Goal: Information Seeking & Learning: Find specific fact

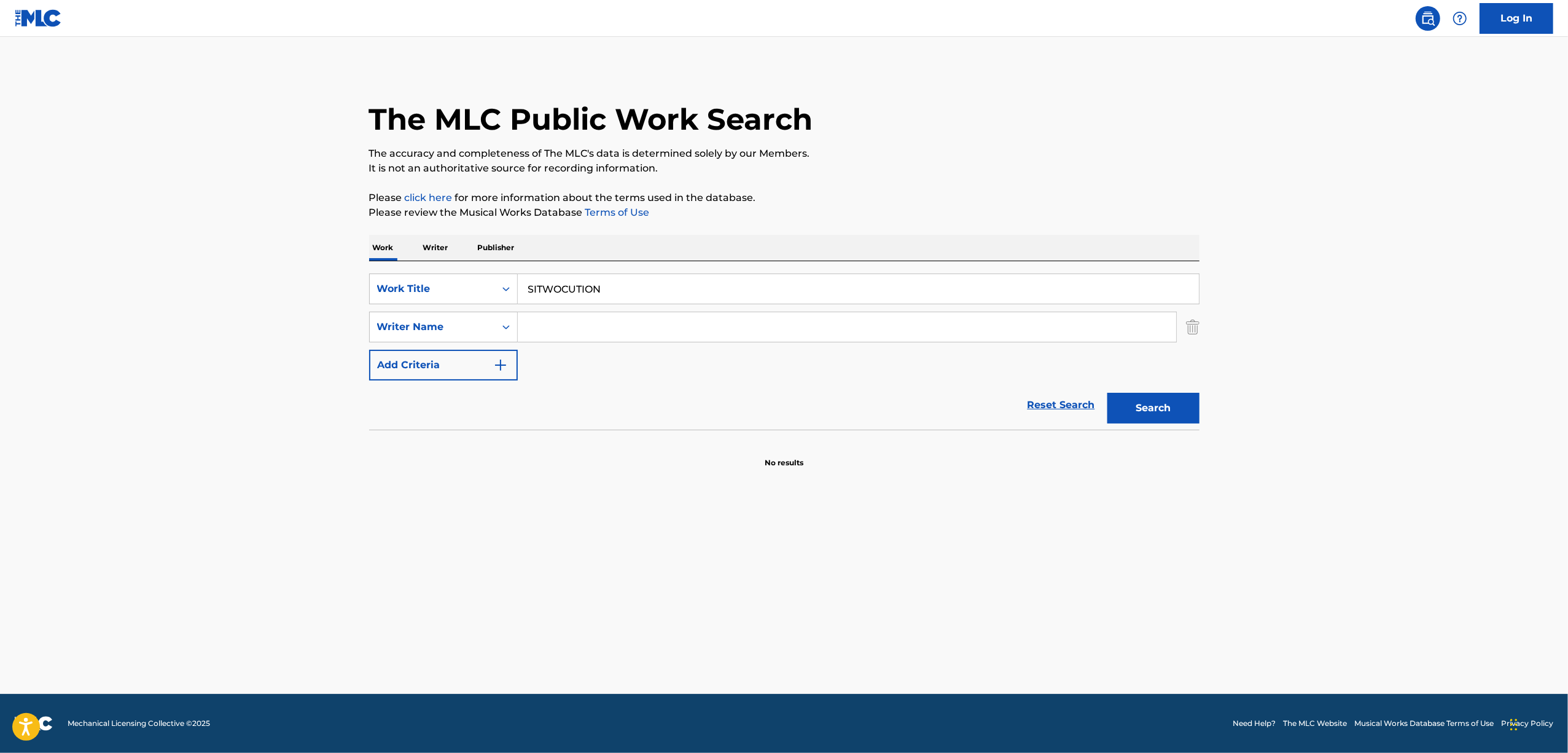
drag, startPoint x: 610, startPoint y: 283, endPoint x: 475, endPoint y: 258, distance: 137.3
click at [541, 288] on input "SITWOCUTION" at bounding box center [858, 289] width 681 height 29
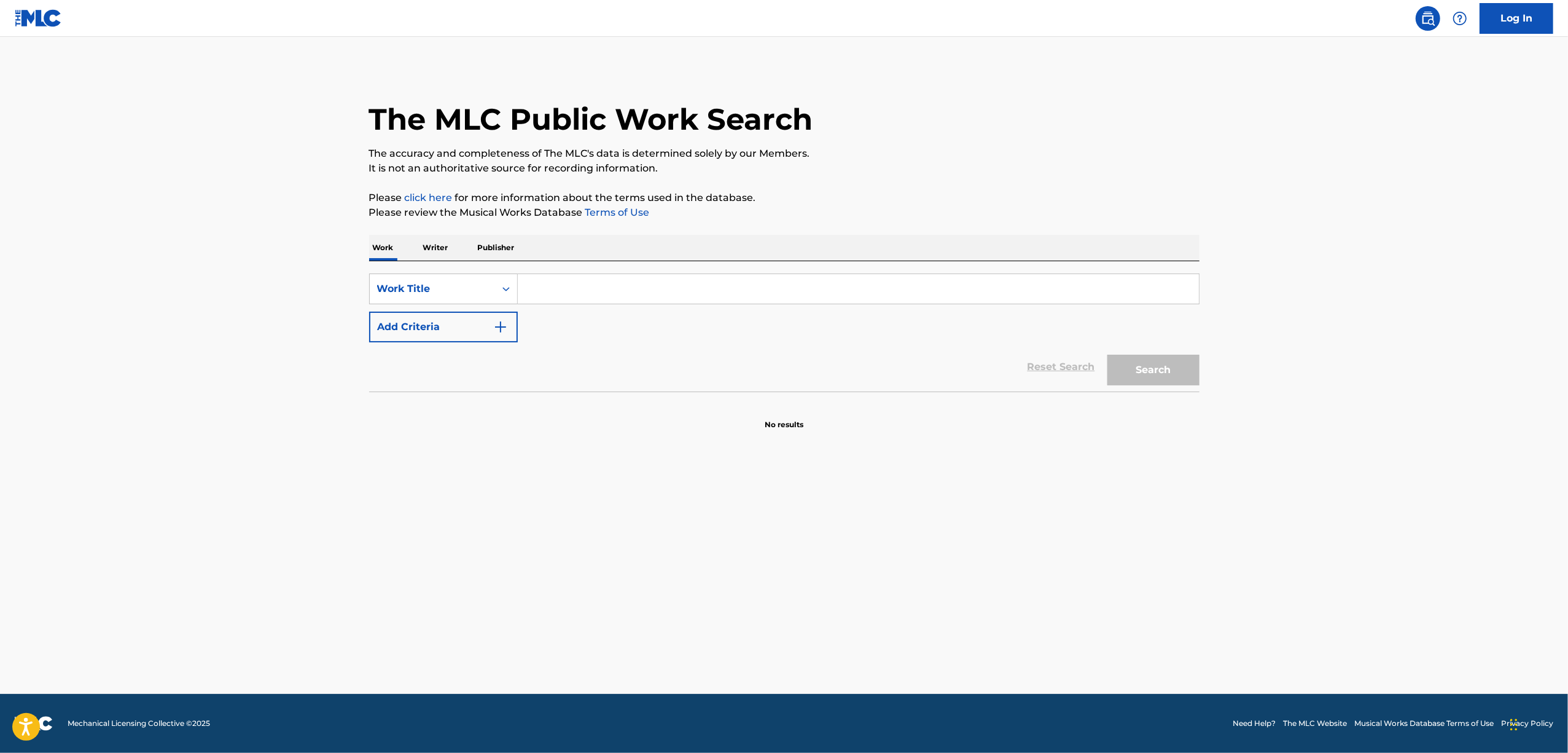
click at [541, 286] on input "Search Form" at bounding box center [858, 289] width 681 height 29
paste input "DALLAR"
click at [1152, 360] on button "Search" at bounding box center [1154, 370] width 92 height 31
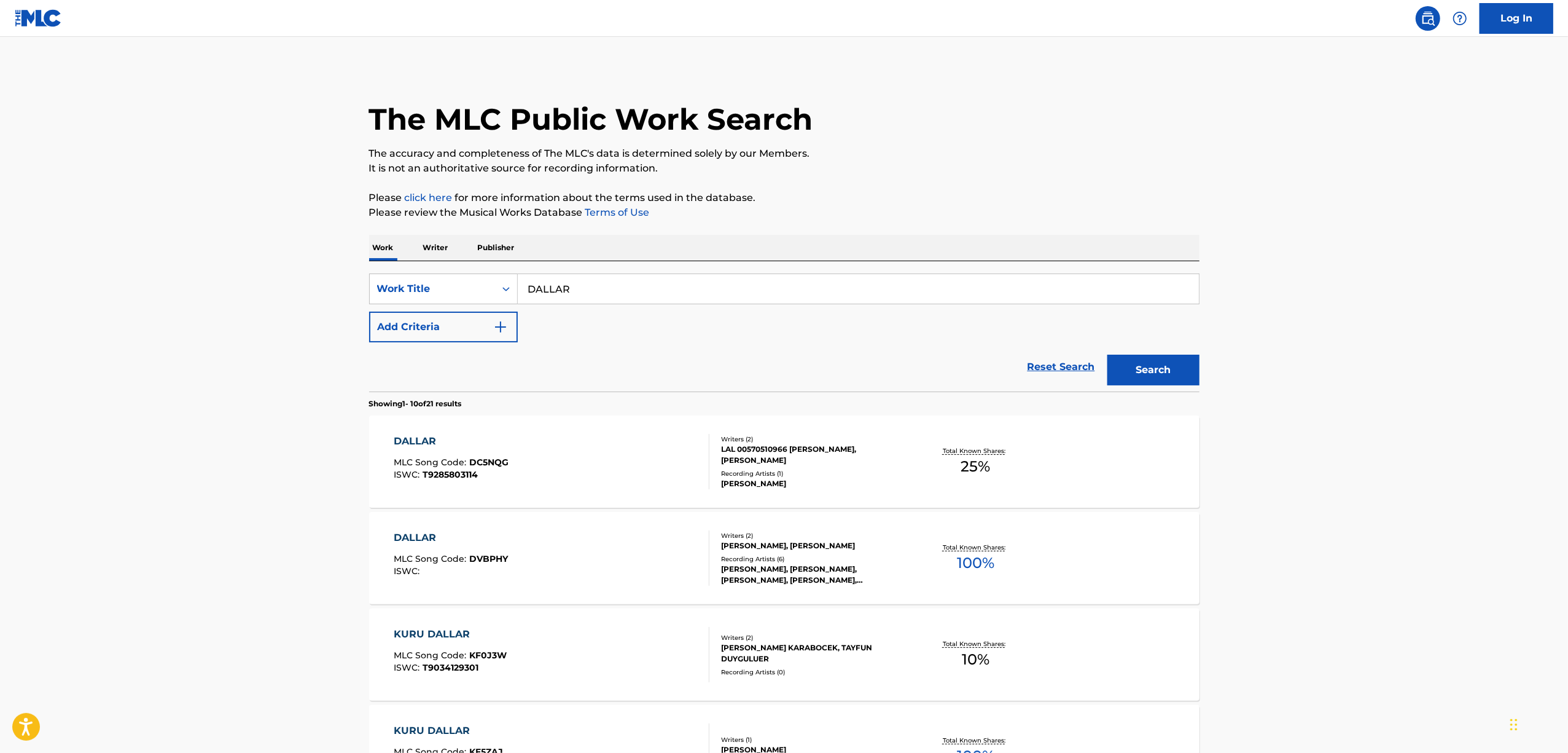
click at [108, 543] on main "The MLC Public Work Search The accuracy and completeness of The MLC's data is d…" at bounding box center [784, 741] width 1568 height 1408
click at [108, 542] on main "The MLC Public Work Search The accuracy and completeness of The MLC's data is d…" at bounding box center [784, 741] width 1568 height 1408
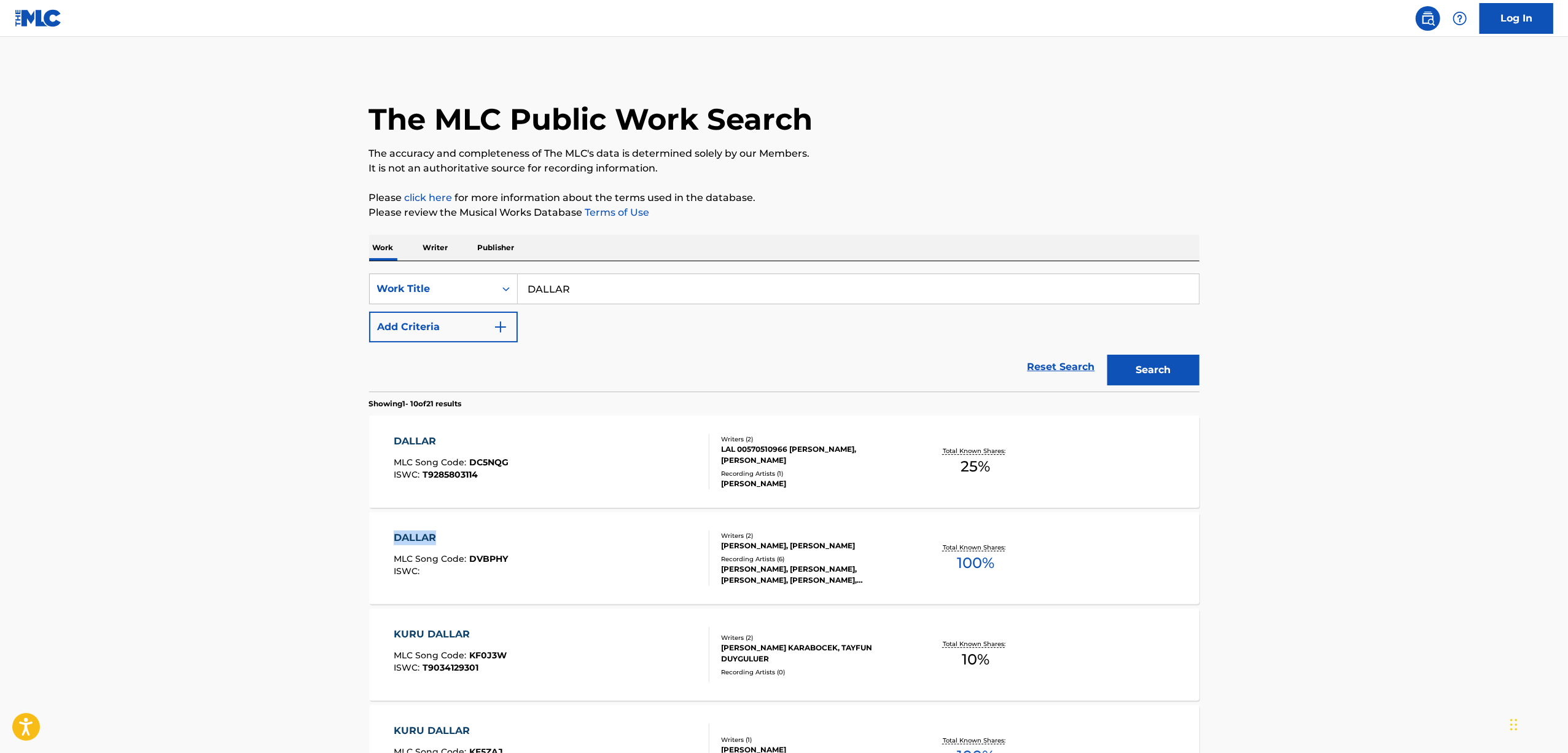
click at [108, 542] on main "The MLC Public Work Search The accuracy and completeness of The MLC's data is d…" at bounding box center [784, 741] width 1568 height 1408
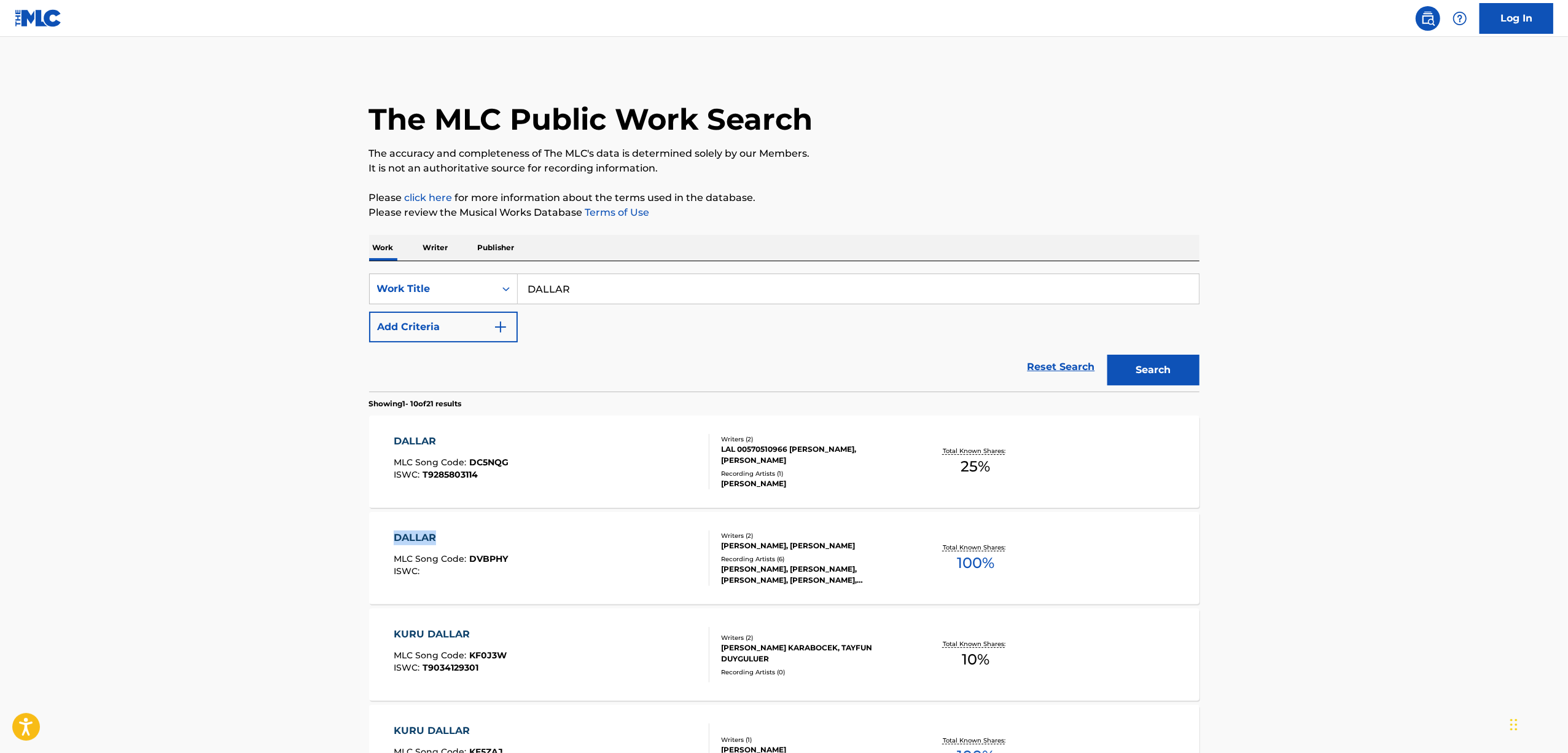
click at [108, 542] on main "The MLC Public Work Search The accuracy and completeness of The MLC's data is d…" at bounding box center [784, 741] width 1568 height 1408
click at [45, 475] on main "The MLC Public Work Search The accuracy and completeness of The MLC's data is d…" at bounding box center [784, 741] width 1568 height 1408
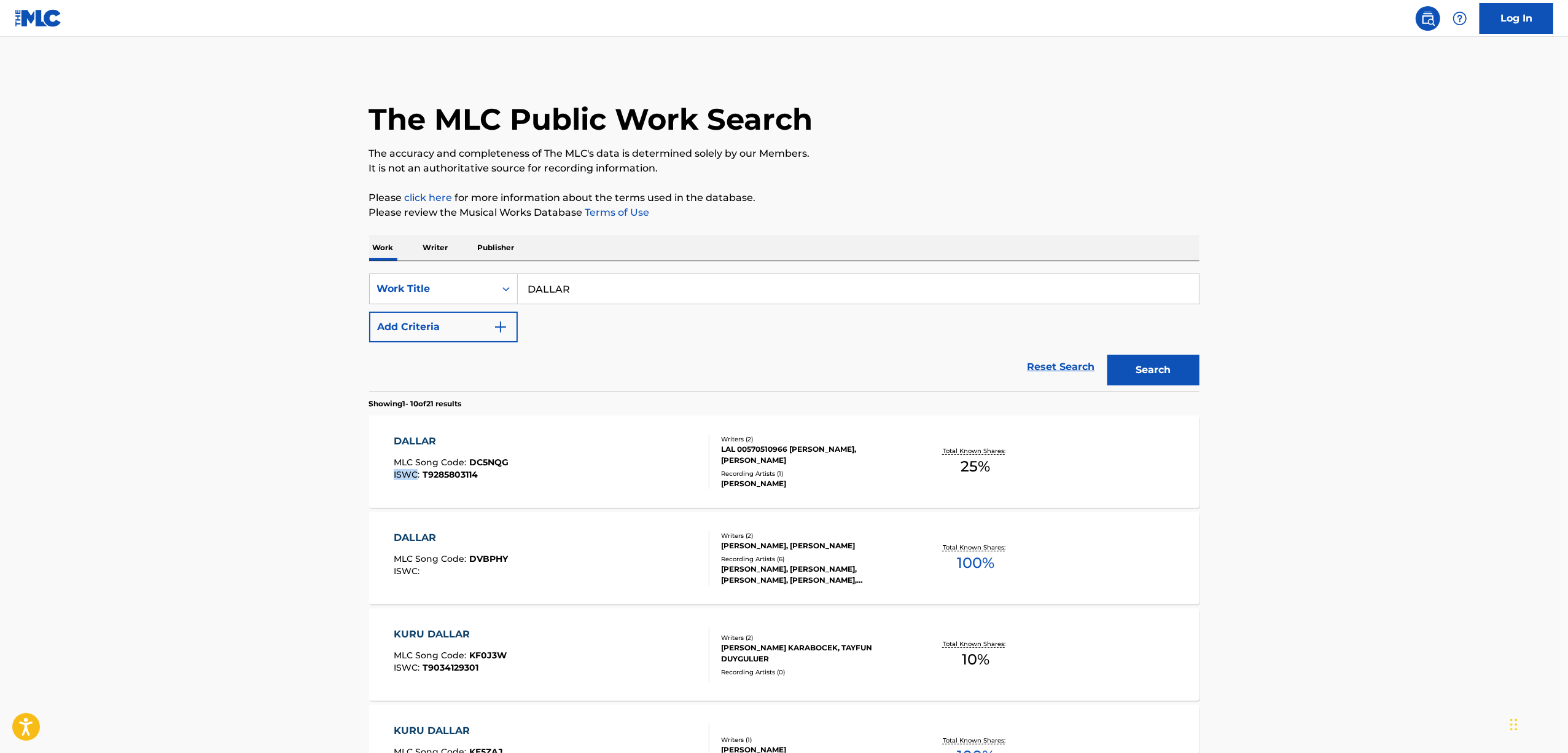
click at [45, 475] on main "The MLC Public Work Search The accuracy and completeness of The MLC's data is d…" at bounding box center [784, 741] width 1568 height 1408
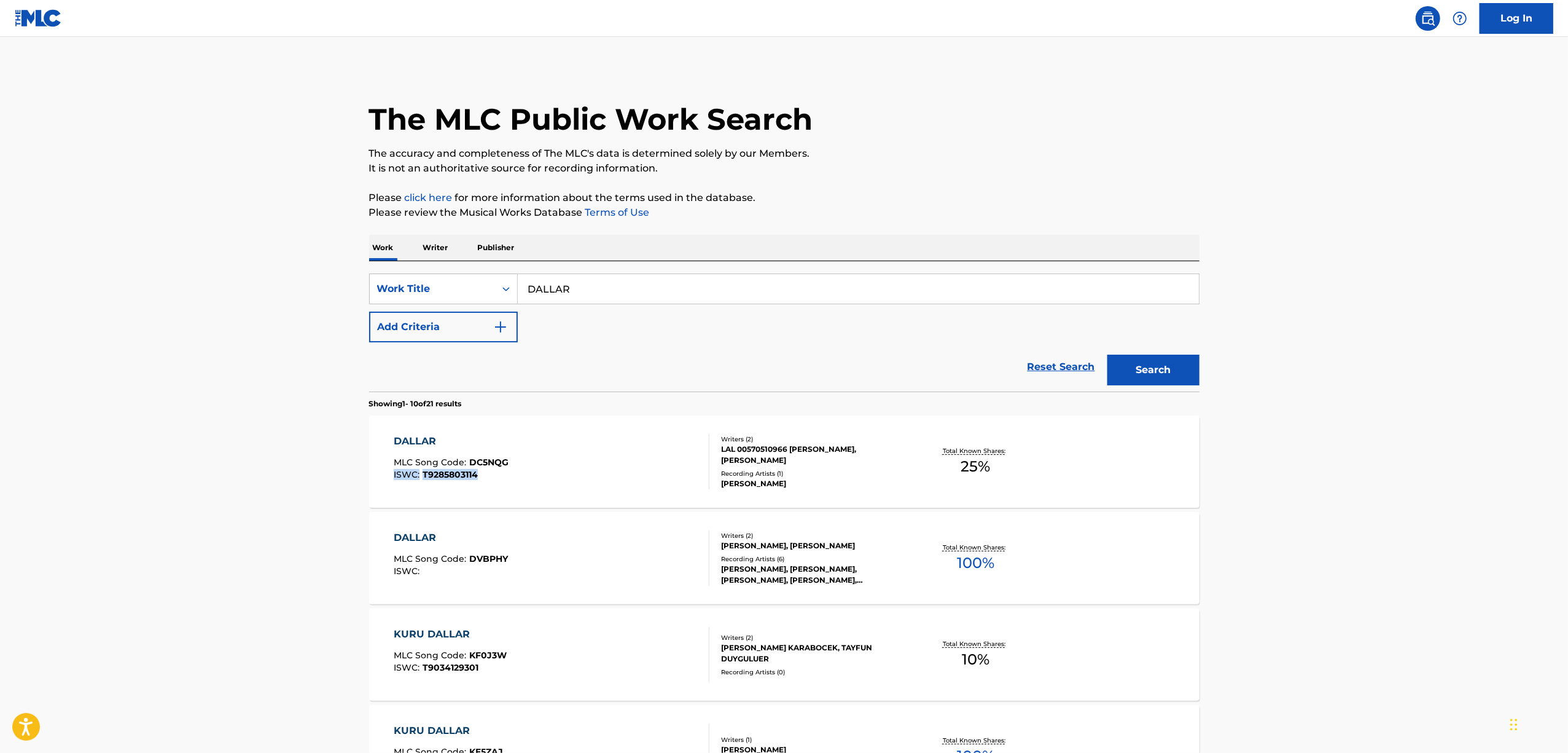
click at [45, 475] on main "The MLC Public Work Search The accuracy and completeness of The MLC's data is d…" at bounding box center [784, 741] width 1568 height 1408
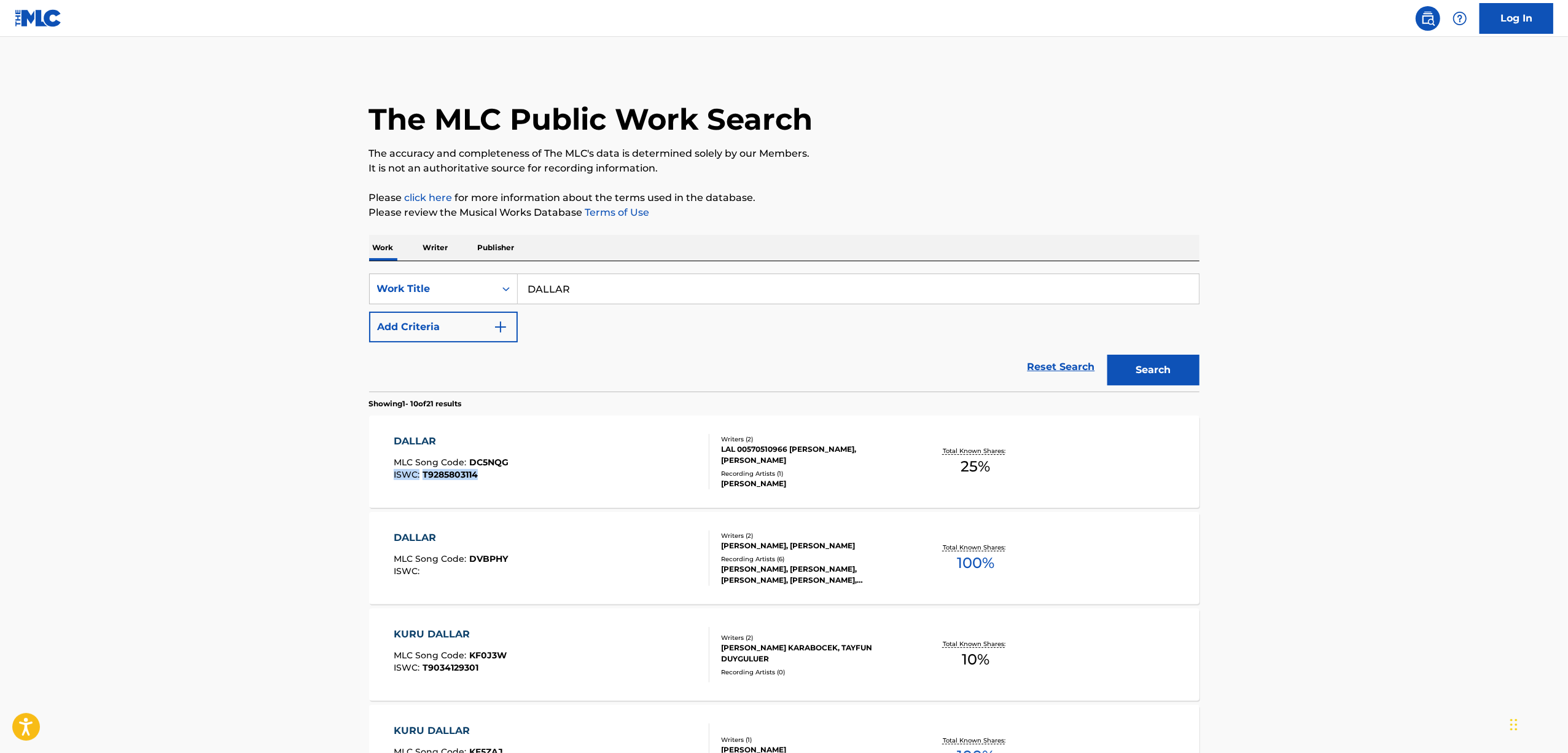
click at [45, 475] on main "The MLC Public Work Search The accuracy and completeness of The MLC's data is d…" at bounding box center [784, 741] width 1568 height 1408
click at [113, 490] on main "The MLC Public Work Search The accuracy and completeness of The MLC's data is d…" at bounding box center [784, 741] width 1568 height 1408
click at [113, 489] on main "The MLC Public Work Search The accuracy and completeness of The MLC's data is d…" at bounding box center [784, 741] width 1568 height 1408
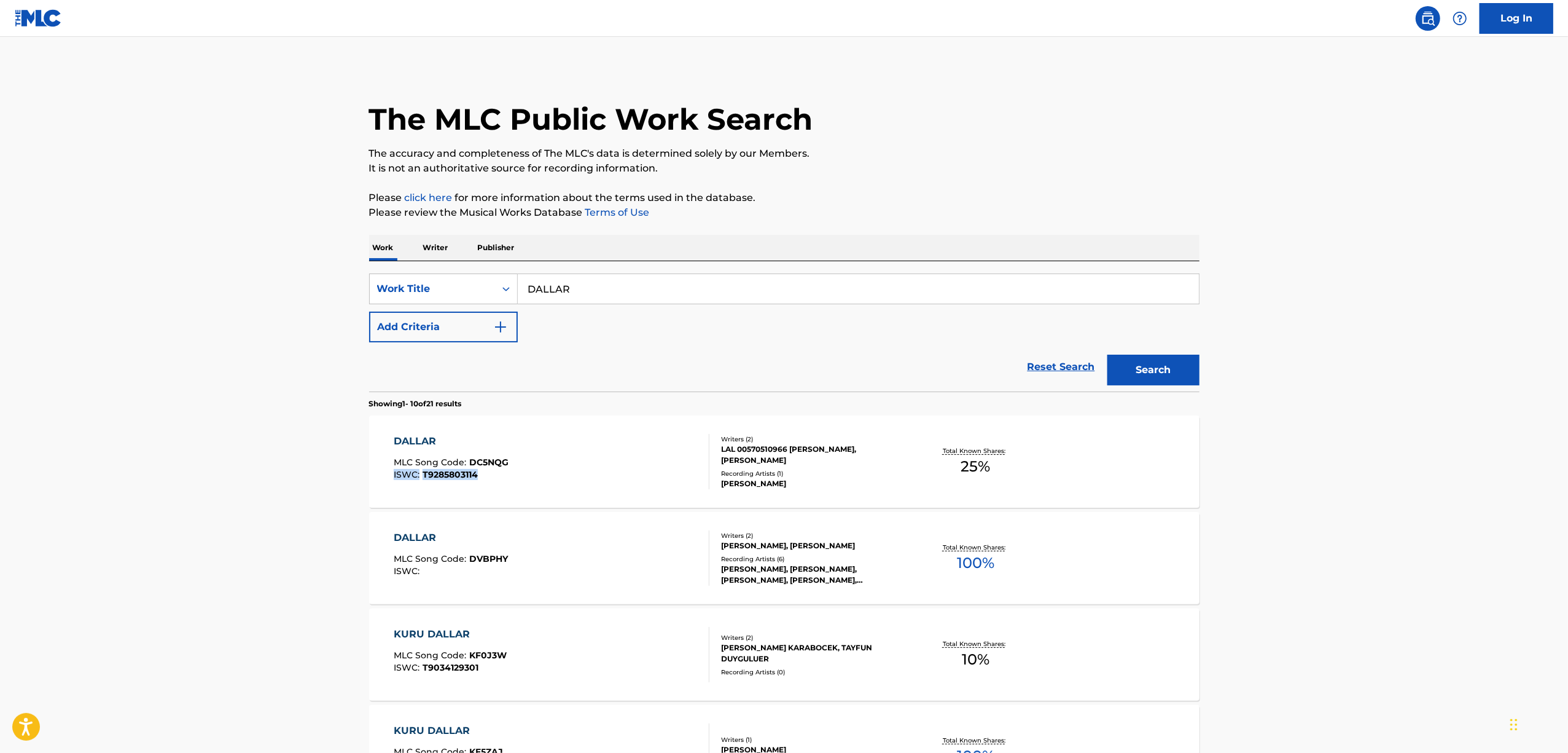
click at [113, 489] on main "The MLC Public Work Search The accuracy and completeness of The MLC's data is d…" at bounding box center [784, 741] width 1568 height 1408
click at [519, 286] on input "DALLAR" at bounding box center [858, 289] width 681 height 29
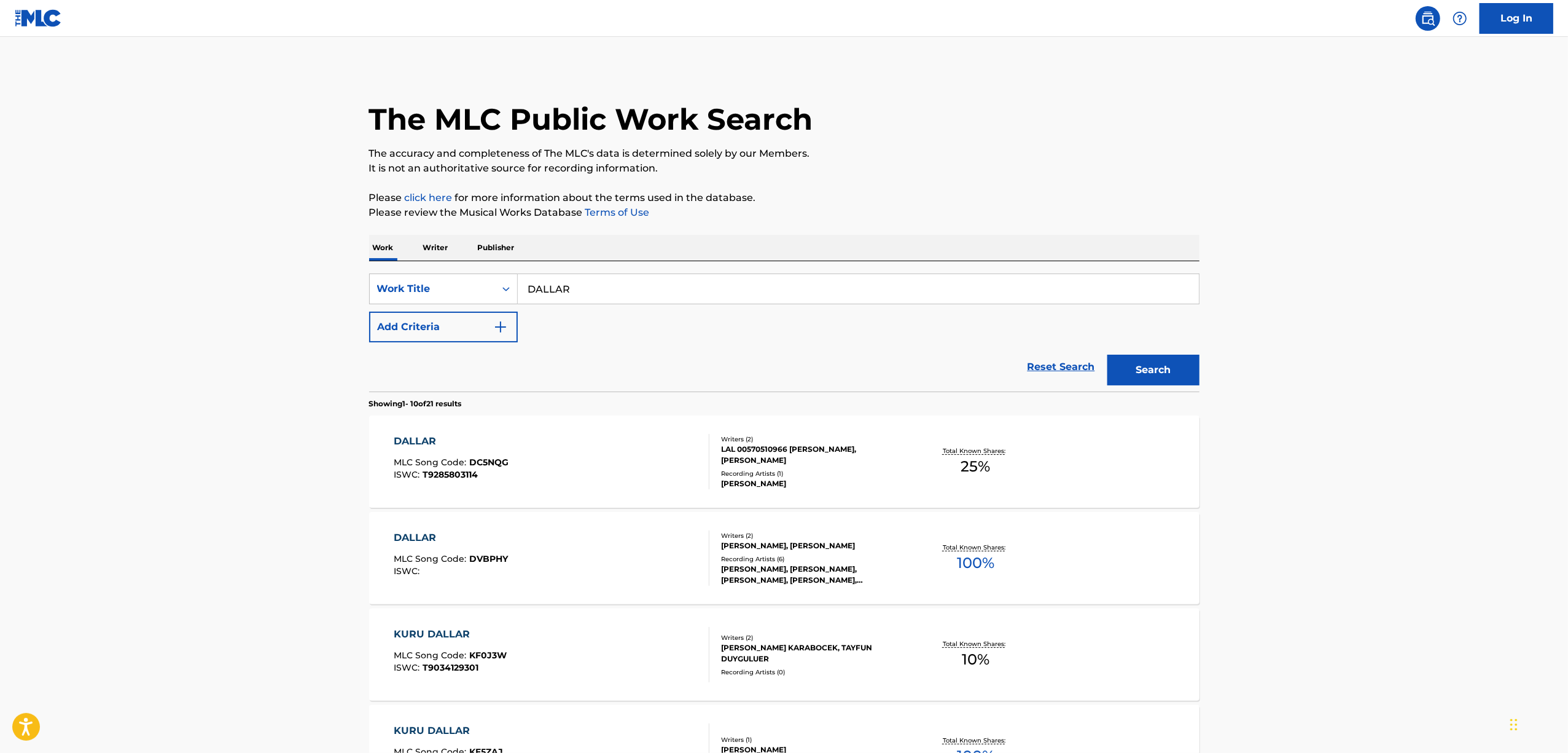
drag, startPoint x: 651, startPoint y: 286, endPoint x: 434, endPoint y: 307, distance: 218.0
click at [434, 307] on div "SearchWithCriteria24378a29-b237-44d5-b04b-83d6319115d6 Work Title DALLAR Add Cr…" at bounding box center [784, 308] width 830 height 69
paste input "TULA EPHIMERALU"
click at [1155, 364] on button "Search" at bounding box center [1154, 370] width 92 height 31
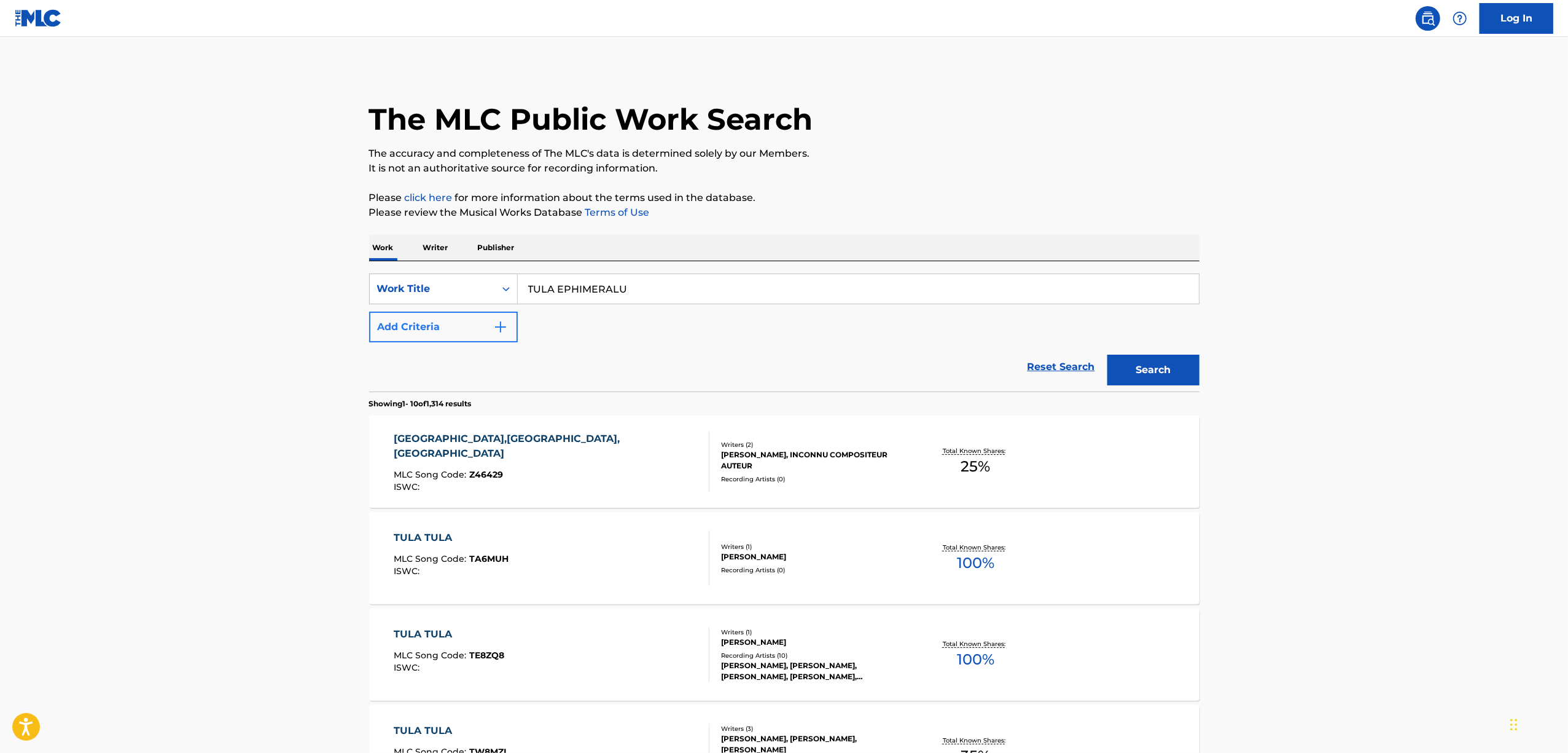
drag, startPoint x: 650, startPoint y: 292, endPoint x: 415, endPoint y: 328, distance: 237.7
click at [416, 330] on div "SearchWithCriteria24378a29-b237-44d5-b04b-83d6319115d6 Work Title TULA EPHIMERA…" at bounding box center [784, 308] width 830 height 69
paste input "REBEL"
click at [1152, 362] on button "Search" at bounding box center [1154, 370] width 92 height 31
drag, startPoint x: 510, startPoint y: 307, endPoint x: 374, endPoint y: 328, distance: 137.6
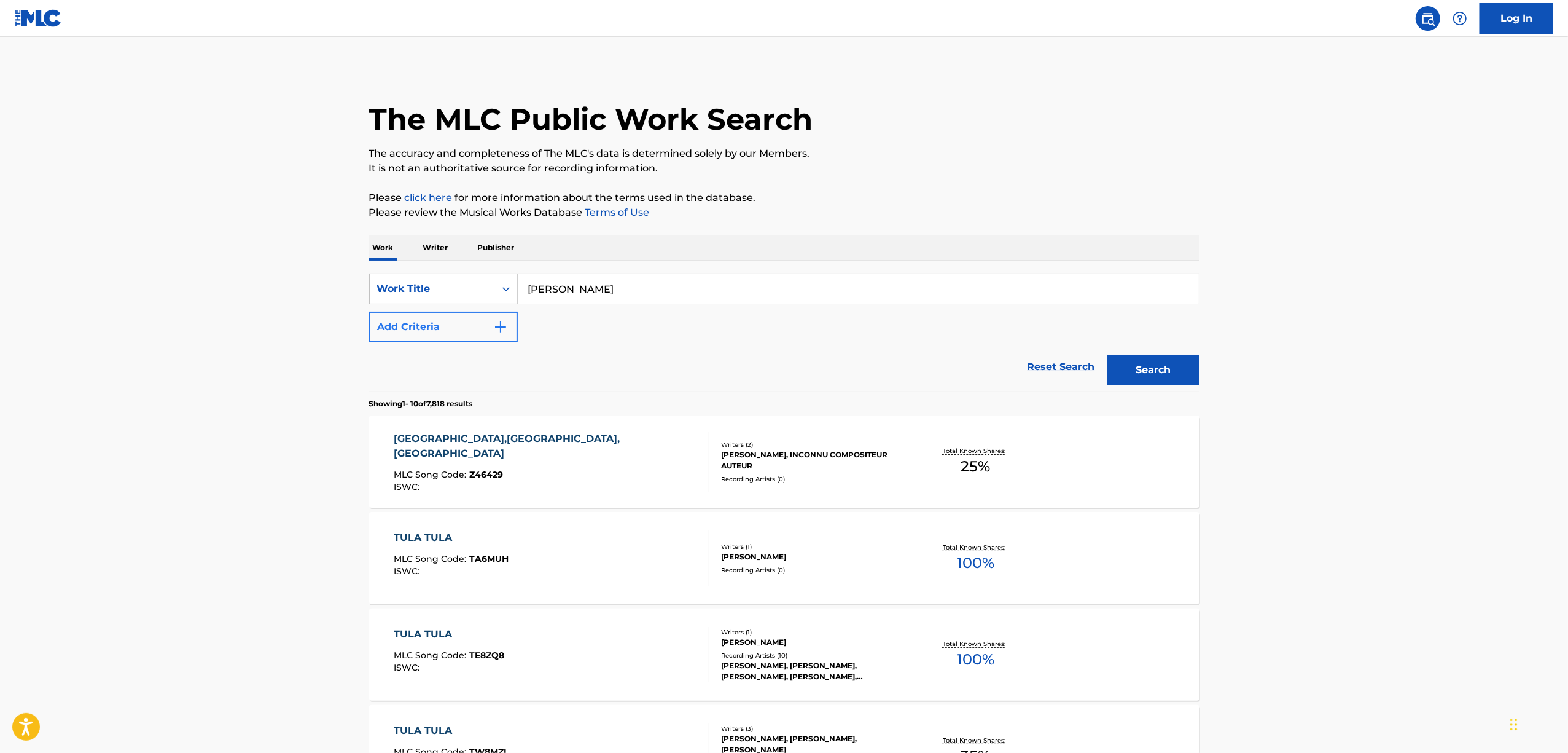
click at [375, 328] on div "SearchWithCriteria24378a29-b237-44d5-b04b-83d6319115d6 Work Title TULA REBEL Ad…" at bounding box center [784, 308] width 830 height 69
paste input "INVERRUCION"
click at [1109, 362] on button "Search" at bounding box center [1154, 370] width 92 height 31
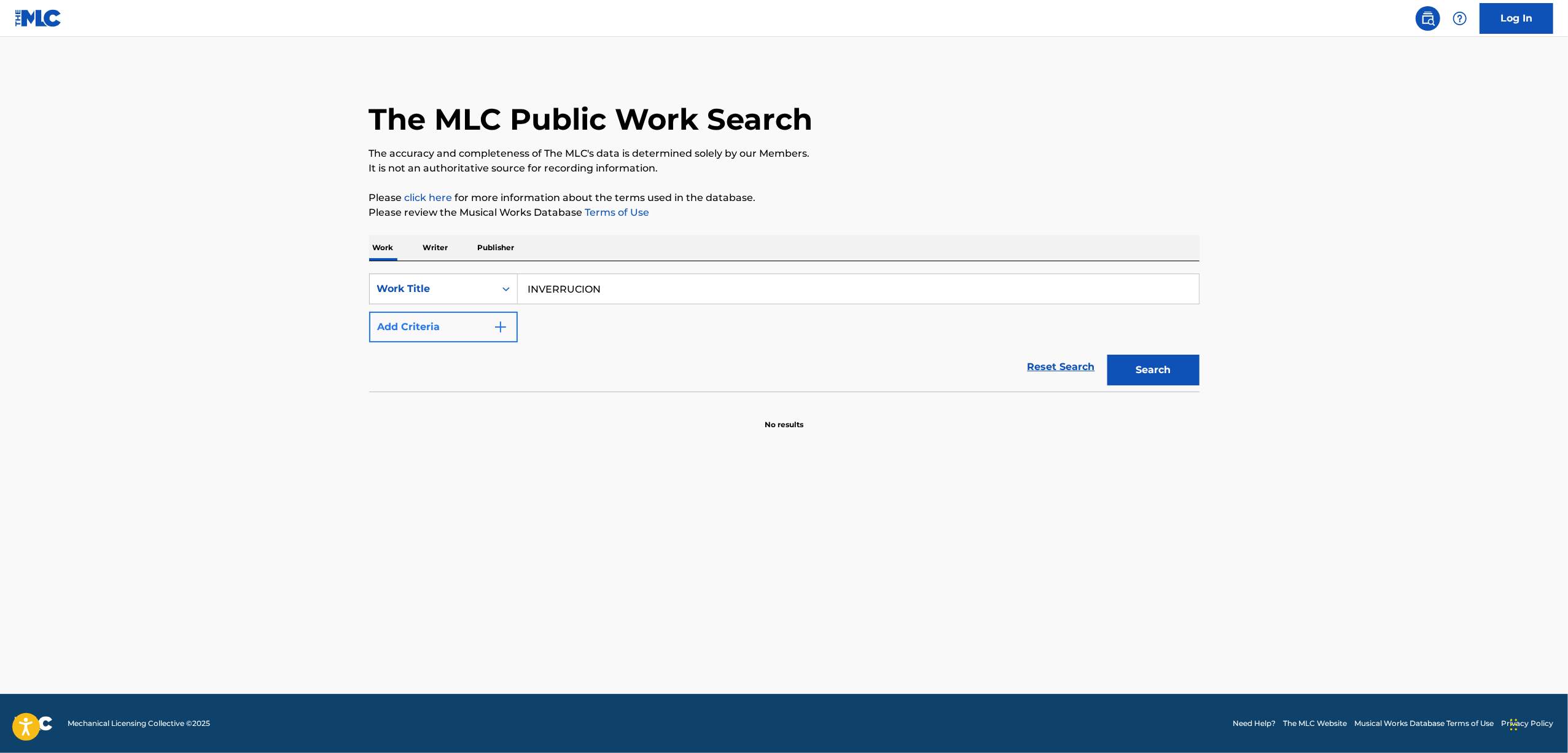
drag, startPoint x: 513, startPoint y: 321, endPoint x: 403, endPoint y: 330, distance: 110.4
click at [404, 330] on div "SearchWithCriteria24378a29-b237-44d5-b04b-83d6319115d6 Work Title INVERRUCION A…" at bounding box center [784, 308] width 830 height 69
paste input "HIKARINO HATE"
click at [1150, 361] on button "Search" at bounding box center [1154, 370] width 92 height 31
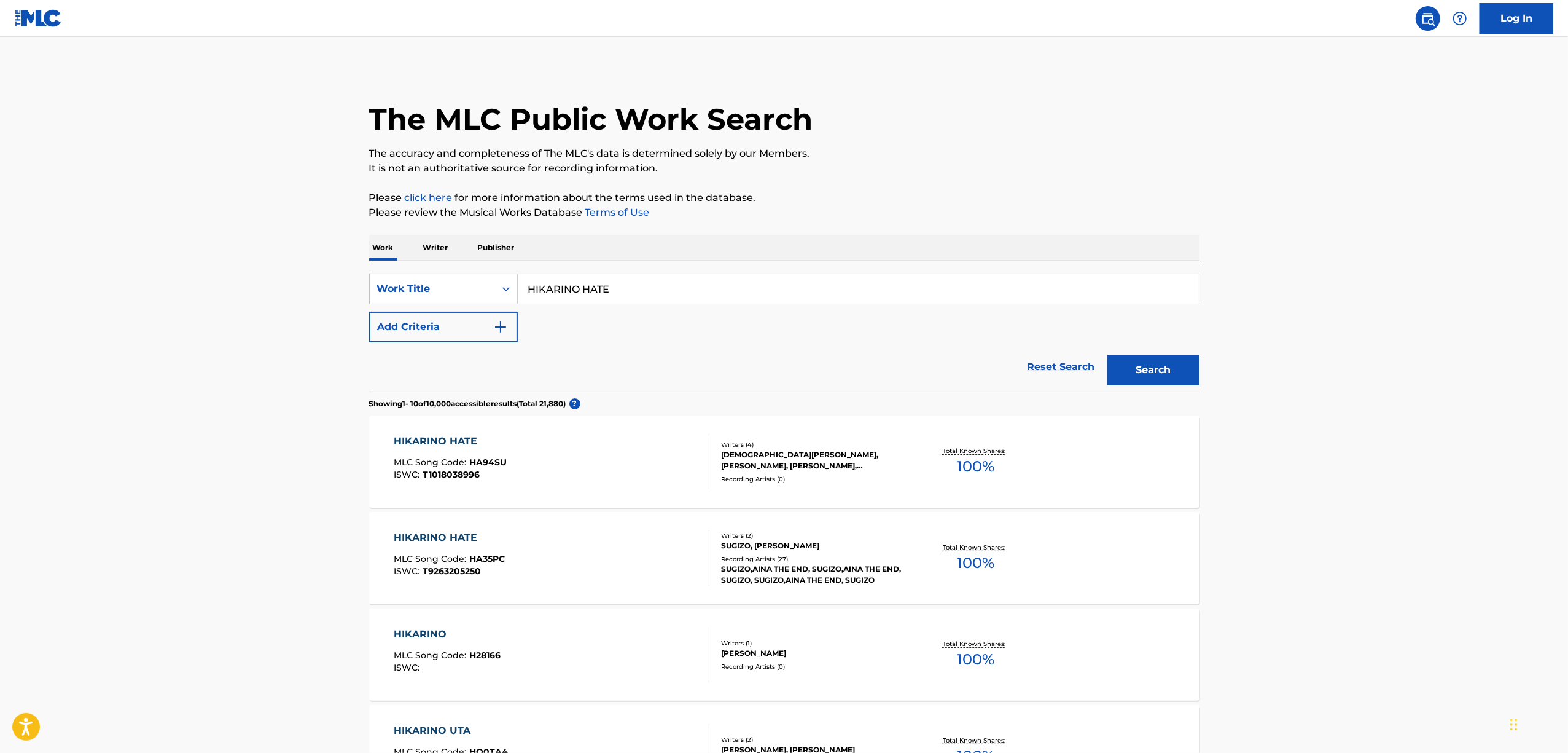
drag, startPoint x: 493, startPoint y: 322, endPoint x: 364, endPoint y: 339, distance: 130.1
click at [368, 339] on div "The MLC Public Work Search The accuracy and completeness of The MLC's data is d…" at bounding box center [784, 753] width 860 height 1372
paste input "ZERO-G-THE EARTH-ORIGINAL"
click at [1176, 369] on button "Search" at bounding box center [1154, 370] width 92 height 31
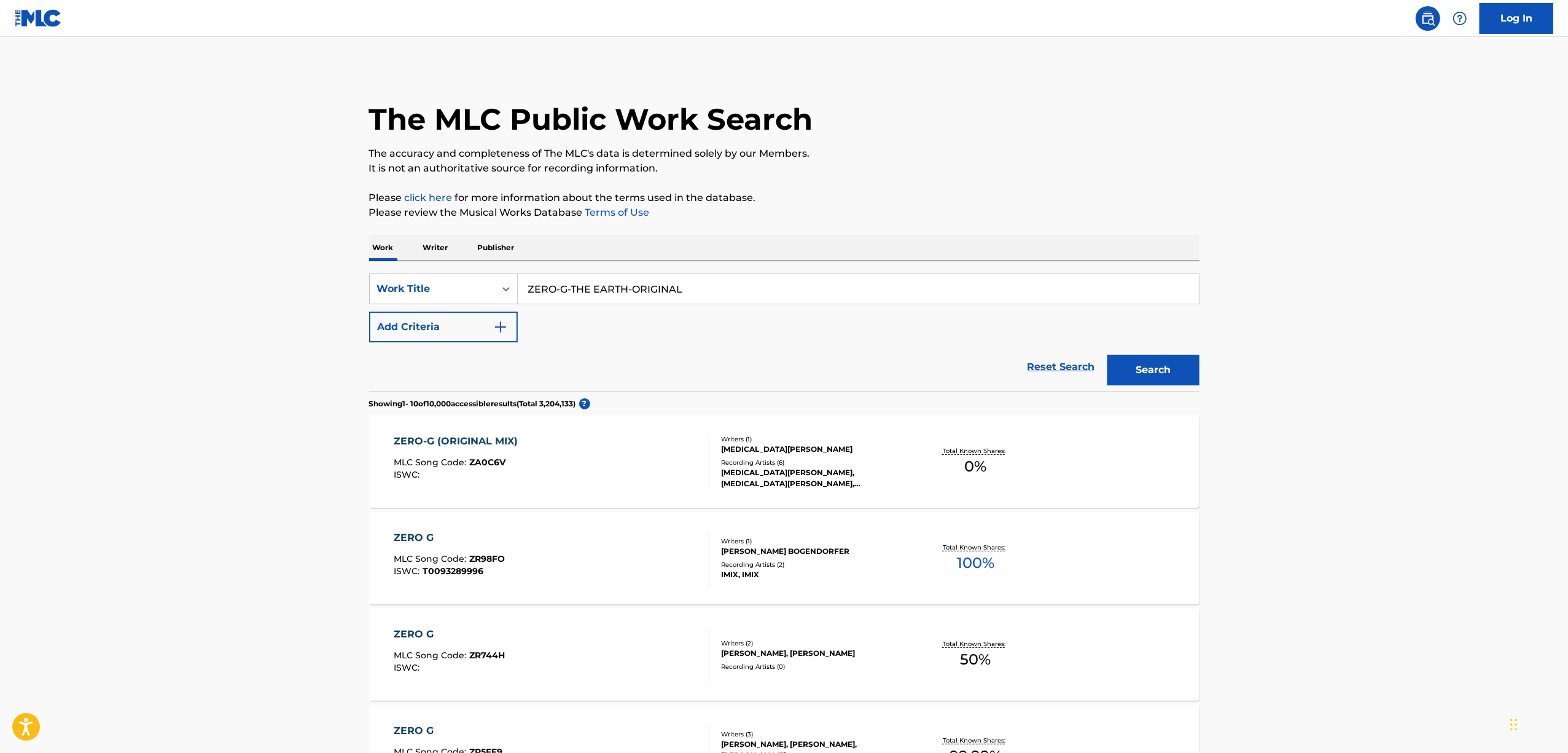
drag, startPoint x: 693, startPoint y: 282, endPoint x: 426, endPoint y: 350, distance: 275.5
click at [428, 350] on form "SearchWithCriteria24378a29-b237-44d5-b04b-83d6319115d6 Work Title ZERO-G-THE EA…" at bounding box center [784, 332] width 830 height 118
paste input "REALIZATION-BATTLE"
click at [1142, 383] on button "Search" at bounding box center [1154, 370] width 92 height 31
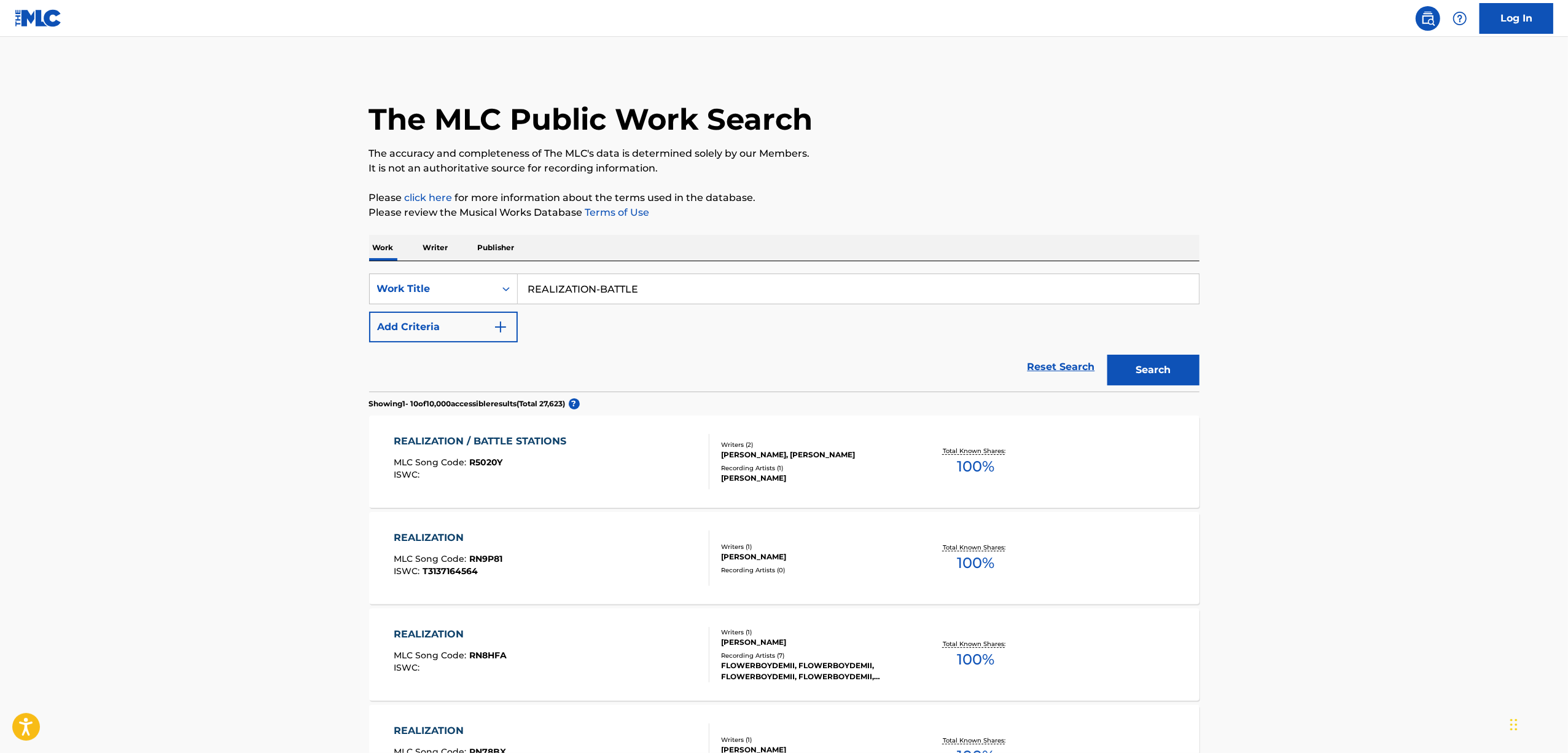
drag, startPoint x: 658, startPoint y: 286, endPoint x: 408, endPoint y: 345, distance: 256.9
click at [408, 345] on form "SearchWithCriteria24378a29-b237-44d5-b04b-83d6319115d6 Work Title REALIZATION-B…" at bounding box center [784, 332] width 830 height 118
paste input "MIERNO "IDOLA" - VOLPHORNO"
click at [1155, 365] on button "Search" at bounding box center [1154, 370] width 92 height 31
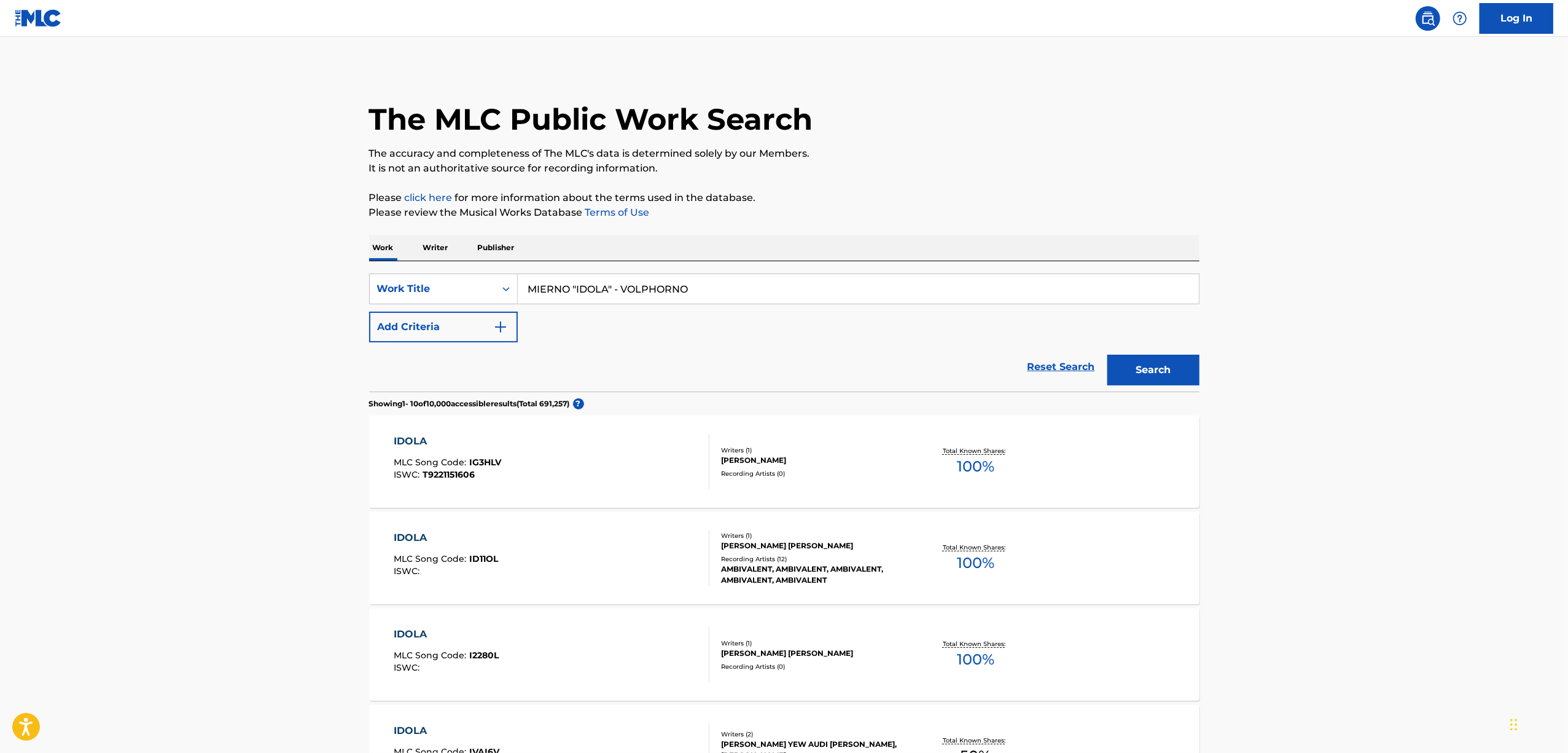
drag, startPoint x: 511, startPoint y: 338, endPoint x: 135, endPoint y: 421, distance: 385.1
click at [135, 421] on main "The MLC Public Work Search The accuracy and completeness of The MLC's data is d…" at bounding box center [784, 741] width 1568 height 1408
paste input "LEYGENDER SERDAS APENTAR"
click at [1208, 352] on div "The MLC Public Work Search The accuracy and completeness of The MLC's data is d…" at bounding box center [784, 753] width 860 height 1372
click at [1150, 387] on div "Search" at bounding box center [1150, 367] width 98 height 49
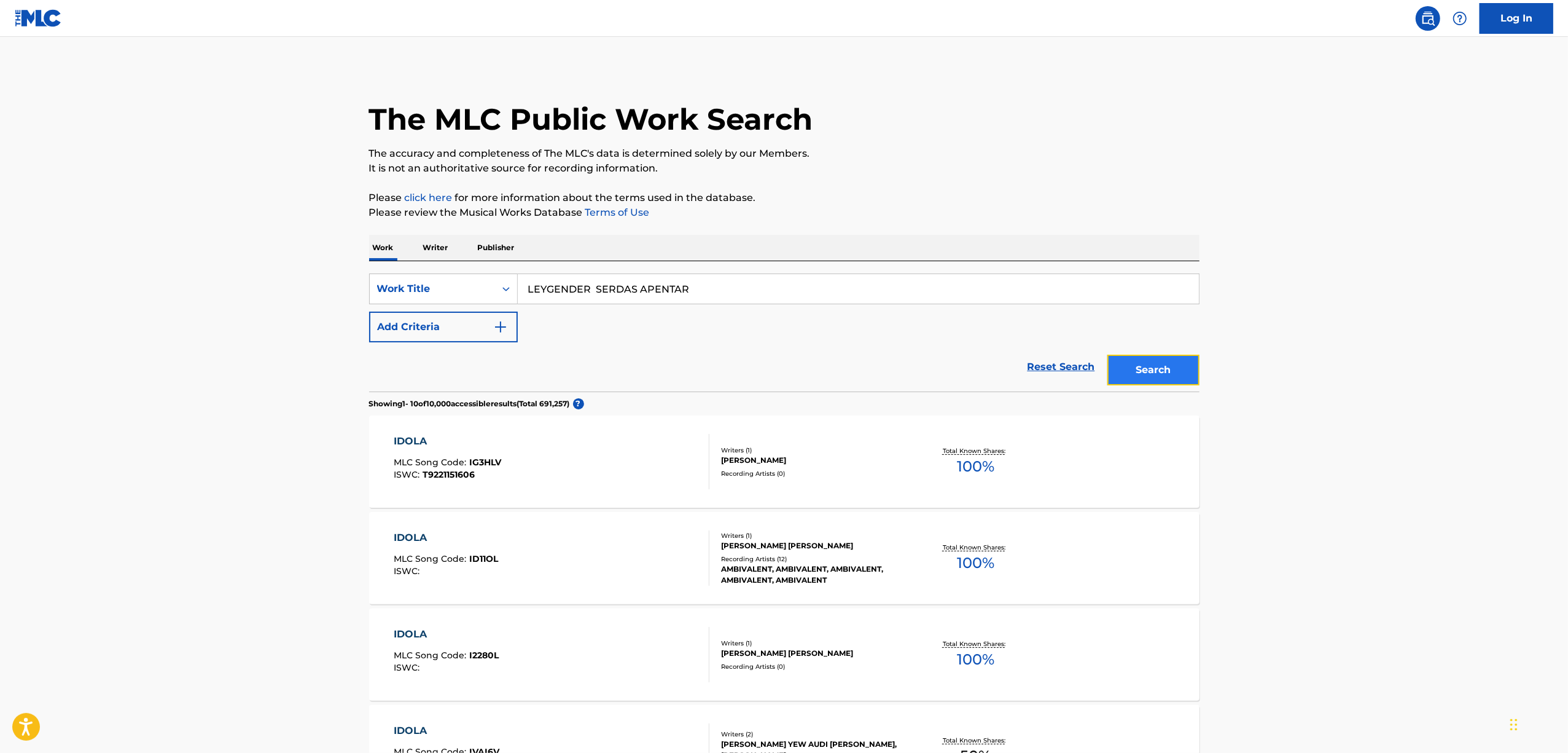
click at [1153, 379] on button "Search" at bounding box center [1154, 370] width 92 height 31
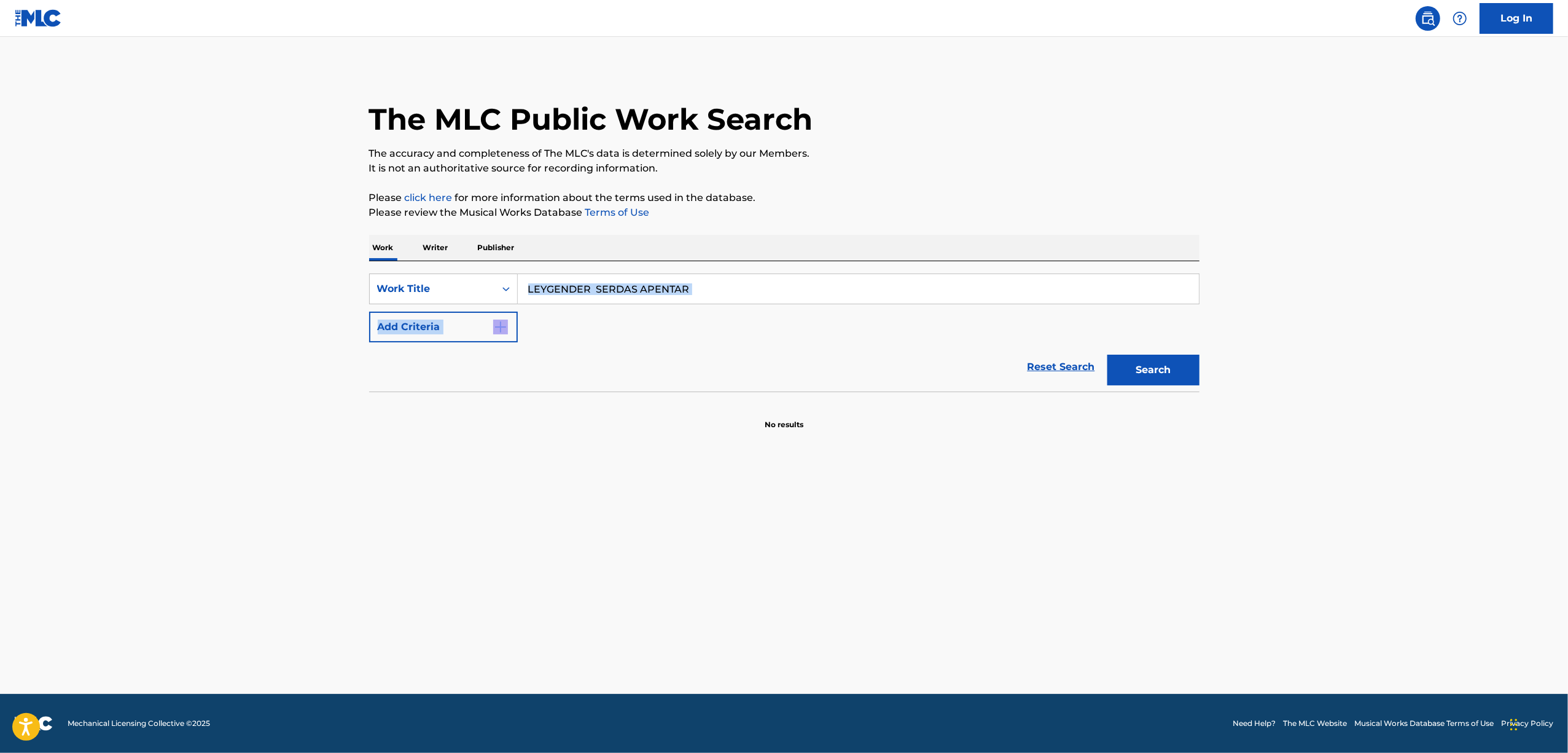
drag, startPoint x: 730, startPoint y: 267, endPoint x: 418, endPoint y: 343, distance: 321.1
click at [418, 343] on div "SearchWithCriteria24378a29-b237-44d5-b04b-83d6319115d6 Work Title LEYGENDER SER…" at bounding box center [784, 326] width 830 height 130
drag, startPoint x: 636, startPoint y: 345, endPoint x: 786, endPoint y: 273, distance: 166.4
click at [639, 345] on div "Reset Search Search" at bounding box center [784, 367] width 830 height 49
click at [686, 300] on input "LEYGENDER SERDAS APENTAR" at bounding box center [858, 289] width 681 height 29
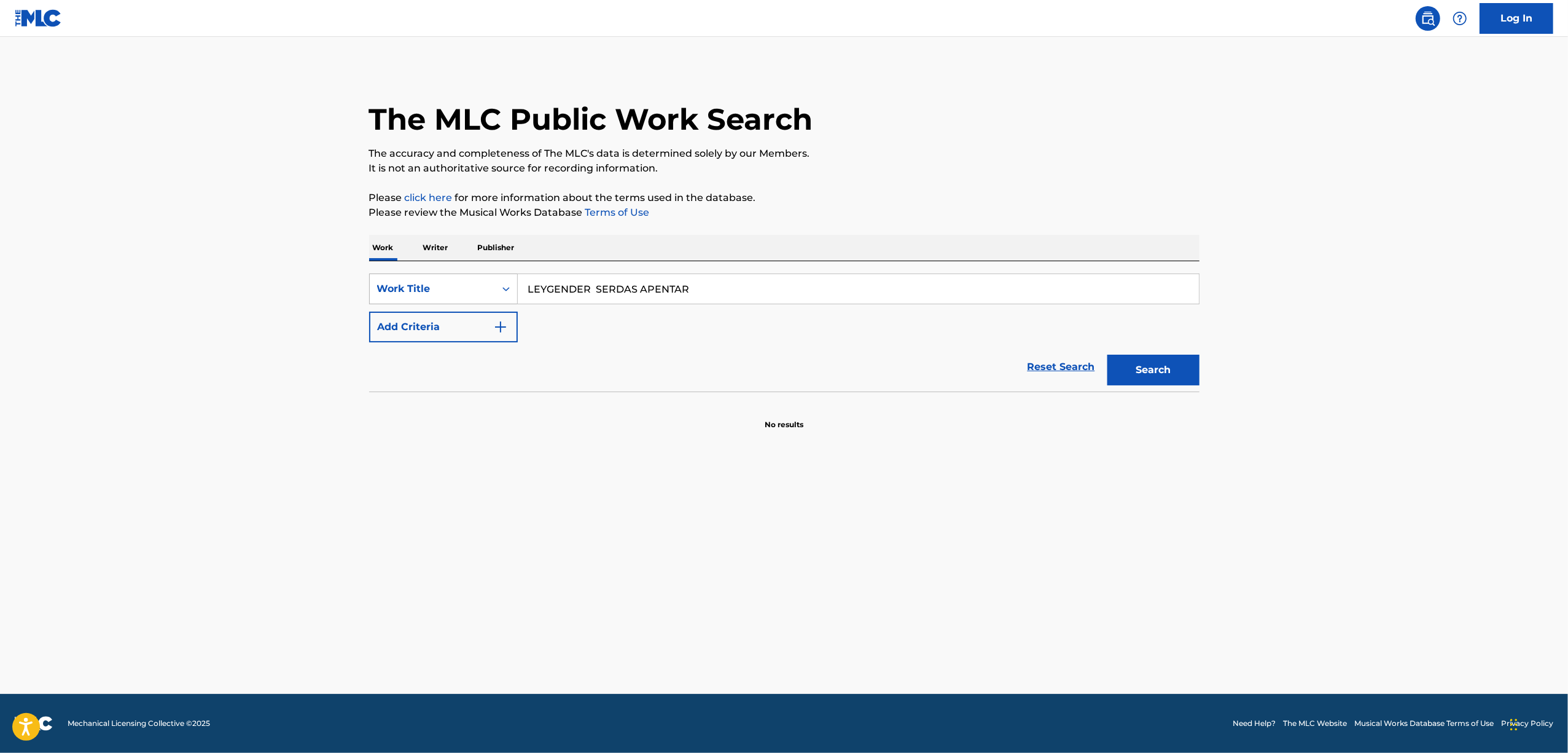
drag, startPoint x: 696, startPoint y: 293, endPoint x: 515, endPoint y: 298, distance: 181.1
click at [516, 298] on div "SearchWithCriteria24378a29-b237-44d5-b04b-83d6319115d6 Work Title LEYGENDER SER…" at bounding box center [784, 289] width 830 height 31
paste input "TULA INVESGATION"
click at [1156, 376] on button "Search" at bounding box center [1154, 370] width 92 height 31
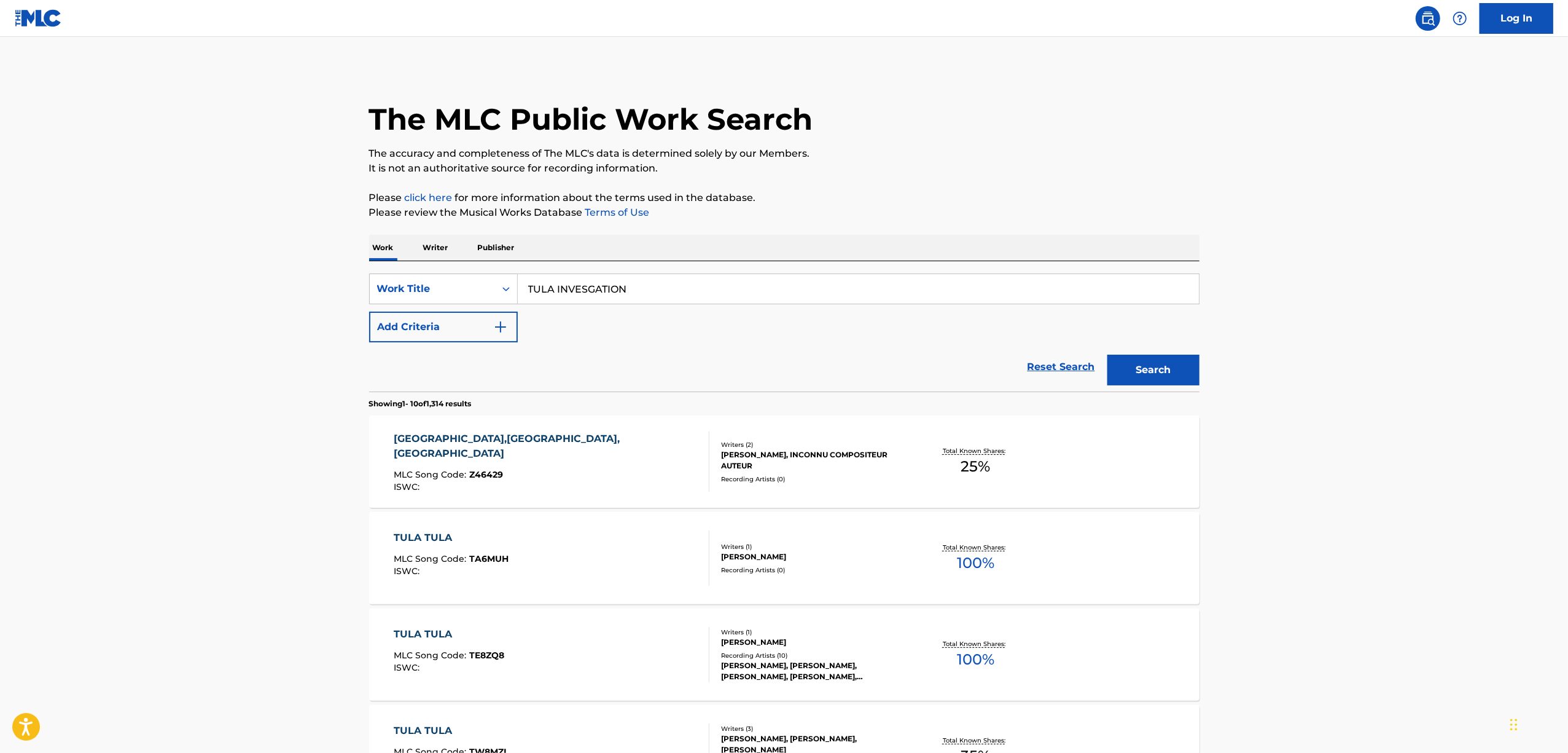
drag, startPoint x: 657, startPoint y: 292, endPoint x: 475, endPoint y: 310, distance: 182.9
click at [475, 311] on div "SearchWithCriteria24378a29-b237-44d5-b04b-83d6319115d6 Work Title TULA INVESGAT…" at bounding box center [784, 308] width 830 height 69
paste input "SECRETAL"
click at [1157, 372] on button "Search" at bounding box center [1154, 370] width 92 height 31
drag, startPoint x: 321, startPoint y: 327, endPoint x: 287, endPoint y: 330, distance: 34.1
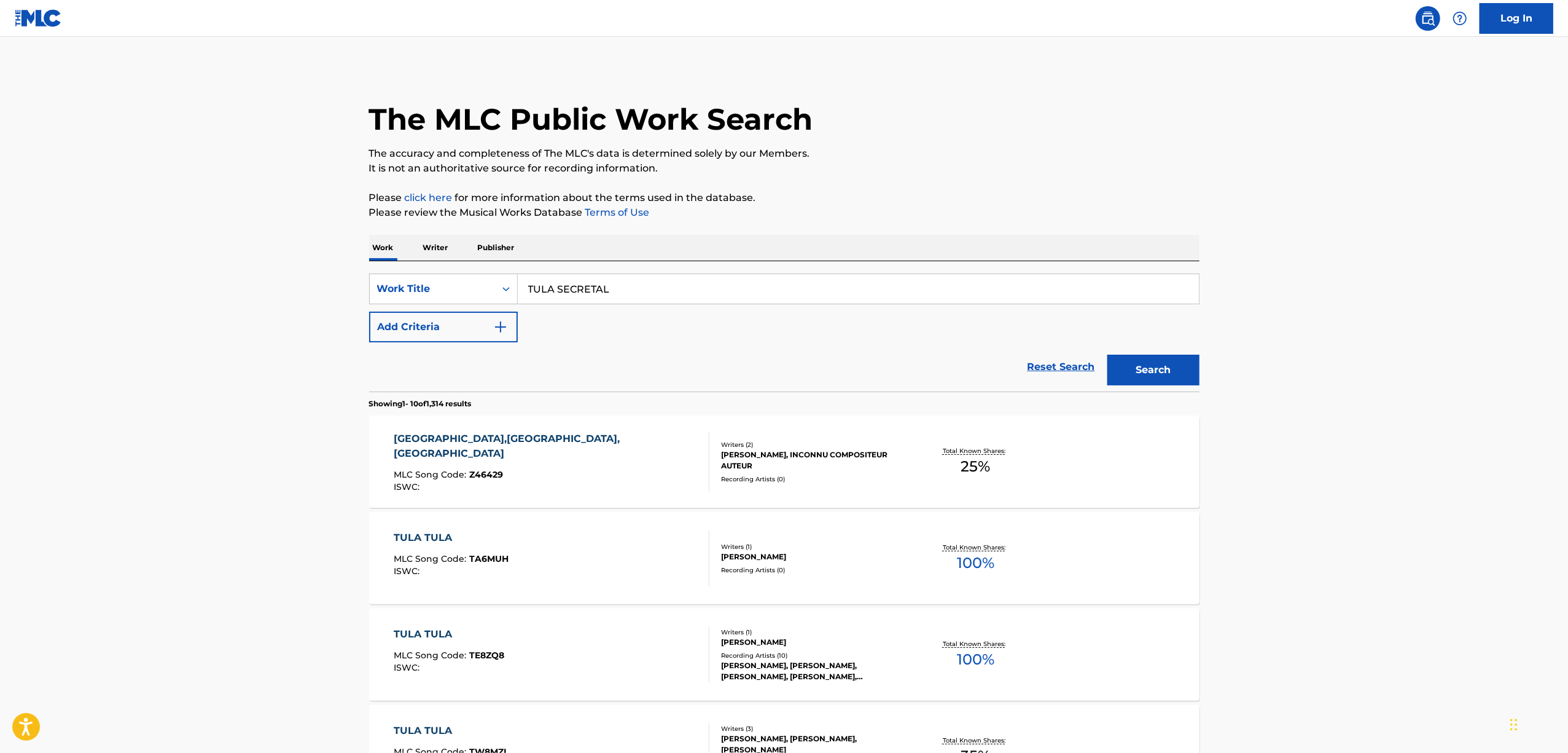
click at [287, 330] on main "The MLC Public Work Search The accuracy and completeness of The MLC's data is d…" at bounding box center [784, 741] width 1568 height 1408
paste input "ATRENLICES"
click at [1154, 372] on button "Search" at bounding box center [1154, 370] width 92 height 31
drag, startPoint x: 625, startPoint y: 291, endPoint x: 330, endPoint y: 371, distance: 305.7
click at [330, 371] on main "The MLC Public Work Search The accuracy and completeness of The MLC's data is d…" at bounding box center [784, 741] width 1568 height 1408
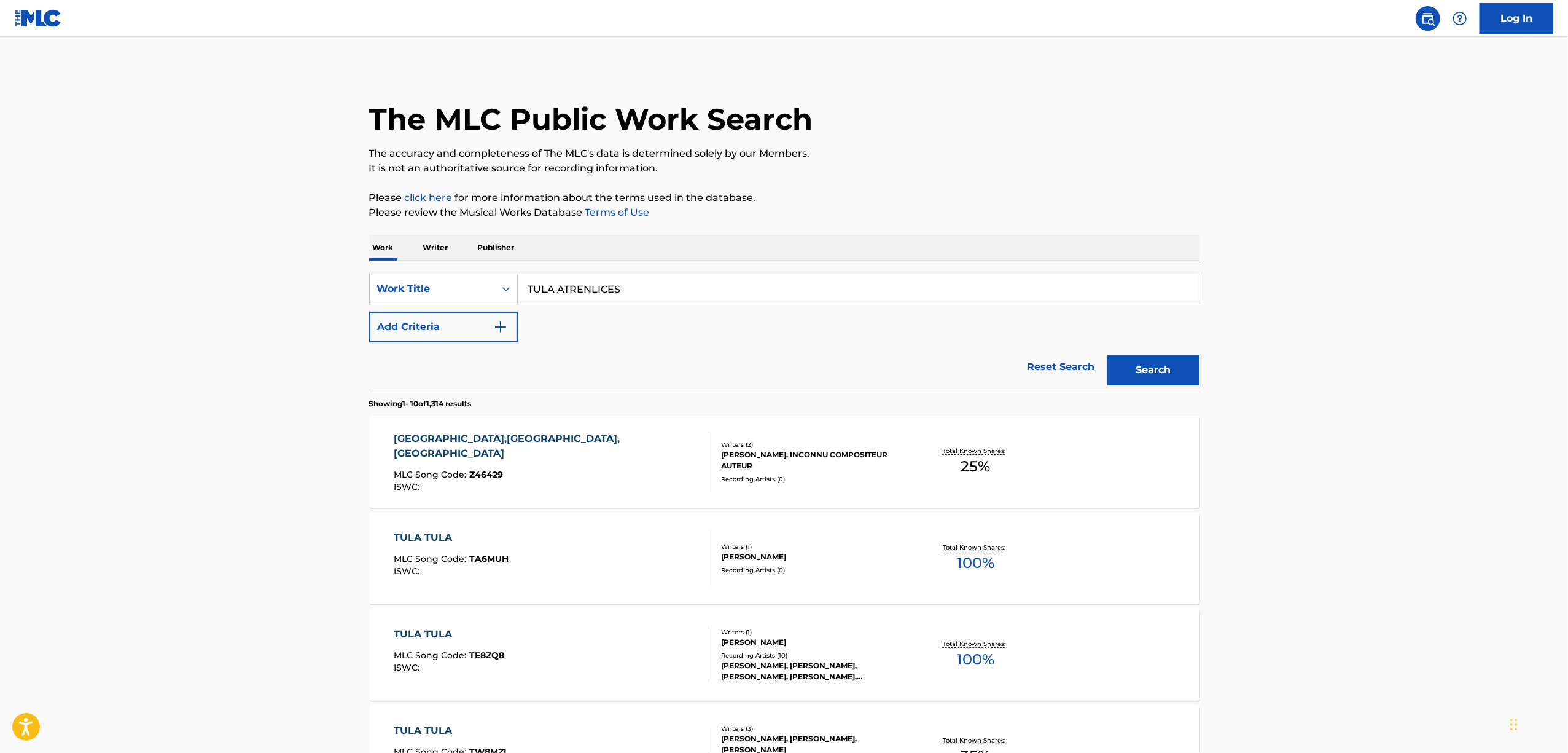
paste input "LEYGENDER"
click at [1152, 372] on button "Search" at bounding box center [1154, 370] width 92 height 31
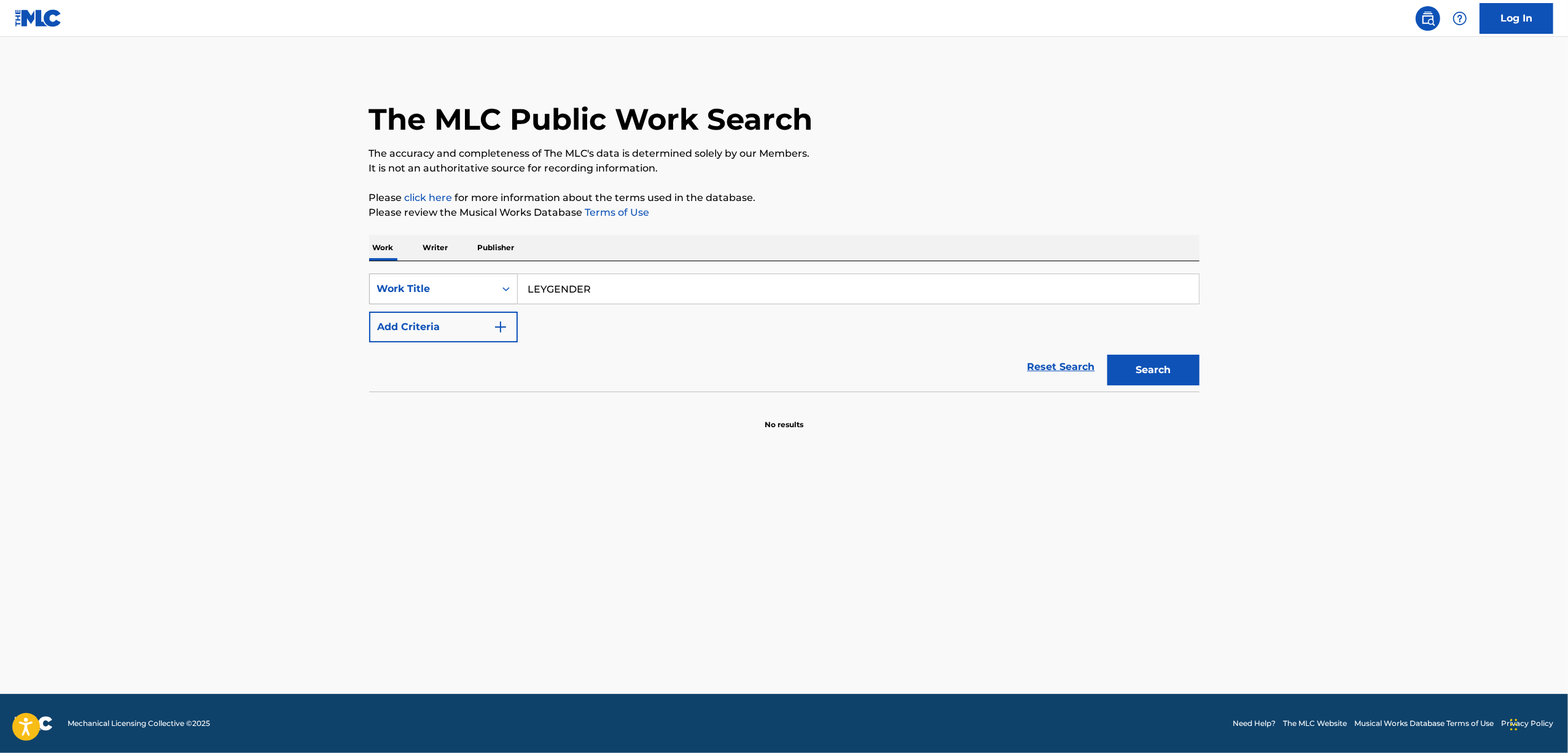
drag, startPoint x: 495, startPoint y: 292, endPoint x: 483, endPoint y: 292, distance: 12.0
click at [484, 292] on div "SearchWithCriteria24378a29-b237-44d5-b04b-83d6319115d6 Work Title LEYGENDER" at bounding box center [784, 289] width 830 height 31
paste input "TULA HIELU"
click at [1119, 372] on button "Search" at bounding box center [1154, 370] width 92 height 31
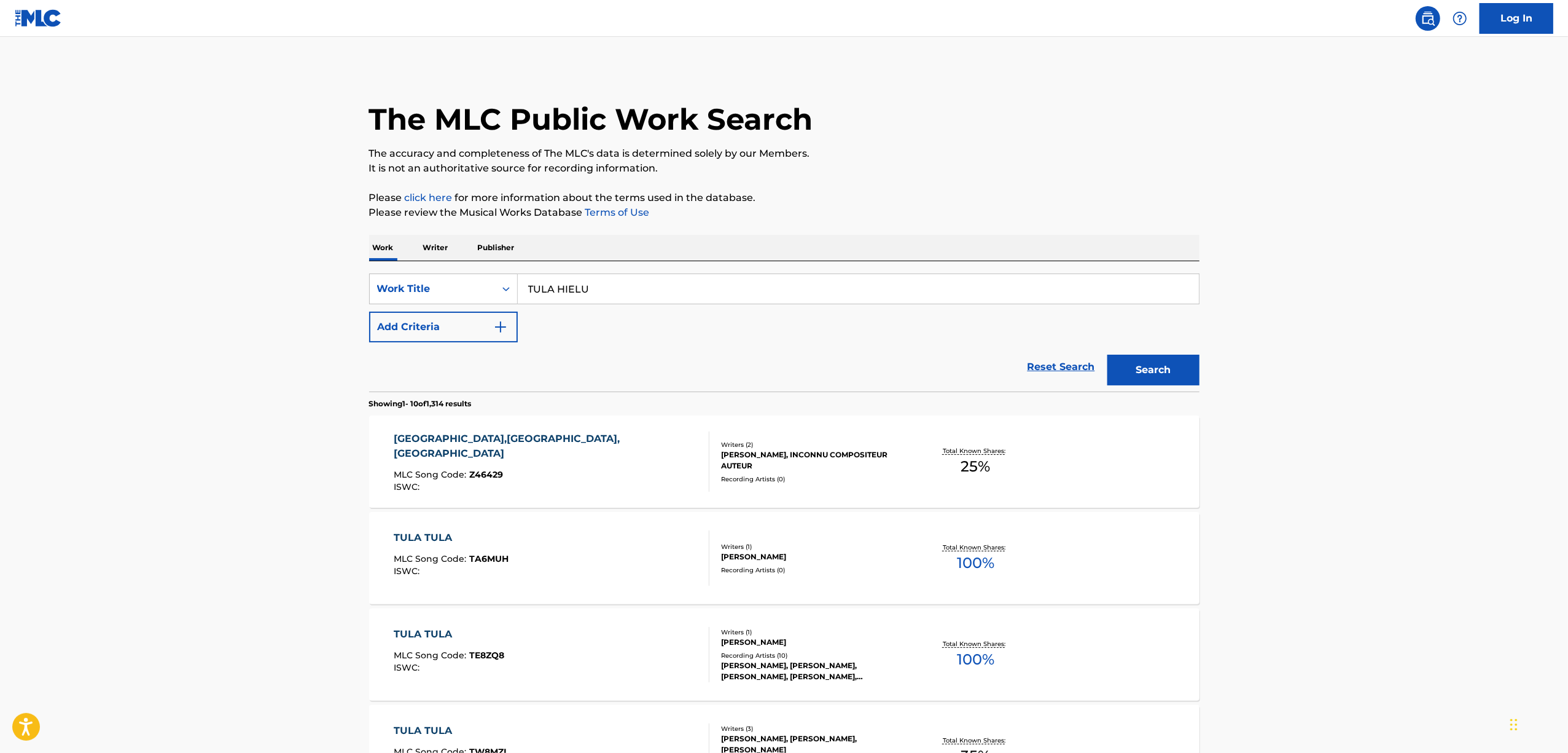
drag, startPoint x: 603, startPoint y: 294, endPoint x: 491, endPoint y: 305, distance: 112.5
click at [493, 303] on div "SearchWithCriteria24378a29-b237-44d5-b04b-83d6319115d6 Work Title TULA HIELU" at bounding box center [784, 289] width 830 height 31
paste input "DYREINA AI NUERALMO"
drag, startPoint x: 1143, startPoint y: 372, endPoint x: 1136, endPoint y: 374, distance: 7.3
click at [1144, 372] on button "Search" at bounding box center [1154, 370] width 92 height 31
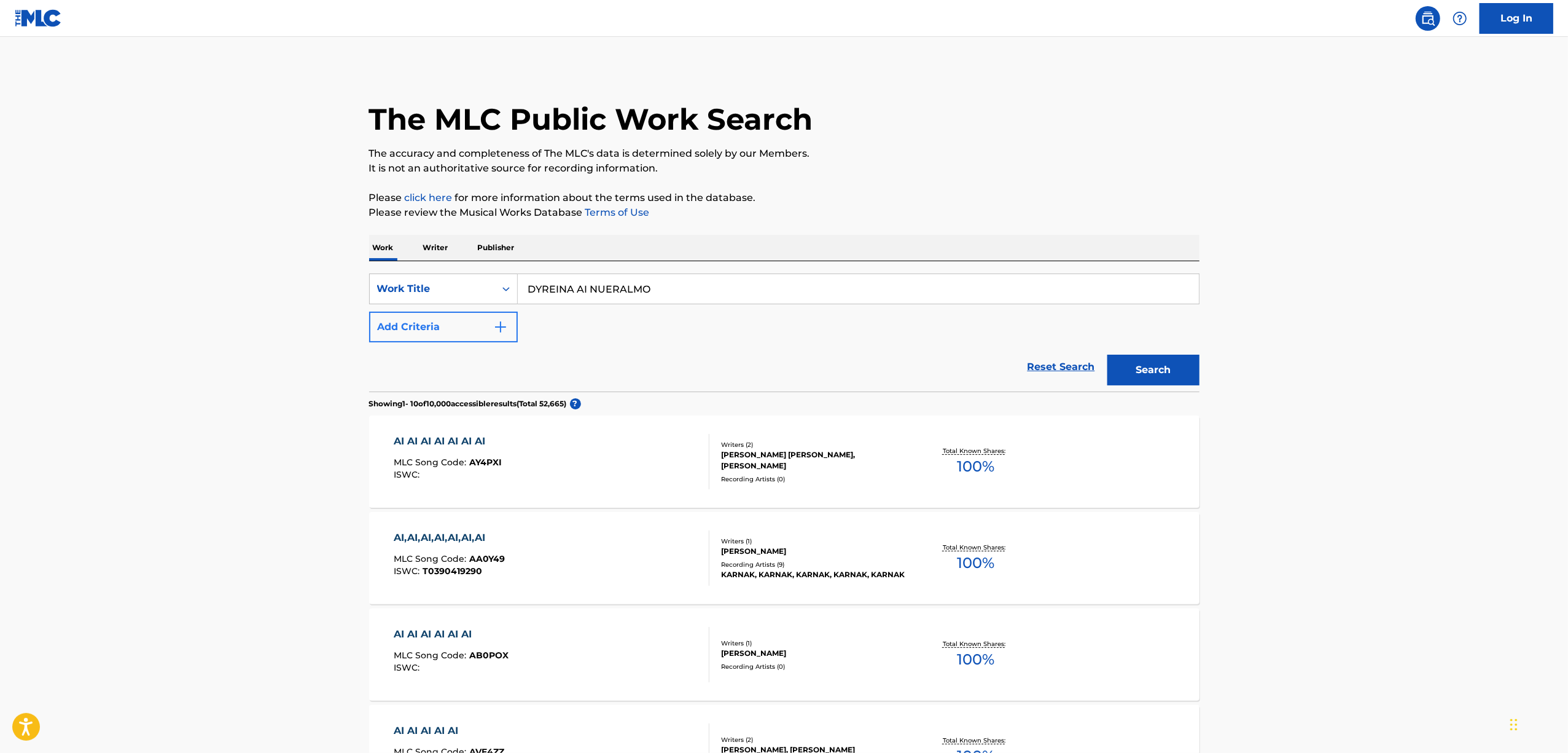
drag, startPoint x: 668, startPoint y: 277, endPoint x: 414, endPoint y: 337, distance: 261.0
click at [414, 337] on div "SearchWithCriteria24378a29-b237-44d5-b04b-83d6319115d6 Work Title DYREINA AI NU…" at bounding box center [784, 308] width 830 height 69
paste input "LEYGENDER ORTURAMO Bonus Track"
click at [1170, 385] on div "Search" at bounding box center [1150, 367] width 98 height 49
drag, startPoint x: 1170, startPoint y: 361, endPoint x: 981, endPoint y: 372, distance: 189.3
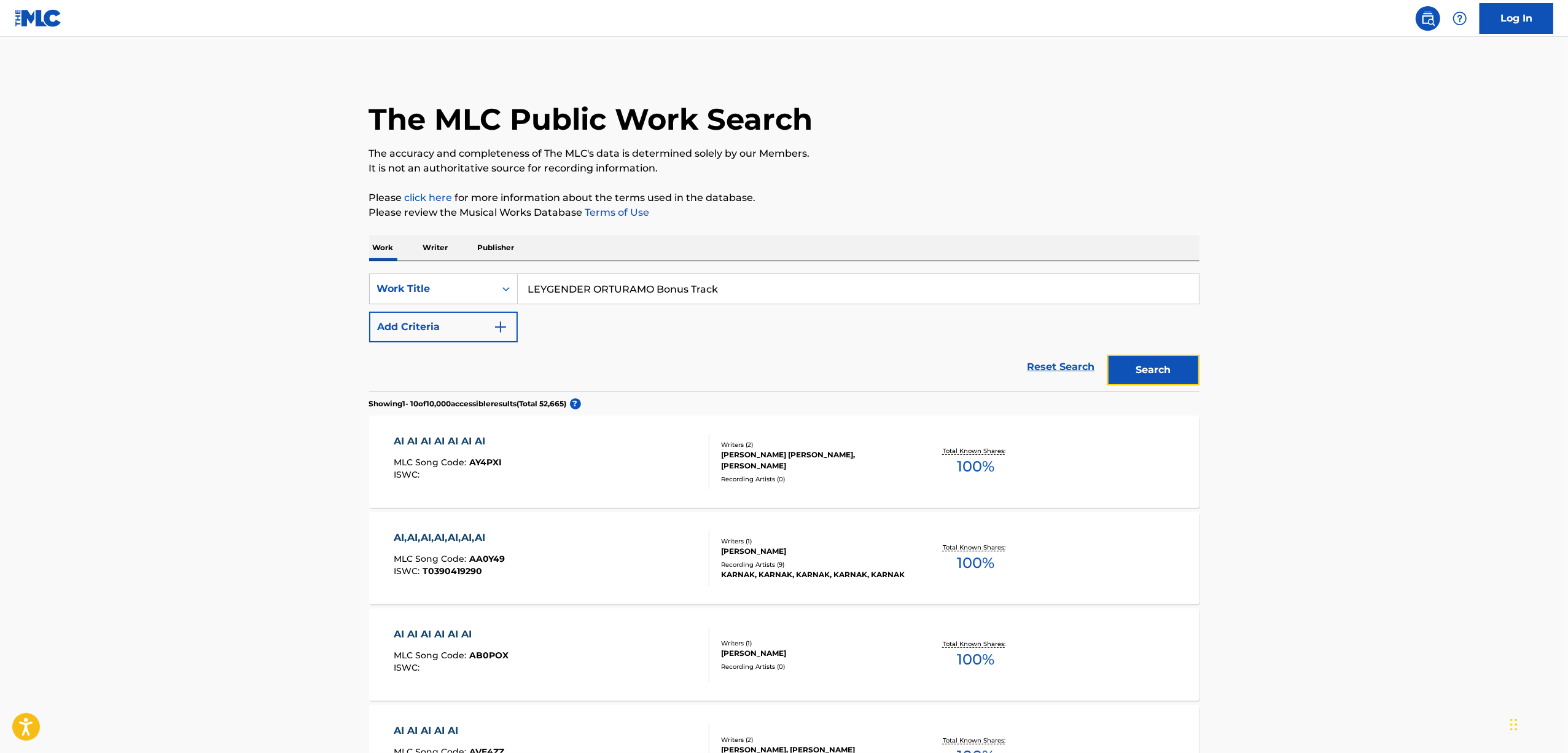
click at [1168, 360] on button "Search" at bounding box center [1154, 370] width 92 height 31
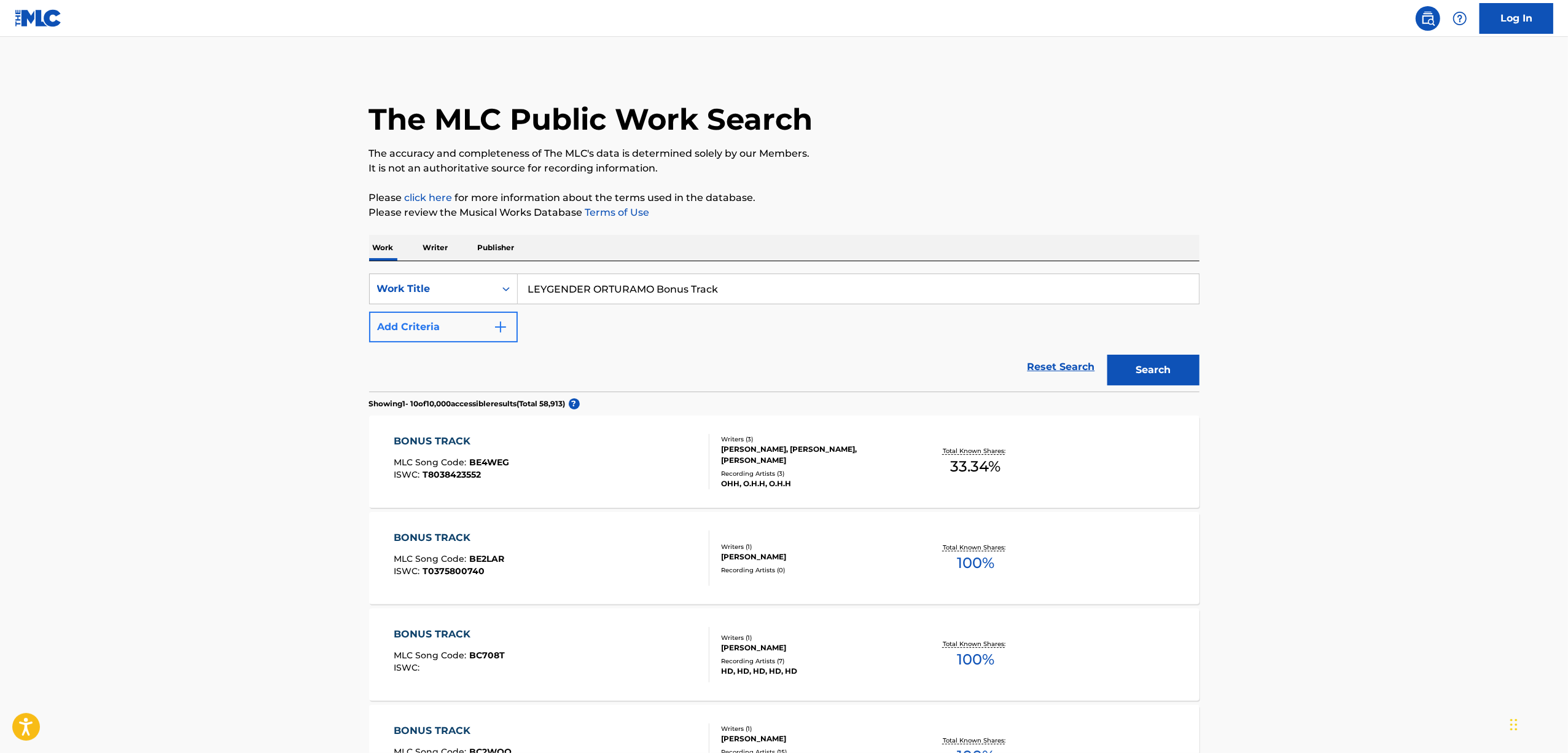
drag, startPoint x: 715, startPoint y: 298, endPoint x: 481, endPoint y: 335, distance: 236.9
click at [482, 335] on div "SearchWithCriteria24378a29-b237-44d5-b04b-83d6319115d6 Work Title LEYGENDER ORT…" at bounding box center [784, 308] width 830 height 69
paste input "TULA GELUS"
click at [1167, 374] on button "Search" at bounding box center [1154, 370] width 92 height 31
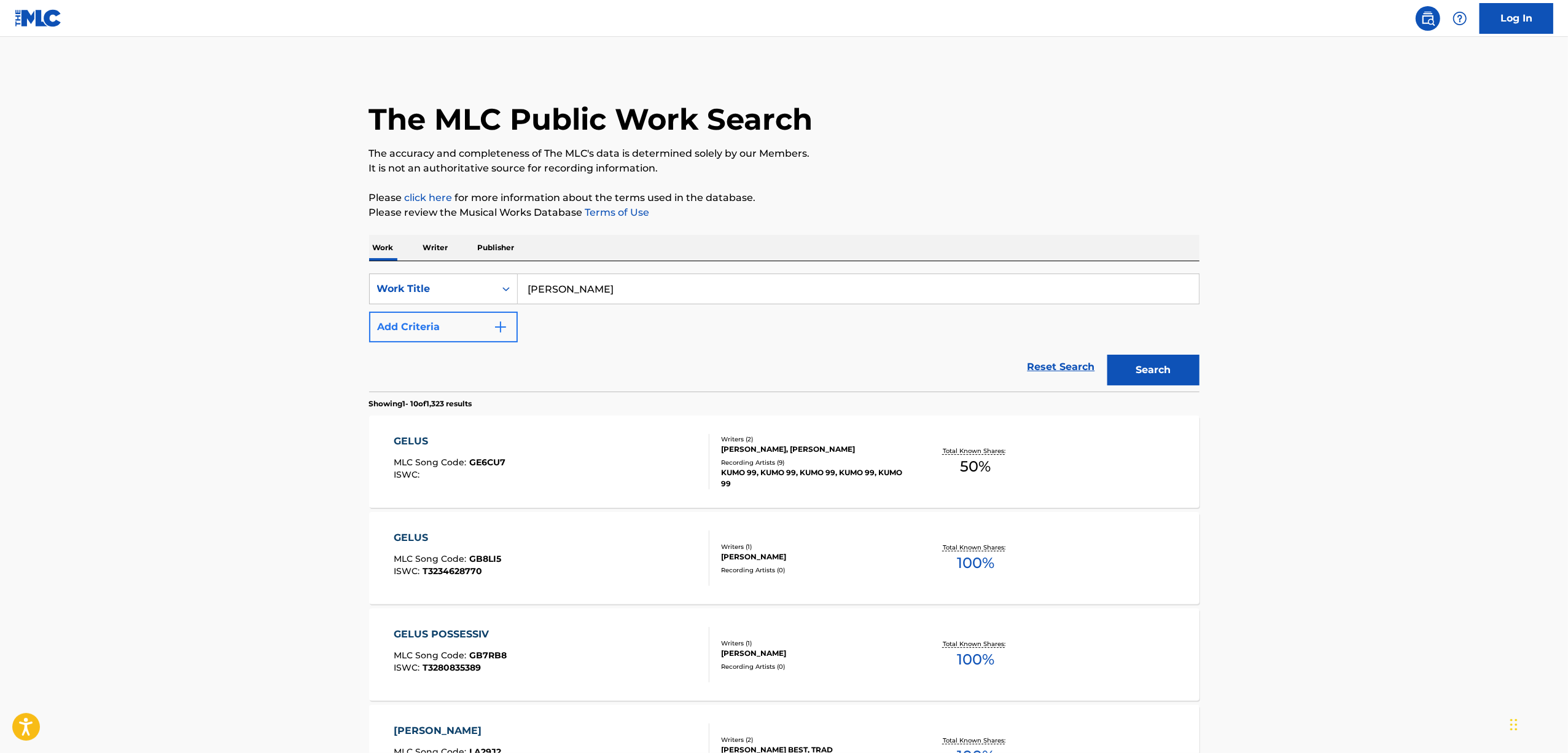
drag, startPoint x: 524, startPoint y: 314, endPoint x: 455, endPoint y: 330, distance: 70.8
click at [456, 330] on div "SearchWithCriteria24378a29-b237-44d5-b04b-83d6319115d6 Work Title TULA GELUS Ad…" at bounding box center [784, 308] width 830 height 69
paste input "SALVA"
click at [1148, 360] on button "Search" at bounding box center [1154, 370] width 92 height 31
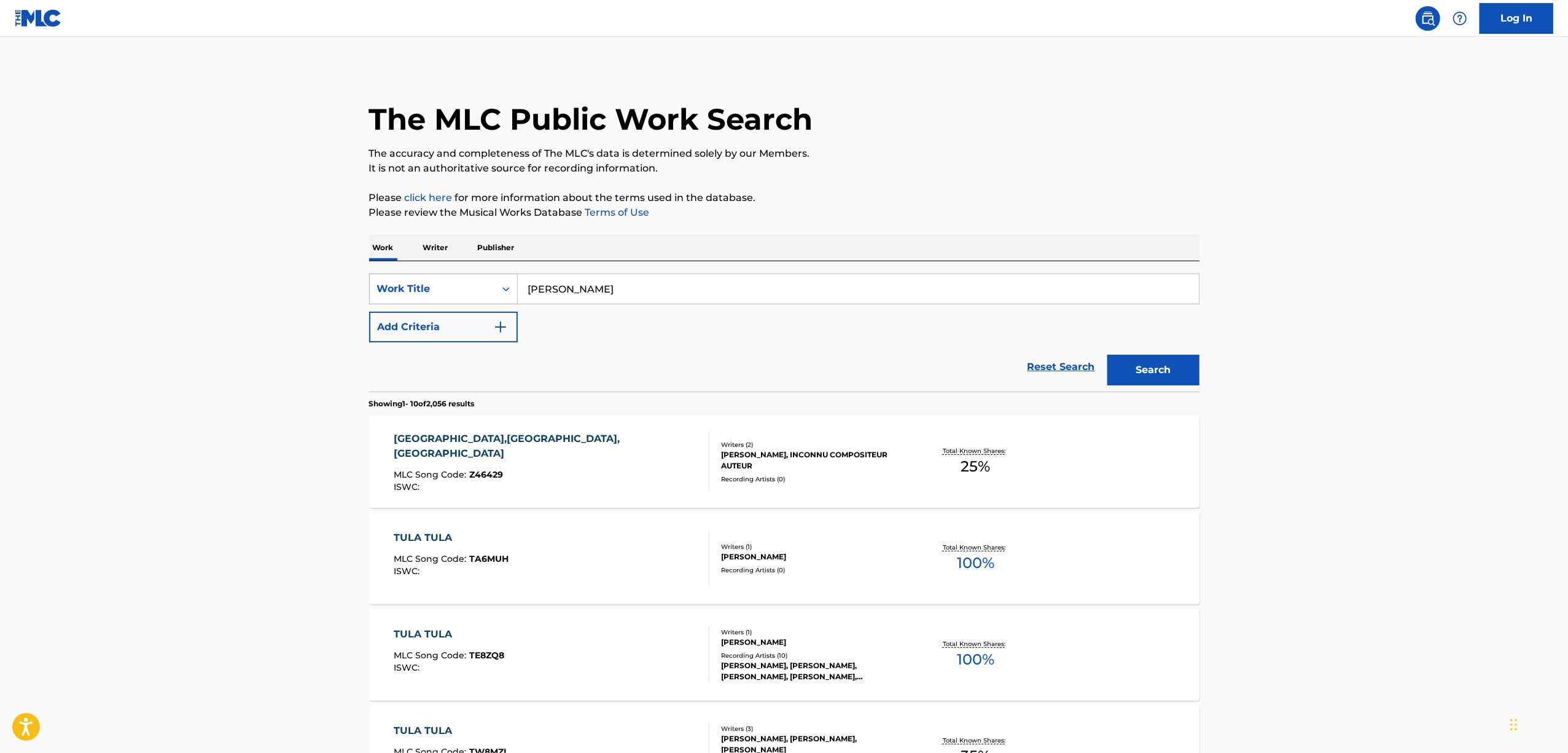
drag, startPoint x: 612, startPoint y: 291, endPoint x: 488, endPoint y: 299, distance: 124.3
click at [489, 299] on div "SearchWithCriteria24378a29-b237-44d5-b04b-83d6319115d6 Work Title TULA SALVA" at bounding box center [784, 289] width 830 height 31
paste input "Over the Universe"
click at [1178, 355] on button "Search" at bounding box center [1154, 370] width 92 height 31
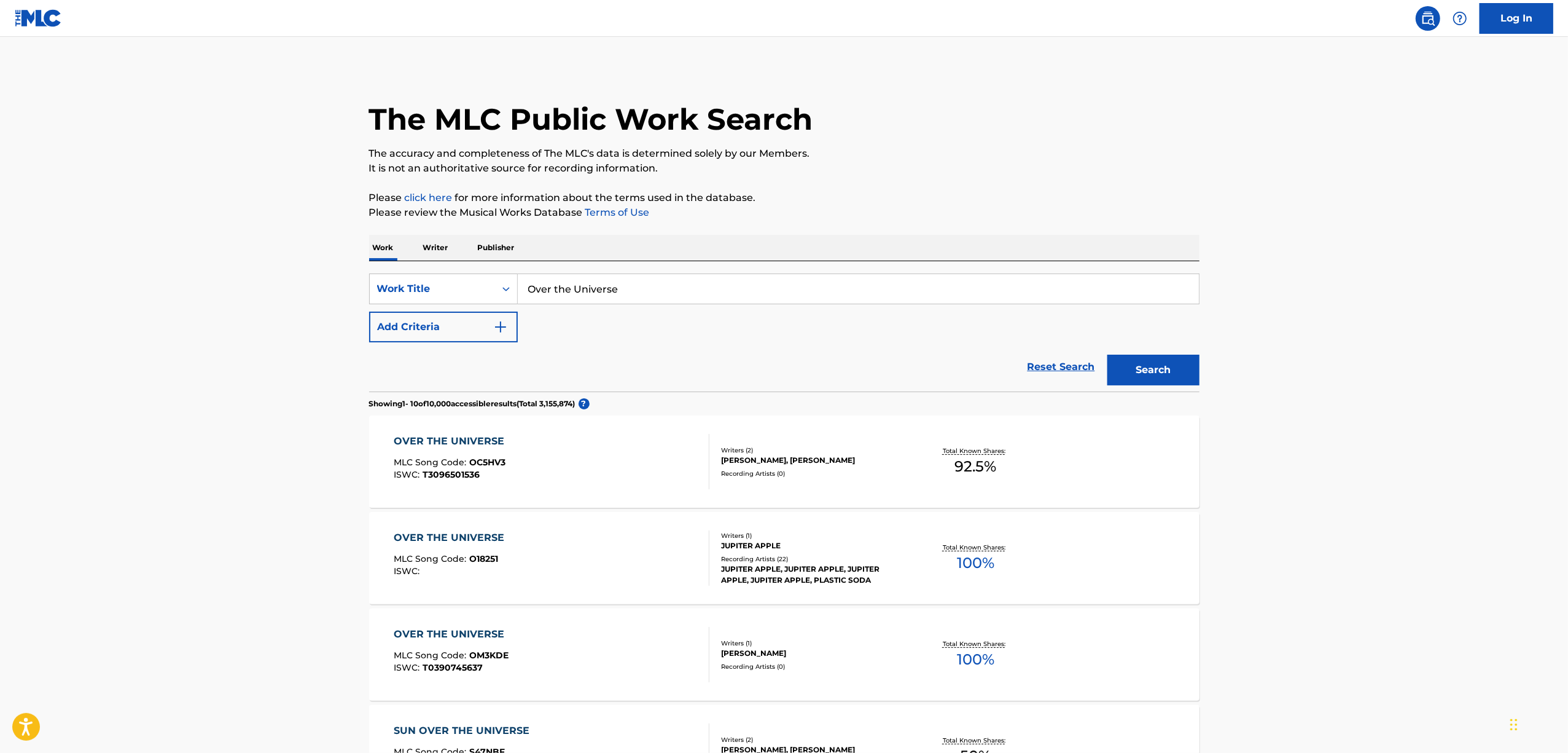
drag, startPoint x: 656, startPoint y: 282, endPoint x: 390, endPoint y: 342, distance: 272.7
click at [391, 342] on div "SearchWithCriteria24378a29-b237-44d5-b04b-83d6319115d6 Work Title Over the Univ…" at bounding box center [784, 308] width 830 height 69
paste input "NUERALMO The whole new world"
click at [1141, 372] on button "Search" at bounding box center [1154, 370] width 92 height 31
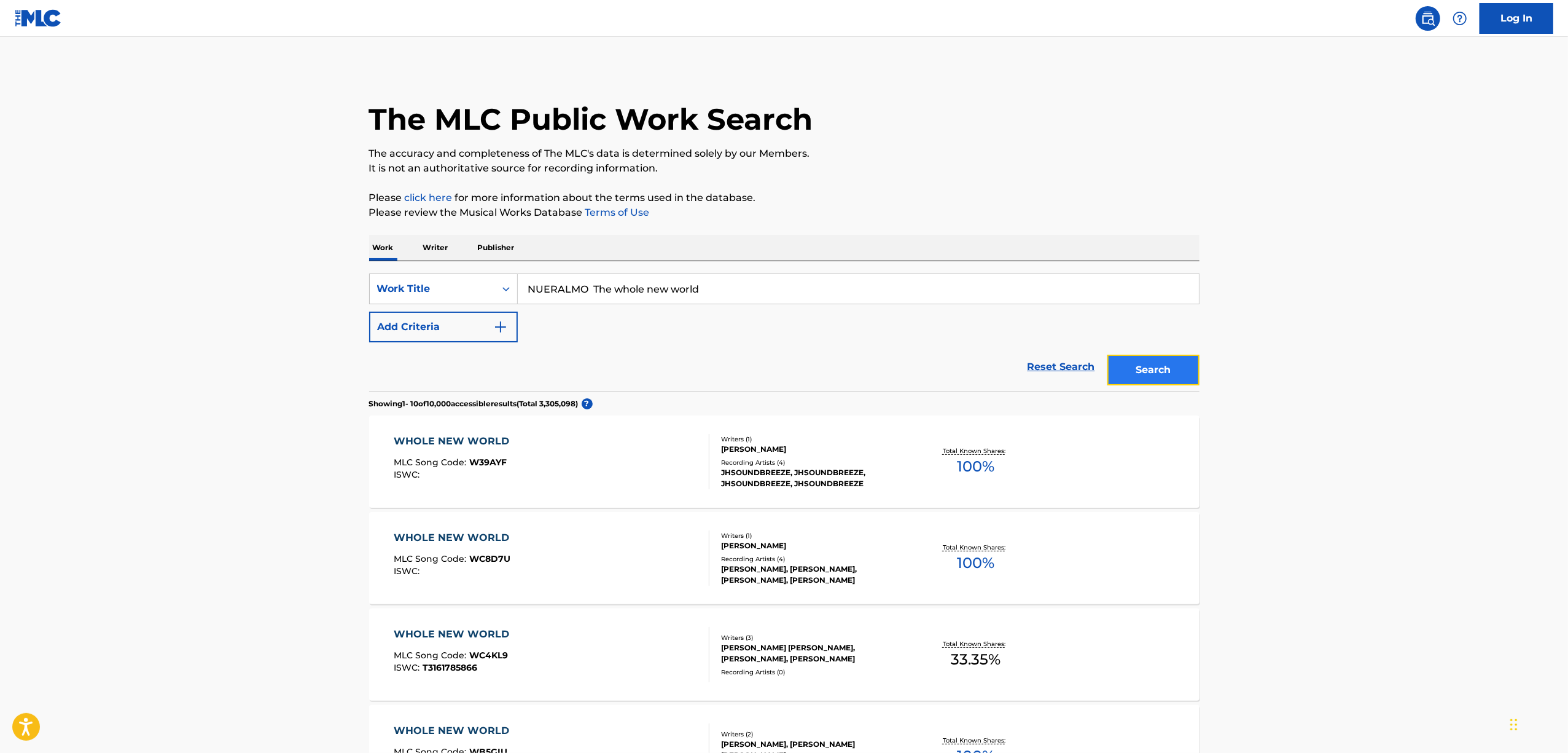
click at [1141, 371] on button "Search" at bounding box center [1154, 370] width 92 height 31
drag, startPoint x: 638, startPoint y: 298, endPoint x: 355, endPoint y: 289, distance: 283.1
click at [356, 290] on div "The MLC Public Work Search The accuracy and completeness of The MLC's data is d…" at bounding box center [784, 753] width 860 height 1372
paste input "FINARIA"
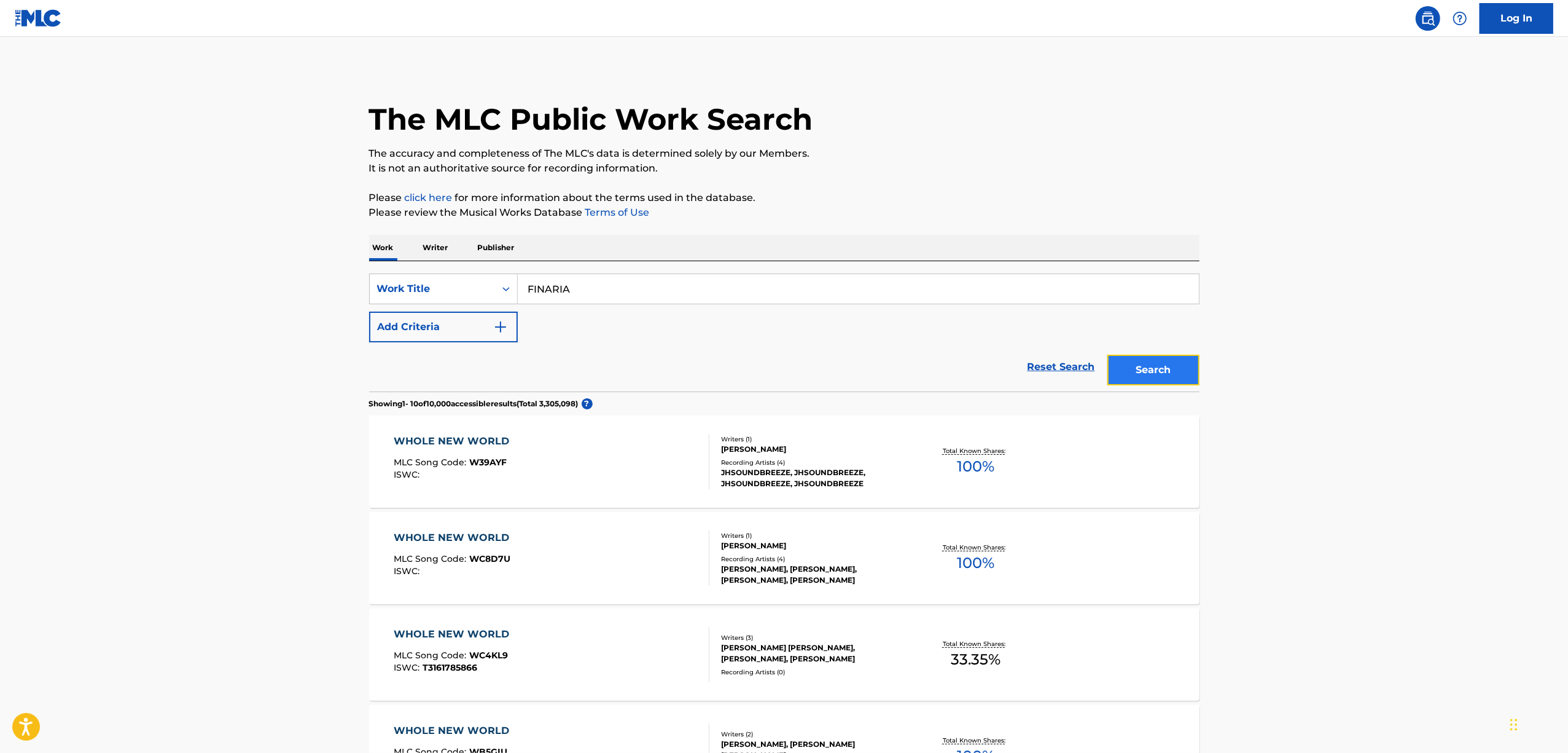
click at [1153, 372] on button "Search" at bounding box center [1154, 370] width 92 height 31
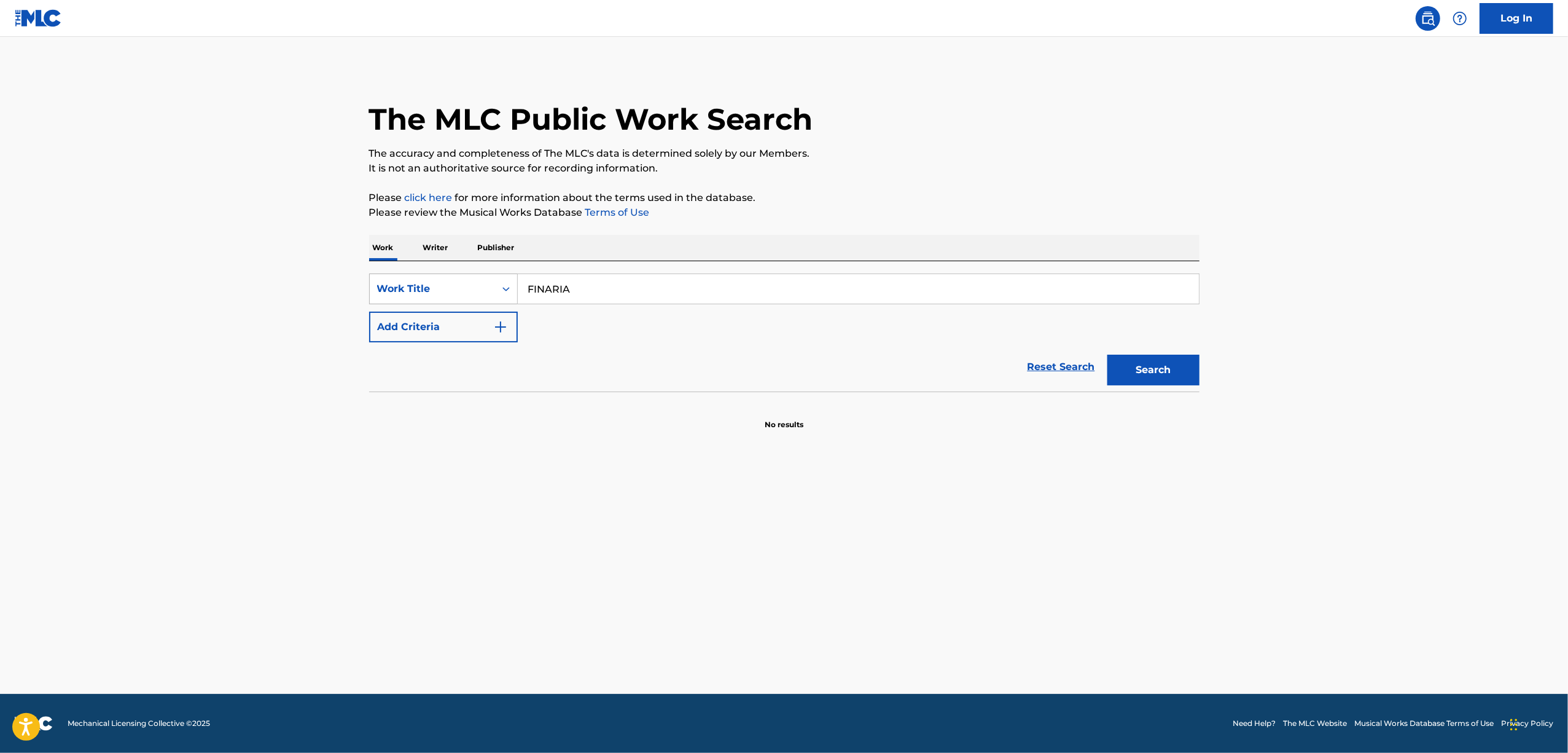
drag, startPoint x: 588, startPoint y: 284, endPoint x: 482, endPoint y: 293, distance: 106.4
click at [487, 294] on div "SearchWithCriteria24378a29-b237-44d5-b04b-83d6319115d6 Work Title FINARIA" at bounding box center [784, 289] width 830 height 31
paste input "TUL"
drag, startPoint x: 1182, startPoint y: 368, endPoint x: 1182, endPoint y: 360, distance: 8.0
click at [1182, 368] on button "Search" at bounding box center [1154, 370] width 92 height 31
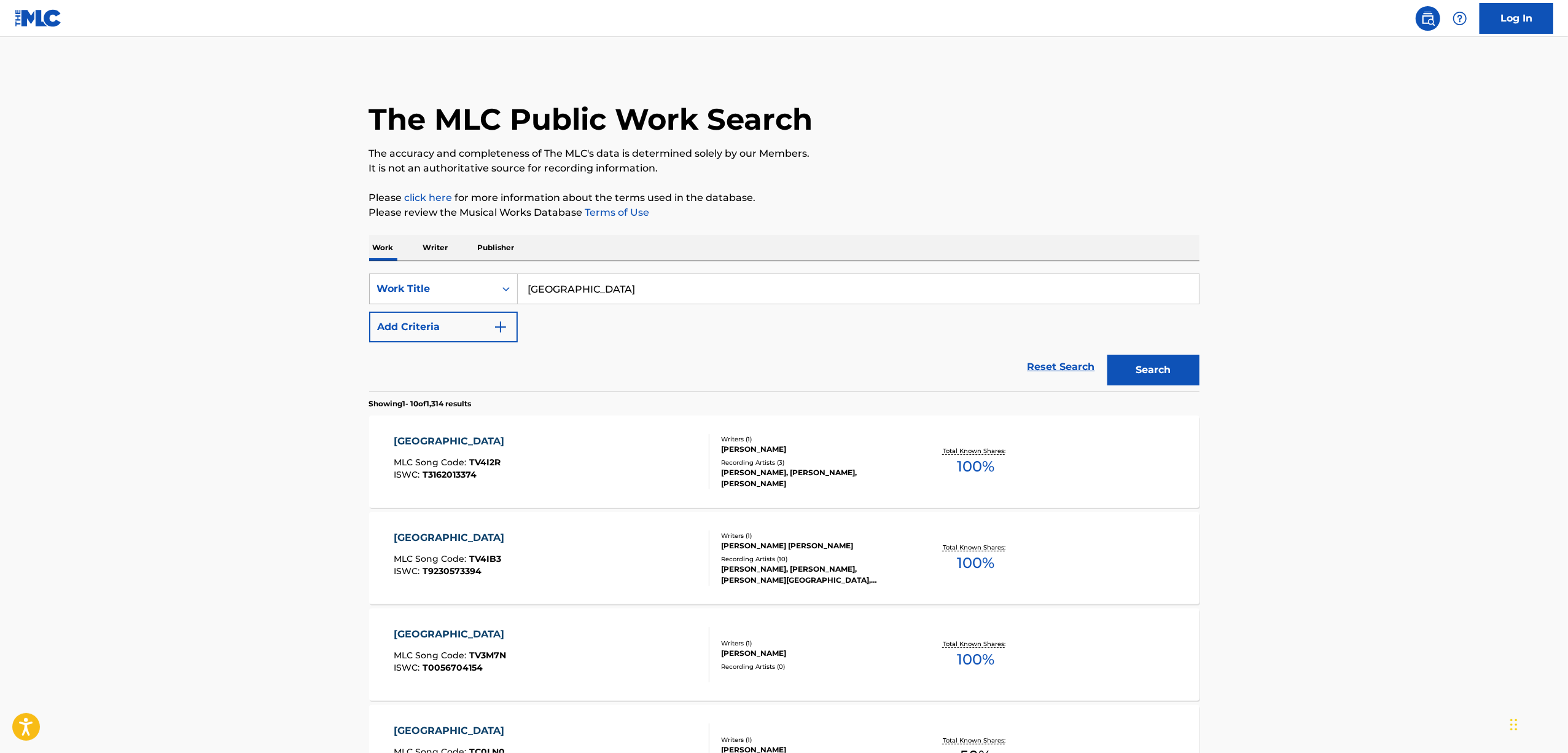
drag, startPoint x: 573, startPoint y: 285, endPoint x: 475, endPoint y: 298, distance: 98.9
click at [477, 298] on div "SearchWithCriteria24378a29-b237-44d5-b04b-83d6319115d6 Work Title TULA" at bounding box center [784, 289] width 830 height 31
paste input "ALL ARKS"
click at [1170, 381] on button "Search" at bounding box center [1154, 370] width 92 height 31
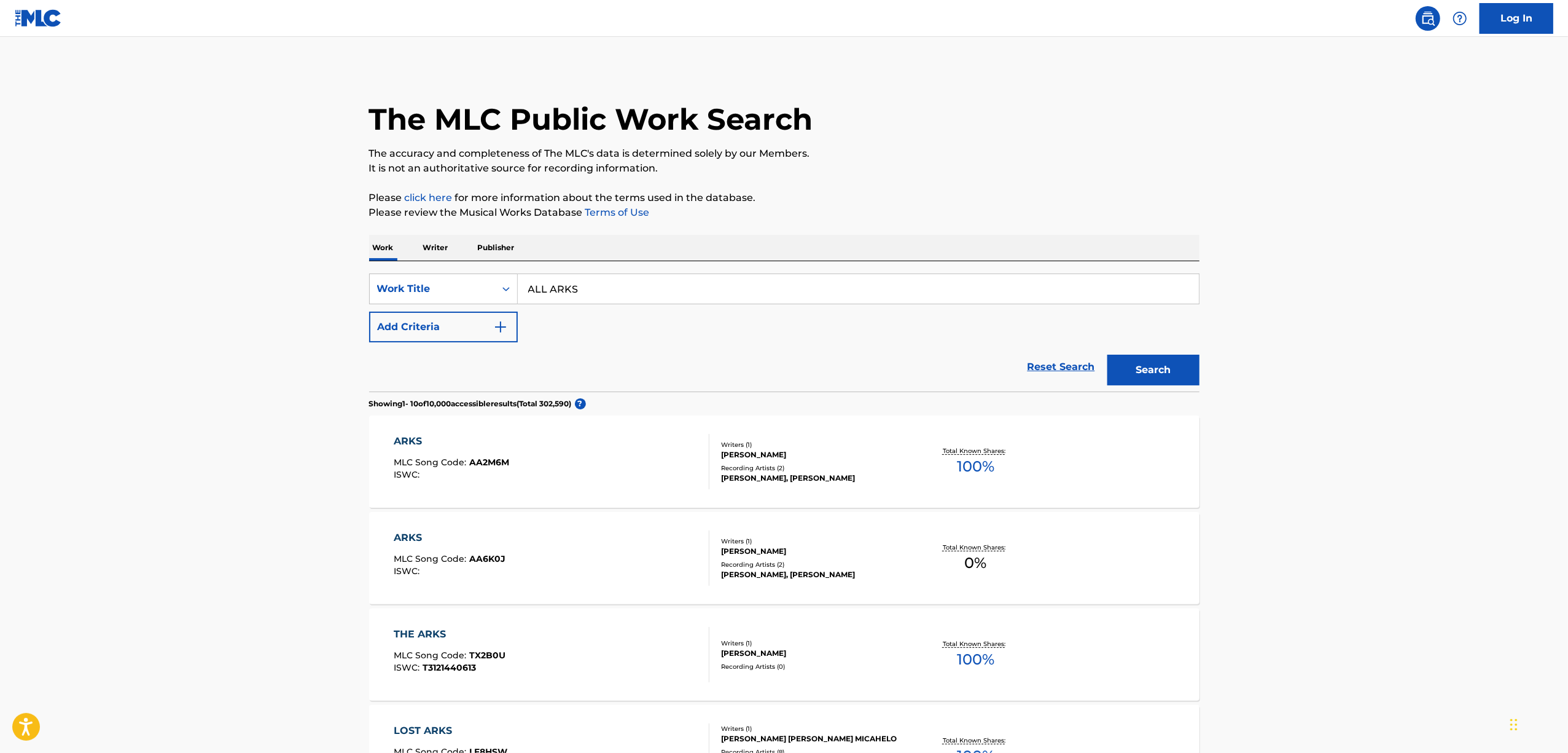
drag, startPoint x: 583, startPoint y: 288, endPoint x: 345, endPoint y: 328, distance: 241.3
click at [346, 328] on main "The MLC Public Work Search The accuracy and completeness of The MLC's data is d…" at bounding box center [784, 741] width 1568 height 1408
paste input "S ONE"
click at [1175, 372] on button "Search" at bounding box center [1154, 370] width 92 height 31
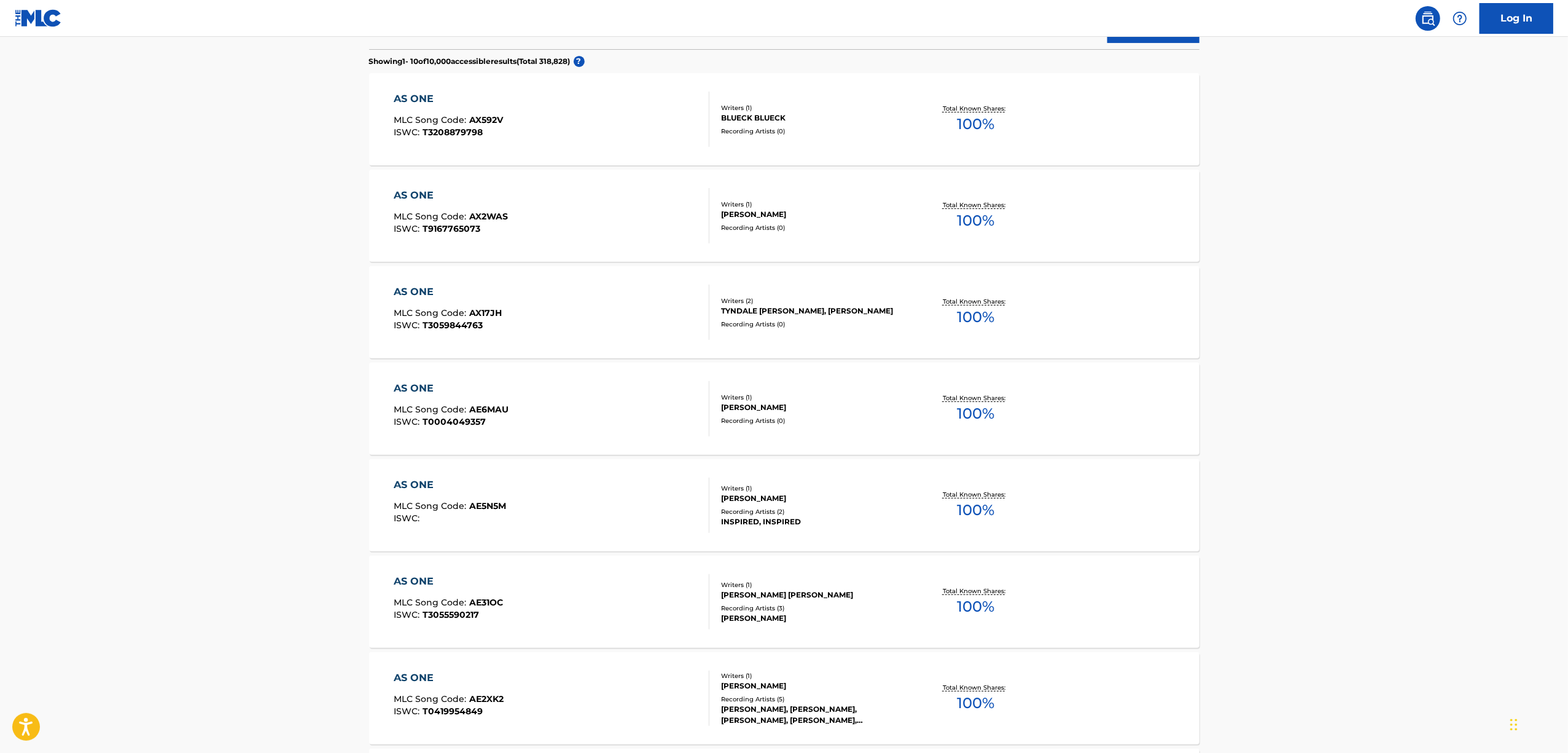
scroll to position [96, 0]
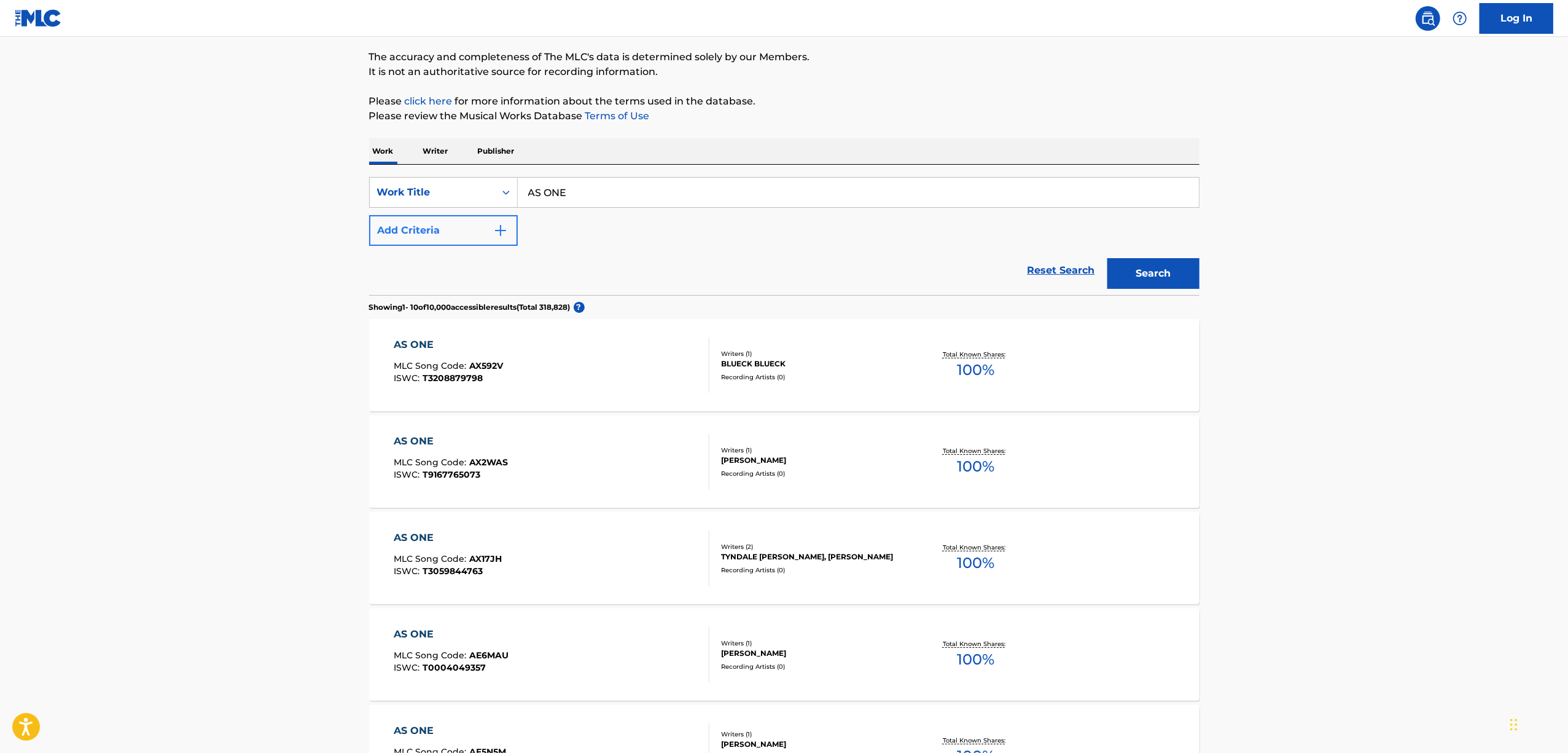
drag, startPoint x: 587, startPoint y: 187, endPoint x: 393, endPoint y: 219, distance: 196.6
click at [393, 219] on div "SearchWithCriteria24378a29-b237-44d5-b04b-83d6319115d6 Work Title AS ONE Add Cr…" at bounding box center [784, 211] width 830 height 69
paste input "VACUITY"
type input "VACUITY"
click at [1140, 280] on button "Search" at bounding box center [1154, 274] width 92 height 31
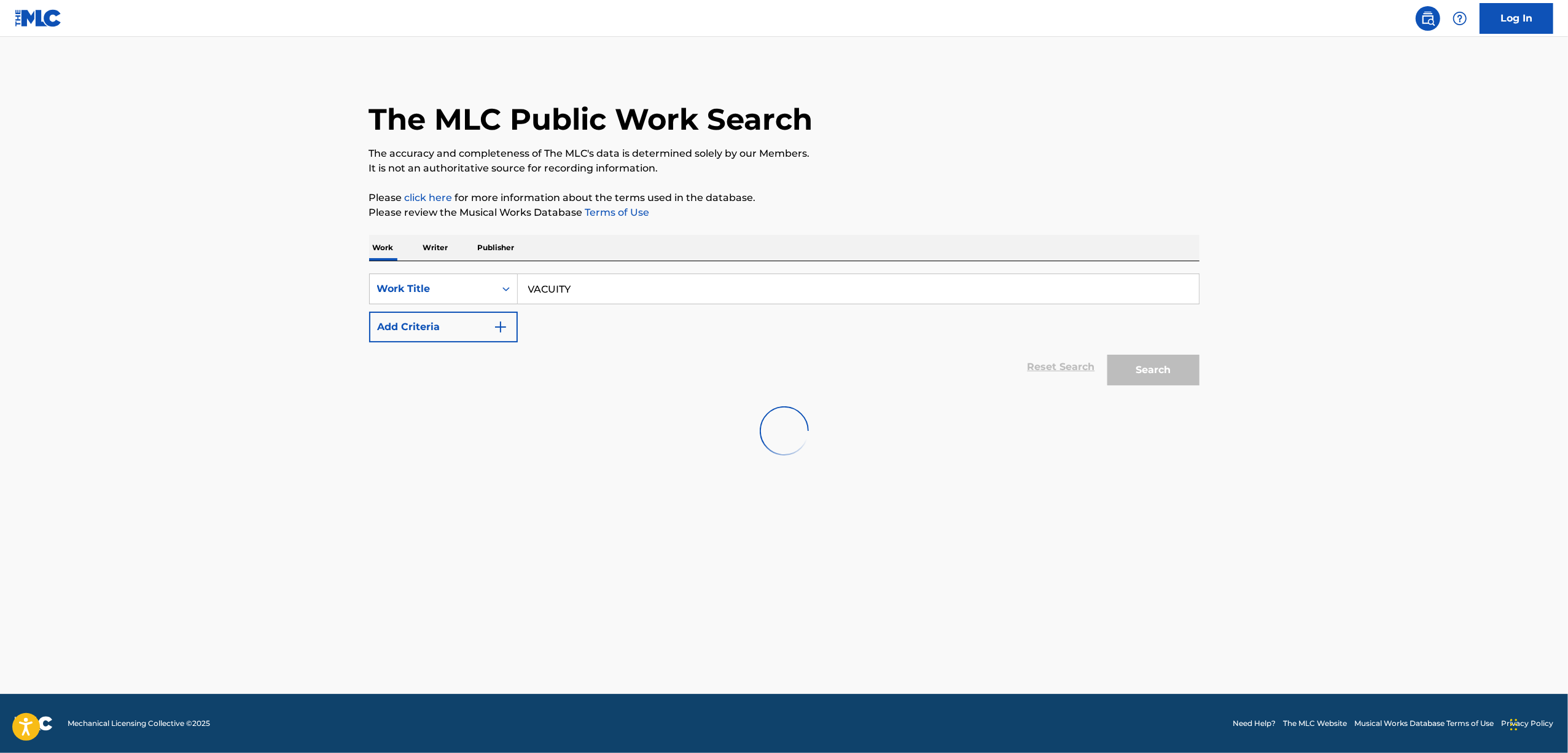
scroll to position [0, 0]
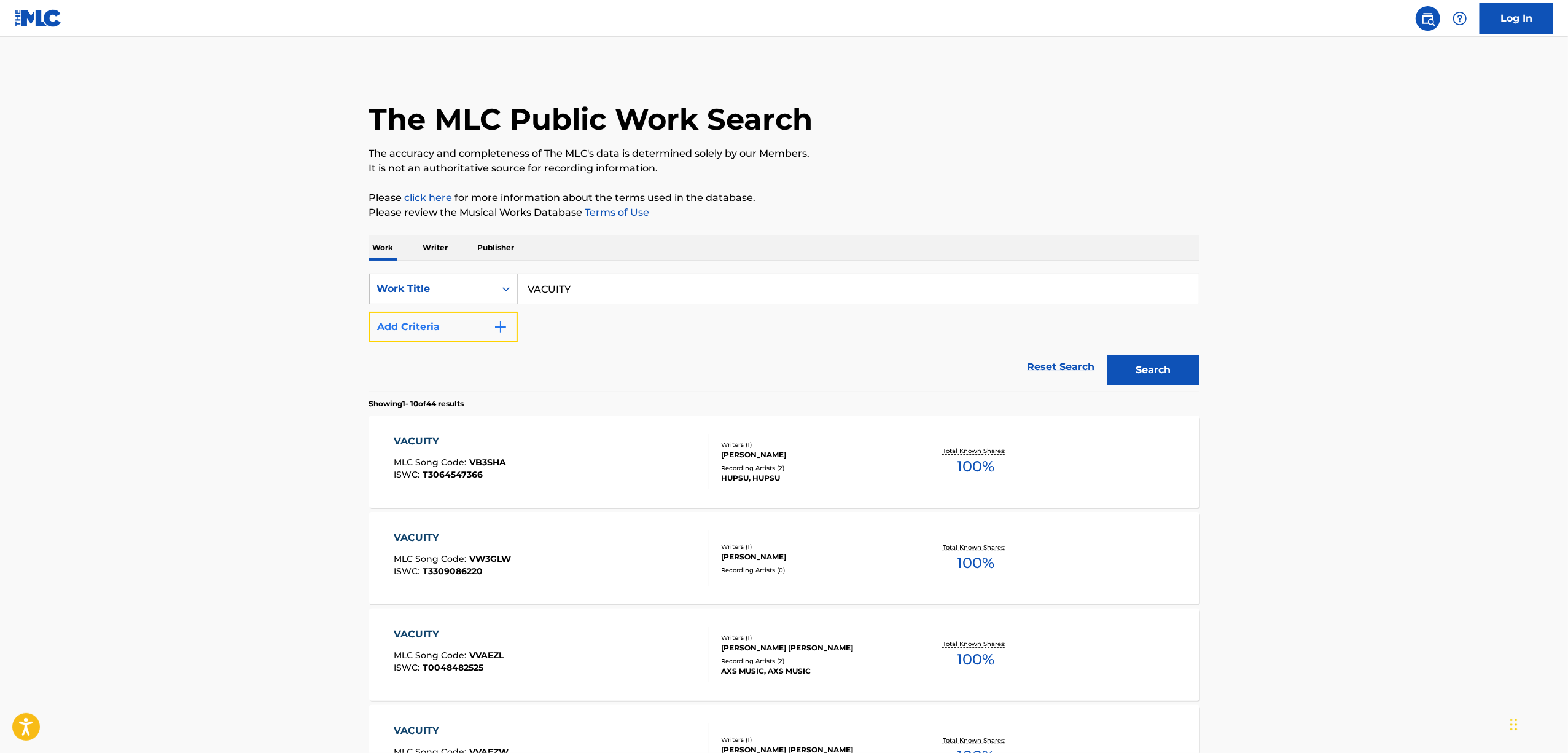
click at [504, 324] on img "Search Form" at bounding box center [501, 327] width 15 height 15
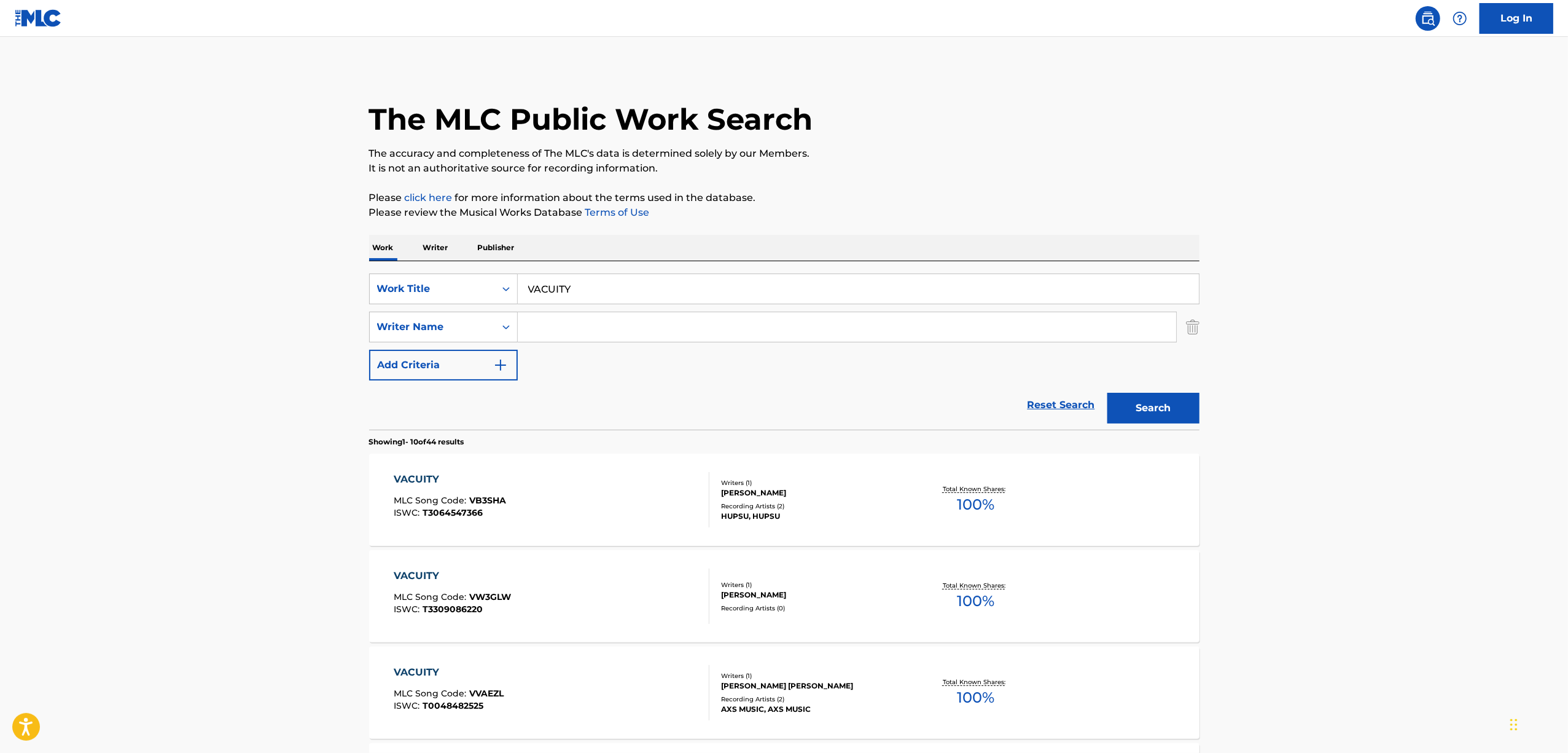
click at [555, 334] on input "Search Form" at bounding box center [847, 327] width 658 height 29
type input "akari"
click at [1146, 402] on button "Search" at bounding box center [1154, 408] width 92 height 31
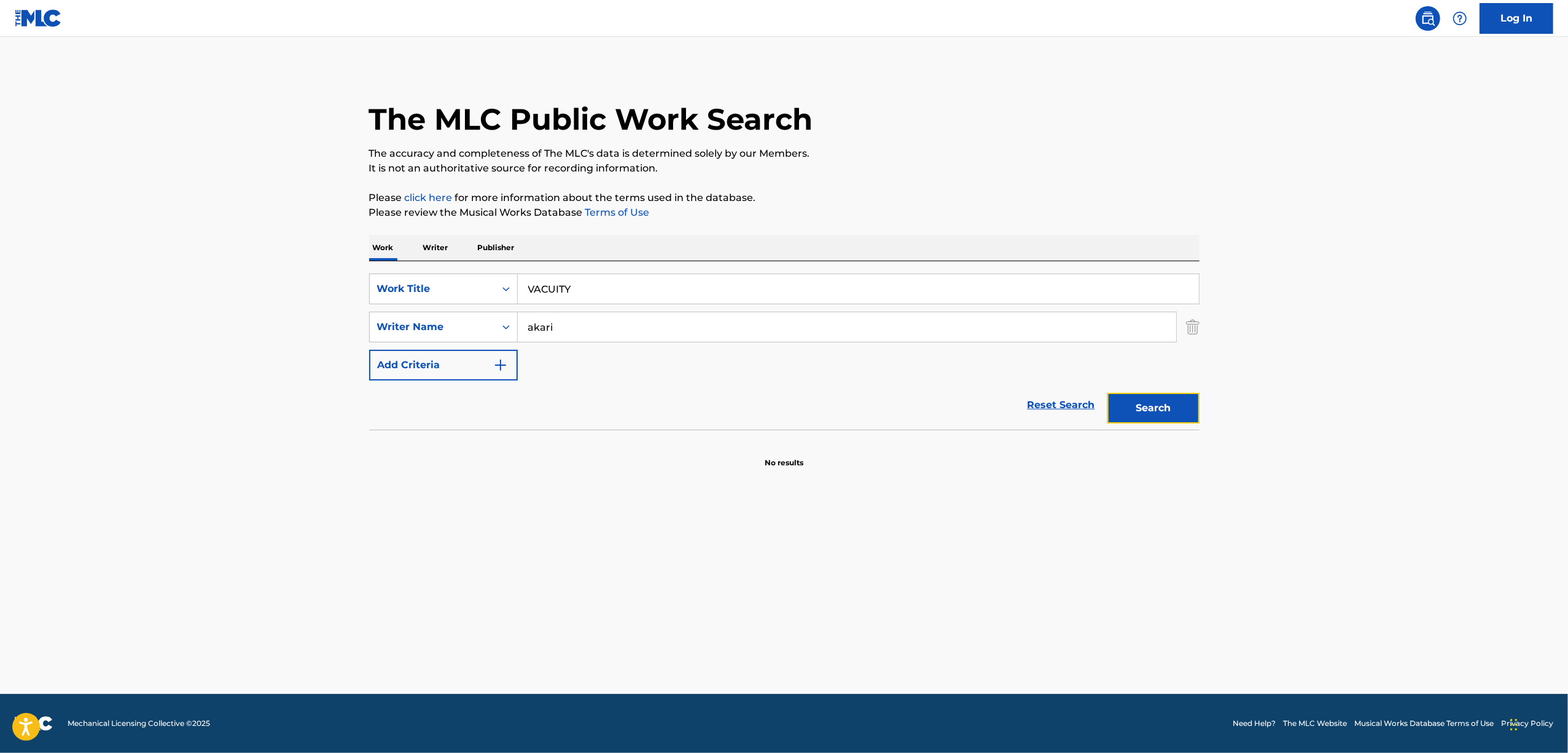
click at [1148, 401] on button "Search" at bounding box center [1154, 408] width 92 height 31
drag, startPoint x: 598, startPoint y: 290, endPoint x: 470, endPoint y: 301, distance: 128.5
click at [470, 301] on div "SearchWithCriteria24378a29-b237-44d5-b04b-83d6319115d6 Work Title VACUITY" at bounding box center [784, 289] width 830 height 31
paste input "Divide Quests Area 5 vs Grave Exegul"
type input "Divide Quests Area 5 vs Grave Exegul"
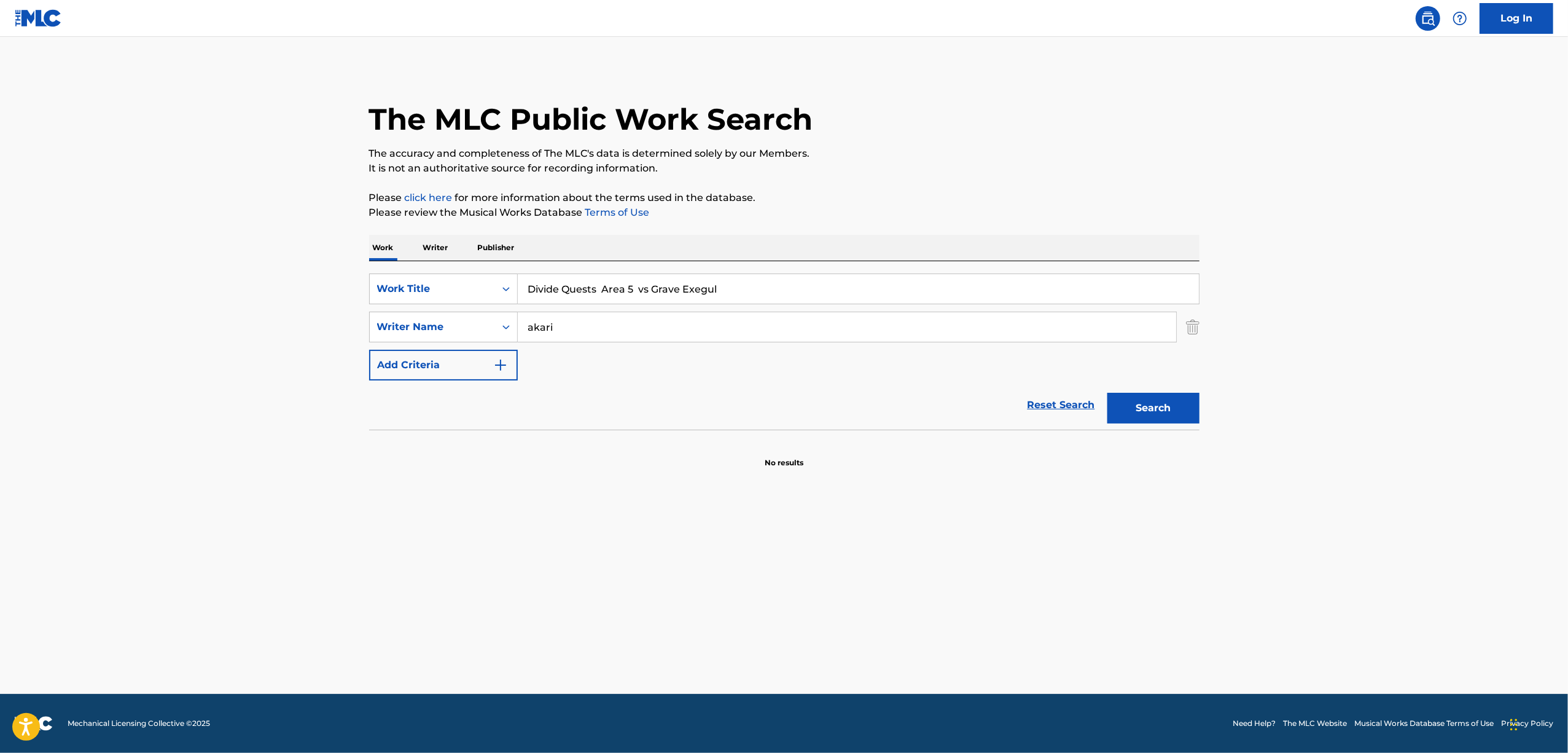
drag, startPoint x: 465, startPoint y: 344, endPoint x: 347, endPoint y: 345, distance: 118.0
click at [354, 345] on div "The MLC Public Work Search The accuracy and completeness of The MLC's data is d…" at bounding box center [784, 267] width 860 height 401
click at [1170, 408] on button "Search" at bounding box center [1154, 408] width 92 height 31
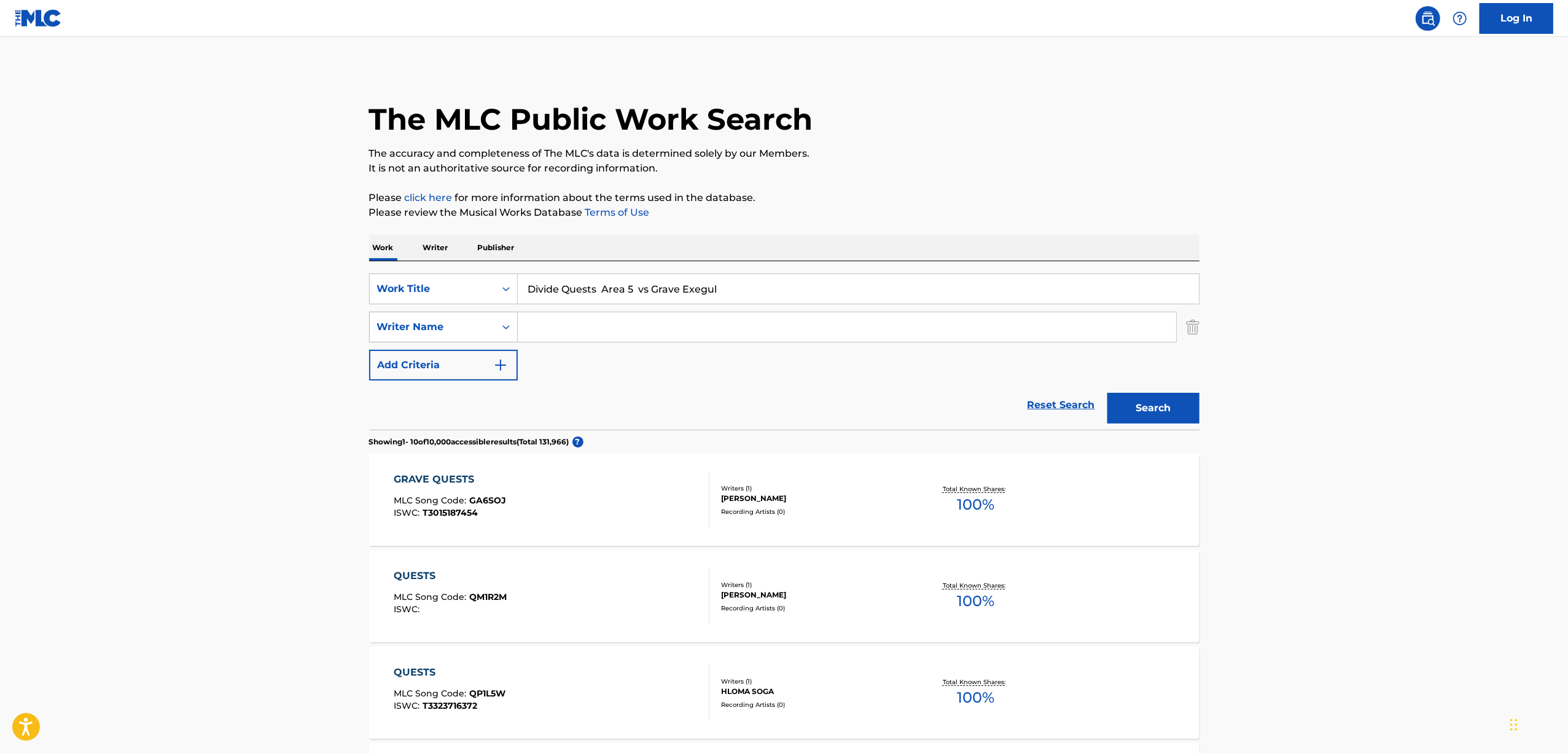
drag, startPoint x: 755, startPoint y: 274, endPoint x: 391, endPoint y: 337, distance: 369.4
click at [392, 337] on div "SearchWithCriteria24378a29-b237-44d5-b04b-83d6319115d6 Work Title Divide Quests…" at bounding box center [784, 327] width 830 height 107
paste input "Dark To Light Godness version"
click at [1138, 409] on button "Search" at bounding box center [1154, 408] width 92 height 31
drag, startPoint x: 466, startPoint y: 314, endPoint x: 361, endPoint y: 325, distance: 105.6
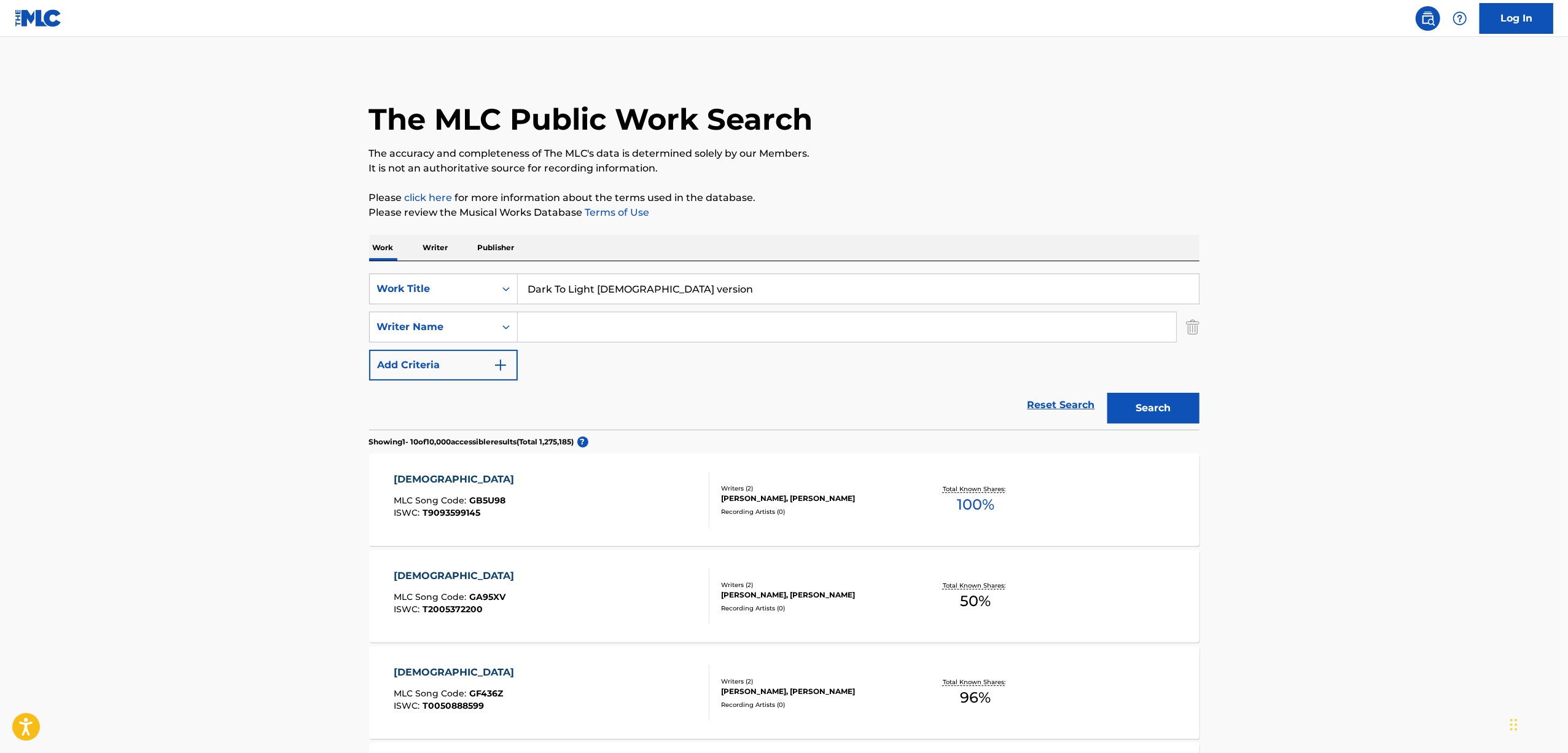
paste input "Ark"
drag, startPoint x: 1162, startPoint y: 407, endPoint x: 422, endPoint y: 237, distance: 759.3
click at [1155, 409] on button "Search" at bounding box center [1154, 408] width 92 height 31
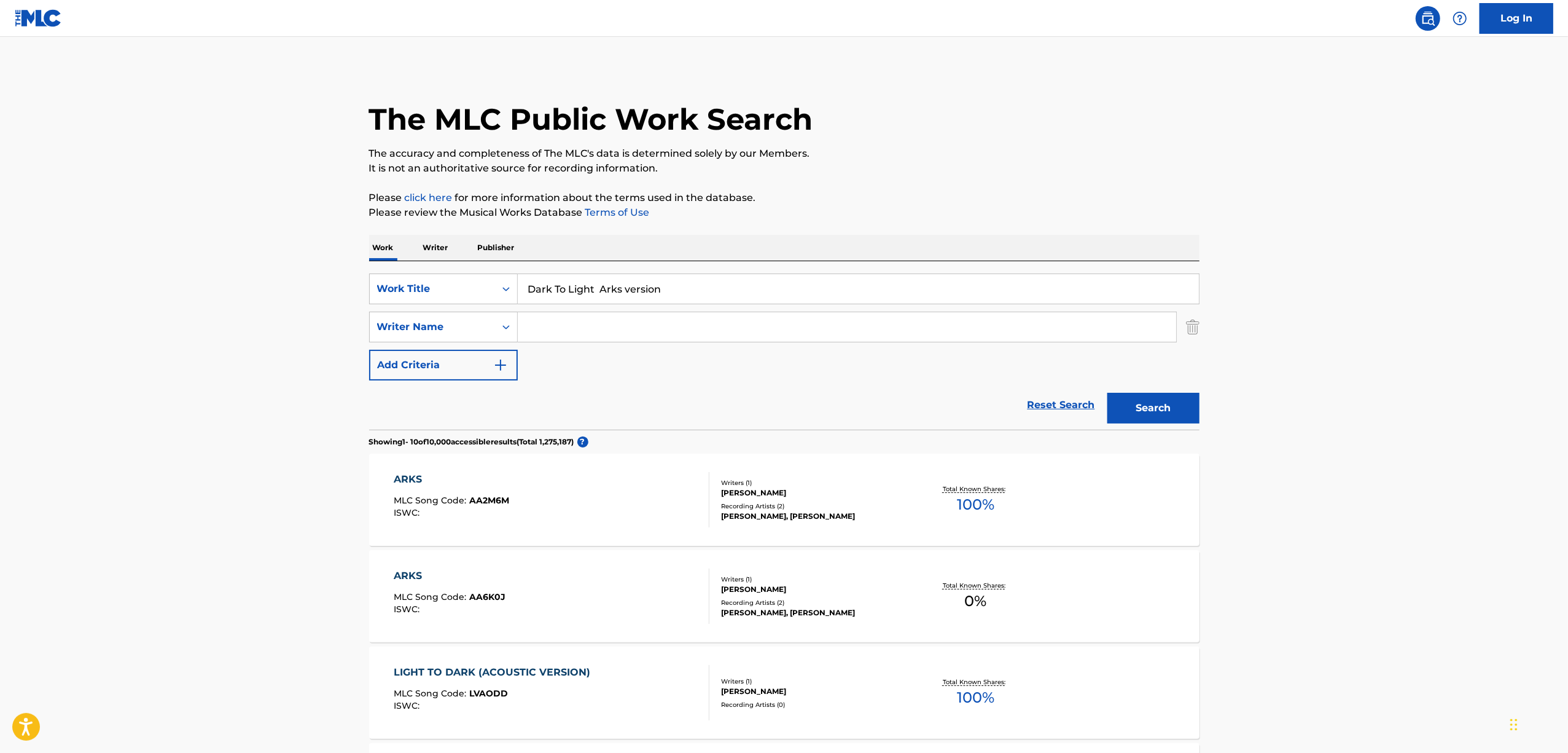
drag, startPoint x: 721, startPoint y: 290, endPoint x: 317, endPoint y: 368, distance: 411.5
click at [318, 368] on main "The MLC Public Work Search The accuracy and completeness of The MLC's data is d…" at bounding box center [784, 760] width 1568 height 1446
paste input "ARK TO LIGHT"
type input "DARK TO LIGHT"
click at [1150, 401] on button "Search" at bounding box center [1154, 408] width 92 height 31
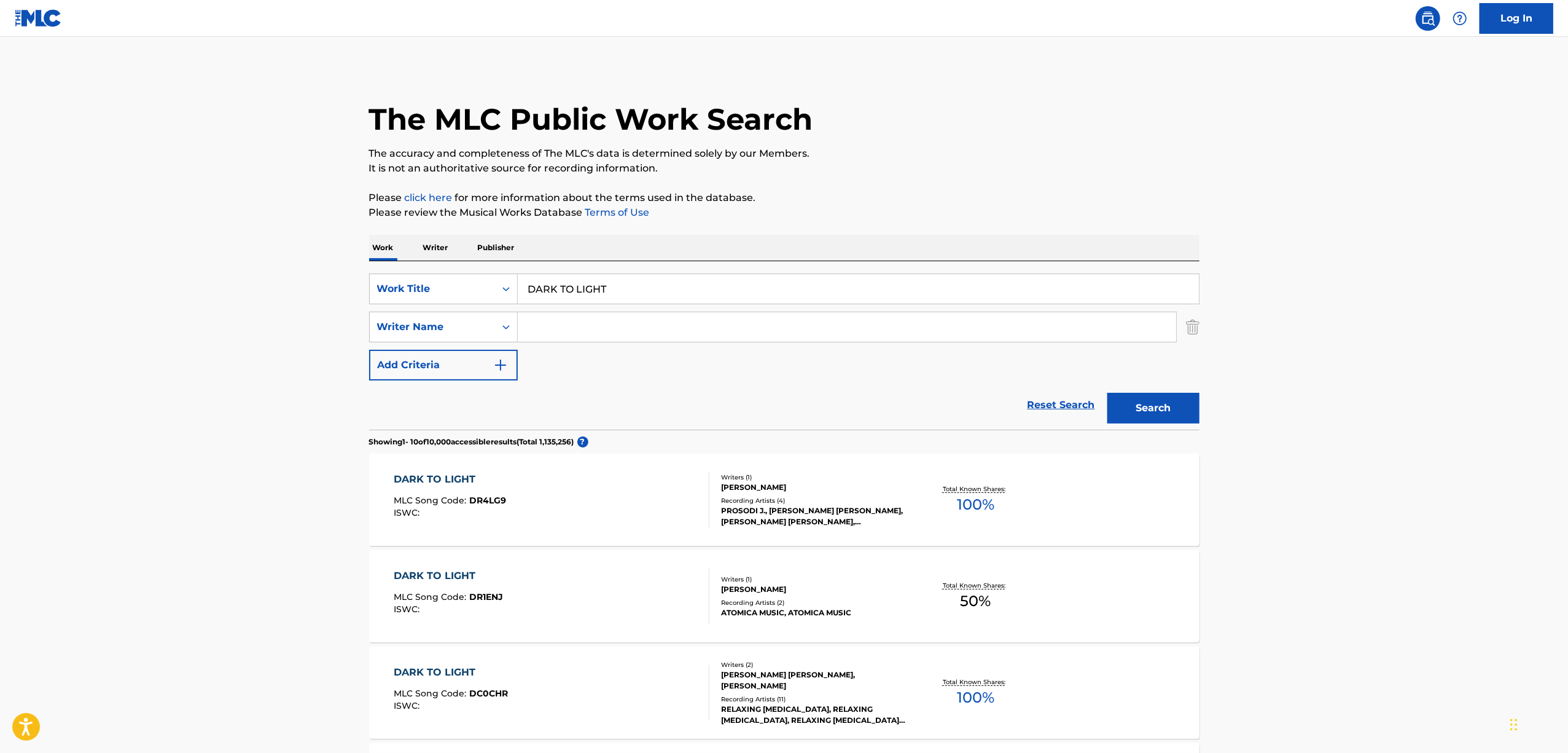
click at [551, 340] on input "Search Form" at bounding box center [847, 327] width 658 height 29
paste input "Fukuyama Mitsuharu"
type input "Fukuyama Mitsuharu"
click at [1142, 407] on button "Search" at bounding box center [1154, 408] width 92 height 31
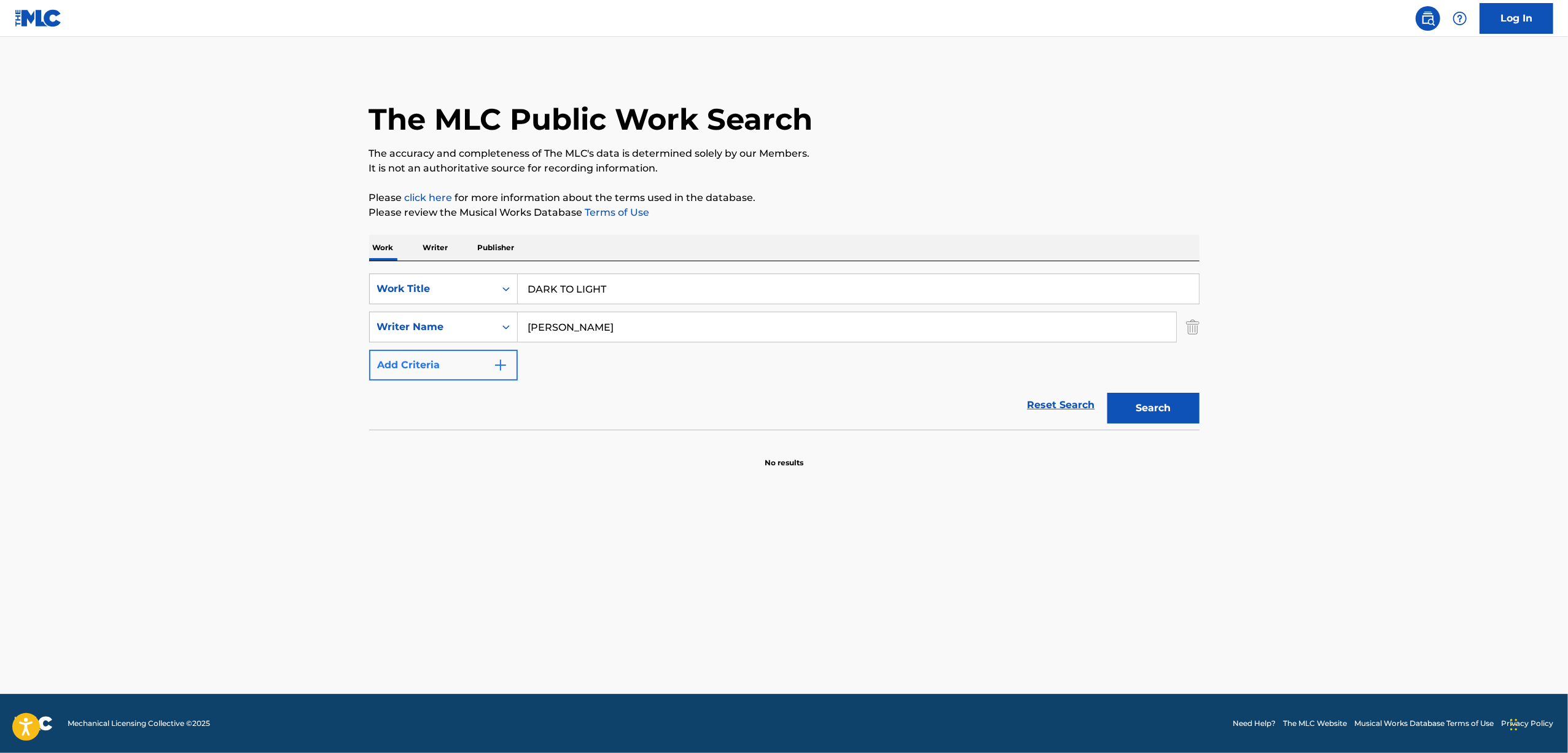
drag, startPoint x: 492, startPoint y: 330, endPoint x: 398, endPoint y: 365, distance: 100.3
click at [391, 366] on div "SearchWithCriteria24378a29-b237-44d5-b04b-83d6319115d6 Work Title DARK TO LIGHT…" at bounding box center [784, 327] width 830 height 107
paste input "CRYING YOUR PHANTASY"
type input "CRYING YOUR PHANTASY"
drag, startPoint x: 686, startPoint y: 328, endPoint x: 140, endPoint y: 458, distance: 561.3
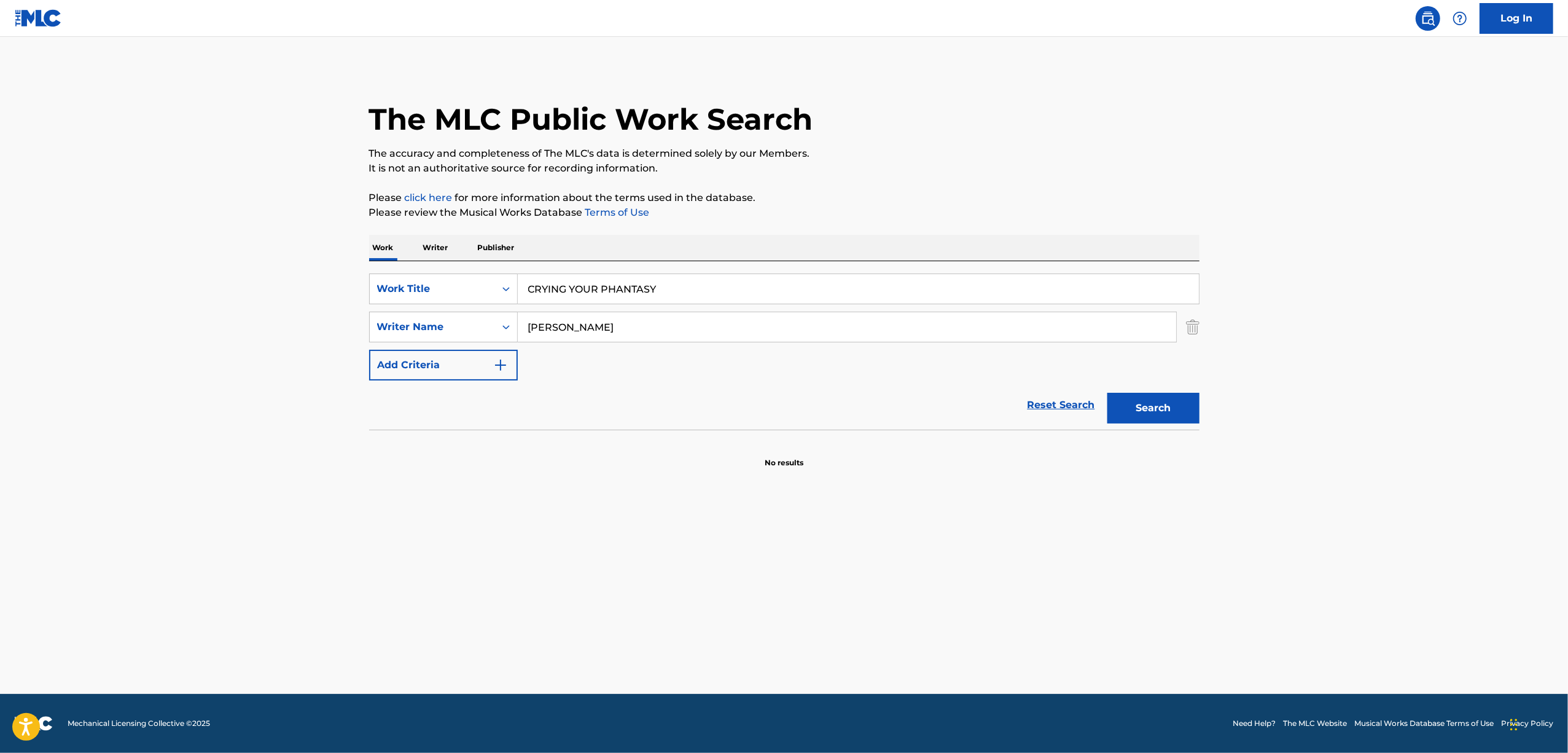
click at [140, 458] on main "The MLC Public Work Search The accuracy and completeness of The MLC's data is d…" at bounding box center [784, 365] width 1568 height 657
click at [1175, 408] on button "Search" at bounding box center [1154, 408] width 92 height 31
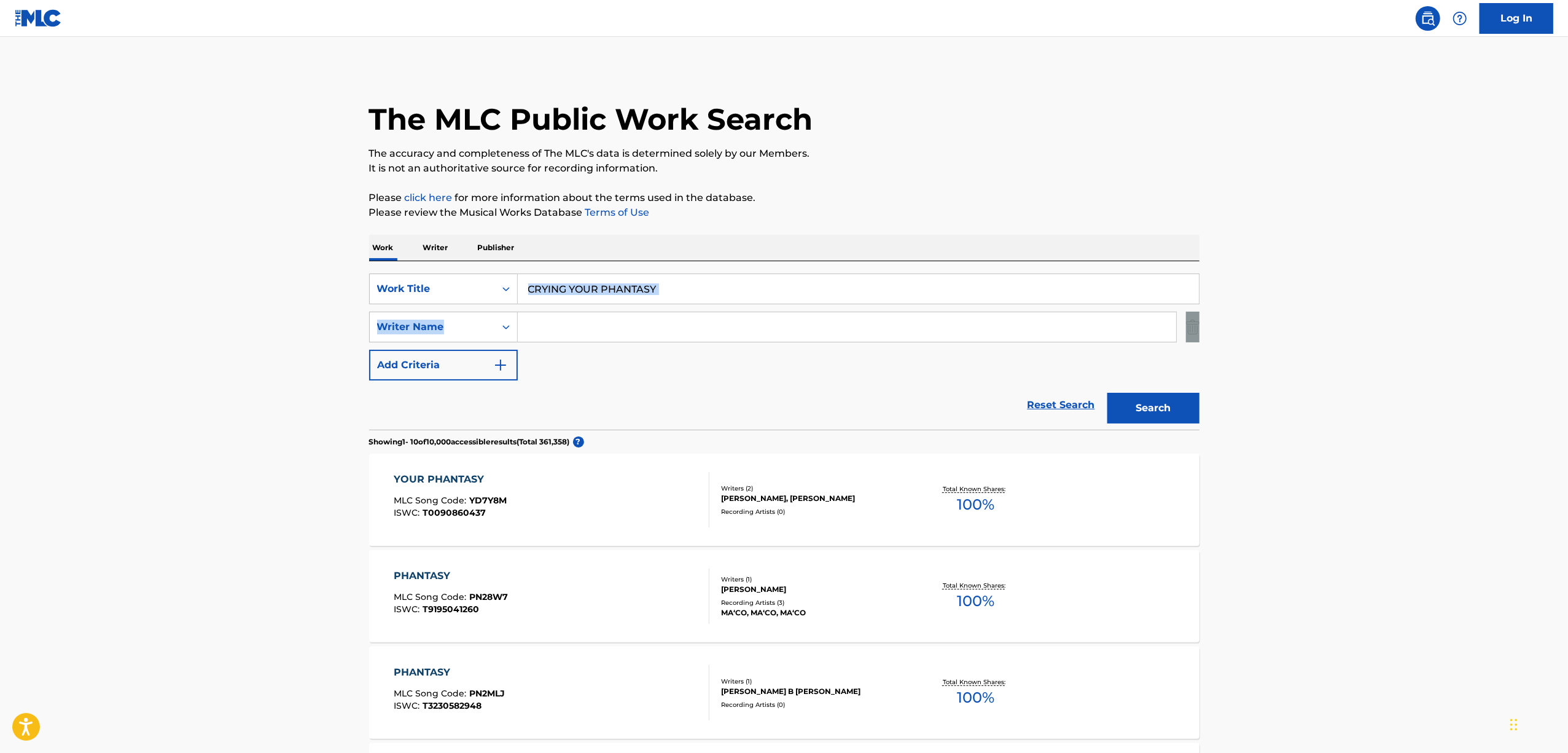
drag, startPoint x: 720, startPoint y: 273, endPoint x: 293, endPoint y: 372, distance: 438.3
click at [293, 372] on main "The MLC Public Work Search The accuracy and completeness of The MLC's data is d…" at bounding box center [784, 760] width 1568 height 1446
click at [622, 339] on input "Search Form" at bounding box center [847, 327] width 658 height 29
drag, startPoint x: 617, startPoint y: 294, endPoint x: 268, endPoint y: 349, distance: 353.3
click at [269, 349] on main "The MLC Public Work Search The accuracy and completeness of The MLC's data is d…" at bounding box center [784, 760] width 1568 height 1446
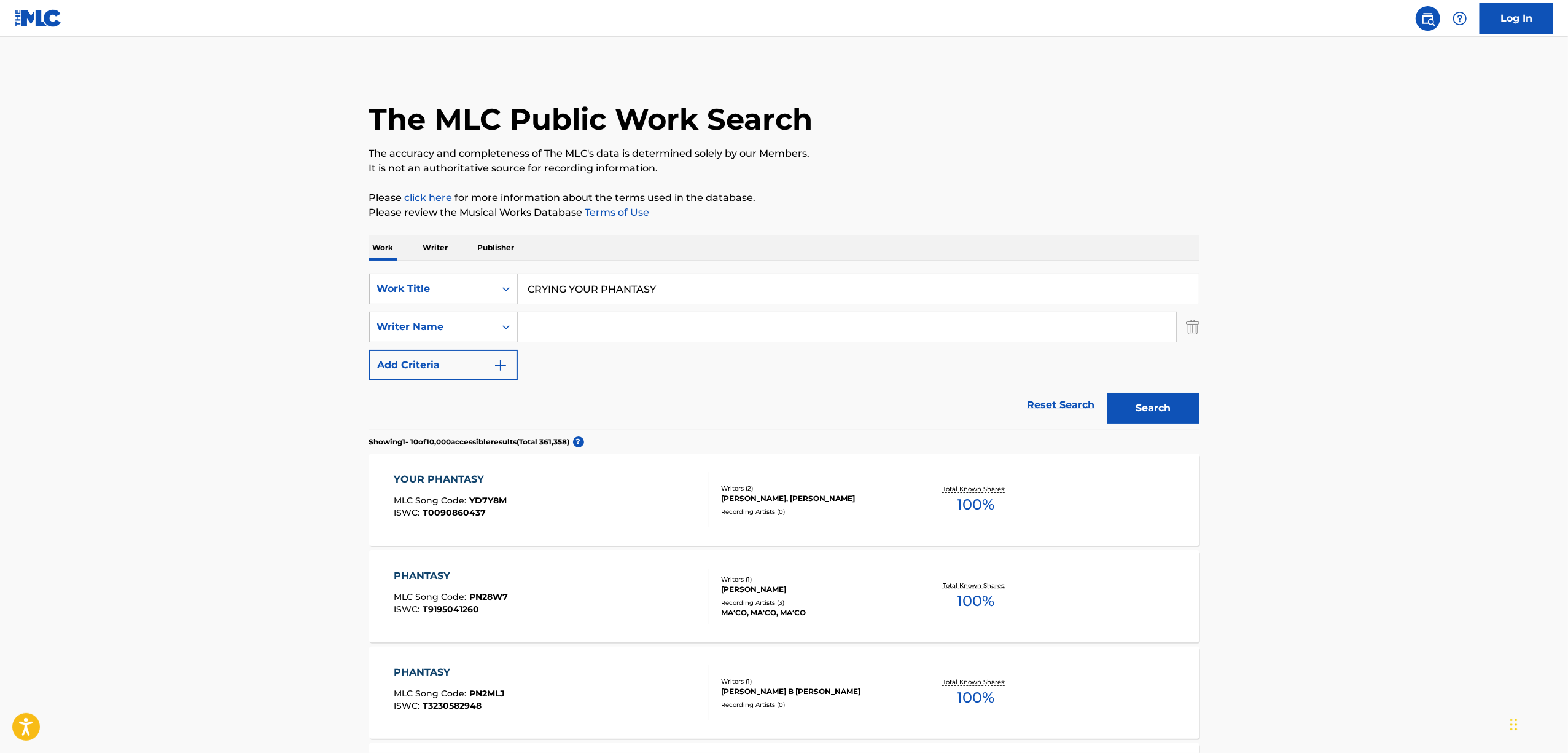
paste input "THANK YOU"
type input "THANK YOU"
click at [541, 333] on input "Search Form" at bounding box center [847, 327] width 658 height 29
paste input "Kobayashi Hideaki"
type input "Kobayashi Hideaki"
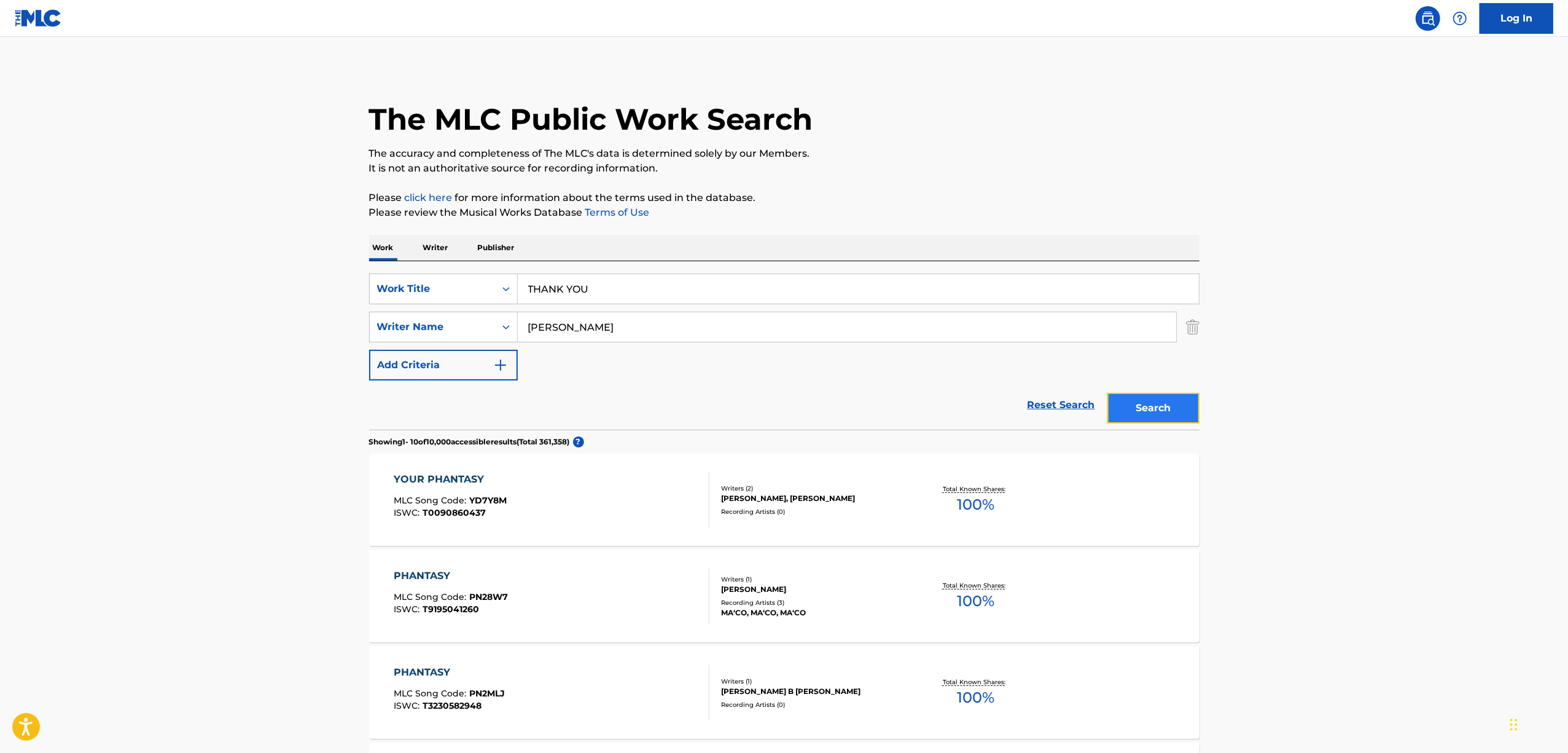
click at [1180, 409] on button "Search" at bounding box center [1154, 408] width 92 height 31
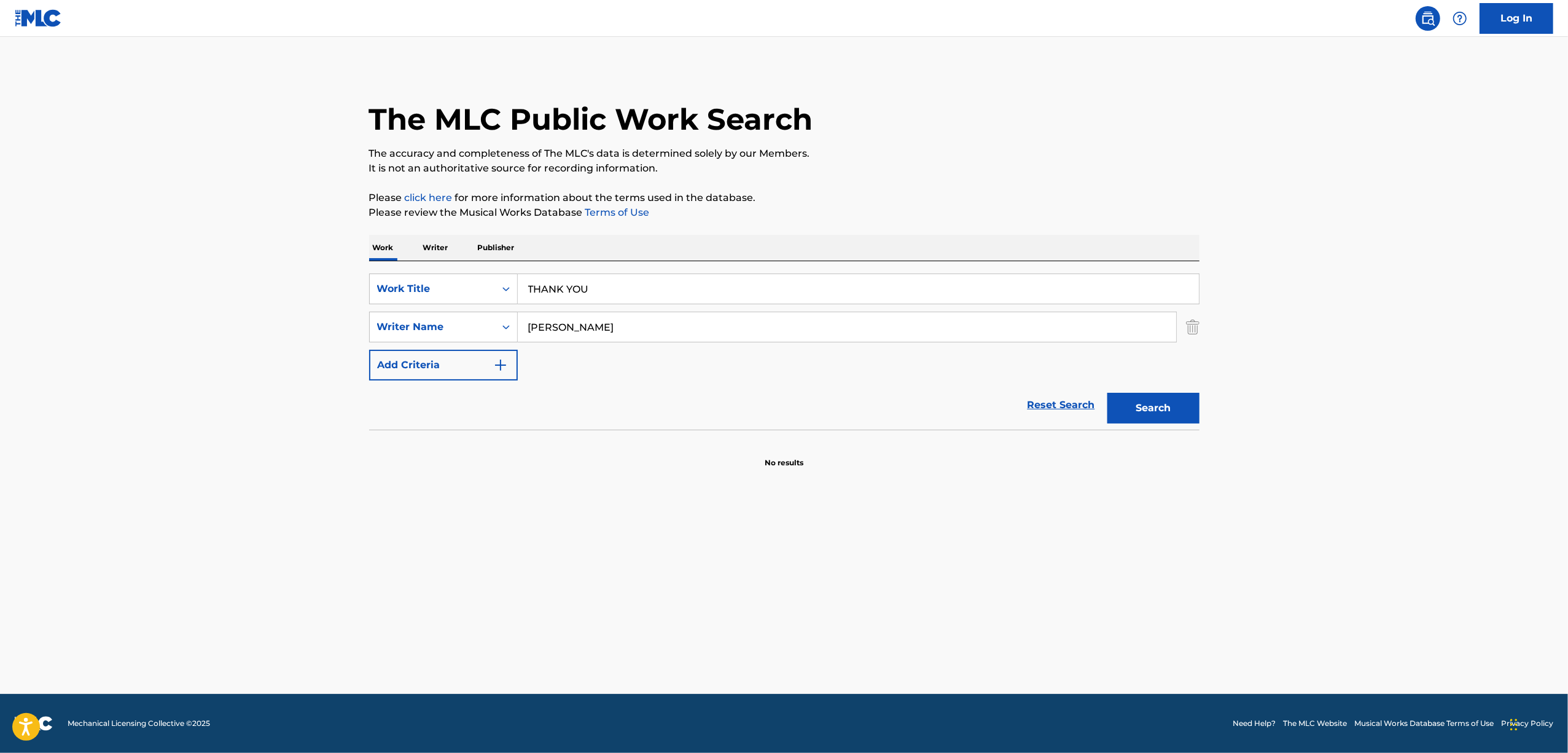
drag, startPoint x: 579, startPoint y: 330, endPoint x: 392, endPoint y: 391, distance: 196.7
click at [440, 356] on div "SearchWithCriteria24378a29-b237-44d5-b04b-83d6319115d6 Work Title THANK YOU Sea…" at bounding box center [784, 327] width 830 height 107
drag, startPoint x: 587, startPoint y: 288, endPoint x: 565, endPoint y: 320, distance: 38.8
click at [448, 316] on div "SearchWithCriteria24378a29-b237-44d5-b04b-83d6319115d6 Work Title THANK YOU Sea…" at bounding box center [784, 327] width 830 height 107
paste input "A World Beyond The Sky"
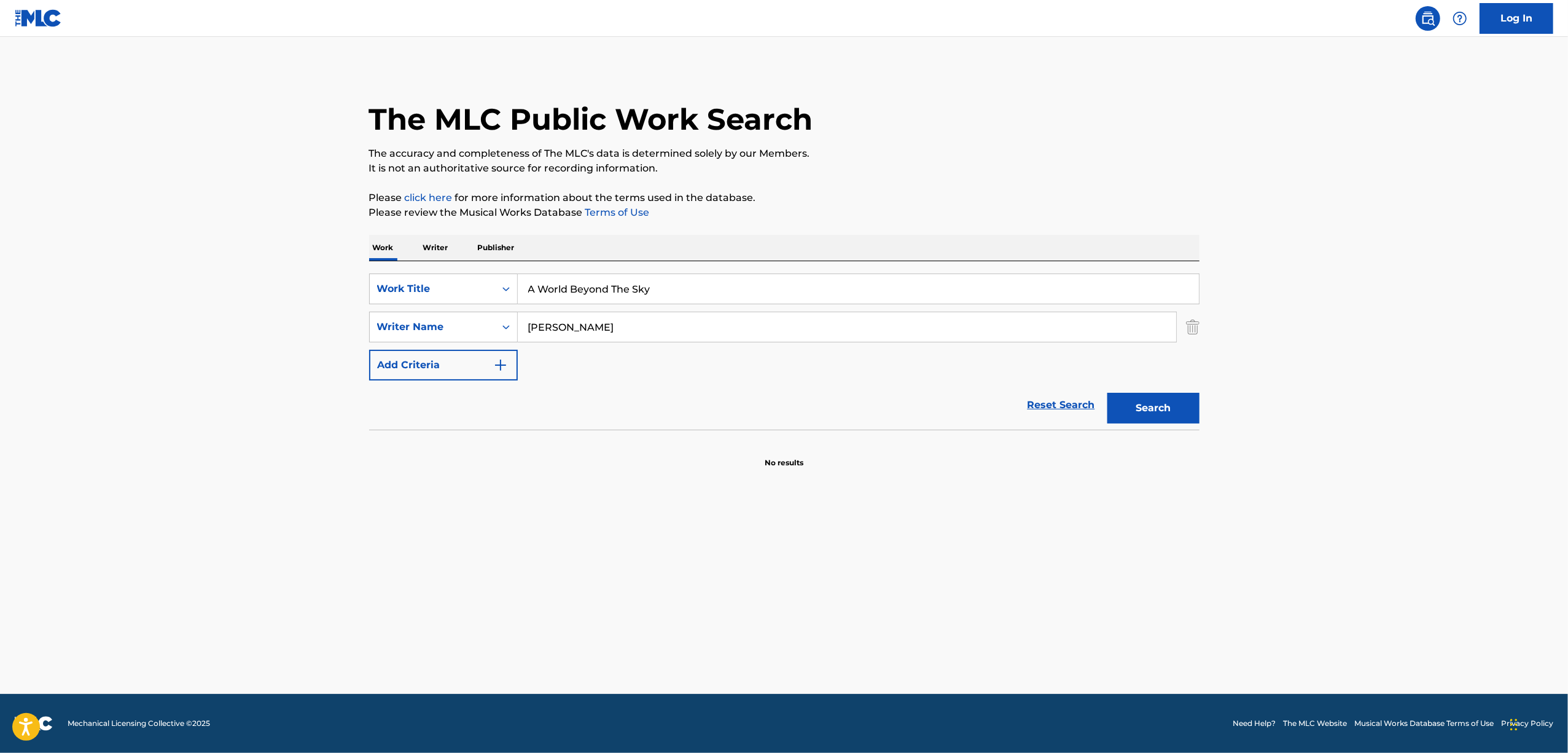
type input "A World Beyond The Sky"
drag, startPoint x: 647, startPoint y: 316, endPoint x: 244, endPoint y: 423, distance: 417.0
click at [244, 423] on main "The MLC Public Work Search The accuracy and completeness of The MLC's data is d…" at bounding box center [784, 365] width 1568 height 657
click at [1142, 407] on button "Search" at bounding box center [1154, 408] width 92 height 31
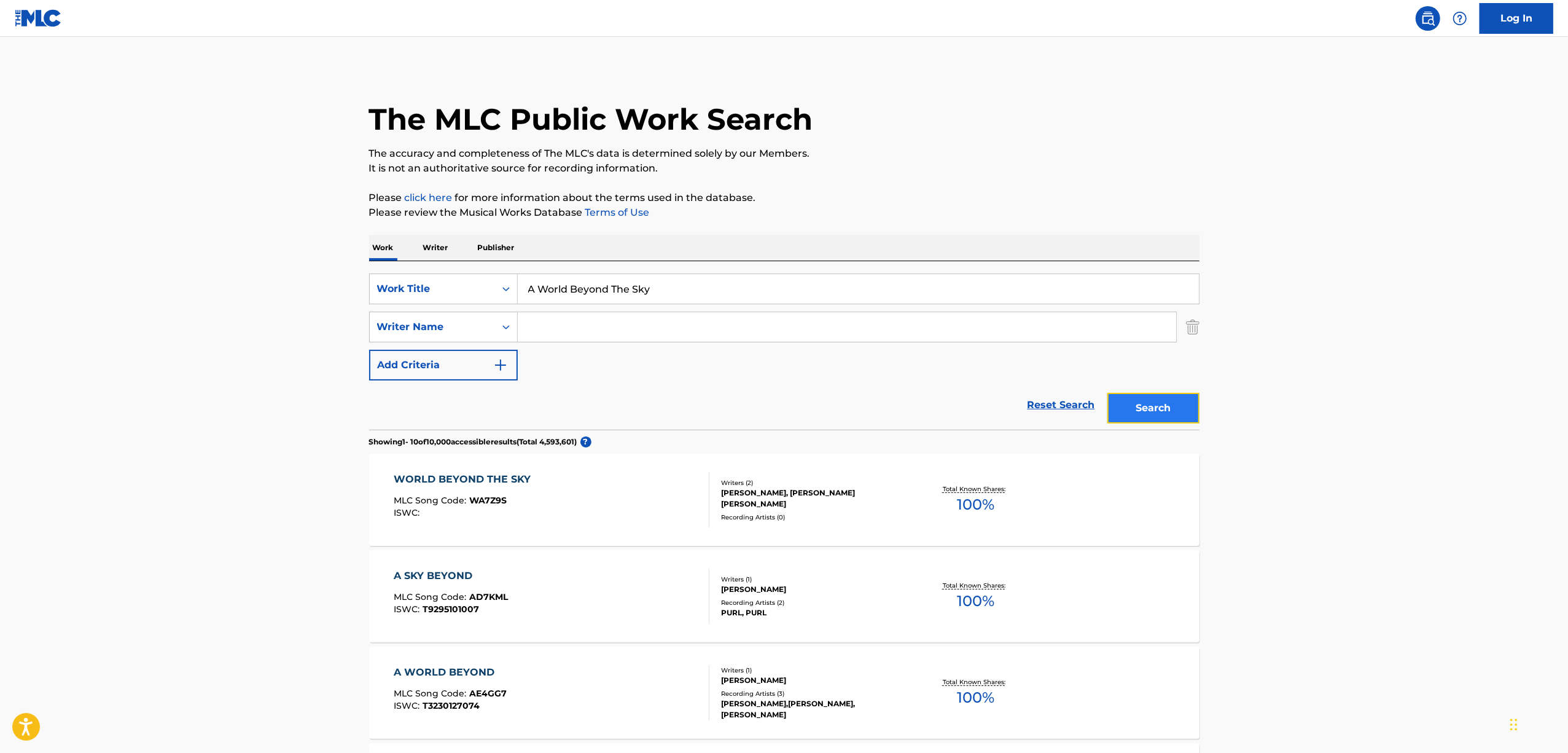
click at [1141, 405] on button "Search" at bounding box center [1154, 408] width 92 height 31
click at [1155, 402] on button "Search" at bounding box center [1154, 408] width 92 height 31
drag, startPoint x: 416, startPoint y: 308, endPoint x: 375, endPoint y: 308, distance: 41.0
click at [376, 310] on div "SearchWithCriteria24378a29-b237-44d5-b04b-83d6319115d6 Work Title A World Beyon…" at bounding box center [784, 327] width 830 height 107
paste input "RAUJIIKA"
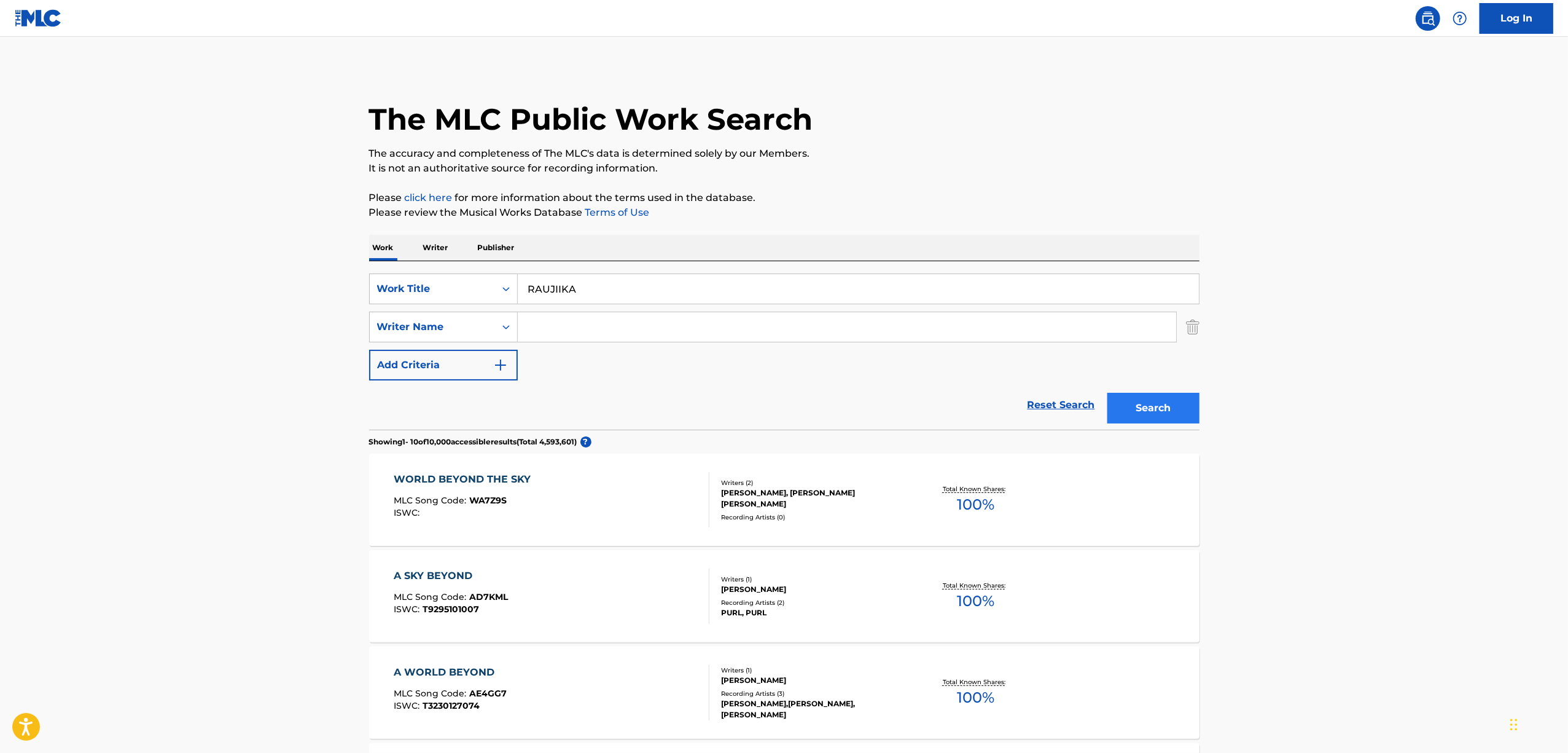
type input "RAUJIIKA"
click at [1158, 418] on button "Search" at bounding box center [1154, 408] width 92 height 31
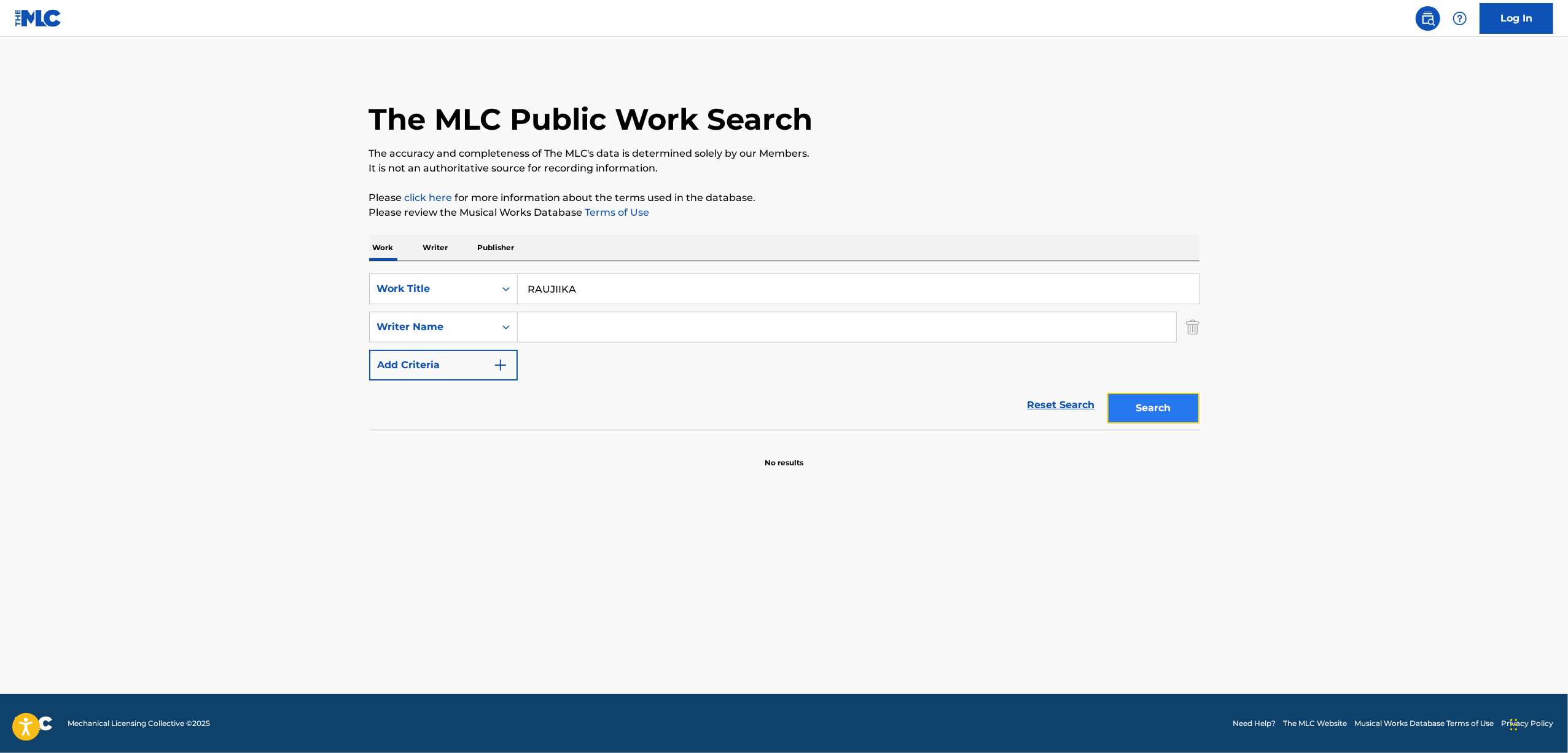
click at [1142, 399] on button "Search" at bounding box center [1154, 408] width 92 height 31
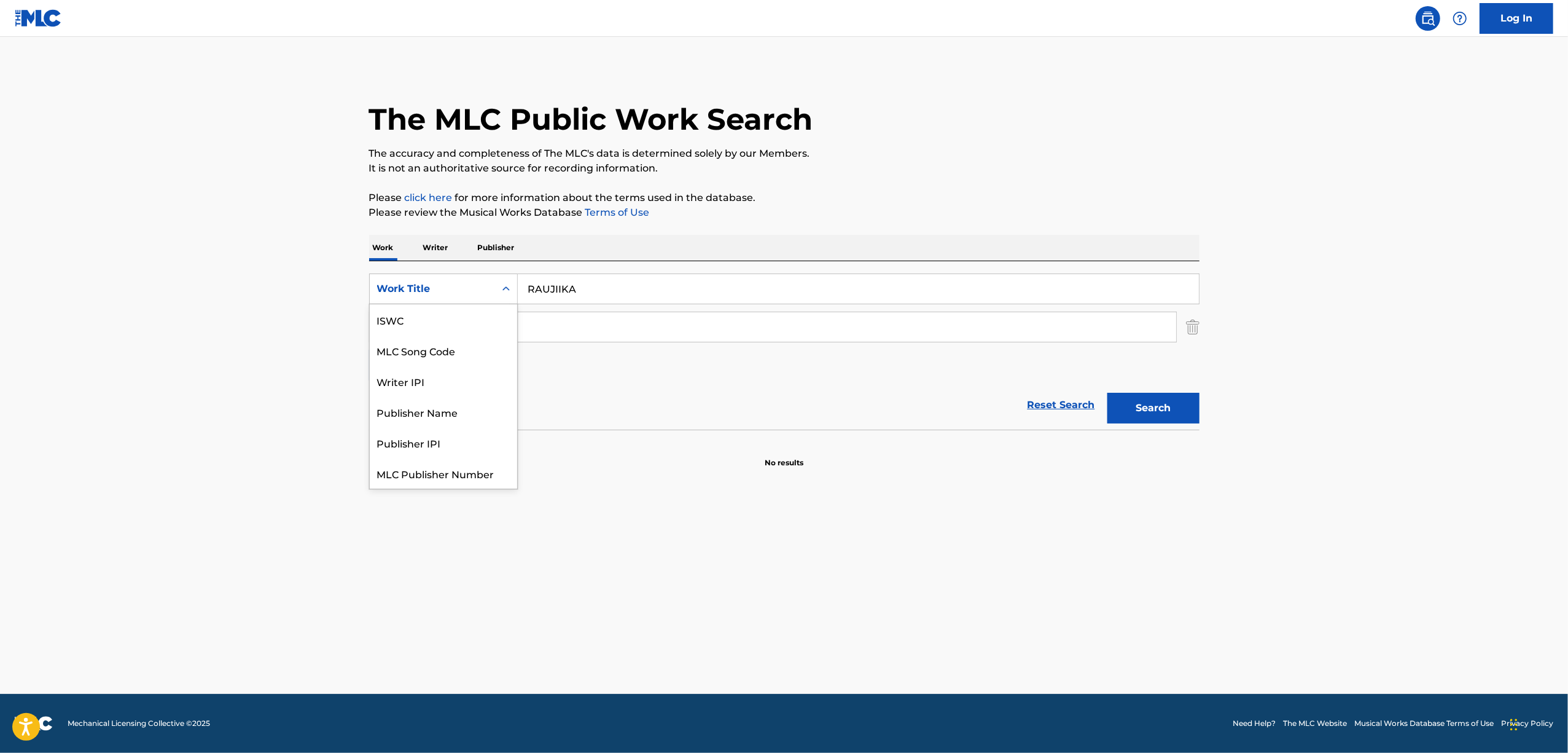
click at [501, 284] on icon "Search Form" at bounding box center [506, 289] width 12 height 12
click at [408, 322] on div "ISWC" at bounding box center [443, 320] width 148 height 31
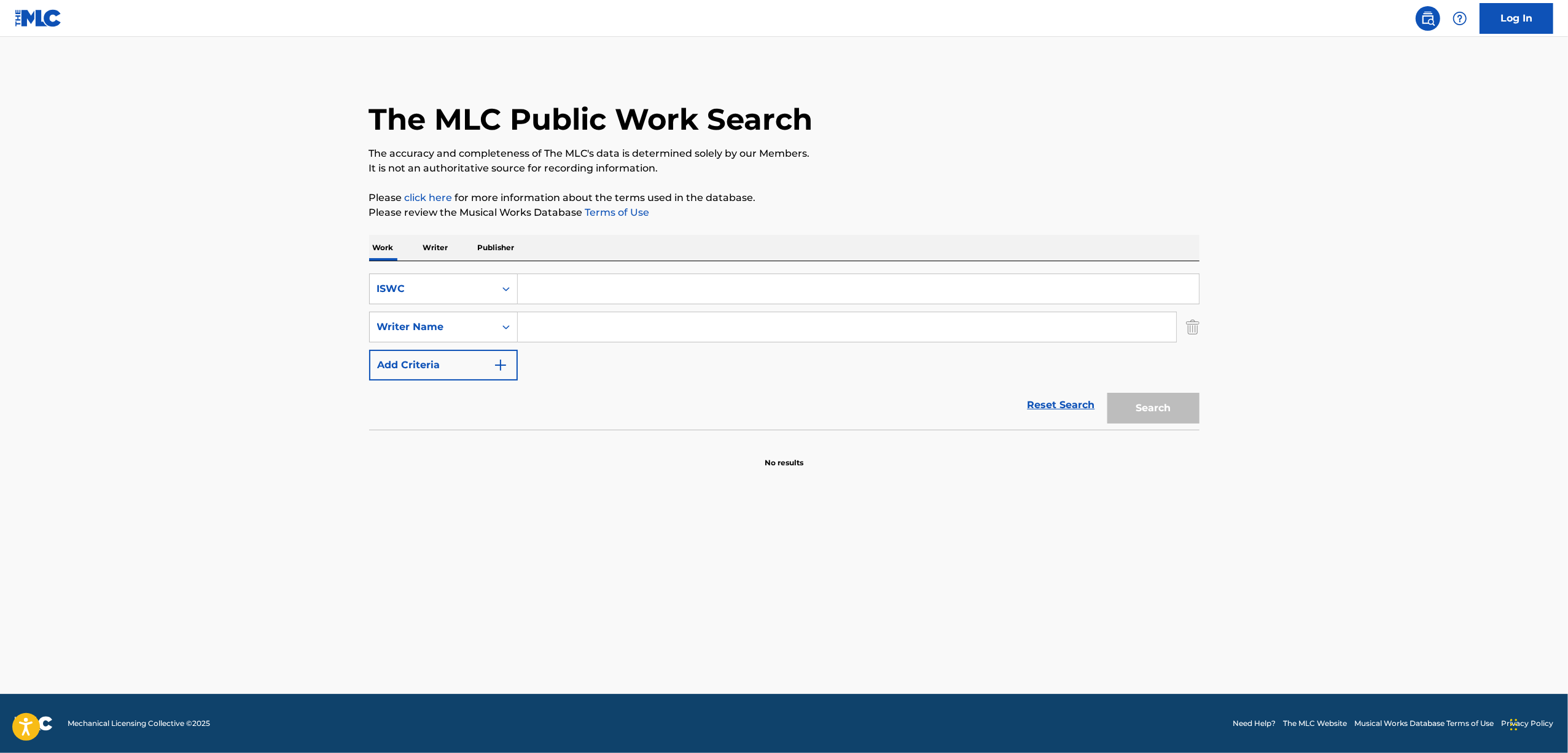
click at [594, 283] on input "Search Form" at bounding box center [858, 289] width 681 height 29
paste input "T1020584169"
click at [1141, 415] on button "Search" at bounding box center [1154, 408] width 92 height 31
drag, startPoint x: 600, startPoint y: 298, endPoint x: 438, endPoint y: 289, distance: 162.2
click at [440, 291] on div "SearchWithCriteriae662b988-3edc-4ad5-9fb9-5315ed3d9aec ISWC T1020584169" at bounding box center [784, 289] width 830 height 31
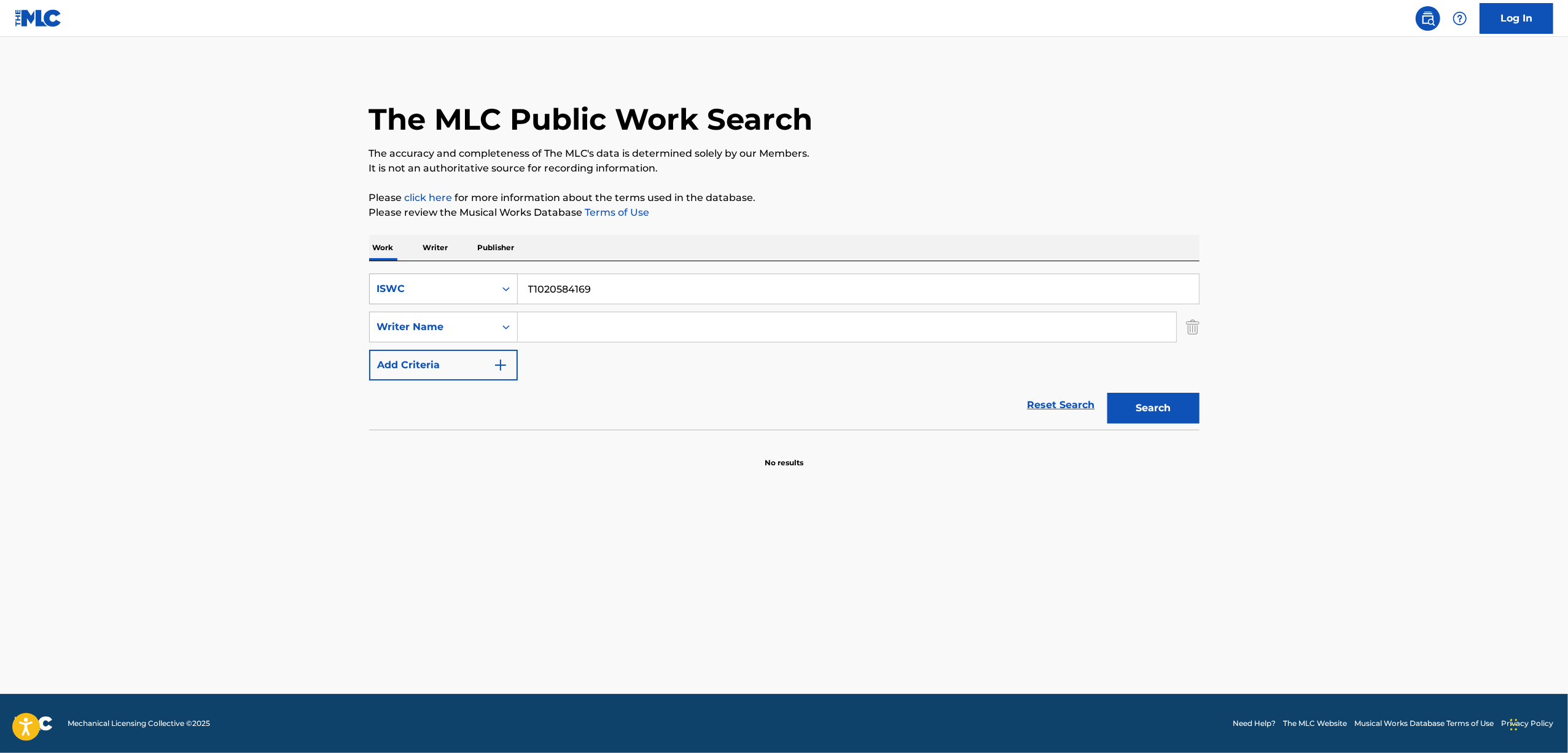
paste input "3307298604"
type input "T3307298604"
click at [1186, 414] on button "Search" at bounding box center [1154, 408] width 92 height 31
click at [517, 284] on div "ISWC" at bounding box center [443, 289] width 148 height 31
click at [458, 321] on div "Work Title" at bounding box center [443, 320] width 148 height 31
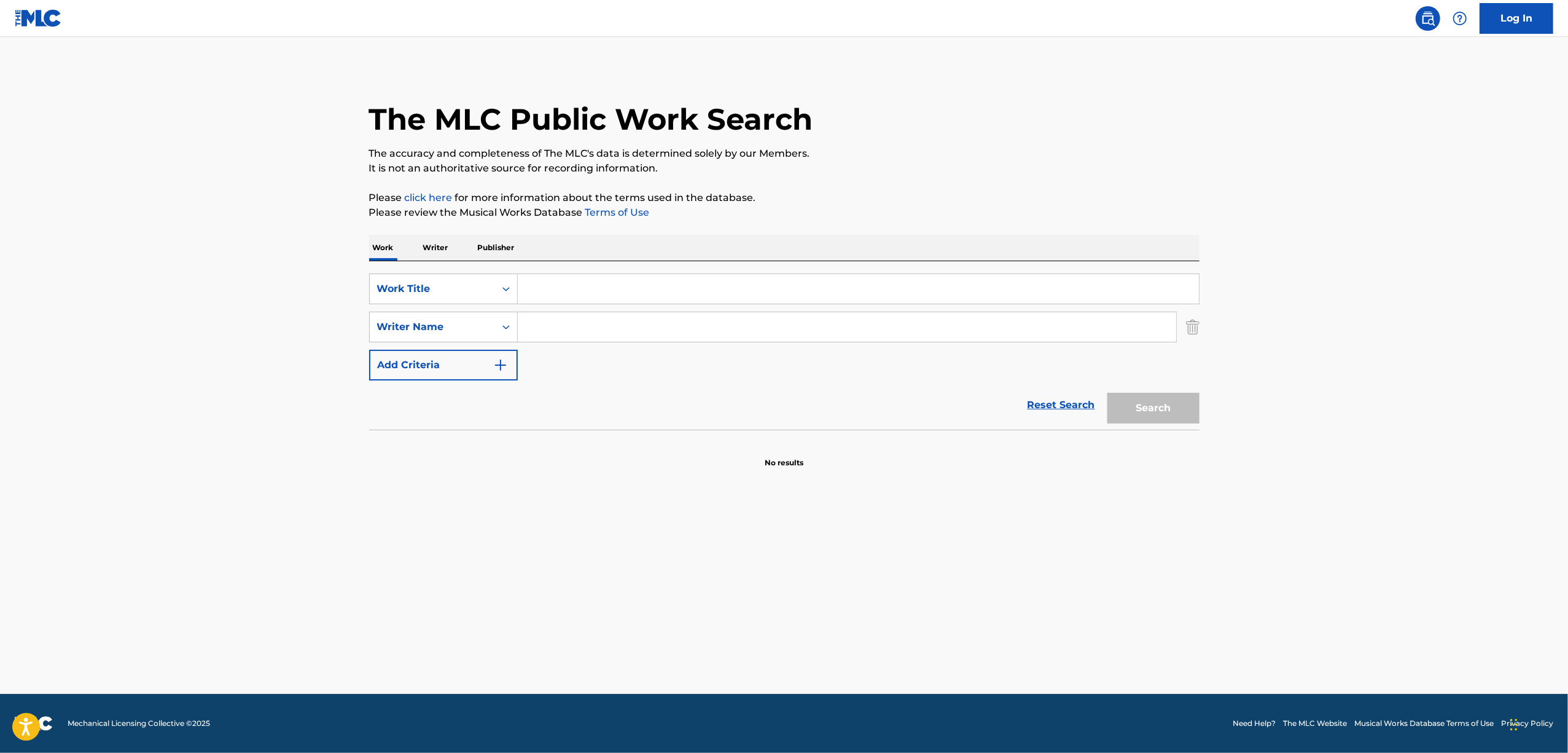
click at [627, 282] on input "Search Form" at bounding box center [858, 289] width 681 height 29
paste input "BOU MARU BATSU SANKAKU SHIKAKU YORI"
type input "BOU MARU BATSU SANKAKU SHIKAKU YORI"
click at [1166, 413] on button "Search" at bounding box center [1154, 408] width 92 height 31
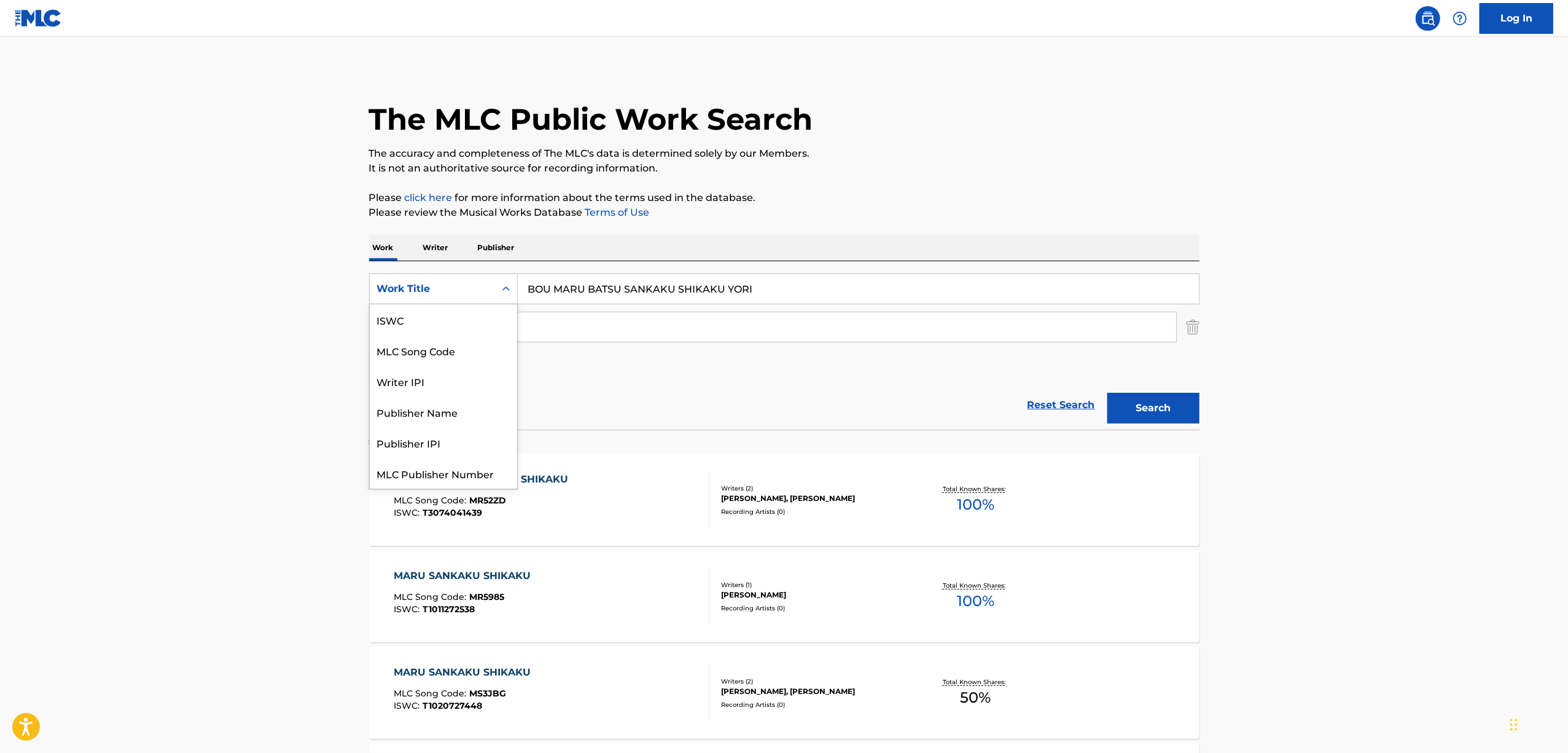
scroll to position [31, 0]
click at [509, 290] on icon "Search Form" at bounding box center [506, 289] width 12 height 12
click at [465, 323] on div "ISWC" at bounding box center [443, 320] width 148 height 31
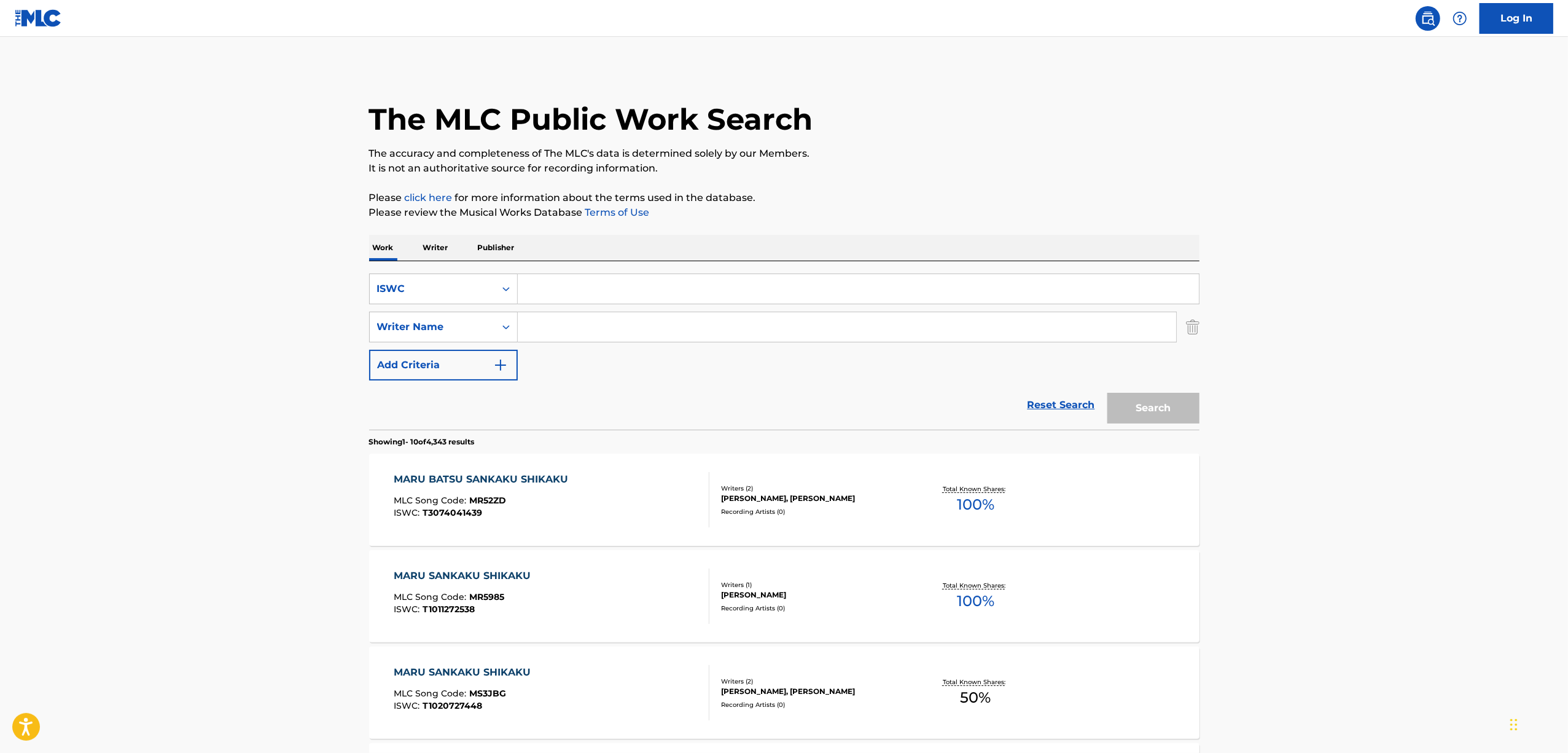
click at [639, 295] on input "Search Form" at bounding box center [858, 289] width 681 height 29
paste input "T1020245989"
click at [1162, 413] on button "Search" at bounding box center [1154, 408] width 92 height 31
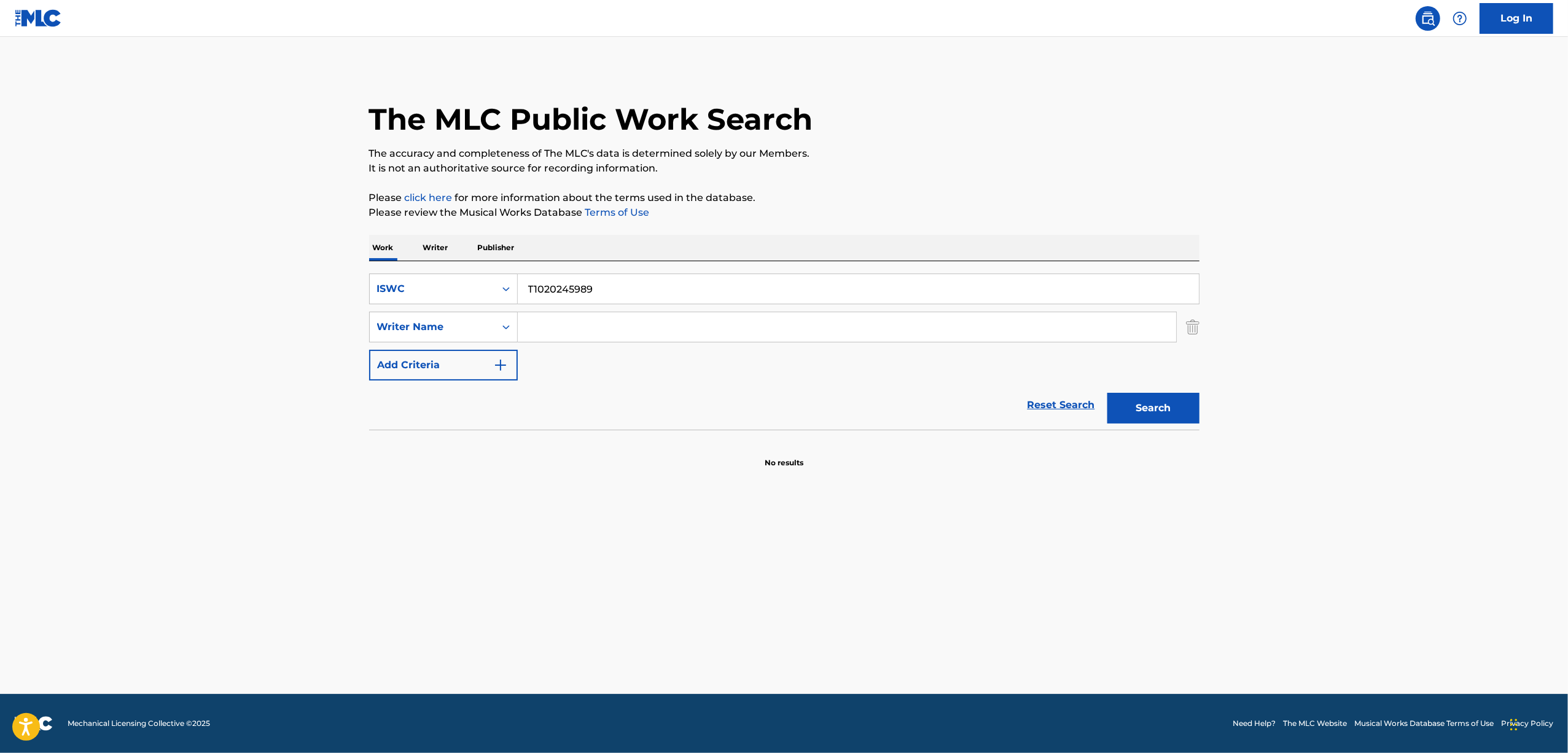
drag, startPoint x: 579, startPoint y: 292, endPoint x: 623, endPoint y: 286, distance: 44.4
click at [558, 301] on input "T1020245989" at bounding box center [858, 289] width 681 height 29
drag, startPoint x: 630, startPoint y: 285, endPoint x: 485, endPoint y: 308, distance: 146.8
click at [487, 308] on div "SearchWithCriteria65e00cbd-540d-42b7-9295-595d76b62834 ISWC T1020245989 SearchW…" at bounding box center [784, 327] width 830 height 107
paste input "78"
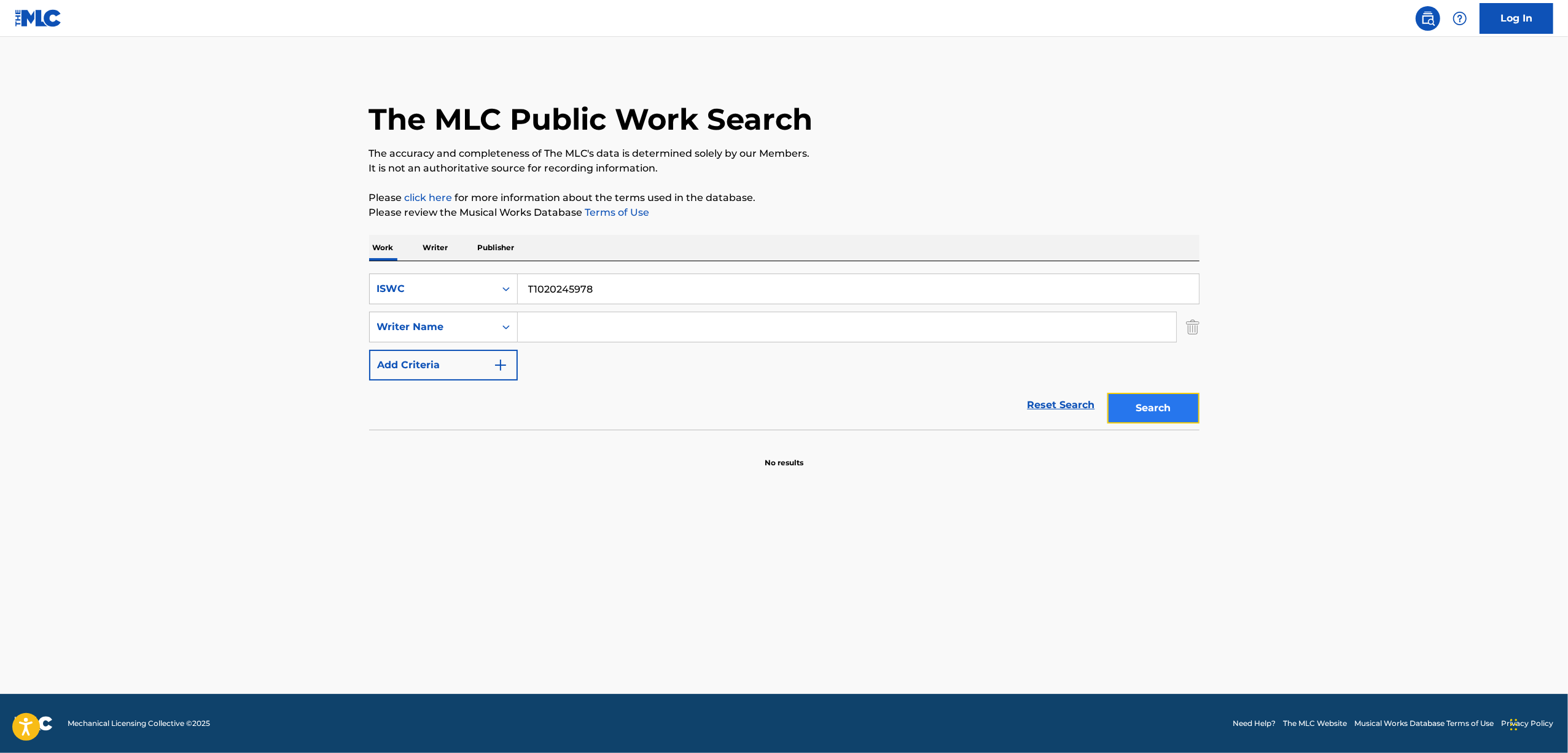
click at [1155, 409] on button "Search" at bounding box center [1154, 408] width 92 height 31
drag, startPoint x: 473, startPoint y: 296, endPoint x: 299, endPoint y: 321, distance: 175.8
click at [303, 322] on main "The MLC Public Work Search The accuracy and completeness of The MLC's data is d…" at bounding box center [784, 365] width 1568 height 657
paste input "37505"
click at [1152, 406] on button "Search" at bounding box center [1154, 408] width 92 height 31
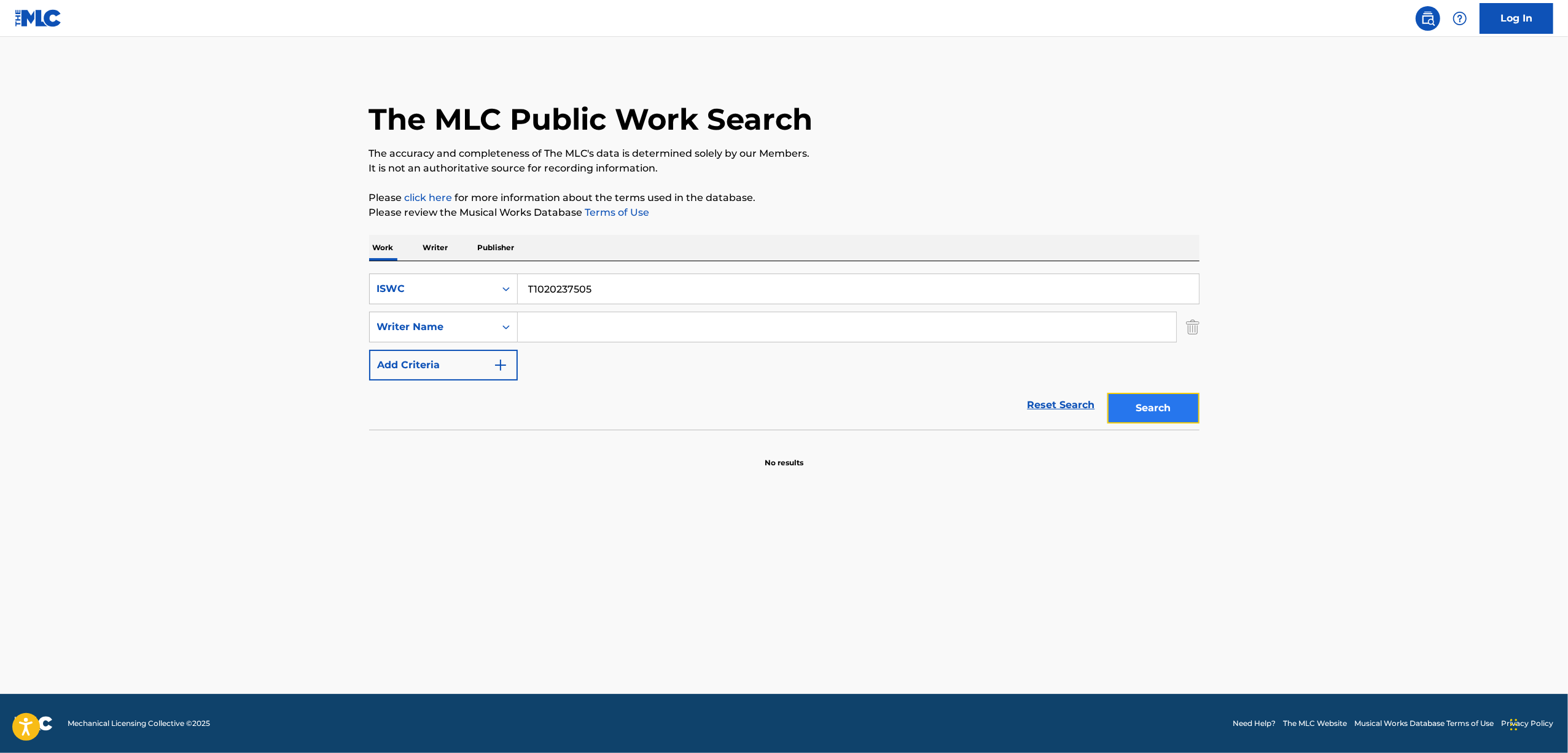
click at [1156, 409] on button "Search" at bounding box center [1154, 408] width 92 height 31
drag, startPoint x: 608, startPoint y: 281, endPoint x: 419, endPoint y: 328, distance: 194.8
click at [420, 328] on div "SearchWithCriteria65e00cbd-540d-42b7-9295-595d76b62834 ISWC T1020237505 SearchW…" at bounding box center [784, 327] width 830 height 107
paste input "330770"
click at [1145, 401] on button "Search" at bounding box center [1154, 408] width 92 height 31
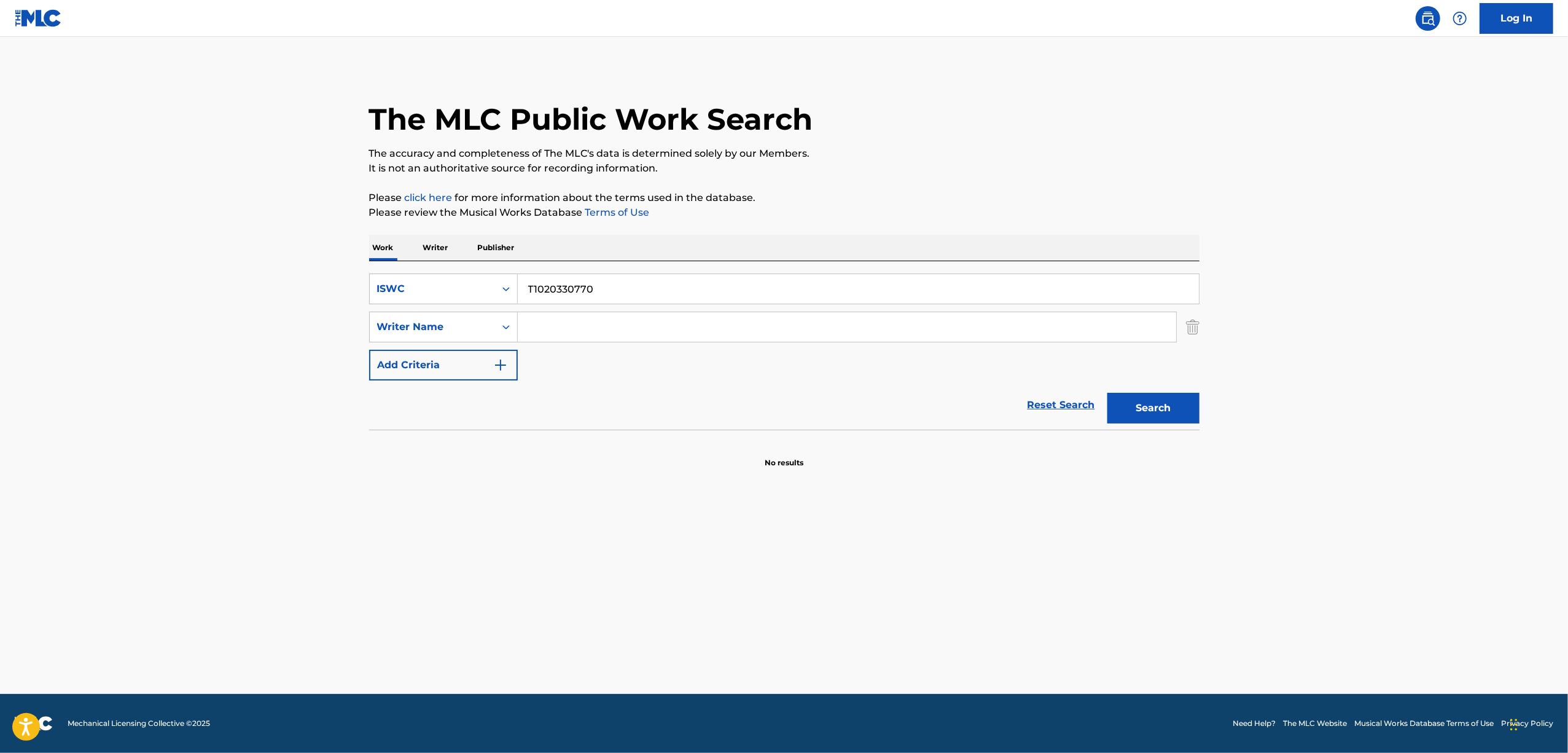
click at [233, 399] on main "The MLC Public Work Search The accuracy and completeness of The MLC's data is d…" at bounding box center [784, 365] width 1568 height 657
drag, startPoint x: 655, startPoint y: 296, endPoint x: 368, endPoint y: 339, distance: 290.2
click at [369, 339] on div "SearchWithCriteria65e00cbd-540d-42b7-9295-595d76b62834 ISWC T1020330770 SearchW…" at bounding box center [784, 327] width 830 height 107
paste input "216899"
click at [1152, 399] on button "Search" at bounding box center [1154, 408] width 92 height 31
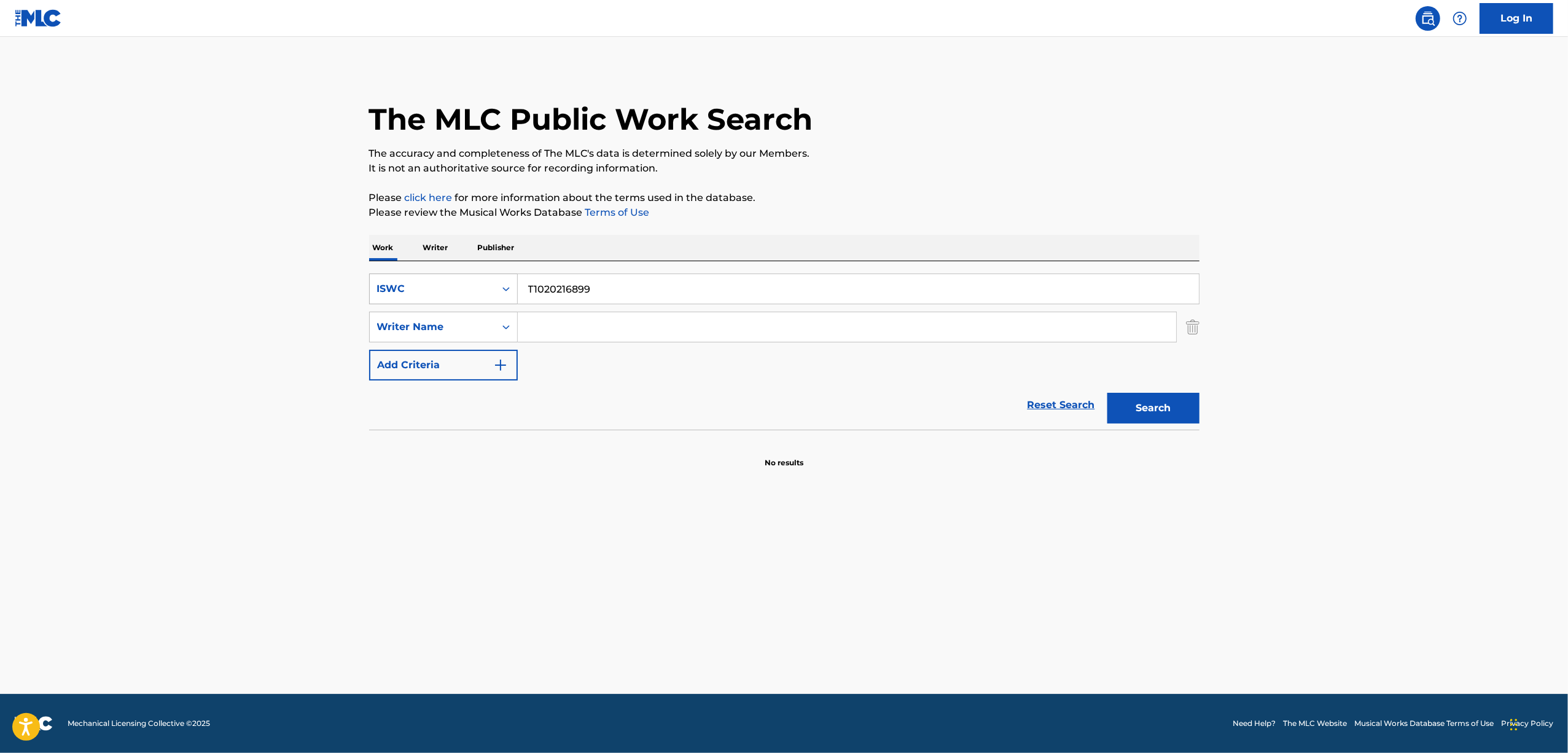
drag, startPoint x: 587, startPoint y: 282, endPoint x: 447, endPoint y: 300, distance: 141.2
click at [450, 300] on div "SearchWithCriteria65e00cbd-540d-42b7-9295-595d76b62834 ISWC T1020216899" at bounding box center [784, 289] width 830 height 31
paste input "88"
type input "T1020216888"
click at [1157, 406] on button "Search" at bounding box center [1154, 408] width 92 height 31
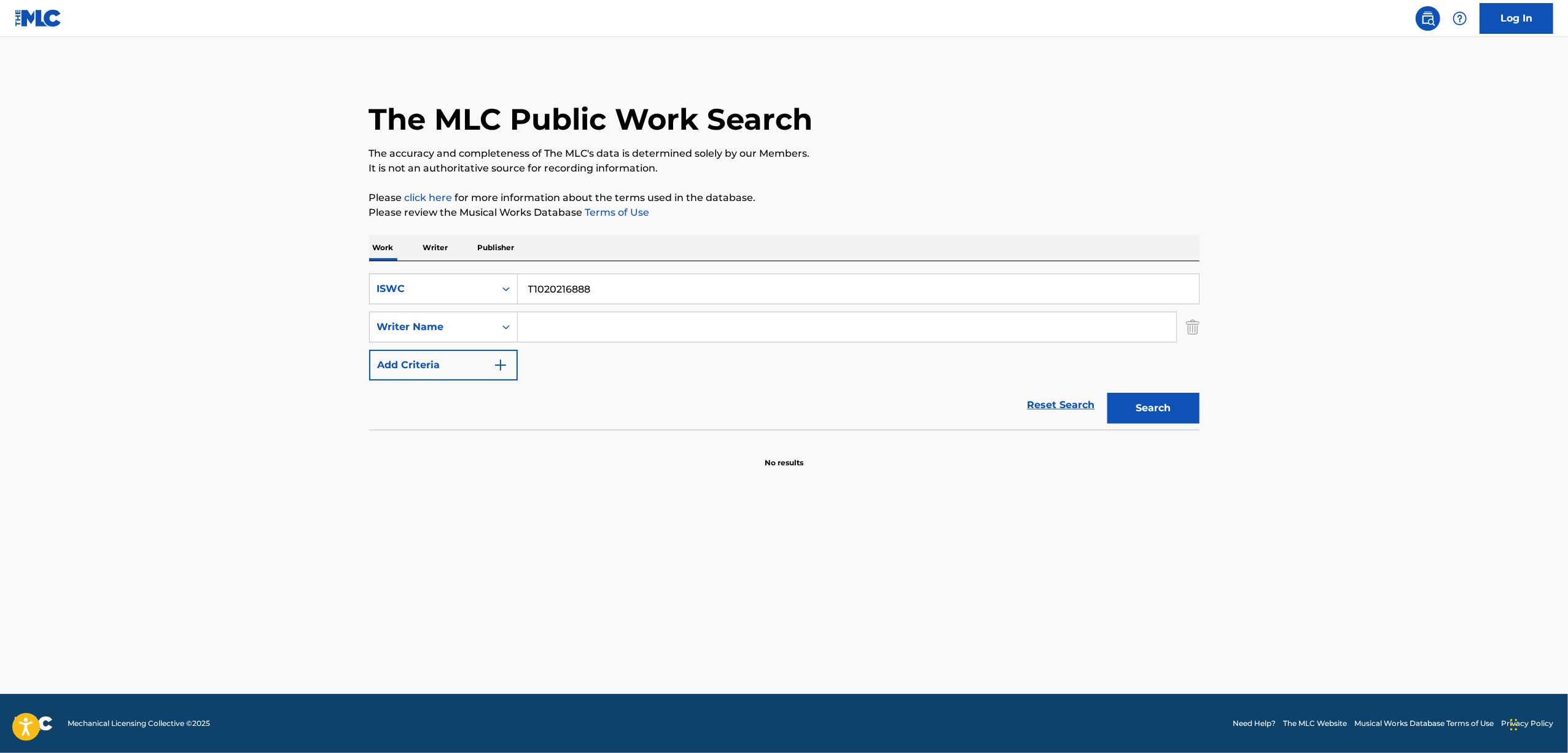
click at [565, 632] on main "The MLC Public Work Search The accuracy and completeness of The MLC's data is d…" at bounding box center [784, 365] width 1568 height 657
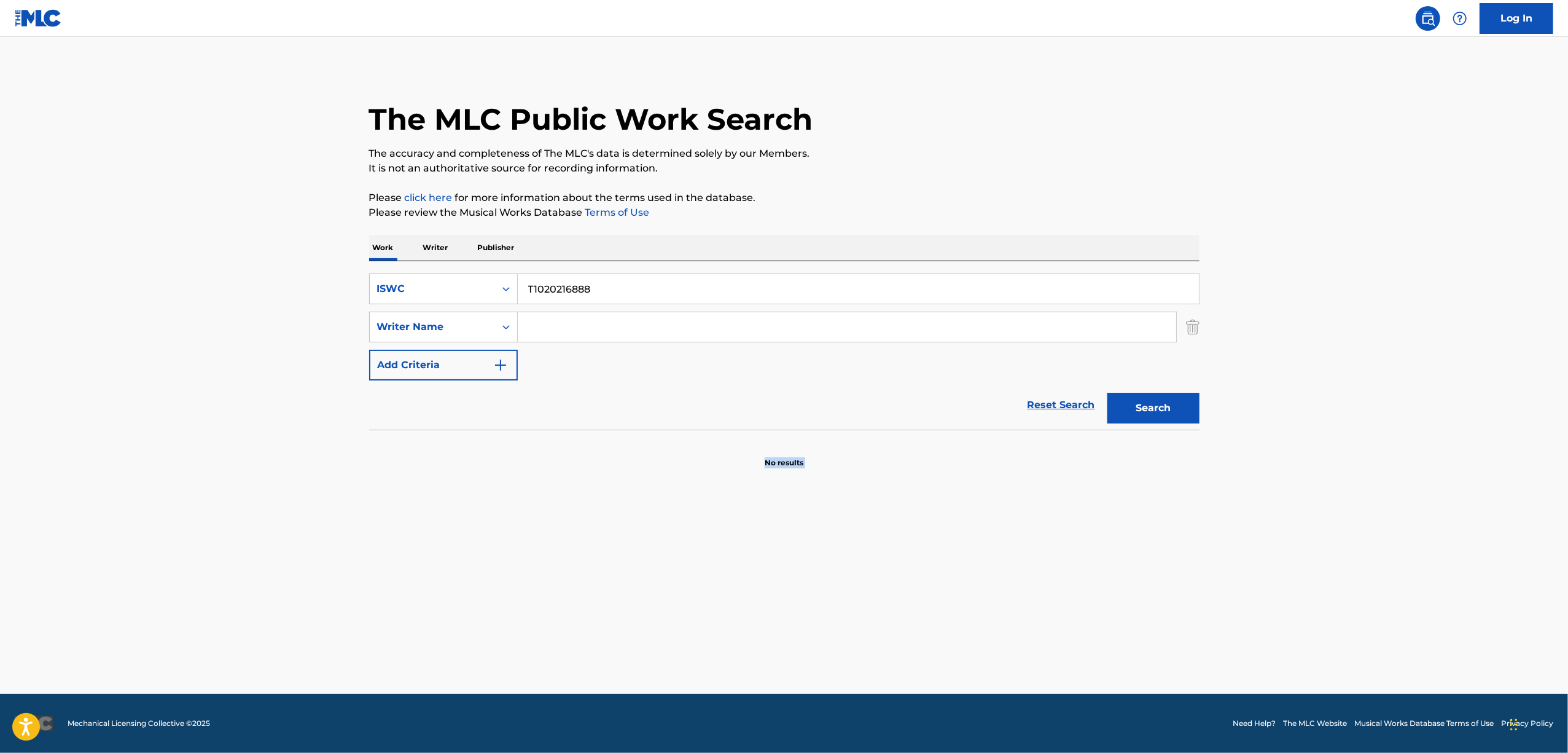
click at [565, 632] on main "The MLC Public Work Search The accuracy and completeness of The MLC's data is d…" at bounding box center [784, 365] width 1568 height 657
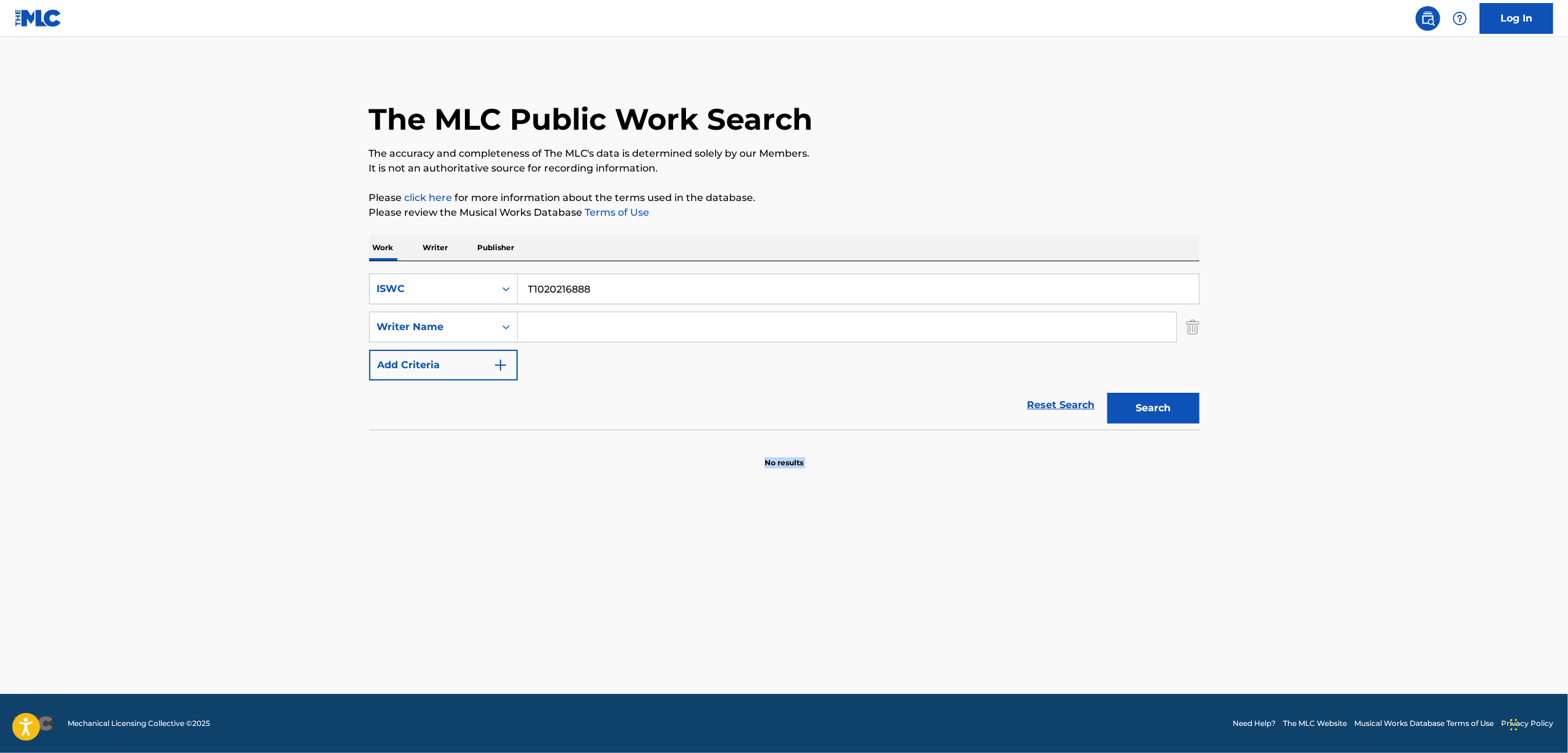
click at [565, 632] on main "The MLC Public Work Search The accuracy and completeness of The MLC's data is d…" at bounding box center [784, 365] width 1568 height 657
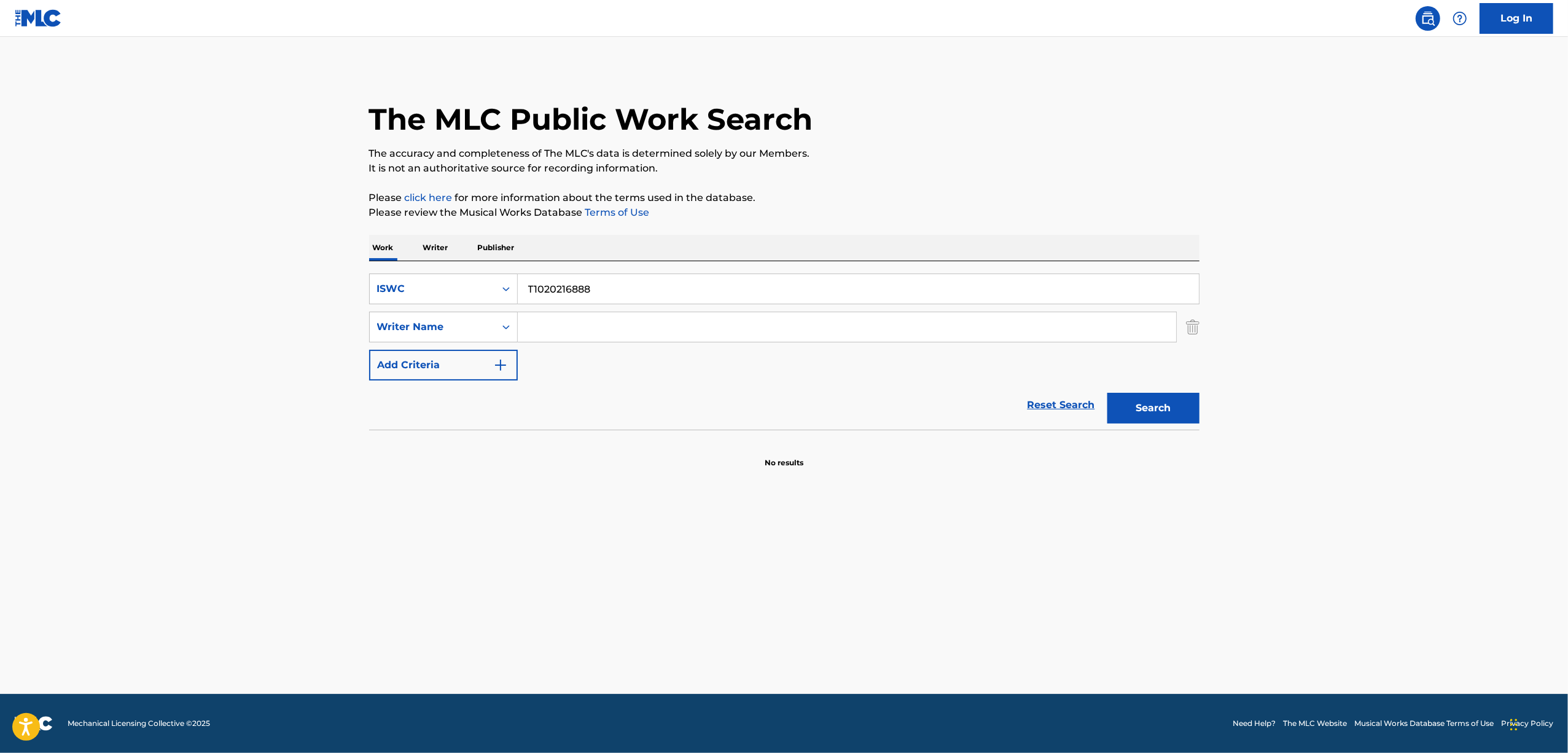
click at [558, 627] on main "The MLC Public Work Search The accuracy and completeness of The MLC's data is d…" at bounding box center [784, 365] width 1568 height 657
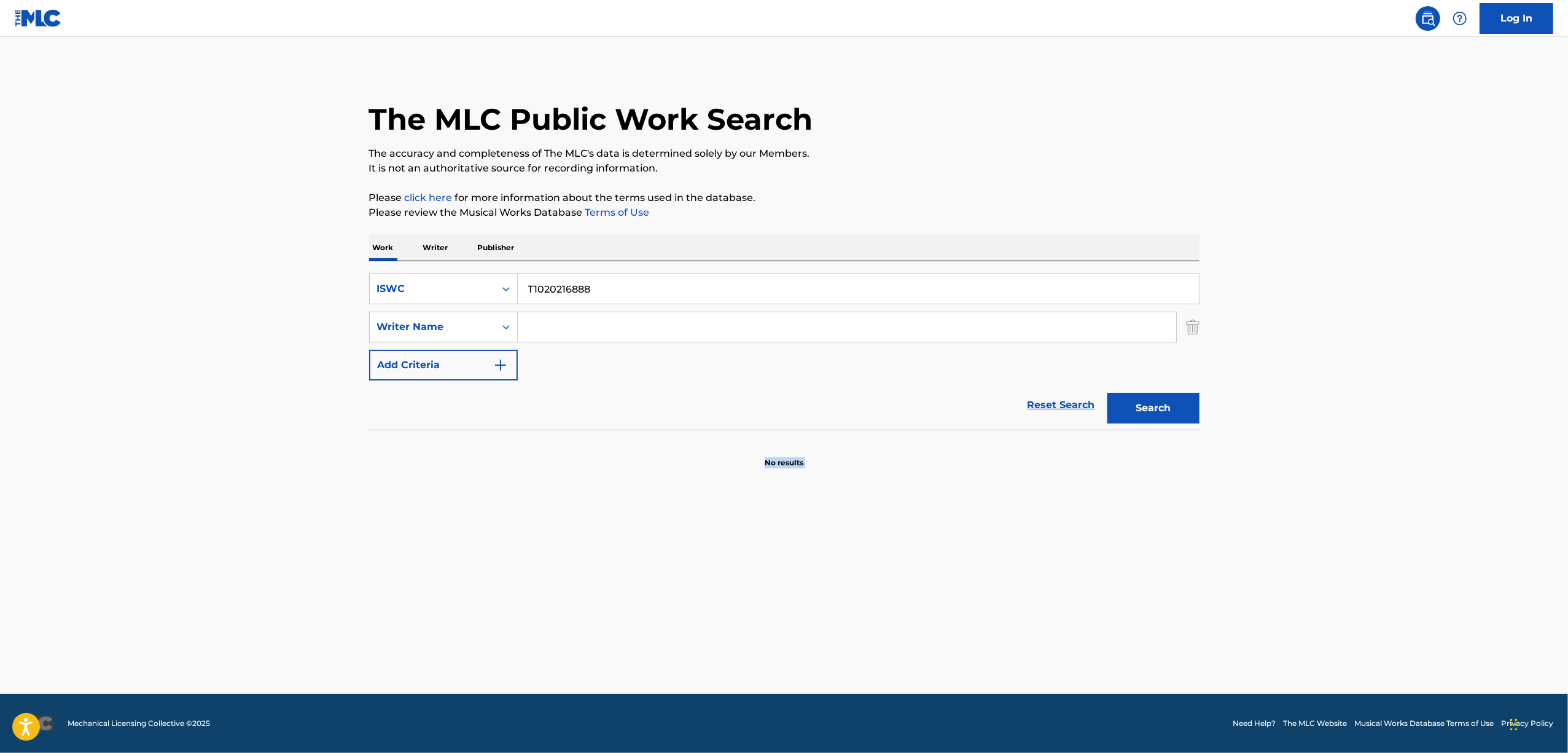
click at [558, 627] on main "The MLC Public Work Search The accuracy and completeness of The MLC's data is d…" at bounding box center [784, 365] width 1568 height 657
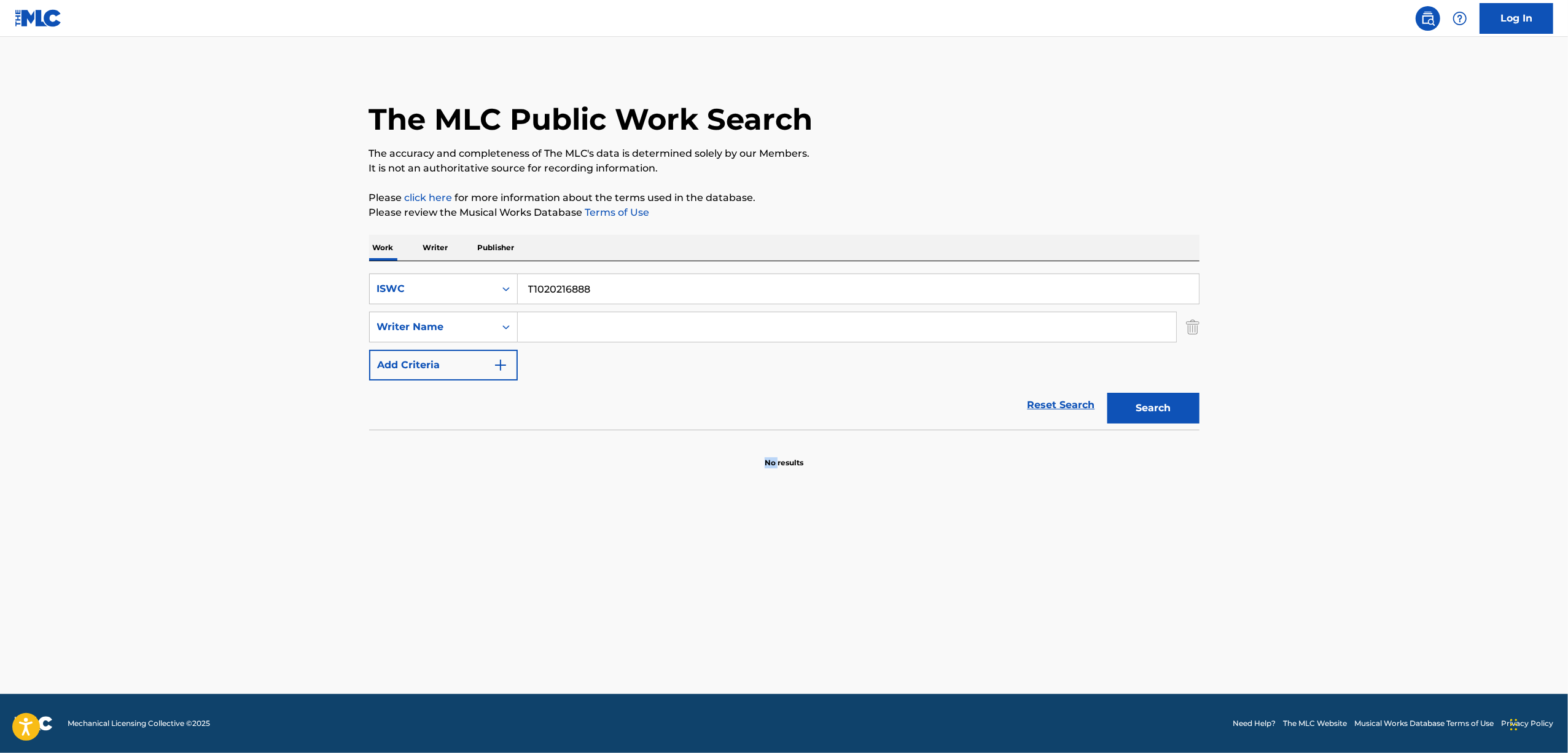
click at [558, 627] on main "The MLC Public Work Search The accuracy and completeness of The MLC's data is d…" at bounding box center [784, 365] width 1568 height 657
click at [558, 627] on main "The MLC Public Work Search The accuracy and completeness of The MLC's data is d…" at bounding box center [784, 365] width 1568 height 657
click at [506, 601] on main "The MLC Public Work Search The accuracy and completeness of The MLC's data is d…" at bounding box center [784, 365] width 1568 height 657
click at [506, 600] on main "The MLC Public Work Search The accuracy and completeness of The MLC's data is d…" at bounding box center [784, 365] width 1568 height 657
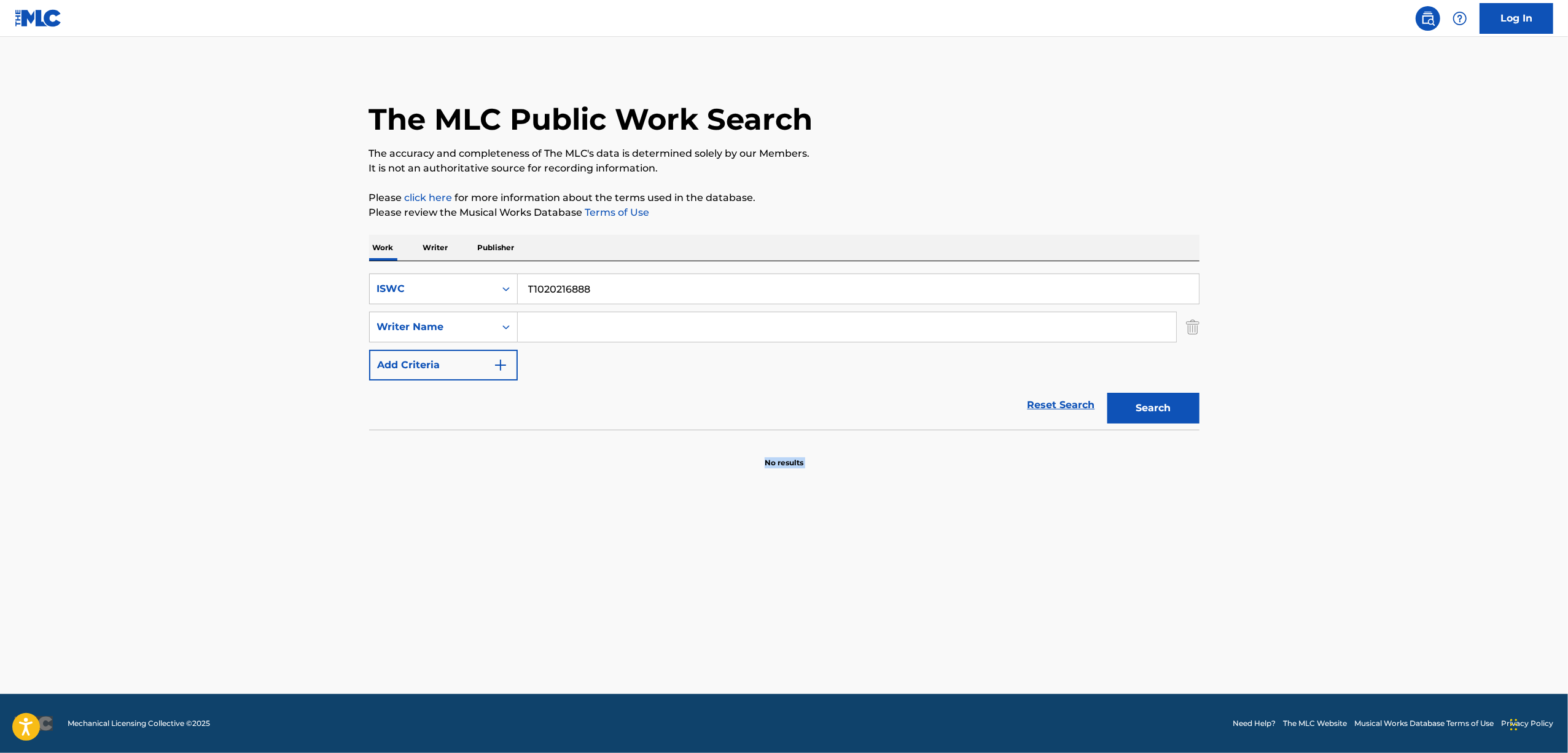
click at [506, 600] on main "The MLC Public Work Search The accuracy and completeness of The MLC's data is d…" at bounding box center [784, 365] width 1568 height 657
click at [511, 293] on div "Search Form" at bounding box center [506, 288] width 22 height 22
click at [478, 314] on div "Work Title" at bounding box center [443, 320] width 148 height 31
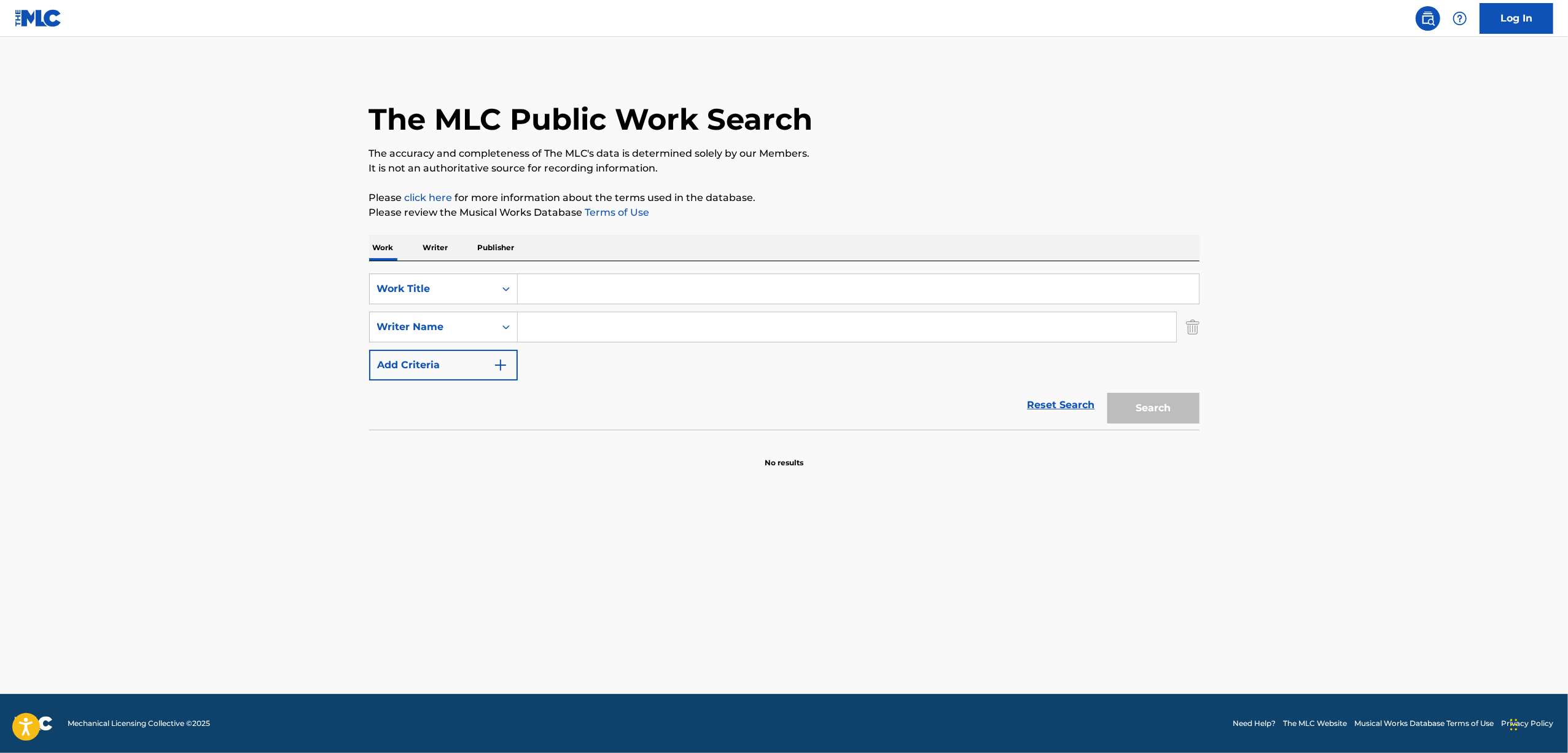
click at [575, 296] on input "Search Form" at bounding box center [858, 289] width 681 height 29
paste input "AOWA SUSUME"
click at [1162, 393] on button "Search" at bounding box center [1154, 408] width 92 height 31
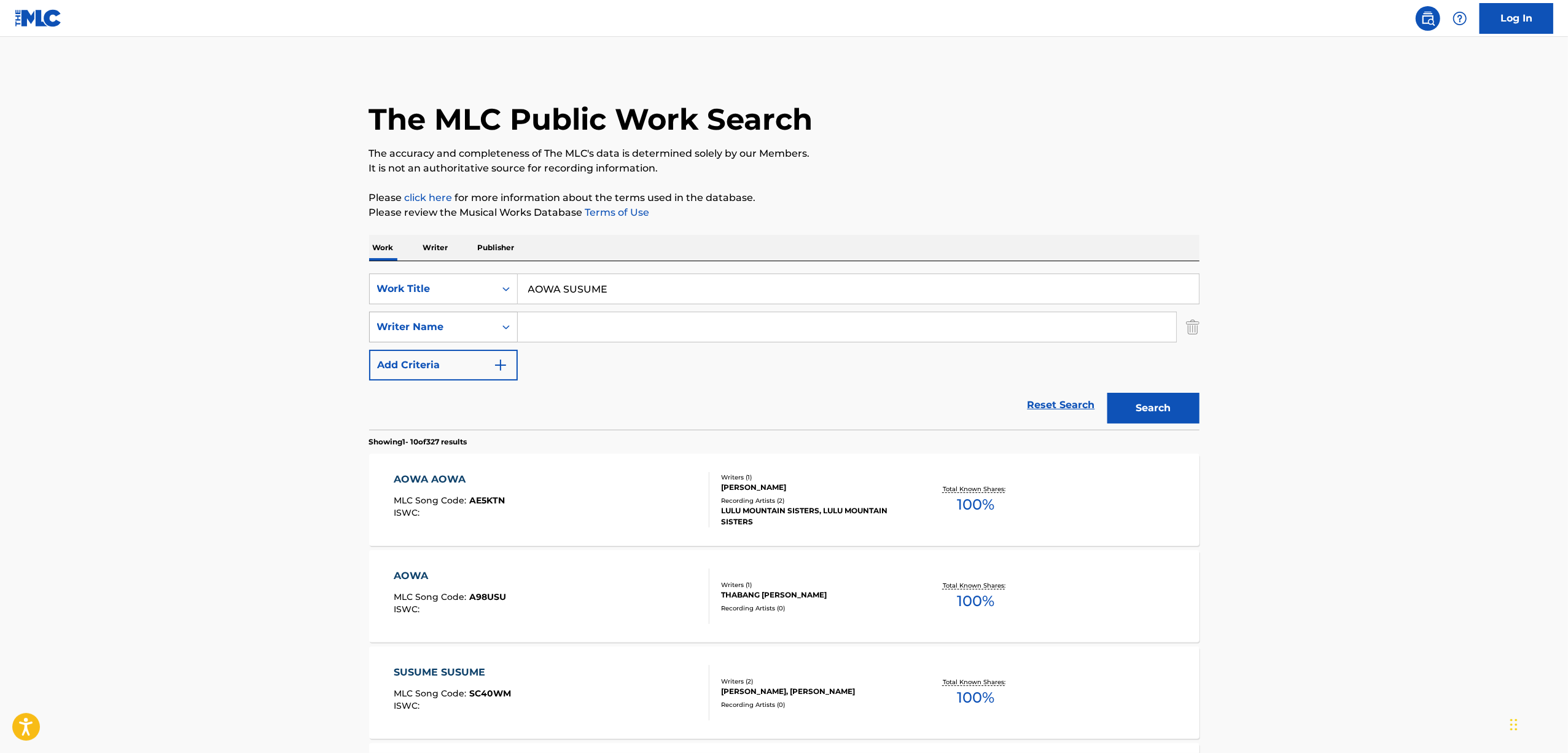
drag, startPoint x: 638, startPoint y: 292, endPoint x: 368, endPoint y: 325, distance: 272.0
click at [369, 325] on div "SearchWithCriteria1c61a2d2-5e0d-4a0a-83d8-9ab3634e8a1f Work Title AOWA SUSUME S…" at bounding box center [784, 327] width 830 height 107
paste input "NAGAREBOSHI"
click at [1162, 403] on button "Search" at bounding box center [1154, 408] width 92 height 31
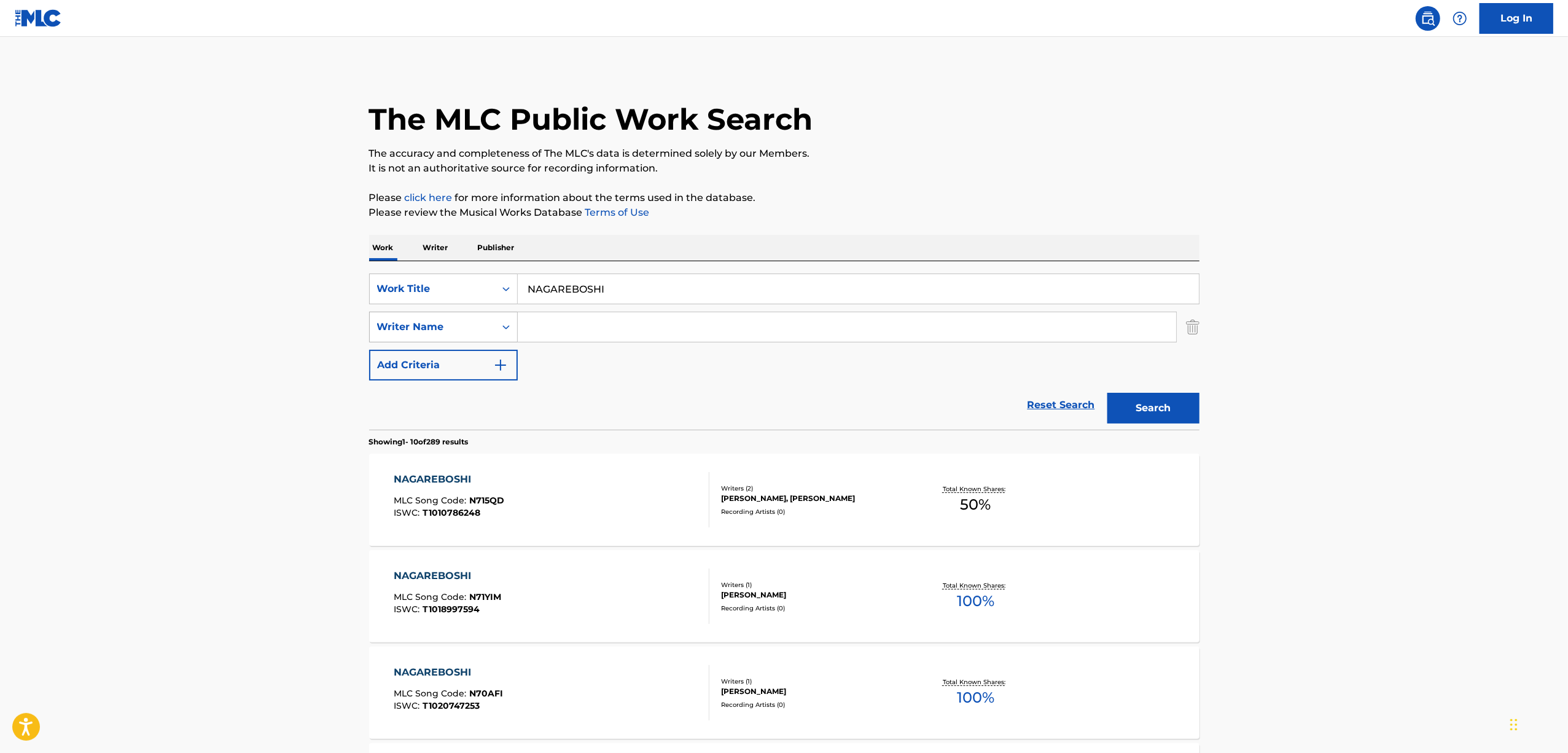
drag, startPoint x: 494, startPoint y: 316, endPoint x: 416, endPoint y: 327, distance: 78.8
click at [416, 327] on div "SearchWithCriteria1c61a2d2-5e0d-4a0a-83d8-9ab3634e8a1f Work Title NAGAREBOSHI S…" at bounding box center [784, 327] width 830 height 107
paste input "HANKOU SEIME"
click at [1168, 417] on button "Search" at bounding box center [1154, 408] width 92 height 31
drag, startPoint x: 410, startPoint y: 322, endPoint x: 332, endPoint y: 337, distance: 79.4
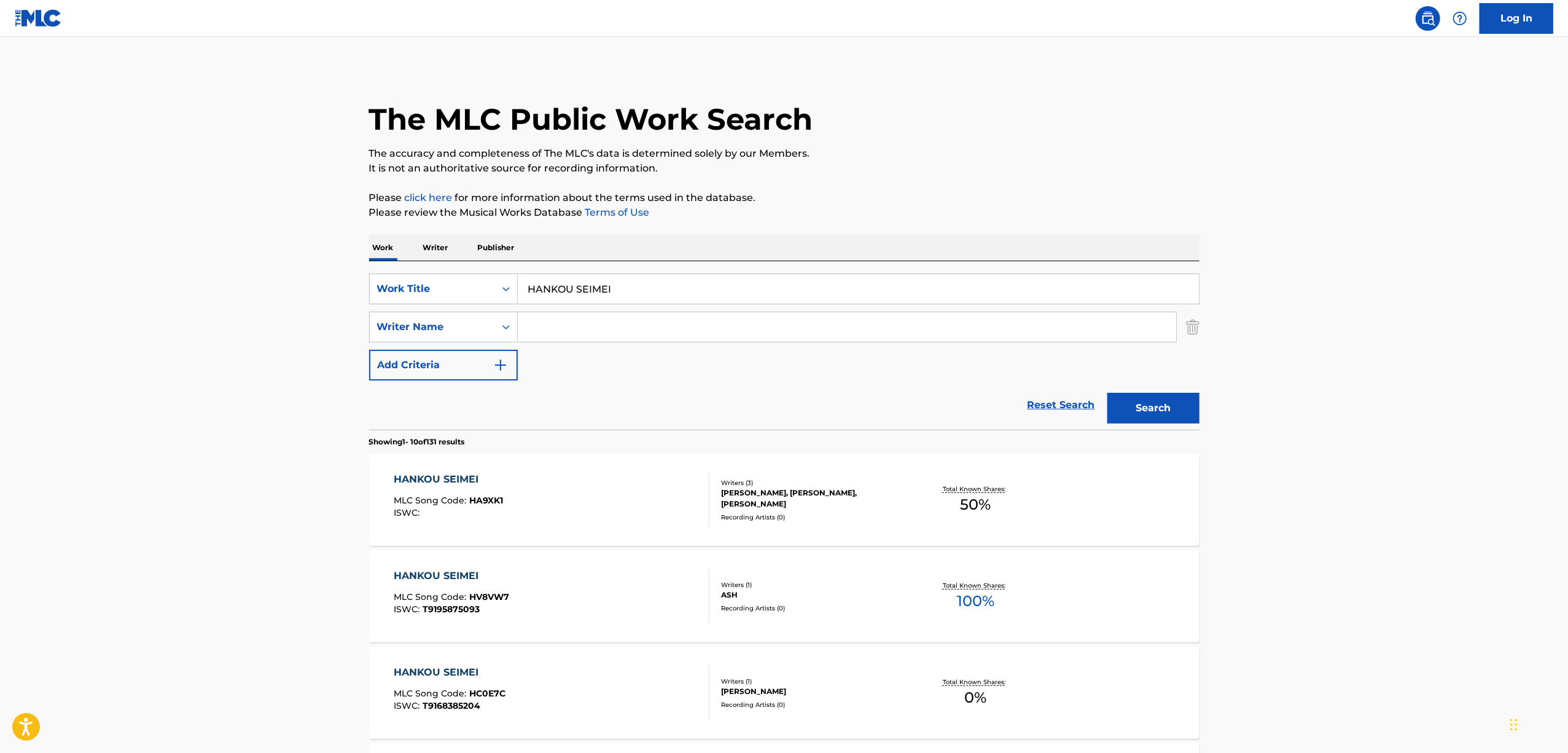
click at [335, 336] on main "The MLC Public Work Search The accuracy and completeness of The MLC's data is d…" at bounding box center [784, 760] width 1568 height 1446
paste input "REZON DEETORU CHOUDA"
type input "REZON DEETORU CHOUDAI"
click at [1138, 414] on button "Search" at bounding box center [1154, 408] width 92 height 31
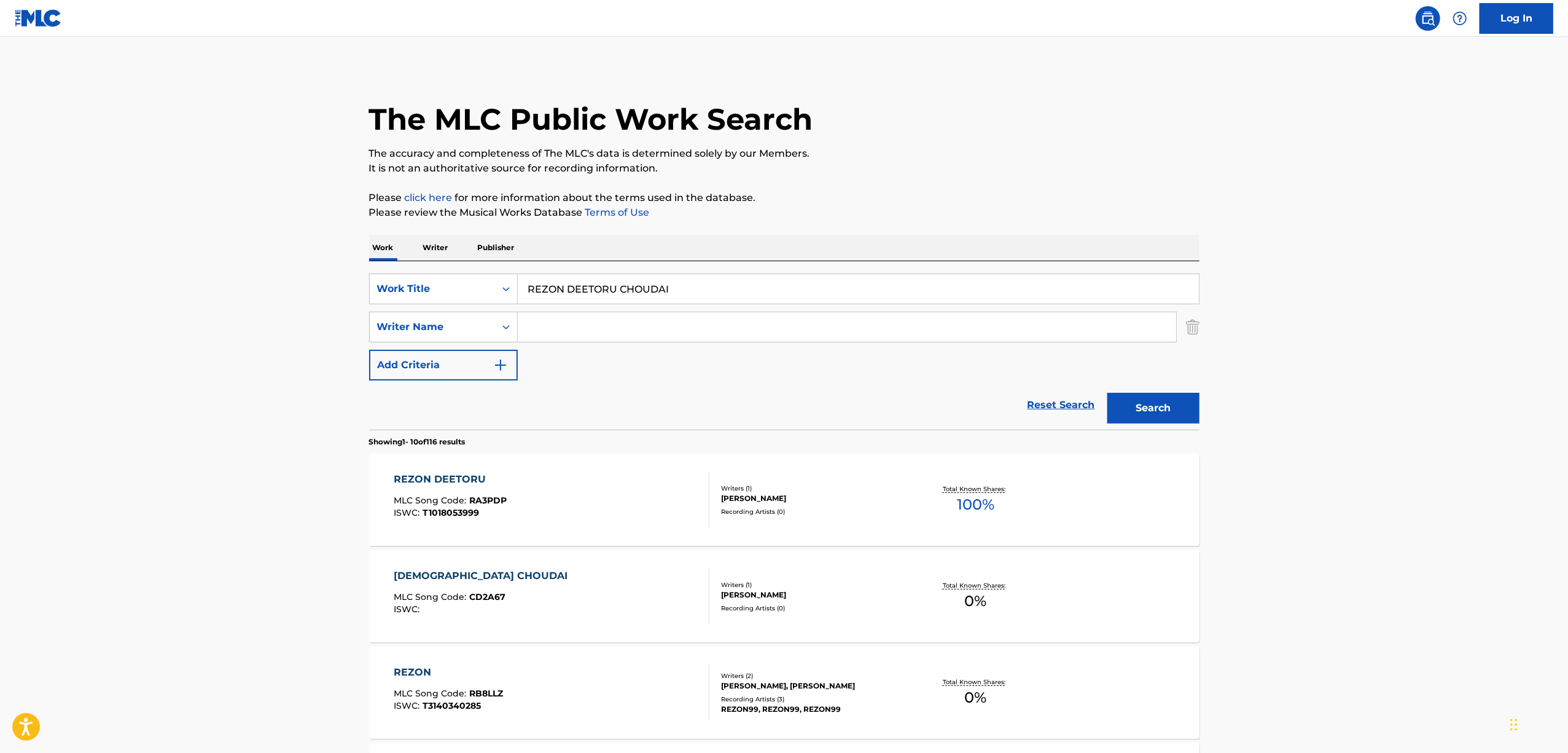
click at [1313, 525] on main "The MLC Public Work Search The accuracy and completeness of The MLC's data is d…" at bounding box center [784, 760] width 1568 height 1446
click at [1303, 526] on main "The MLC Public Work Search The accuracy and completeness of The MLC's data is d…" at bounding box center [784, 760] width 1568 height 1446
click at [1298, 524] on main "The MLC Public Work Search The accuracy and completeness of The MLC's data is d…" at bounding box center [784, 760] width 1568 height 1446
click at [1297, 524] on main "The MLC Public Work Search The accuracy and completeness of The MLC's data is d…" at bounding box center [784, 760] width 1568 height 1446
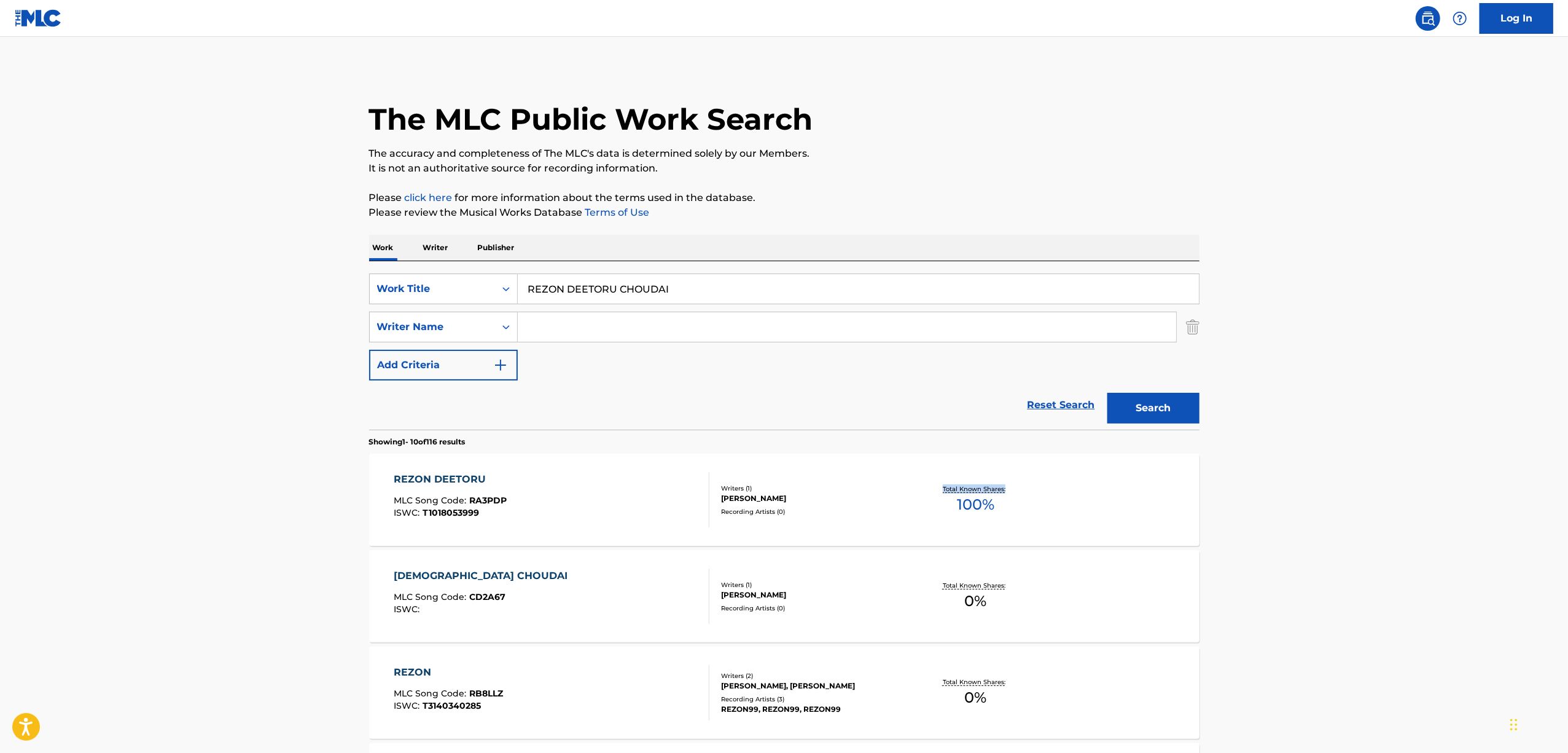
click at [1297, 524] on main "The MLC Public Work Search The accuracy and completeness of The MLC's data is d…" at bounding box center [784, 760] width 1568 height 1446
click at [1295, 524] on main "The MLC Public Work Search The accuracy and completeness of The MLC's data is d…" at bounding box center [784, 760] width 1568 height 1446
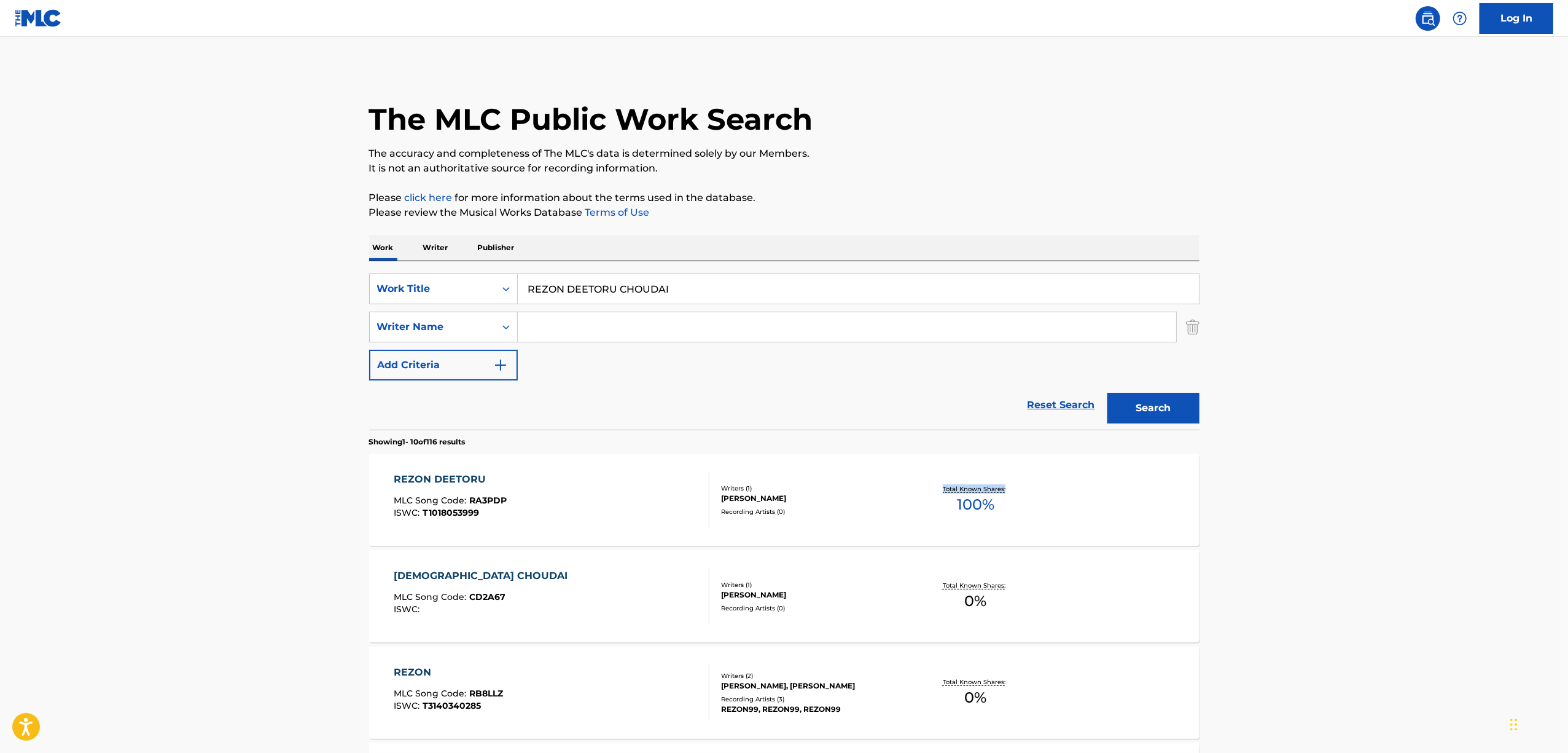
click at [1295, 524] on main "The MLC Public Work Search The accuracy and completeness of The MLC's data is d…" at bounding box center [784, 760] width 1568 height 1446
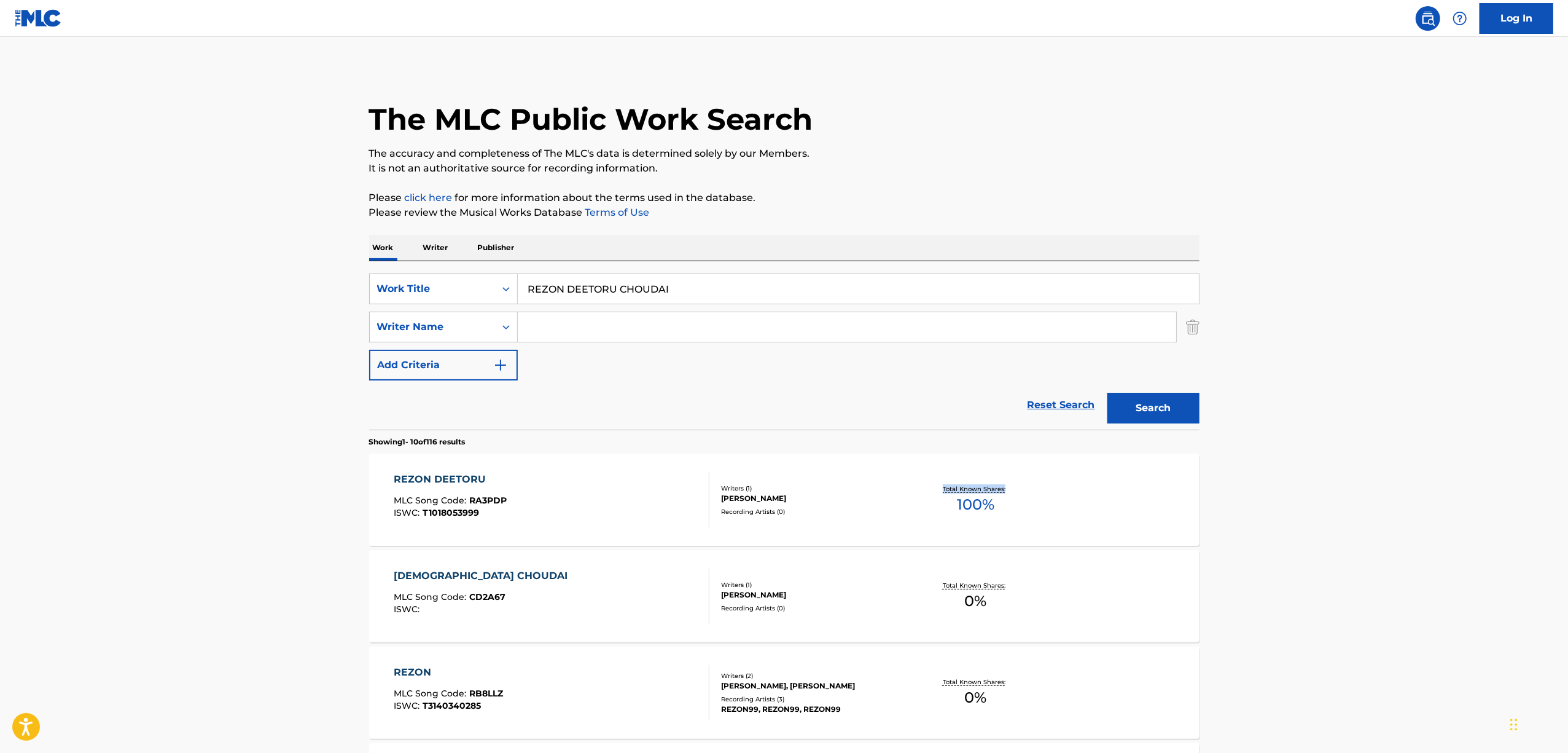
click at [1295, 524] on main "The MLC Public Work Search The accuracy and completeness of The MLC's data is d…" at bounding box center [784, 760] width 1568 height 1446
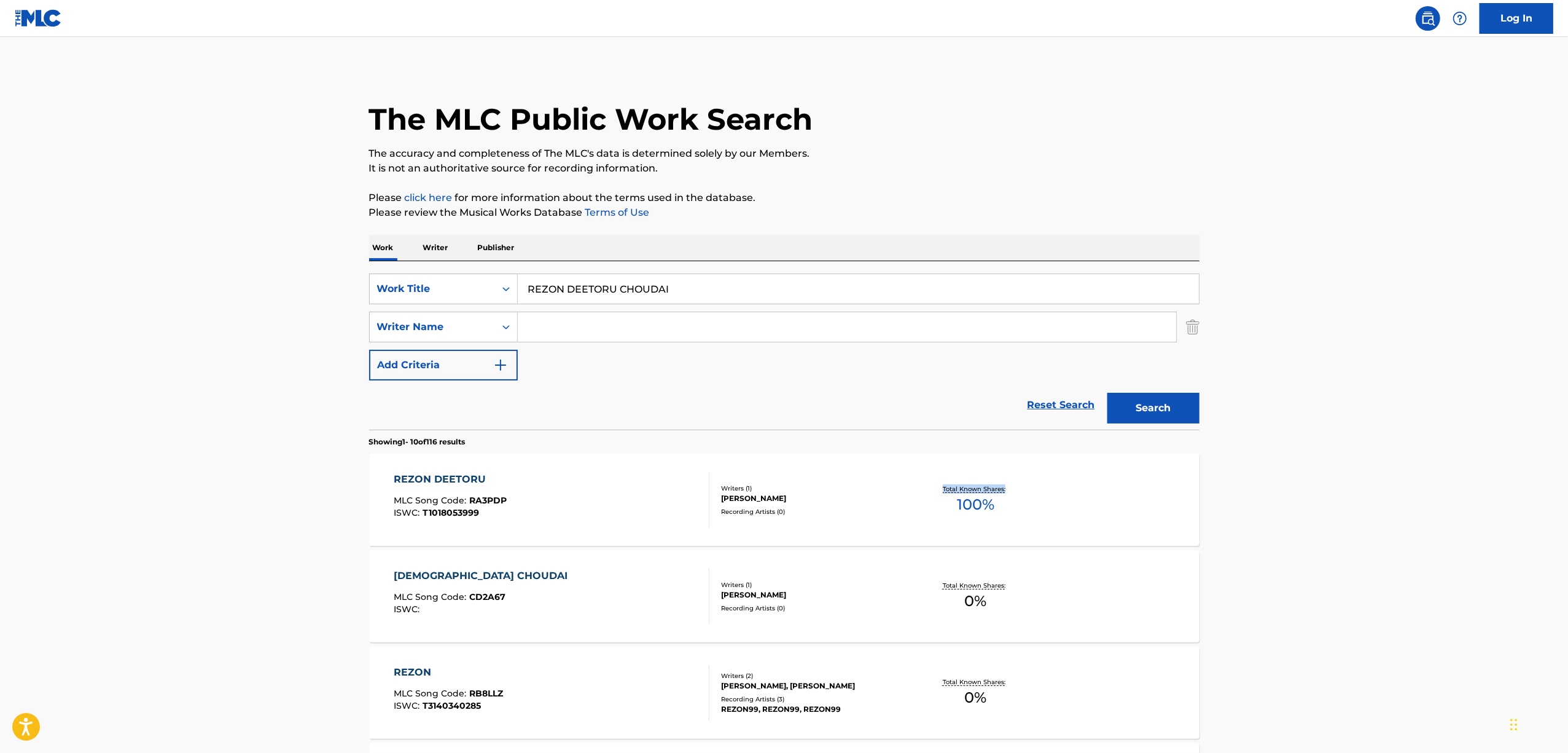
click at [1295, 524] on main "The MLC Public Work Search The accuracy and completeness of The MLC's data is d…" at bounding box center [784, 760] width 1568 height 1446
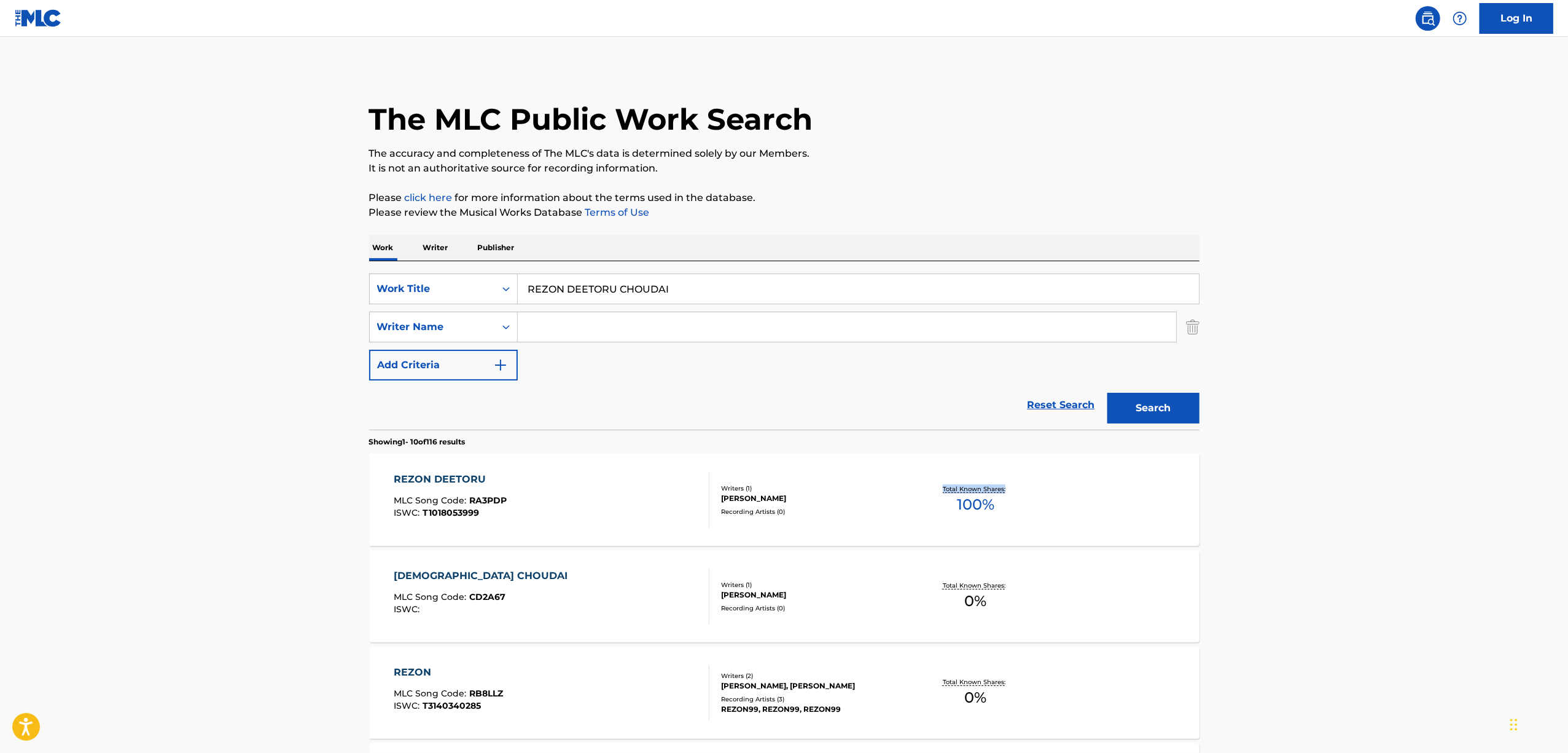
click at [1295, 524] on main "The MLC Public Work Search The accuracy and completeness of The MLC's data is d…" at bounding box center [784, 760] width 1568 height 1446
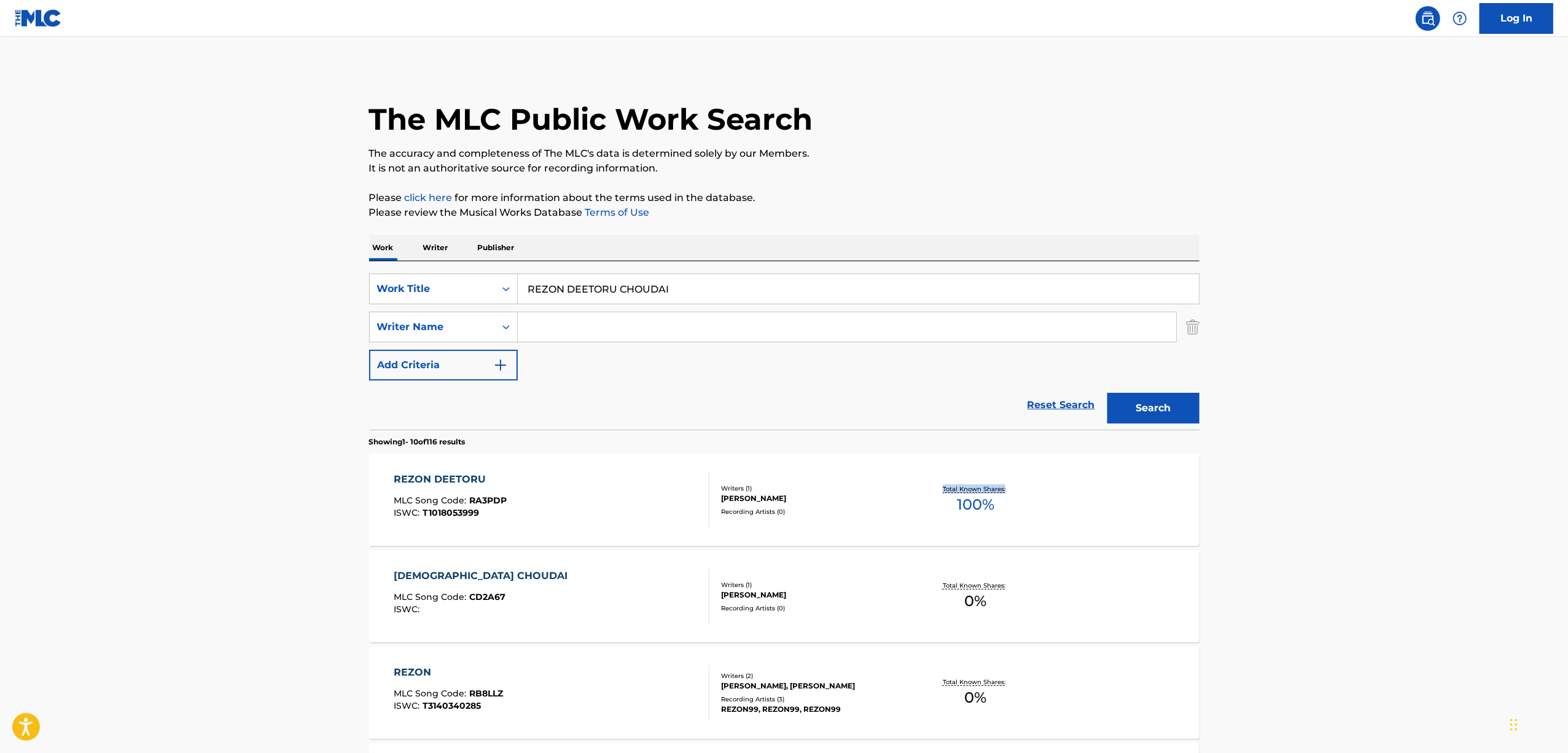
click at [1295, 524] on main "The MLC Public Work Search The accuracy and completeness of The MLC's data is d…" at bounding box center [784, 760] width 1568 height 1446
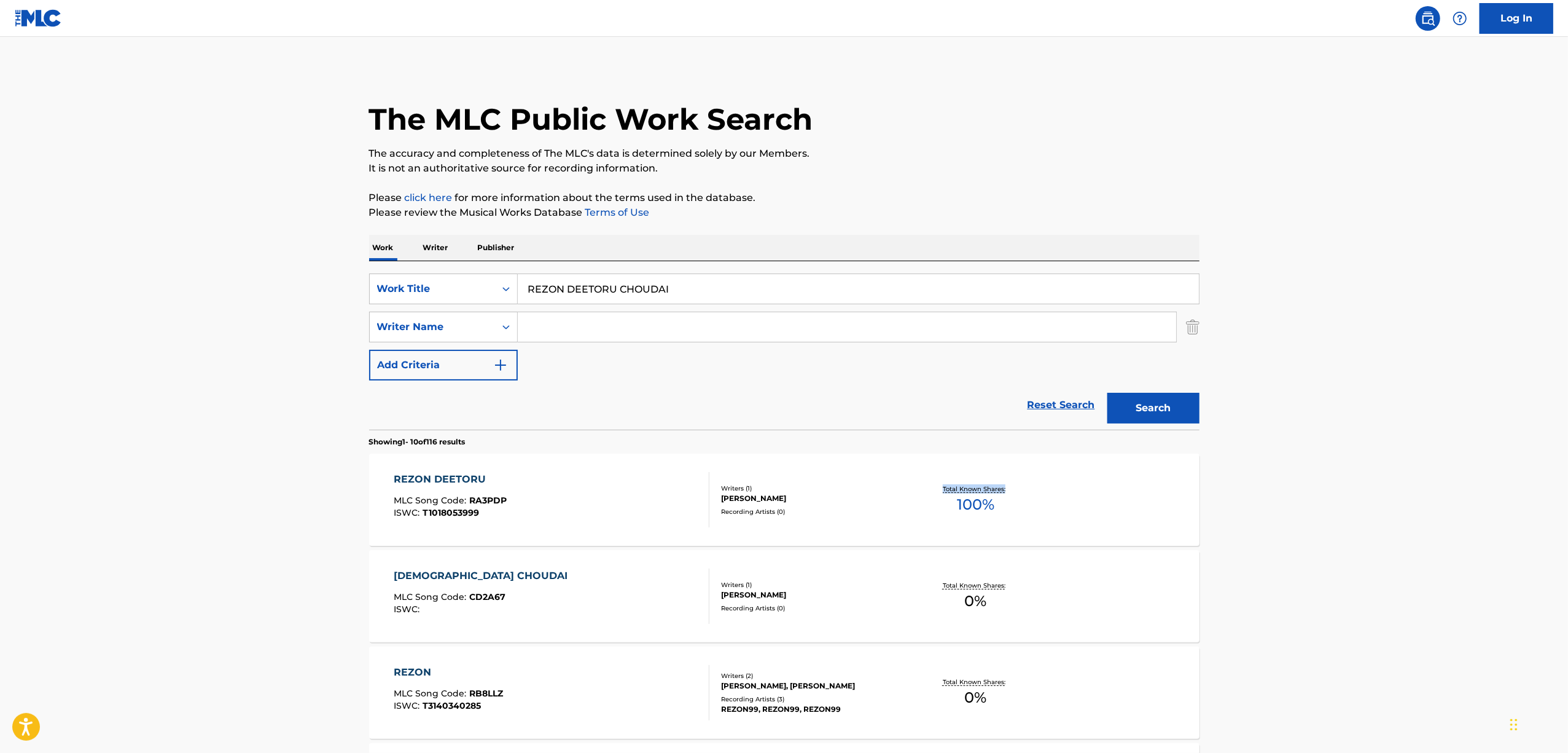
click at [1295, 524] on main "The MLC Public Work Search The accuracy and completeness of The MLC's data is d…" at bounding box center [784, 760] width 1568 height 1446
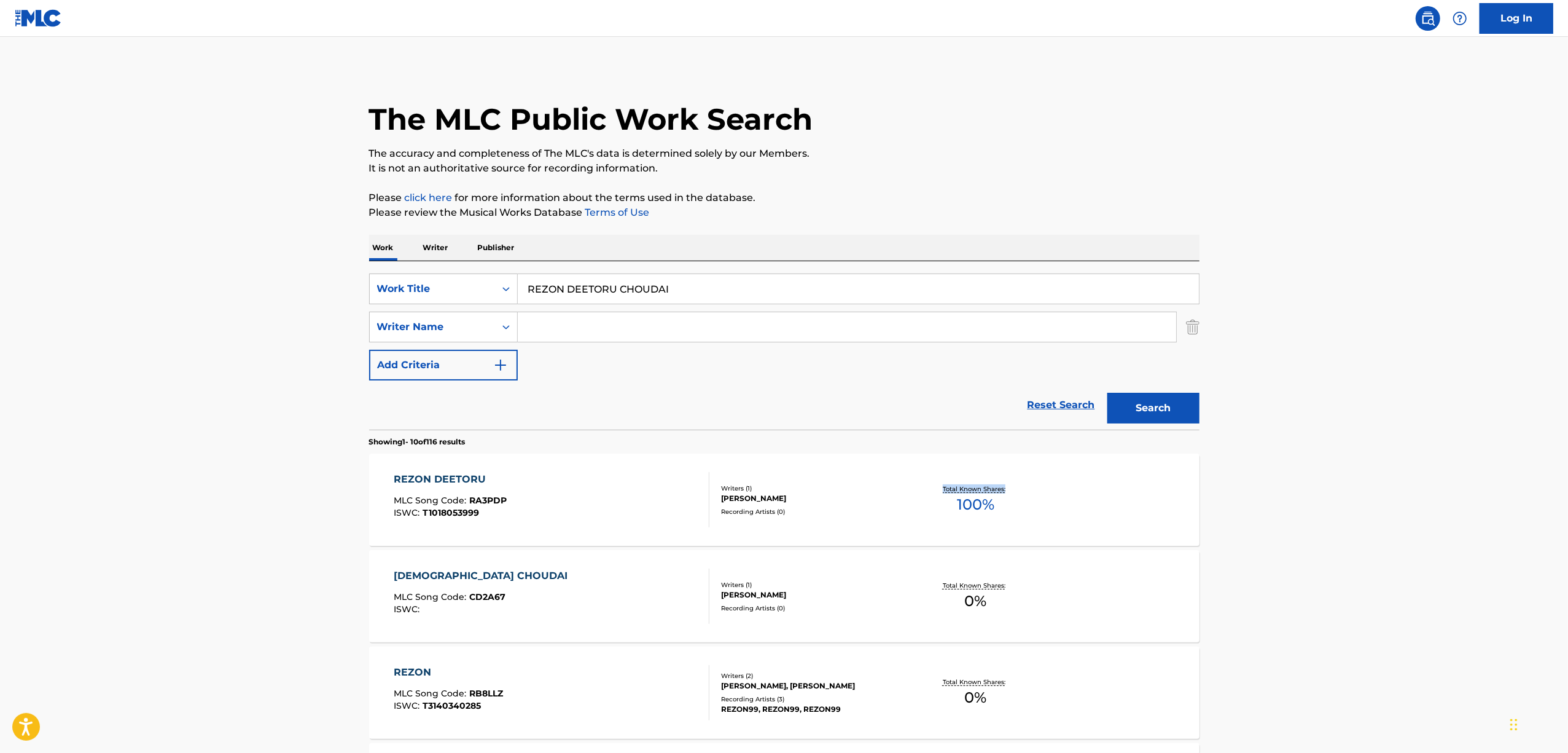
click at [1295, 524] on main "The MLC Public Work Search The accuracy and completeness of The MLC's data is d…" at bounding box center [784, 760] width 1568 height 1446
click at [509, 281] on div "Search Form" at bounding box center [506, 288] width 22 height 22
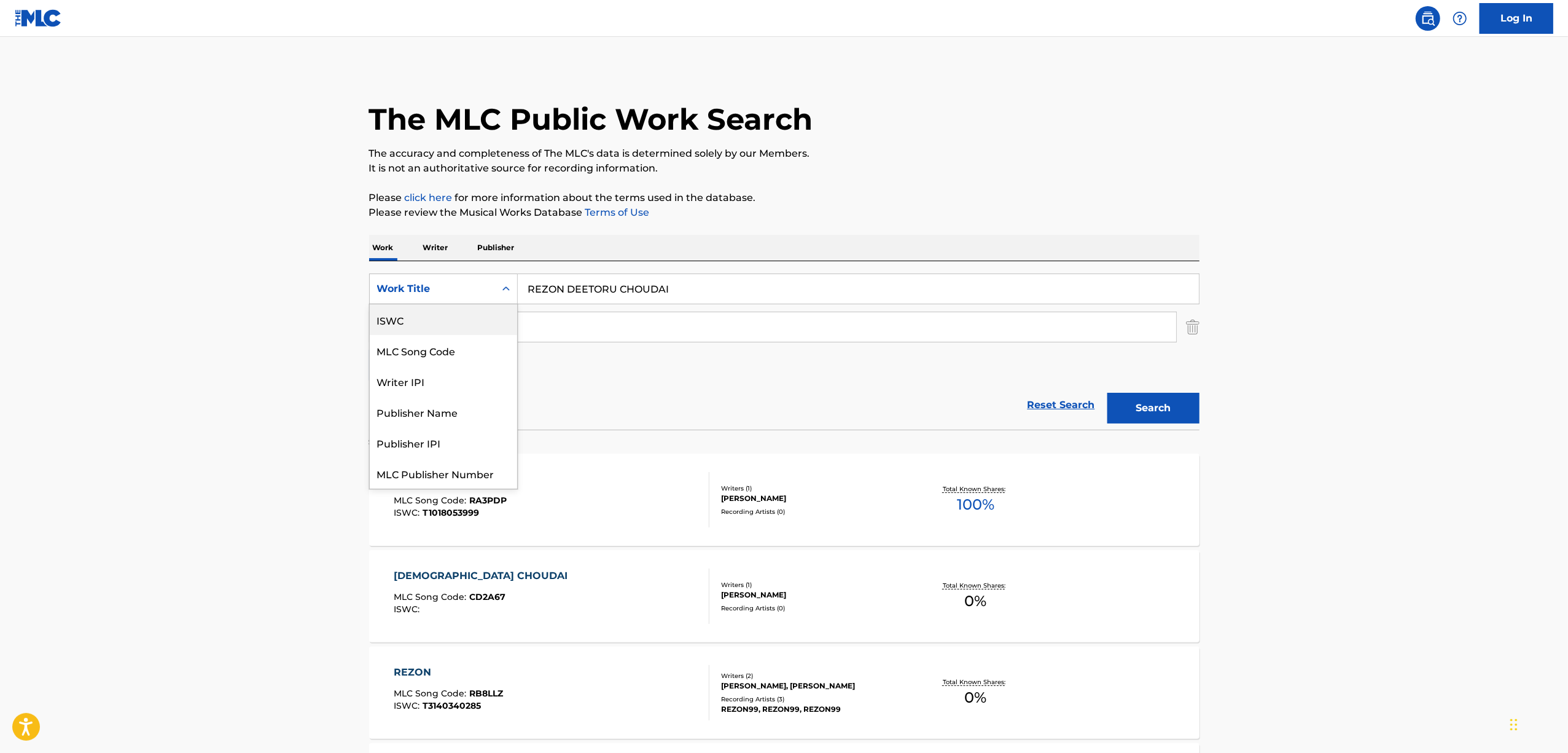
click at [465, 328] on div "ISWC" at bounding box center [443, 320] width 148 height 31
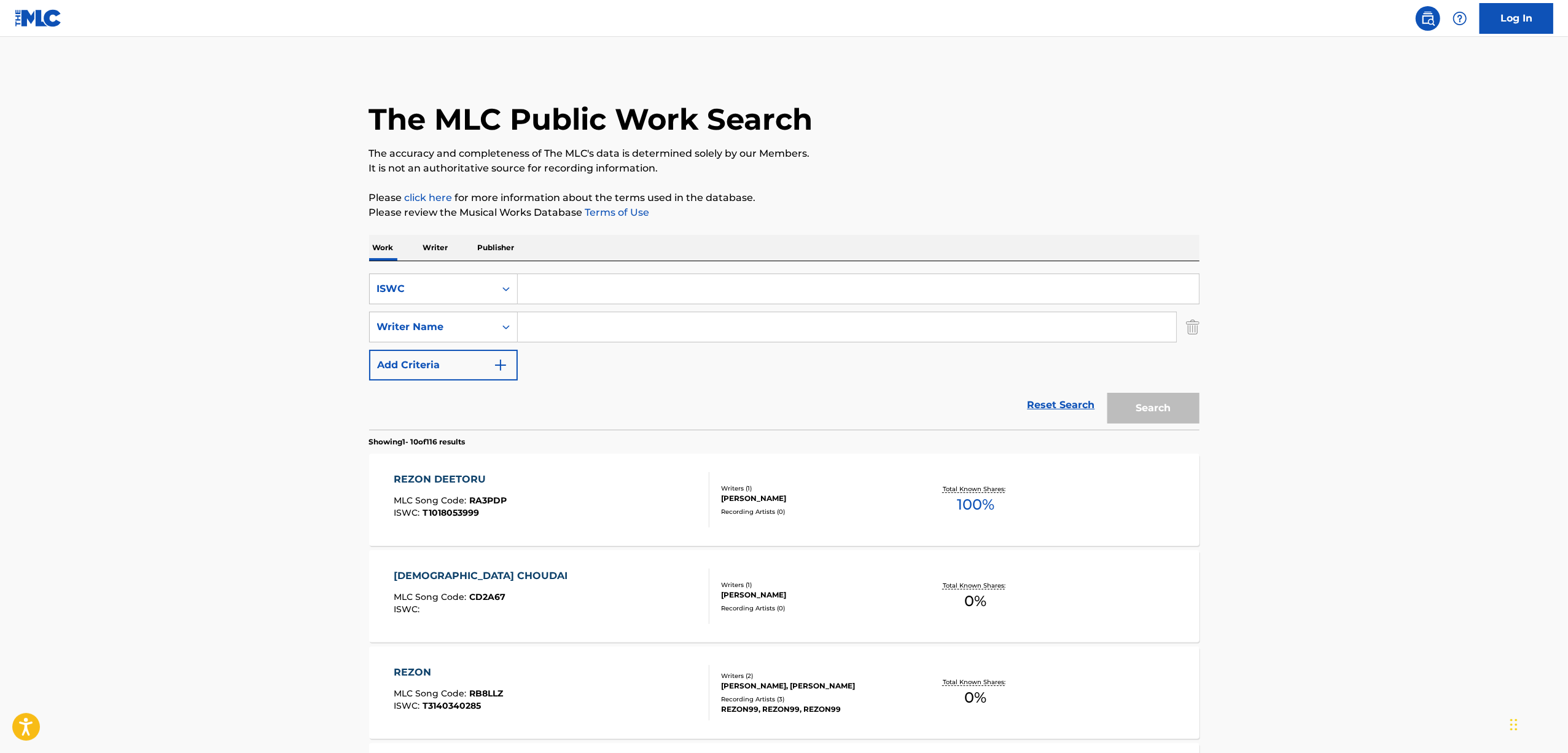
click at [630, 288] on input "Search Form" at bounding box center [858, 289] width 681 height 29
paste input "T-102.023.401-7"
type input "T1020234017"
click at [1146, 408] on button "Search" at bounding box center [1154, 408] width 92 height 31
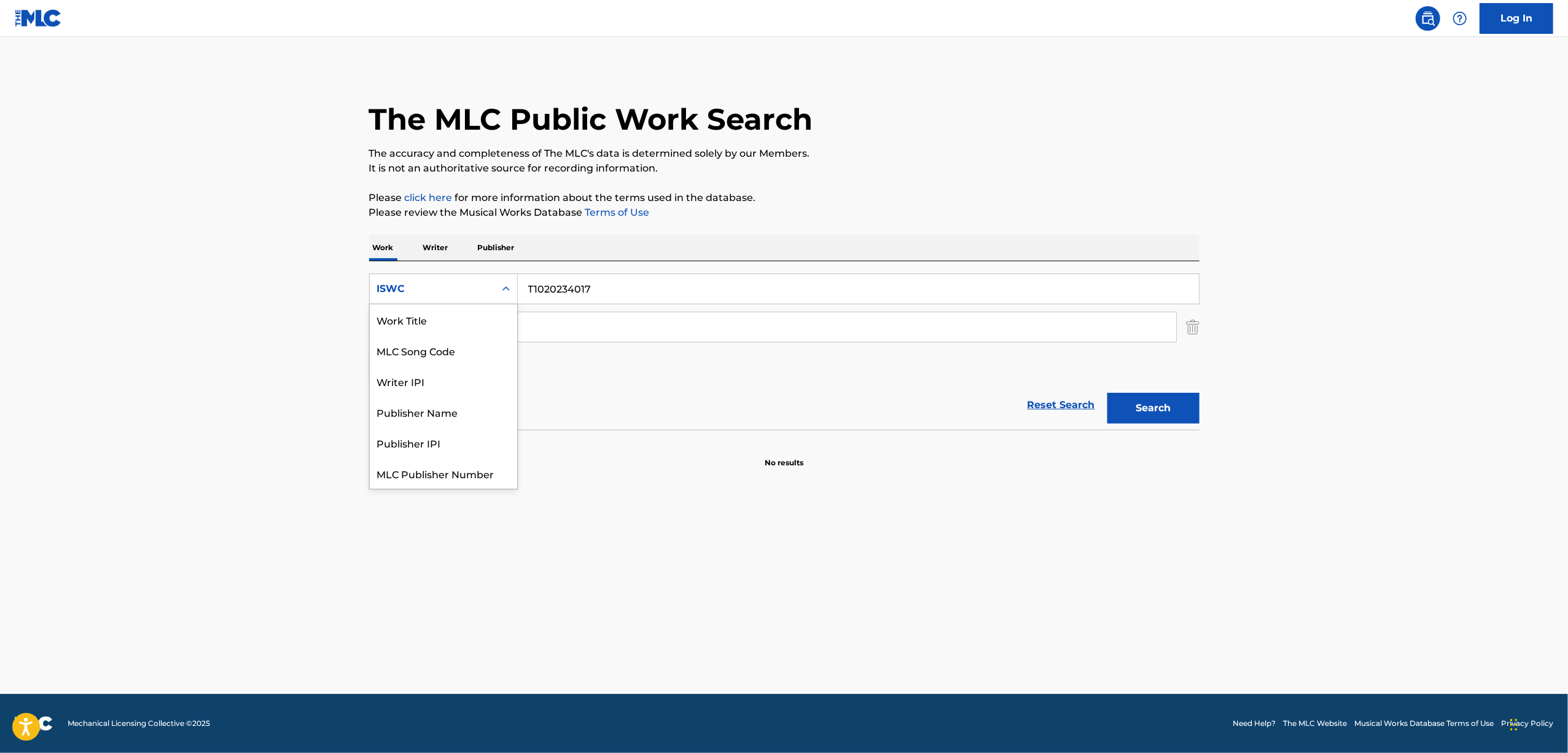
drag, startPoint x: 505, startPoint y: 288, endPoint x: 497, endPoint y: 314, distance: 27.2
click at [504, 289] on icon "Search Form" at bounding box center [506, 289] width 12 height 12
click at [462, 322] on div "Work Title" at bounding box center [443, 320] width 148 height 31
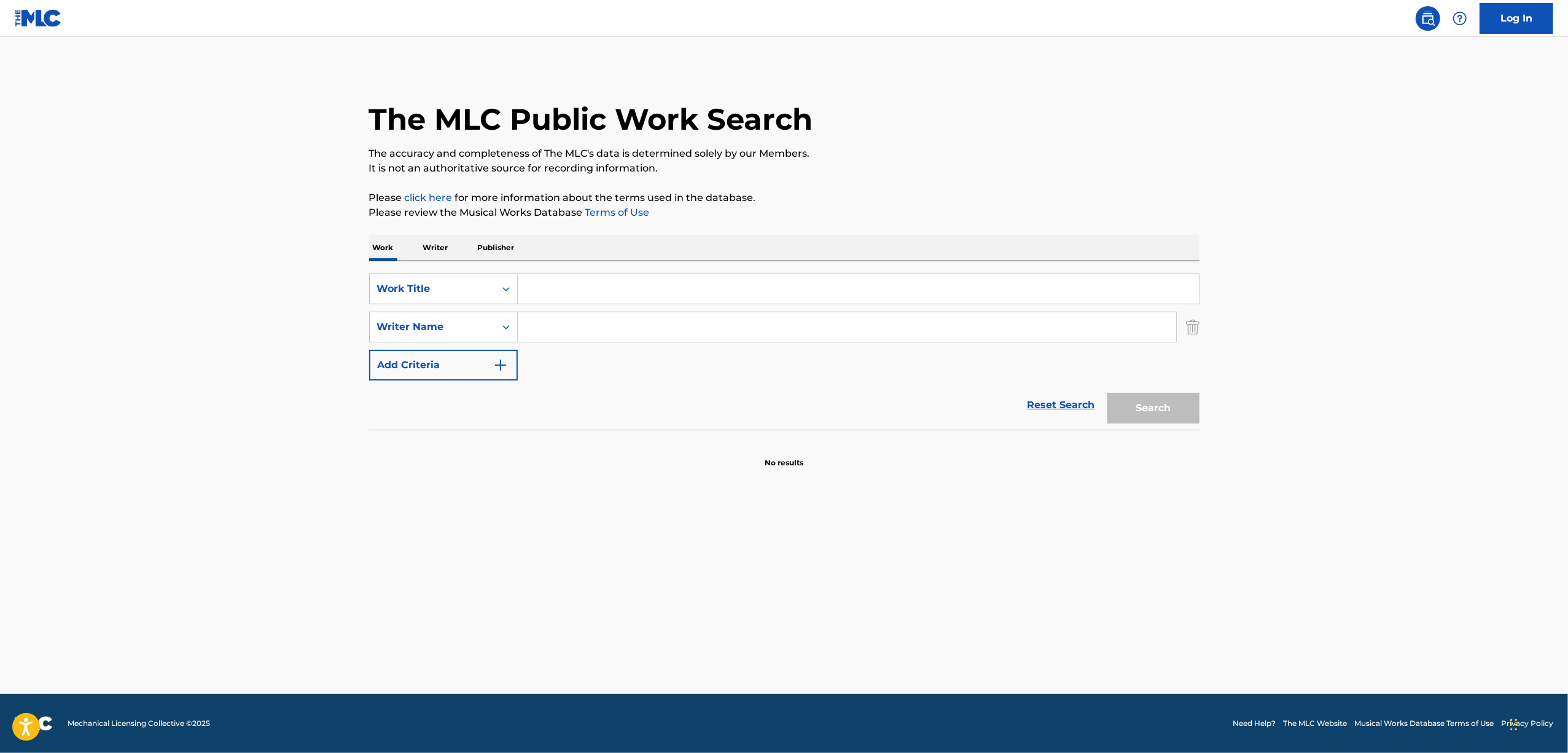
click at [625, 279] on input "Search Form" at bounding box center [858, 289] width 681 height 29
paste input "AISARETAINA"
click at [1176, 405] on button "Search" at bounding box center [1154, 408] width 92 height 31
click at [1145, 409] on button "Search" at bounding box center [1154, 408] width 92 height 31
drag, startPoint x: 612, startPoint y: 274, endPoint x: 444, endPoint y: 334, distance: 178.4
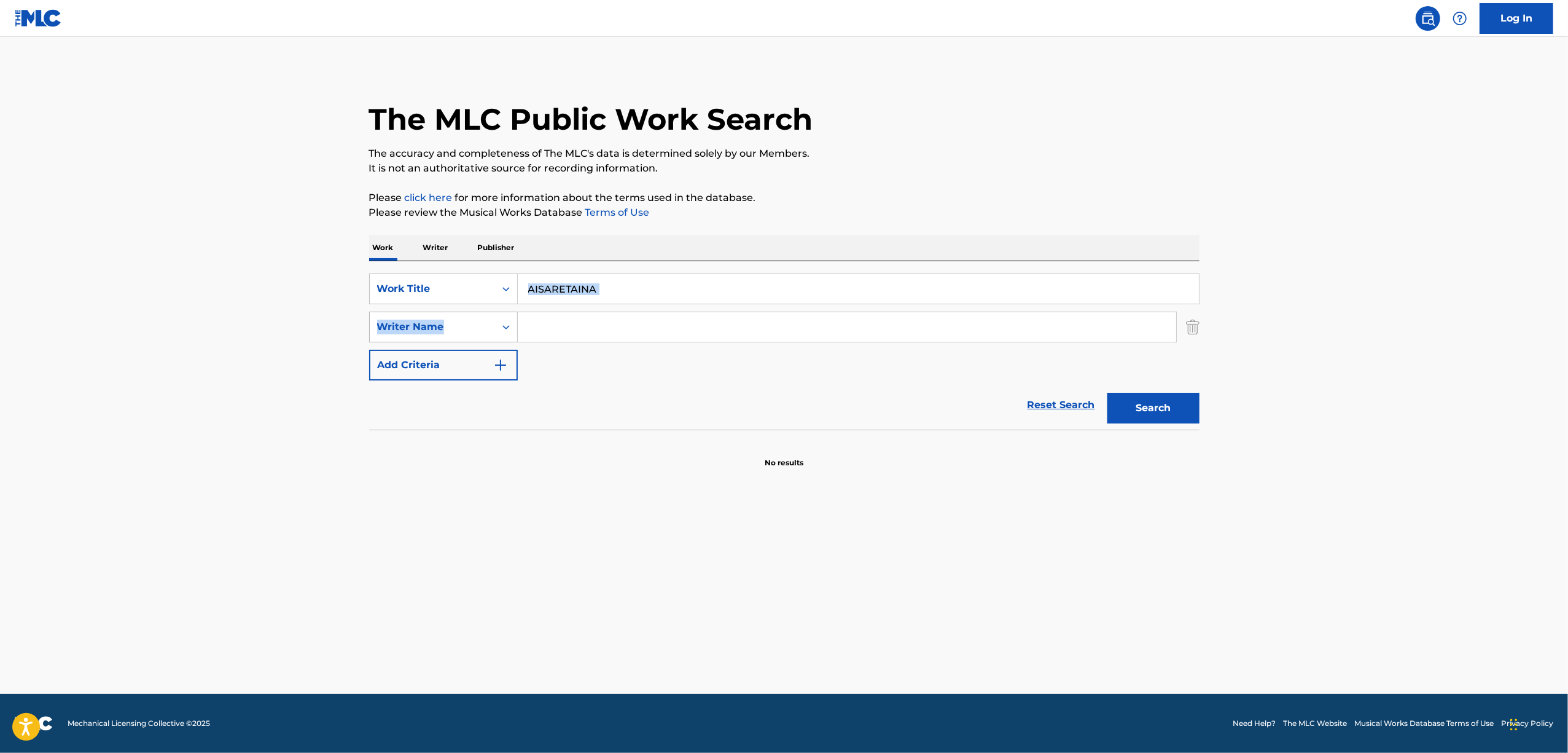
click at [444, 334] on div "SearchWithCriteriacc70cc2e-5213-4619-92d9-d041ee5489fc Work Title AISARETAINA S…" at bounding box center [784, 327] width 830 height 107
drag, startPoint x: 596, startPoint y: 352, endPoint x: 630, endPoint y: 286, distance: 74.2
click at [596, 349] on div "SearchWithCriteriacc70cc2e-5213-4619-92d9-d041ee5489fc Work Title AISARETAINA S…" at bounding box center [784, 327] width 830 height 107
drag, startPoint x: 622, startPoint y: 284, endPoint x: 438, endPoint y: 334, distance: 190.7
click at [443, 332] on div "SearchWithCriteriacc70cc2e-5213-4619-92d9-d041ee5489fc Work Title AISARETAINA S…" at bounding box center [784, 327] width 830 height 107
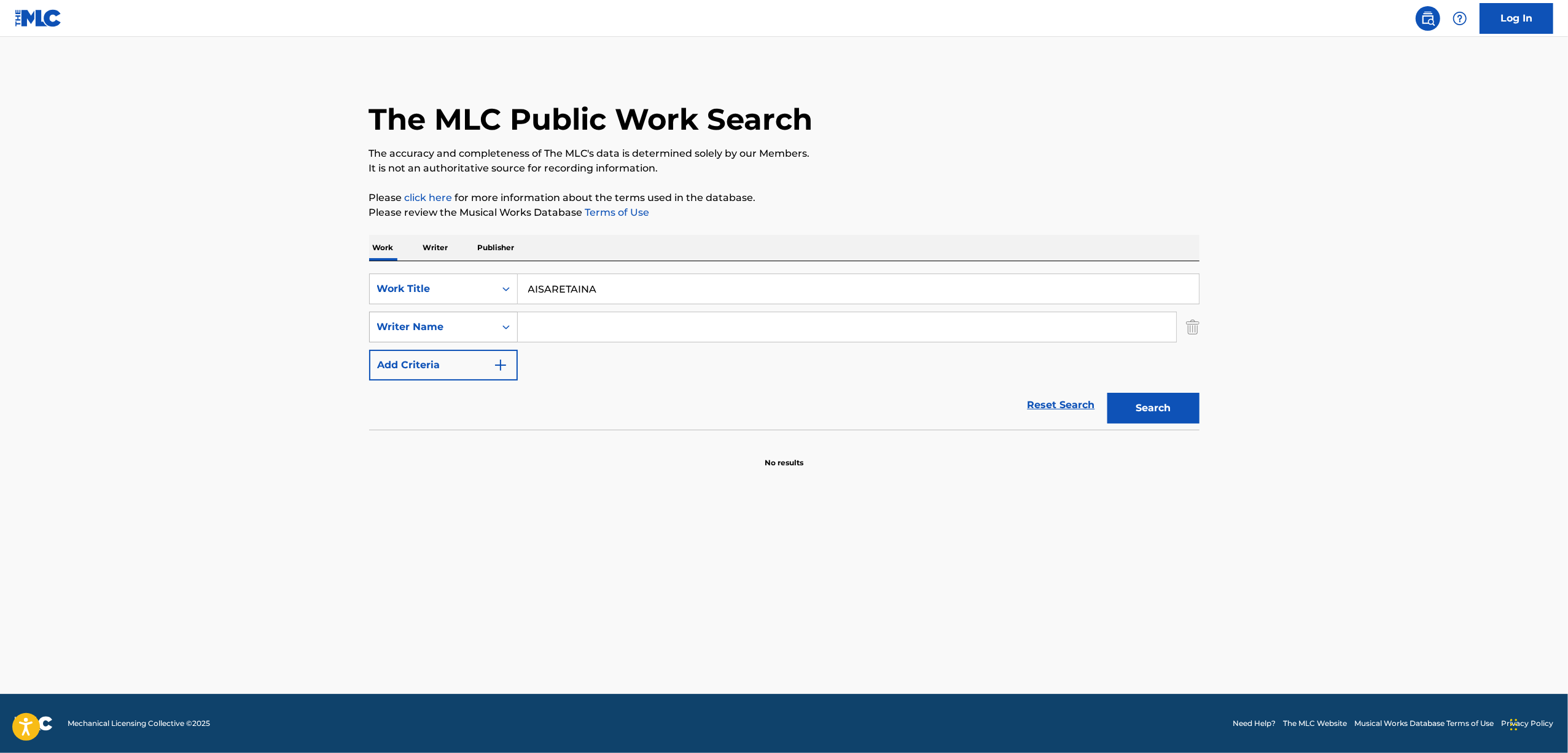
paste input "MUKUW"
click at [1120, 411] on button "Search" at bounding box center [1154, 408] width 92 height 31
click at [1184, 399] on button "Search" at bounding box center [1154, 408] width 92 height 31
drag, startPoint x: 626, startPoint y: 298, endPoint x: 403, endPoint y: 310, distance: 223.3
click at [406, 310] on div "SearchWithCriteriacc70cc2e-5213-4619-92d9-d041ee5489fc Work Title MUKUWARETAINA…" at bounding box center [784, 327] width 830 height 107
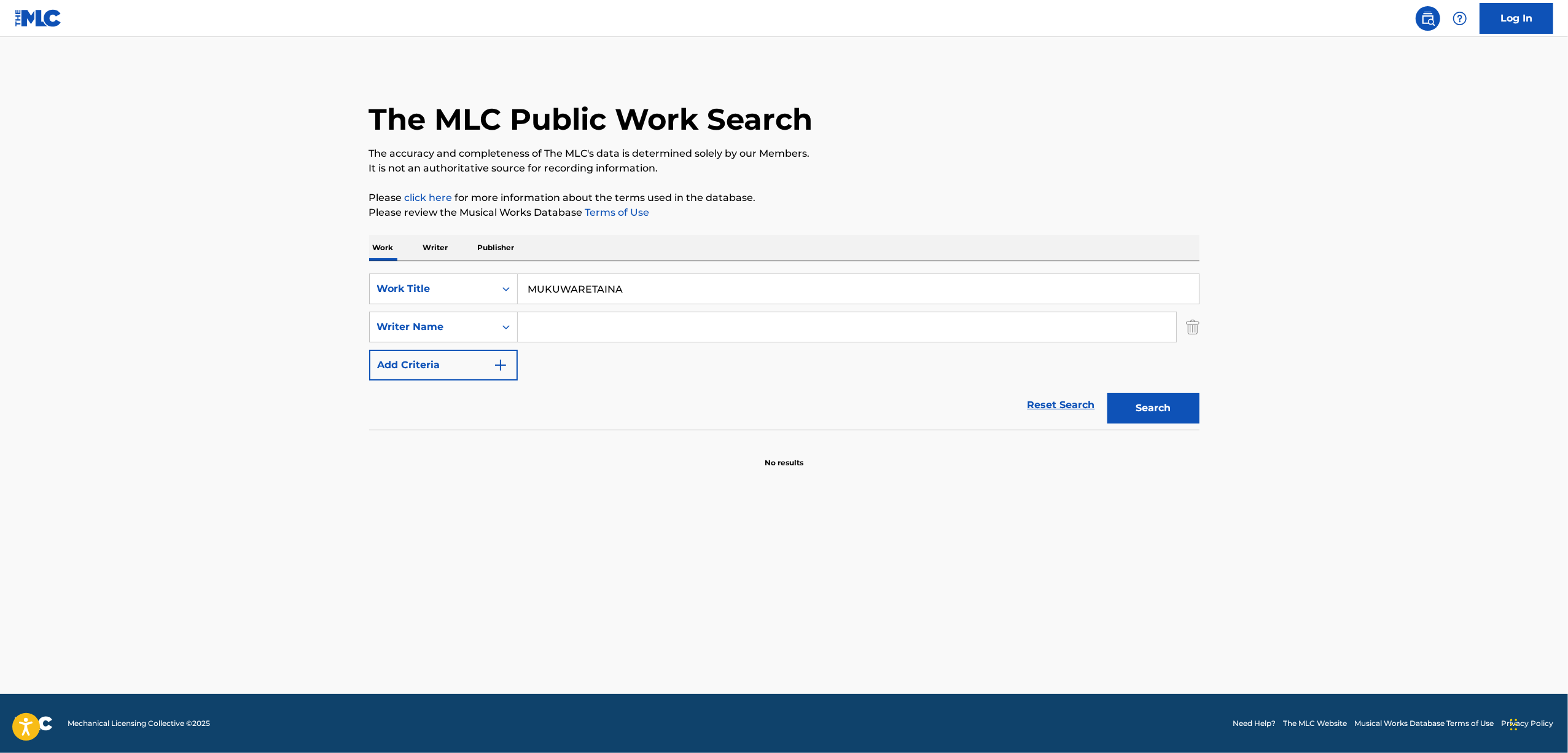
paste input "CHERISH"
type input "CHERISH"
click at [1162, 398] on button "Search" at bounding box center [1154, 408] width 92 height 31
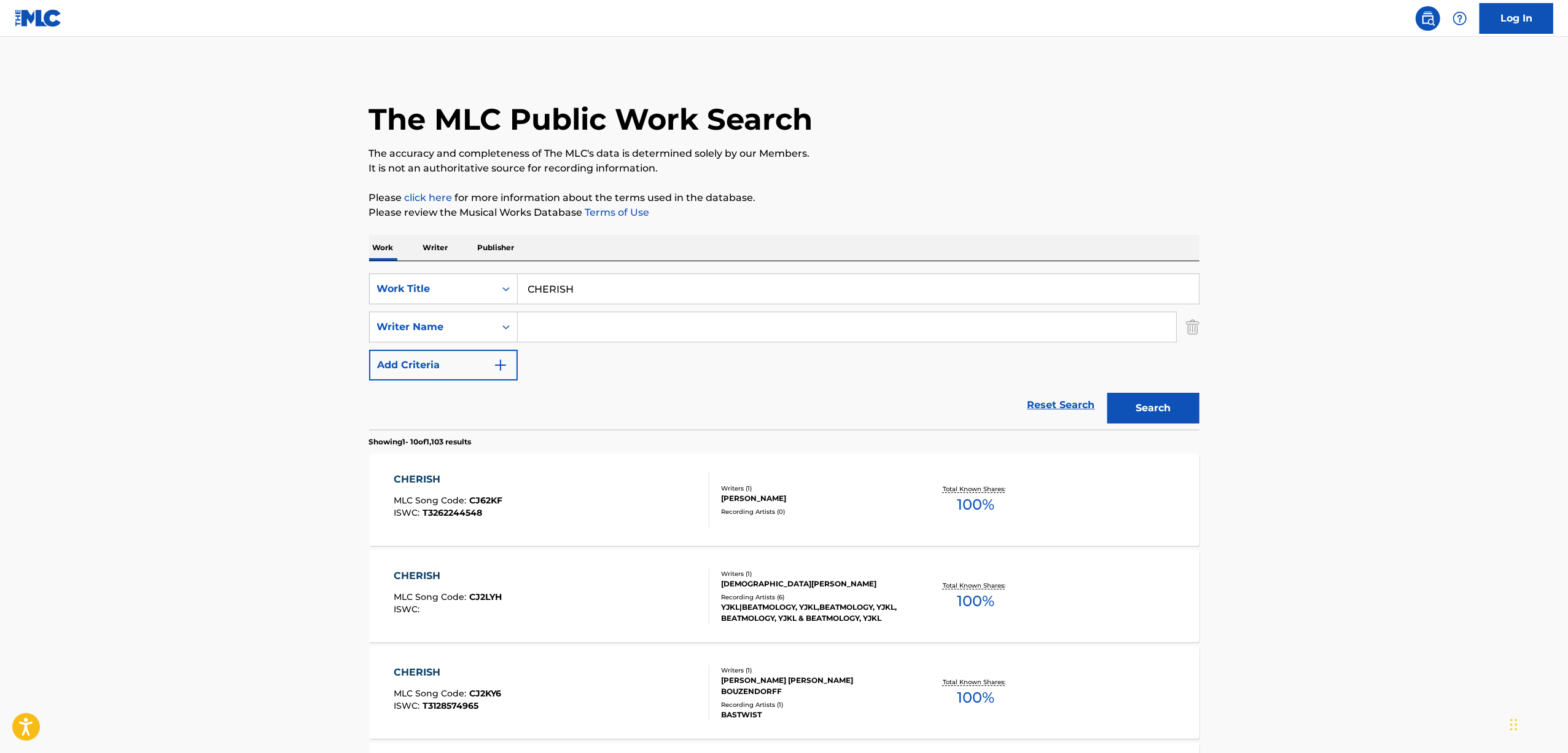
click at [537, 327] on input "Search Form" at bounding box center [847, 327] width 658 height 29
paste input "Resuta"
type input "Resuta"
click at [1136, 411] on button "Search" at bounding box center [1154, 408] width 92 height 31
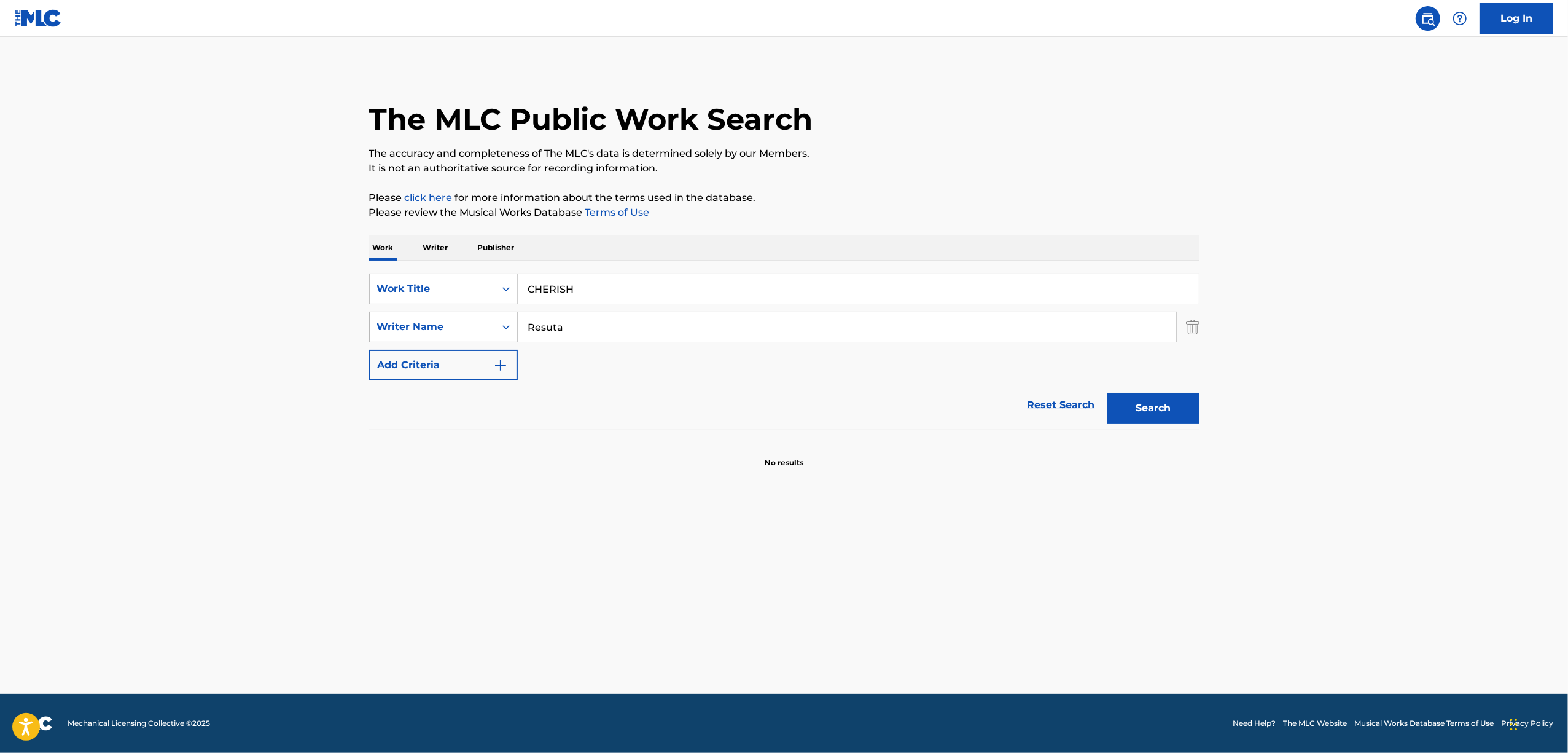
drag, startPoint x: 613, startPoint y: 290, endPoint x: 400, endPoint y: 323, distance: 215.5
click at [400, 323] on div "SearchWithCriteriacc70cc2e-5213-4619-92d9-d041ee5489fc Work Title CHERISH Searc…" at bounding box center [784, 327] width 830 height 107
paste input "HOKOROBI"
type input "HOKOROBI"
drag, startPoint x: 566, startPoint y: 338, endPoint x: 295, endPoint y: 201, distance: 303.7
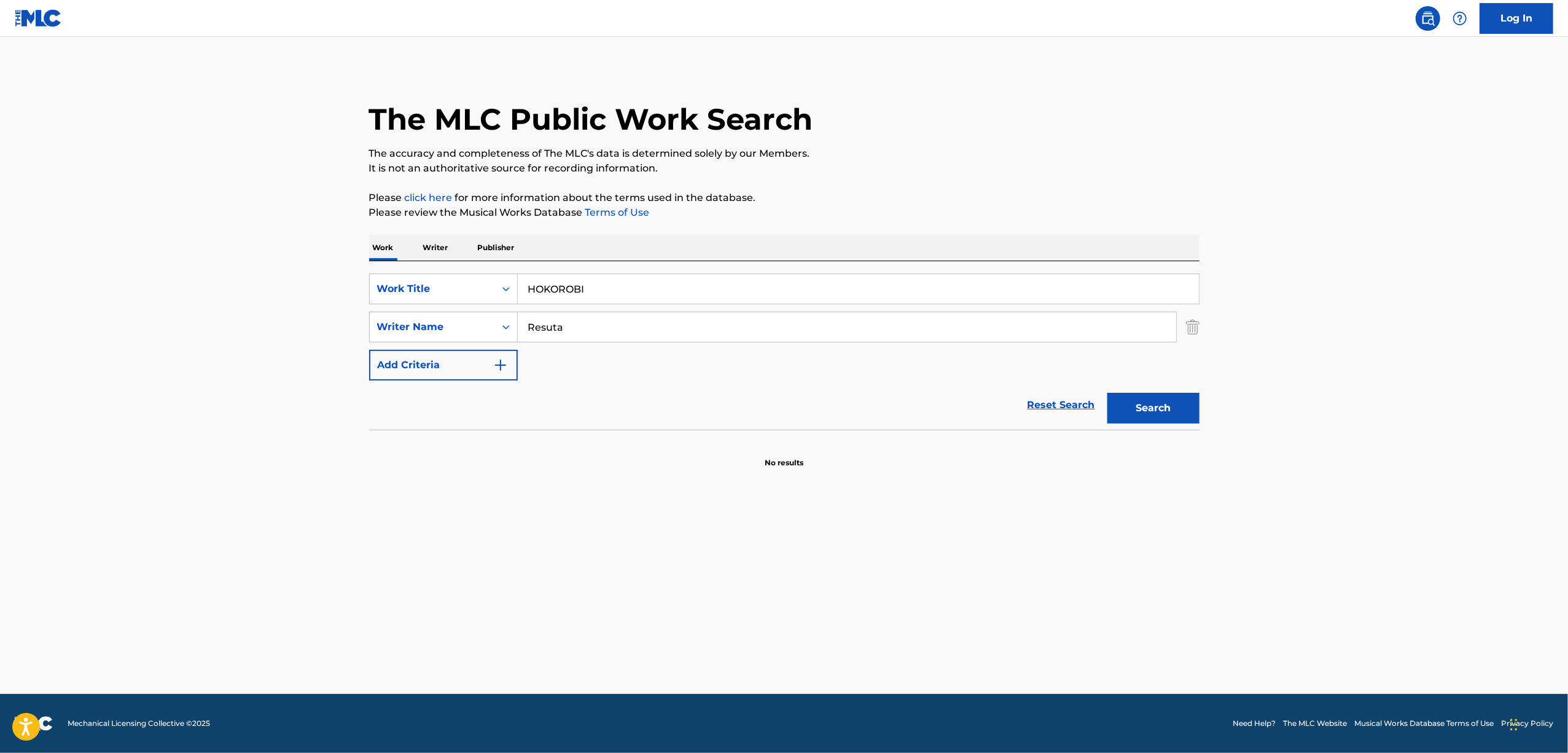
click at [397, 365] on div "SearchWithCriteriacc70cc2e-5213-4619-92d9-d041ee5489fc Work Title HOKOROBI Sear…" at bounding box center [784, 327] width 830 height 107
paste input "Yuuki Aise"
type input "Yuuki Aise"
click at [1161, 405] on button "Search" at bounding box center [1154, 408] width 92 height 31
click at [513, 288] on div "Search Form" at bounding box center [506, 288] width 22 height 22
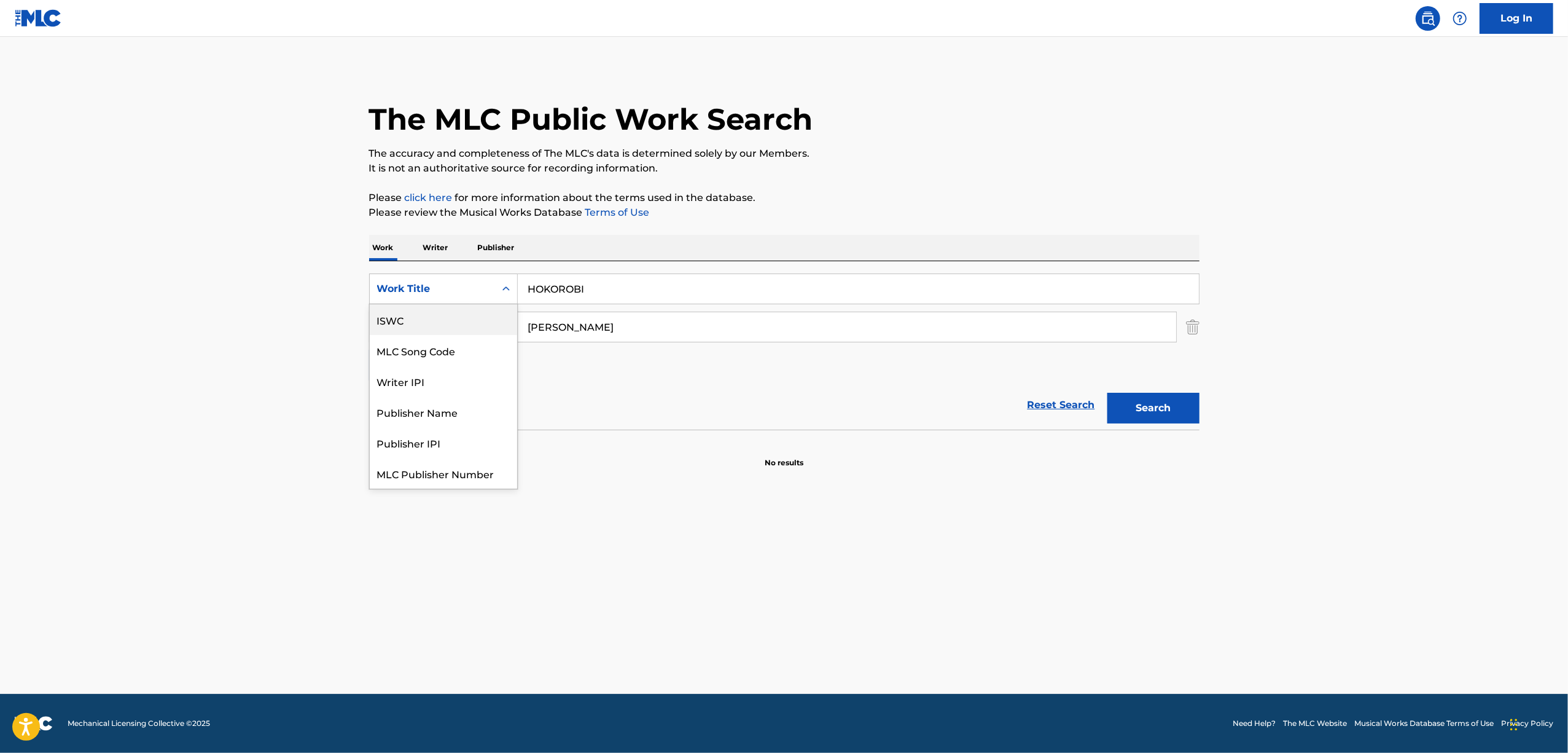
click at [440, 324] on div "ISWC" at bounding box center [443, 320] width 148 height 31
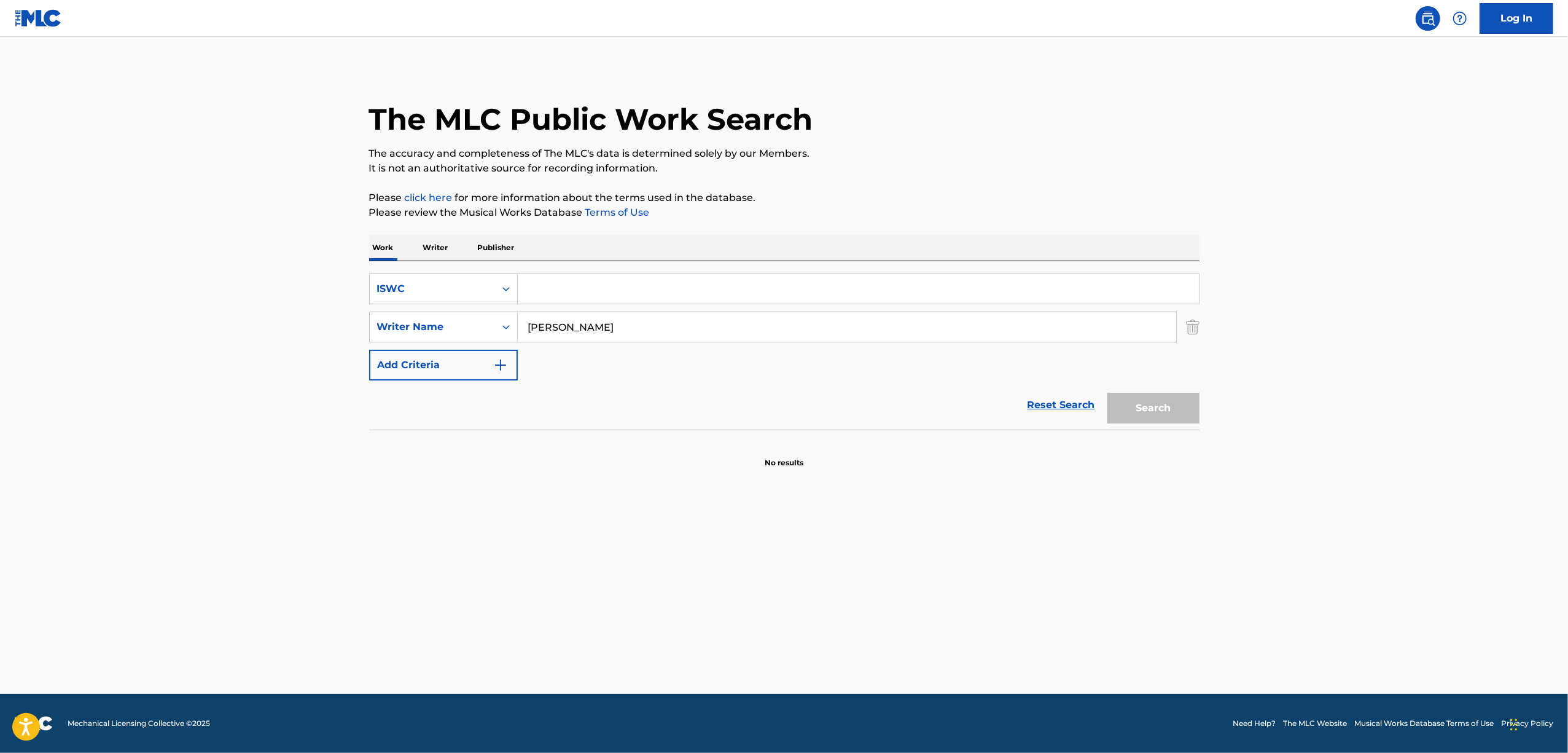
click at [577, 286] on input "Search Form" at bounding box center [858, 289] width 681 height 29
paste input "T-330.735.814-7"
type input "T-330.735.814-7"
drag, startPoint x: 596, startPoint y: 333, endPoint x: 404, endPoint y: 370, distance: 195.5
click at [404, 370] on div "SearchWithCriteria500ef5b2-f1ee-47ed-b73c-9eb4a64608f2 ISWC T-330.735.814-7 Sea…" at bounding box center [784, 327] width 830 height 107
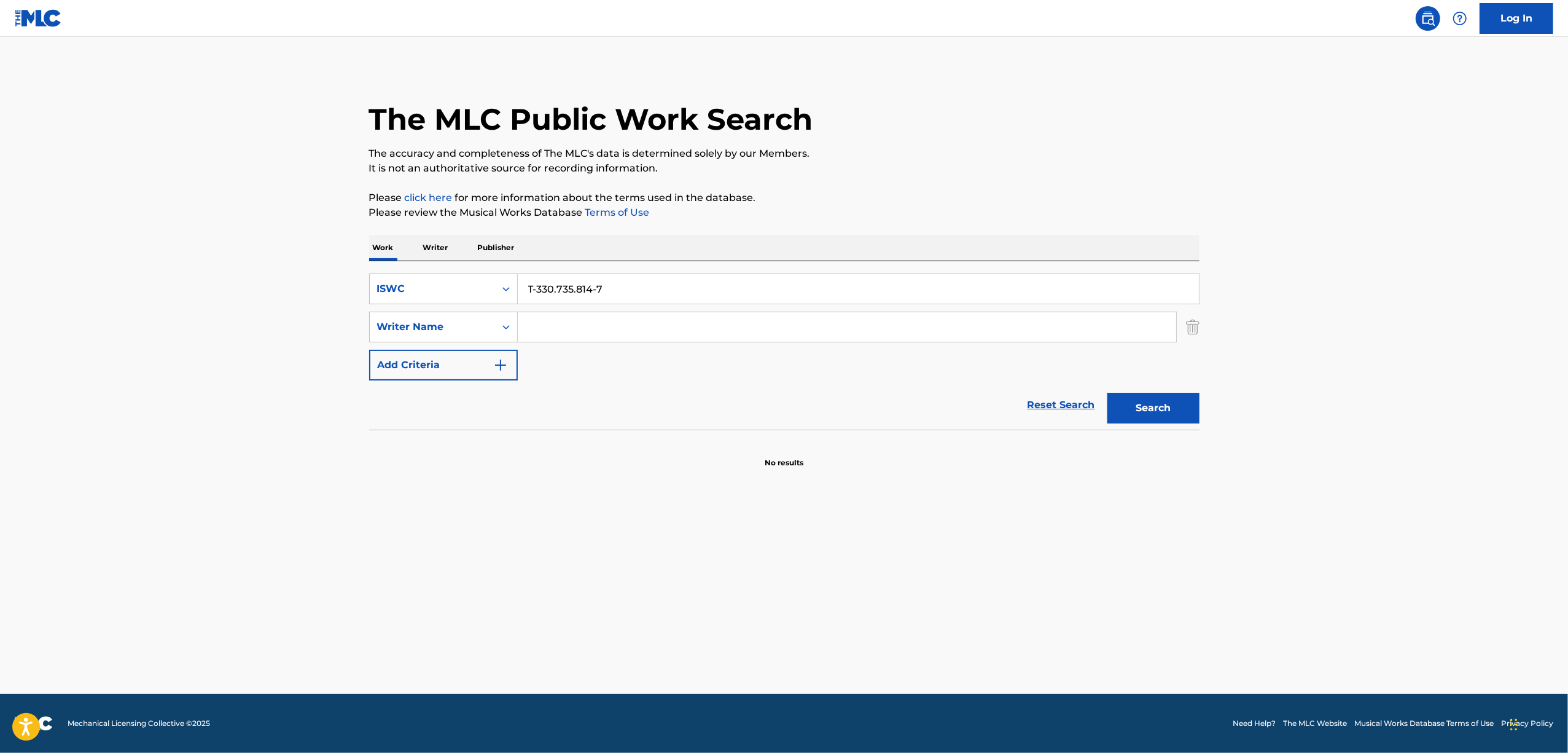
click at [685, 288] on input "T-330.735.814-7" at bounding box center [858, 289] width 681 height 29
click at [1161, 413] on button "Search" at bounding box center [1154, 408] width 92 height 31
click at [1138, 408] on button "Search" at bounding box center [1154, 408] width 92 height 31
drag, startPoint x: 610, startPoint y: 284, endPoint x: 295, endPoint y: 347, distance: 321.2
click at [296, 347] on main "The MLC Public Work Search The accuracy and completeness of The MLC's data is d…" at bounding box center [784, 365] width 1568 height 657
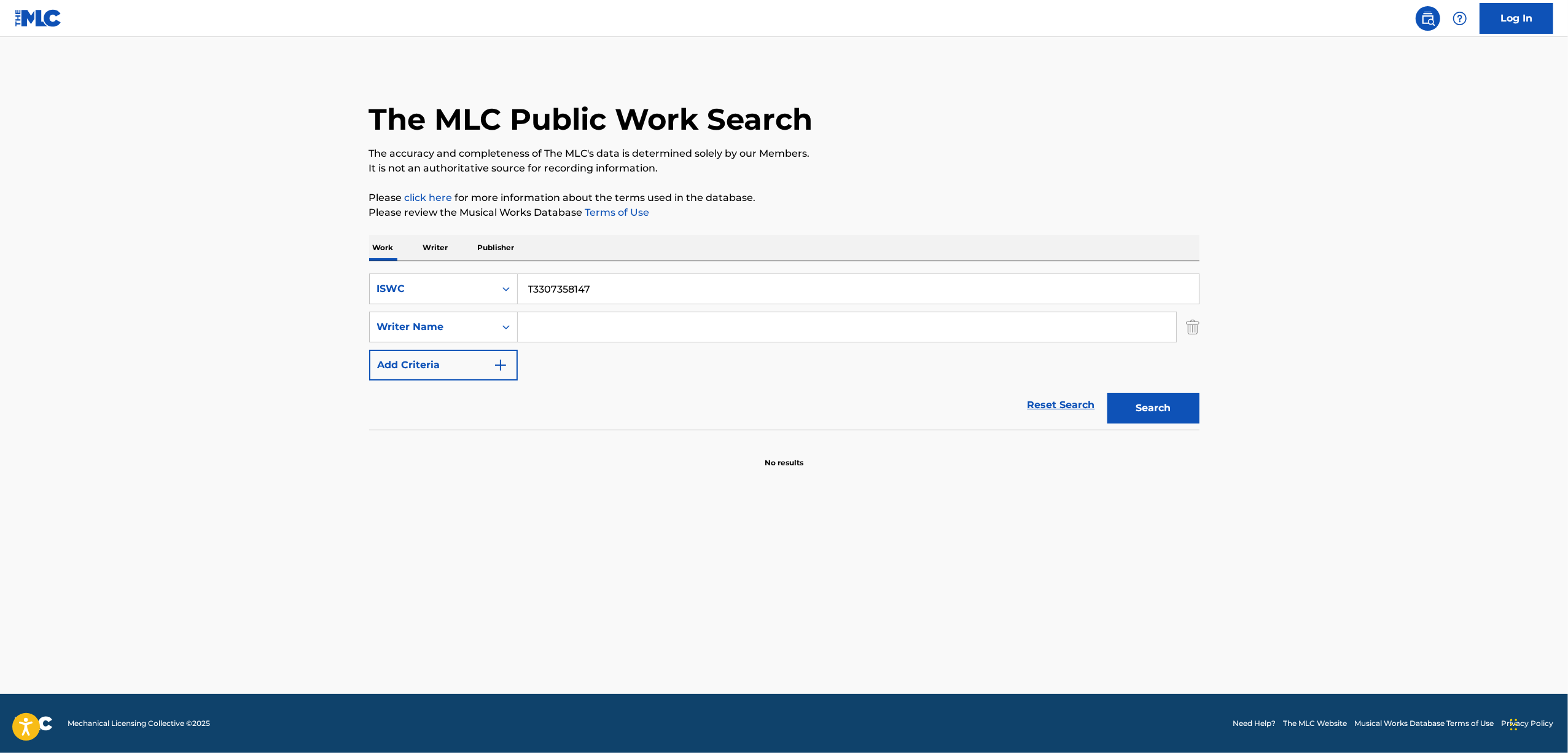
drag, startPoint x: 526, startPoint y: 372, endPoint x: 596, endPoint y: 312, distance: 92.2
click at [527, 372] on div "SearchWithCriteria500ef5b2-f1ee-47ed-b73c-9eb4a64608f2 ISWC T3307358147 SearchW…" at bounding box center [784, 327] width 830 height 107
drag, startPoint x: 608, startPoint y: 298, endPoint x: 405, endPoint y: 338, distance: 206.9
click at [405, 338] on div "SearchWithCriteria500ef5b2-f1ee-47ed-b73c-9eb4a64608f2 ISWC T3307358147 SearchW…" at bounding box center [784, 327] width 830 height 107
paste input "202882"
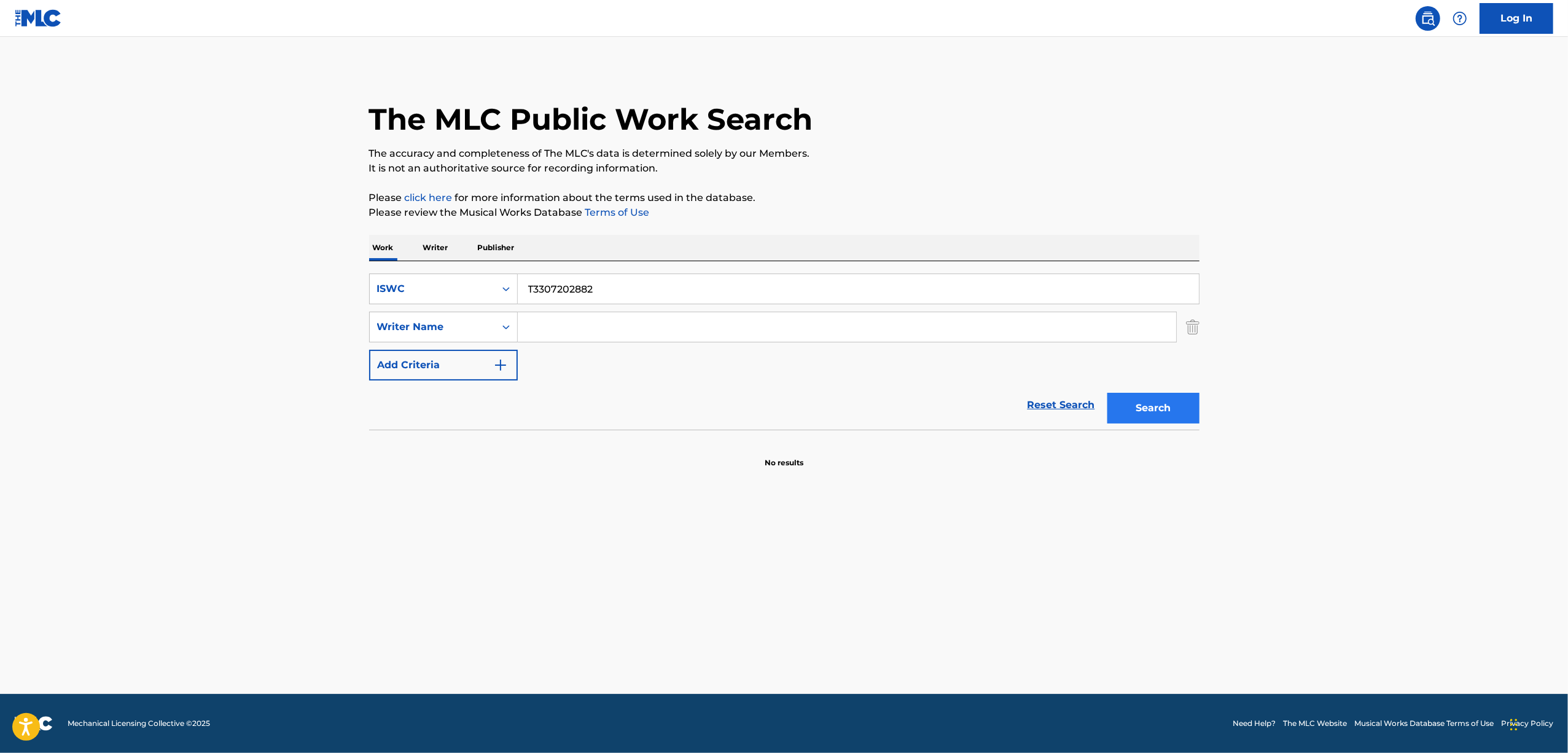
type input "T3307202882"
click at [1148, 396] on button "Search" at bounding box center [1154, 408] width 92 height 31
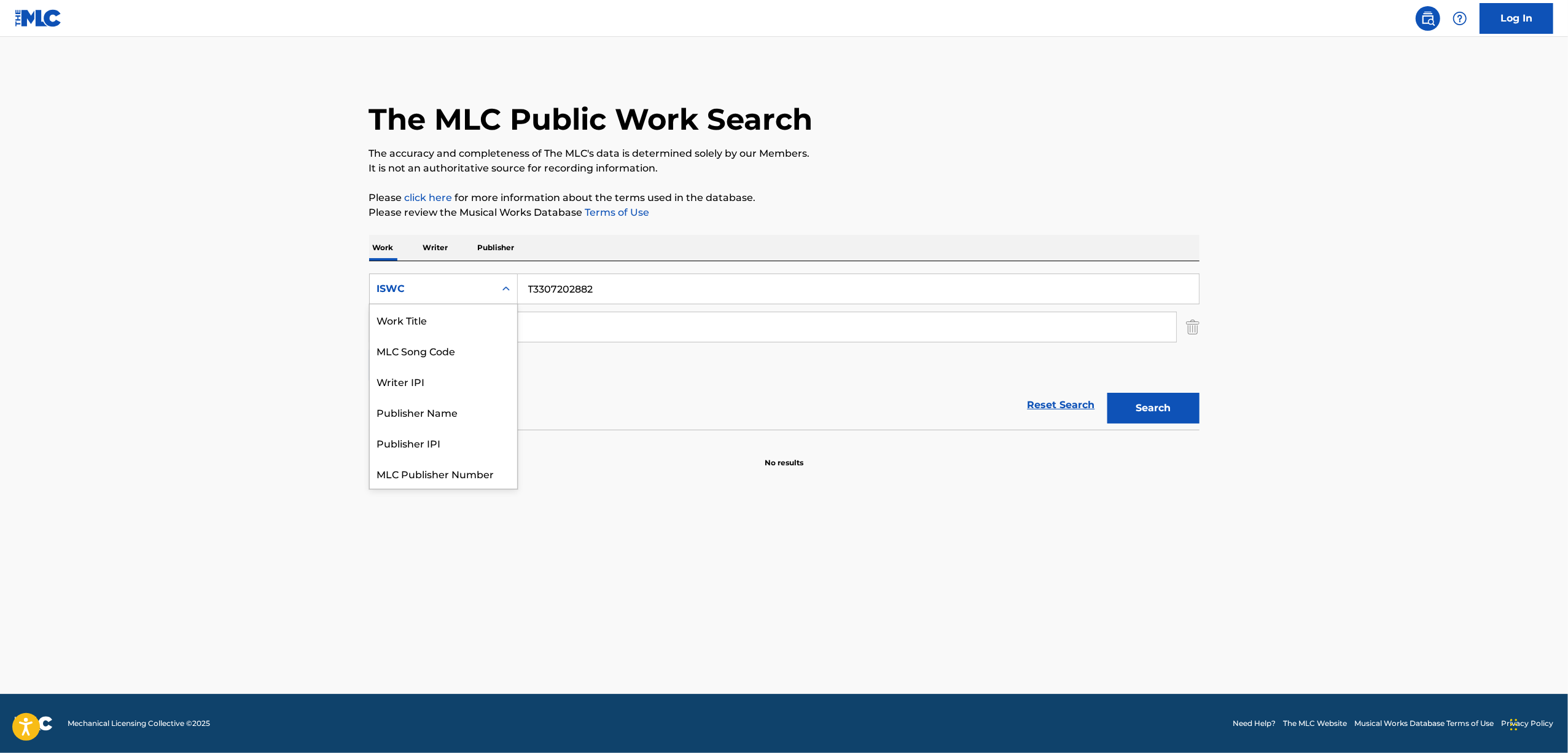
click at [500, 294] on div "Search Form" at bounding box center [506, 288] width 22 height 22
click at [453, 326] on div "Work Title" at bounding box center [443, 320] width 148 height 31
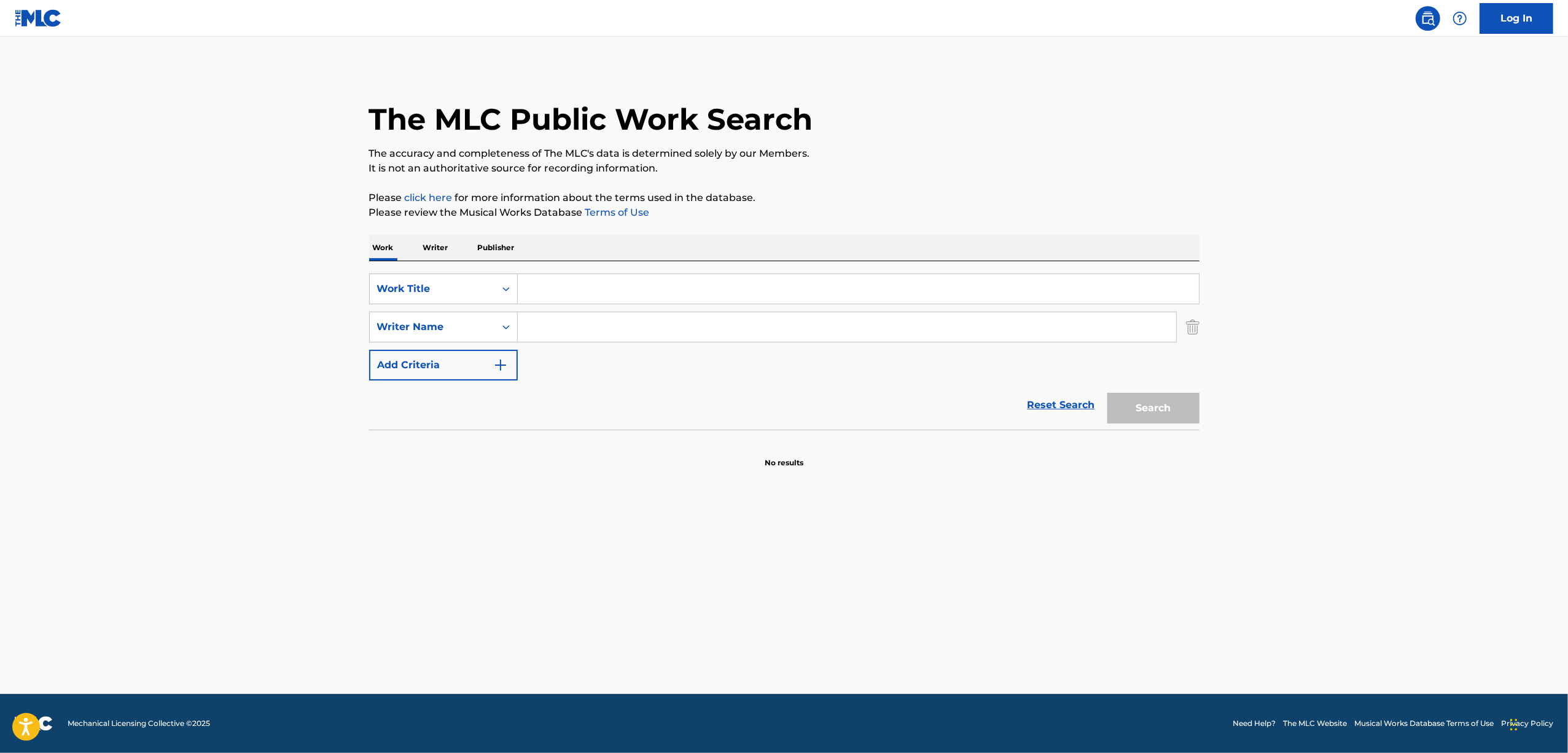
click at [583, 282] on input "Search Form" at bounding box center [858, 289] width 681 height 29
paste input "KIMIGA SHINUNARA"
click at [1166, 406] on button "Search" at bounding box center [1154, 408] width 92 height 31
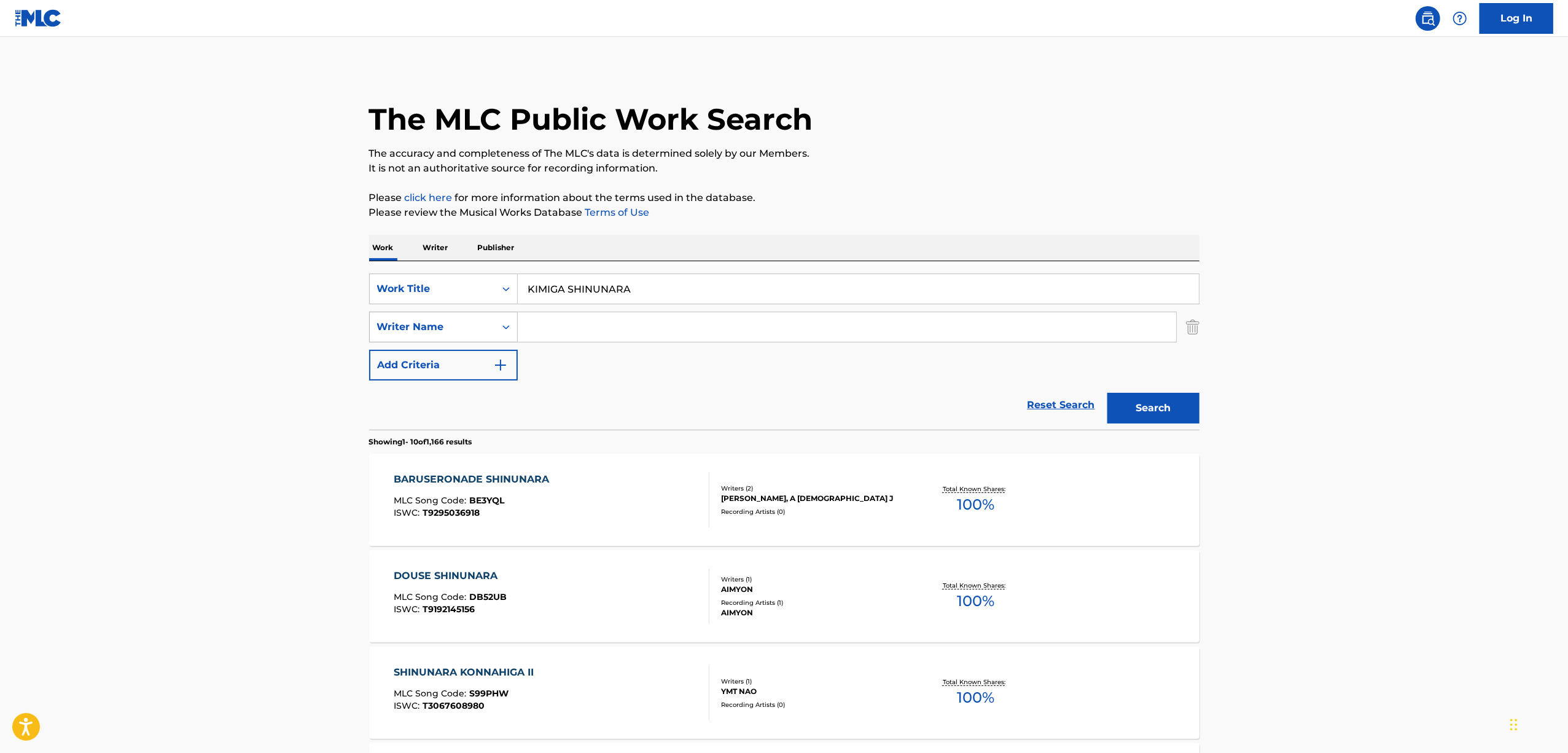
drag, startPoint x: 457, startPoint y: 320, endPoint x: 376, endPoint y: 330, distance: 81.6
click at [376, 330] on div "SearchWithCriteria50e5777c-a38c-467a-8612-d60bb5d3be32 Work Title KIMIGA SHINUN…" at bounding box center [784, 327] width 830 height 107
paste input "RAI"
type input "RAIRA"
click at [1187, 409] on button "Search" at bounding box center [1154, 408] width 92 height 31
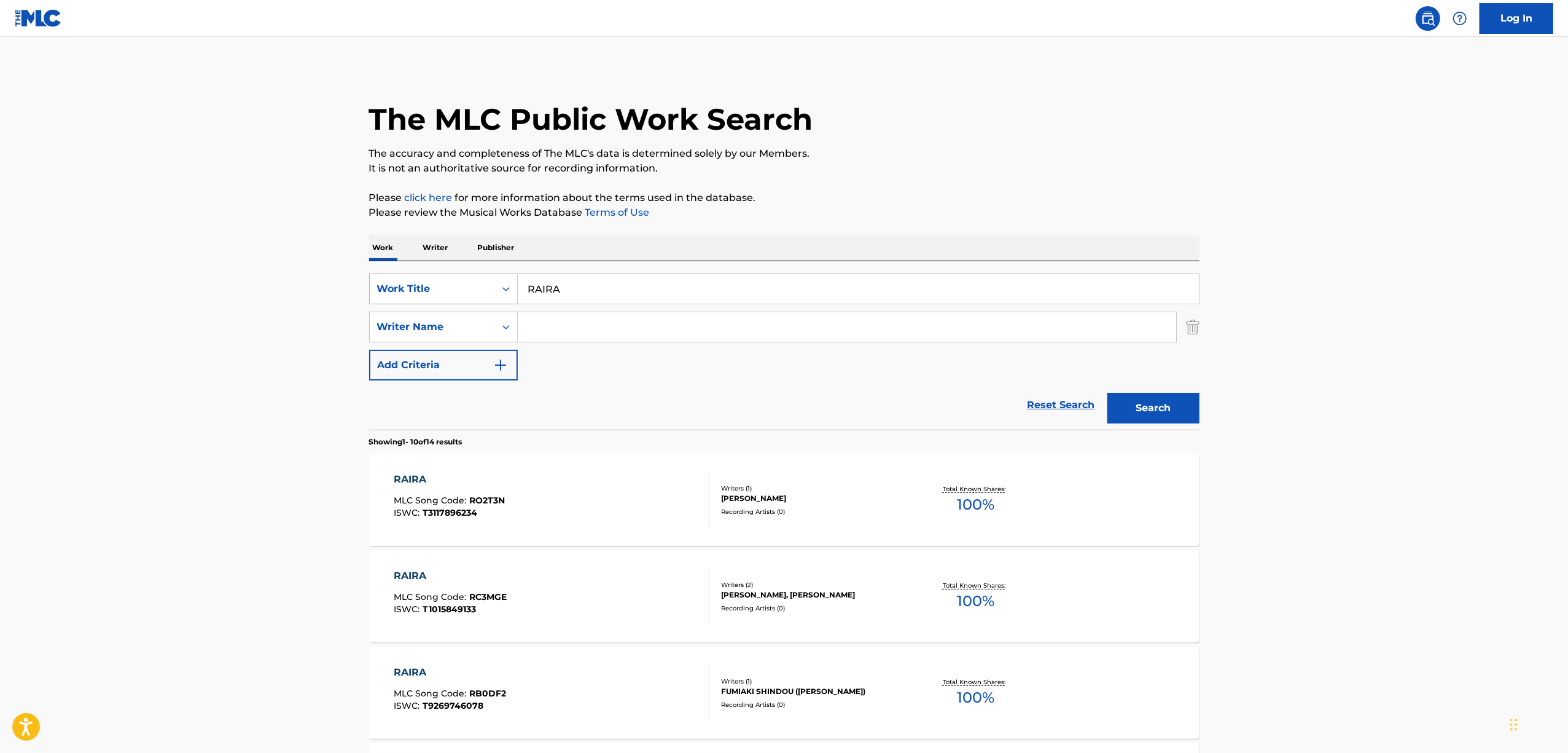
click at [511, 286] on icon "Search Form" at bounding box center [506, 289] width 12 height 12
click at [458, 318] on div "ISWC" at bounding box center [443, 320] width 148 height 31
click at [582, 274] on input "Search Form" at bounding box center [858, 289] width 681 height 29
paste input "T3312567452"
drag, startPoint x: 1157, startPoint y: 406, endPoint x: 558, endPoint y: 427, distance: 599.4
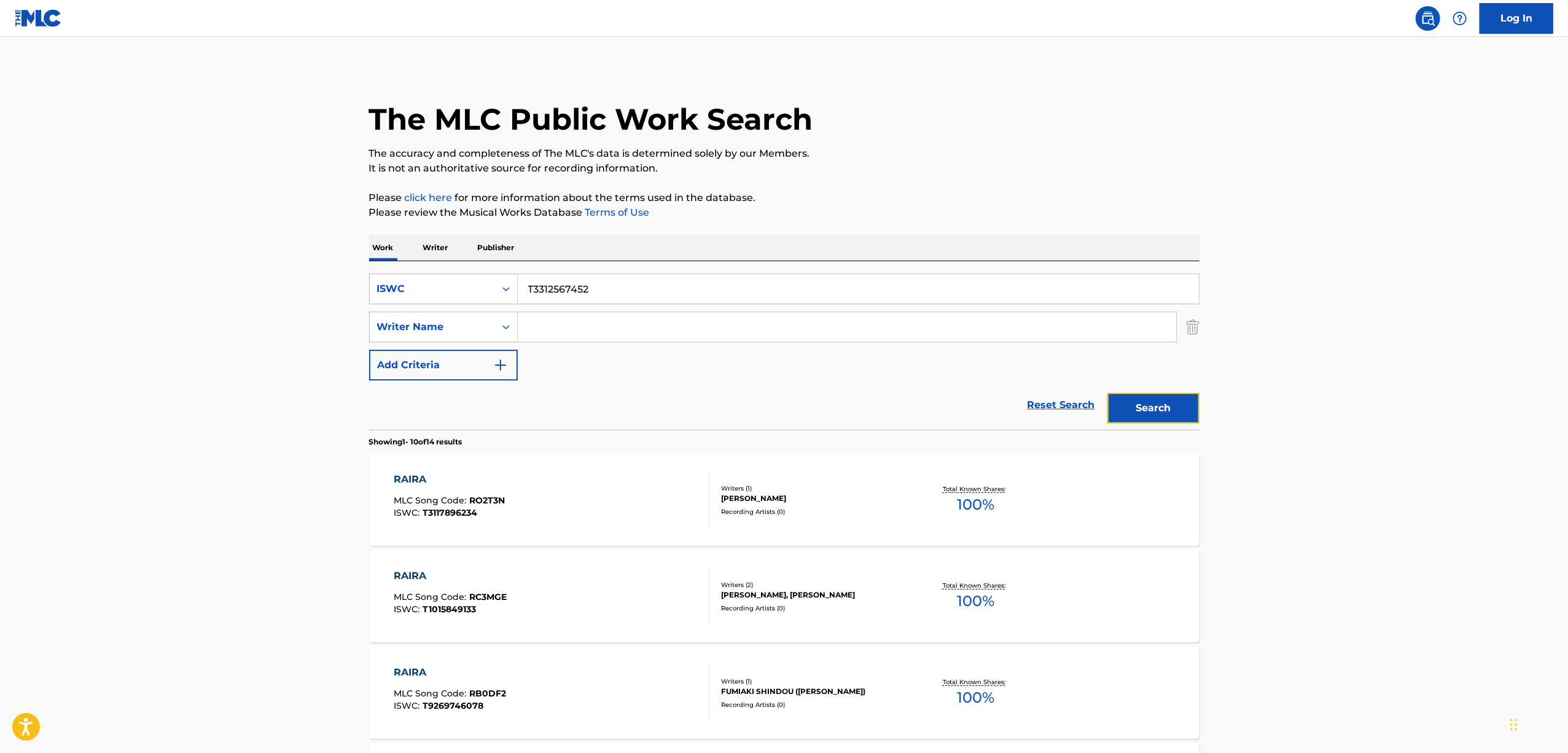
click at [1150, 409] on button "Search" at bounding box center [1154, 408] width 92 height 31
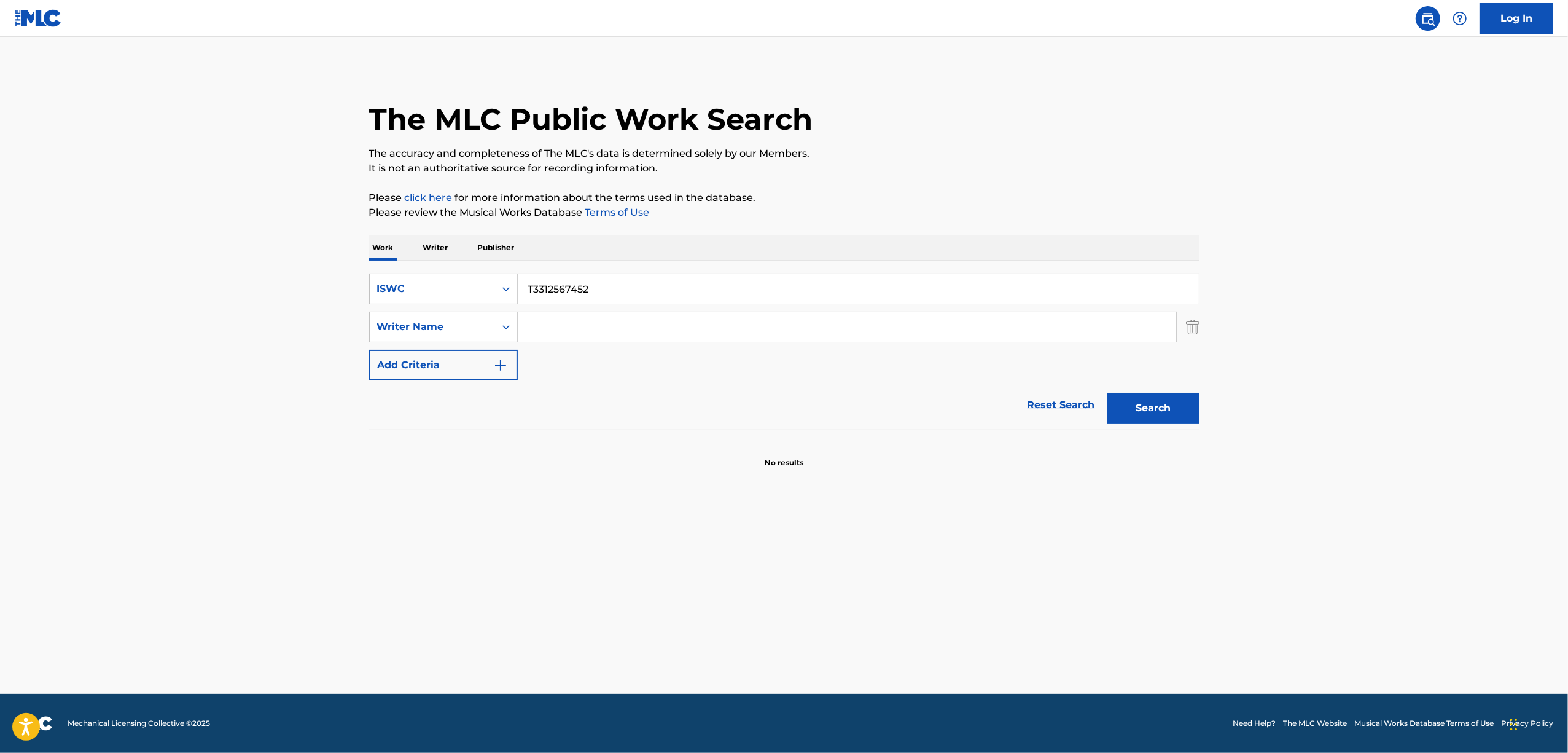
drag, startPoint x: 639, startPoint y: 288, endPoint x: 419, endPoint y: 310, distance: 221.1
click at [420, 310] on div "SearchWithCriteria4c510569-ca40-435c-8453-d34935e0a0c1 ISWC T3312567452 SearchW…" at bounding box center [784, 327] width 830 height 107
paste input "-330.720.301-"
click at [1152, 419] on button "Search" at bounding box center [1154, 408] width 92 height 31
drag, startPoint x: 349, startPoint y: 362, endPoint x: 314, endPoint y: 367, distance: 35.4
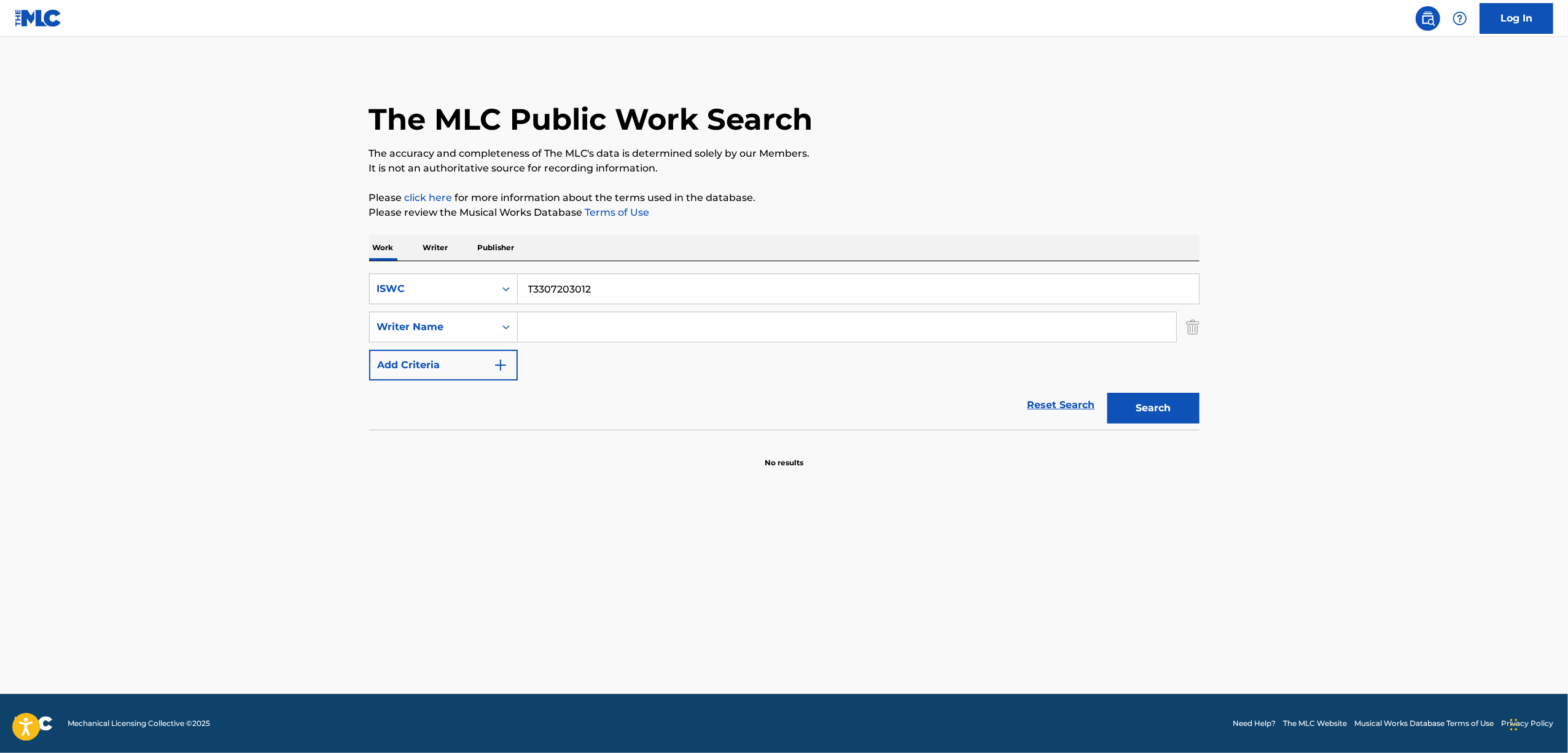
click at [314, 367] on main "The MLC Public Work Search The accuracy and completeness of The MLC's data is d…" at bounding box center [784, 365] width 1568 height 657
paste input "17544"
type input "T3307175442"
click at [1150, 408] on button "Search" at bounding box center [1154, 408] width 92 height 31
click at [522, 288] on input "T3307175442" at bounding box center [858, 289] width 681 height 29
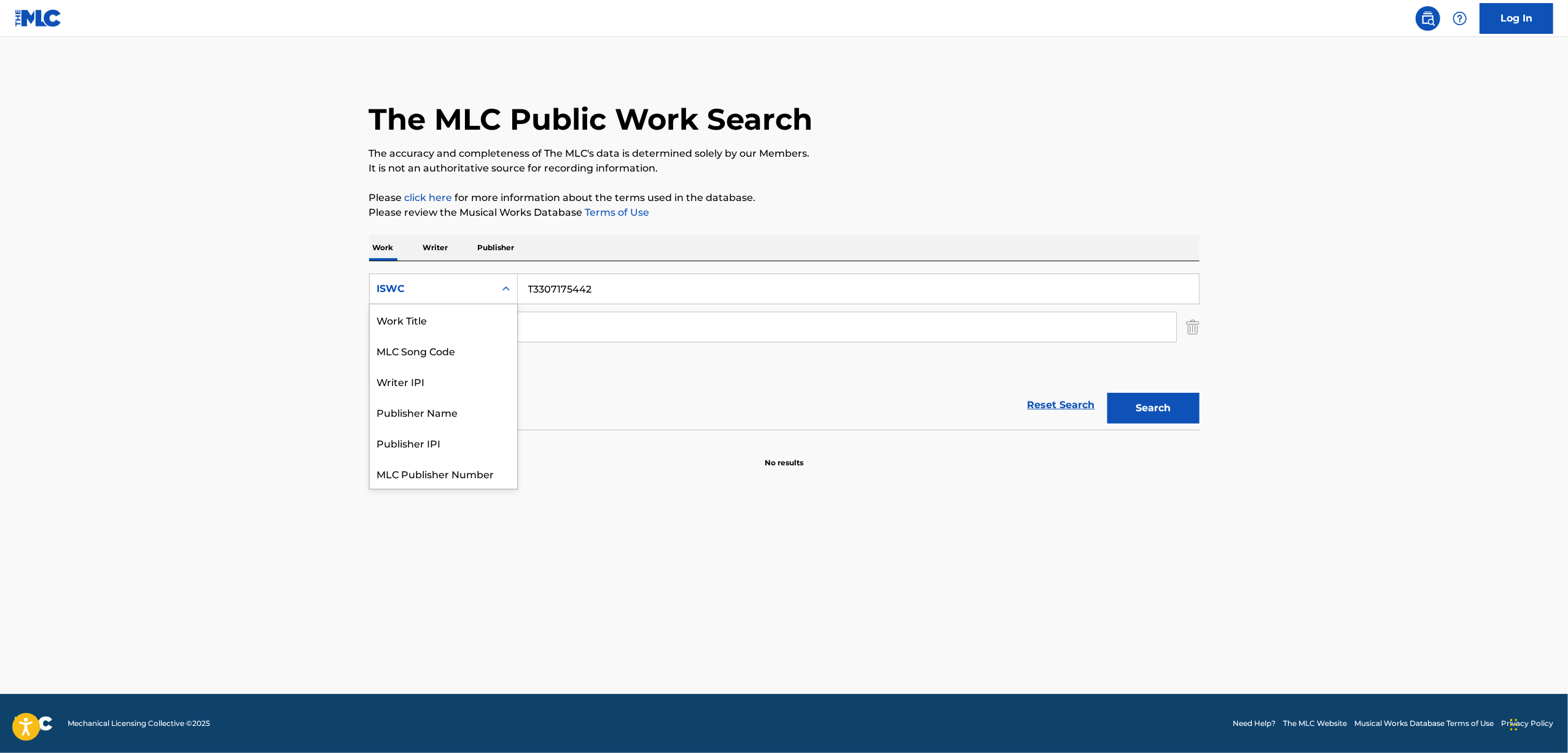
click at [511, 286] on icon "Search Form" at bounding box center [506, 289] width 12 height 12
click at [482, 330] on div "Work Title" at bounding box center [443, 320] width 148 height 31
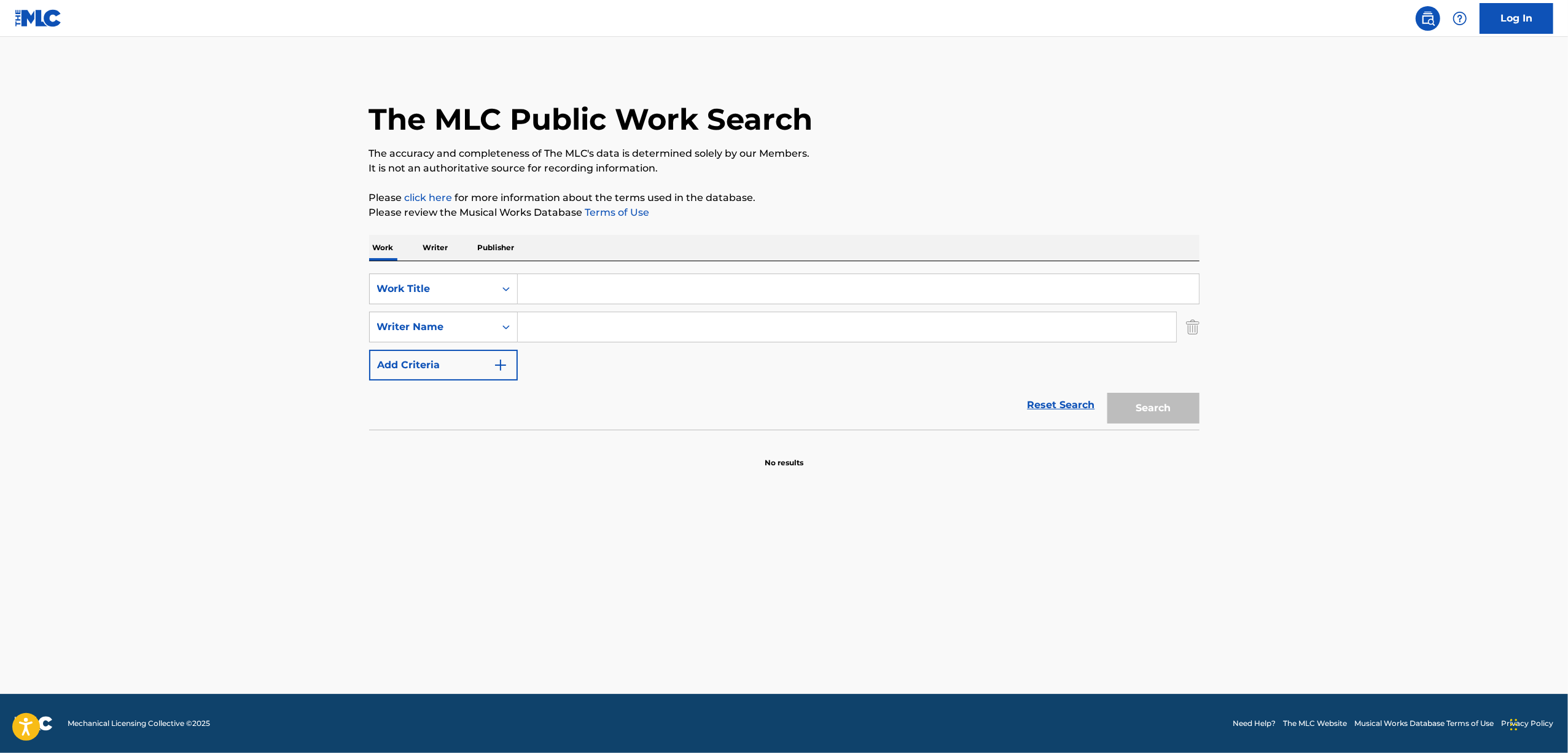
click at [582, 306] on div "SearchWithCriteria6bf95860-43e8-4769-b8d8-cd9cfe8dd250 Work Title SearchWithCri…" at bounding box center [784, 327] width 830 height 107
click at [583, 301] on input "Search Form" at bounding box center [858, 289] width 681 height 29
click at [588, 292] on input "Search Form" at bounding box center [858, 289] width 681 height 29
paste input "ANAZAA GAARU"
type input "ANAZAA GAARU"
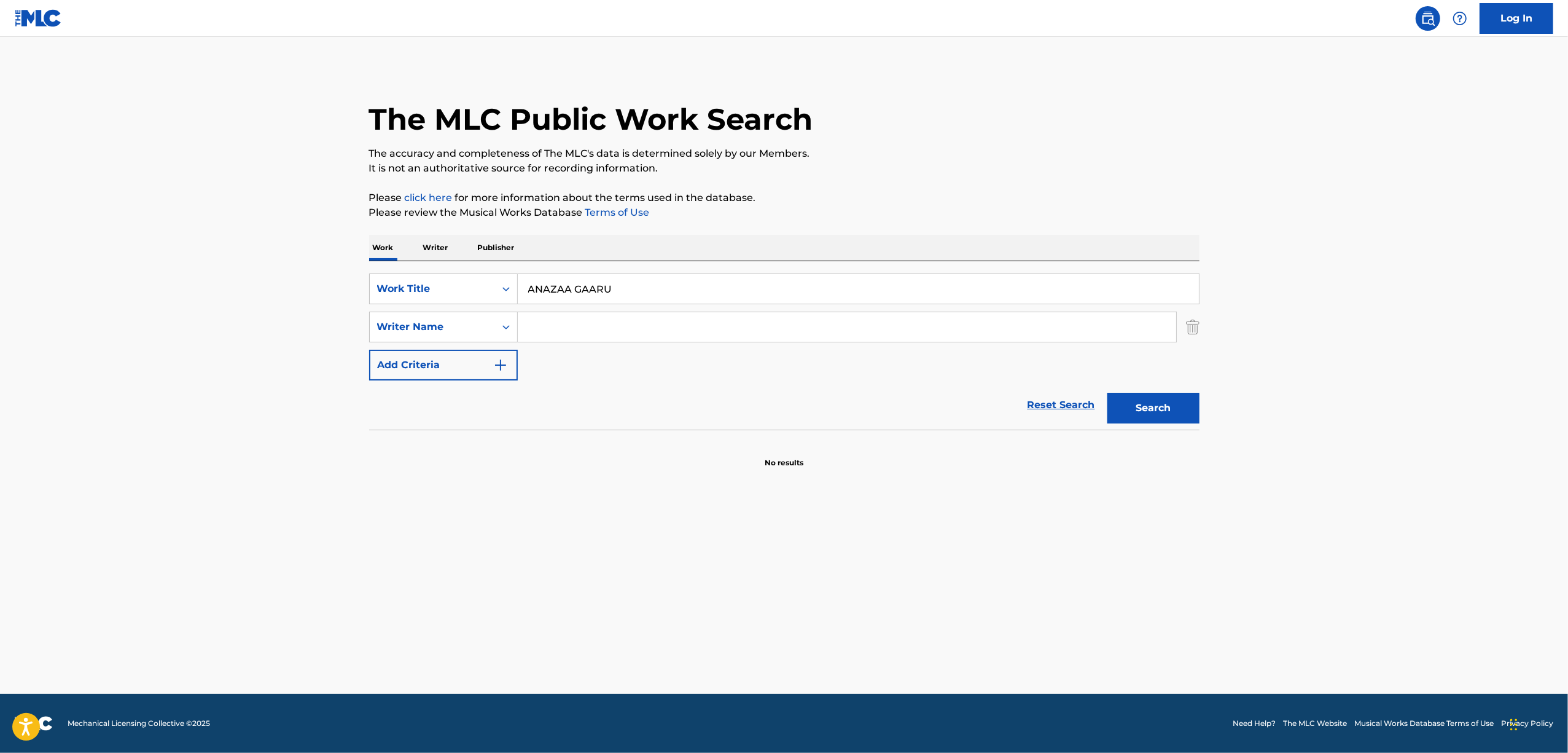
click at [587, 339] on input "Search Form" at bounding box center [847, 327] width 658 height 29
paste input "NEKOZUME"
type input "NEKOZUME"
click at [1142, 406] on button "Search" at bounding box center [1154, 408] width 92 height 31
drag, startPoint x: 1128, startPoint y: 413, endPoint x: 354, endPoint y: 276, distance: 786.0
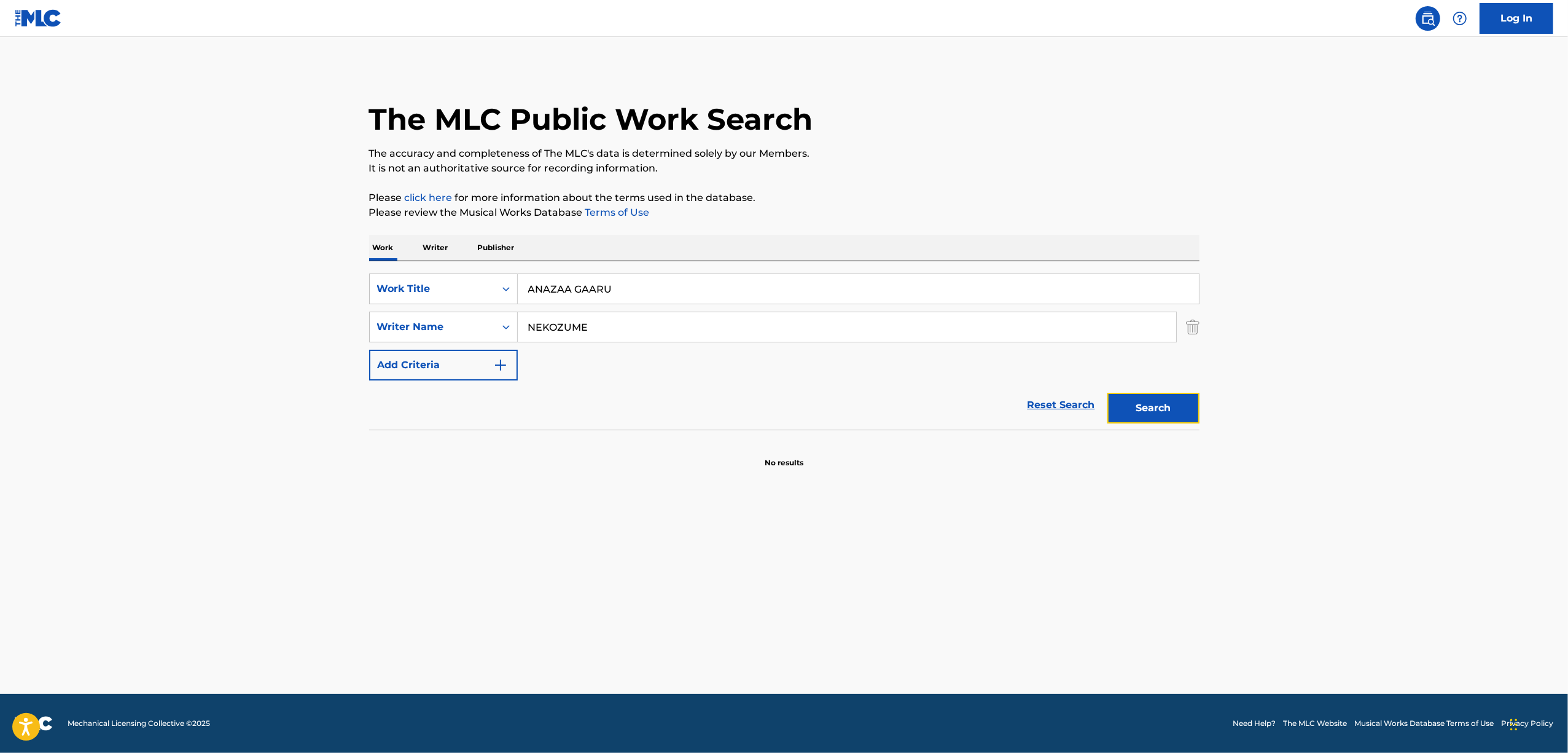
click at [1128, 412] on button "Search" at bounding box center [1154, 408] width 92 height 31
drag, startPoint x: 630, startPoint y: 288, endPoint x: 365, endPoint y: 300, distance: 265.3
click at [365, 300] on div "The MLC Public Work Search The accuracy and completeness of The MLC's data is d…" at bounding box center [784, 267] width 860 height 401
paste input "BOOREI BUSHI"
type input "BOOREI BUSHI"
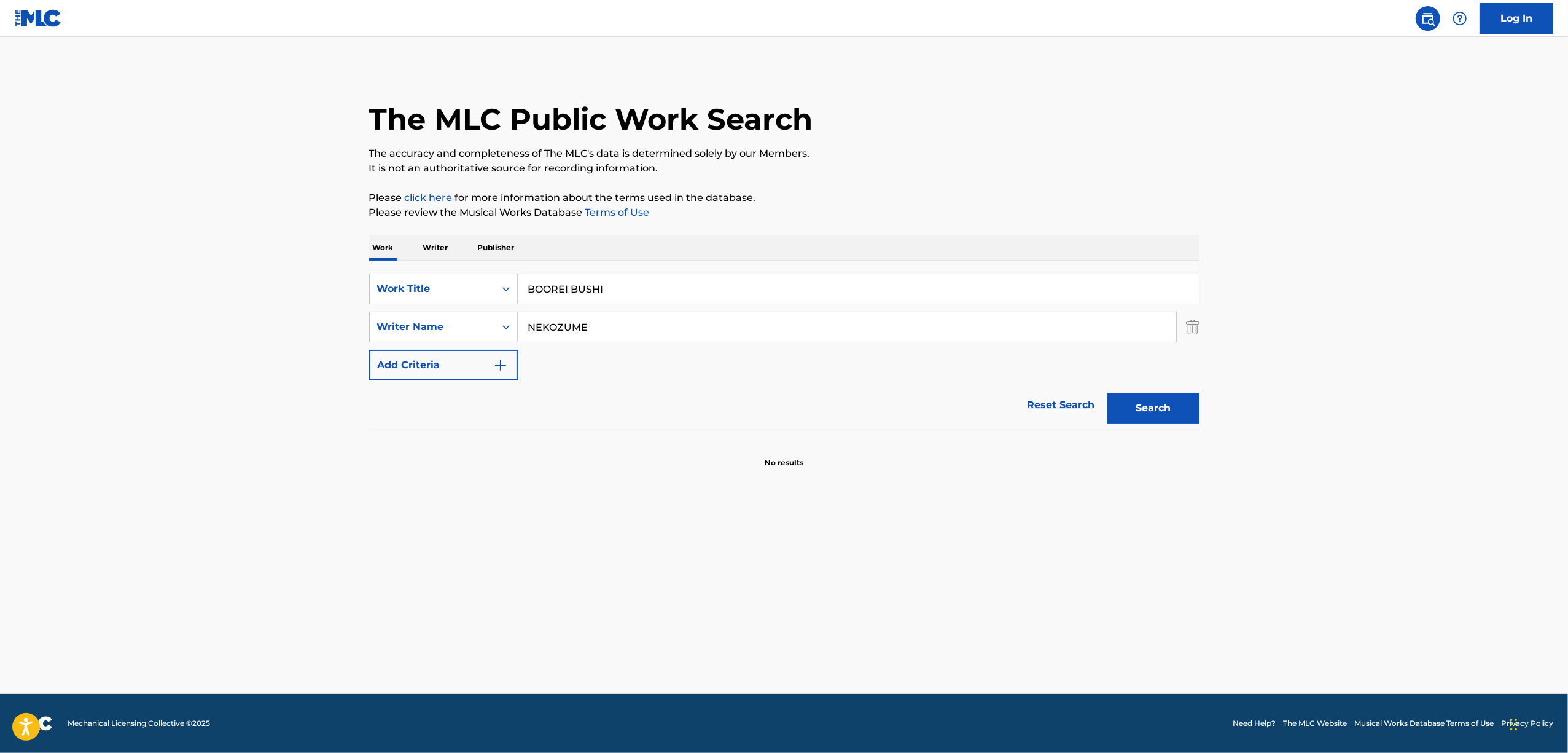
click at [296, 379] on main "The MLC Public Work Search The accuracy and completeness of The MLC's data is d…" at bounding box center [784, 365] width 1568 height 657
drag, startPoint x: 616, startPoint y: 335, endPoint x: 293, endPoint y: 405, distance: 330.5
click at [293, 405] on main "The MLC Public Work Search The accuracy and completeness of The MLC's data is d…" at bounding box center [784, 365] width 1568 height 657
paste input "Denki Kujira"
type input "Denki Kujira"
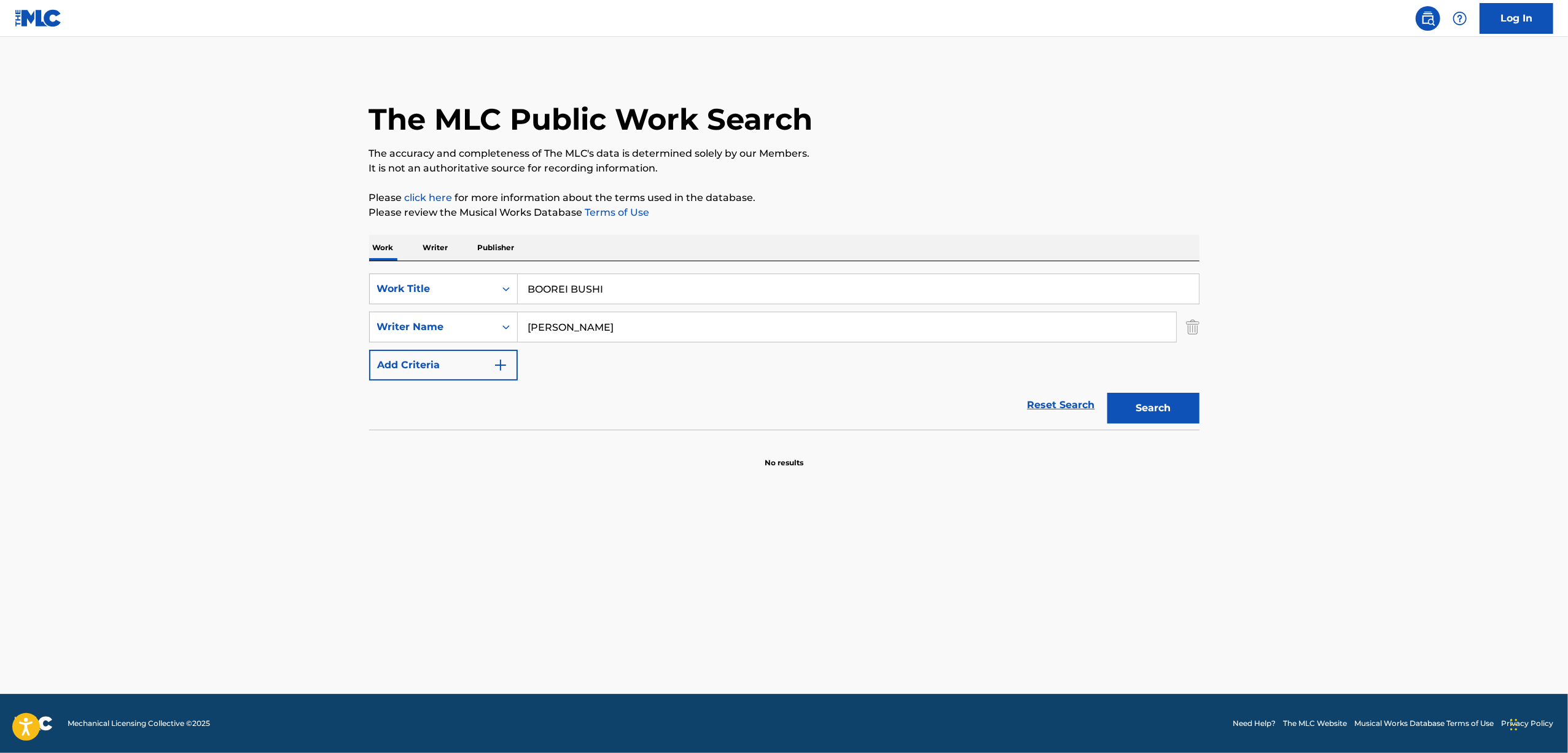
click at [1168, 385] on div "Search" at bounding box center [1150, 405] width 98 height 49
click at [1170, 401] on button "Search" at bounding box center [1154, 408] width 92 height 31
drag, startPoint x: 430, startPoint y: 502, endPoint x: 415, endPoint y: 549, distance: 49.3
click at [430, 503] on main "The MLC Public Work Search The accuracy and completeness of The MLC's data is d…" at bounding box center [784, 365] width 1568 height 657
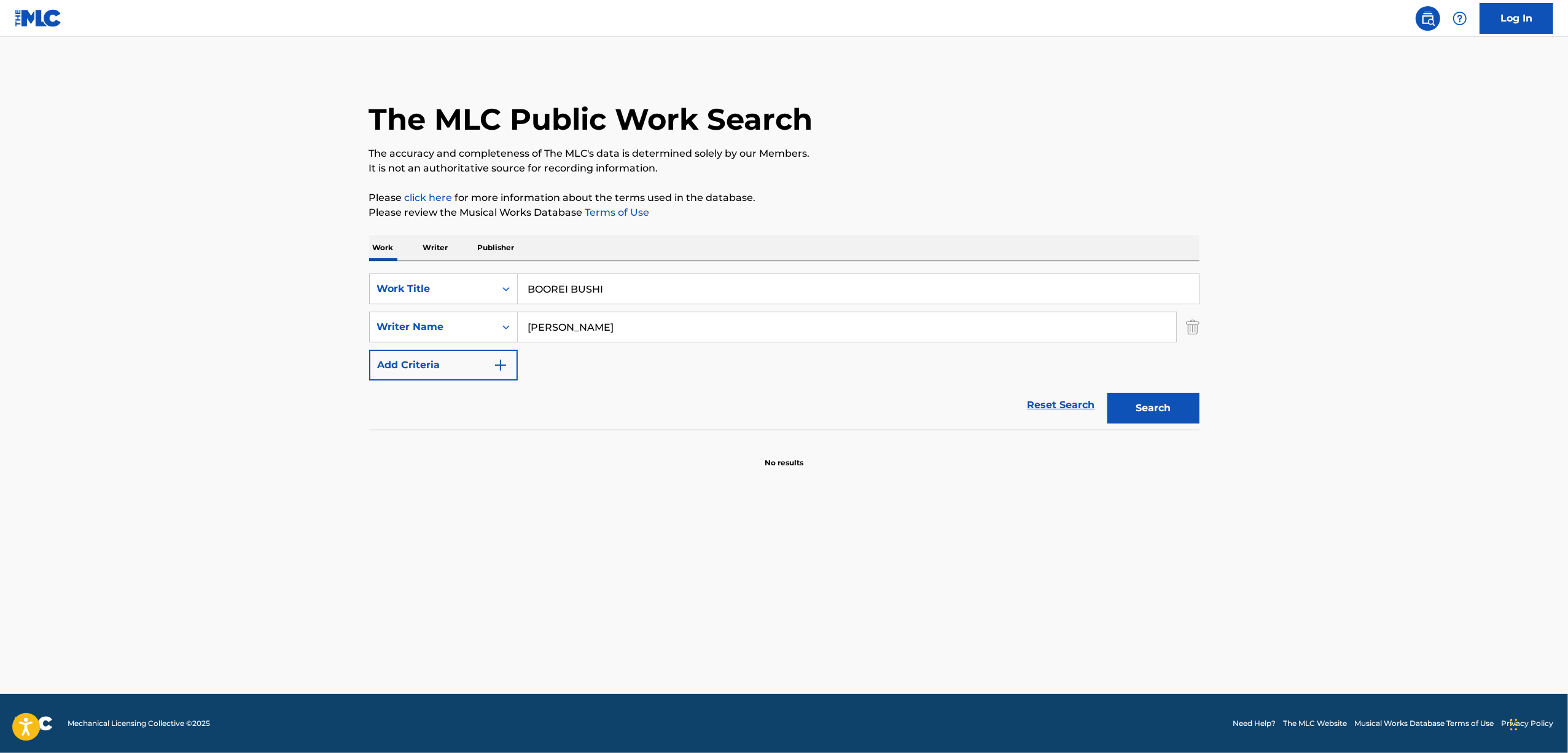
drag, startPoint x: 435, startPoint y: 320, endPoint x: 345, endPoint y: 337, distance: 91.6
click at [346, 337] on main "The MLC Public Work Search The accuracy and completeness of The MLC's data is d…" at bounding box center [784, 365] width 1568 height 657
paste input "SESHIUMUNO FURU YORUN"
click at [1168, 404] on button "Search" at bounding box center [1154, 408] width 92 height 31
drag, startPoint x: 713, startPoint y: 282, endPoint x: 195, endPoint y: 345, distance: 521.8
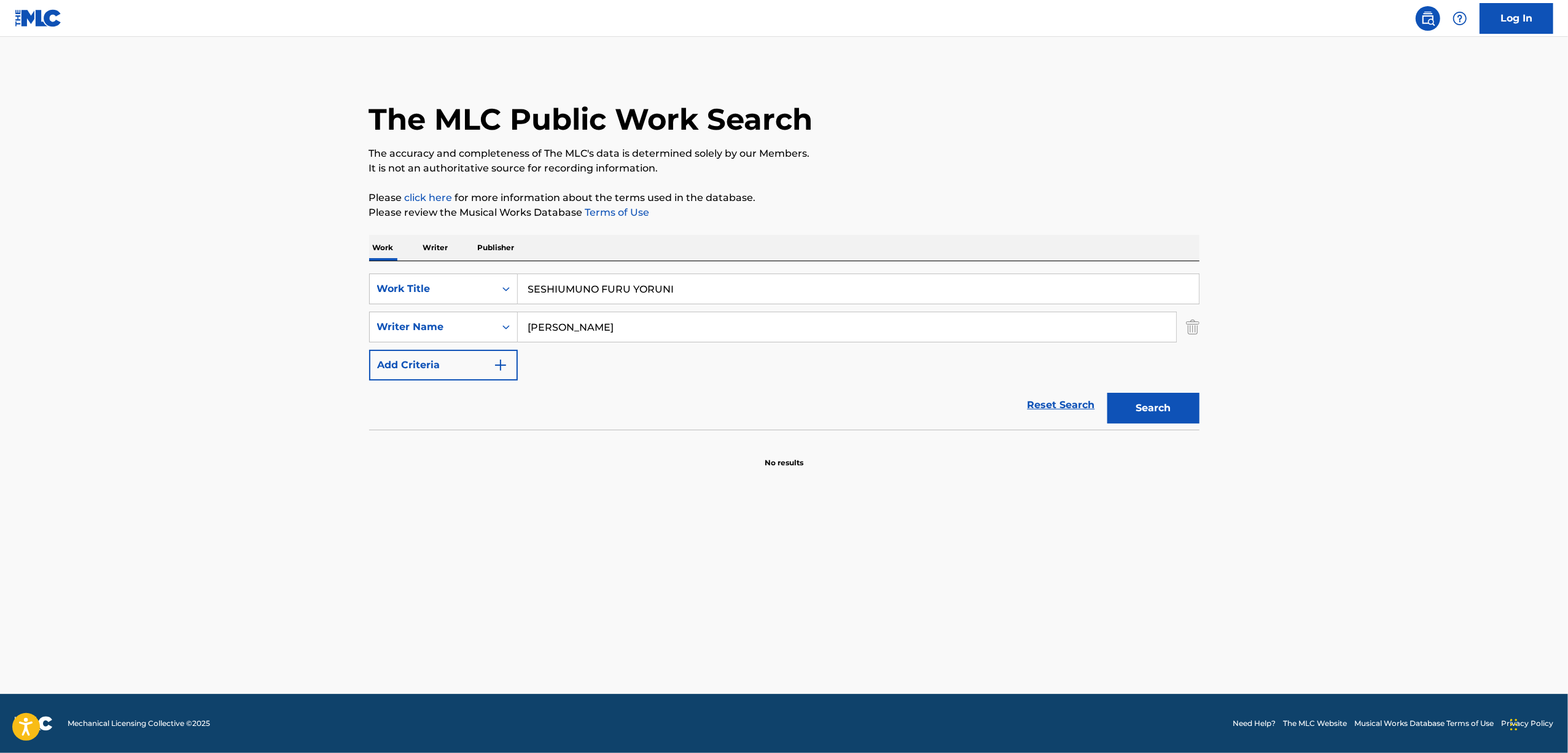
click at [197, 345] on main "The MLC Public Work Search The accuracy and completeness of The MLC's data is d…" at bounding box center [784, 365] width 1568 height 657
drag, startPoint x: 732, startPoint y: 292, endPoint x: 259, endPoint y: 300, distance: 473.1
click at [261, 300] on main "The MLC Public Work Search The accuracy and completeness of The MLC's data is d…" at bounding box center [784, 365] width 1568 height 657
paste input "AMISHII HITO"
type input "SAMISHII HITO"
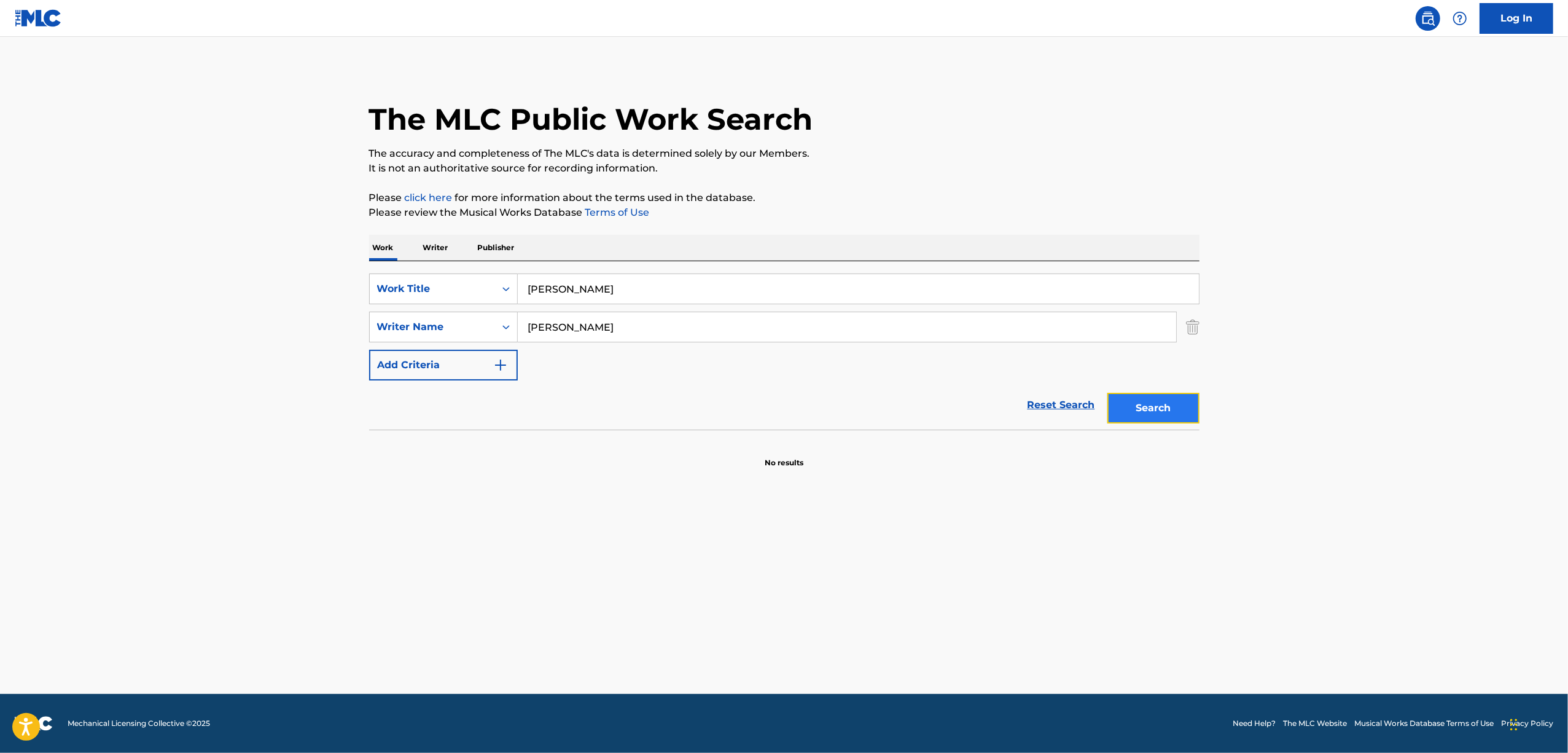
click at [1145, 405] on button "Search" at bounding box center [1154, 408] width 92 height 31
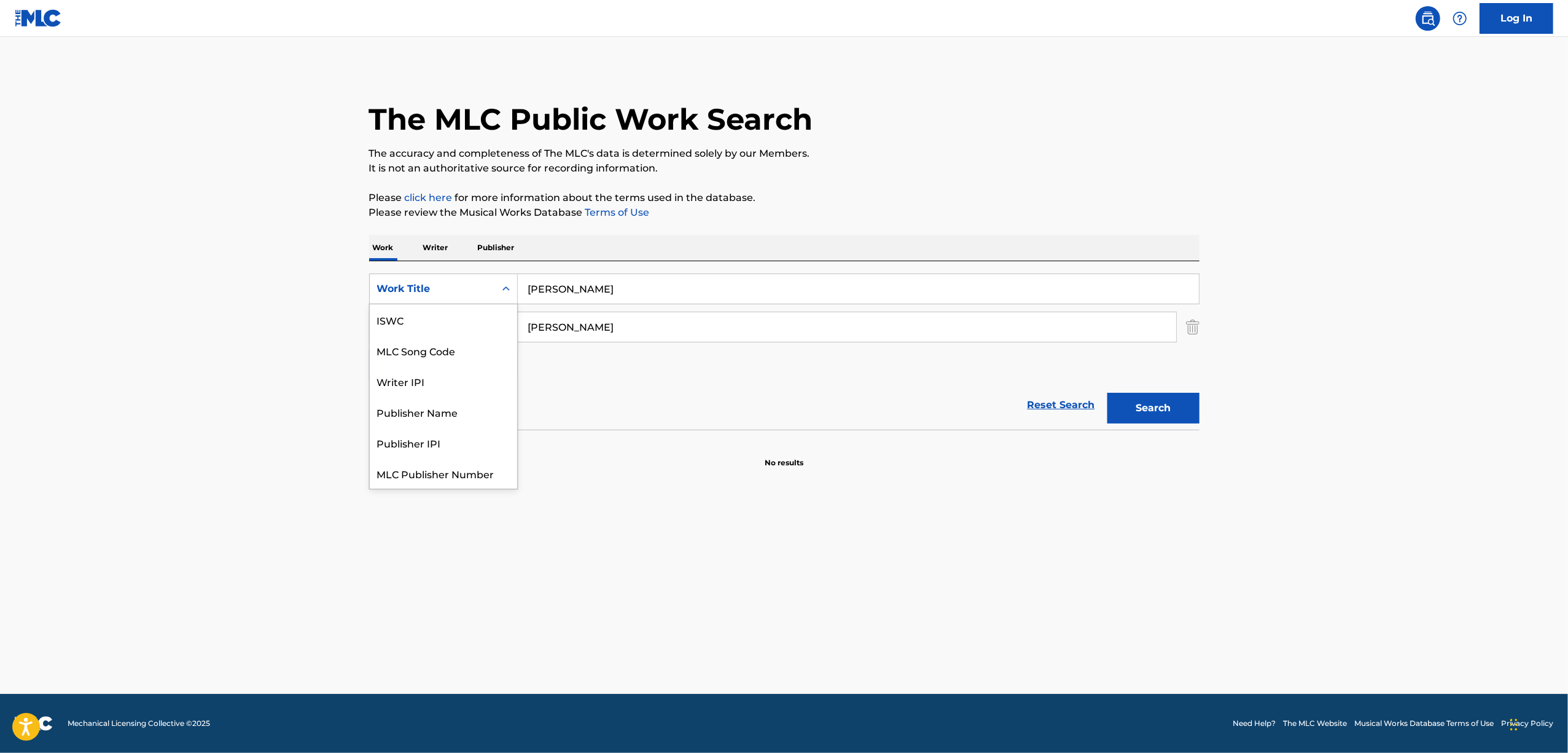
click at [516, 286] on div "Search Form" at bounding box center [506, 288] width 22 height 22
click at [403, 322] on div "ISWC" at bounding box center [443, 320] width 148 height 31
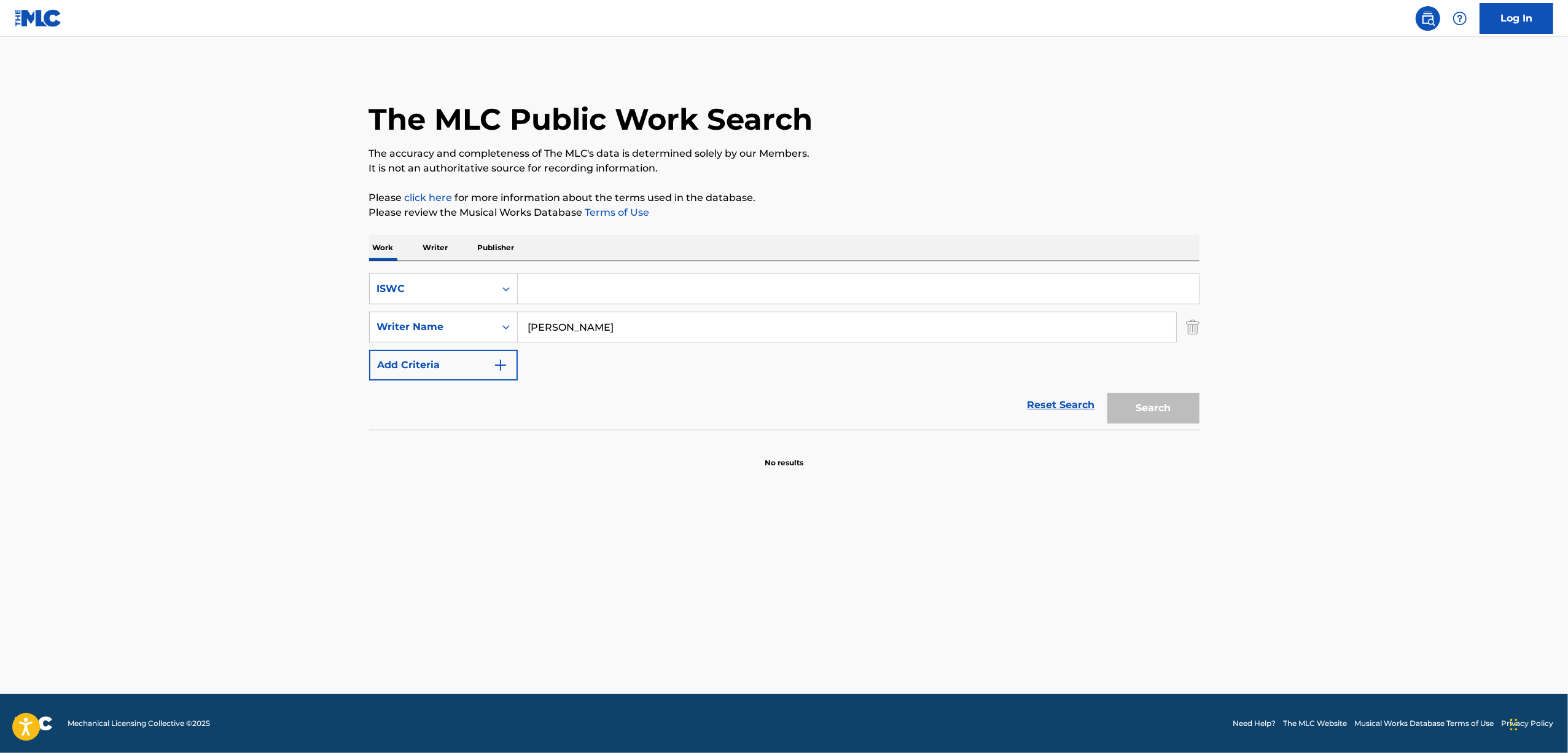
click at [662, 292] on input "Search Form" at bounding box center [858, 289] width 681 height 29
paste input "T3307204855"
type input "T3307204855"
drag, startPoint x: 649, startPoint y: 328, endPoint x: 438, endPoint y: 346, distance: 211.8
click at [438, 346] on div "SearchWithCriteria0903b7ee-aff7-43db-8018-5409152de28b ISWC T3307204855 SearchW…" at bounding box center [784, 327] width 830 height 107
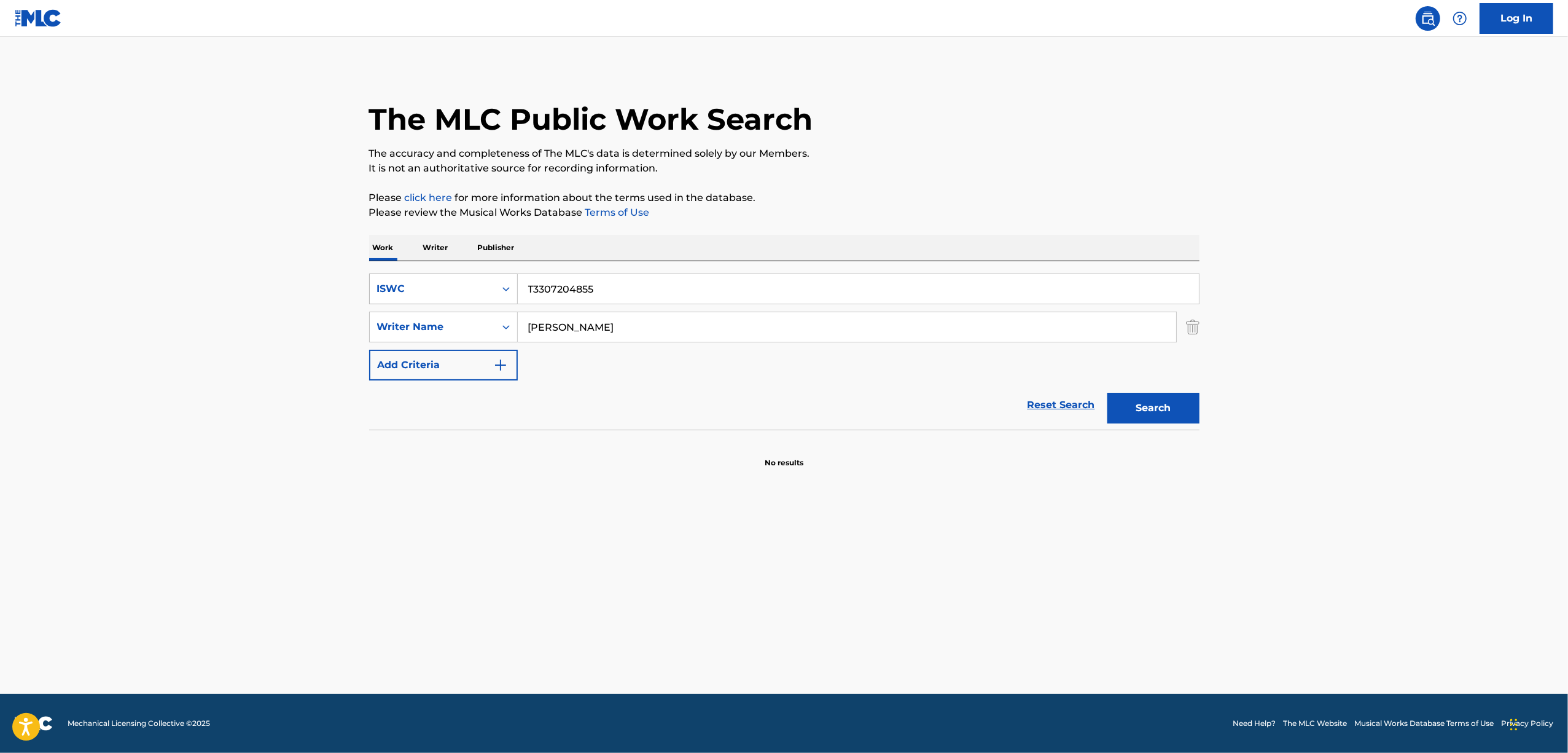
click at [501, 284] on icon "Search Form" at bounding box center [506, 289] width 12 height 12
click at [450, 330] on div "Work Title" at bounding box center [443, 320] width 148 height 31
click at [550, 294] on input "Search Form" at bounding box center [858, 289] width 681 height 29
paste input "SAKANANI NARITAKU NAI"
type input "SAKANANI NARITAKU NAI"
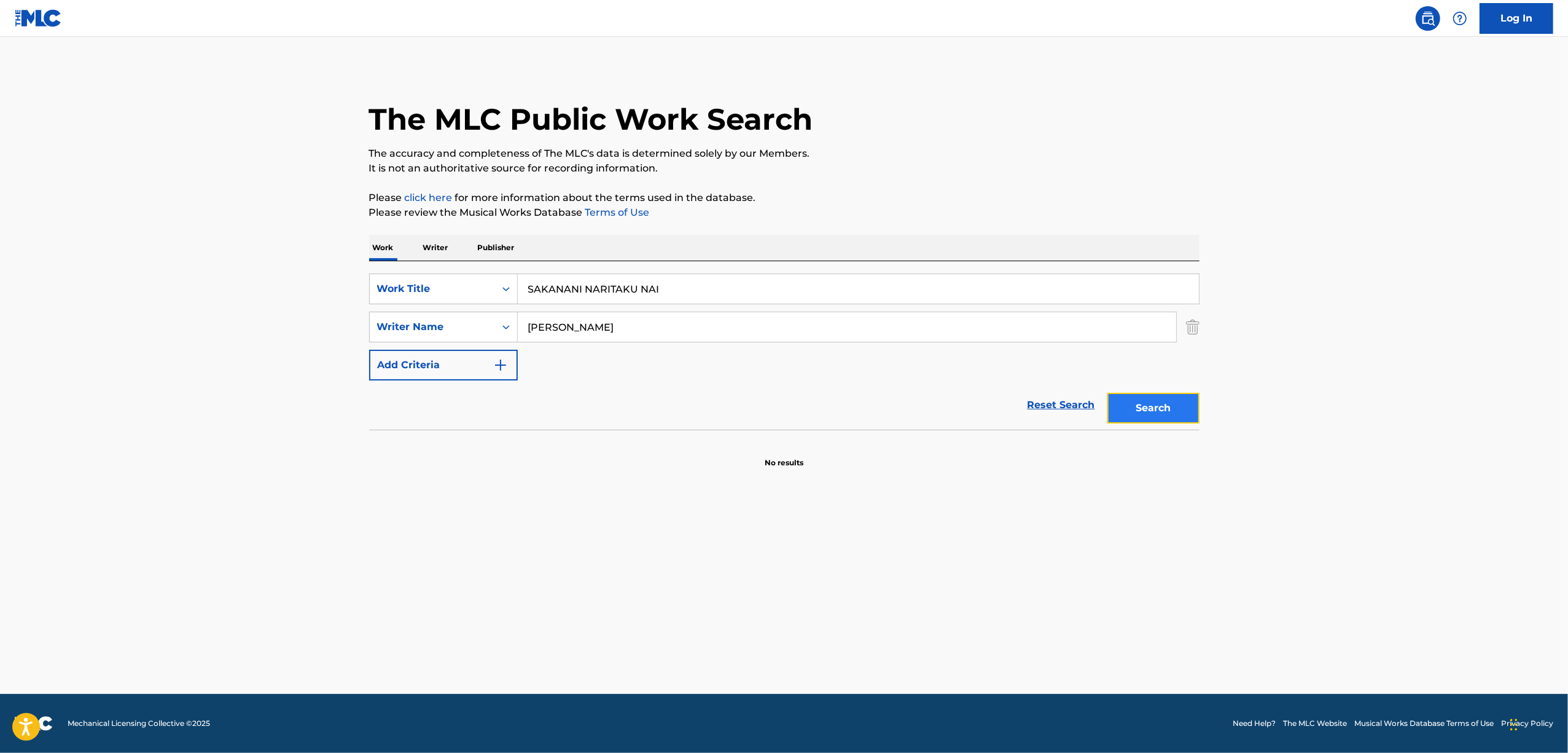
click at [1165, 401] on button "Search" at bounding box center [1154, 408] width 92 height 31
click at [1158, 399] on button "Search" at bounding box center [1154, 408] width 92 height 31
drag, startPoint x: 630, startPoint y: 330, endPoint x: 340, endPoint y: 371, distance: 292.9
click at [340, 371] on main "The MLC Public Work Search The accuracy and completeness of The MLC's data is d…" at bounding box center [784, 365] width 1568 height 657
paste input "Knee"
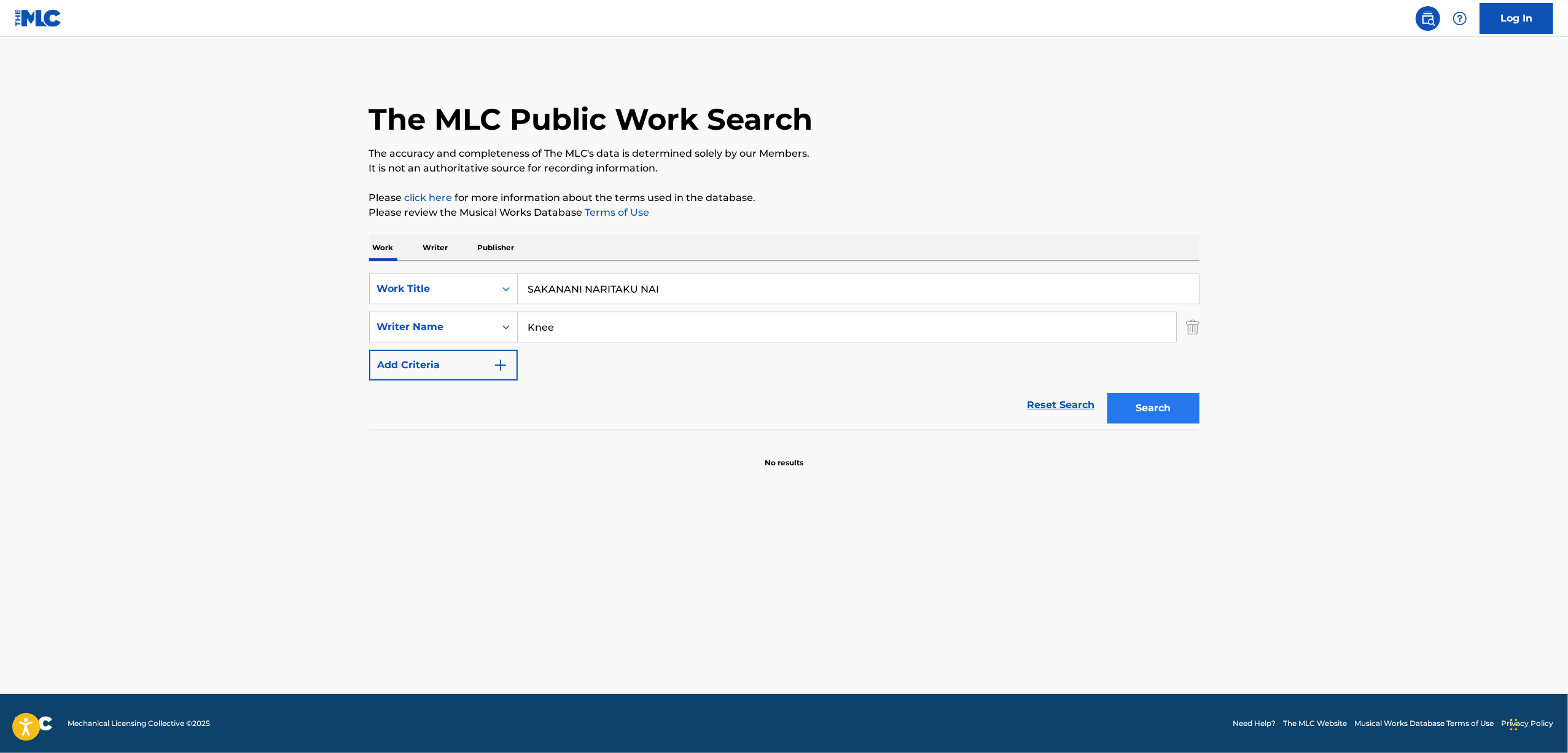
type input "Knee"
click at [1168, 415] on button "Search" at bounding box center [1154, 408] width 92 height 31
drag, startPoint x: 678, startPoint y: 292, endPoint x: 252, endPoint y: 339, distance: 428.6
click at [252, 340] on main "The MLC Public Work Search The accuracy and completeness of The MLC's data is d…" at bounding box center [784, 365] width 1568 height 657
paste input "YOAKELAND"
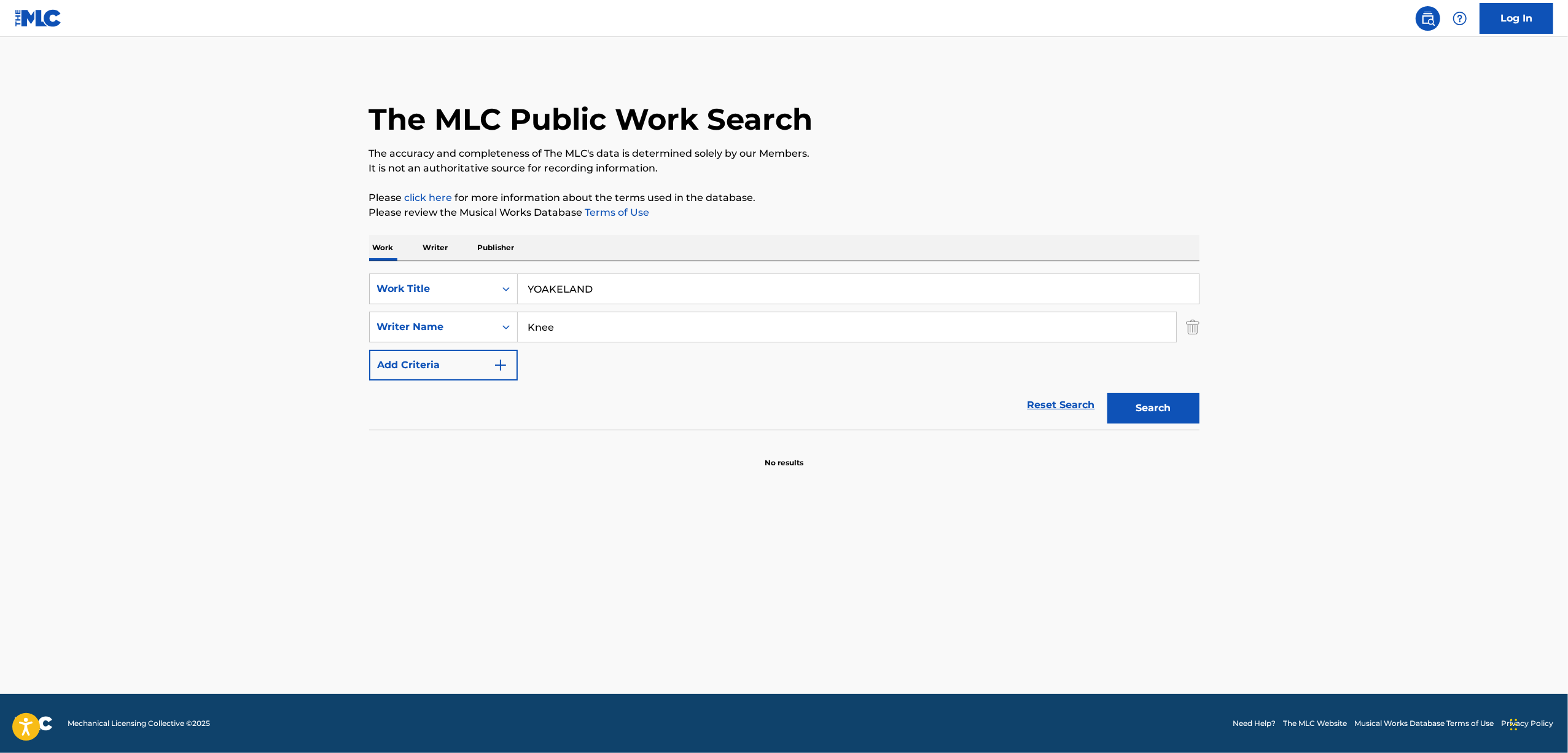
type input "YOAKELAND"
paste input "DenkiQujira"
drag, startPoint x: 567, startPoint y: 342, endPoint x: 372, endPoint y: 395, distance: 202.1
click at [372, 395] on form "SearchWithCriteria61ed7d02-a23f-494d-82be-06f4a2dc12f5 Work Title YOAKELAND Sea…" at bounding box center [784, 351] width 830 height 156
type input "DenkiQujira"
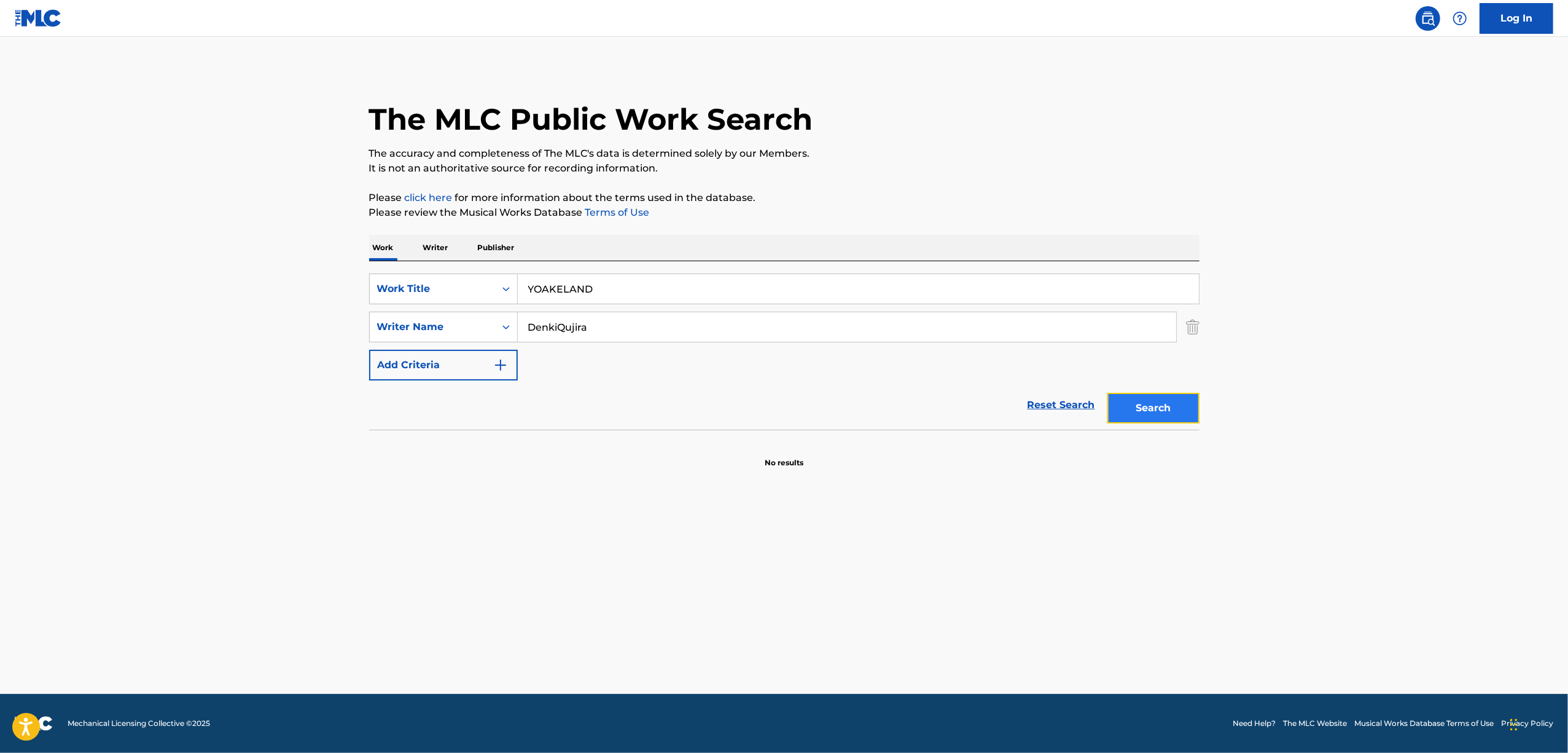
click at [1168, 399] on button "Search" at bounding box center [1154, 408] width 92 height 31
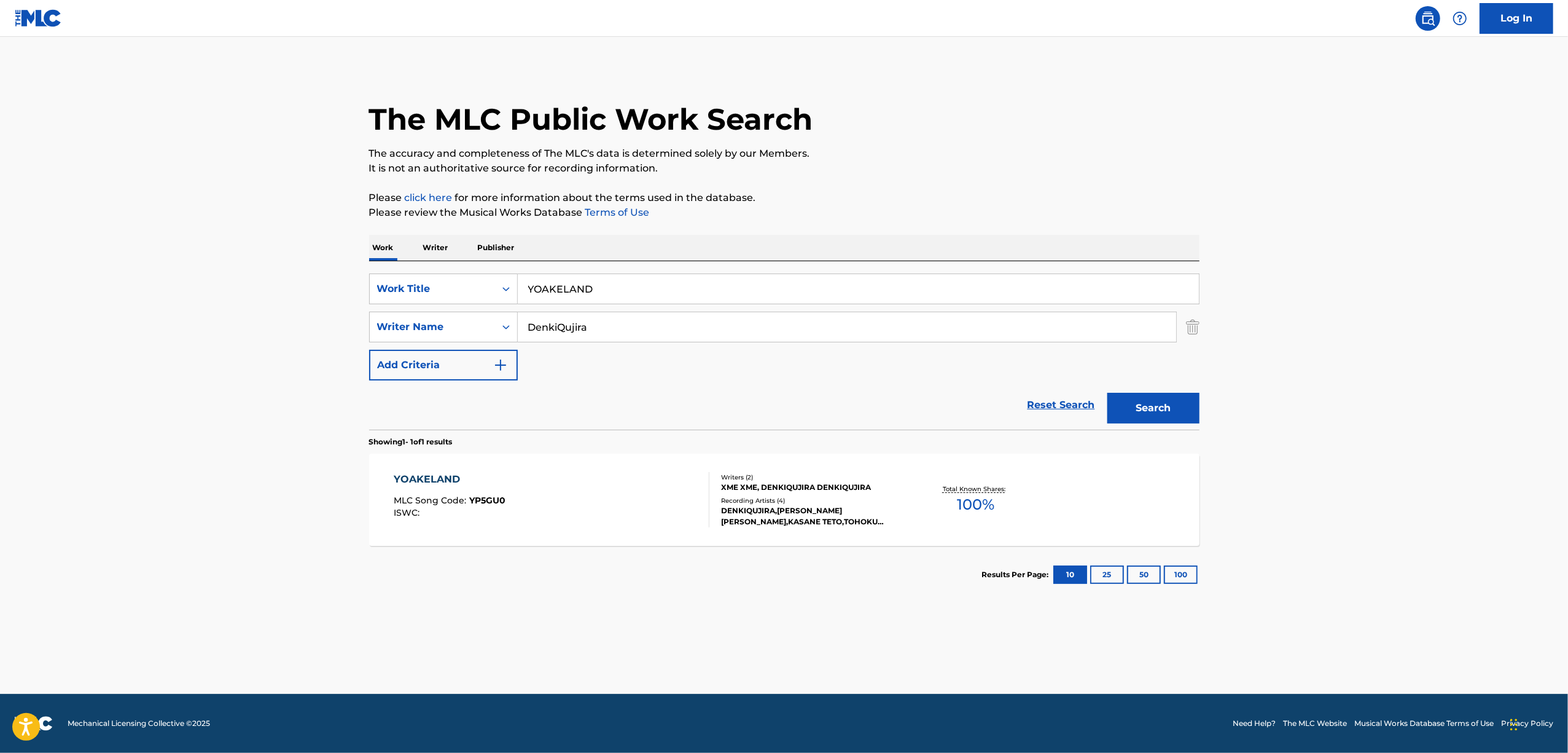
click at [450, 480] on div "YOAKELAND" at bounding box center [449, 479] width 112 height 15
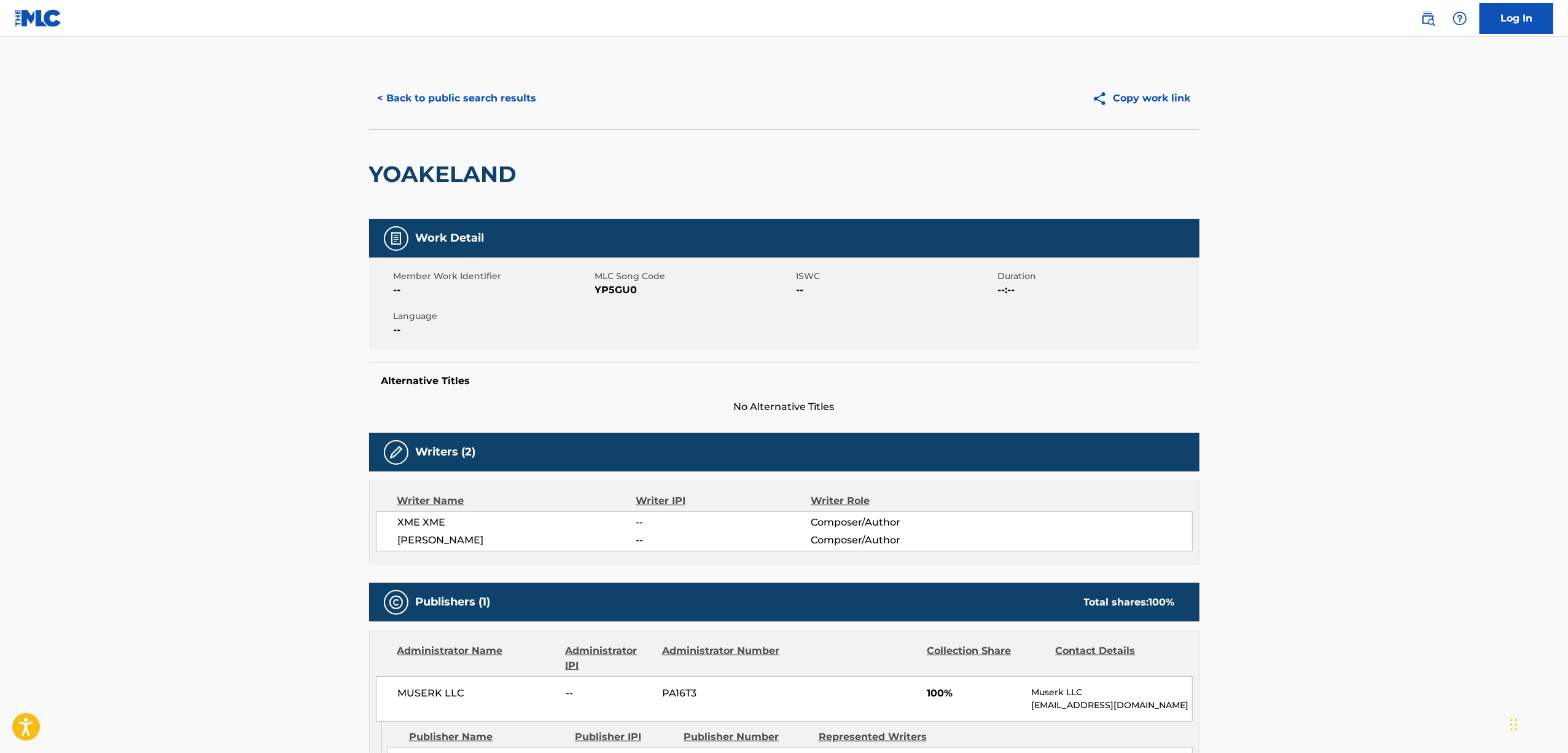
click at [619, 286] on span "YP5GU0" at bounding box center [694, 290] width 199 height 15
copy span "YP5GU0"
click at [413, 98] on button "< Back to public search results" at bounding box center [457, 98] width 176 height 31
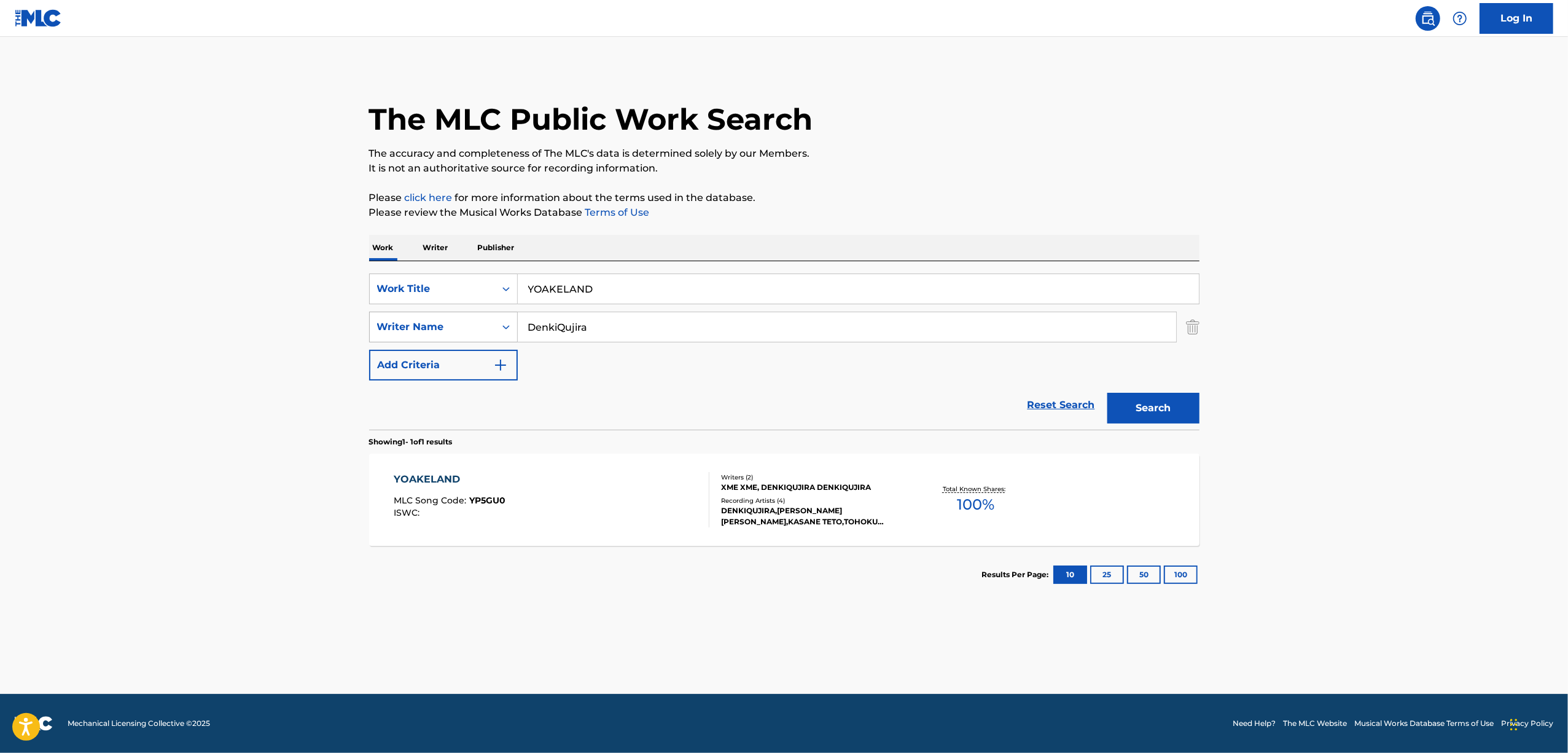
drag, startPoint x: 581, startPoint y: 308, endPoint x: 468, endPoint y: 322, distance: 113.9
click at [468, 322] on div "SearchWithCriteria61ed7d02-a23f-494d-82be-06f4a2dc12f5 Work Title YOAKELAND Sea…" at bounding box center [784, 327] width 830 height 107
drag, startPoint x: 615, startPoint y: 285, endPoint x: 478, endPoint y: 304, distance: 138.3
click at [478, 304] on div "SearchWithCriteria61ed7d02-a23f-494d-82be-06f4a2dc12f5 Work Title YOAKELAND" at bounding box center [784, 289] width 830 height 31
paste input "SAKANANI NARITAKU NAI"
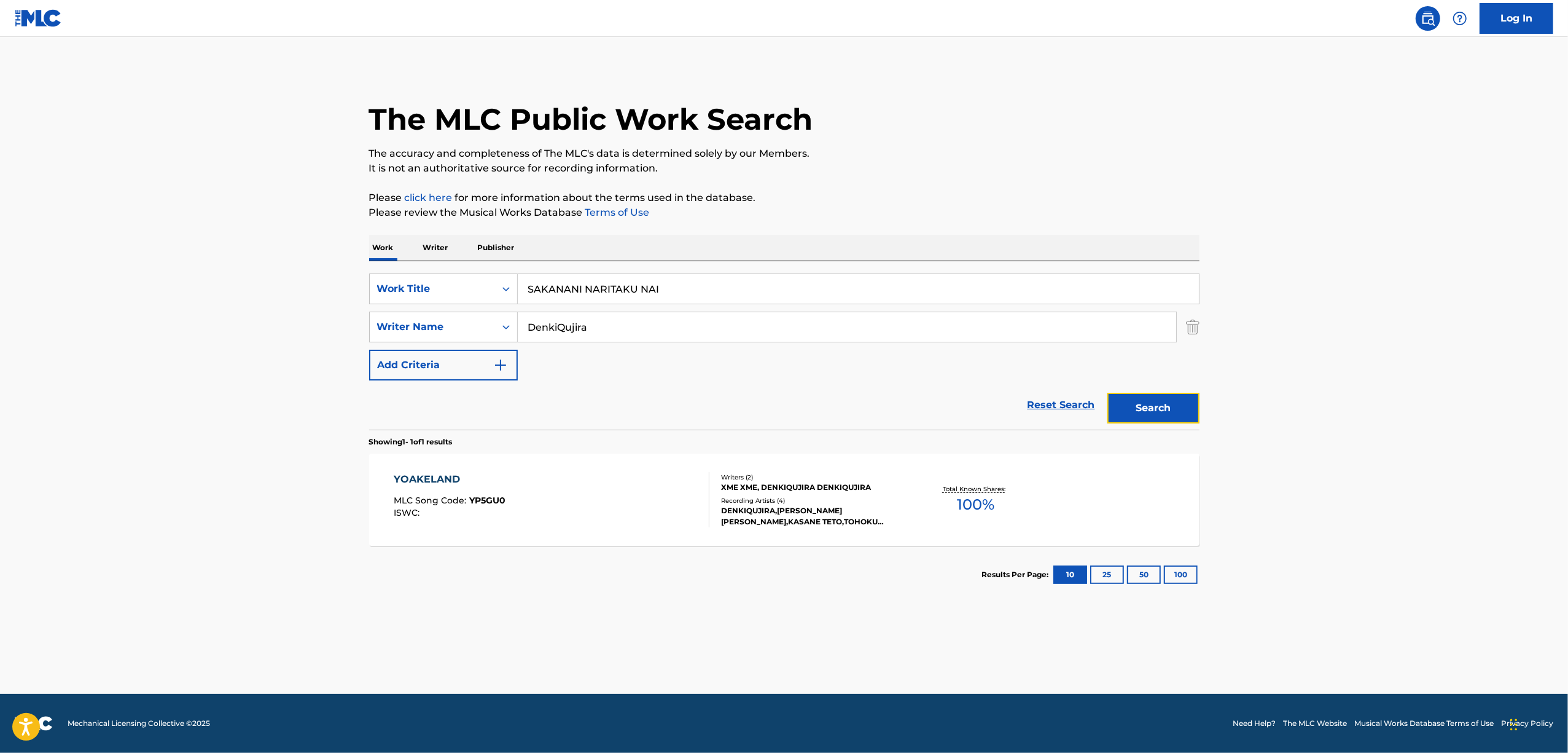
drag, startPoint x: 1146, startPoint y: 403, endPoint x: 1143, endPoint y: 391, distance: 12.4
click at [1146, 402] on button "Search" at bounding box center [1154, 408] width 92 height 31
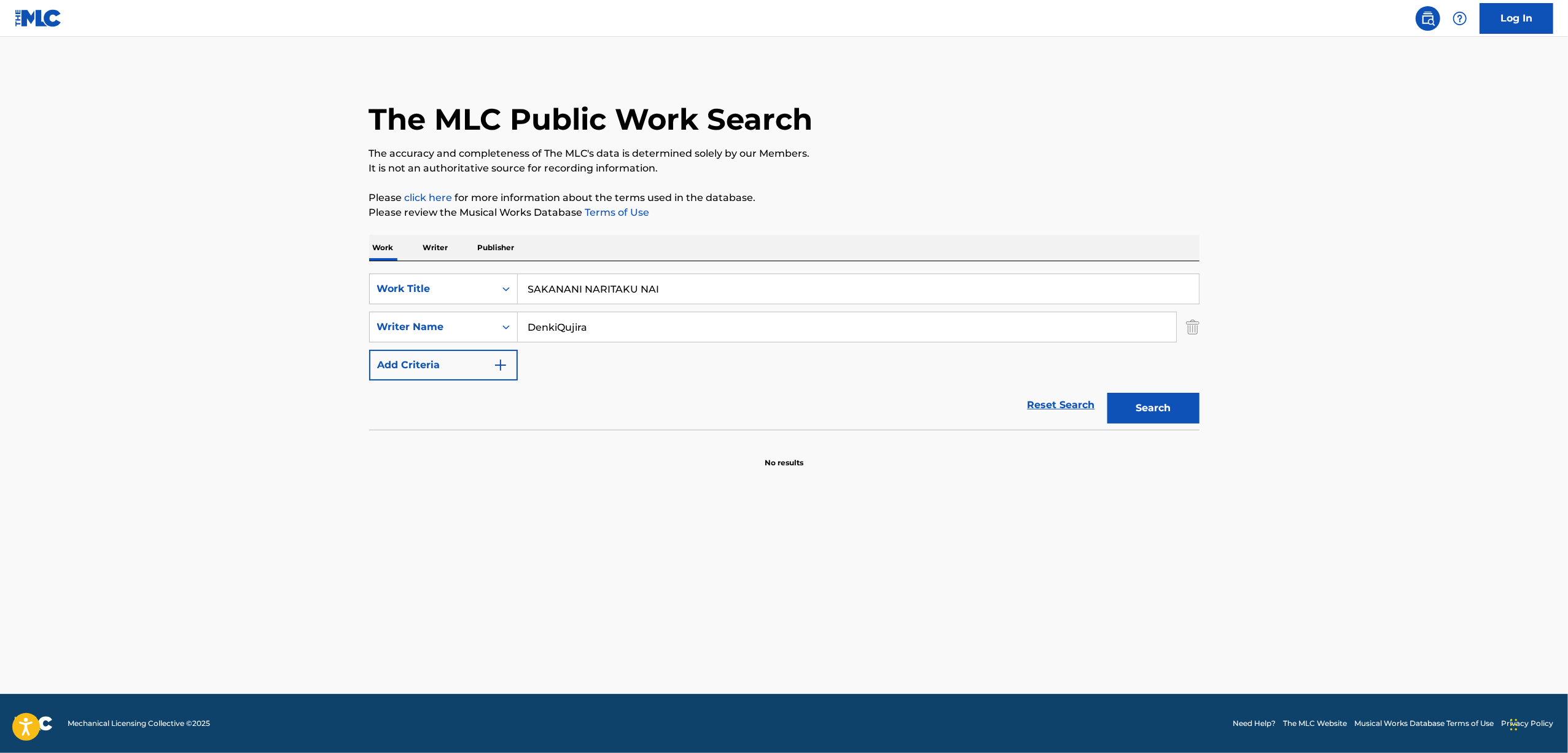
drag, startPoint x: 686, startPoint y: 292, endPoint x: 352, endPoint y: 332, distance: 336.4
click at [354, 333] on div "The MLC Public Work Search The accuracy and completeness of The MLC's data is d…" at bounding box center [784, 267] width 860 height 401
paste input "KAKUUNO KAZOKU"
click at [1126, 396] on button "Search" at bounding box center [1154, 408] width 92 height 31
click at [506, 290] on icon "Search Form" at bounding box center [506, 289] width 12 height 12
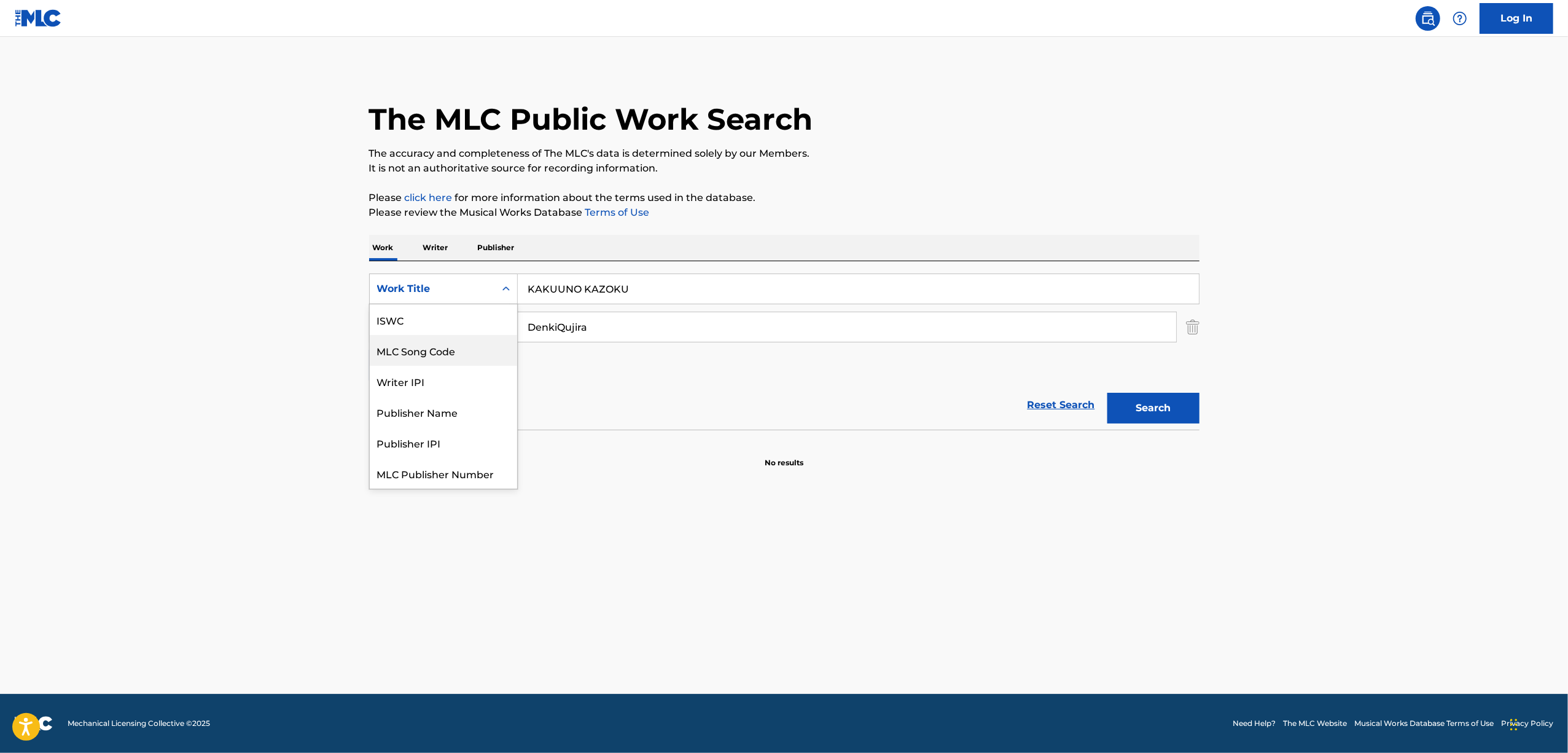
scroll to position [31, 0]
drag, startPoint x: 526, startPoint y: 296, endPoint x: 539, endPoint y: 290, distance: 14.3
click at [526, 295] on input "KAKUUNO KAZOKU" at bounding box center [858, 289] width 681 height 29
click at [585, 284] on input "KAKUUNO KAZOKU" at bounding box center [858, 289] width 681 height 29
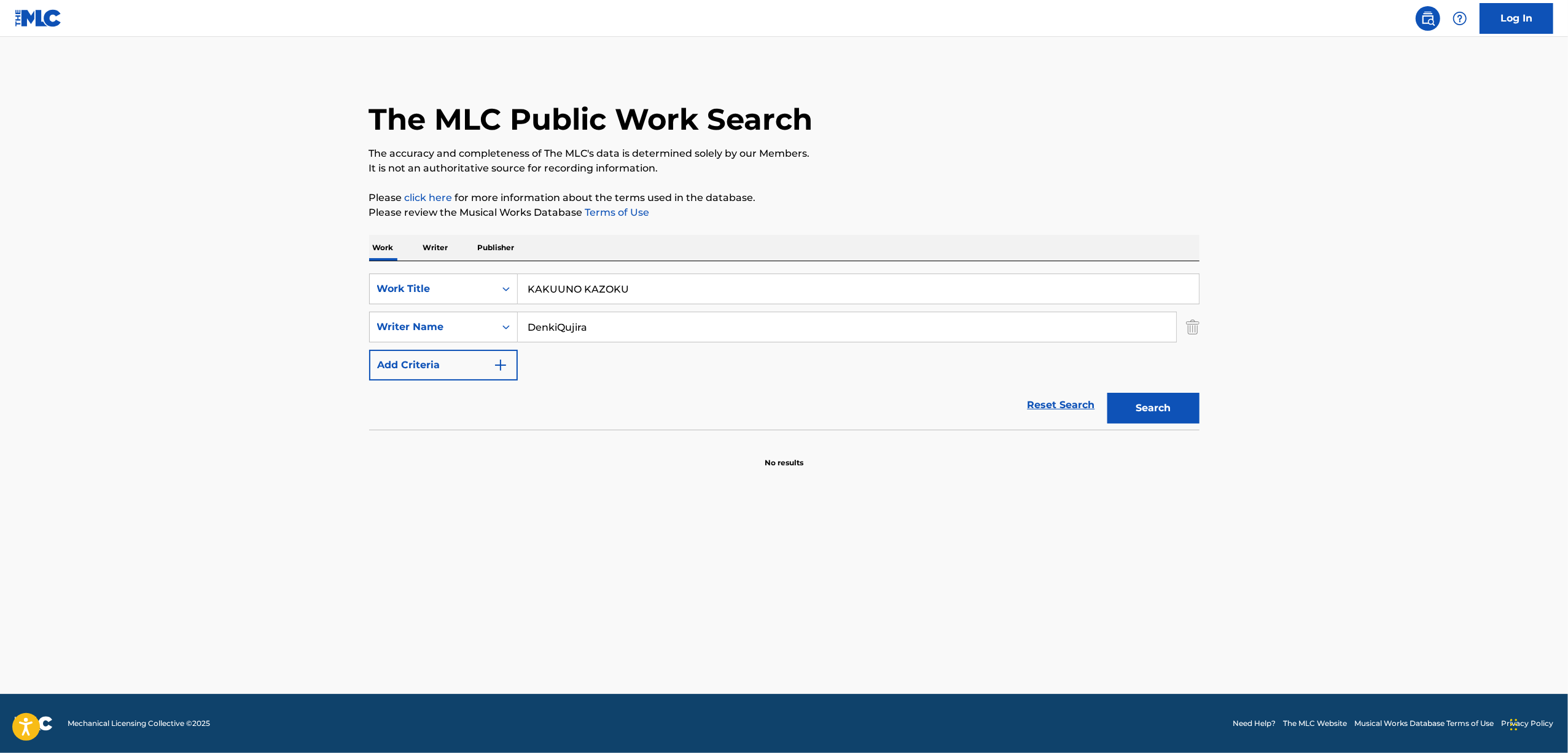
click at [585, 284] on input "KAKUUNO KAZOKU" at bounding box center [858, 289] width 681 height 29
paste input "SUROUSUUSAIDO"
type input "SUROUSUUSAIDO"
drag, startPoint x: 465, startPoint y: 367, endPoint x: 380, endPoint y: 377, distance: 85.6
click at [380, 377] on div "SearchWithCriteria61ed7d02-a23f-494d-82be-06f4a2dc12f5 Work Title SUROUSUUSAIDO…" at bounding box center [784, 327] width 830 height 107
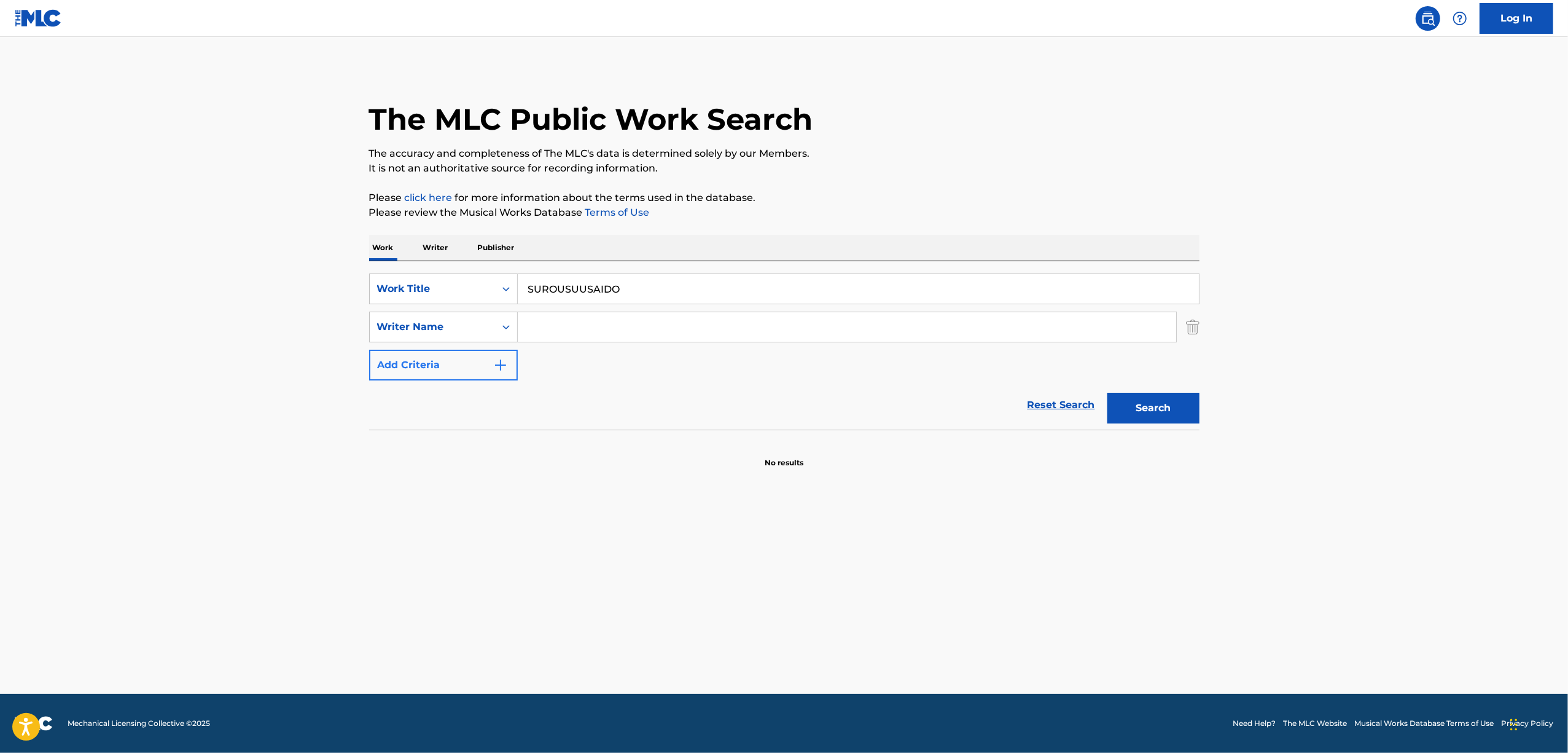
click at [1107, 393] on button "Search" at bounding box center [1154, 408] width 92 height 31
drag, startPoint x: 467, startPoint y: 320, endPoint x: 447, endPoint y: 322, distance: 20.1
click at [447, 322] on div "SearchWithCriteria61ed7d02-a23f-494d-82be-06f4a2dc12f5 Work Title SUROUSUUSAIDO…" at bounding box center [784, 327] width 830 height 107
paste input "HAPPIIGURABITI"
type input "HAPPIIGURABITI"
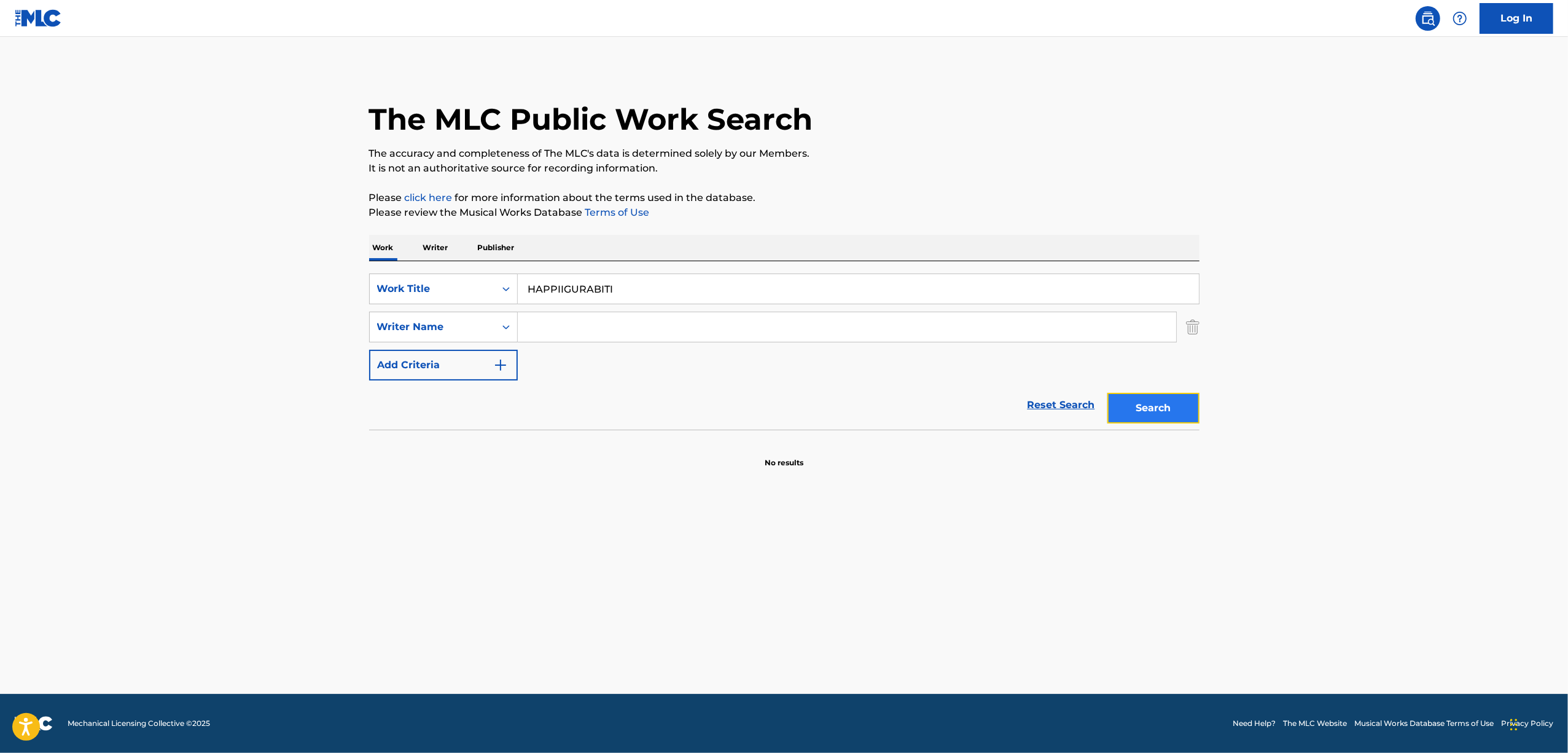
click at [1141, 408] on button "Search" at bounding box center [1154, 408] width 92 height 31
click at [1133, 406] on button "Search" at bounding box center [1154, 408] width 92 height 31
click at [182, 417] on main "The MLC Public Work Search The accuracy and completeness of The MLC's data is d…" at bounding box center [784, 365] width 1568 height 657
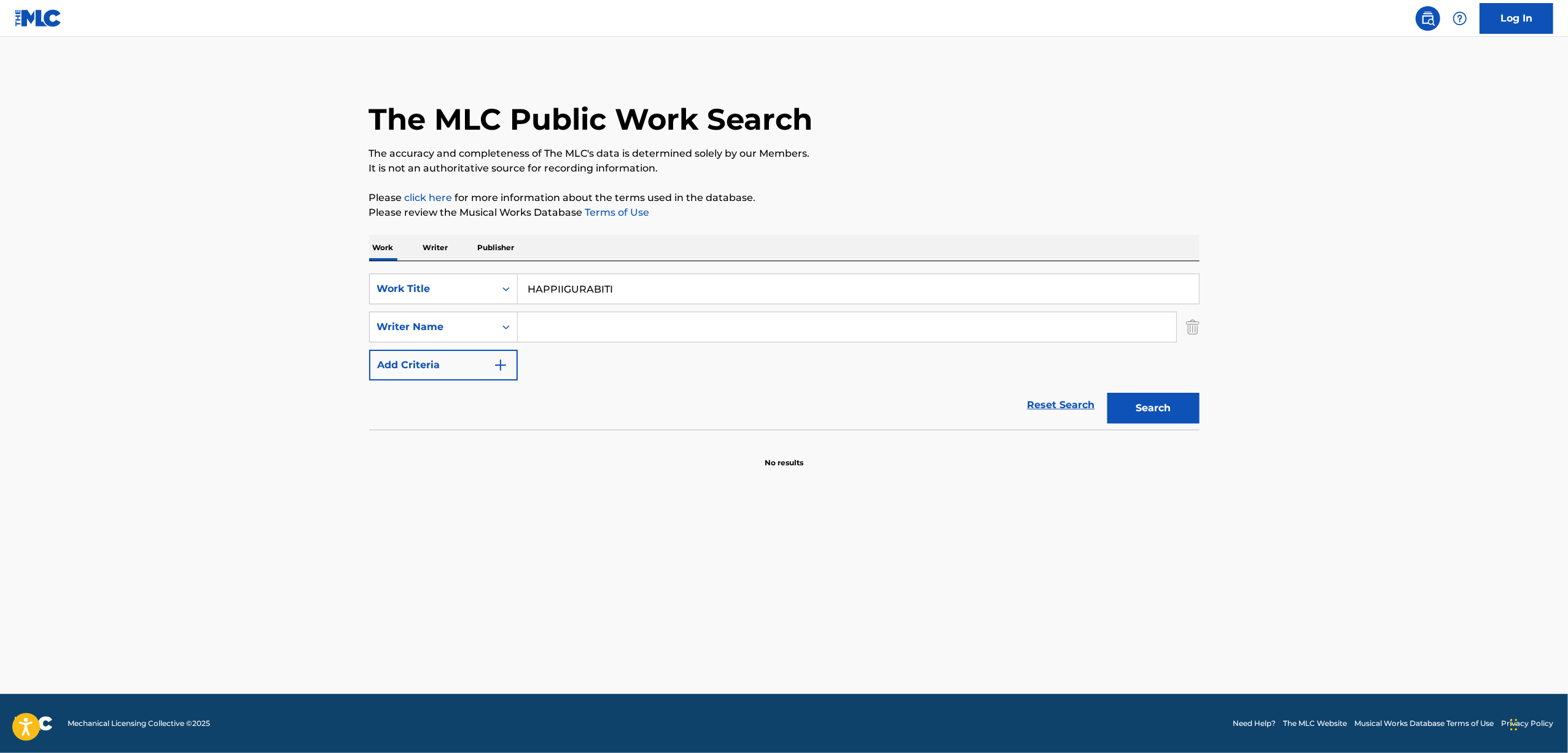
click at [543, 330] on input "Search Form" at bounding box center [847, 327] width 658 height 29
paste input "NEKOZUME"
click at [553, 327] on input "NEKOZUME" at bounding box center [847, 327] width 658 height 29
type input "NEKOZUME"
click at [1168, 418] on button "Search" at bounding box center [1154, 408] width 92 height 31
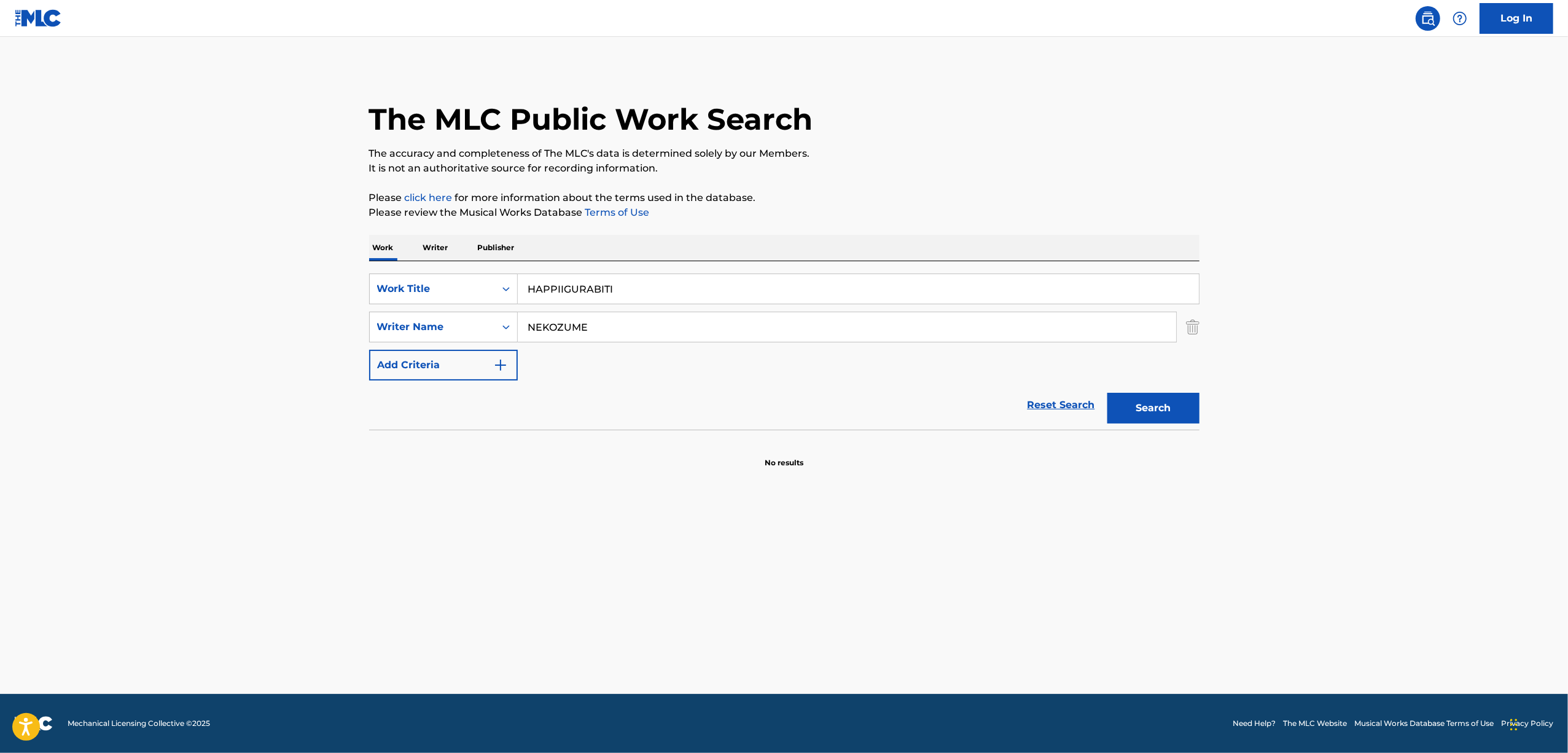
drag, startPoint x: 594, startPoint y: 295, endPoint x: 587, endPoint y: 332, distance: 37.7
click at [467, 312] on div "SearchWithCriteria61ed7d02-a23f-494d-82be-06f4a2dc12f5 Work Title HAPPIIGURABIT…" at bounding box center [784, 327] width 830 height 107
paste input "IMITSUKIBUN"
type input "HIMITSUKIBUN"
drag, startPoint x: 597, startPoint y: 332, endPoint x: 358, endPoint y: 345, distance: 239.4
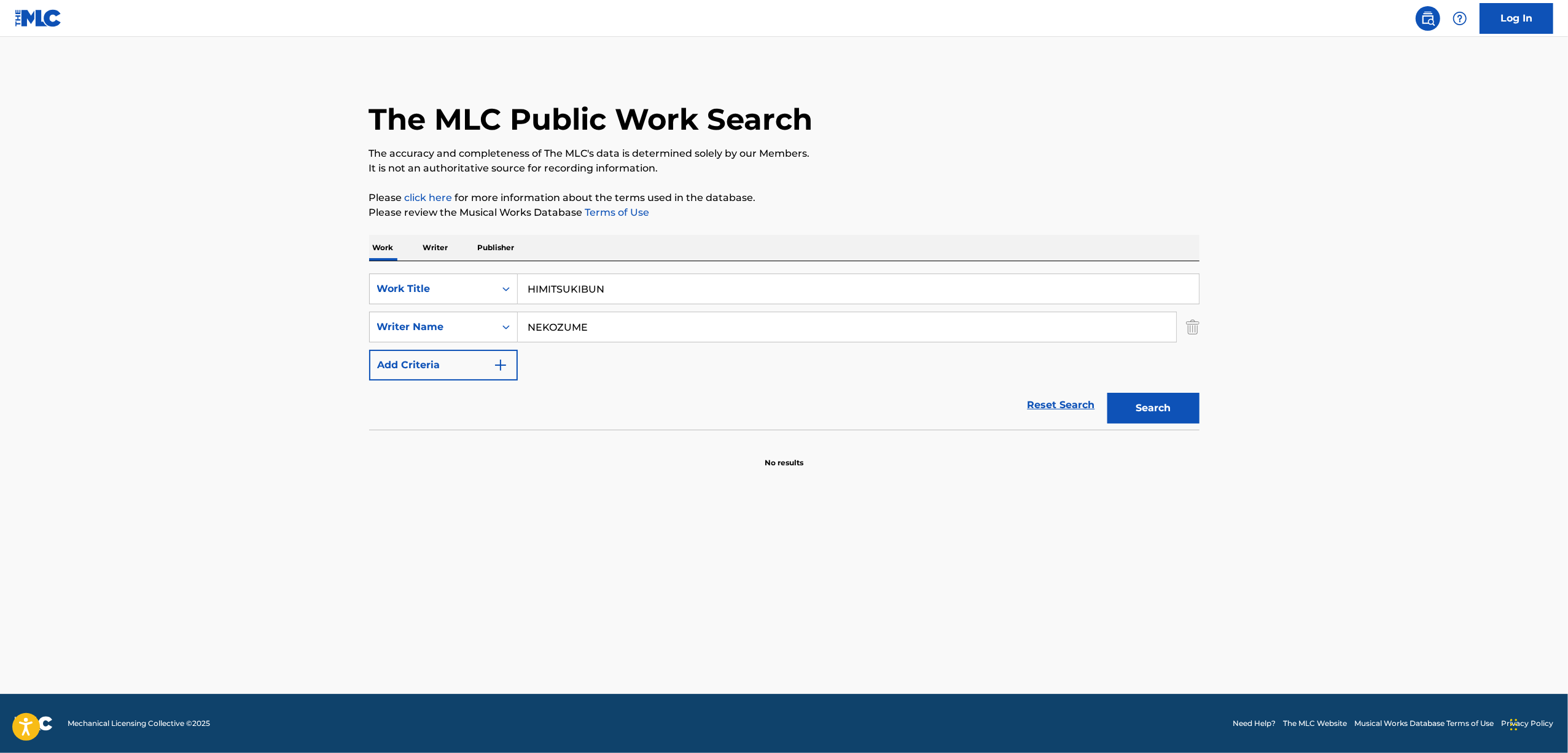
click at [359, 345] on div "The MLC Public Work Search The accuracy and completeness of The MLC's data is d…" at bounding box center [784, 267] width 860 height 401
click at [1107, 393] on button "Search" at bounding box center [1154, 408] width 92 height 31
click at [1166, 434] on section at bounding box center [784, 433] width 830 height 7
click at [1168, 413] on button "Search" at bounding box center [1154, 408] width 92 height 31
drag, startPoint x: 462, startPoint y: 306, endPoint x: 328, endPoint y: 308, distance: 134.0
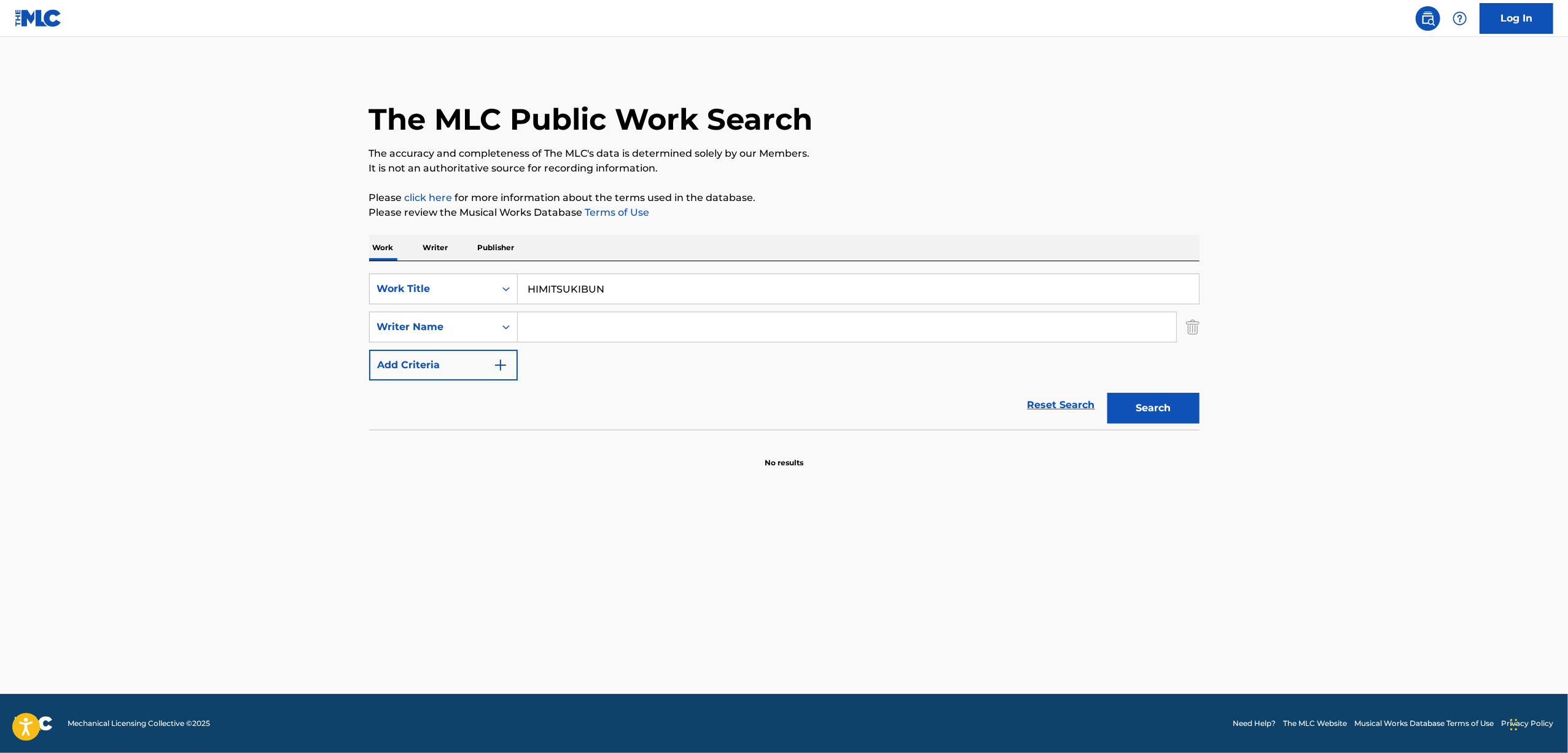
click at [330, 308] on main "The MLC Public Work Search The accuracy and completeness of The MLC's data is d…" at bounding box center [784, 365] width 1568 height 657
paste input "DOURAKU KAIROU"
click at [1166, 409] on button "Search" at bounding box center [1154, 408] width 92 height 31
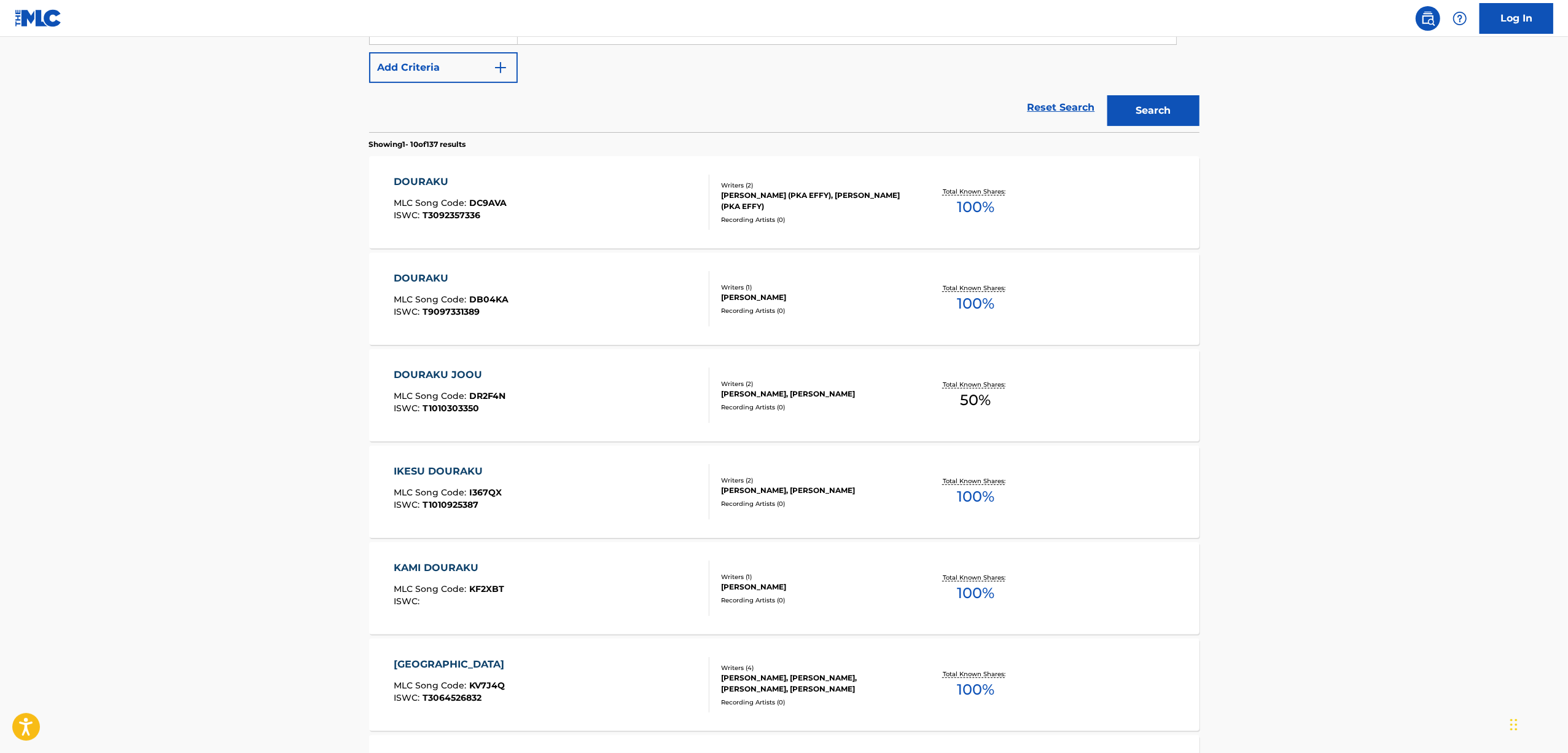
scroll to position [0, 0]
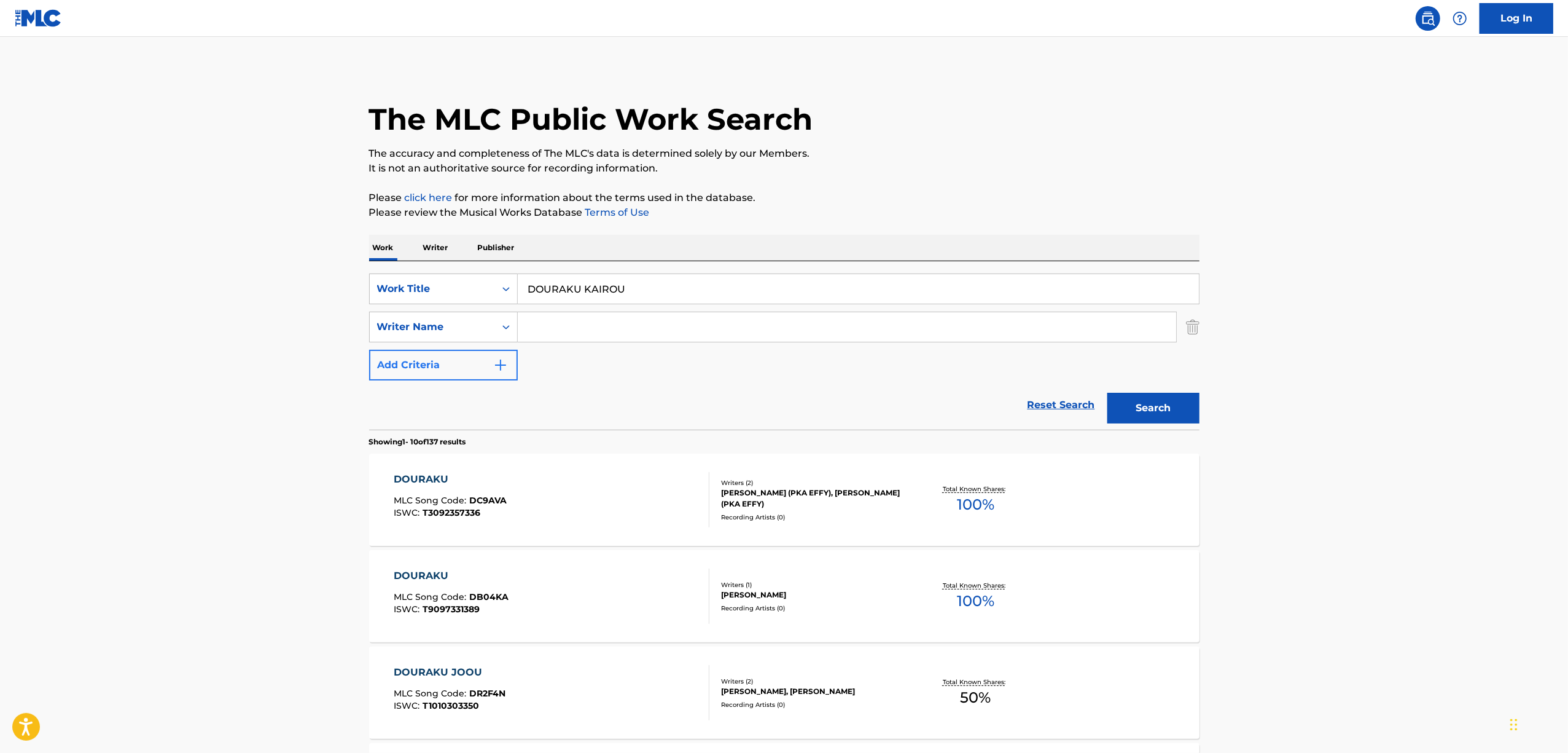
drag, startPoint x: 591, startPoint y: 299, endPoint x: 414, endPoint y: 357, distance: 186.3
click at [419, 359] on div "SearchWithCriteria61ed7d02-a23f-494d-82be-06f4a2dc12f5 Work Title DOURAKU KAIRO…" at bounding box center [784, 327] width 830 height 107
paste input "MINAGOROSHI"
type input "MINAGOROSHI"
click at [1162, 407] on button "Search" at bounding box center [1154, 408] width 92 height 31
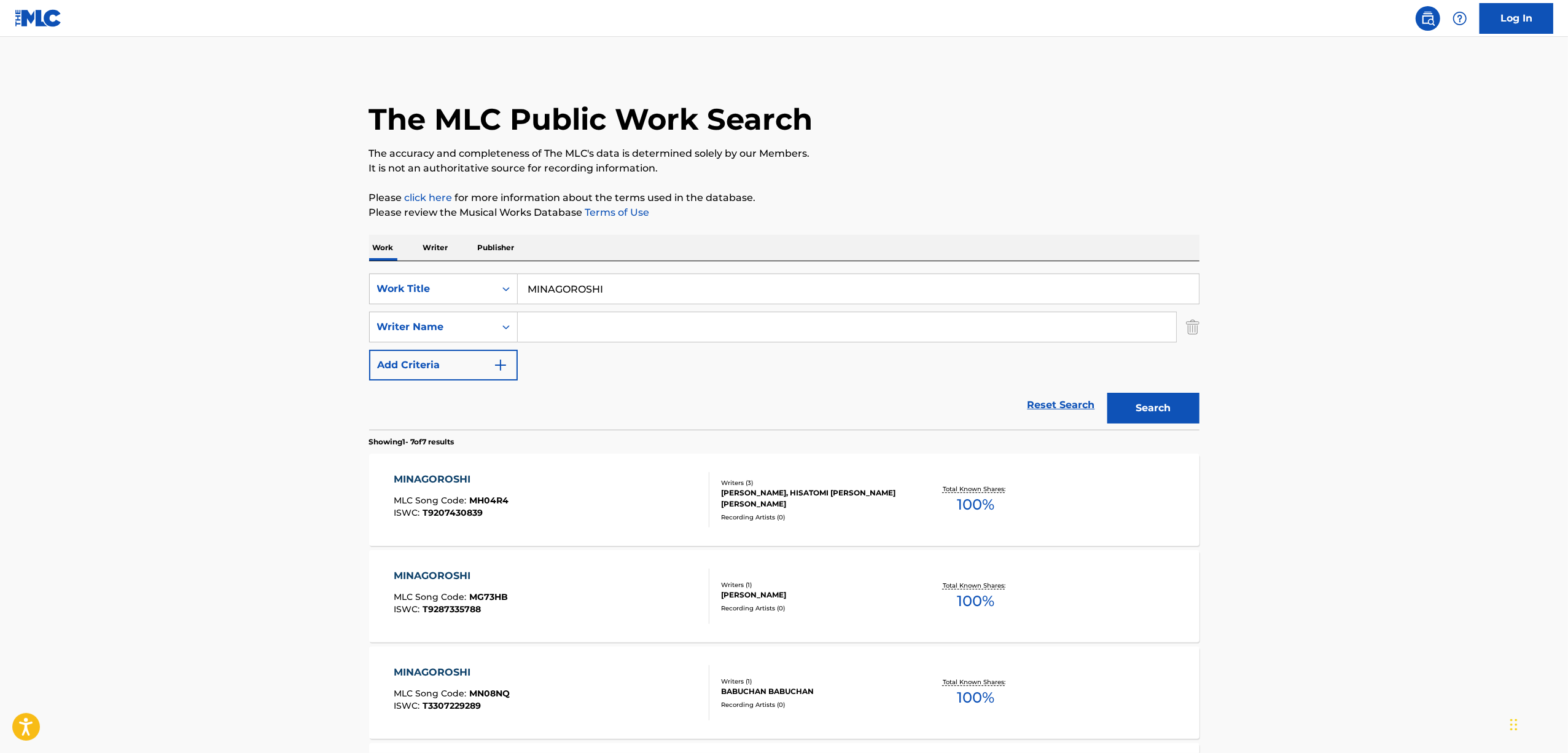
click at [551, 340] on input "Search Form" at bounding box center [847, 327] width 658 height 29
paste input "NAKISO"
type input "NAKISO"
click at [1148, 409] on button "Search" at bounding box center [1154, 408] width 92 height 31
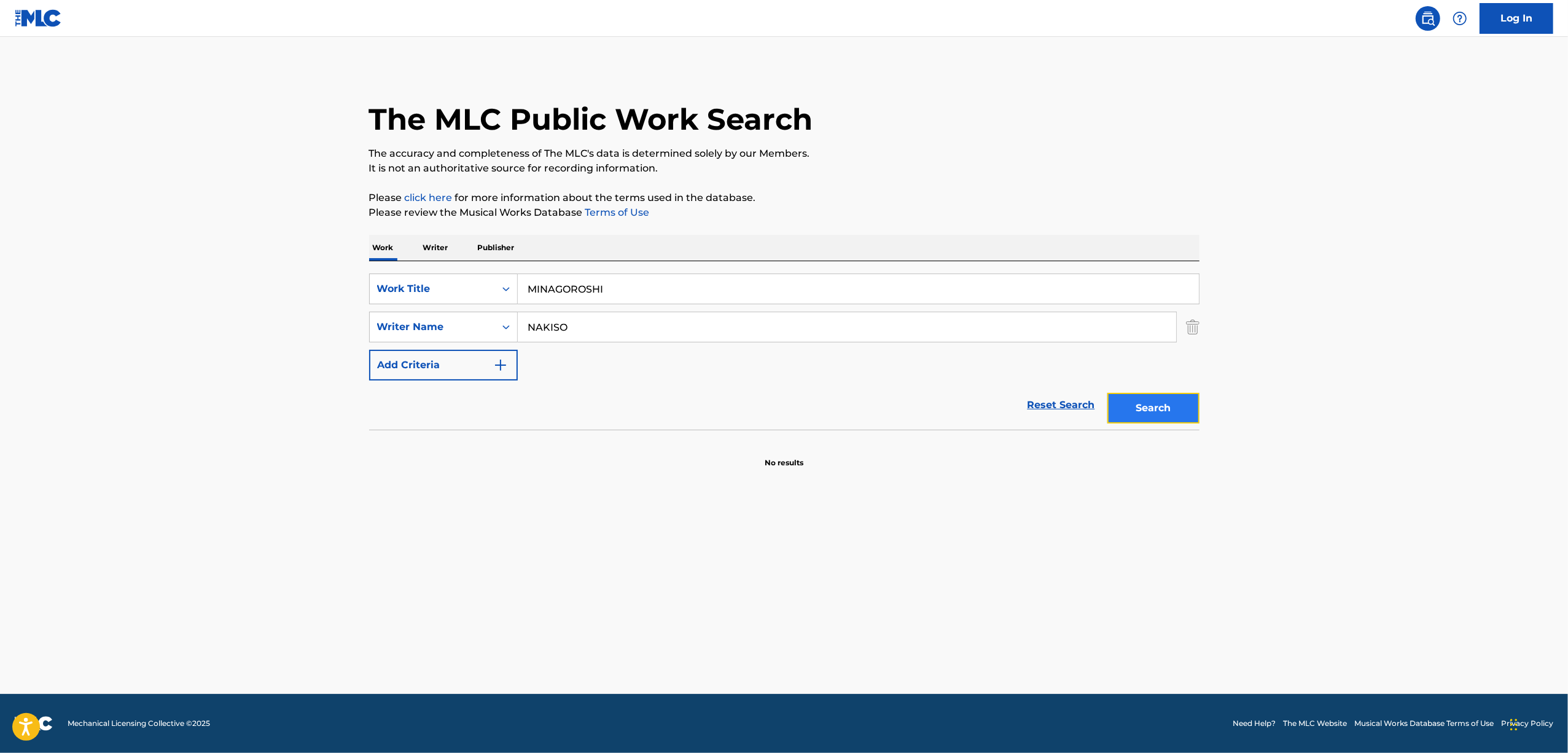
click at [1146, 401] on button "Search" at bounding box center [1154, 408] width 92 height 31
drag, startPoint x: 625, startPoint y: 286, endPoint x: 579, endPoint y: 343, distance: 73.2
click at [396, 333] on div "SearchWithCriteria61ed7d02-a23f-494d-82be-06f4a2dc12f5 Work Title MINAGOROSHI S…" at bounding box center [784, 327] width 830 height 107
paste input "FANBURITIKARU"
type input "FANBURITIKARU"
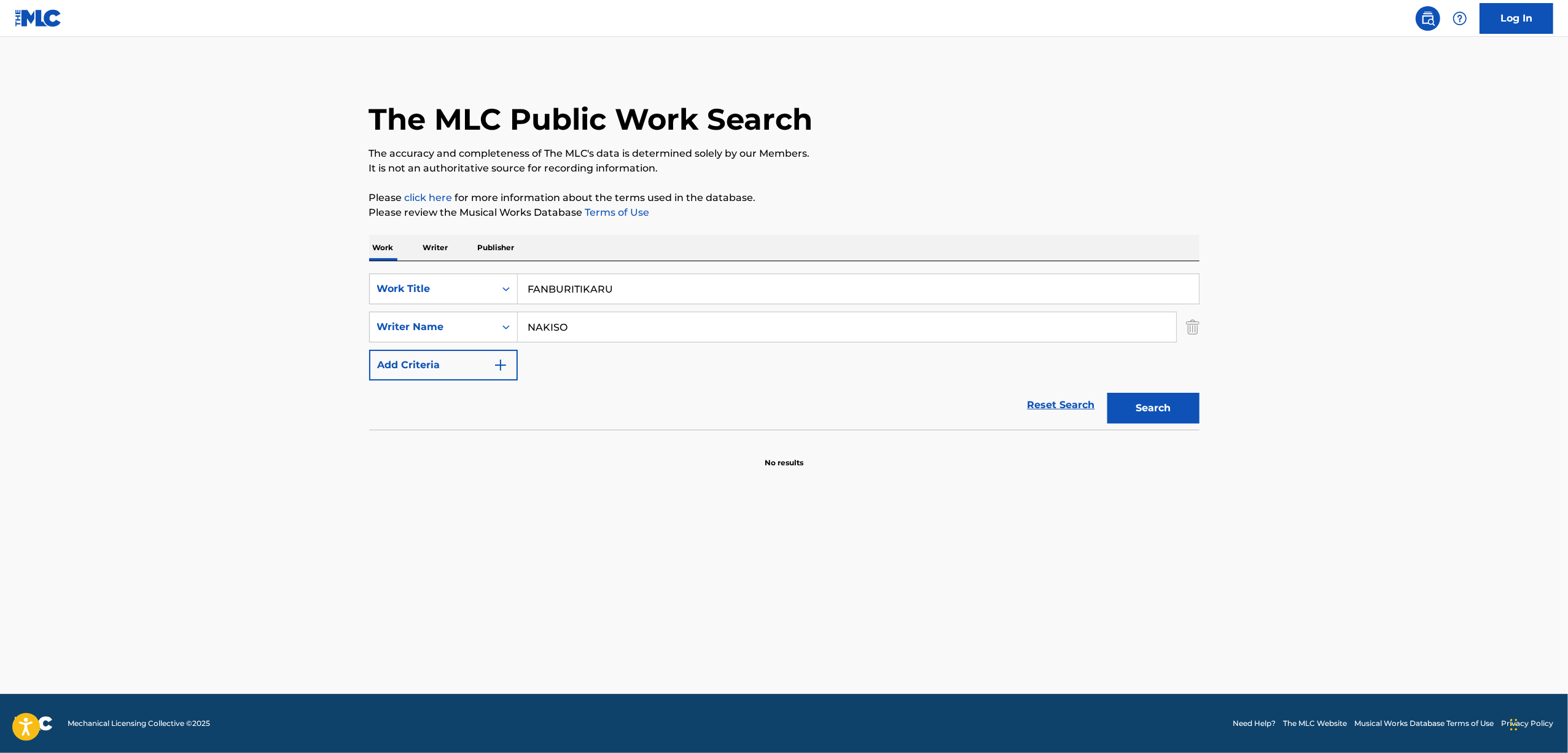
drag, startPoint x: 587, startPoint y: 332, endPoint x: 295, endPoint y: 387, distance: 297.1
click at [295, 387] on main "The MLC Public Work Search The accuracy and completeness of The MLC's data is d…" at bounding box center [784, 365] width 1568 height 657
click at [1107, 393] on button "Search" at bounding box center [1154, 408] width 92 height 31
drag, startPoint x: 610, startPoint y: 298, endPoint x: 493, endPoint y: 298, distance: 117.0
click at [494, 298] on div "SearchWithCriteria61ed7d02-a23f-494d-82be-06f4a2dc12f5 Work Title FANBURITIKARU" at bounding box center [784, 289] width 830 height 31
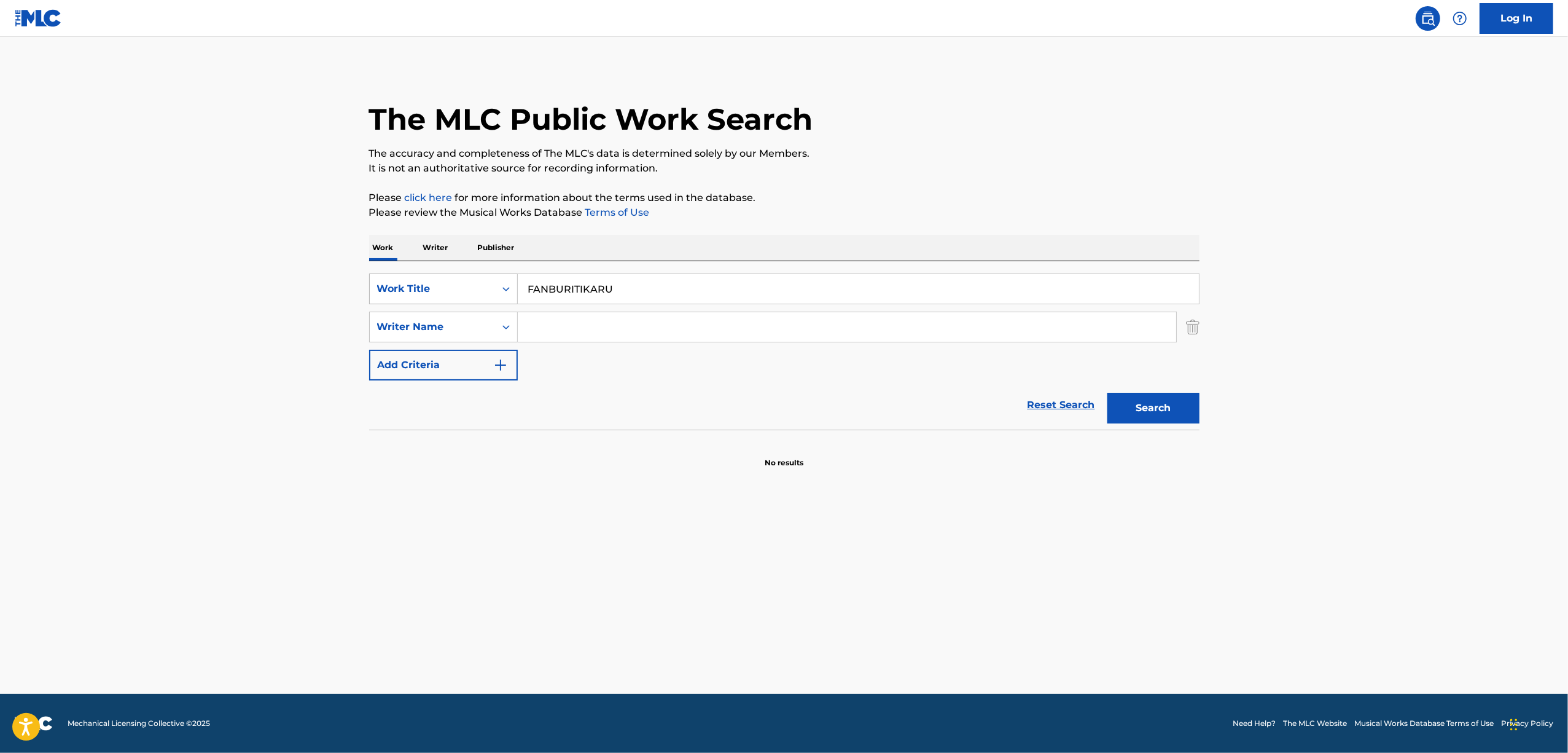
paste input "OKYAKUSAMAHAKAMISAMADES"
click at [1151, 415] on button "Search" at bounding box center [1154, 408] width 92 height 31
click at [1148, 399] on button "Search" at bounding box center [1154, 408] width 92 height 31
drag, startPoint x: 571, startPoint y: 302, endPoint x: 284, endPoint y: 327, distance: 288.1
click at [287, 328] on main "The MLC Public Work Search The accuracy and completeness of The MLC's data is d…" at bounding box center [784, 365] width 1568 height 657
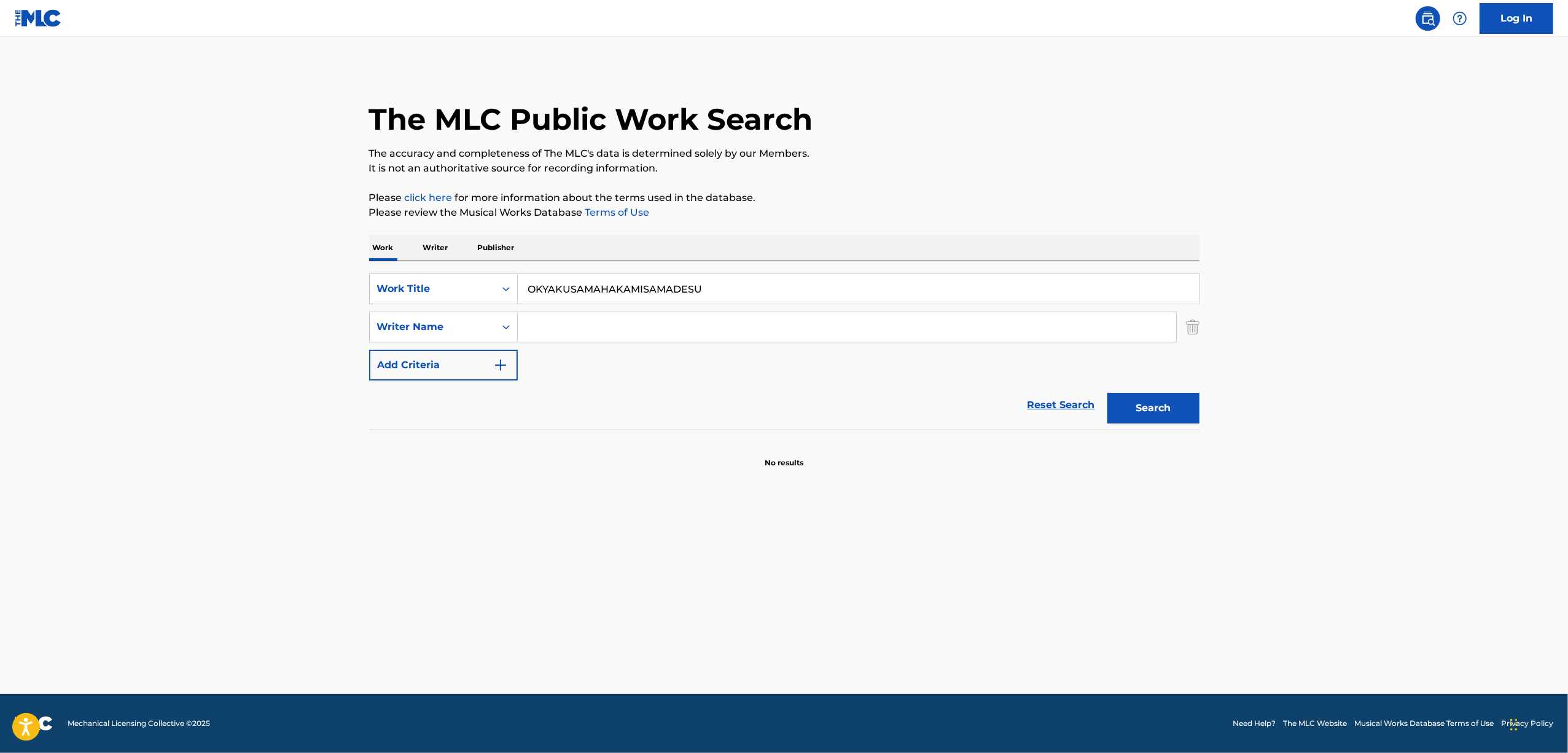
paste input "WAKONDOUGA"
click at [1138, 406] on button "Search" at bounding box center [1154, 408] width 92 height 31
click at [1168, 416] on button "Search" at bounding box center [1154, 408] width 92 height 31
drag, startPoint x: 635, startPoint y: 295, endPoint x: 467, endPoint y: 314, distance: 169.1
click at [467, 314] on div "SearchWithCriteria61ed7d02-a23f-494d-82be-06f4a2dc12f5 Work Title OWAKONDOUGA S…" at bounding box center [784, 327] width 830 height 107
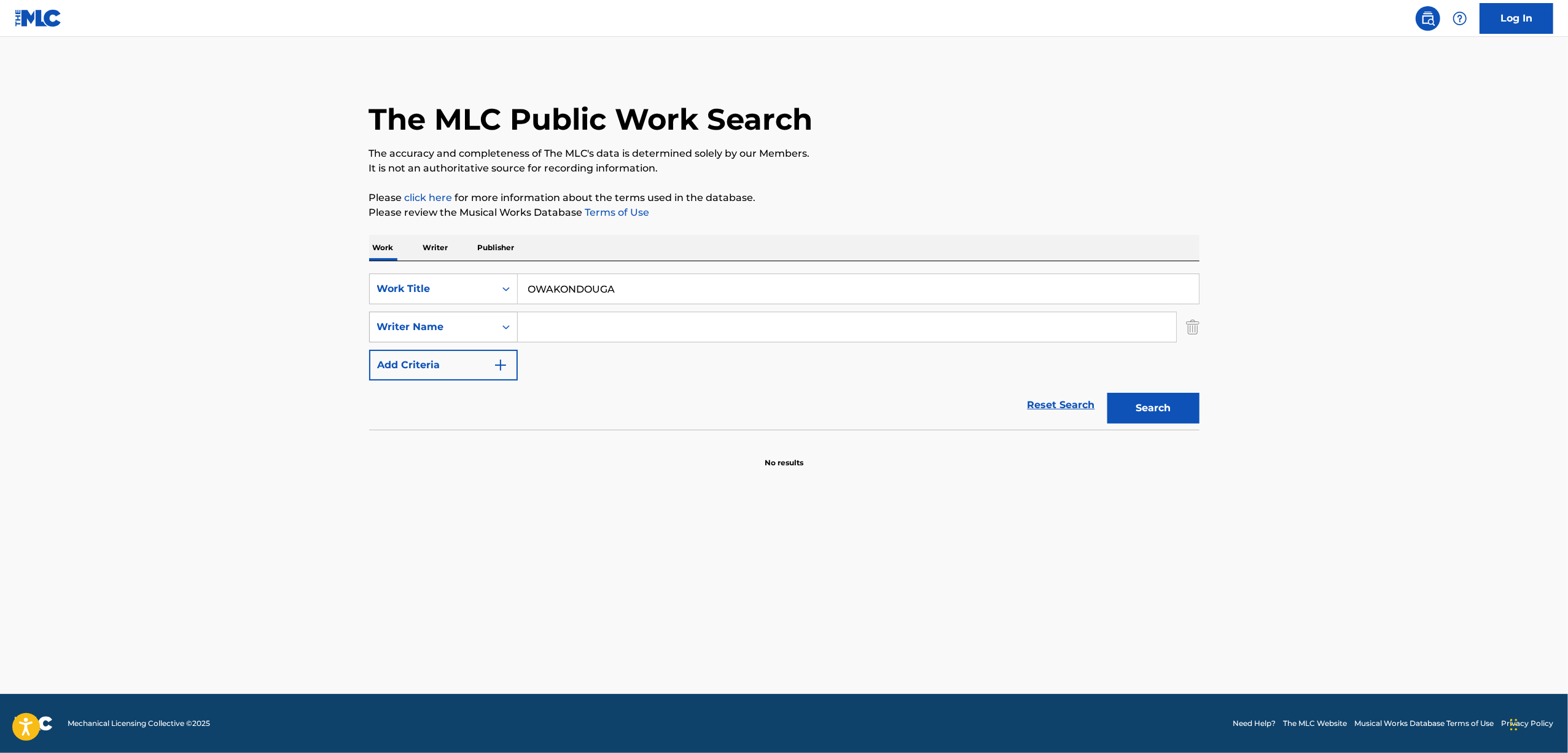
paste input "SAGISHINO RONDO"
click at [1142, 413] on button "Search" at bounding box center [1154, 408] width 92 height 31
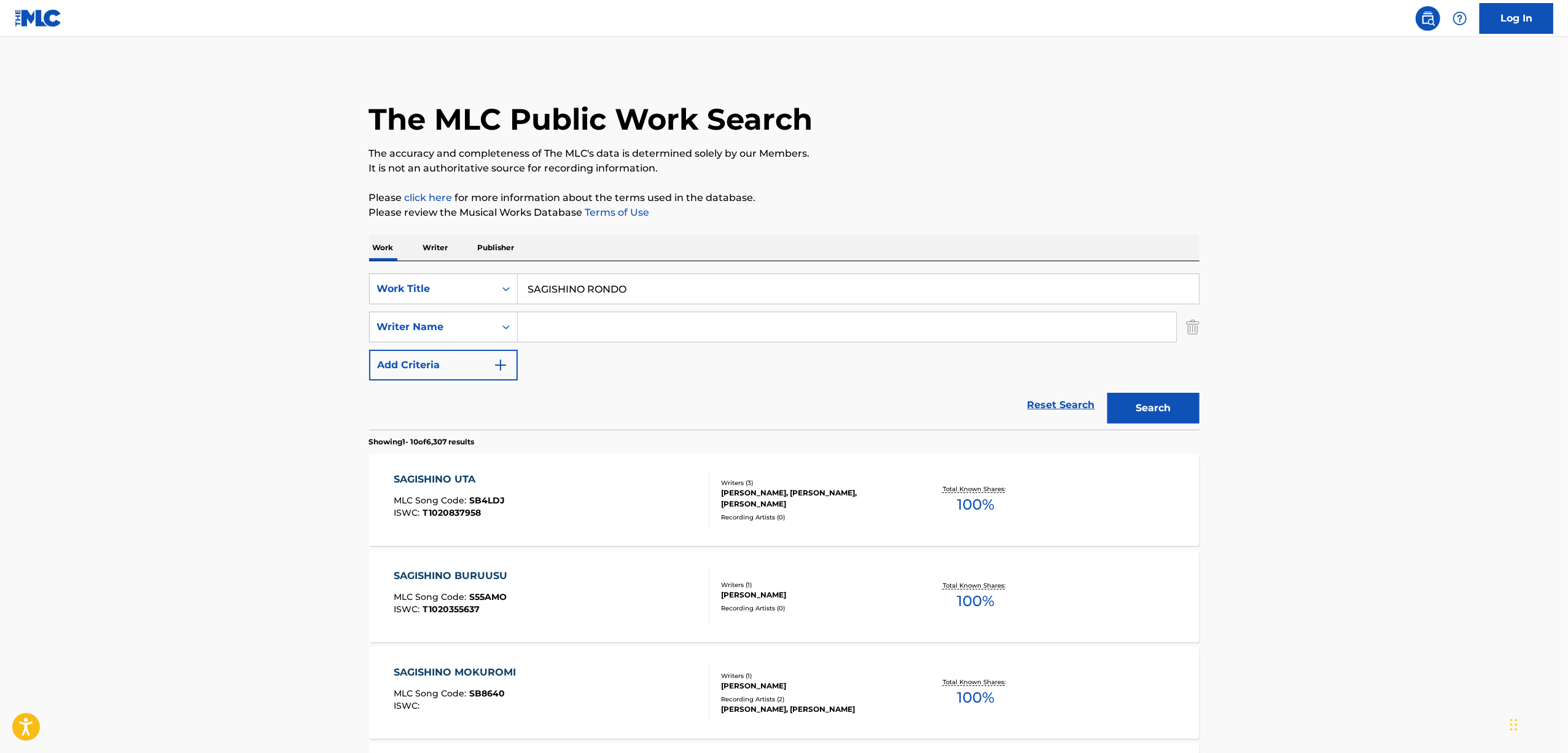
drag, startPoint x: 641, startPoint y: 284, endPoint x: 284, endPoint y: 320, distance: 358.8
click at [286, 321] on main "The MLC Public Work Search The accuracy and completeness of The MLC's data is d…" at bounding box center [784, 760] width 1568 height 1446
paste input "ZENNIHON SHUGO DEKA SENSHUKENNO UTA"
click at [1146, 408] on button "Search" at bounding box center [1154, 408] width 92 height 31
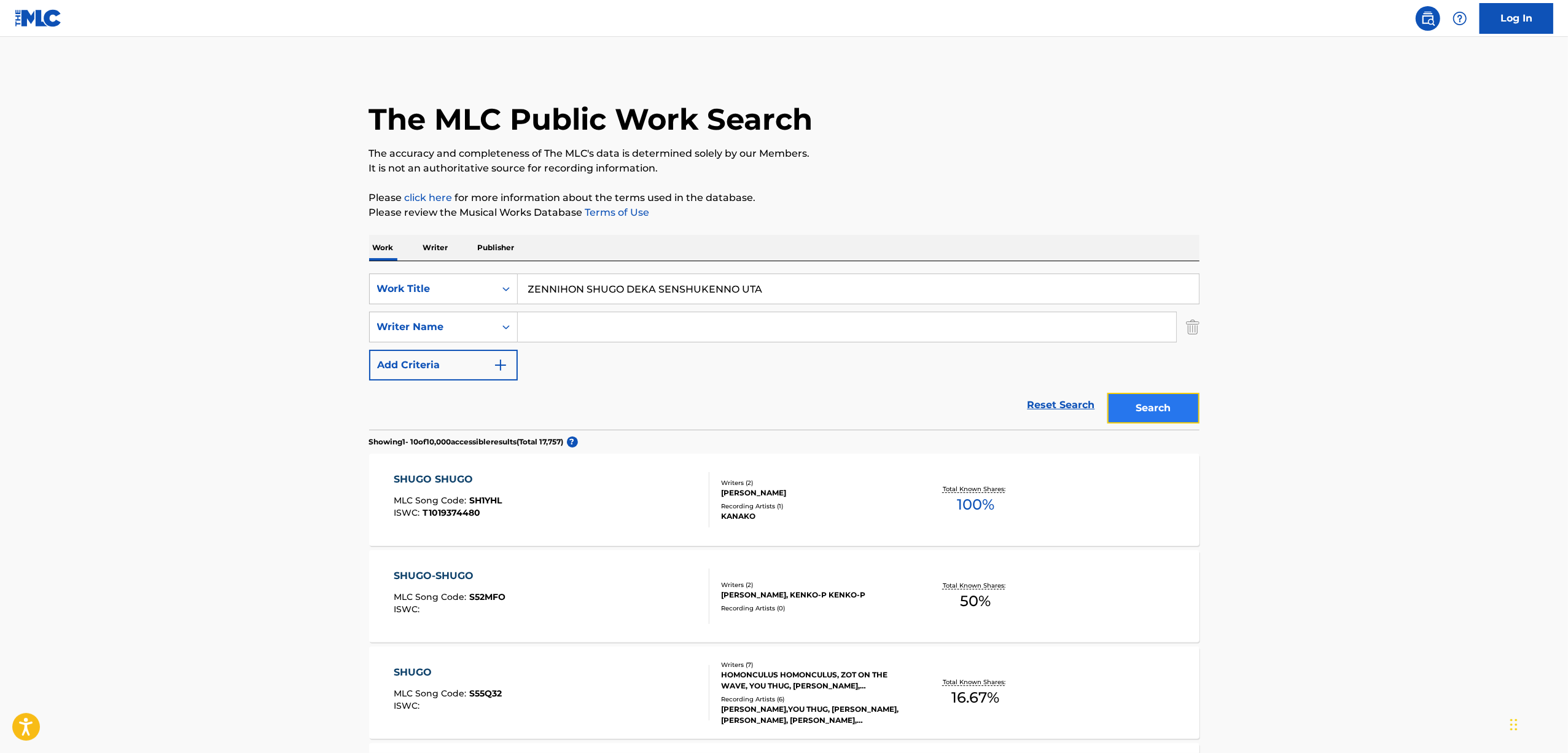
click at [1116, 401] on button "Search" at bounding box center [1154, 408] width 92 height 31
drag, startPoint x: 784, startPoint y: 284, endPoint x: 397, endPoint y: 320, distance: 388.7
click at [399, 320] on div "SearchWithCriteria61ed7d02-a23f-494d-82be-06f4a2dc12f5 Work Title ZENNIHON SHUG…" at bounding box center [784, 327] width 830 height 107
paste input "KKOU"
type input "ZEKKOU"
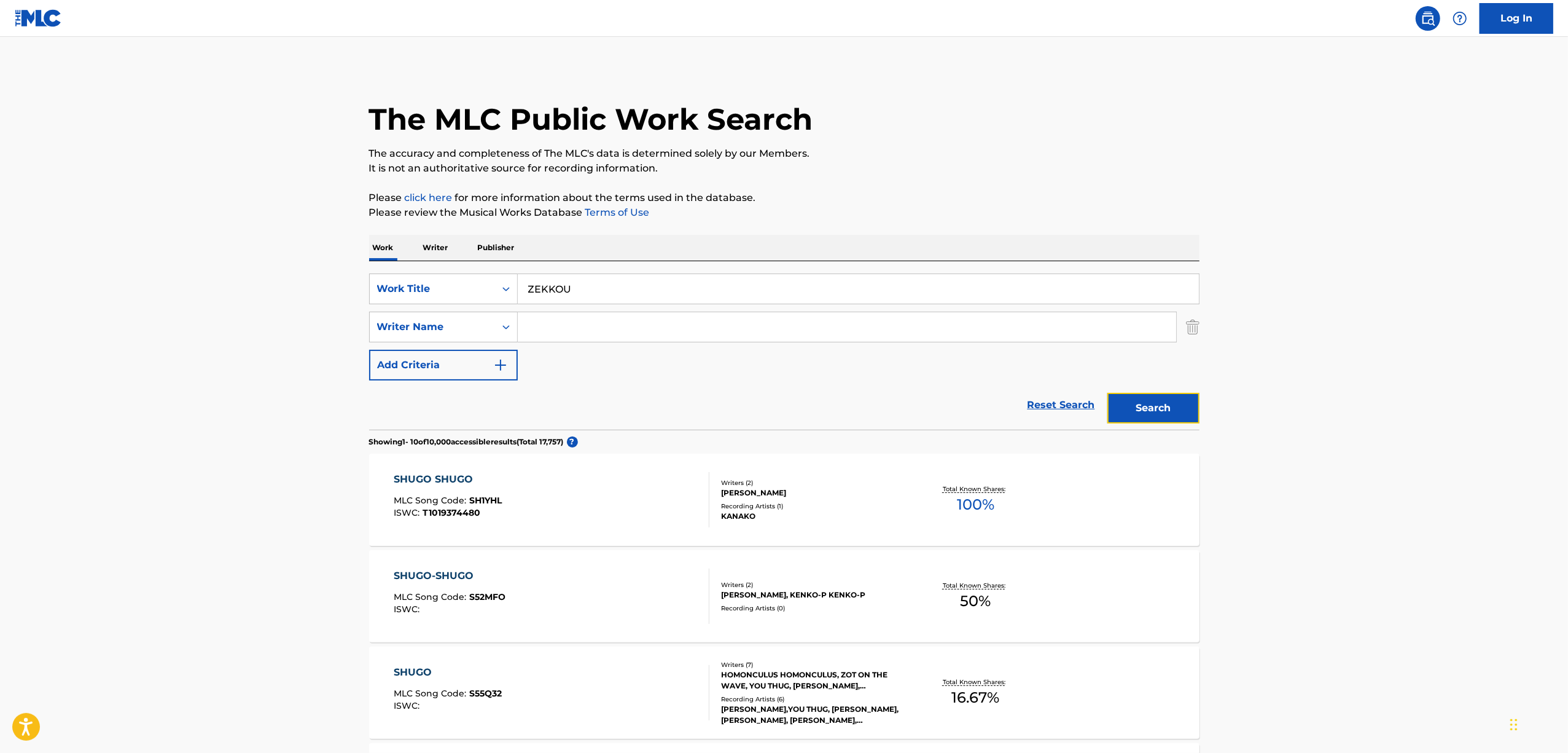
drag, startPoint x: 1132, startPoint y: 402, endPoint x: 896, endPoint y: 338, distance: 244.5
click at [1128, 401] on button "Search" at bounding box center [1154, 408] width 92 height 31
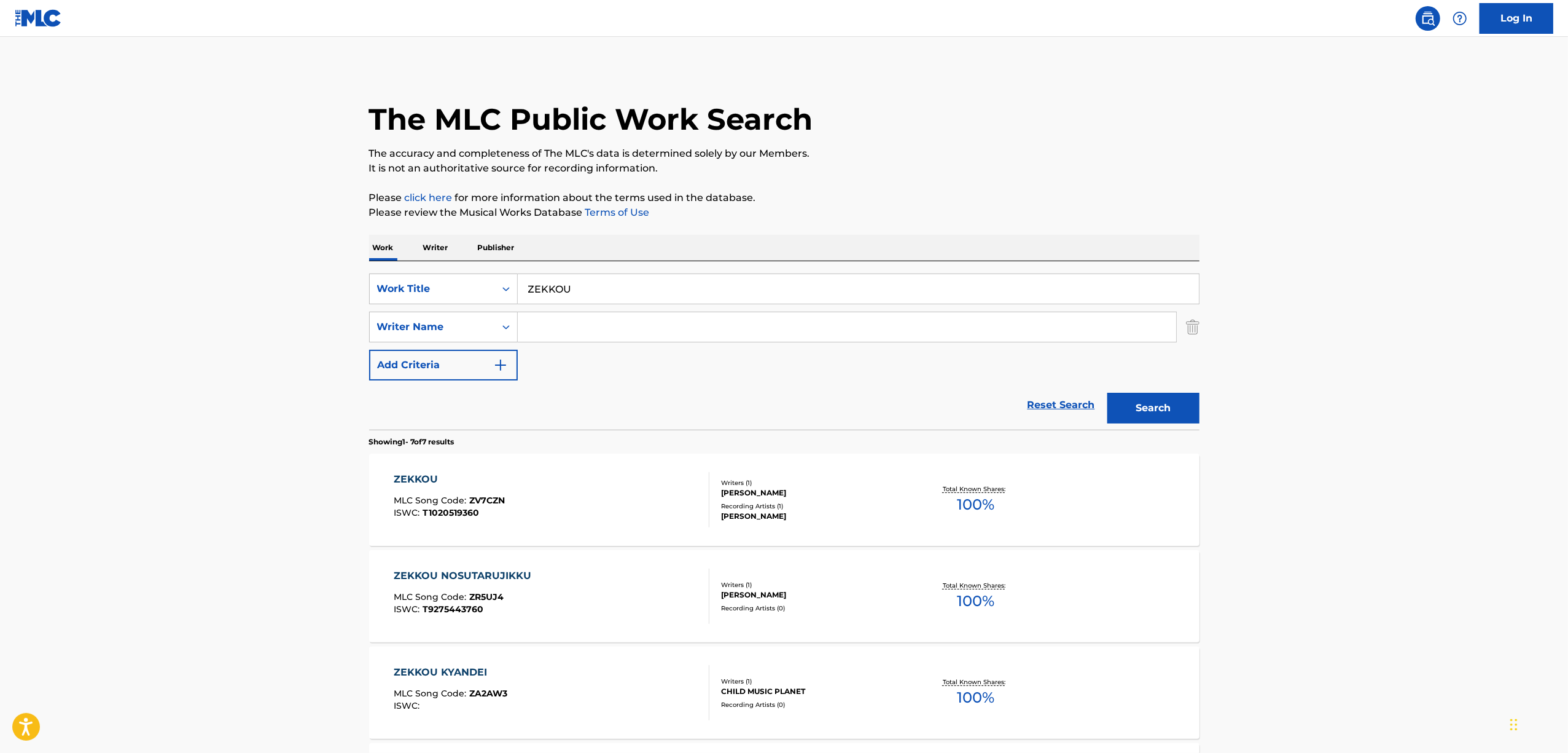
click at [585, 342] on div "Search Form" at bounding box center [847, 327] width 659 height 31
click at [580, 328] on input "Search Form" at bounding box center [847, 327] width 658 height 29
paste input "Nakiso"
type input "Nakiso"
click at [1161, 413] on button "Search" at bounding box center [1154, 408] width 92 height 31
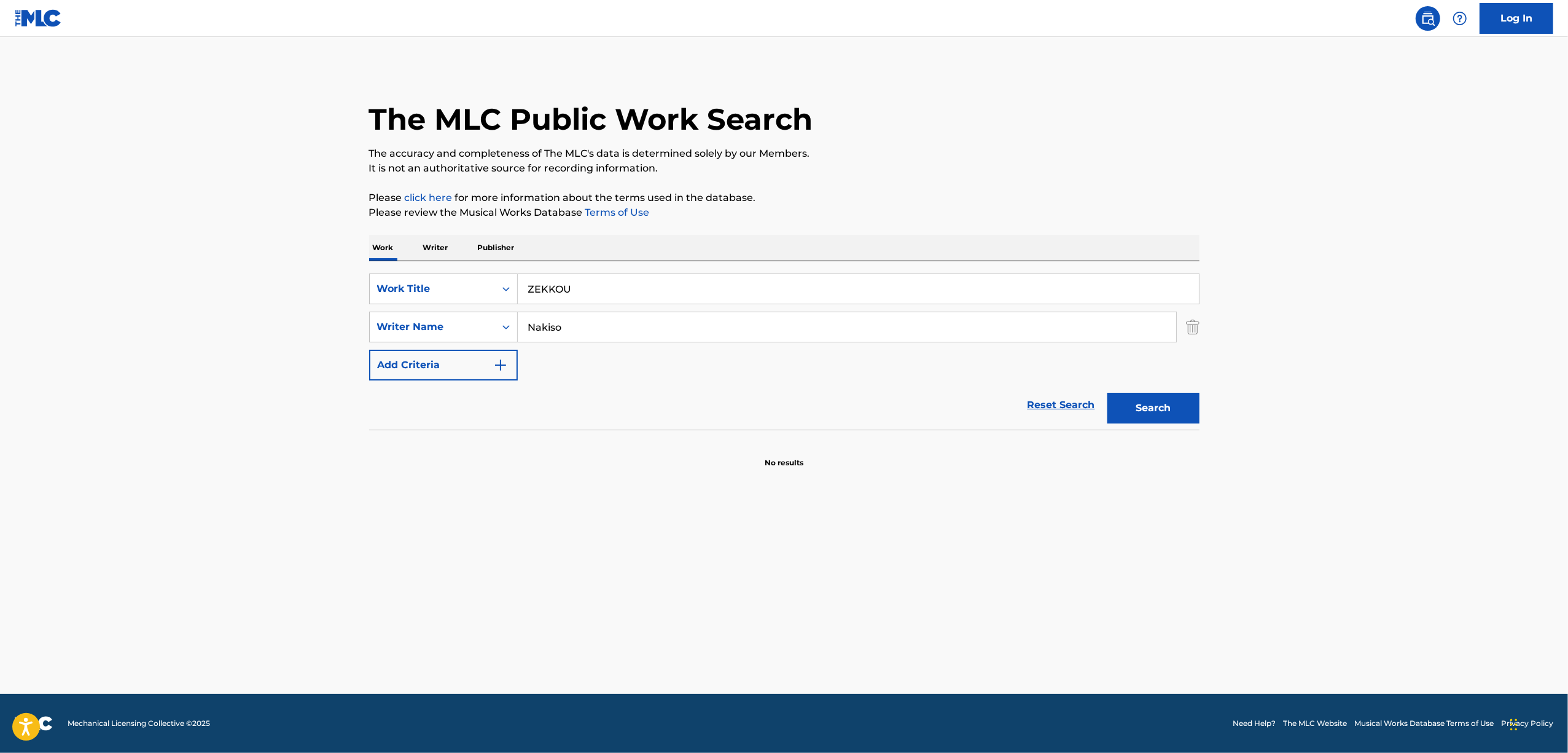
click at [1144, 425] on div "Search" at bounding box center [1150, 405] width 98 height 49
click at [1153, 387] on div "Search" at bounding box center [1150, 405] width 98 height 49
drag, startPoint x: 1141, startPoint y: 399, endPoint x: 1132, endPoint y: 401, distance: 9.2
click at [1141, 401] on button "Search" at bounding box center [1154, 408] width 92 height 31
drag, startPoint x: 543, startPoint y: 298, endPoint x: 594, endPoint y: 364, distance: 83.4
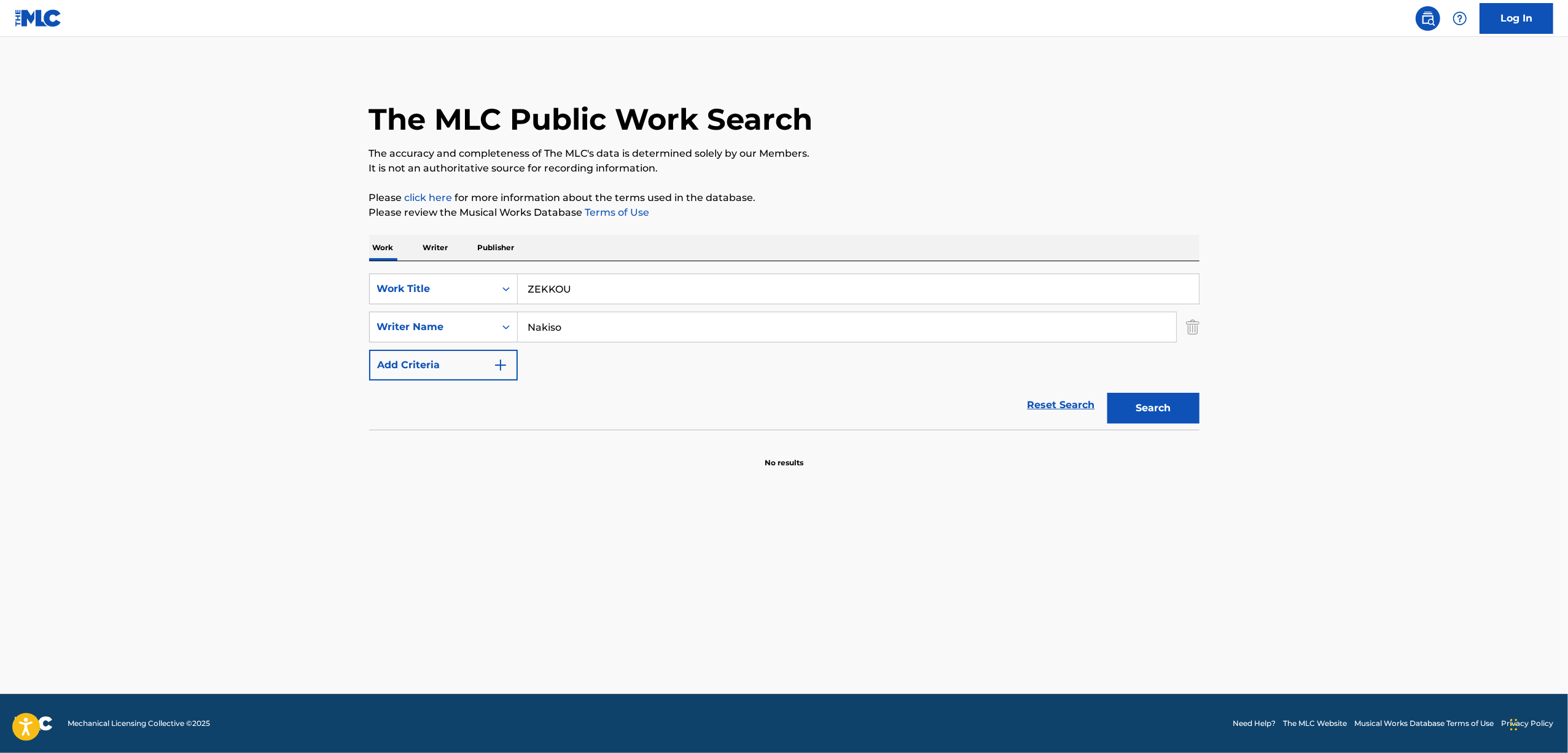
click at [424, 332] on div "SearchWithCriteria61ed7d02-a23f-494d-82be-06f4a2dc12f5 Work Title ZEKKOU Search…" at bounding box center [784, 327] width 830 height 107
paste input "MANHATTAN"
type input "MANHATTAN"
drag, startPoint x: 264, startPoint y: 419, endPoint x: 163, endPoint y: 425, distance: 101.2
click at [170, 428] on main "The MLC Public Work Search The accuracy and completeness of The MLC's data is d…" at bounding box center [784, 365] width 1568 height 657
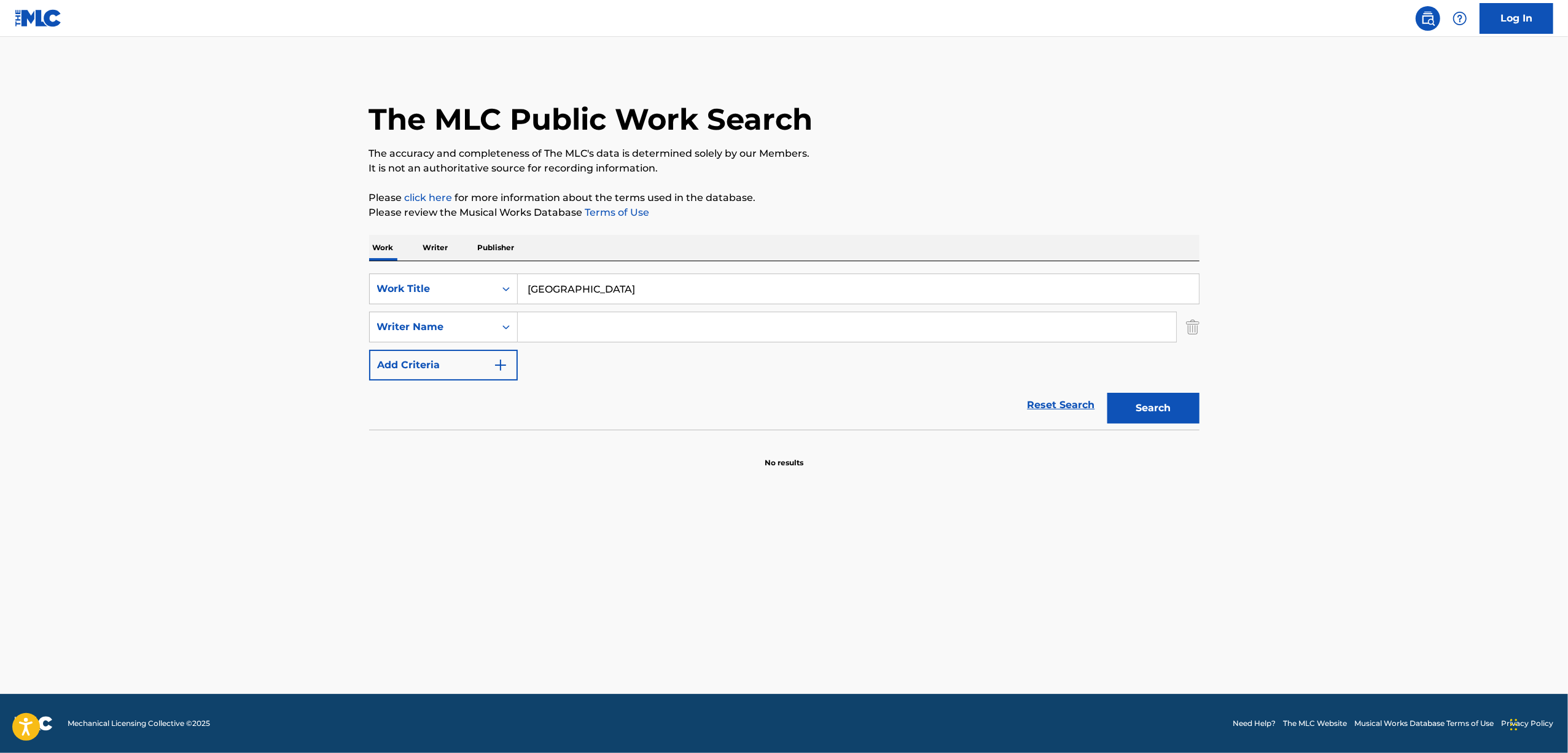
click at [1107, 393] on button "Search" at bounding box center [1154, 408] width 92 height 31
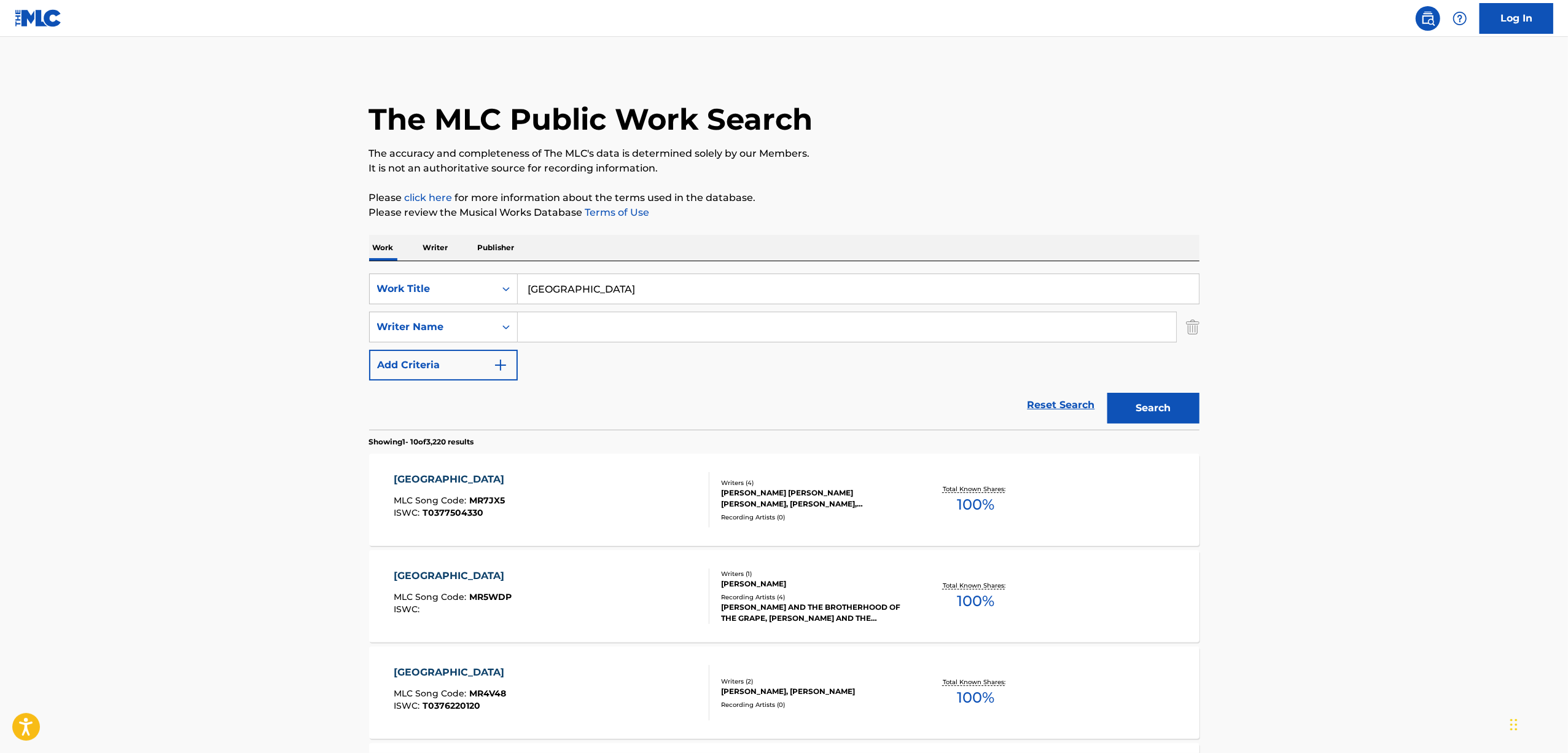
click at [652, 326] on input "Search Form" at bounding box center [847, 327] width 658 height 29
paste input "Wotaku"
type input "Wotaku"
click at [1178, 409] on button "Search" at bounding box center [1154, 408] width 92 height 31
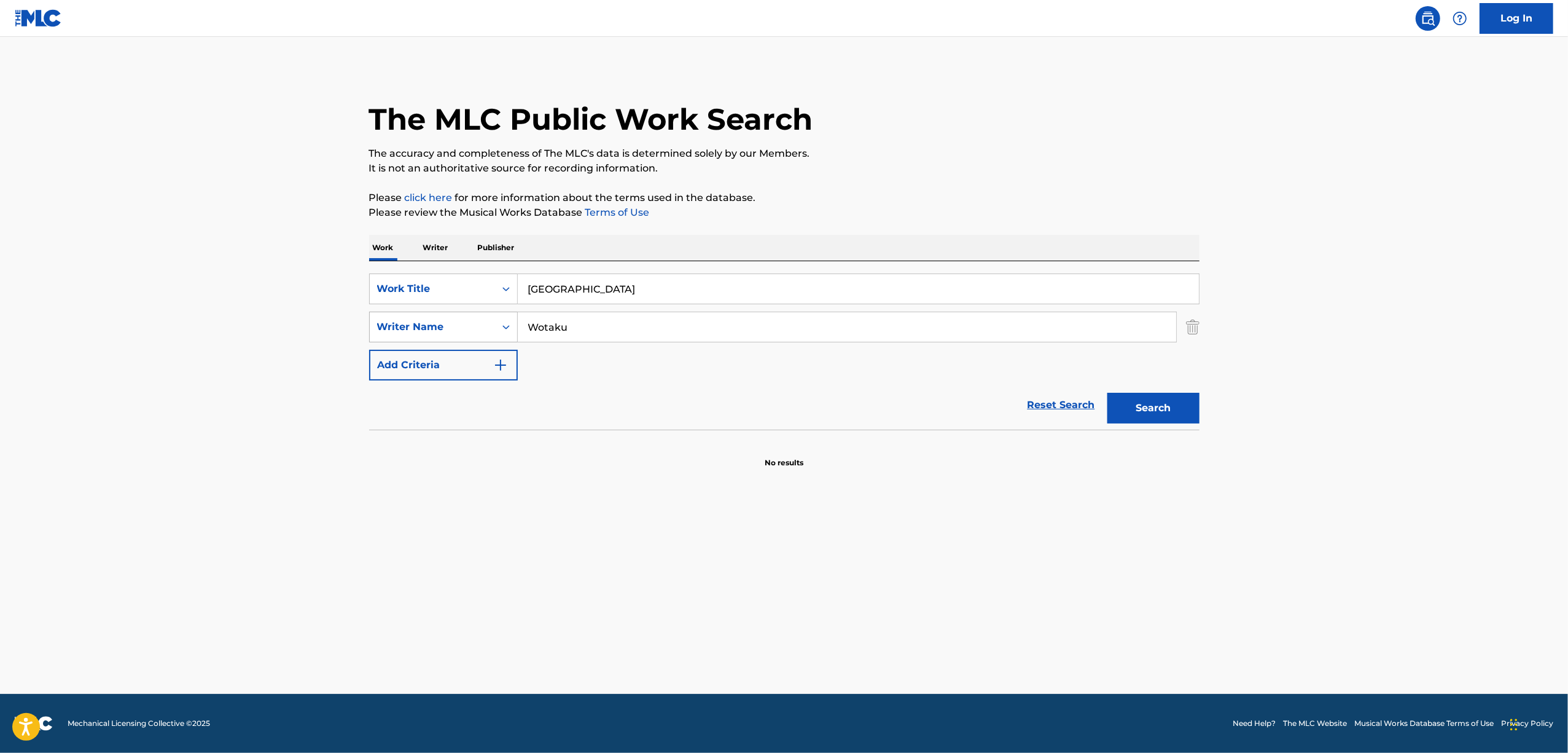
drag, startPoint x: 507, startPoint y: 308, endPoint x: 477, endPoint y: 314, distance: 30.6
click at [465, 317] on div "SearchWithCriteria61ed7d02-a23f-494d-82be-06f4a2dc12f5 Work Title MANHATTAN Sea…" at bounding box center [784, 327] width 830 height 107
paste input "ASHIDDOENDO"
type input "ASHIDDOENDO"
drag, startPoint x: 602, startPoint y: 325, endPoint x: 325, endPoint y: 381, distance: 282.6
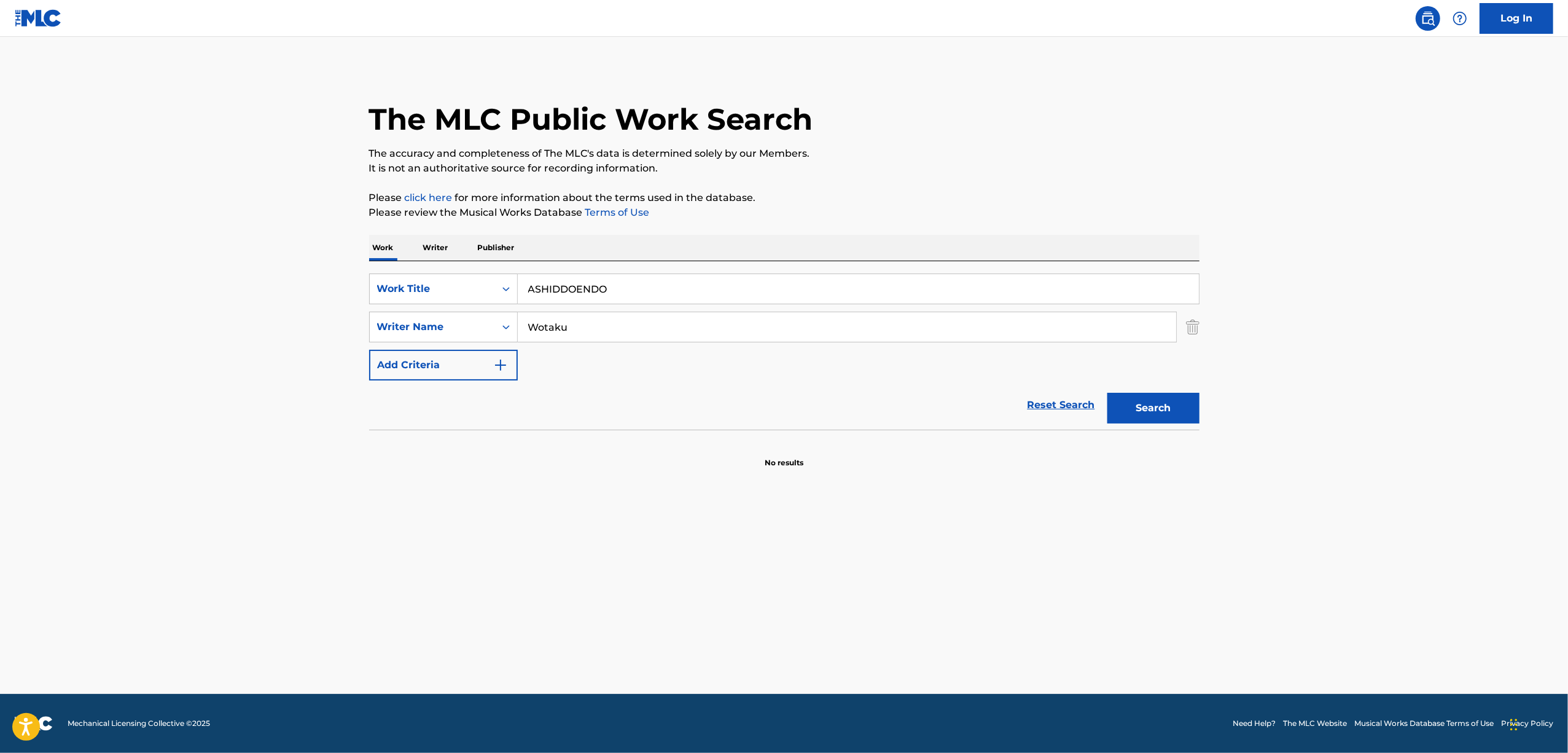
click at [325, 381] on main "The MLC Public Work Search The accuracy and completeness of The MLC's data is d…" at bounding box center [784, 365] width 1568 height 657
click at [1107, 393] on button "Search" at bounding box center [1154, 408] width 92 height 31
drag, startPoint x: 634, startPoint y: 292, endPoint x: 432, endPoint y: 323, distance: 204.4
click at [432, 323] on div "SearchWithCriteria61ed7d02-a23f-494d-82be-06f4a2dc12f5 Work Title ASHIDDOENDO S…" at bounding box center [784, 327] width 830 height 107
paste input "DAREDEMO IIKARA TSUKIAITAI"
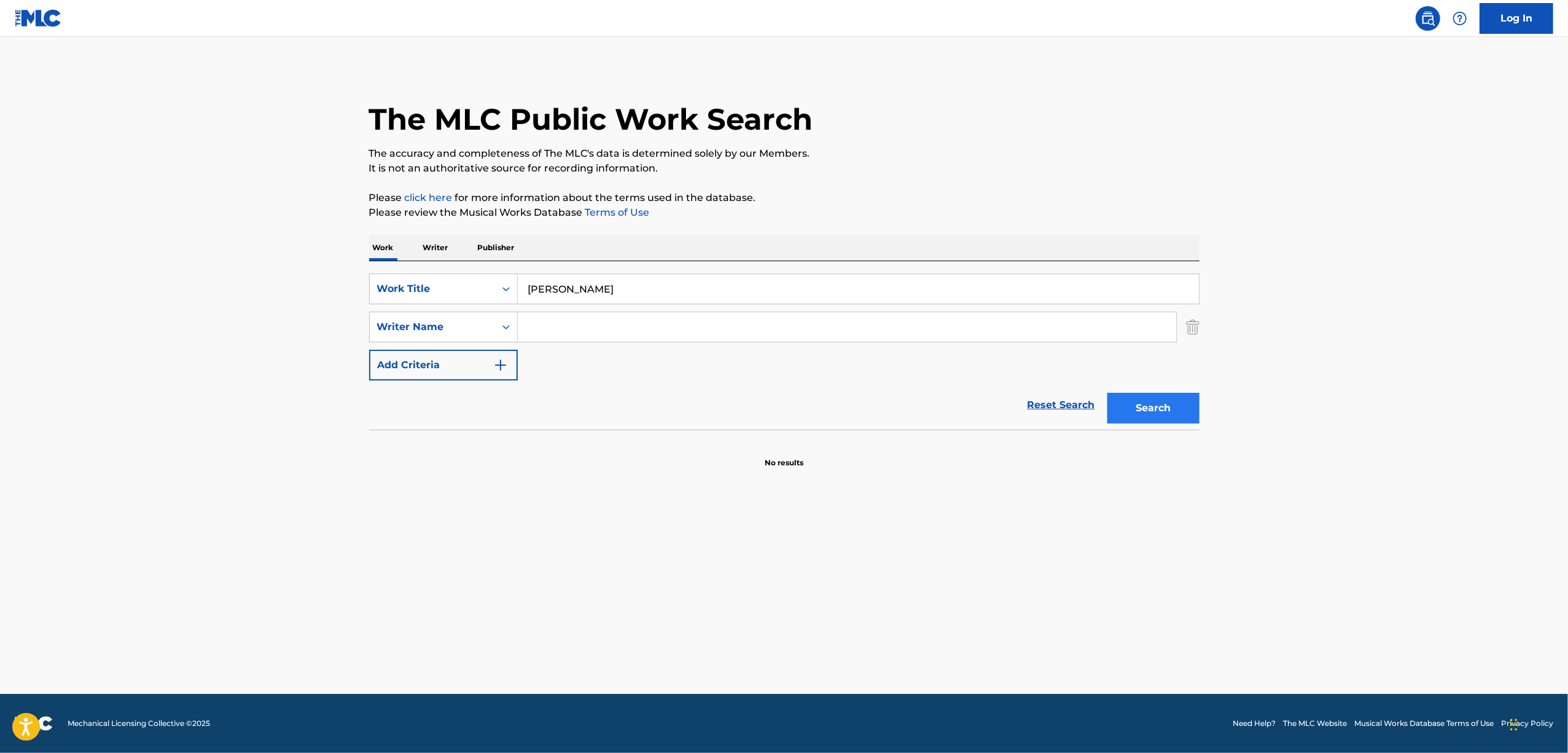
type input "DAREDEMO IIKARA TSUKIAITAI"
click at [1135, 408] on button "Search" at bounding box center [1154, 408] width 92 height 31
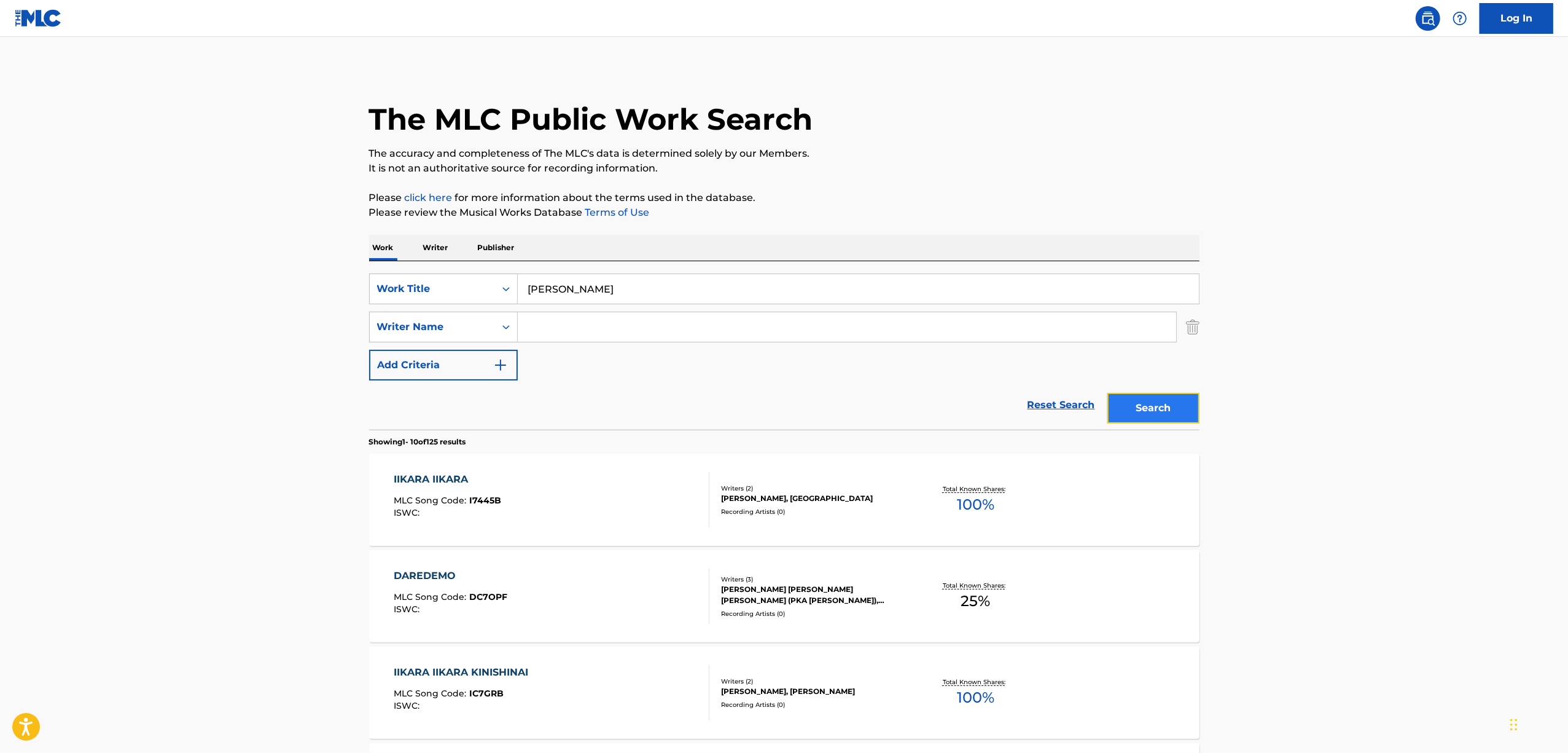
click at [1176, 411] on button "Search" at bounding box center [1154, 408] width 92 height 31
click at [545, 322] on input "Search Form" at bounding box center [847, 327] width 658 height 29
paste input "TAKKYUUSYOUNEN"
type input "TAKKYUUSYOUNEN"
drag, startPoint x: 700, startPoint y: 291, endPoint x: 264, endPoint y: 333, distance: 438.0
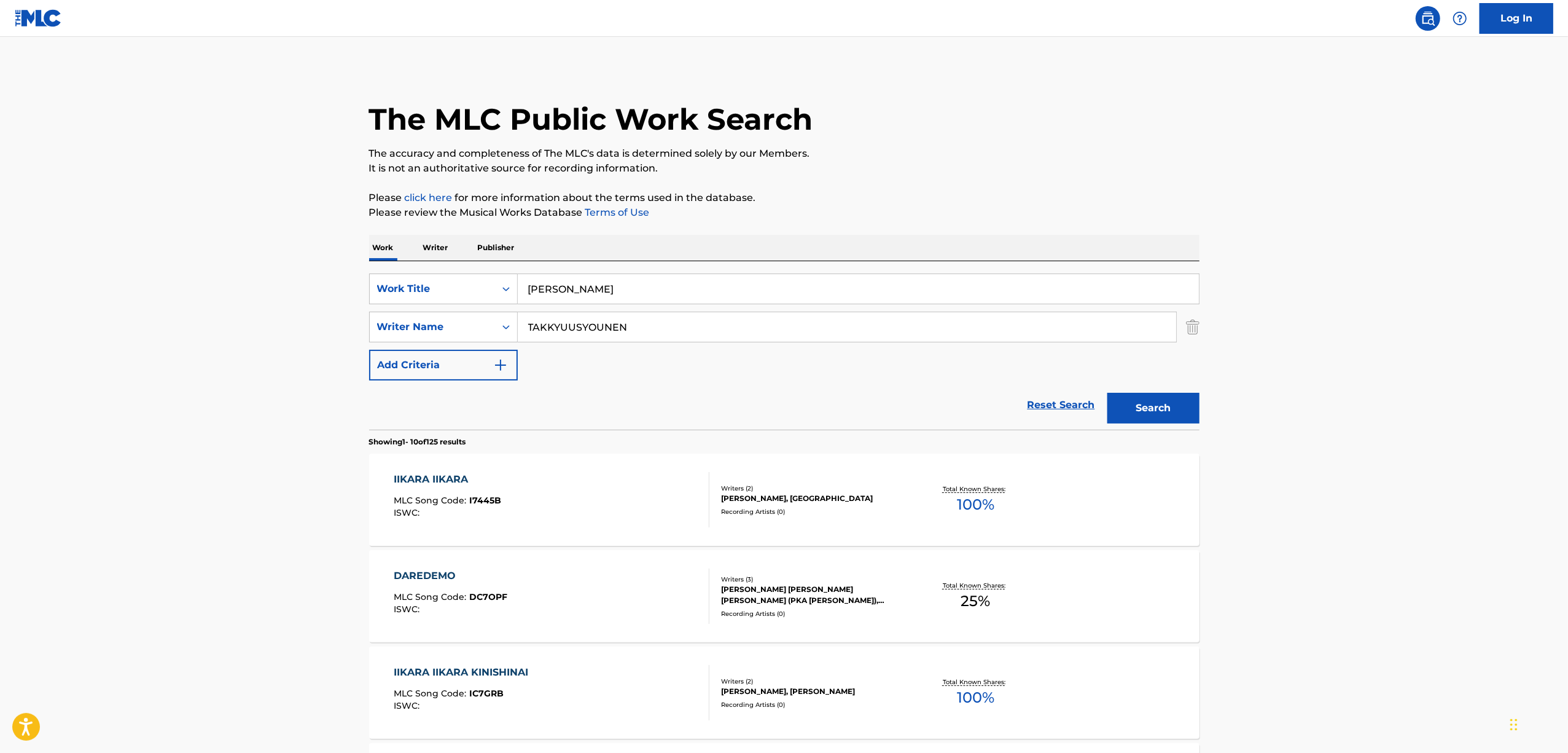
click at [264, 333] on main "The MLC Public Work Search The accuracy and completeness of The MLC's data is d…" at bounding box center [784, 760] width 1568 height 1446
click at [1160, 403] on button "Search" at bounding box center [1154, 408] width 92 height 31
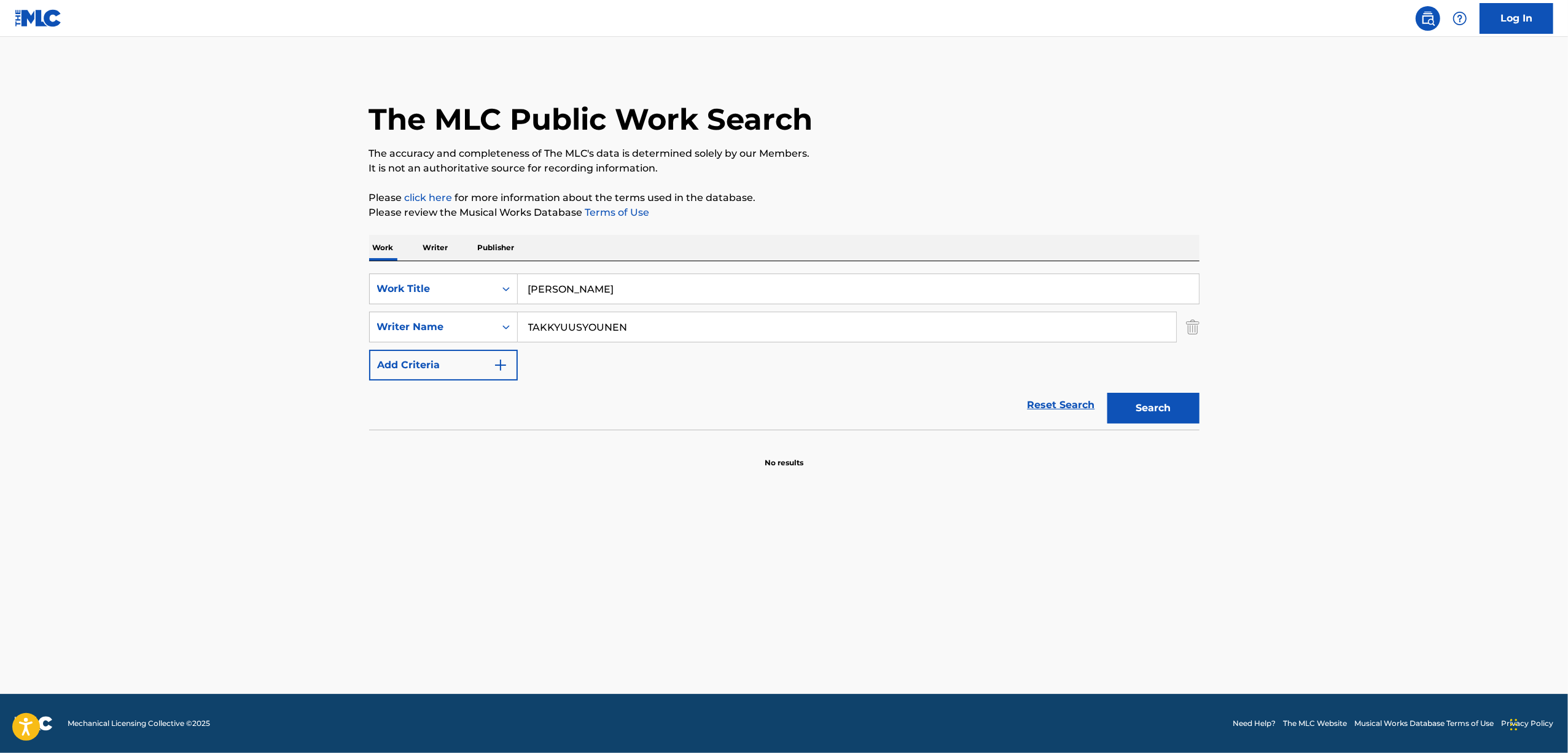
paste input "HAJIMETE KATTA YASUI PC O KYOU OREWA UTTA"
drag, startPoint x: 1124, startPoint y: 411, endPoint x: 1108, endPoint y: 398, distance: 20.6
click at [1124, 407] on button "Search" at bounding box center [1154, 408] width 92 height 31
drag, startPoint x: 792, startPoint y: 284, endPoint x: 360, endPoint y: 338, distance: 435.4
click at [360, 338] on div "The MLC Public Work Search The accuracy and completeness of The MLC's data is d…" at bounding box center [784, 267] width 860 height 401
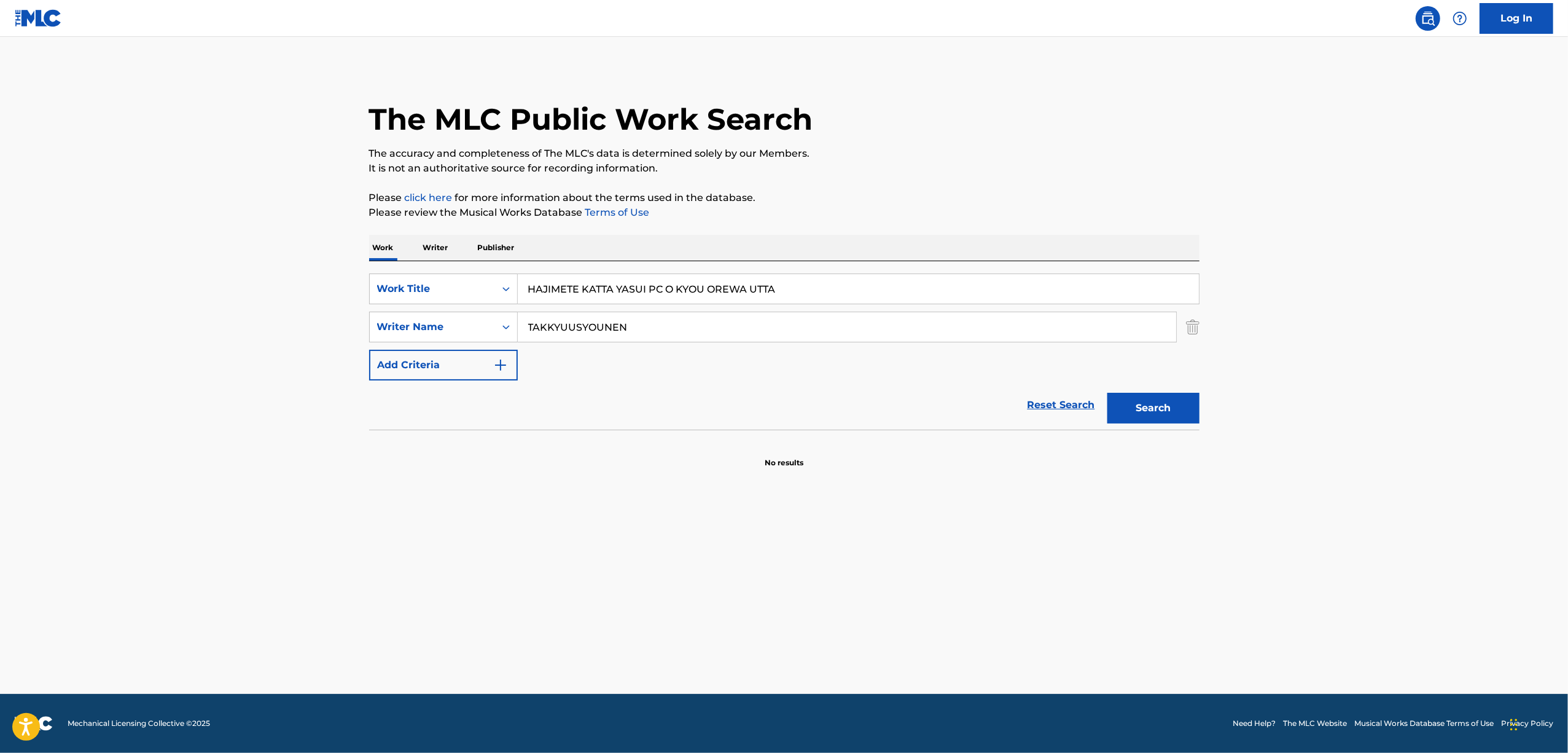
paste input "GUUGUU"
click at [1146, 424] on div "Search" at bounding box center [1150, 405] width 98 height 49
click at [1146, 416] on button "Search" at bounding box center [1154, 408] width 92 height 31
drag, startPoint x: 1128, startPoint y: 409, endPoint x: 988, endPoint y: 359, distance: 148.7
click at [1128, 406] on button "Search" at bounding box center [1154, 408] width 92 height 31
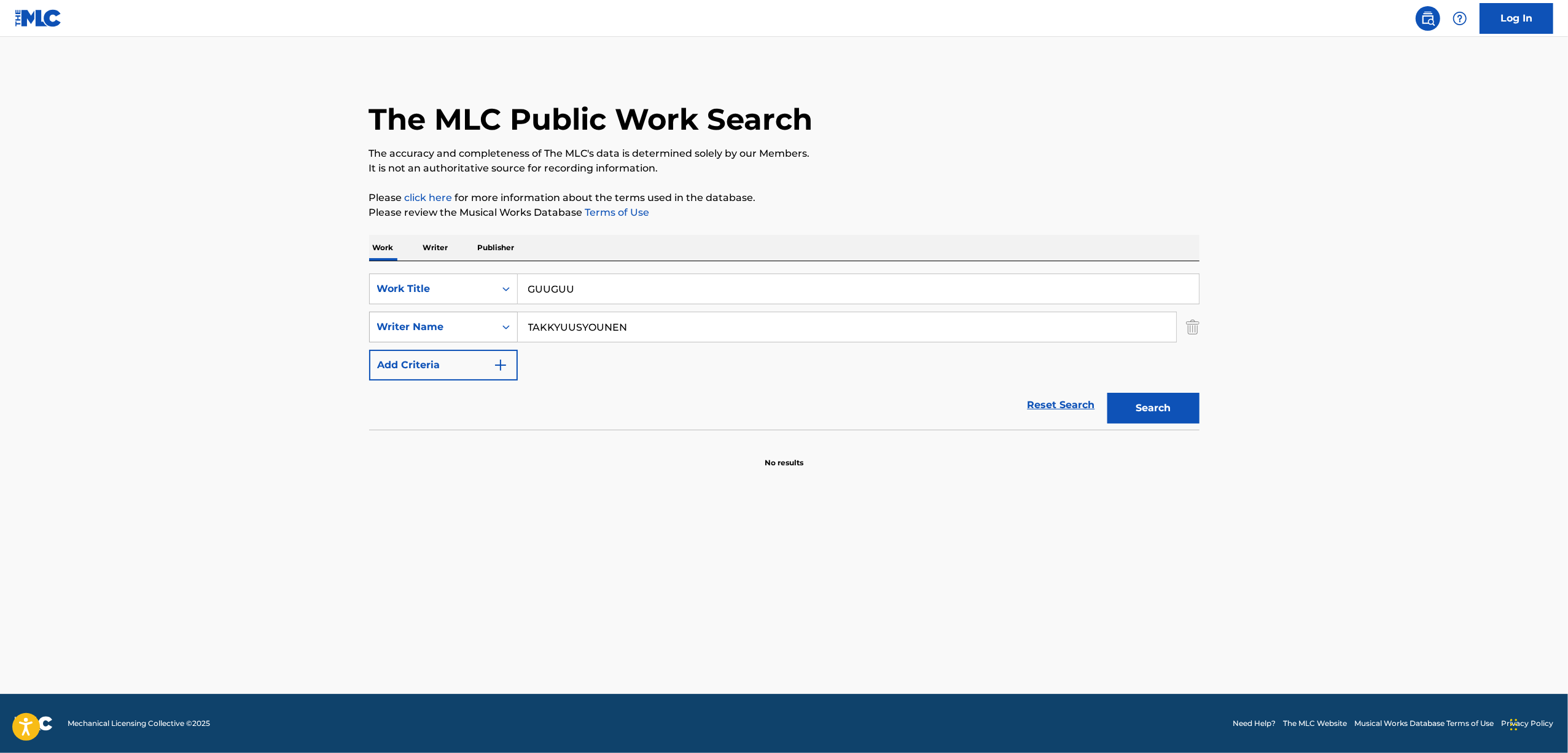
drag, startPoint x: 585, startPoint y: 293, endPoint x: 384, endPoint y: 330, distance: 204.4
click at [384, 330] on div "SearchWithCriteria61ed7d02-a23f-494d-82be-06f4a2dc12f5 Work Title GUUGUU Search…" at bounding box center [784, 327] width 830 height 107
paste input "FUREIRAVIRANZE"
type input "FUREIRAVIRANZE"
drag, startPoint x: 686, startPoint y: 317, endPoint x: 246, endPoint y: 415, distance: 450.8
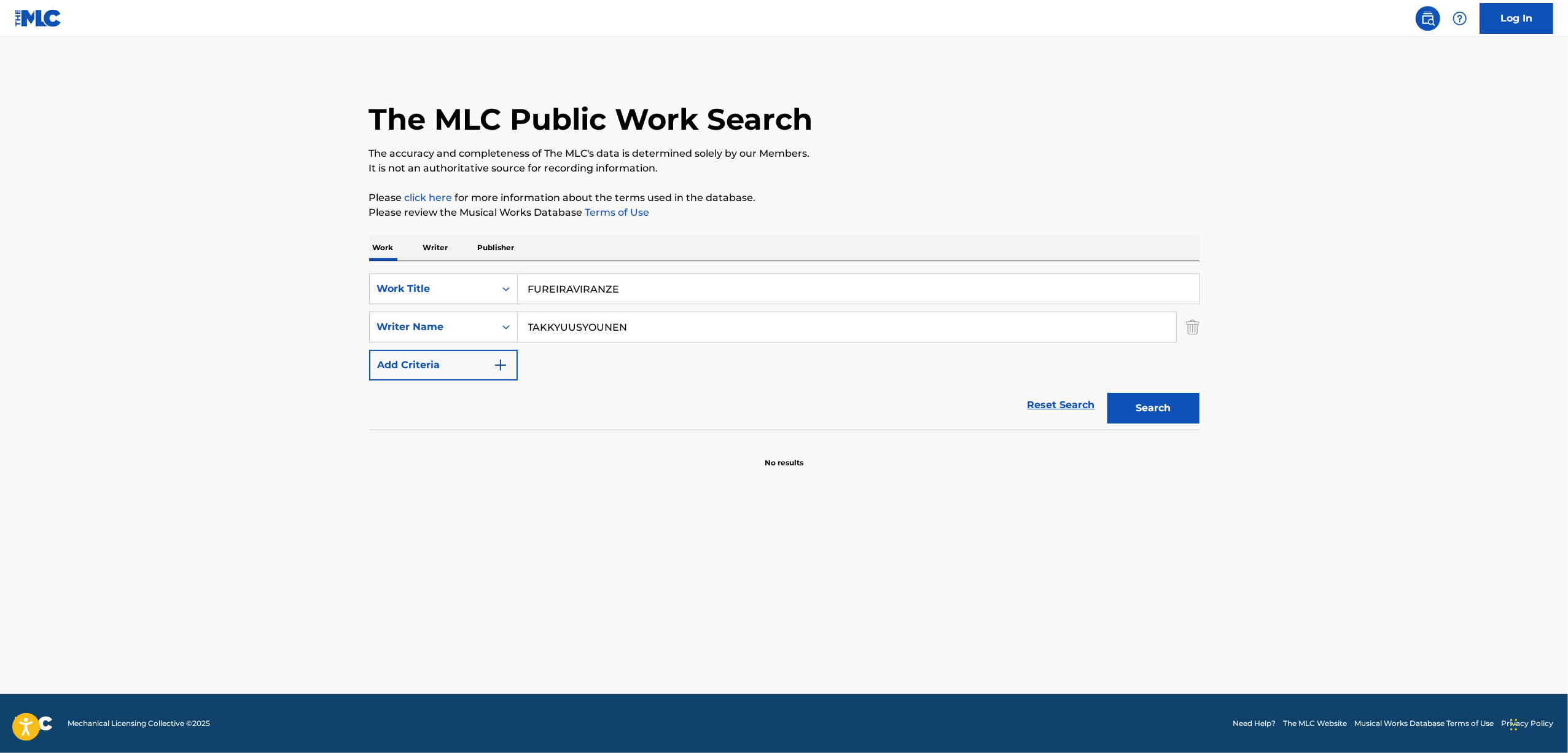
click at [247, 416] on main "The MLC Public Work Search The accuracy and completeness of The MLC's data is d…" at bounding box center [784, 365] width 1568 height 657
drag, startPoint x: 1145, startPoint y: 401, endPoint x: 864, endPoint y: 423, distance: 281.9
click at [1142, 399] on button "Search" at bounding box center [1154, 408] width 92 height 31
drag, startPoint x: 1146, startPoint y: 405, endPoint x: 962, endPoint y: 405, distance: 184.0
click at [1139, 403] on button "Search" at bounding box center [1154, 408] width 92 height 31
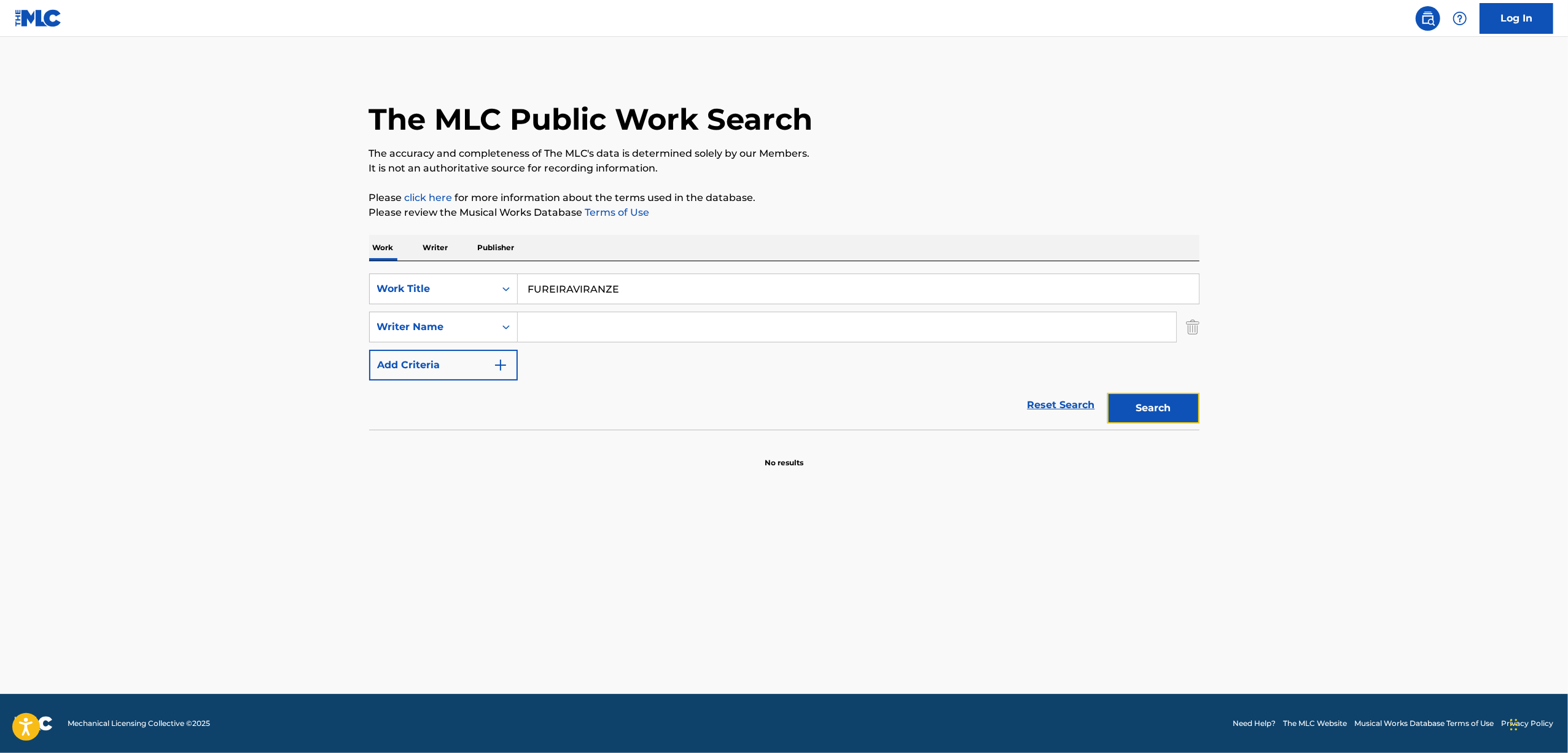
drag, startPoint x: 1146, startPoint y: 403, endPoint x: 1130, endPoint y: 396, distance: 17.5
click at [1143, 399] on button "Search" at bounding box center [1154, 408] width 92 height 31
click at [809, 322] on input "Search Form" at bounding box center [847, 327] width 658 height 29
drag, startPoint x: 630, startPoint y: 279, endPoint x: 507, endPoint y: 305, distance: 125.7
click at [507, 305] on div "SearchWithCriteria61ed7d02-a23f-494d-82be-06f4a2dc12f5 Work Title FUREIRAVIRANZ…" at bounding box center [784, 327] width 830 height 107
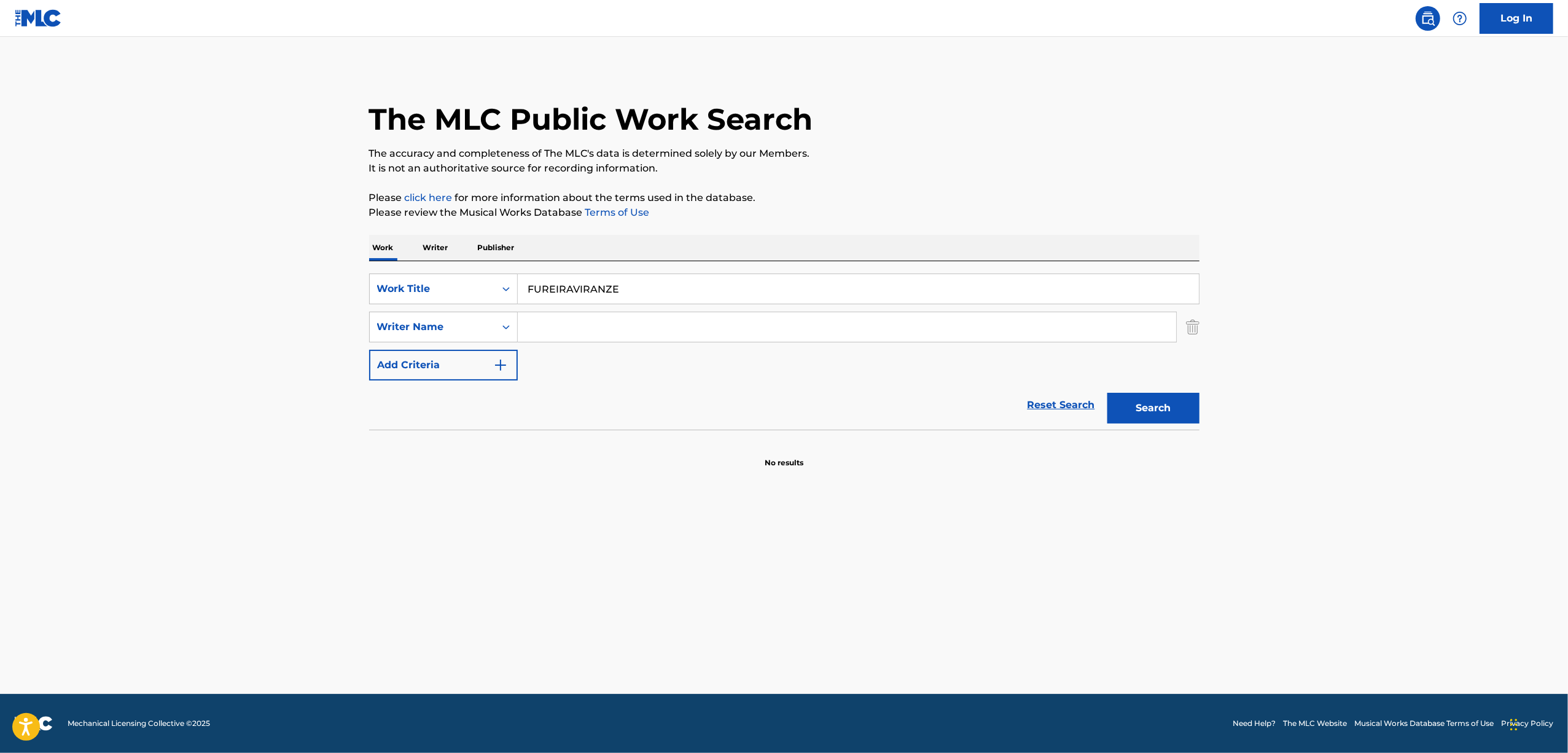
click at [595, 321] on input "Search Form" at bounding box center [847, 327] width 658 height 29
type input "yugica"
click at [1175, 394] on button "Search" at bounding box center [1154, 408] width 92 height 31
click at [1182, 401] on button "Search" at bounding box center [1154, 408] width 92 height 31
drag, startPoint x: 529, startPoint y: 299, endPoint x: 496, endPoint y: 303, distance: 33.2
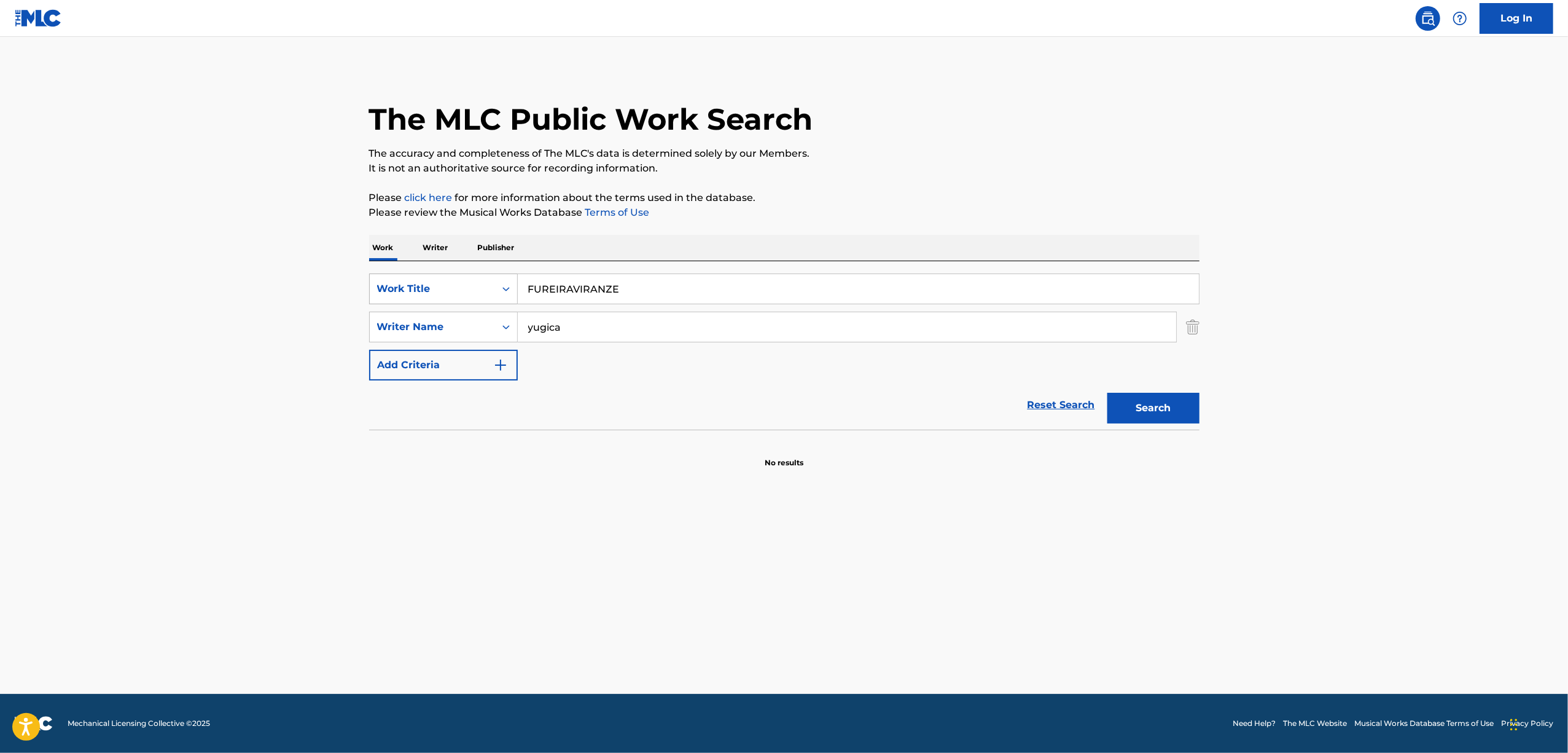
click at [496, 303] on div "SearchWithCriteria61ed7d02-a23f-494d-82be-06f4a2dc12f5 Work Title FUREIRAVIRANZE" at bounding box center [784, 289] width 830 height 31
drag, startPoint x: 605, startPoint y: 316, endPoint x: 339, endPoint y: 367, distance: 270.8
click at [339, 367] on main "The MLC Public Work Search The accuracy and completeness of The MLC's data is d…" at bounding box center [784, 365] width 1568 height 657
drag, startPoint x: 648, startPoint y: 283, endPoint x: 554, endPoint y: 303, distance: 96.1
click at [617, 289] on input "FUREIRAVIRANZE" at bounding box center [858, 289] width 681 height 29
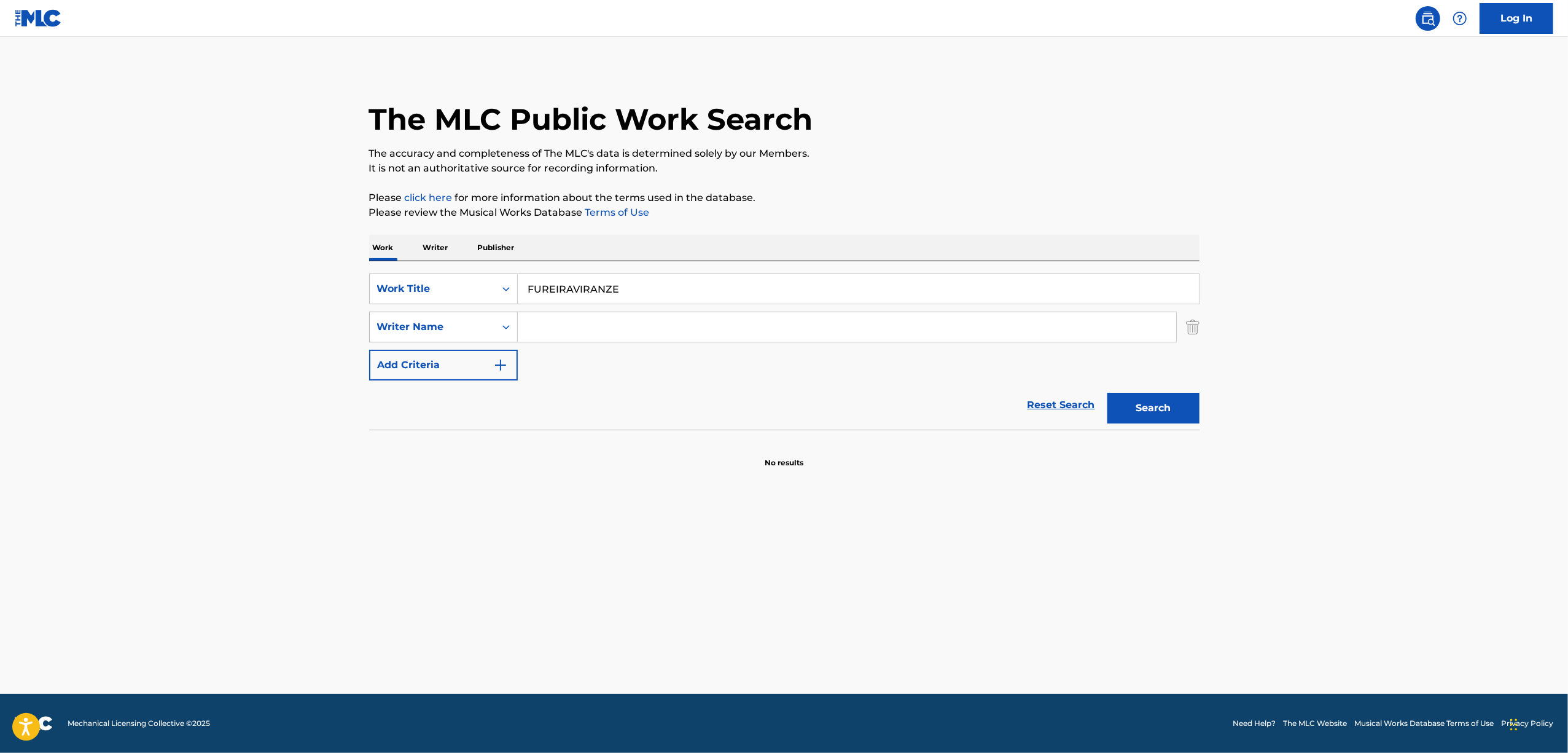
drag, startPoint x: 613, startPoint y: 286, endPoint x: 440, endPoint y: 320, distance: 176.3
click at [440, 320] on div "SearchWithCriteria61ed7d02-a23f-494d-82be-06f4a2dc12f5 Work Title FUREIRAVIRANZ…" at bounding box center [784, 327] width 830 height 107
paste input "E"
drag, startPoint x: 659, startPoint y: 284, endPoint x: 413, endPoint y: 328, distance: 249.9
click at [413, 328] on div "SearchWithCriteria61ed7d02-a23f-494d-82be-06f4a2dc12f5 Work Title FUREIRAVIRANZ…" at bounding box center [784, 327] width 830 height 107
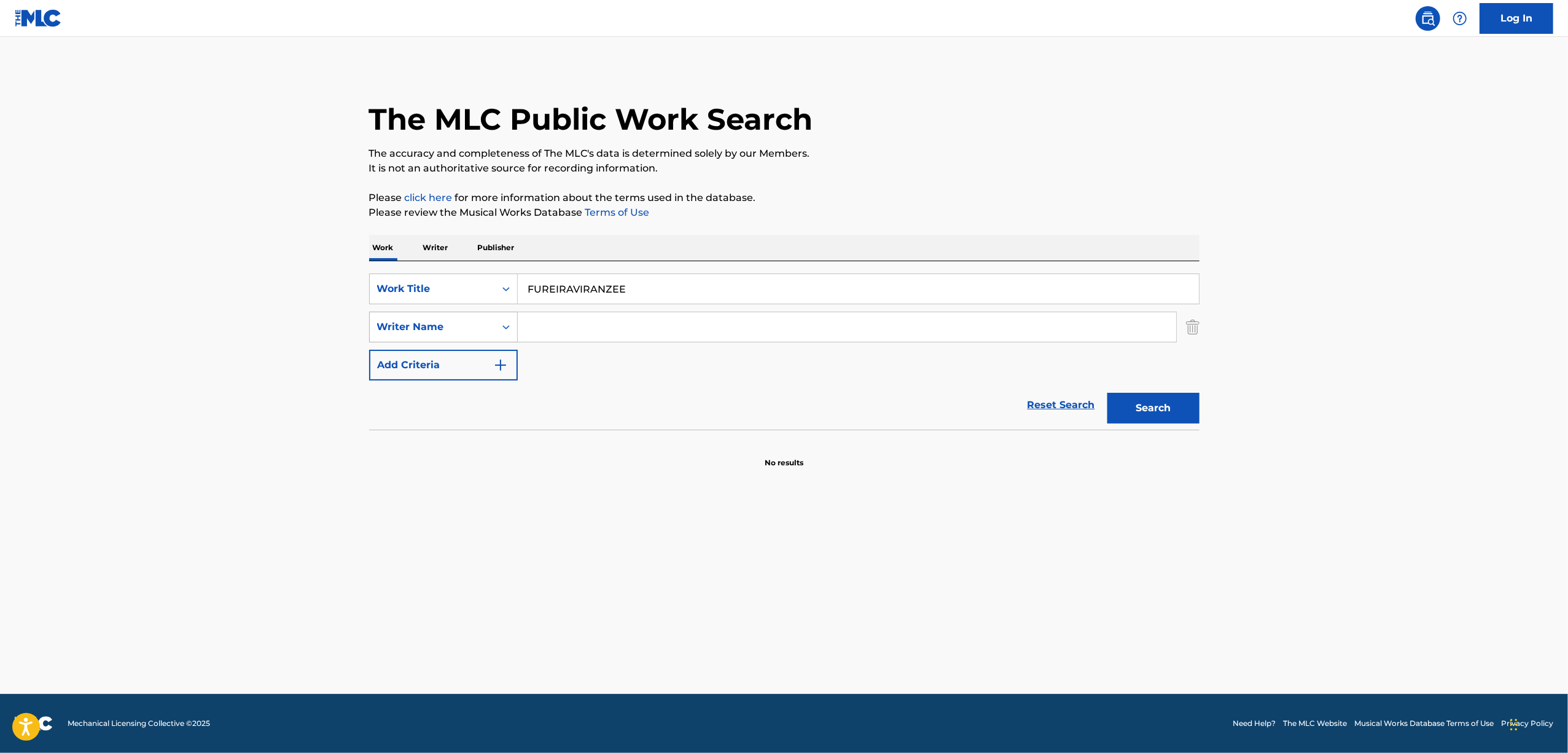
paste input "Search Form"
click at [1153, 411] on button "Search" at bounding box center [1154, 408] width 92 height 31
click at [477, 522] on main "The MLC Public Work Search The accuracy and completeness of The MLC's data is d…" at bounding box center [784, 365] width 1568 height 657
drag, startPoint x: 477, startPoint y: 522, endPoint x: 462, endPoint y: 537, distance: 21.2
click at [475, 525] on main "The MLC Public Work Search The accuracy and completeness of The MLC's data is d…" at bounding box center [784, 365] width 1568 height 657
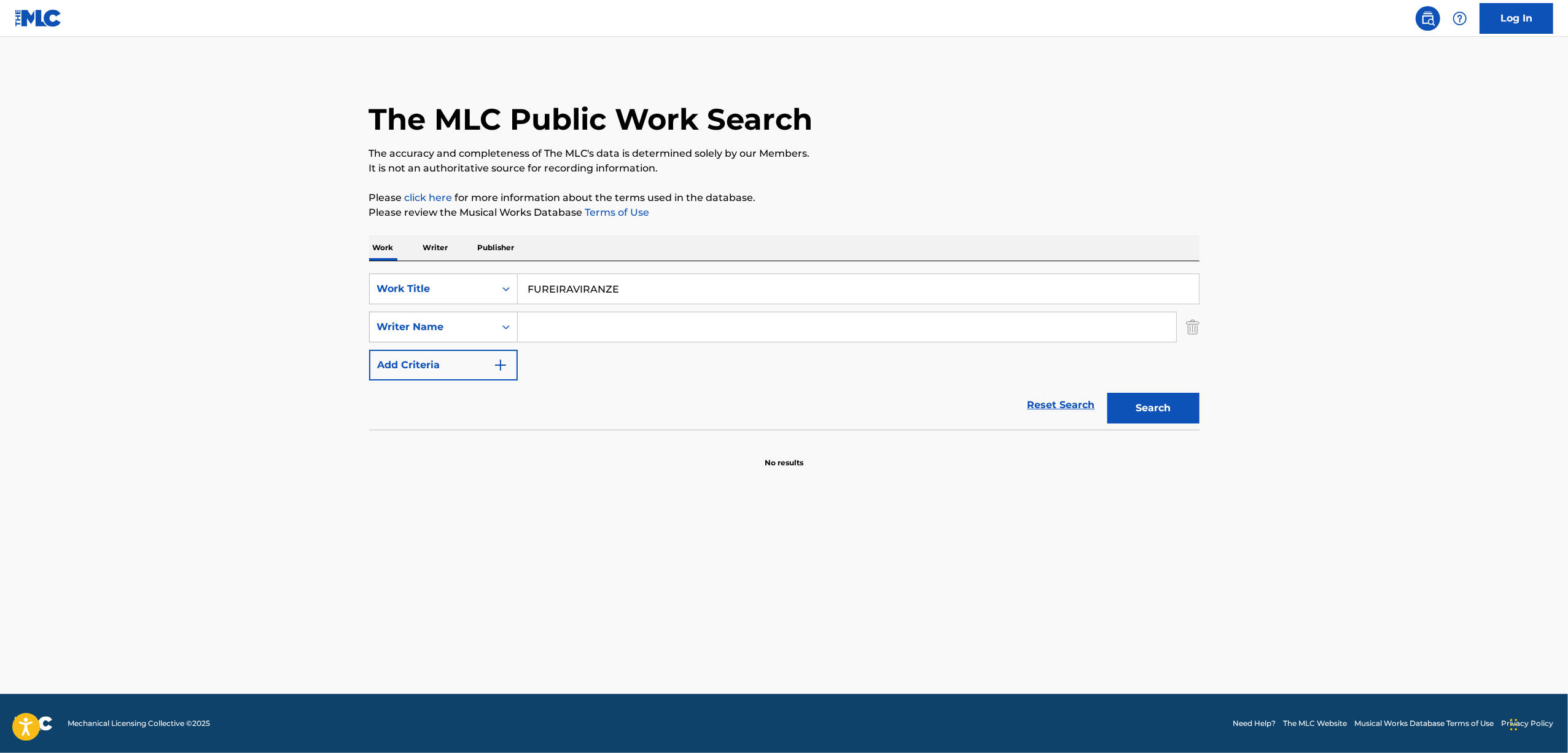
drag, startPoint x: 436, startPoint y: 306, endPoint x: 380, endPoint y: 318, distance: 57.3
click at [380, 318] on div "SearchWithCriteria61ed7d02-a23f-494d-82be-06f4a2dc12f5 Work Title FUREIRAVIRANZ…" at bounding box center [784, 327] width 830 height 107
paste input "RIDEDDOSUTOKKU"
click at [1138, 405] on button "Search" at bounding box center [1154, 408] width 92 height 31
drag, startPoint x: 447, startPoint y: 320, endPoint x: 317, endPoint y: 342, distance: 131.8
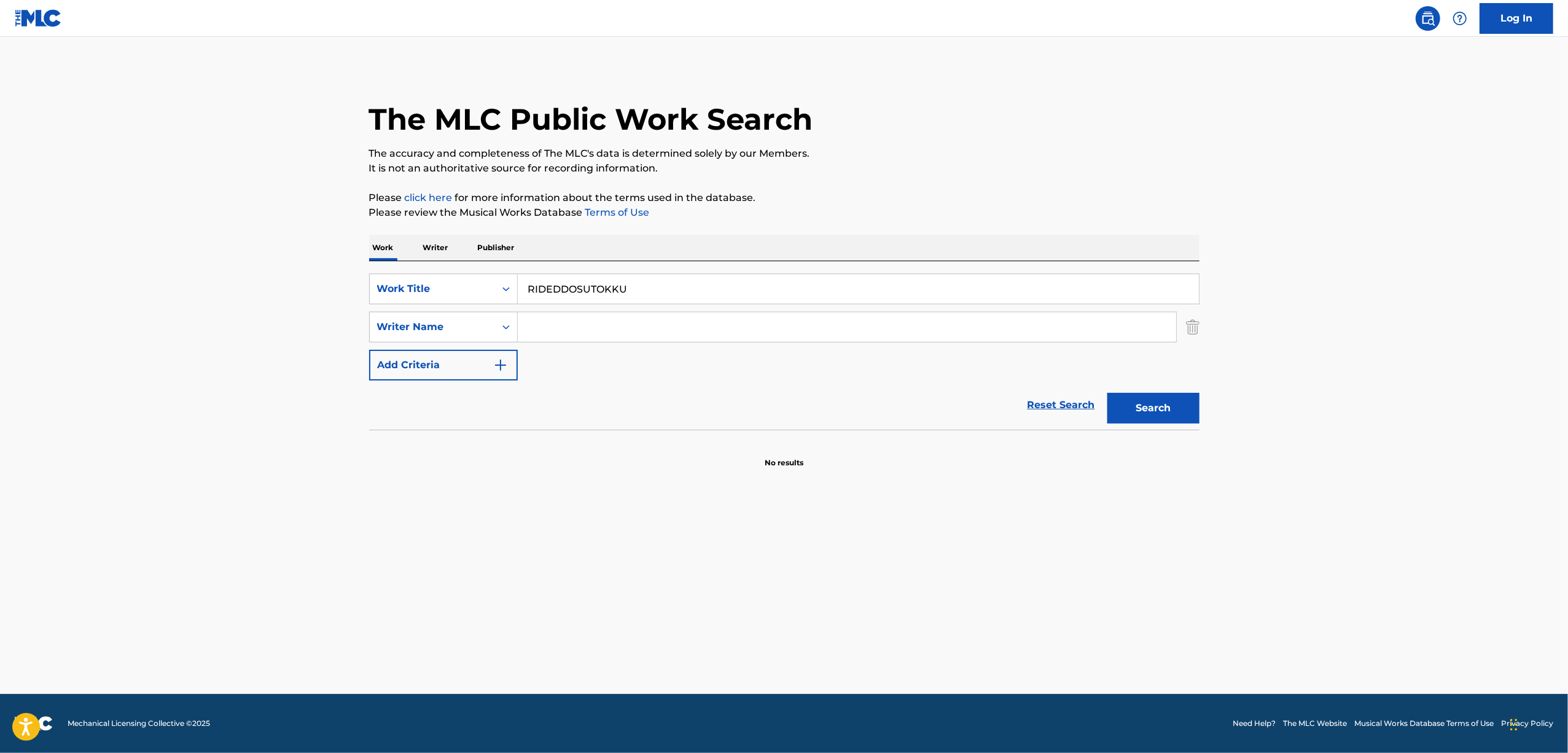
click at [317, 342] on main "The MLC Public Work Search The accuracy and completeness of The MLC's data is d…" at bounding box center [784, 365] width 1568 height 657
paste
click at [1148, 413] on button "Search" at bounding box center [1154, 408] width 92 height 31
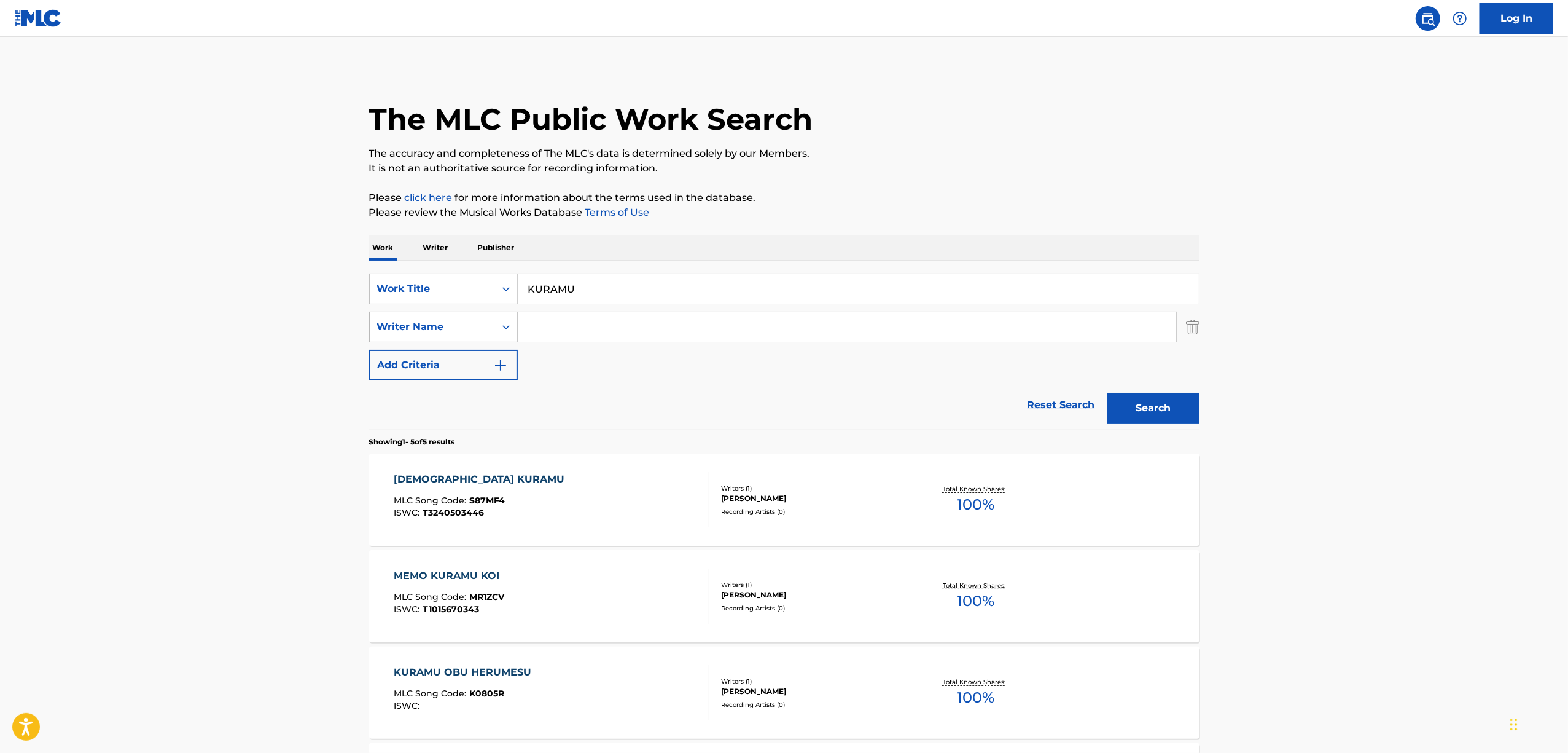
drag, startPoint x: 606, startPoint y: 282, endPoint x: 450, endPoint y: 316, distance: 159.7
click at [452, 316] on div "SearchWithCriteria61ed7d02-a23f-494d-82be-06f4a2dc12f5 Work Title KURAMU Search…" at bounding box center [784, 327] width 830 height 107
click at [1154, 403] on button "Search" at bounding box center [1154, 408] width 92 height 31
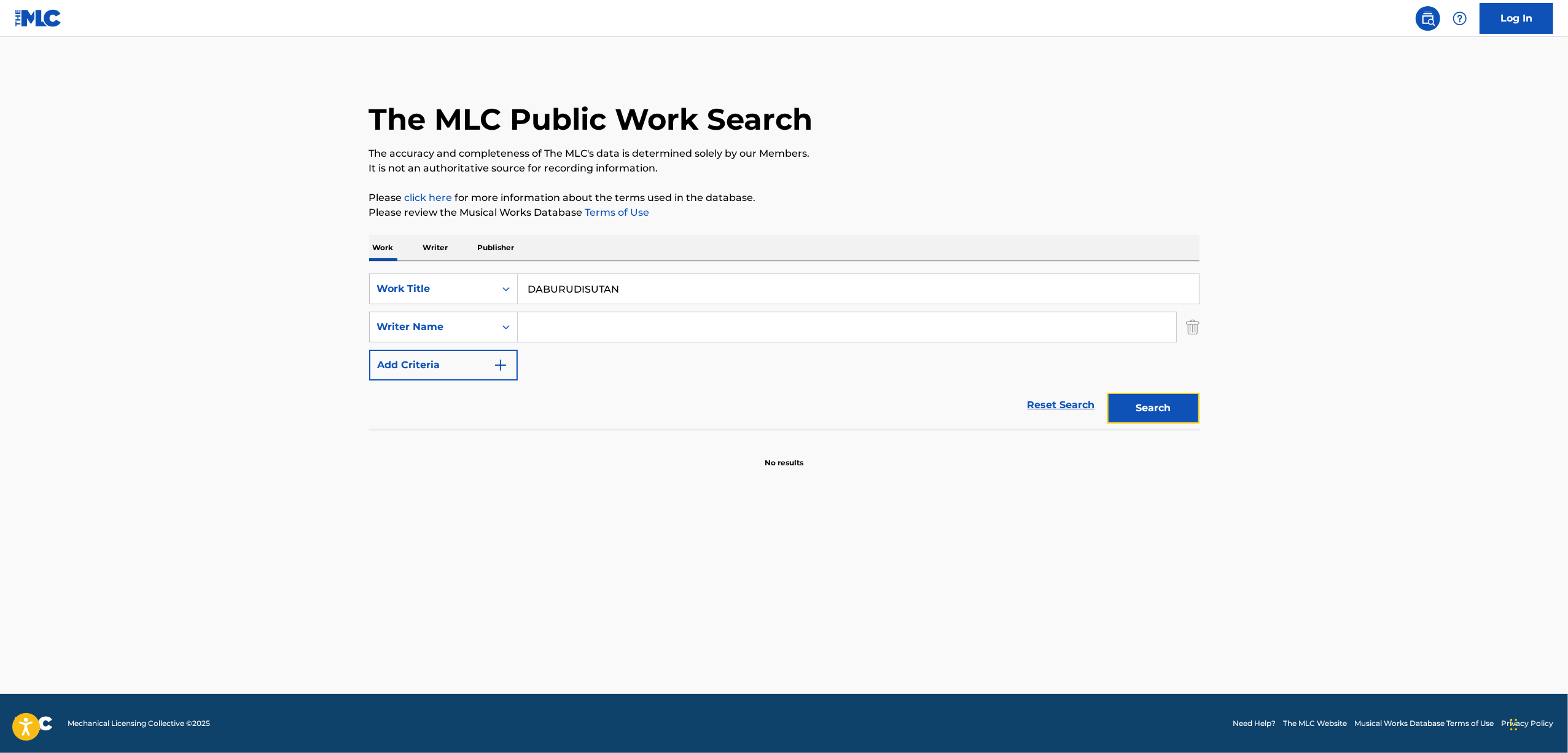
click at [1138, 414] on button "Search" at bounding box center [1154, 408] width 92 height 31
drag, startPoint x: 642, startPoint y: 274, endPoint x: 254, endPoint y: 372, distance: 400.2
click at [254, 372] on main "The MLC Public Work Search The accuracy and completeness of The MLC's data is d…" at bounding box center [784, 365] width 1568 height 657
drag, startPoint x: 619, startPoint y: 271, endPoint x: 452, endPoint y: 325, distance: 175.5
click at [452, 325] on div "SearchWithCriteria61ed7d02-a23f-494d-82be-06f4a2dc12f5 Work Title T3216780273 S…" at bounding box center [784, 346] width 830 height 169
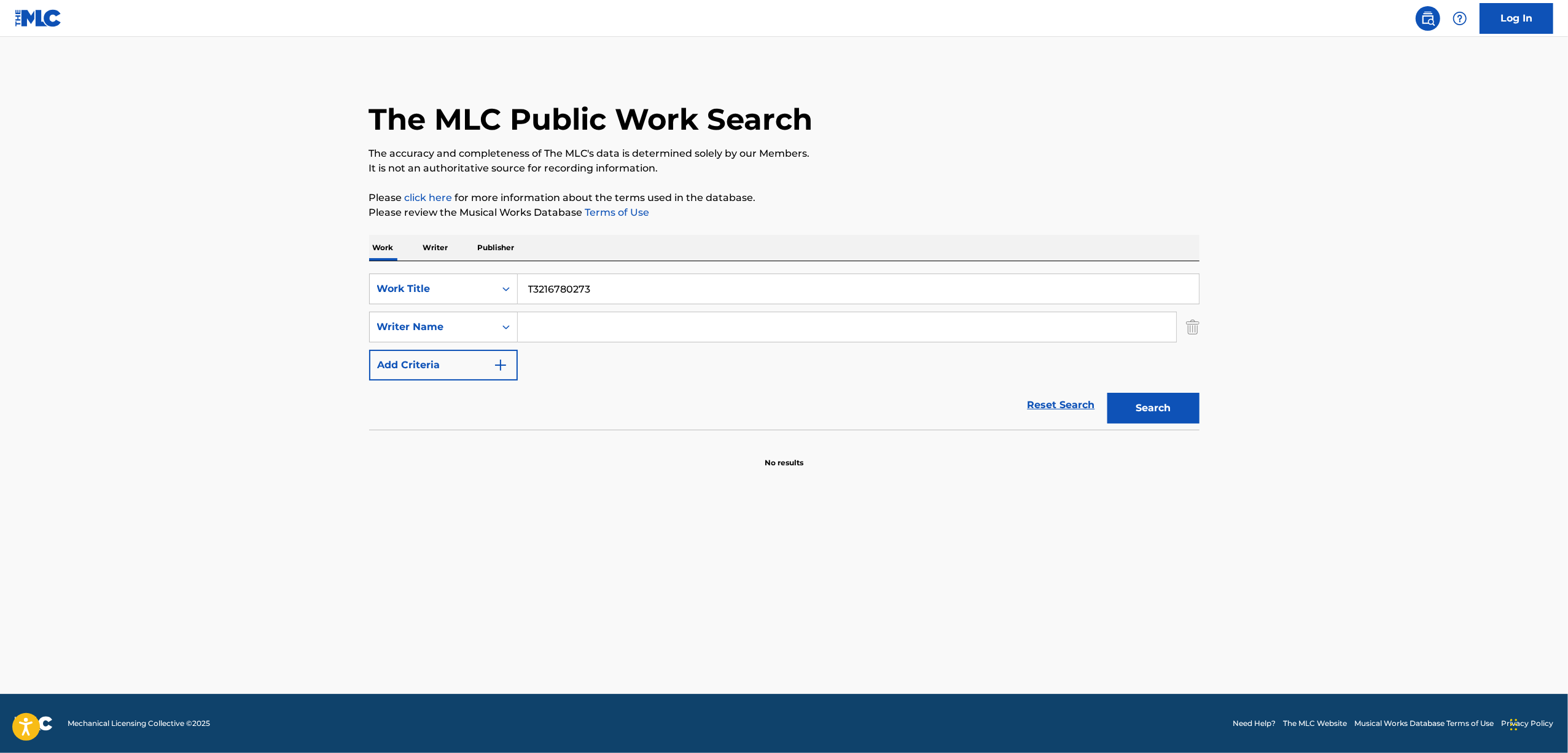
click at [571, 325] on input "Search Form" at bounding box center [847, 327] width 658 height 29
drag, startPoint x: 473, startPoint y: 332, endPoint x: 415, endPoint y: 345, distance: 59.4
click at [415, 345] on div "SearchWithCriteria61ed7d02-a23f-494d-82be-06f4a2dc12f5 Work Title T3216780273 S…" at bounding box center [784, 327] width 830 height 107
type input "SUPERVILLAIN"
click at [600, 321] on input "Search Form" at bounding box center [847, 327] width 658 height 29
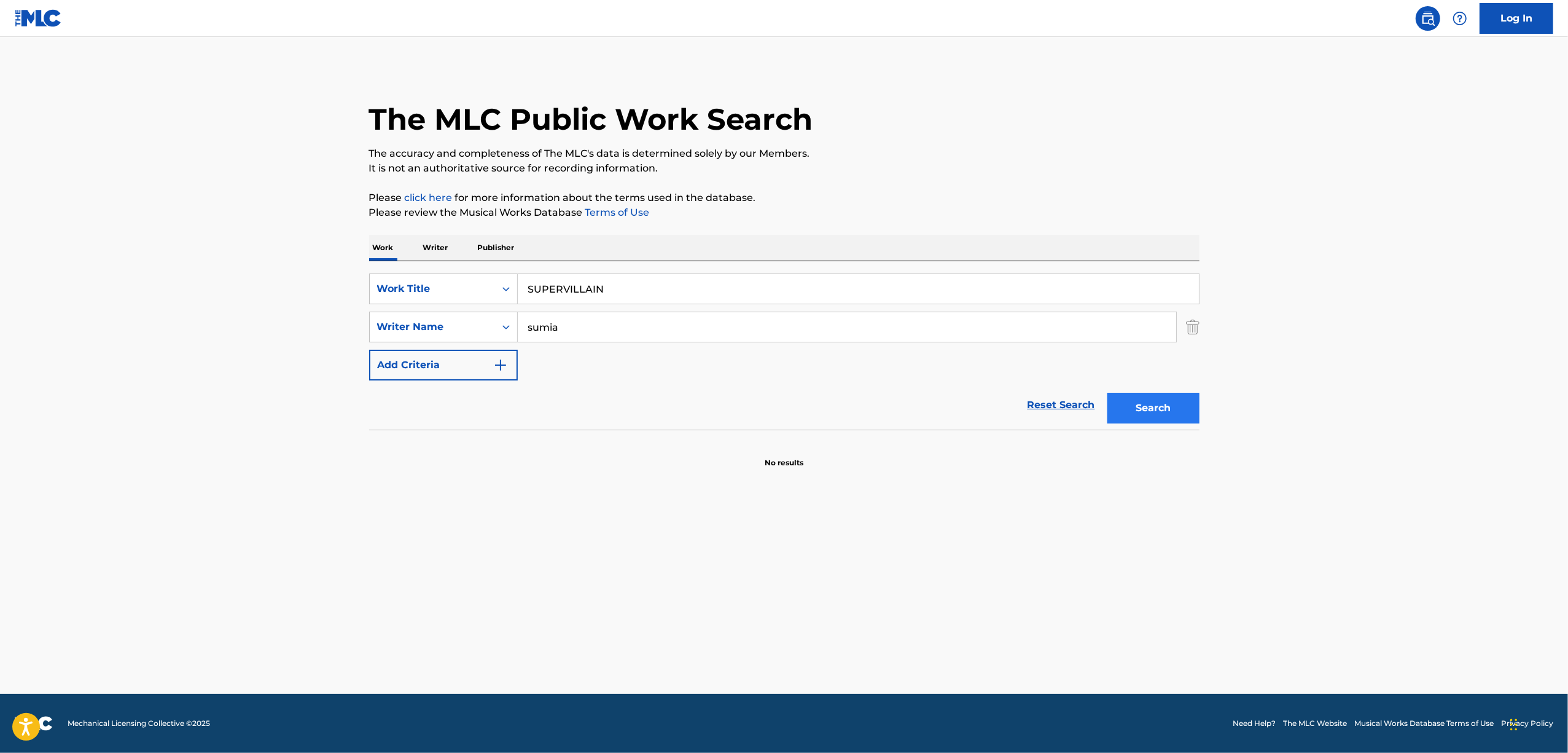
type input "sumia"
click at [1125, 409] on button "Search" at bounding box center [1154, 408] width 92 height 31
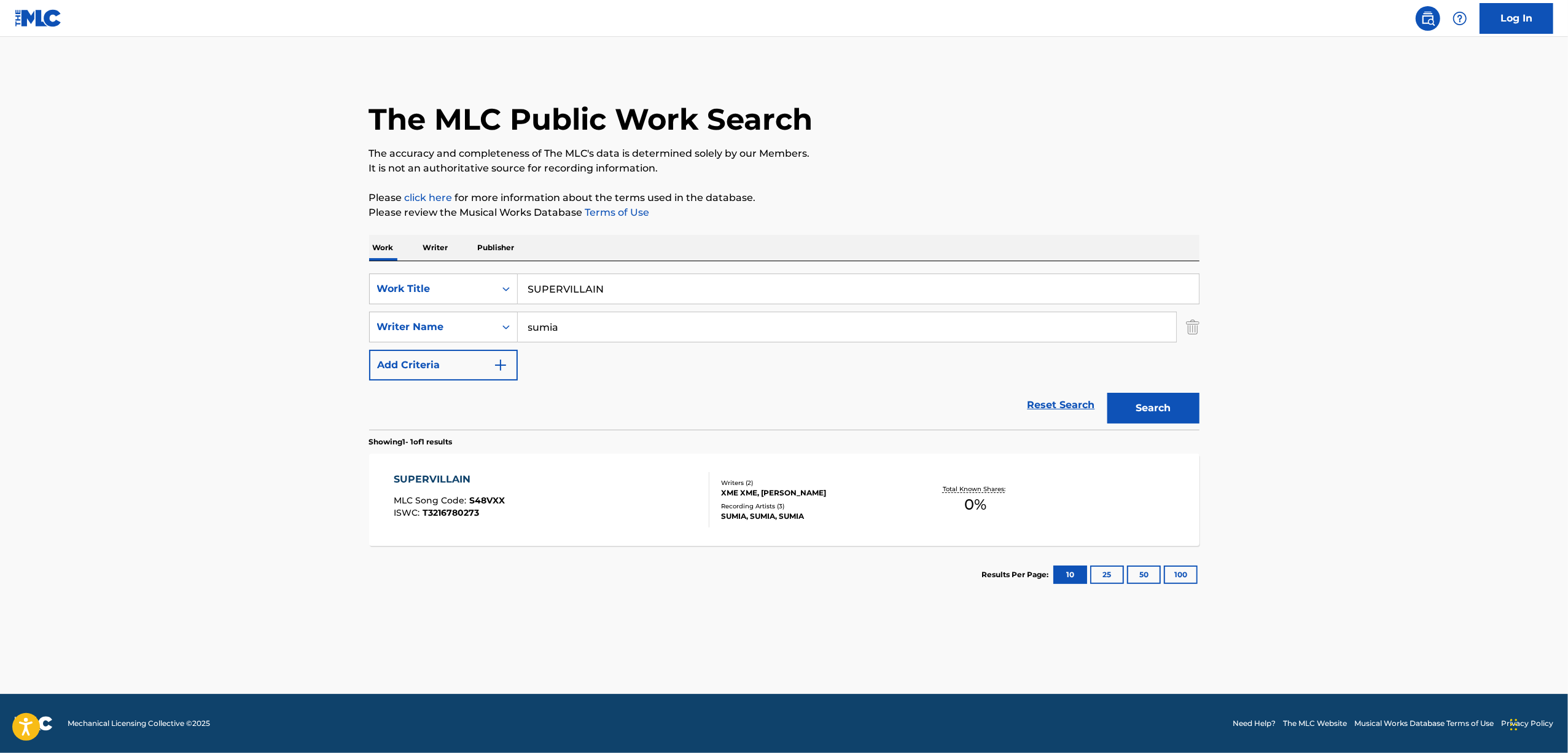
click at [435, 478] on div "SUPERVILLAIN" at bounding box center [449, 479] width 111 height 15
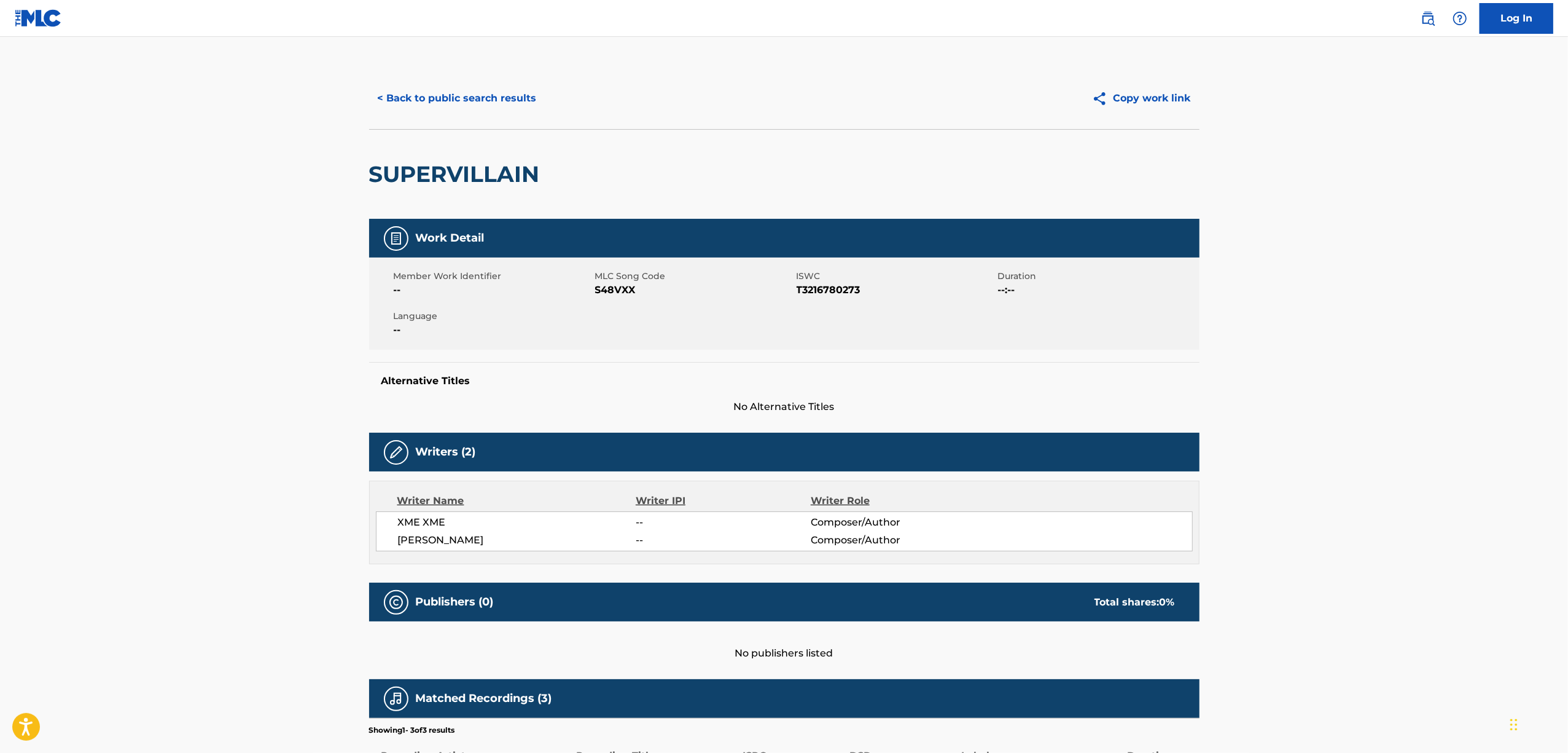
click at [616, 290] on span "S48VXX" at bounding box center [694, 290] width 199 height 15
copy span "S48VXX"
click at [485, 97] on button "< Back to public search results" at bounding box center [457, 98] width 176 height 31
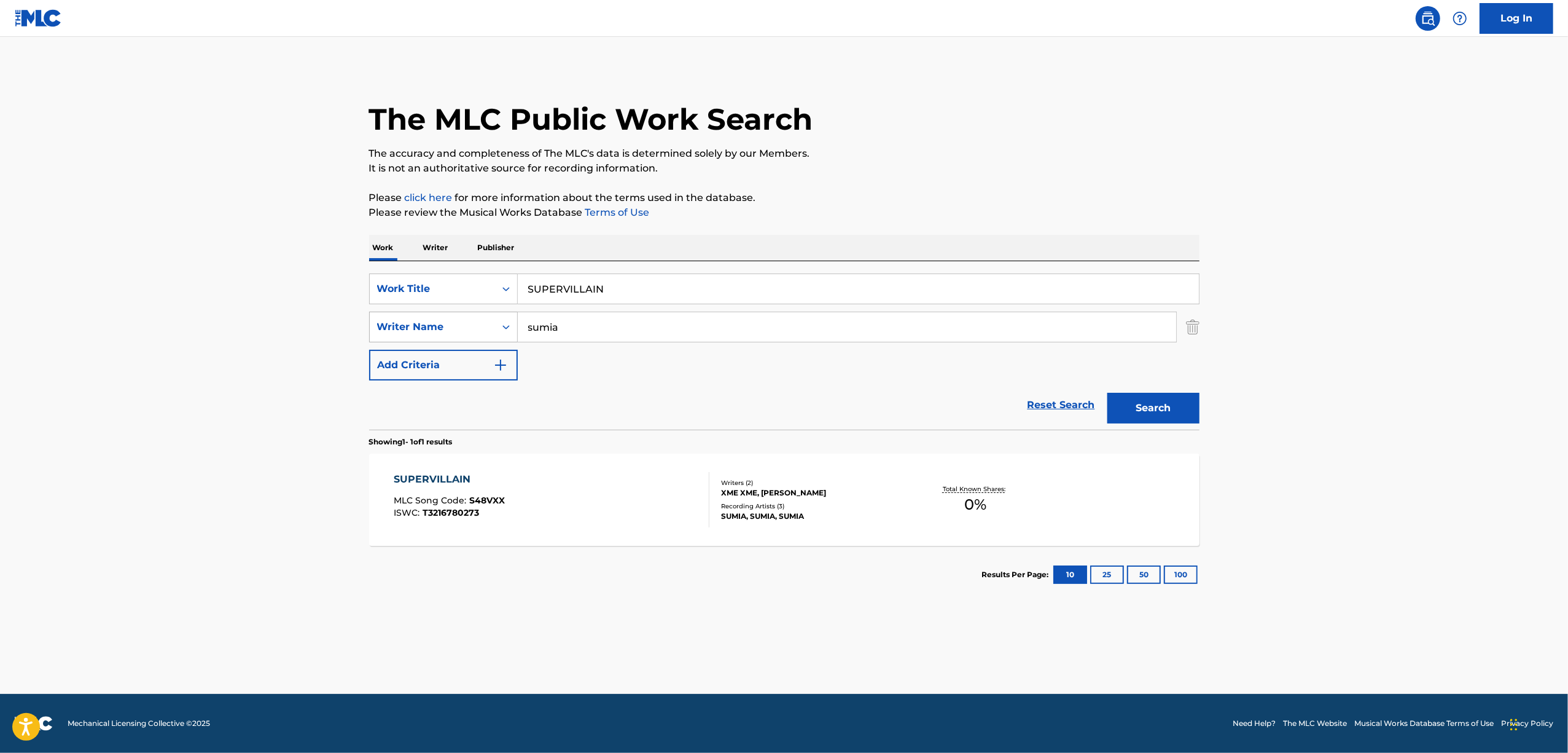
drag, startPoint x: 637, startPoint y: 286, endPoint x: 463, endPoint y: 328, distance: 179.0
click at [432, 326] on div "SearchWithCriteria61ed7d02-a23f-494d-82be-06f4a2dc12f5 Work Title SUPERVILLAIN …" at bounding box center [784, 327] width 830 height 107
type input "BADDIE BUDDY BUNNY"
drag, startPoint x: 45, startPoint y: 478, endPoint x: -3, endPoint y: 488, distance: 49.0
click at [0, 488] on html "Accessibility Screen-Reader Guide, Feedback, and Issue Reporting | New window 0…" at bounding box center [784, 376] width 1568 height 753
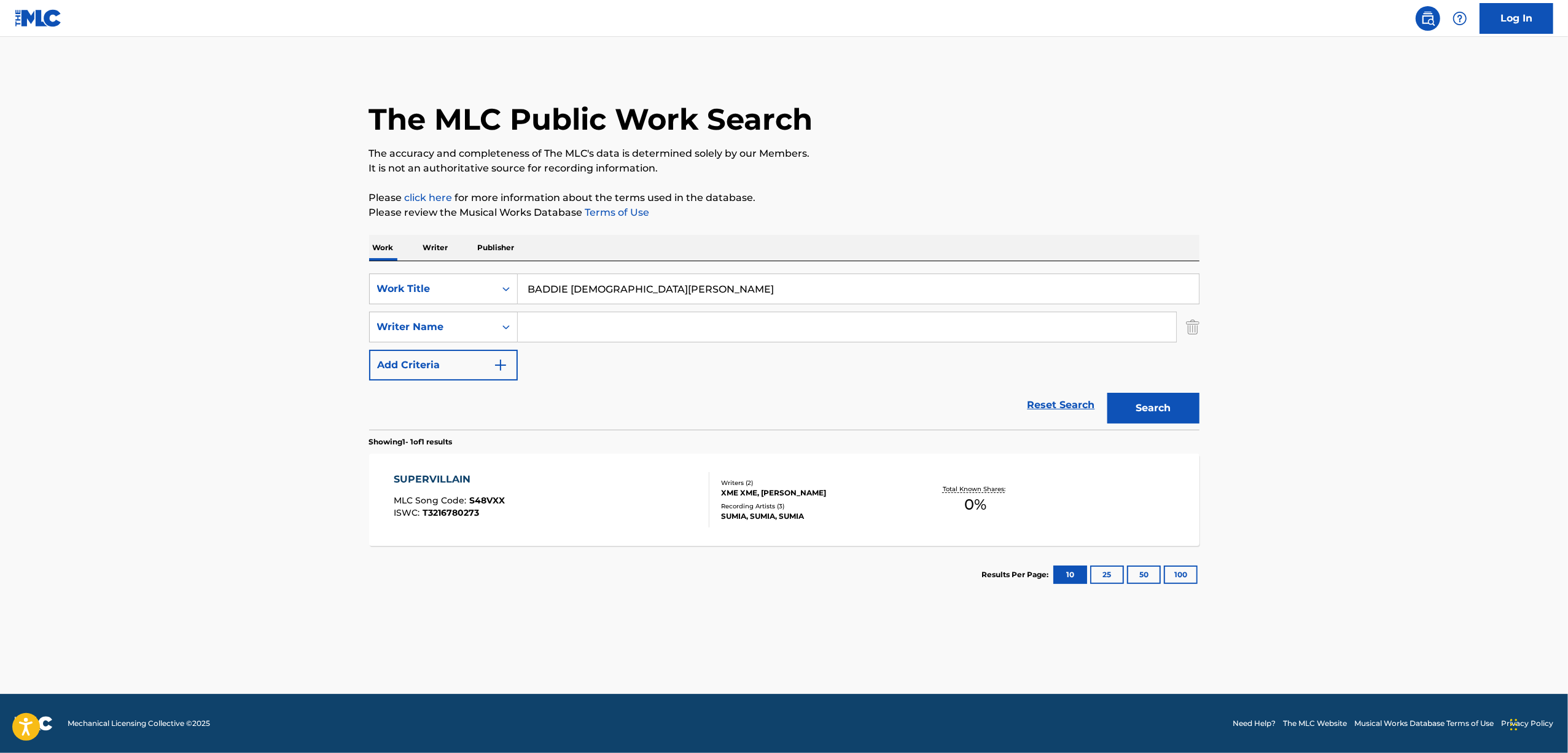
click at [1107, 393] on button "Search" at bounding box center [1154, 408] width 92 height 31
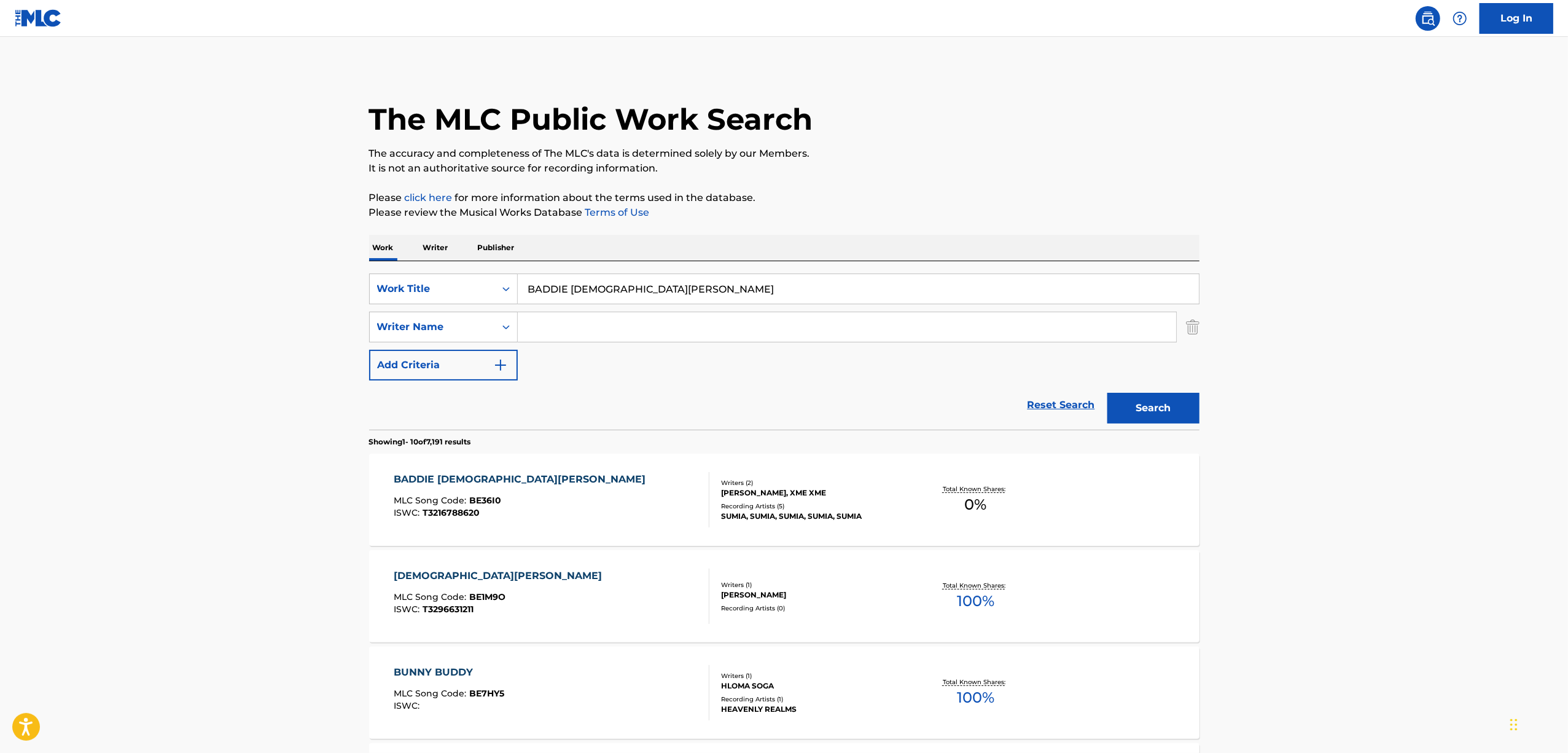
click at [163, 497] on main "The MLC Public Work Search The accuracy and completeness of The MLC's data is d…" at bounding box center [784, 760] width 1568 height 1446
click at [182, 548] on main "The MLC Public Work Search The accuracy and completeness of The MLC's data is d…" at bounding box center [784, 760] width 1568 height 1446
click at [230, 483] on main "The MLC Public Work Search The accuracy and completeness of The MLC's data is d…" at bounding box center [784, 760] width 1568 height 1446
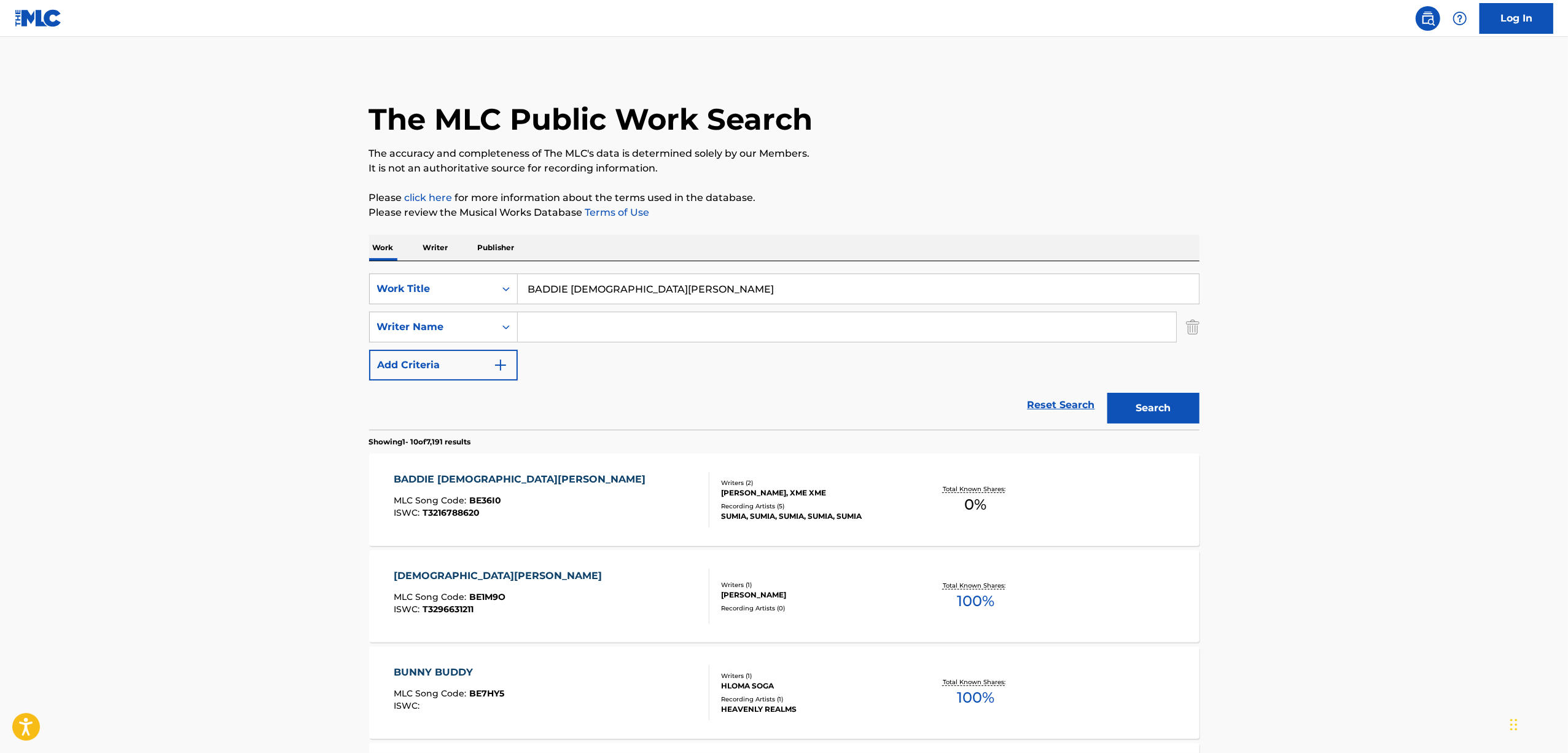
click at [443, 474] on div "BADDIE BUDDY BUNNY" at bounding box center [523, 479] width 258 height 15
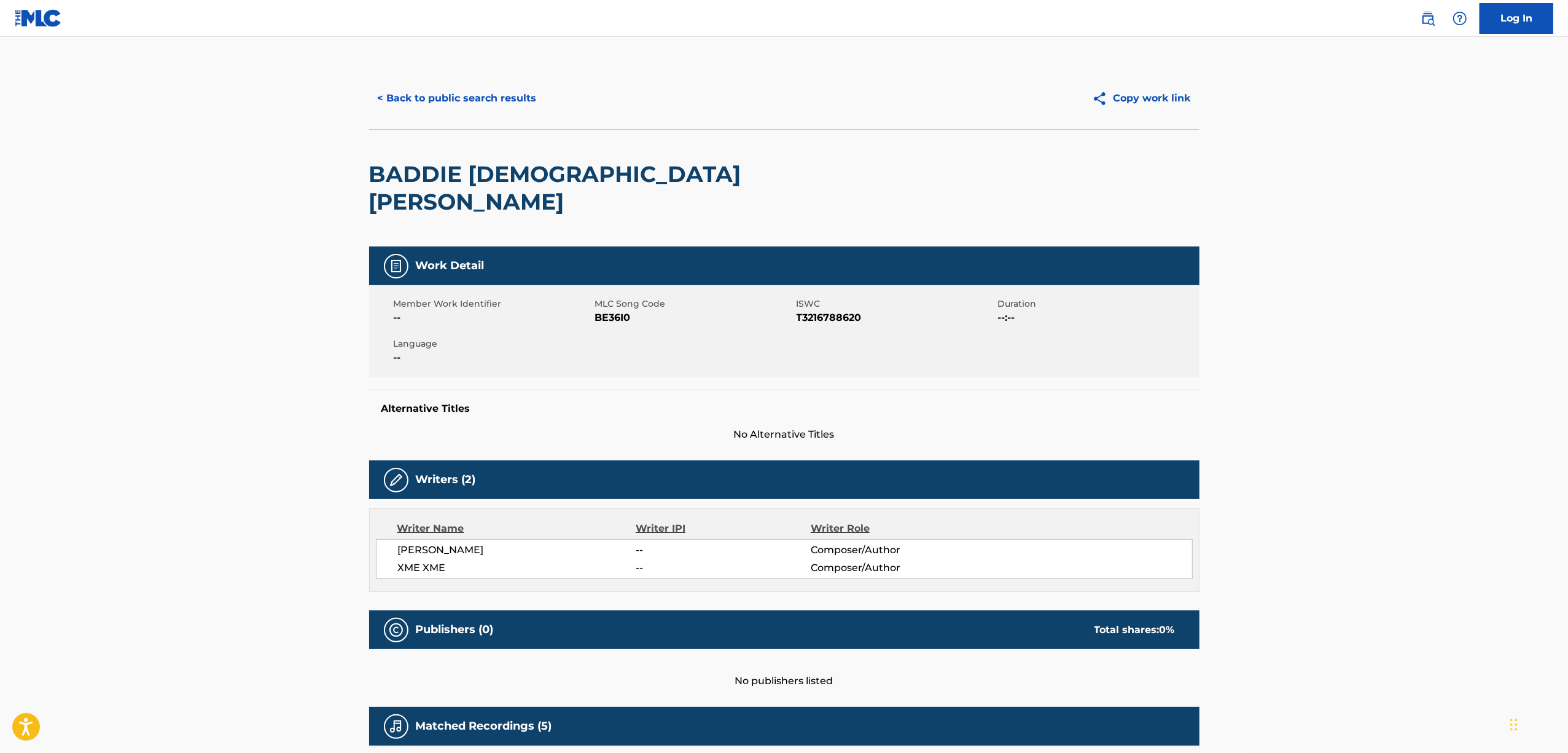
click at [600, 310] on span "BE36I0" at bounding box center [694, 318] width 199 height 15
copy span "BE36I0"
click at [459, 91] on button "< Back to public search results" at bounding box center [457, 98] width 176 height 31
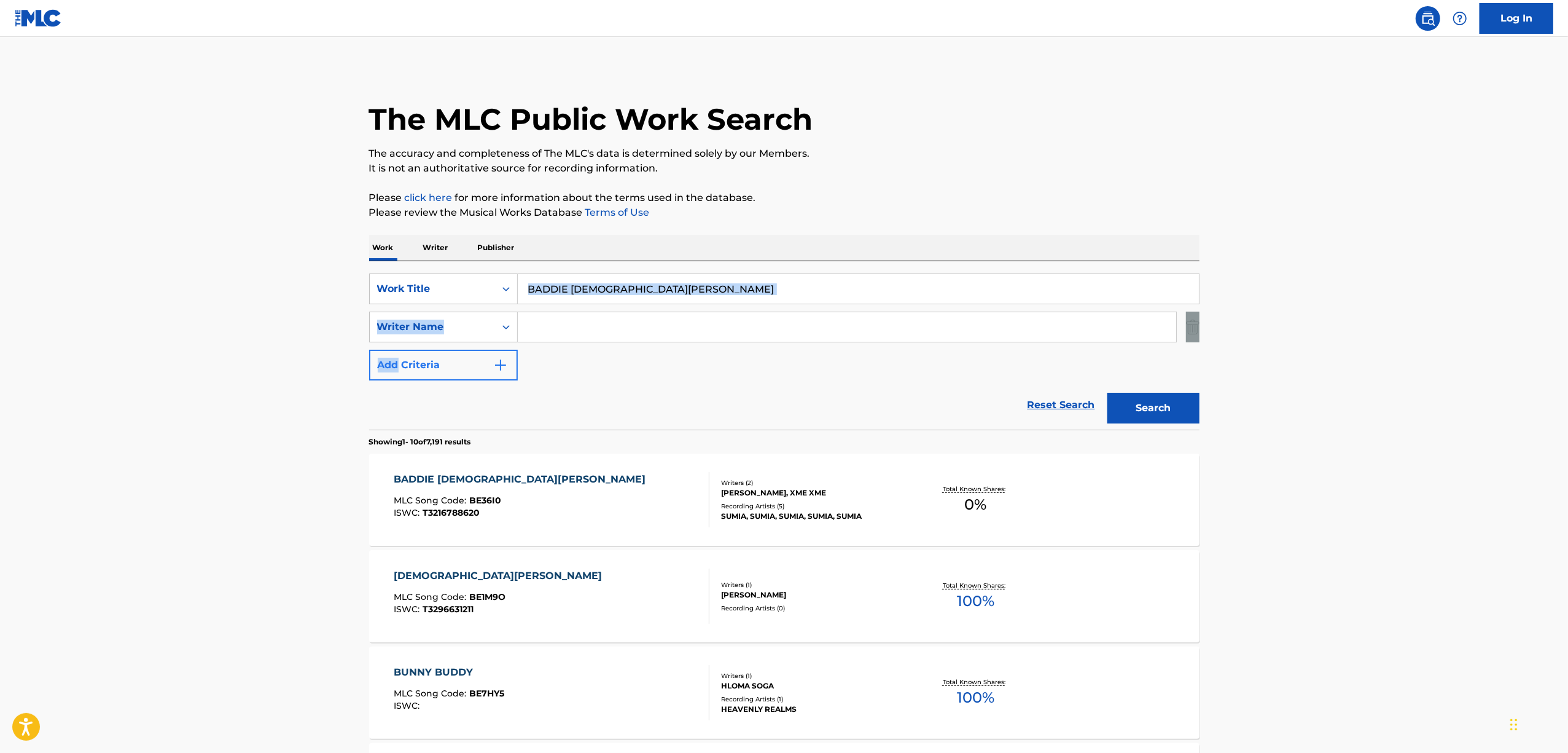
drag, startPoint x: 700, startPoint y: 269, endPoint x: 396, endPoint y: 352, distance: 315.1
click at [396, 352] on div "SearchWithCriteria61ed7d02-a23f-494d-82be-06f4a2dc12f5 Work Title BADDIE BUDDY …" at bounding box center [784, 346] width 830 height 169
drag, startPoint x: 610, startPoint y: 327, endPoint x: 637, endPoint y: 310, distance: 31.9
click at [612, 327] on input "Search Form" at bounding box center [847, 327] width 658 height 29
click at [595, 312] on input "Search Form" at bounding box center [847, 327] width 658 height 29
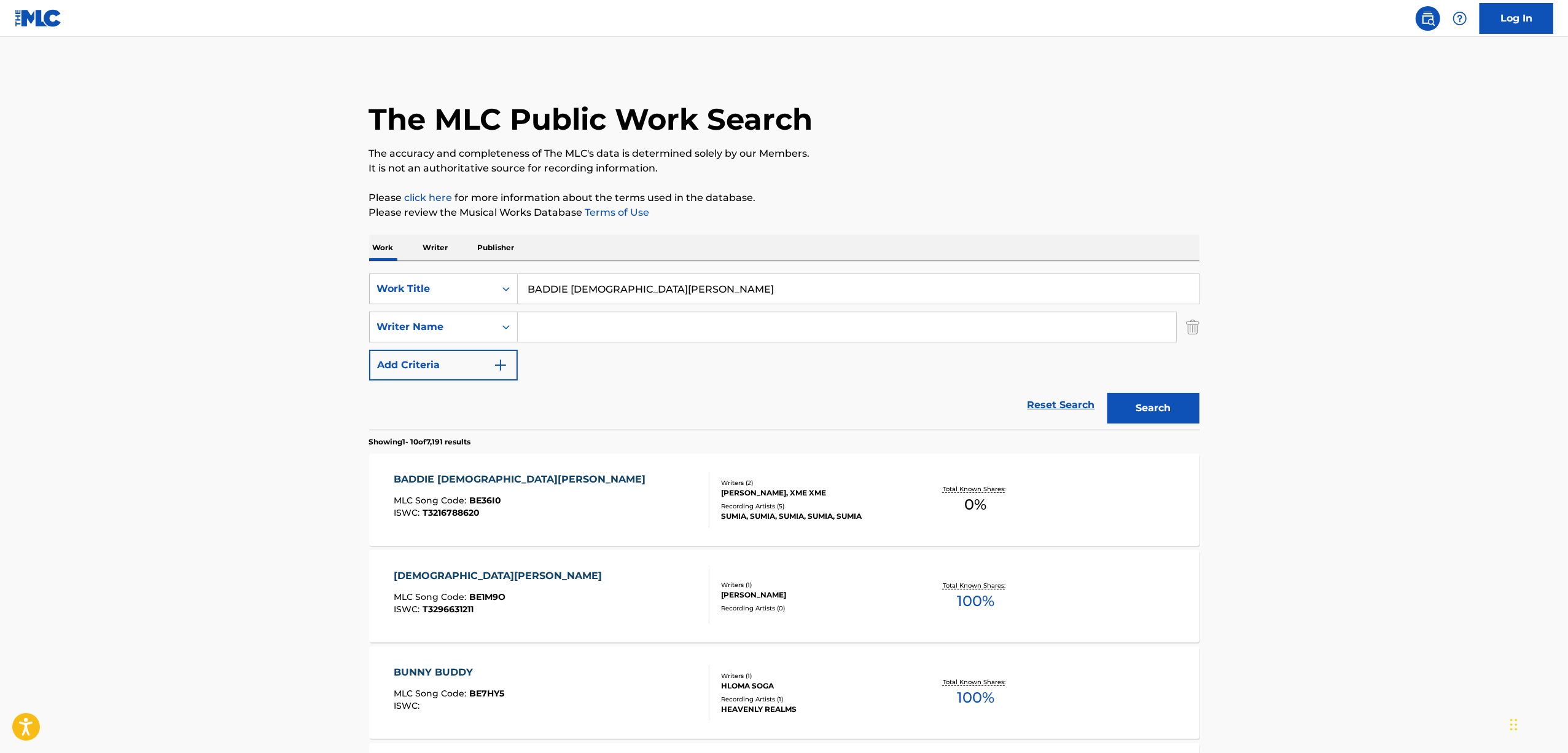
click at [601, 300] on input "BADDIE BUDDY BUNNY" at bounding box center [858, 289] width 681 height 29
drag, startPoint x: 668, startPoint y: 281, endPoint x: 410, endPoint y: 344, distance: 265.6
click at [410, 344] on div "SearchWithCriteria61ed7d02-a23f-494d-82be-06f4a2dc12f5 Work Title BADDIE BUDDY …" at bounding box center [784, 327] width 830 height 107
click at [1134, 405] on button "Search" at bounding box center [1154, 408] width 92 height 31
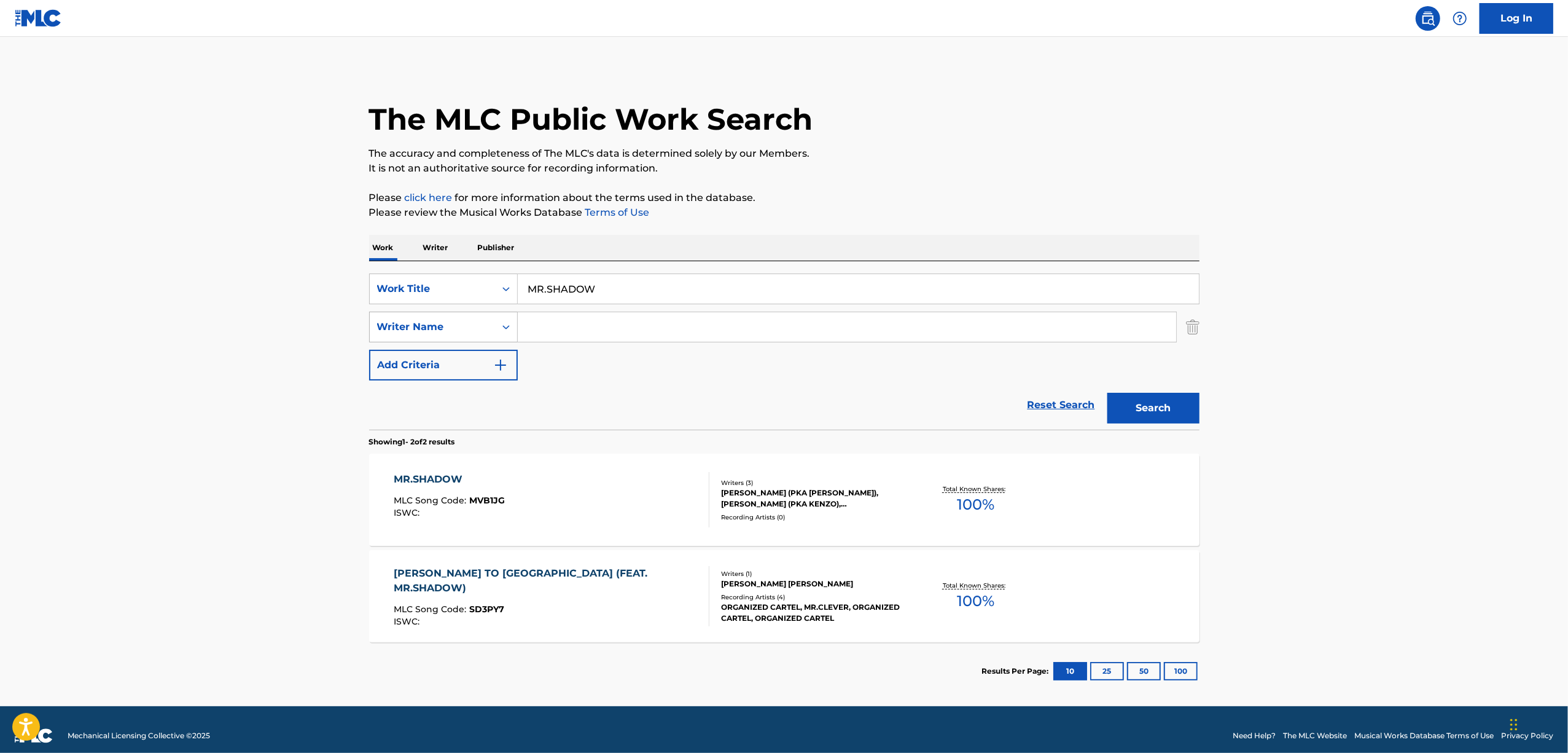
drag, startPoint x: 465, startPoint y: 313, endPoint x: 440, endPoint y: 314, distance: 25.0
click at [441, 314] on div "SearchWithCriteria61ed7d02-a23f-494d-82be-06f4a2dc12f5 Work Title MR.SHADOW Sea…" at bounding box center [784, 327] width 830 height 107
click at [1151, 398] on button "Search" at bounding box center [1154, 408] width 92 height 31
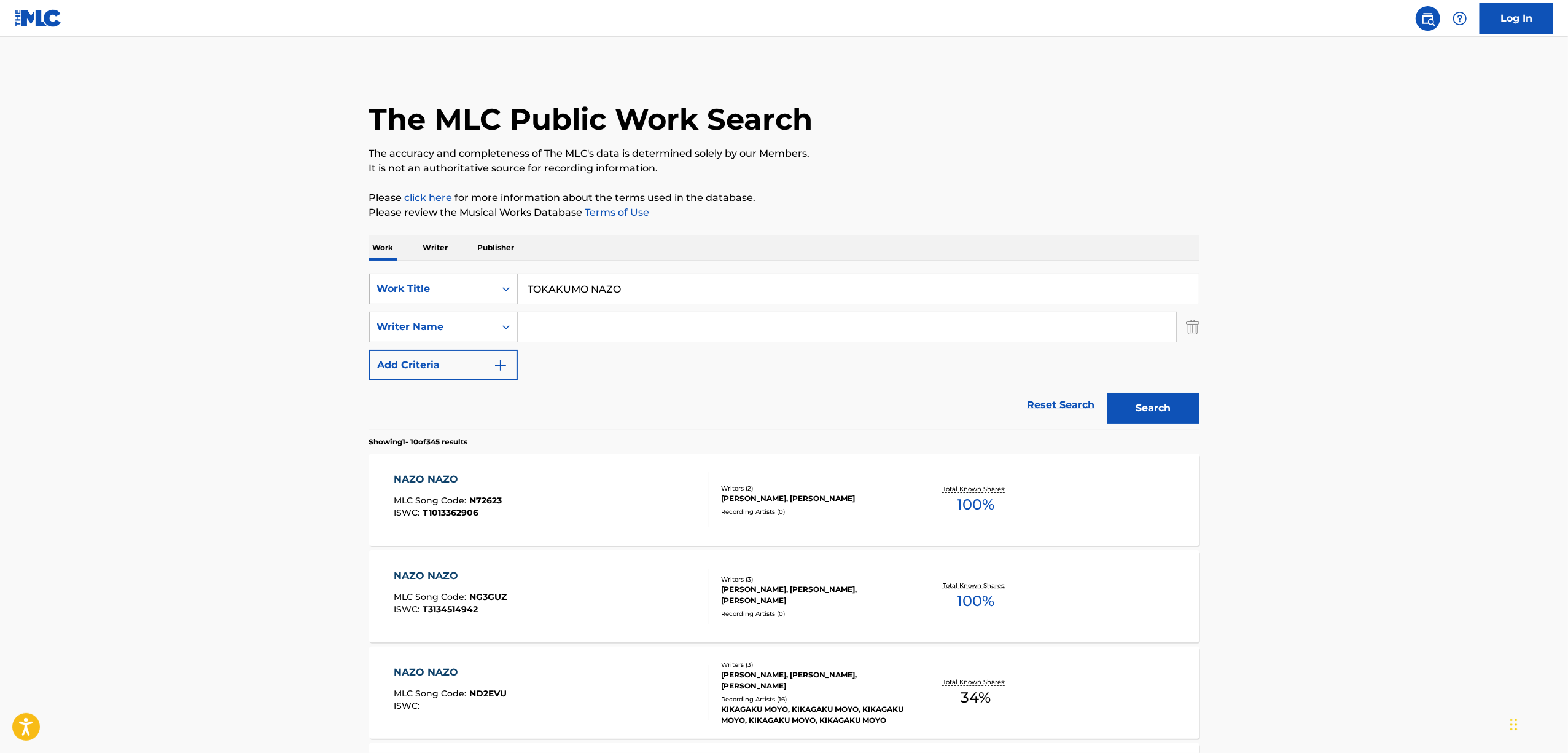
drag, startPoint x: 656, startPoint y: 280, endPoint x: 428, endPoint y: 298, distance: 228.7
click at [430, 298] on div "SearchWithCriteria61ed7d02-a23f-494d-82be-06f4a2dc12f5 Work Title TOKAKUMO NAZO" at bounding box center [784, 289] width 830 height 31
type input "MADOROMIWA JITSUNI SHIZUMU"
click at [1162, 413] on button "Search" at bounding box center [1154, 408] width 92 height 31
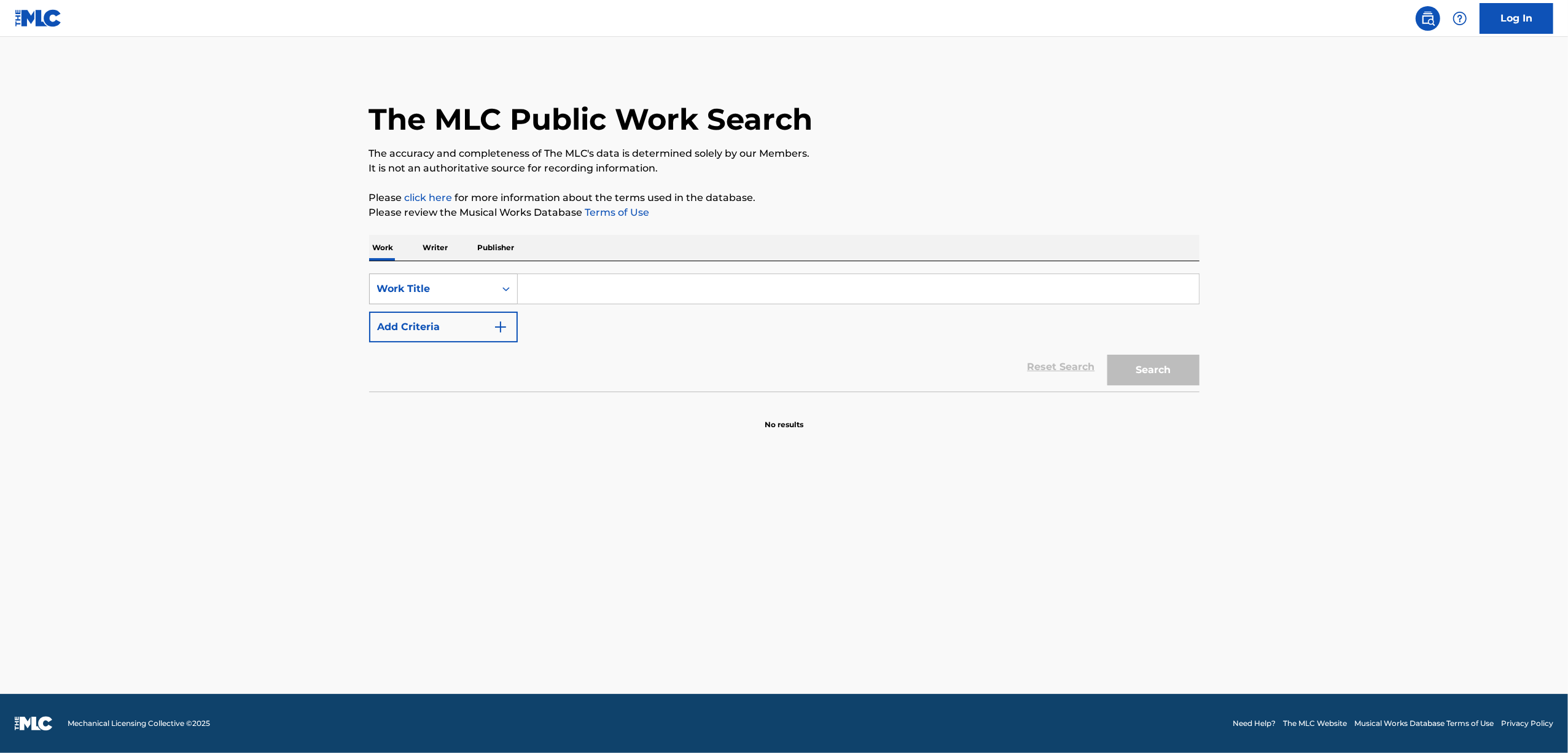
click at [512, 288] on div "Search Form" at bounding box center [506, 288] width 22 height 22
drag, startPoint x: 428, startPoint y: 344, endPoint x: 583, endPoint y: 272, distance: 170.9
click at [430, 344] on div "ISWC" at bounding box center [443, 350] width 148 height 31
click at [583, 272] on div "SearchWithCriteriacdeae6ff-2768-433b-916f-212776bca269 ISWC Add Criteria Reset …" at bounding box center [784, 326] width 830 height 130
drag, startPoint x: 803, startPoint y: 299, endPoint x: 1023, endPoint y: 296, distance: 220.0
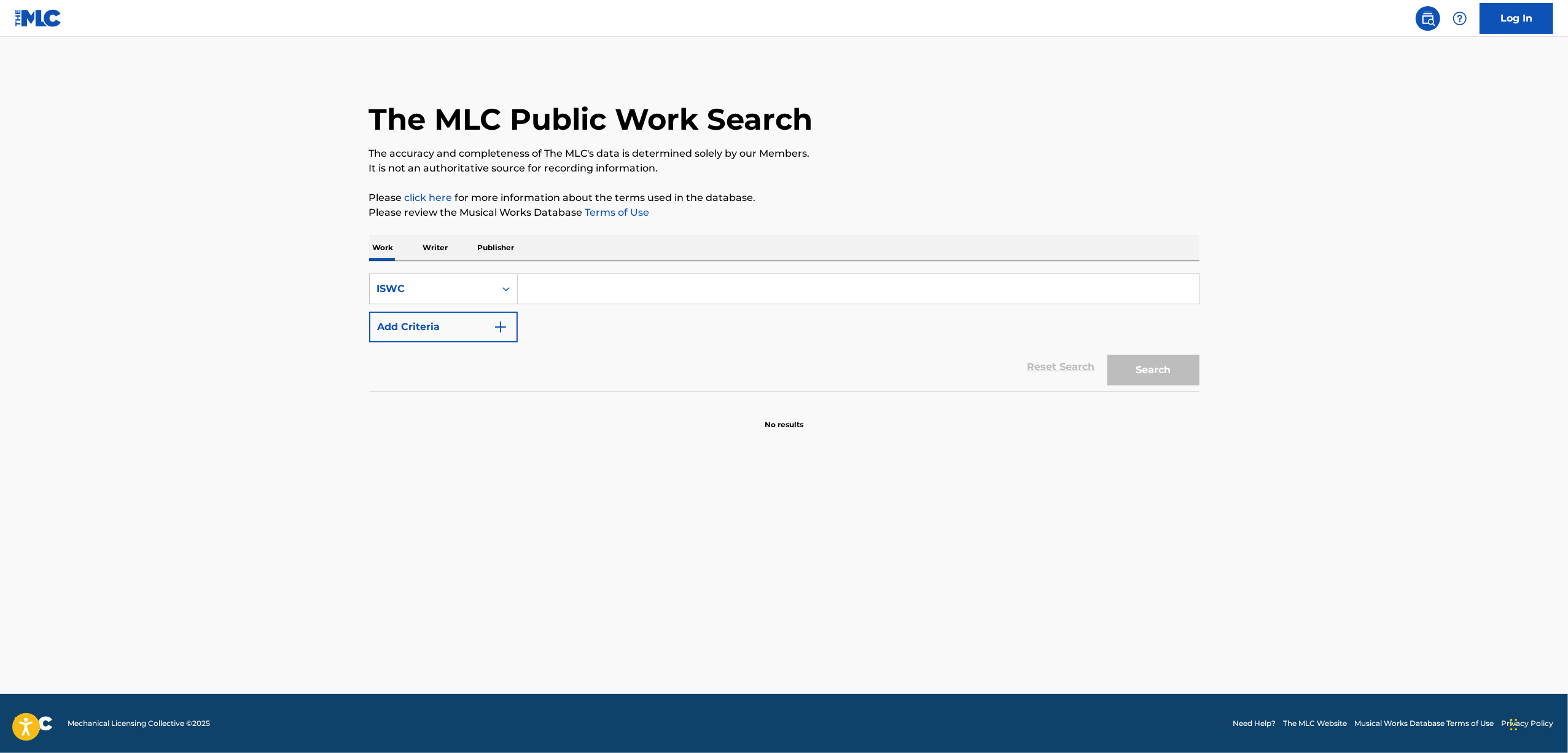
click at [829, 288] on input "Search Form" at bounding box center [858, 289] width 681 height 29
paste input "[URL][DOMAIN_NAME]"
click at [1189, 370] on button "Search" at bounding box center [1154, 370] width 92 height 31
drag, startPoint x: 846, startPoint y: 271, endPoint x: 461, endPoint y: 352, distance: 393.4
click at [374, 358] on div "SearchWithCriteriacdeae6ff-2768-433b-916f-212776bca269 ISWC [URL][DOMAIN_NAME] …" at bounding box center [784, 326] width 830 height 130
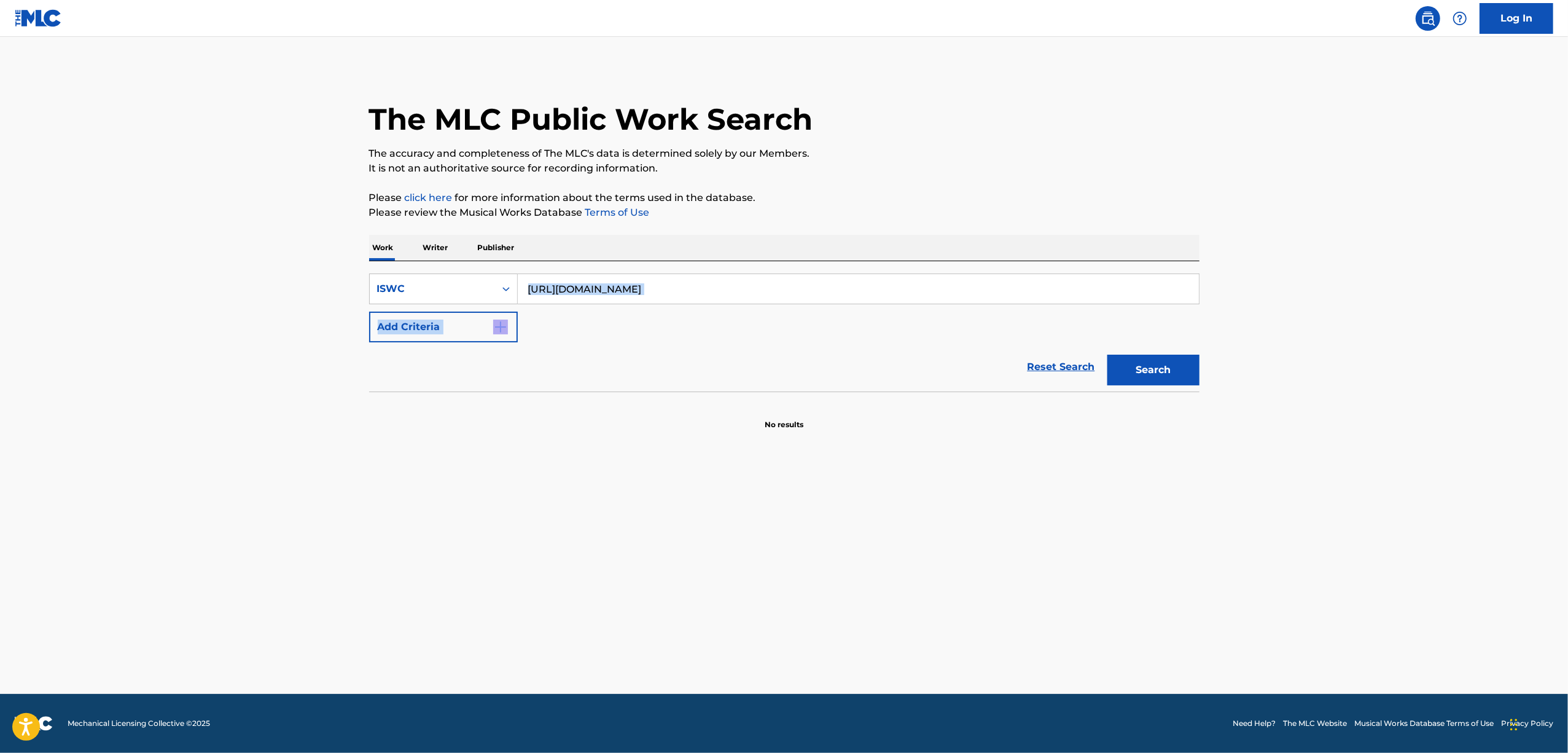
click at [612, 352] on div "Reset Search Search" at bounding box center [784, 367] width 830 height 49
click at [558, 296] on input "[URL][DOMAIN_NAME]" at bounding box center [858, 289] width 681 height 29
paste input "T3307203341"
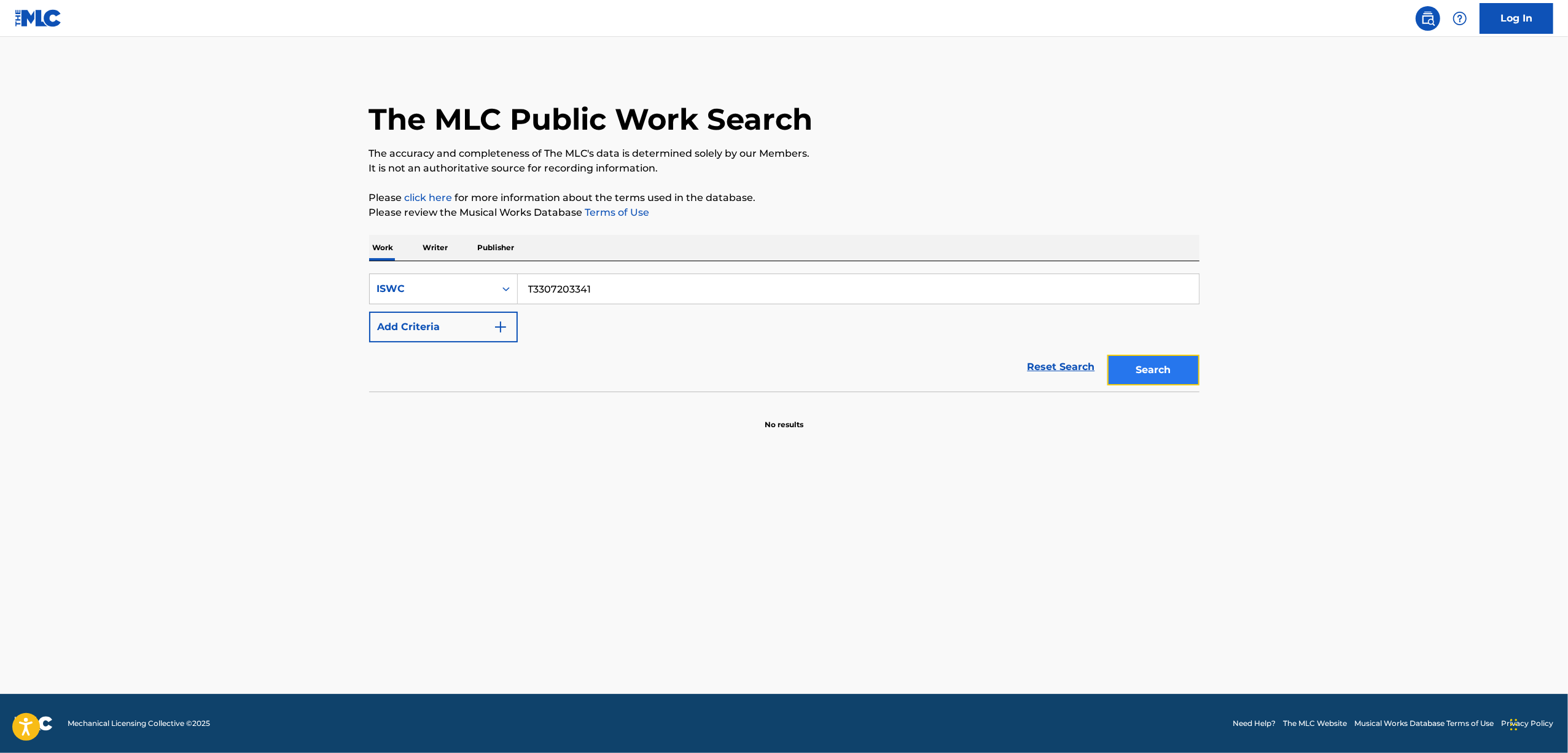
click at [1145, 370] on button "Search" at bounding box center [1154, 370] width 92 height 31
drag, startPoint x: 539, startPoint y: 303, endPoint x: 436, endPoint y: 326, distance: 105.5
click at [438, 324] on div "SearchWithCriteriacdeae6ff-2768-433b-916f-212776bca269 ISWC T3307203341 Add Cri…" at bounding box center [784, 308] width 830 height 69
click at [1158, 368] on button "Search" at bounding box center [1154, 370] width 92 height 31
drag, startPoint x: 619, startPoint y: 292, endPoint x: 317, endPoint y: 320, distance: 303.3
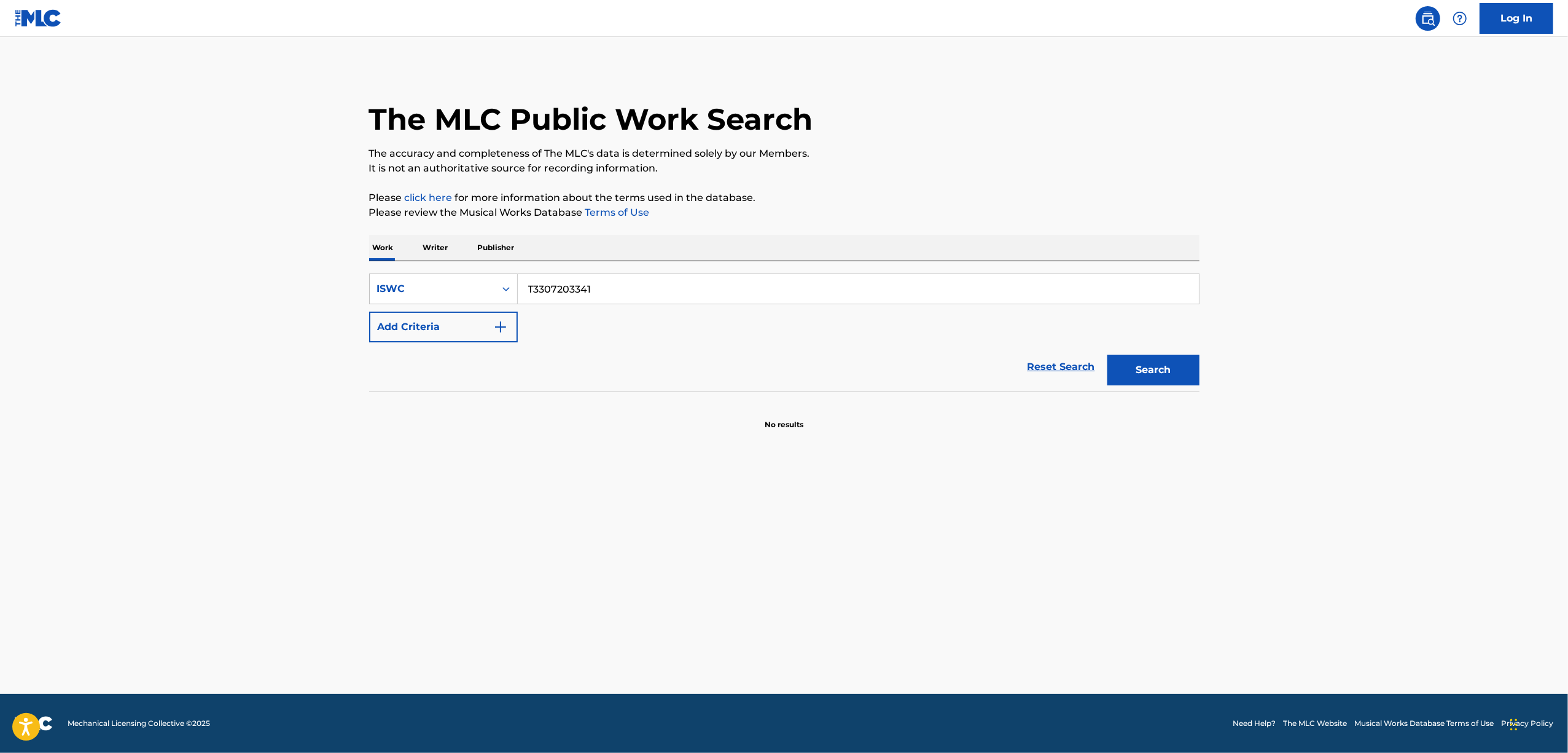
click at [318, 320] on main "The MLC Public Work Search The accuracy and completeness of The MLC's data is d…" at bounding box center [784, 365] width 1568 height 657
paste input "4866"
click at [1145, 366] on button "Search" at bounding box center [1154, 370] width 92 height 31
click at [1146, 365] on button "Search" at bounding box center [1154, 370] width 92 height 31
drag, startPoint x: 603, startPoint y: 292, endPoint x: 441, endPoint y: 296, distance: 162.0
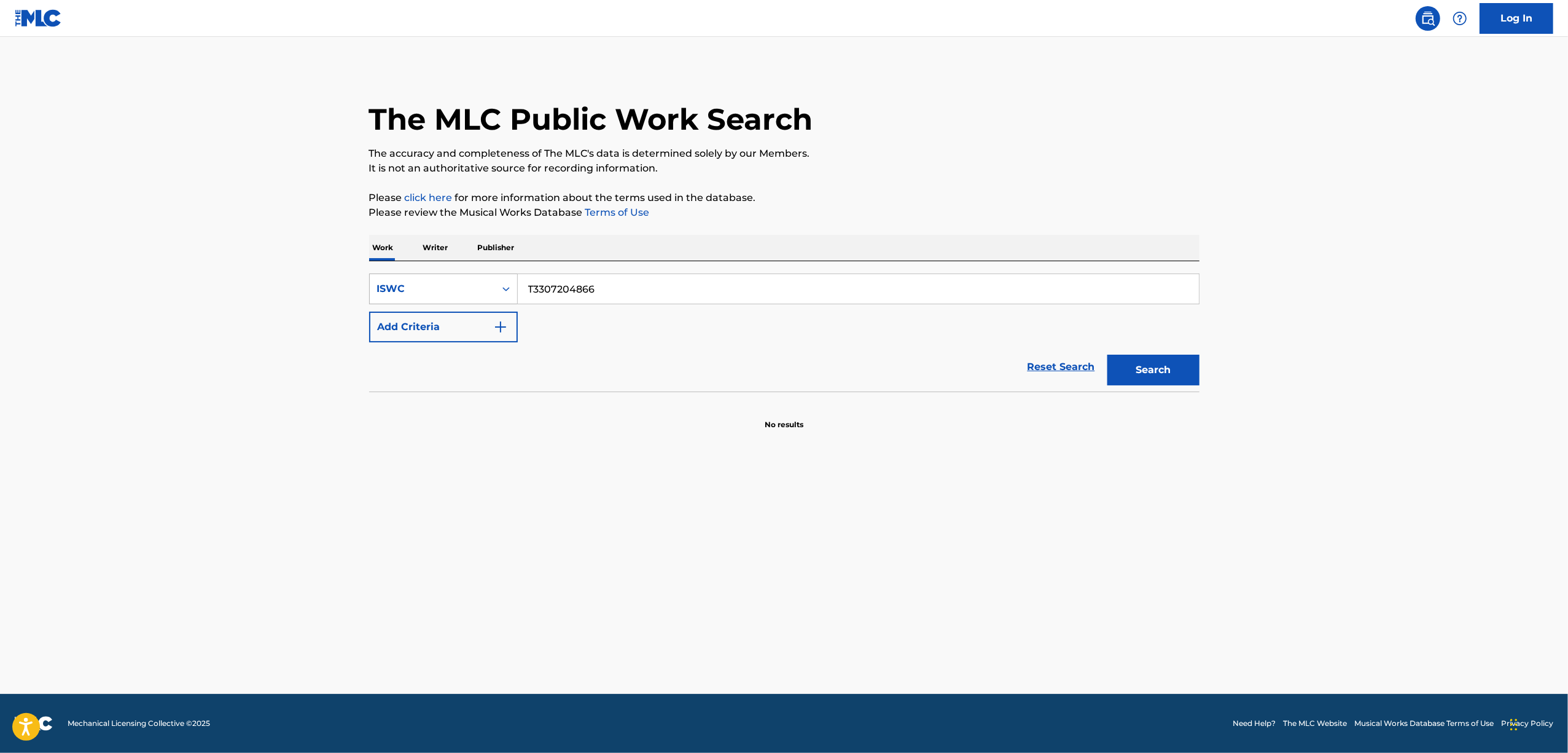
click at [441, 296] on div "SearchWithCriteriacdeae6ff-2768-433b-916f-212776bca269 ISWC T3307204866" at bounding box center [784, 289] width 830 height 31
paste input "55"
click at [1178, 372] on button "Search" at bounding box center [1154, 370] width 92 height 31
drag, startPoint x: 384, startPoint y: 308, endPoint x: 360, endPoint y: 313, distance: 24.5
click at [360, 313] on div "The MLC Public Work Search The accuracy and completeness of The MLC's data is d…" at bounding box center [784, 249] width 860 height 362
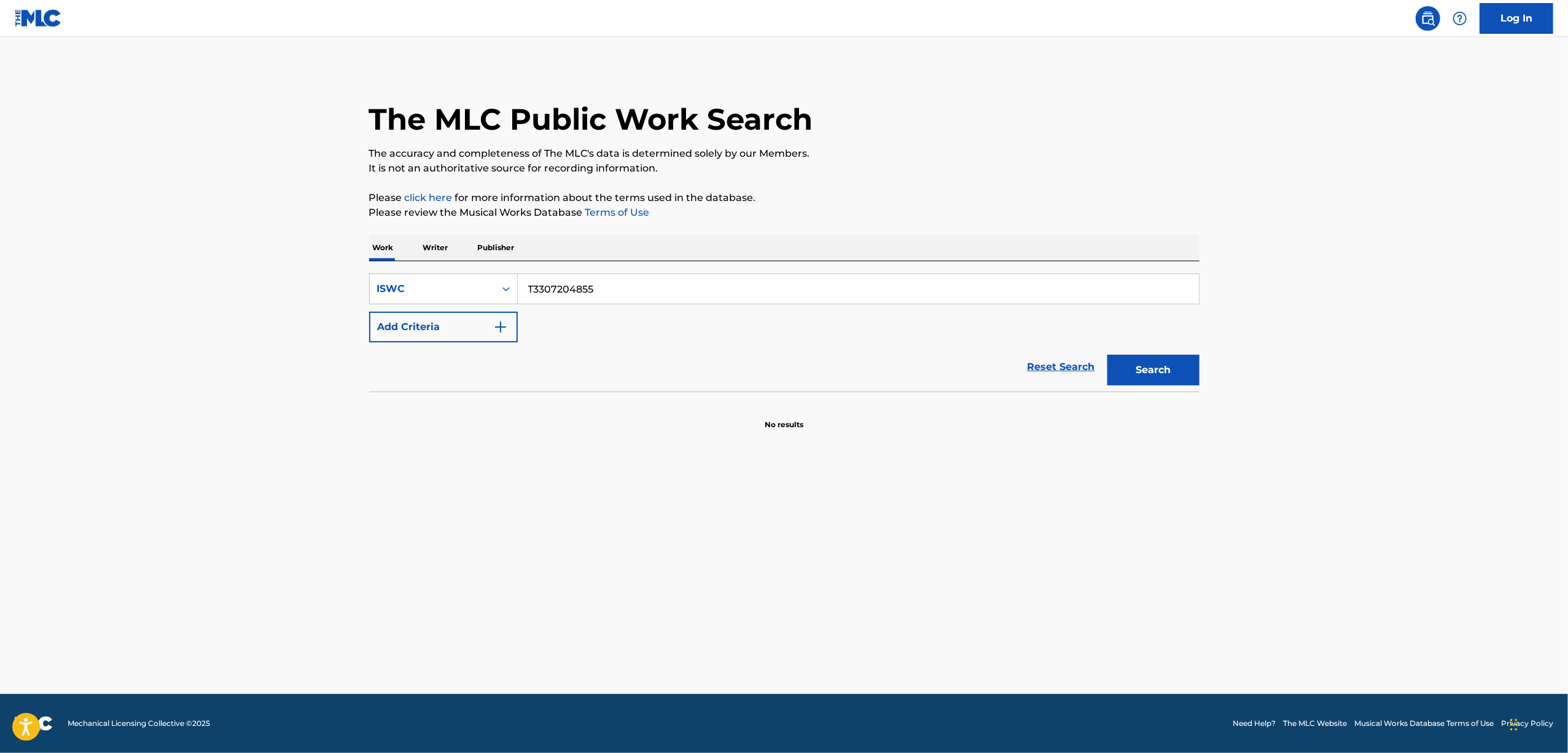
paste input "913"
click at [1160, 369] on button "Search" at bounding box center [1154, 370] width 92 height 31
drag, startPoint x: 604, startPoint y: 296, endPoint x: 398, endPoint y: 325, distance: 208.0
click at [399, 325] on div "SearchWithCriteriacdeae6ff-2768-433b-916f-212776bca269 ISWC T3307204913 Add Cri…" at bounding box center [784, 308] width 830 height 69
paste input "3909"
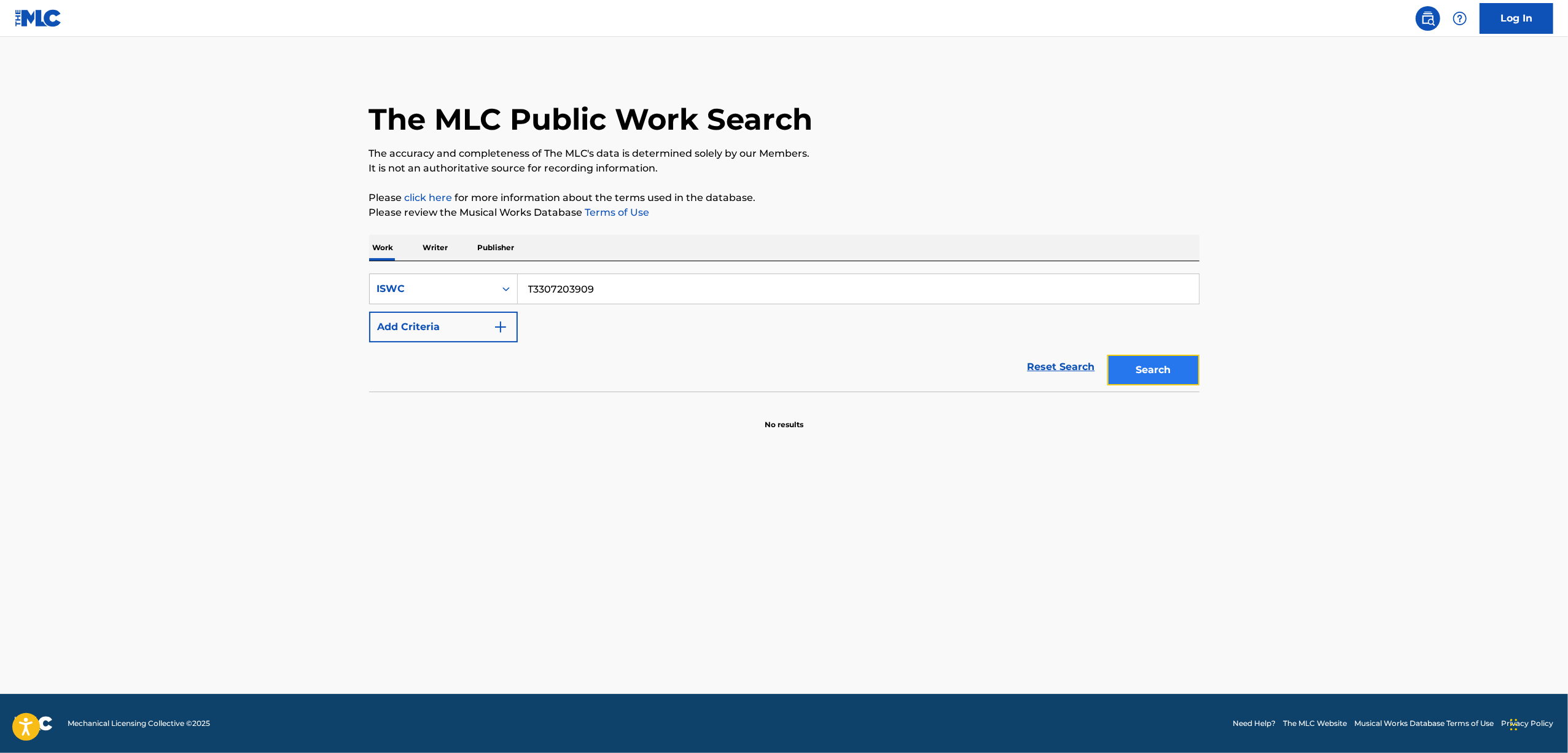
click at [1129, 372] on button "Search" at bounding box center [1154, 370] width 92 height 31
drag, startPoint x: 614, startPoint y: 296, endPoint x: 382, endPoint y: 332, distance: 234.8
click at [384, 332] on div "SearchWithCriteriacdeae6ff-2768-433b-916f-212776bca269 ISWC T3307203909 Add Cri…" at bounding box center [784, 308] width 830 height 69
paste input "294435437"
type input "T3294435437"
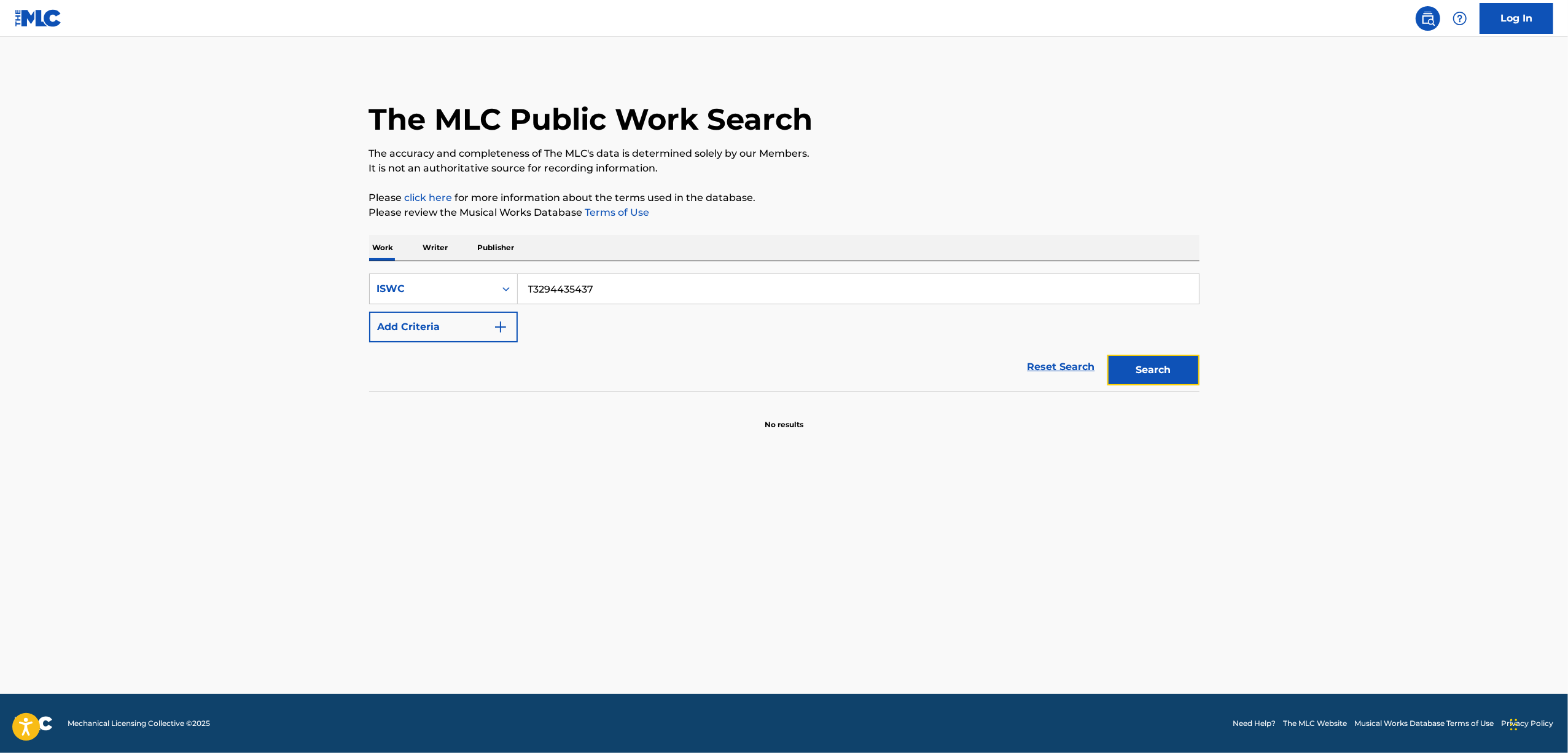
drag, startPoint x: 1170, startPoint y: 372, endPoint x: 1163, endPoint y: 370, distance: 7.3
click at [1168, 372] on button "Search" at bounding box center [1154, 370] width 92 height 31
click at [428, 239] on p "Writer" at bounding box center [436, 247] width 33 height 26
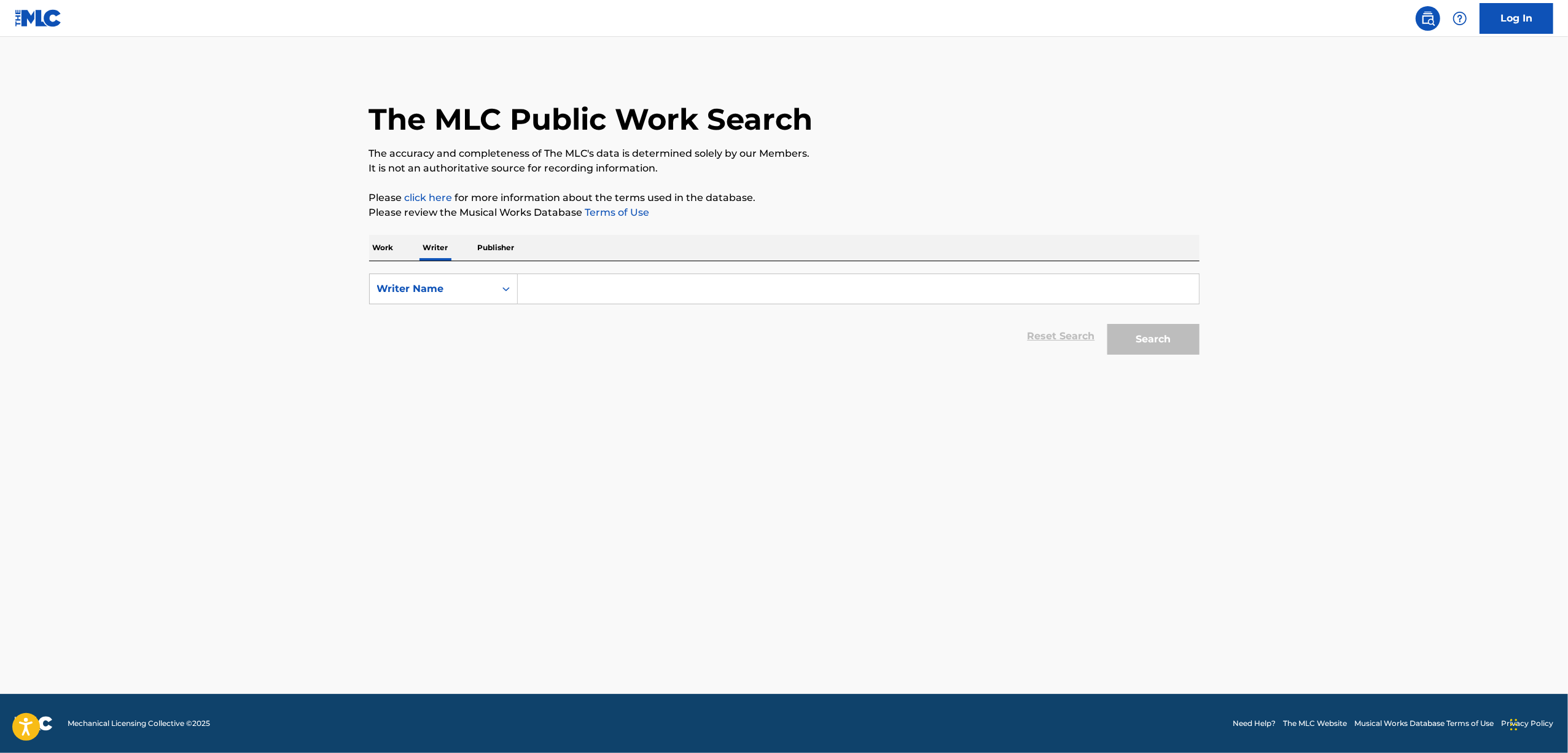
click at [546, 296] on input "Search Form" at bounding box center [858, 289] width 681 height 29
paste input "00704543072"
drag, startPoint x: 579, startPoint y: 276, endPoint x: 337, endPoint y: 259, distance: 242.6
click at [337, 259] on main "The MLC Public Work Search The accuracy and completeness of The MLC's data is d…" at bounding box center [784, 365] width 1568 height 657
paste input "TAKAPYI"
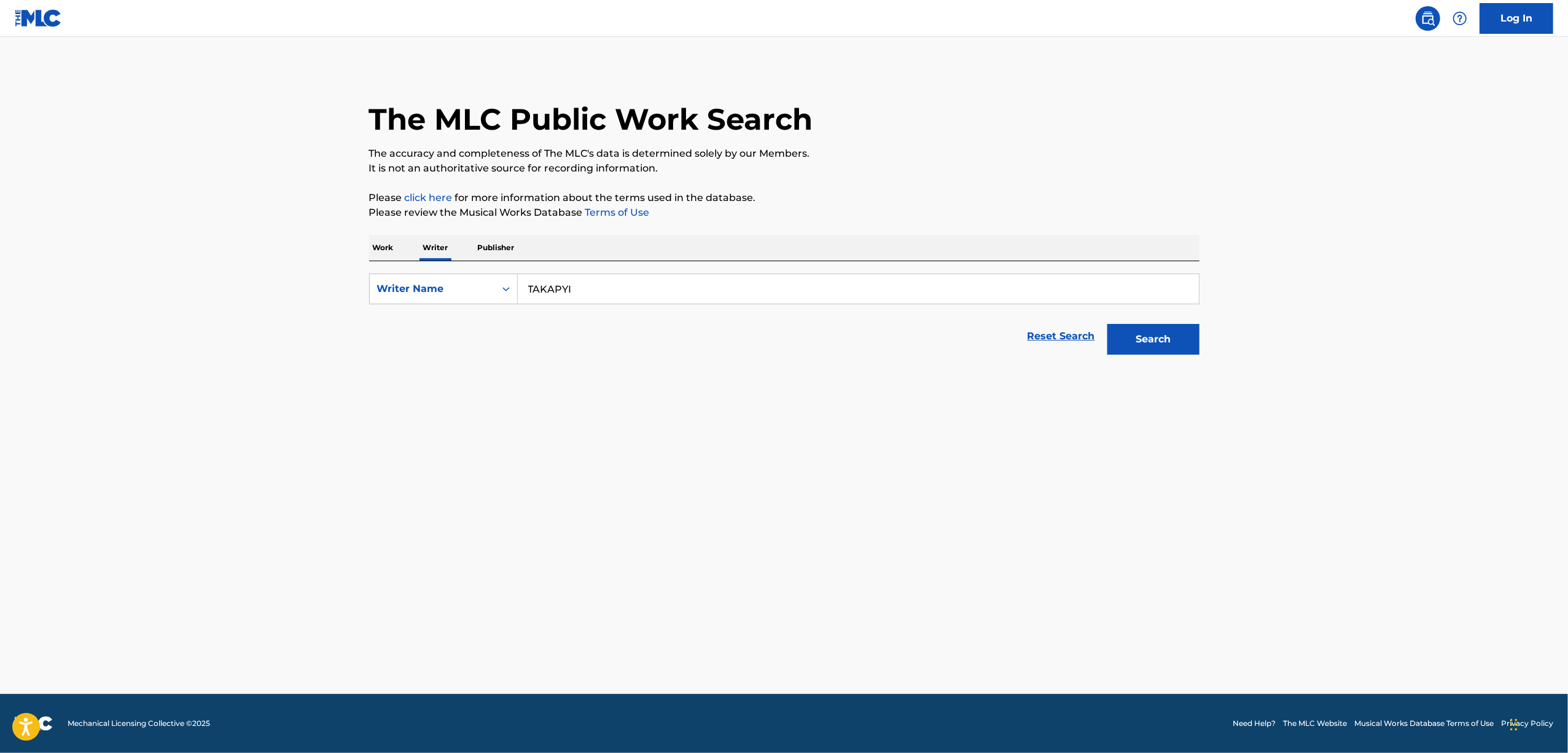
click at [554, 295] on input "TAKAPYI" at bounding box center [858, 289] width 681 height 29
click at [1107, 324] on button "Search" at bounding box center [1154, 339] width 92 height 31
click at [500, 396] on span "8 titles" at bounding box center [490, 397] width 36 height 11
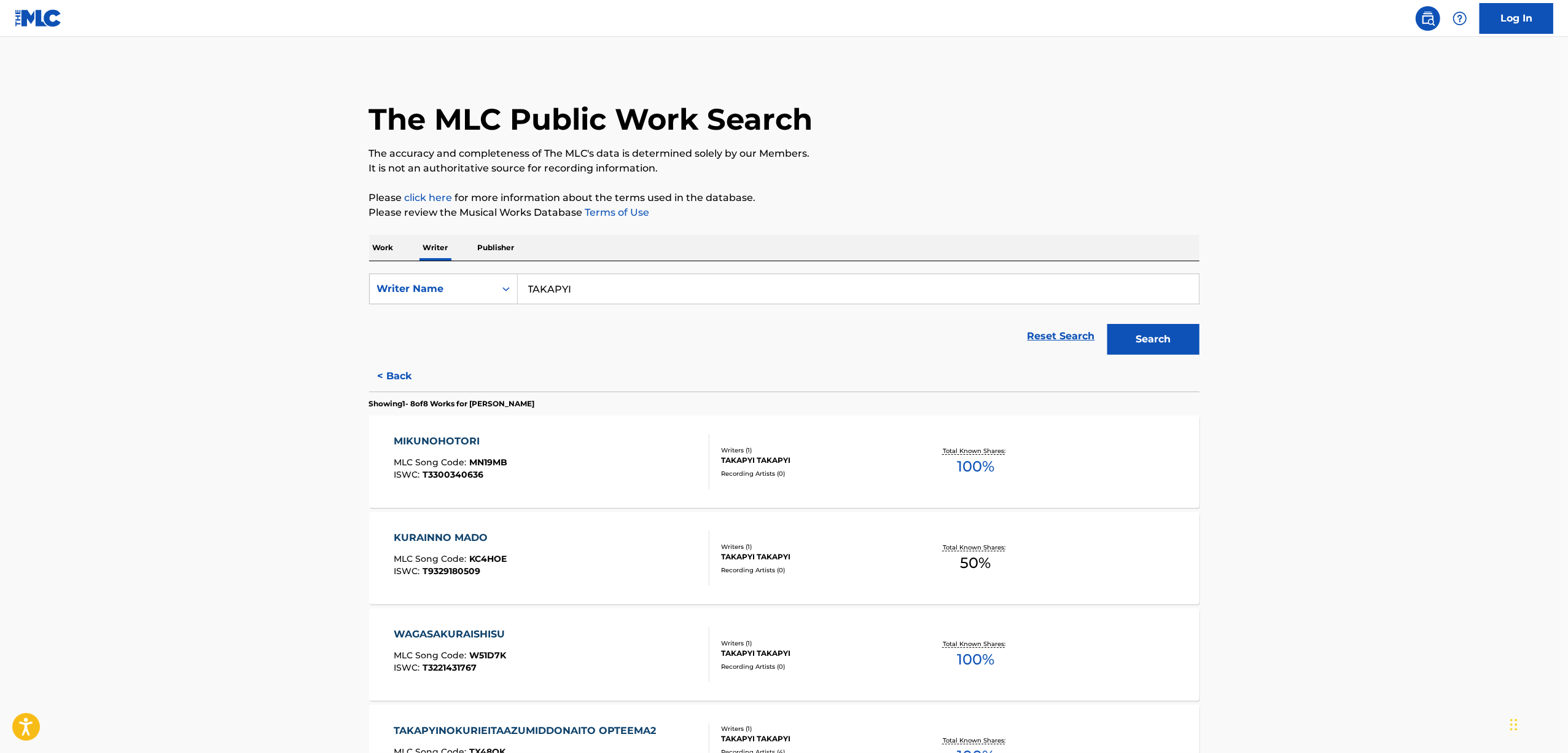
drag, startPoint x: 546, startPoint y: 322, endPoint x: 287, endPoint y: 354, distance: 261.0
click at [287, 354] on main "The MLC Public Work Search The accuracy and completeness of The MLC's data is d…" at bounding box center [784, 641] width 1568 height 1210
paste input "UTSURO"
type input "TAKAPYI"
click at [397, 242] on p "Work" at bounding box center [383, 247] width 28 height 26
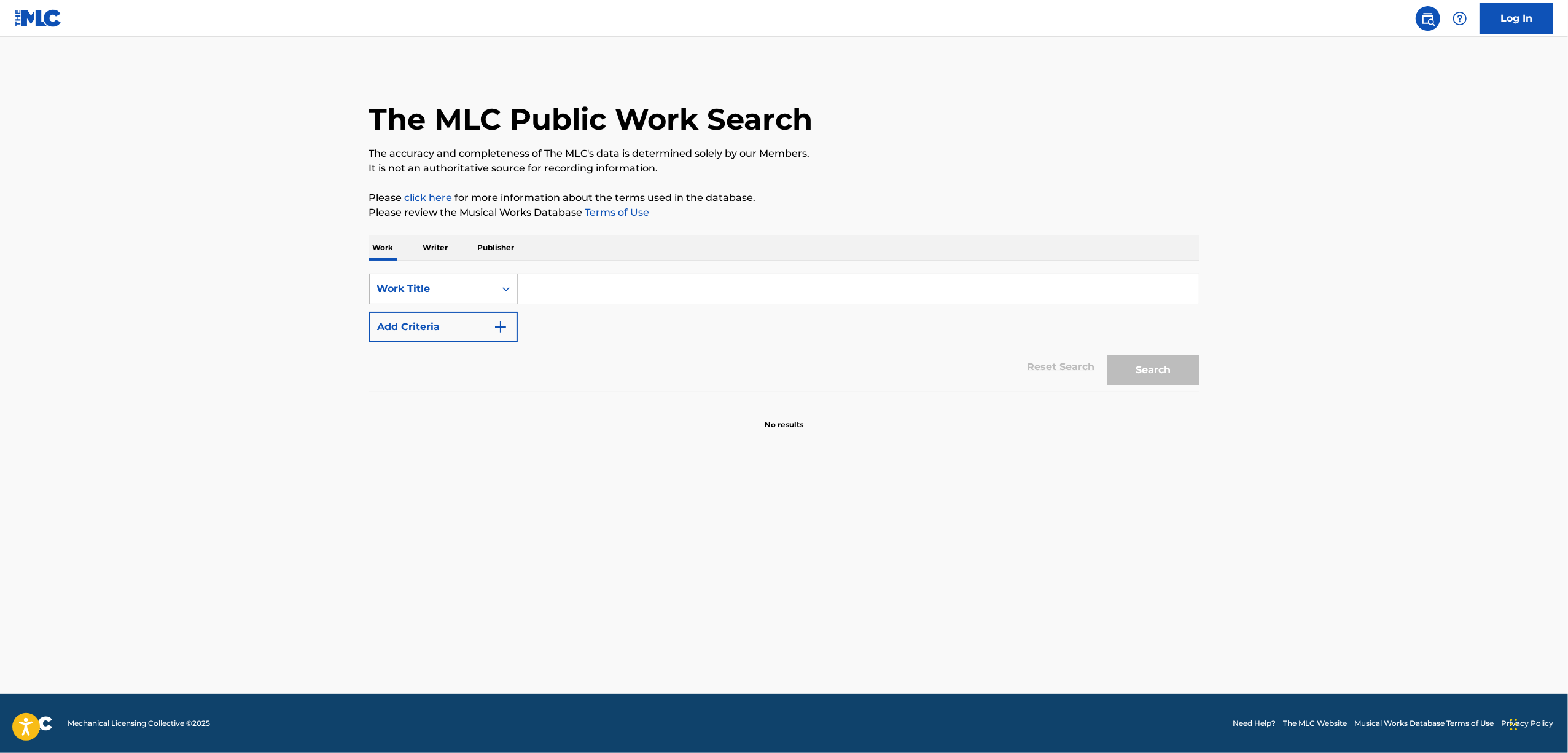
click at [489, 294] on div "Work Title" at bounding box center [432, 288] width 125 height 23
click at [430, 349] on div "ISWC" at bounding box center [443, 350] width 148 height 31
click at [554, 290] on input "Search Form" at bounding box center [858, 289] width 681 height 29
paste input "T-329.439.389-4"
click at [1168, 367] on button "Search" at bounding box center [1154, 370] width 92 height 31
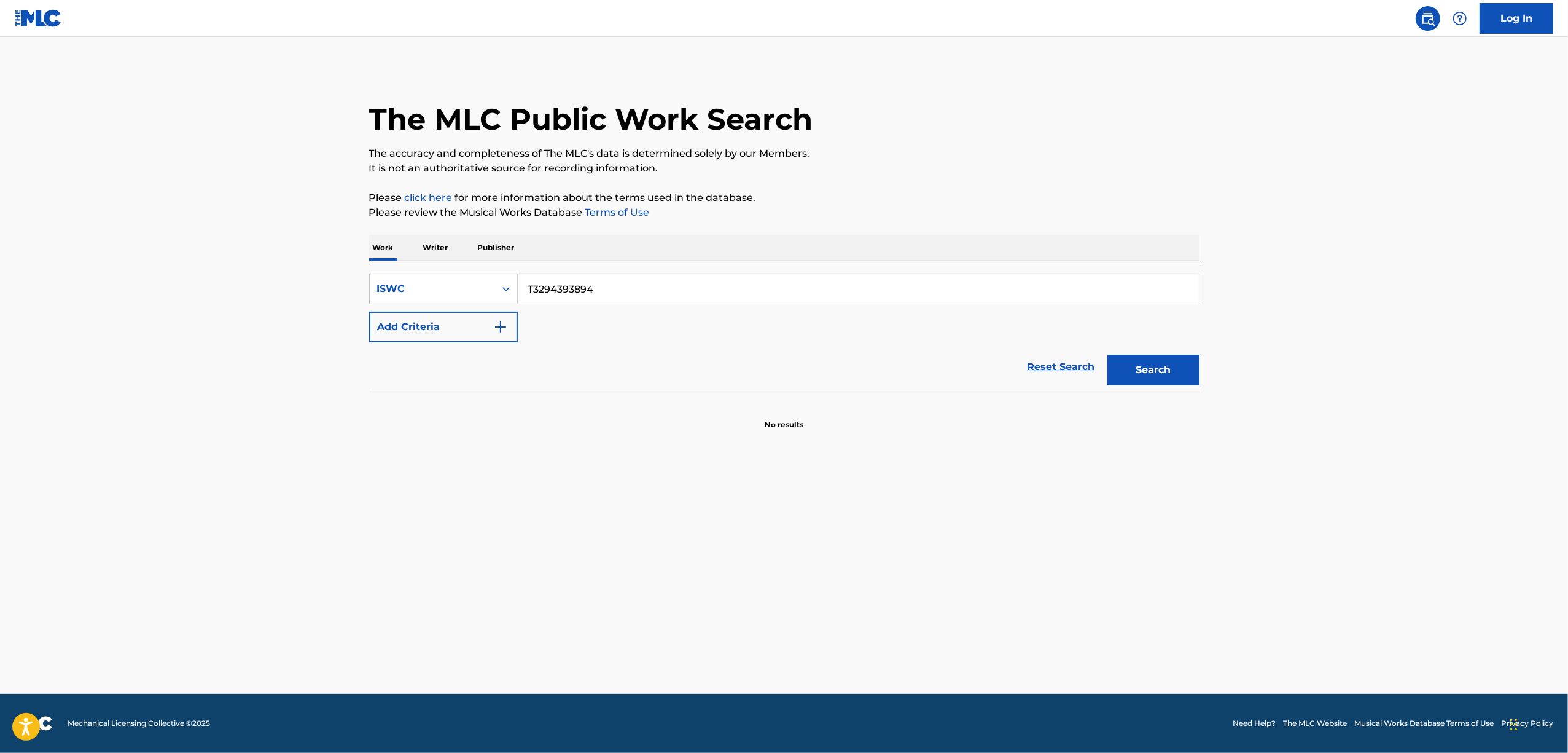
drag, startPoint x: 625, startPoint y: 284, endPoint x: 440, endPoint y: 310, distance: 186.8
click at [440, 310] on div "SearchWithCriteria9f4d7b06-4739-4192-a876-74eda9094c2d ISWC T3294393894 Add Cri…" at bounding box center [784, 308] width 830 height 69
paste input "-329.445.407-8"
click at [1156, 376] on button "Search" at bounding box center [1154, 370] width 92 height 31
click at [602, 288] on input "T-329.445.407-8" at bounding box center [858, 289] width 681 height 29
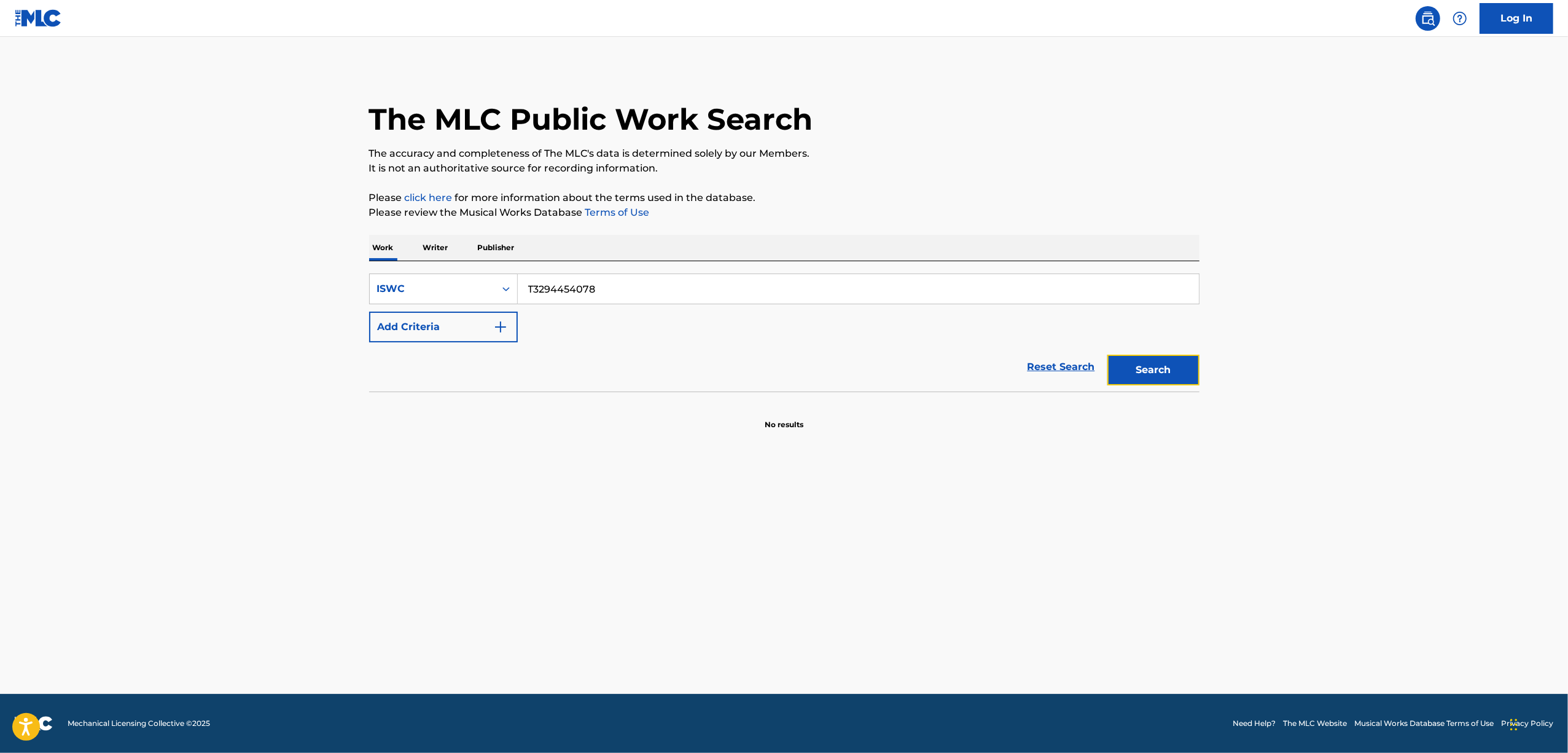
drag, startPoint x: 1129, startPoint y: 376, endPoint x: 956, endPoint y: 316, distance: 183.1
click at [1129, 375] on button "Search" at bounding box center [1154, 370] width 92 height 31
drag, startPoint x: 603, startPoint y: 292, endPoint x: 459, endPoint y: 306, distance: 144.7
click at [462, 306] on div "SearchWithCriteria9f4d7b06-4739-4192-a876-74eda9094c2d ISWC T3294454078 Add Cri…" at bounding box center [784, 308] width 830 height 69
paste input "82864277"
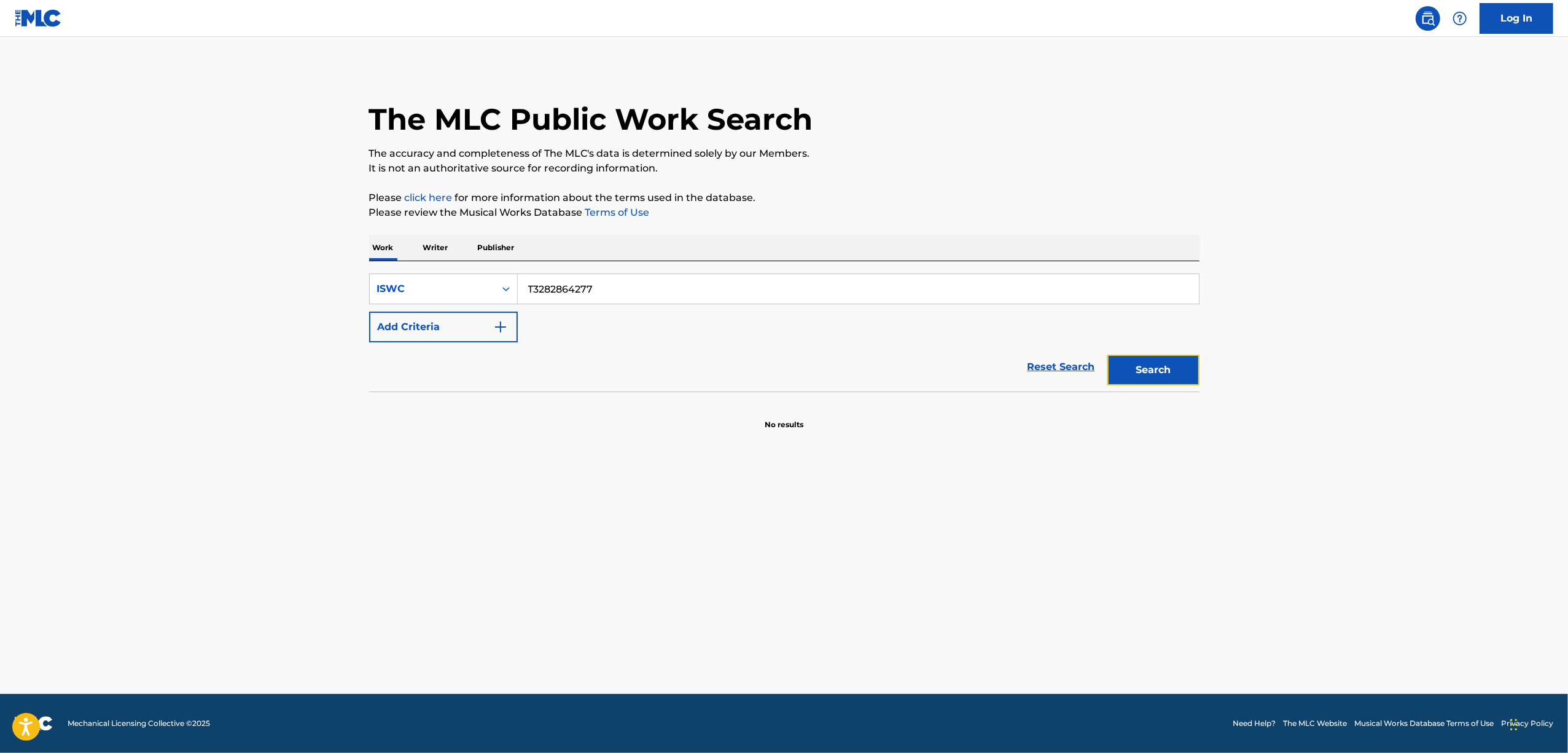
click at [1148, 364] on button "Search" at bounding box center [1154, 370] width 92 height 31
click at [485, 611] on main "The MLC Public Work Search The accuracy and completeness of The MLC's data is d…" at bounding box center [784, 365] width 1568 height 657
click at [465, 588] on main "The MLC Public Work Search The accuracy and completeness of The MLC's data is d…" at bounding box center [784, 365] width 1568 height 657
click at [431, 595] on main "The MLC Public Work Search The accuracy and completeness of The MLC's data is d…" at bounding box center [784, 365] width 1568 height 657
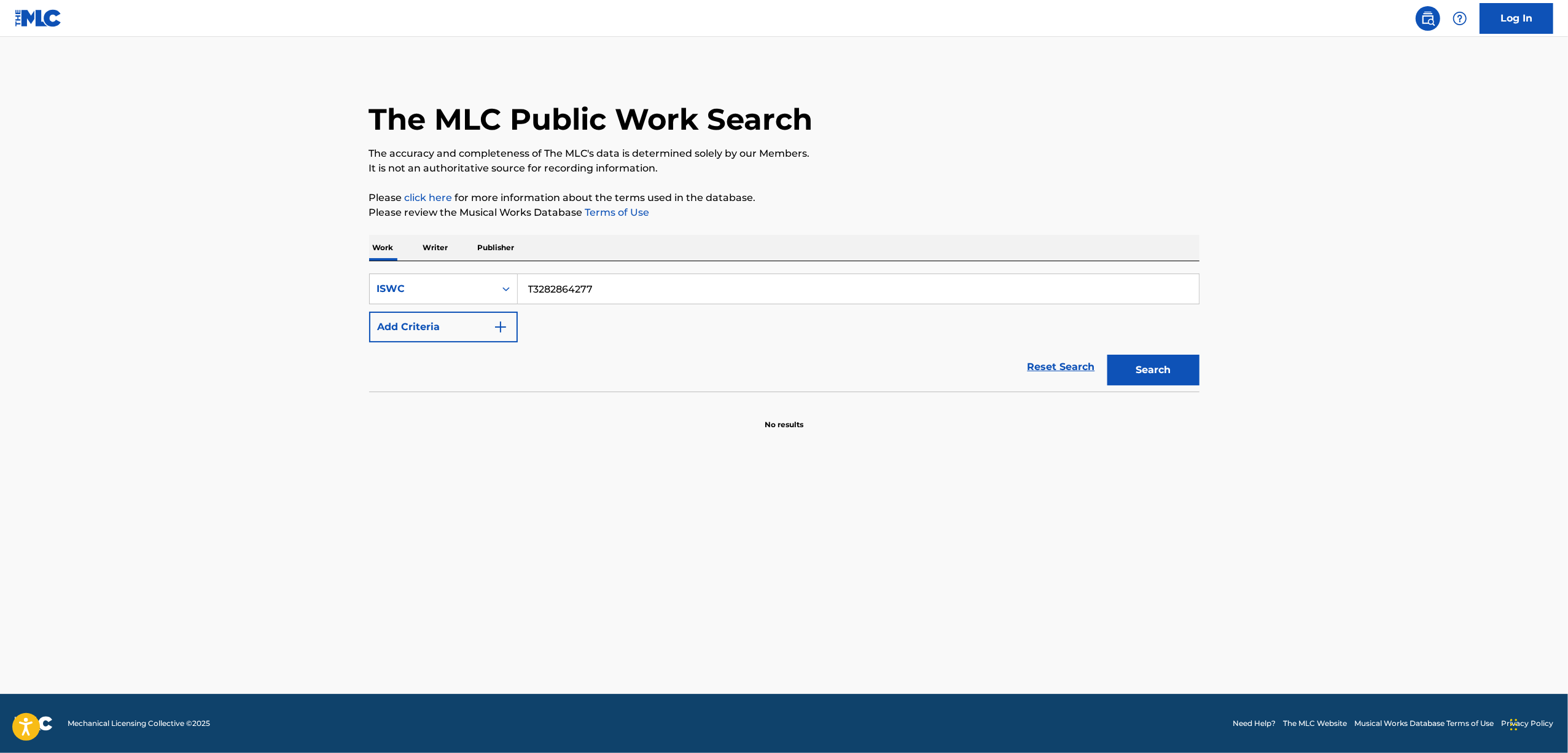
click at [431, 595] on main "The MLC Public Work Search The accuracy and completeness of The MLC's data is d…" at bounding box center [784, 365] width 1568 height 657
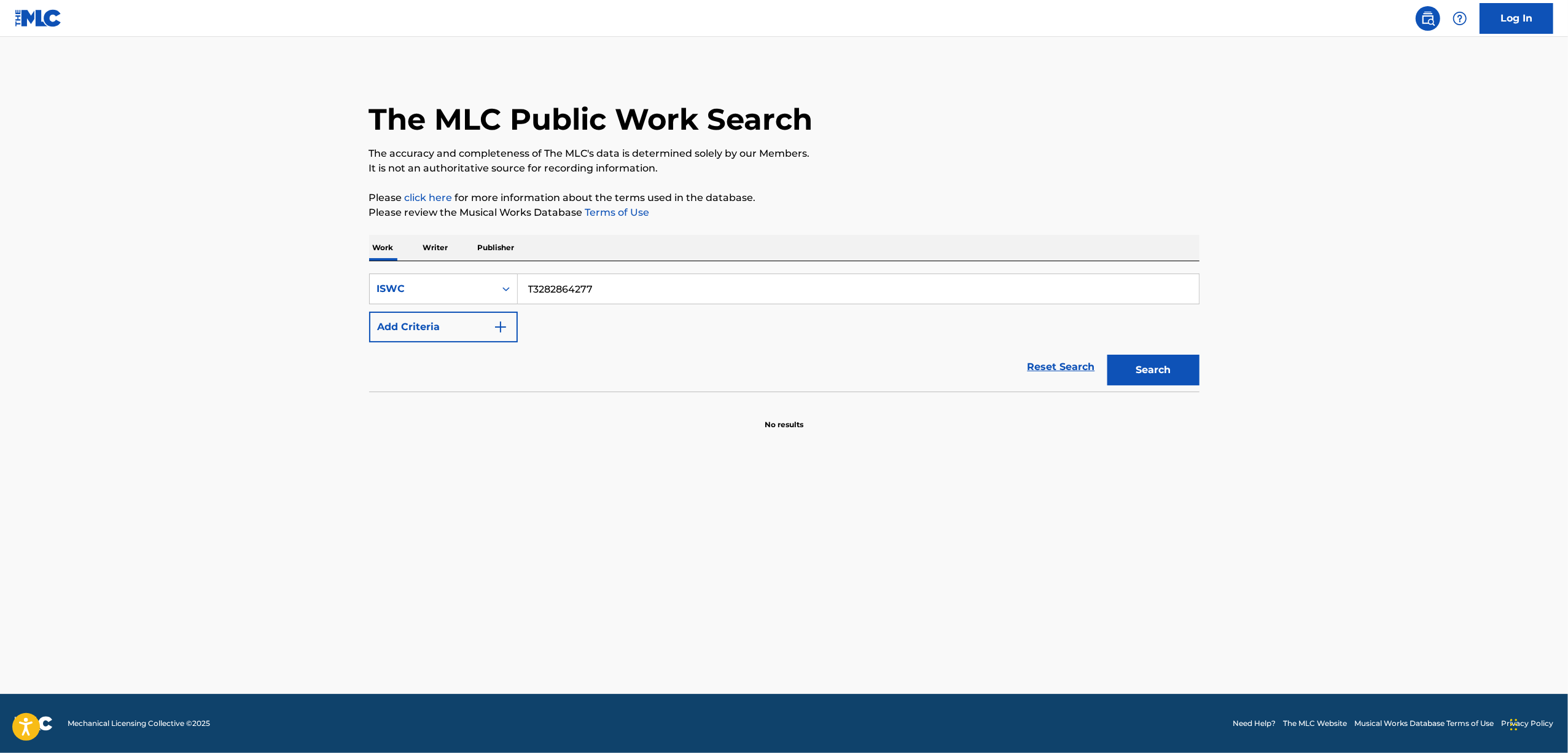
click at [431, 595] on main "The MLC Public Work Search The accuracy and completeness of The MLC's data is d…" at bounding box center [784, 365] width 1568 height 657
click at [422, 583] on main "The MLC Public Work Search The accuracy and completeness of The MLC's data is d…" at bounding box center [784, 365] width 1568 height 657
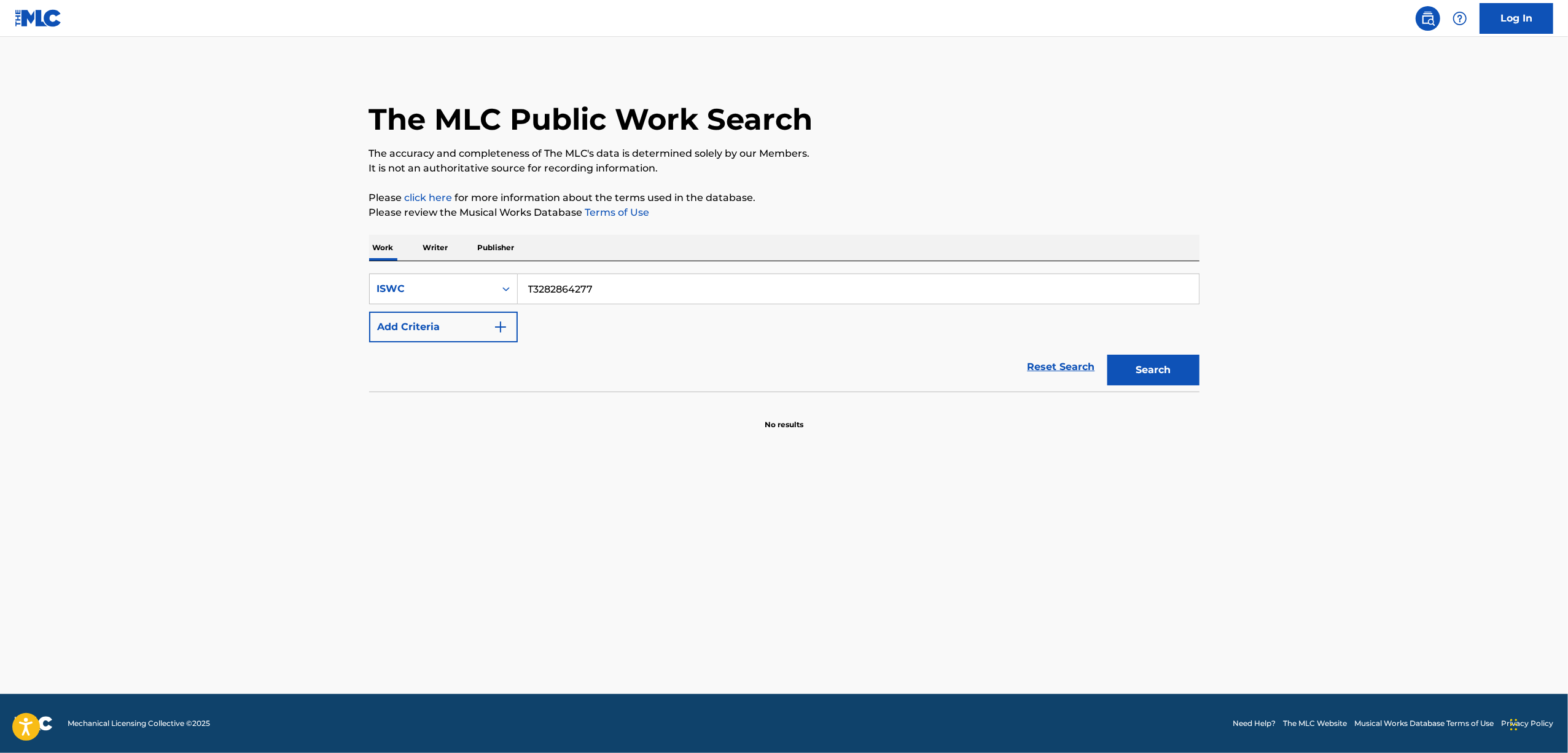
click at [422, 582] on main "The MLC Public Work Search The accuracy and completeness of The MLC's data is d…" at bounding box center [784, 365] width 1568 height 657
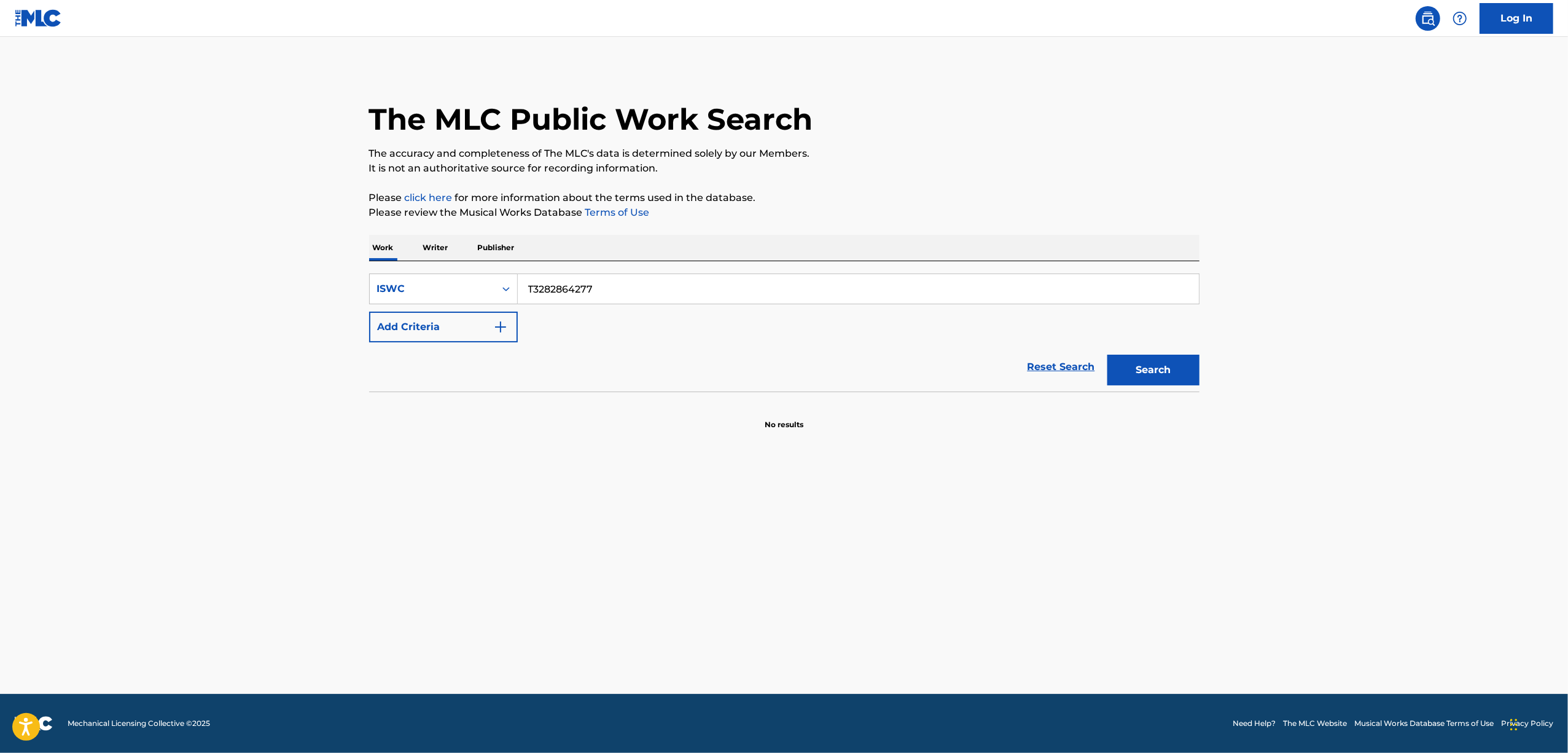
click at [422, 582] on main "The MLC Public Work Search The accuracy and completeness of The MLC's data is d…" at bounding box center [784, 365] width 1568 height 657
click at [499, 576] on main "The MLC Public Work Search The accuracy and completeness of The MLC's data is d…" at bounding box center [784, 365] width 1568 height 657
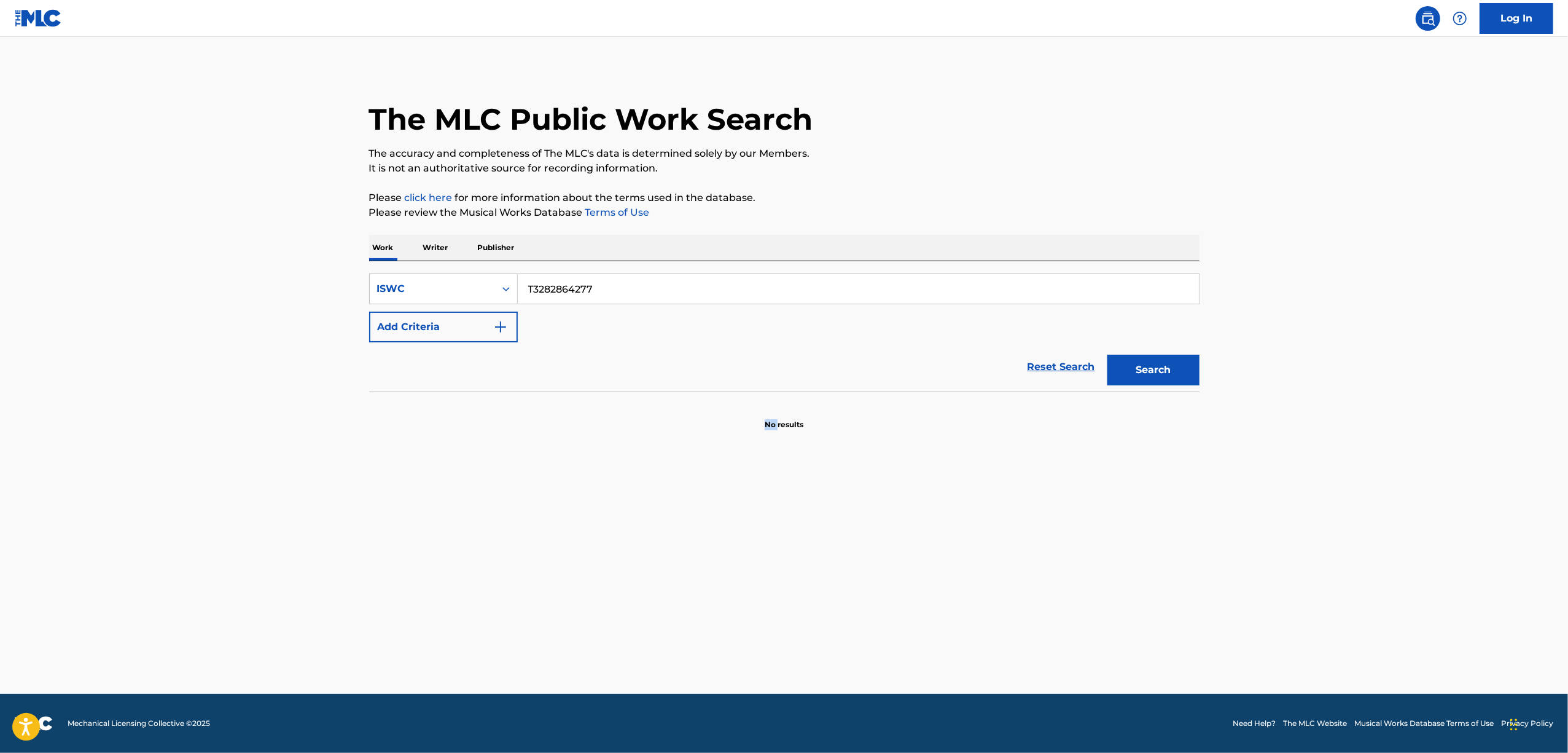
click at [502, 573] on main "The MLC Public Work Search The accuracy and completeness of The MLC's data is d…" at bounding box center [784, 365] width 1568 height 657
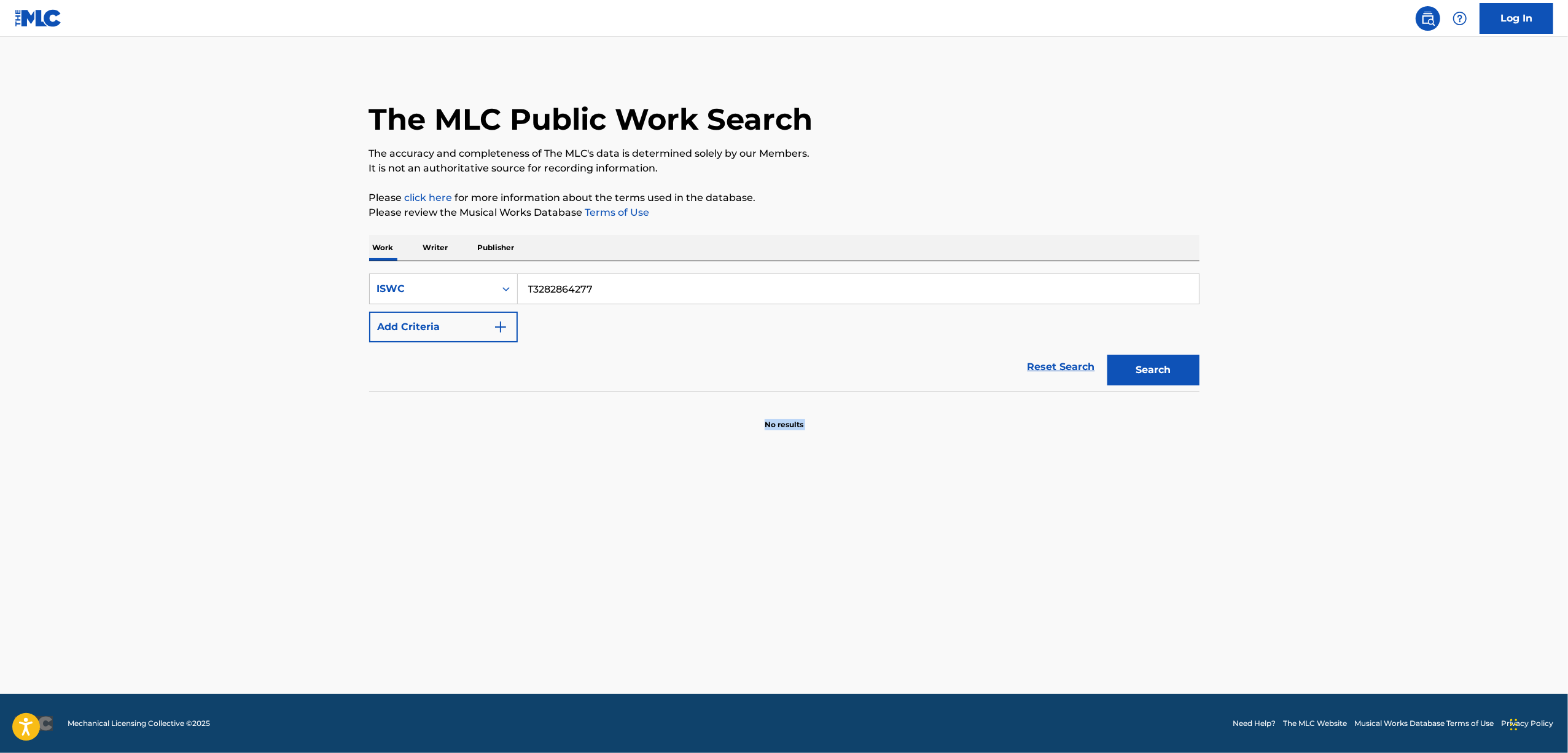
click at [502, 573] on main "The MLC Public Work Search The accuracy and completeness of The MLC's data is d…" at bounding box center [784, 365] width 1568 height 657
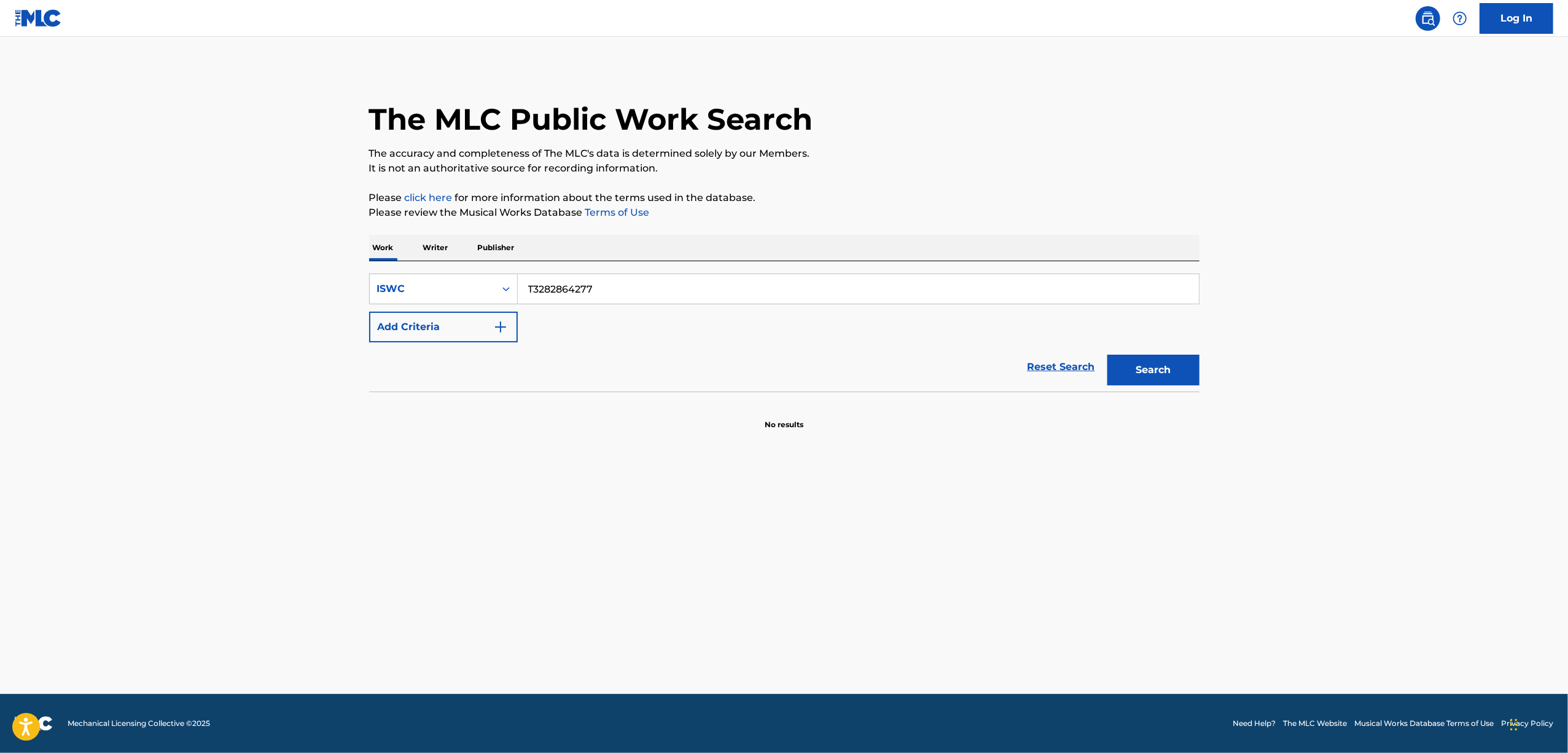
click at [502, 573] on main "The MLC Public Work Search The accuracy and completeness of The MLC's data is d…" at bounding box center [784, 365] width 1568 height 657
click at [500, 574] on main "The MLC Public Work Search The accuracy and completeness of The MLC's data is d…" at bounding box center [784, 365] width 1568 height 657
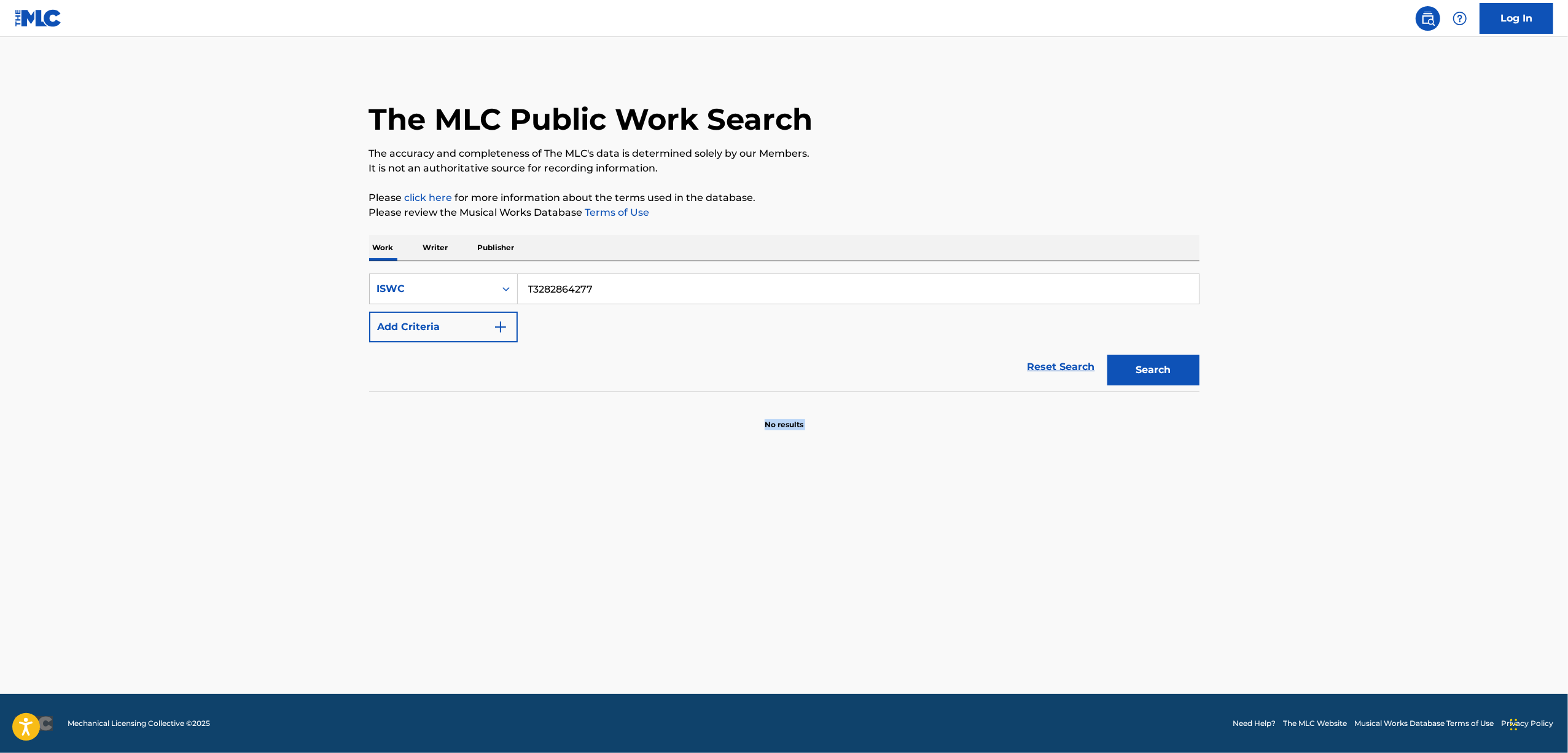
click at [500, 574] on main "The MLC Public Work Search The accuracy and completeness of The MLC's data is d…" at bounding box center [784, 365] width 1568 height 657
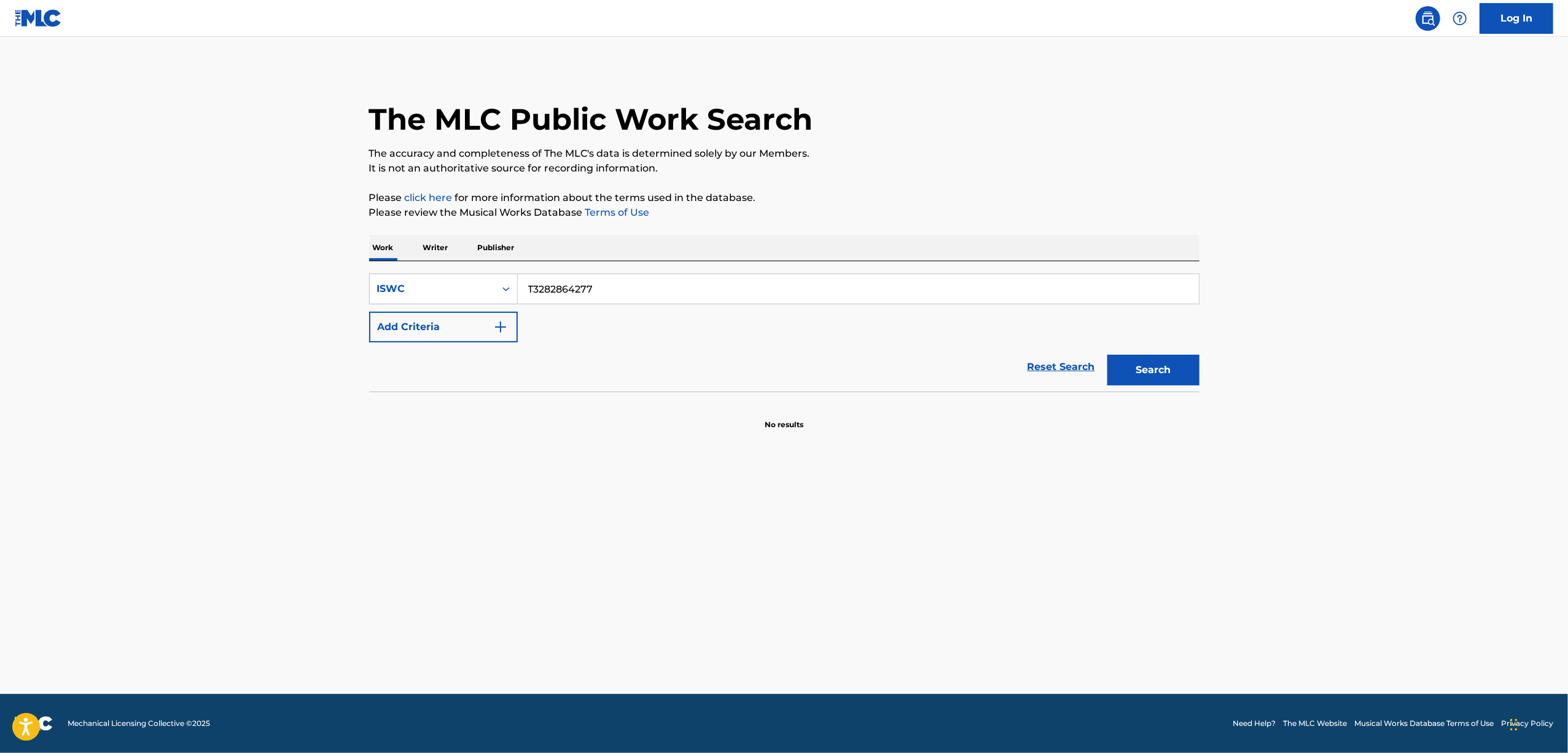
click at [500, 574] on main "The MLC Public Work Search The accuracy and completeness of The MLC's data is d…" at bounding box center [784, 365] width 1568 height 657
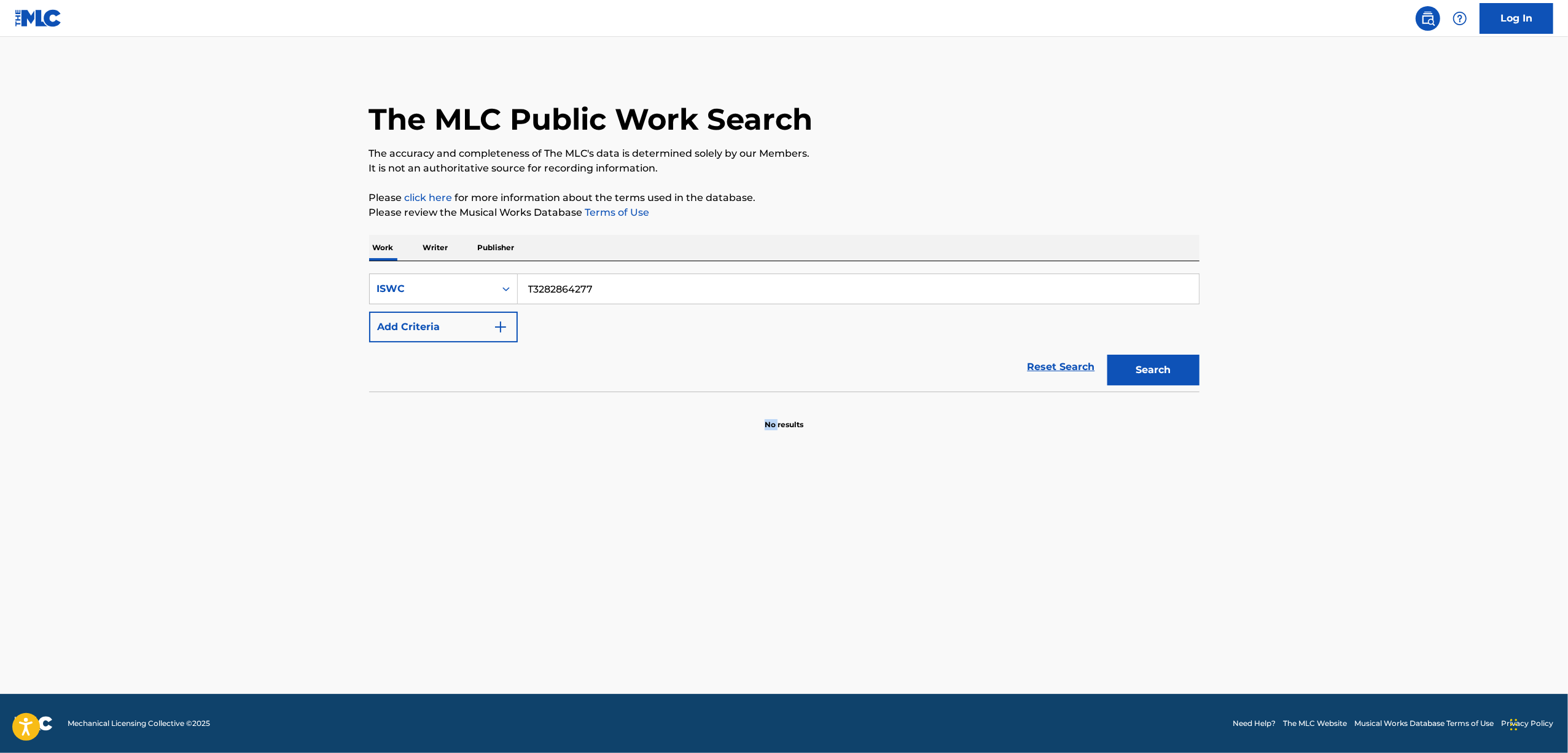
click at [500, 574] on main "The MLC Public Work Search The accuracy and completeness of The MLC's data is d…" at bounding box center [784, 365] width 1568 height 657
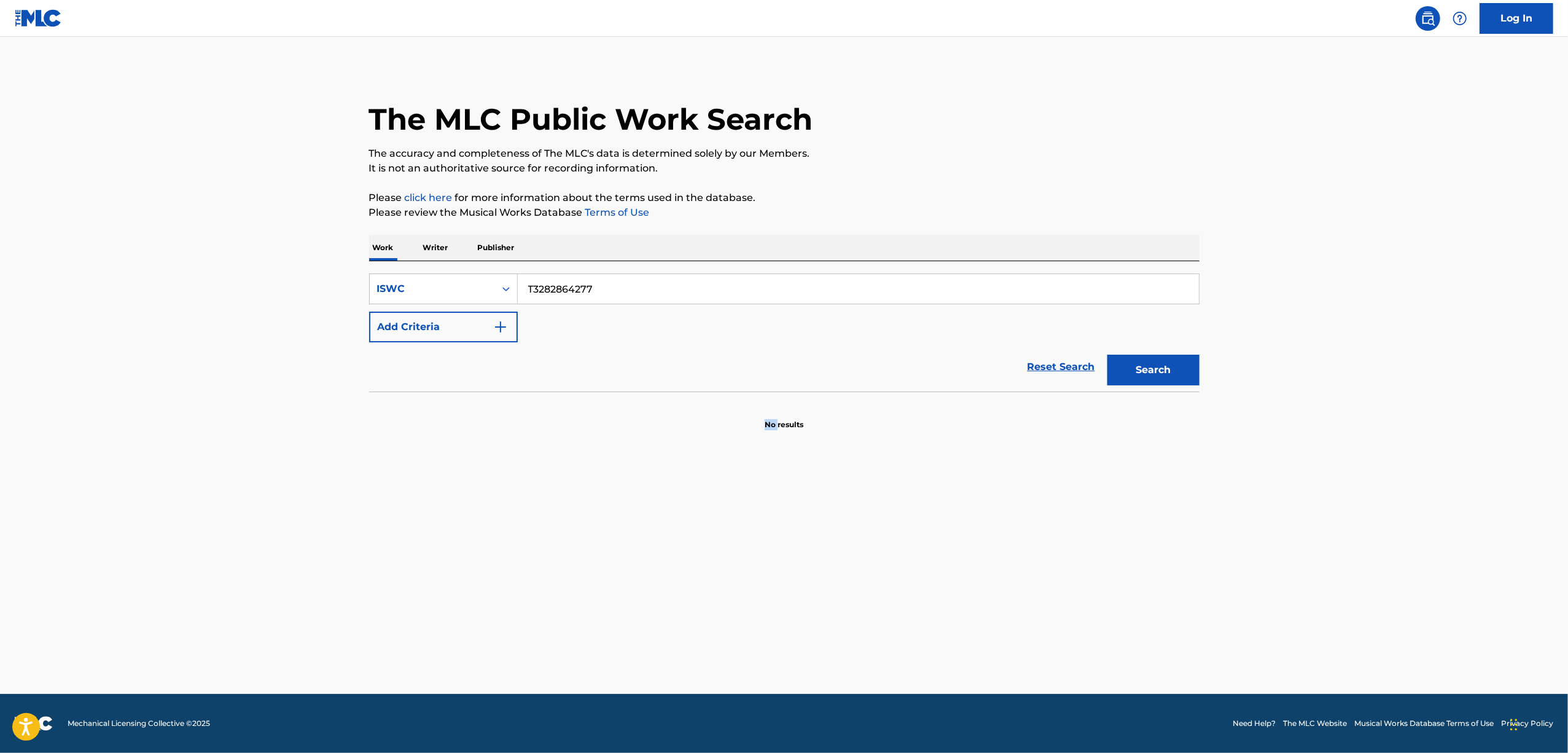
click at [500, 574] on main "The MLC Public Work Search The accuracy and completeness of The MLC's data is d…" at bounding box center [784, 365] width 1568 height 657
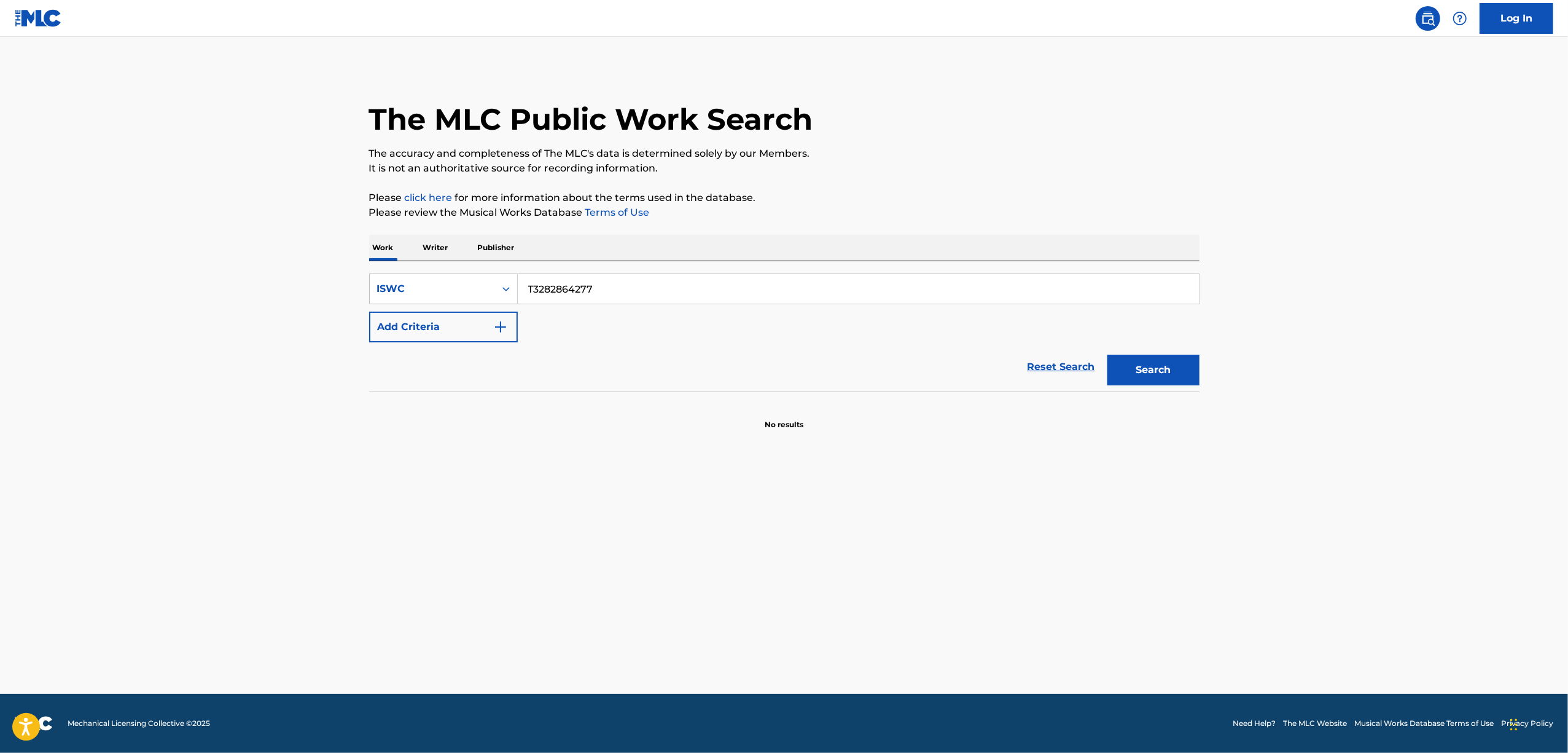
click at [664, 288] on input "T3282864277" at bounding box center [858, 289] width 681 height 29
drag, startPoint x: 607, startPoint y: 296, endPoint x: 514, endPoint y: 314, distance: 94.7
click at [514, 314] on div "SearchWithCriteria9f4d7b06-4739-4192-a876-74eda9094c2d ISWC T3282864277 Add Cri…" at bounding box center [784, 308] width 830 height 69
paste input "FUREIRAVIRANZE"
drag, startPoint x: 625, startPoint y: 292, endPoint x: 447, endPoint y: 314, distance: 179.4
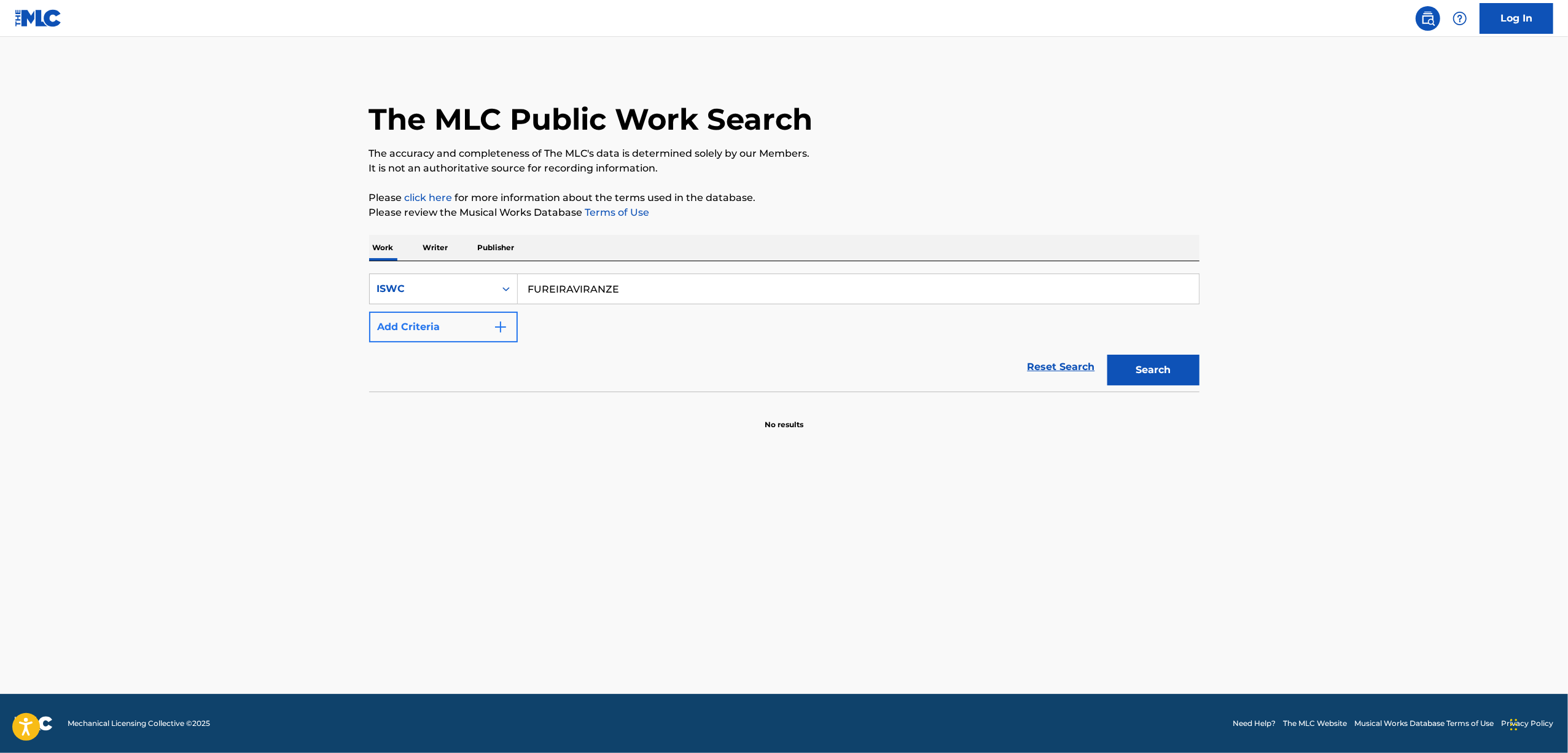
click at [452, 314] on div "SearchWithCriteria9f4d7b06-4739-4192-a876-74eda9094c2d ISWC FUREIRAVIRANZE Add …" at bounding box center [784, 308] width 830 height 69
paste input "T3216784491"
type input "T3216784491"
click at [1174, 372] on button "Search" at bounding box center [1154, 370] width 92 height 31
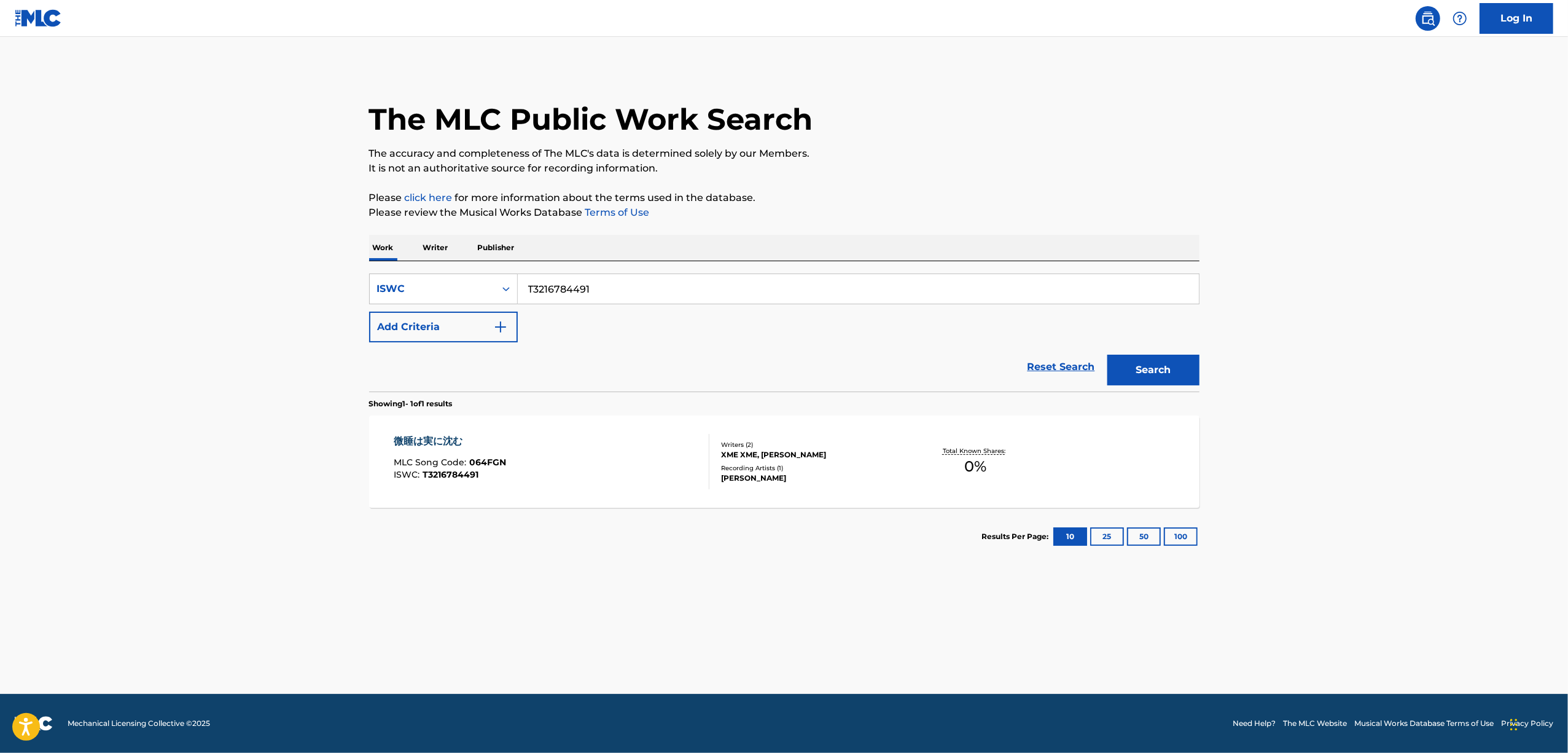
click at [426, 441] on div "微睡は実に沈む" at bounding box center [450, 441] width 112 height 15
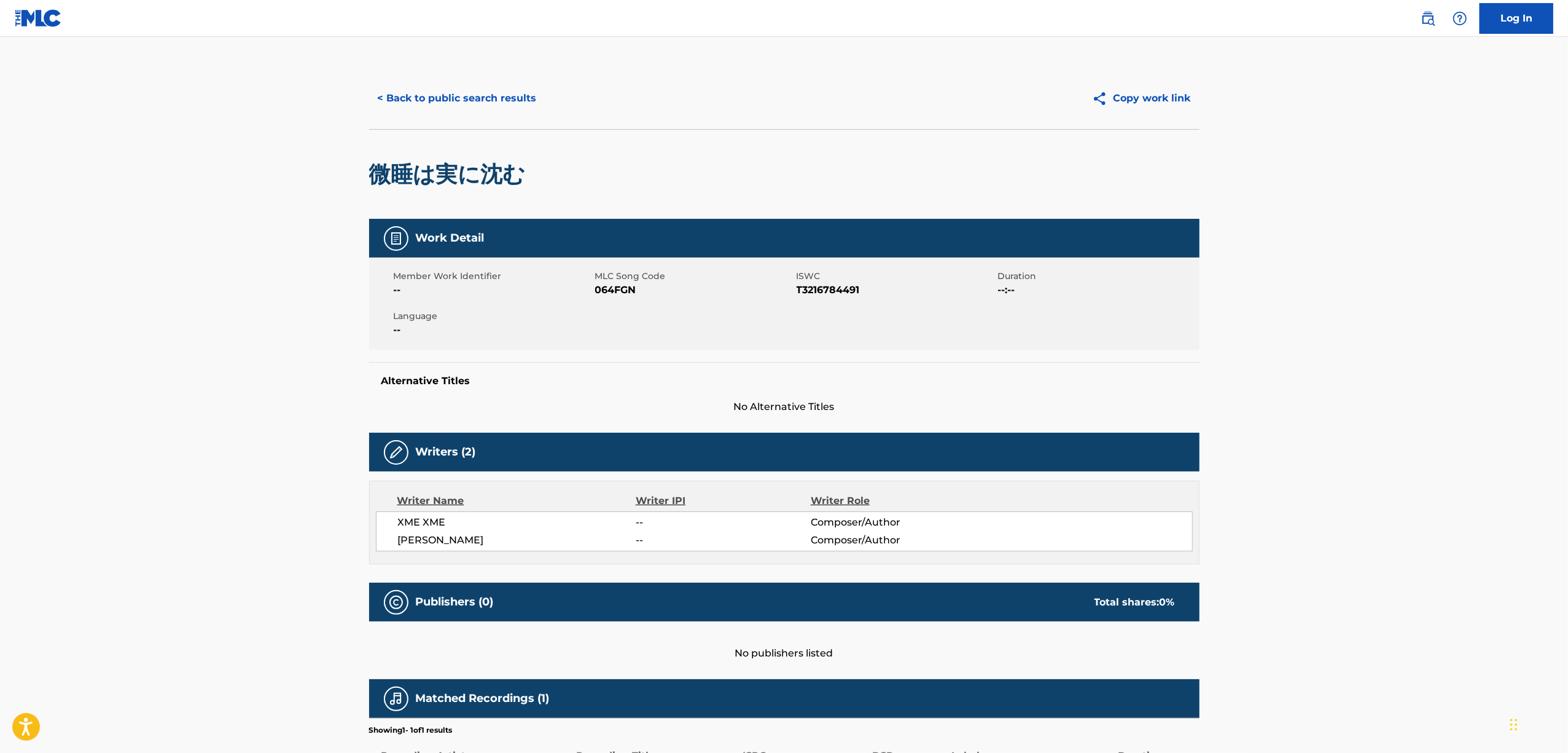
click at [617, 286] on span "064FGN" at bounding box center [694, 290] width 199 height 15
copy span "064FGN"
click at [487, 96] on button "< Back to public search results" at bounding box center [457, 98] width 176 height 31
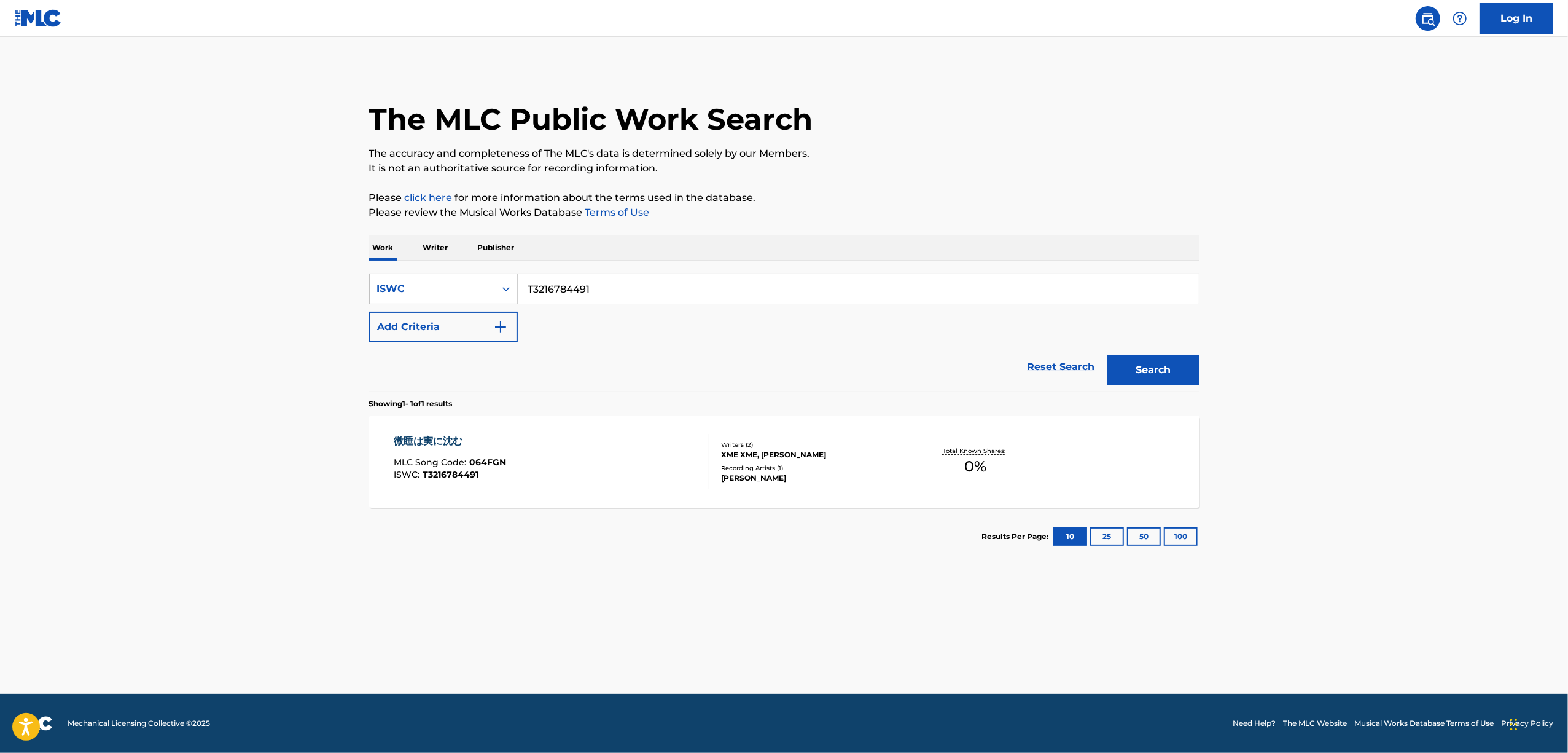
click at [613, 286] on input "T3216784491" at bounding box center [858, 289] width 681 height 29
drag, startPoint x: 632, startPoint y: 286, endPoint x: 313, endPoint y: 342, distance: 323.9
click at [313, 342] on main "The MLC Public Work Search The accuracy and completeness of The MLC's data is d…" at bounding box center [784, 365] width 1568 height 657
paste input "35"
type input "T3216784435"
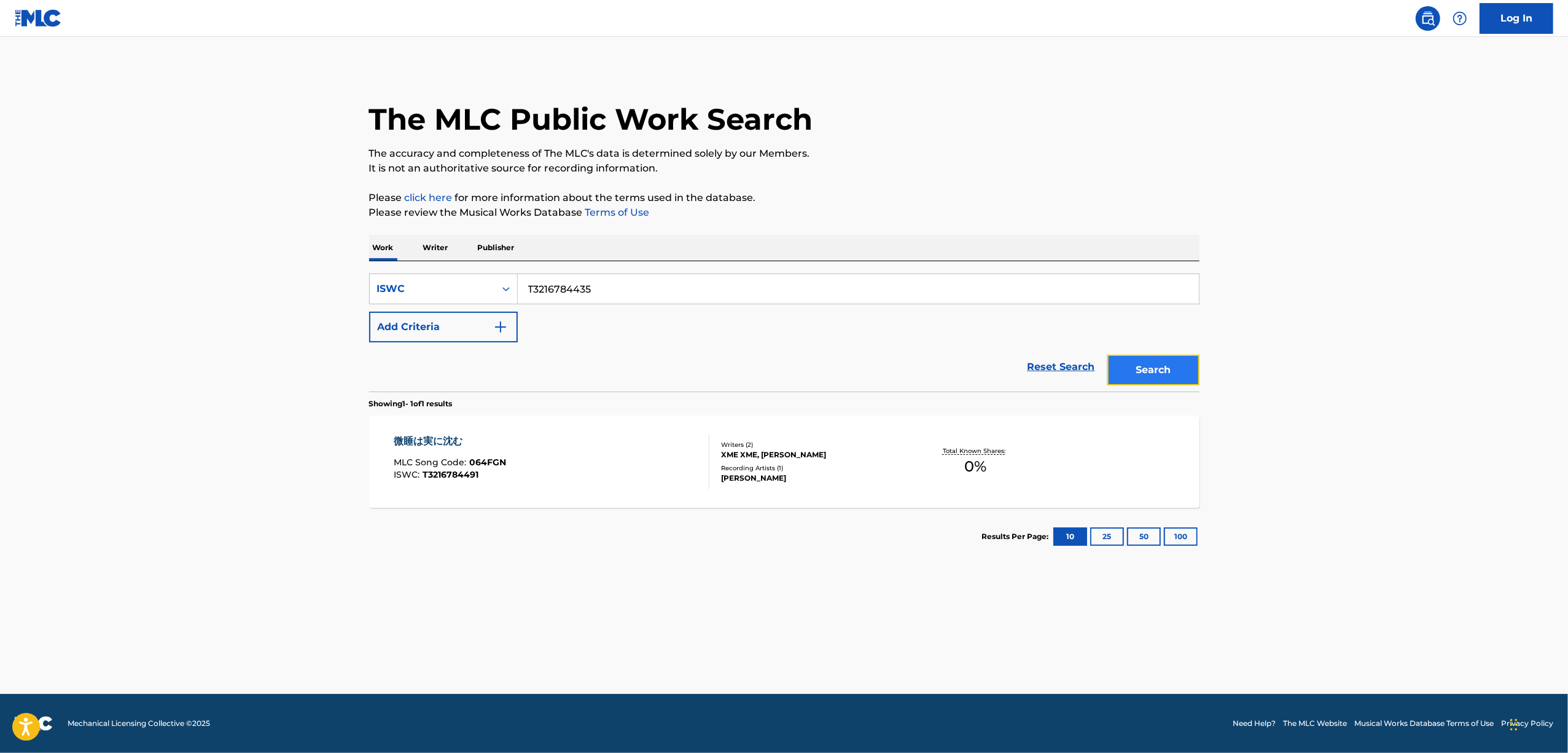
click at [1152, 370] on button "Search" at bounding box center [1154, 370] width 92 height 31
click at [418, 435] on div "兎角も謎" at bounding box center [448, 441] width 110 height 15
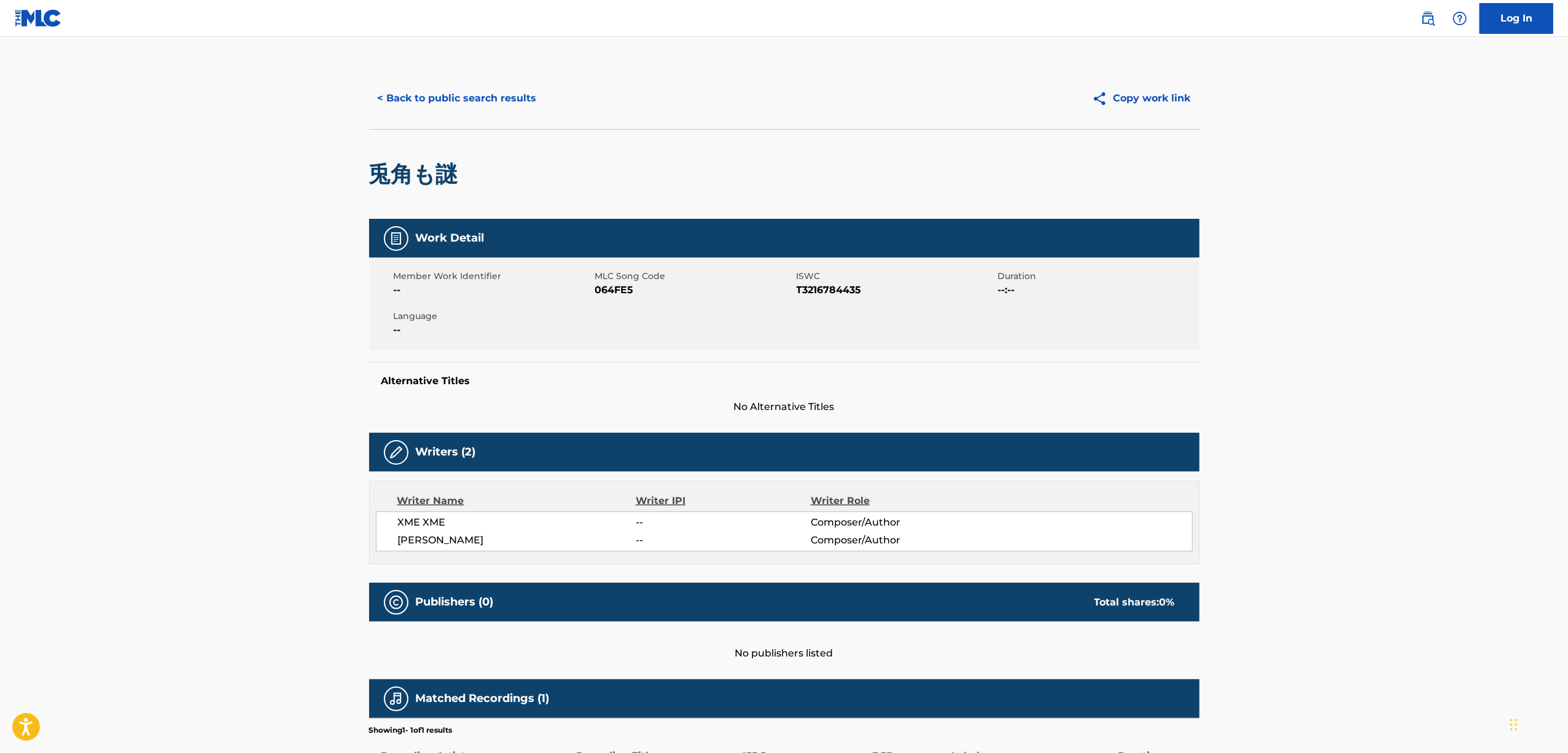
click at [601, 289] on span "064FE5" at bounding box center [694, 290] width 199 height 15
copy span "064FE5"
click at [485, 99] on button "< Back to public search results" at bounding box center [457, 98] width 176 height 31
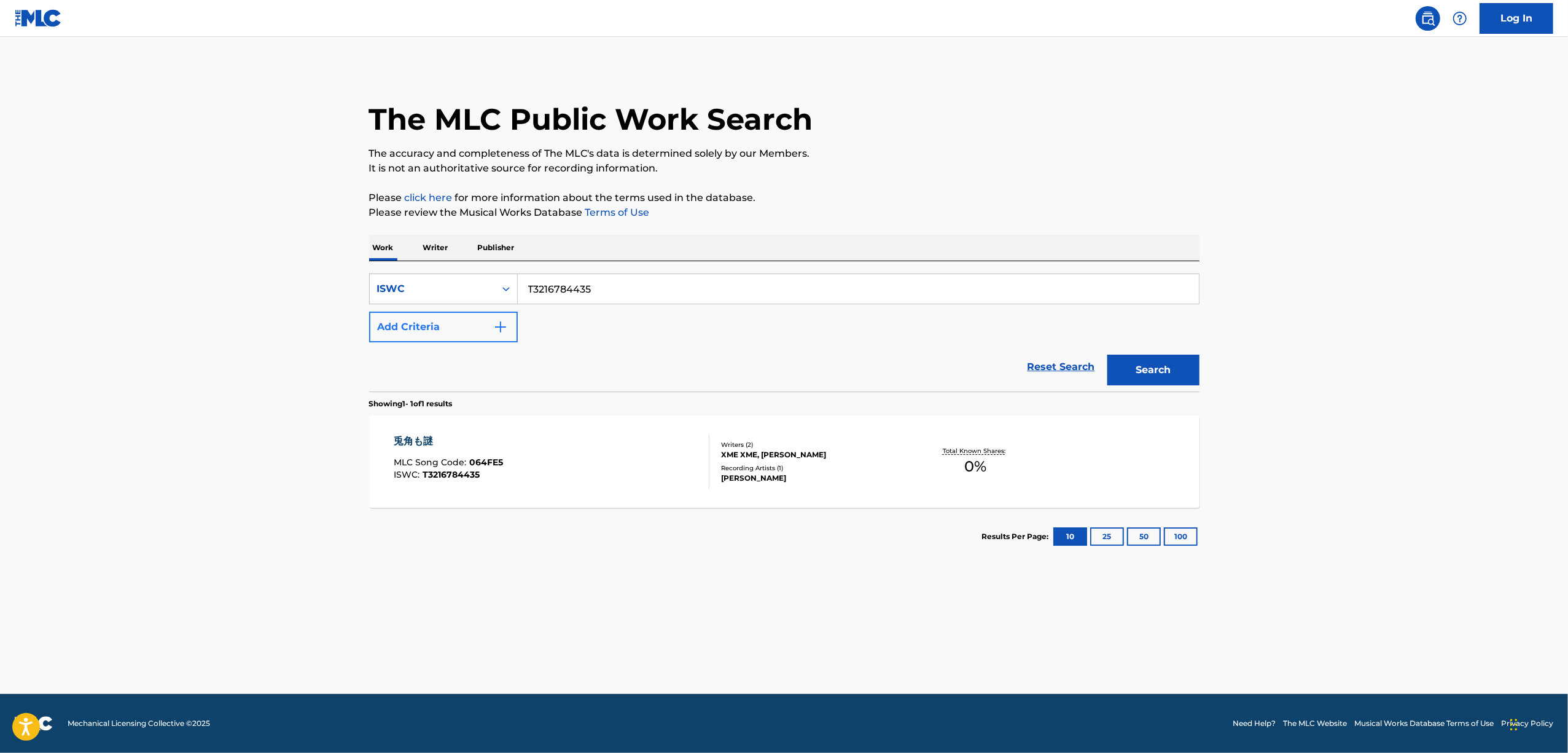
drag, startPoint x: 595, startPoint y: 290, endPoint x: 382, endPoint y: 332, distance: 217.1
click at [382, 332] on div "SearchWithCriteria9f4d7b06-4739-4192-a876-74eda9094c2d ISWC T3216784435 Add Cri…" at bounding box center [784, 308] width 830 height 69
paste input "537"
type input "T3216784537"
click at [1145, 372] on button "Search" at bounding box center [1154, 370] width 92 height 31
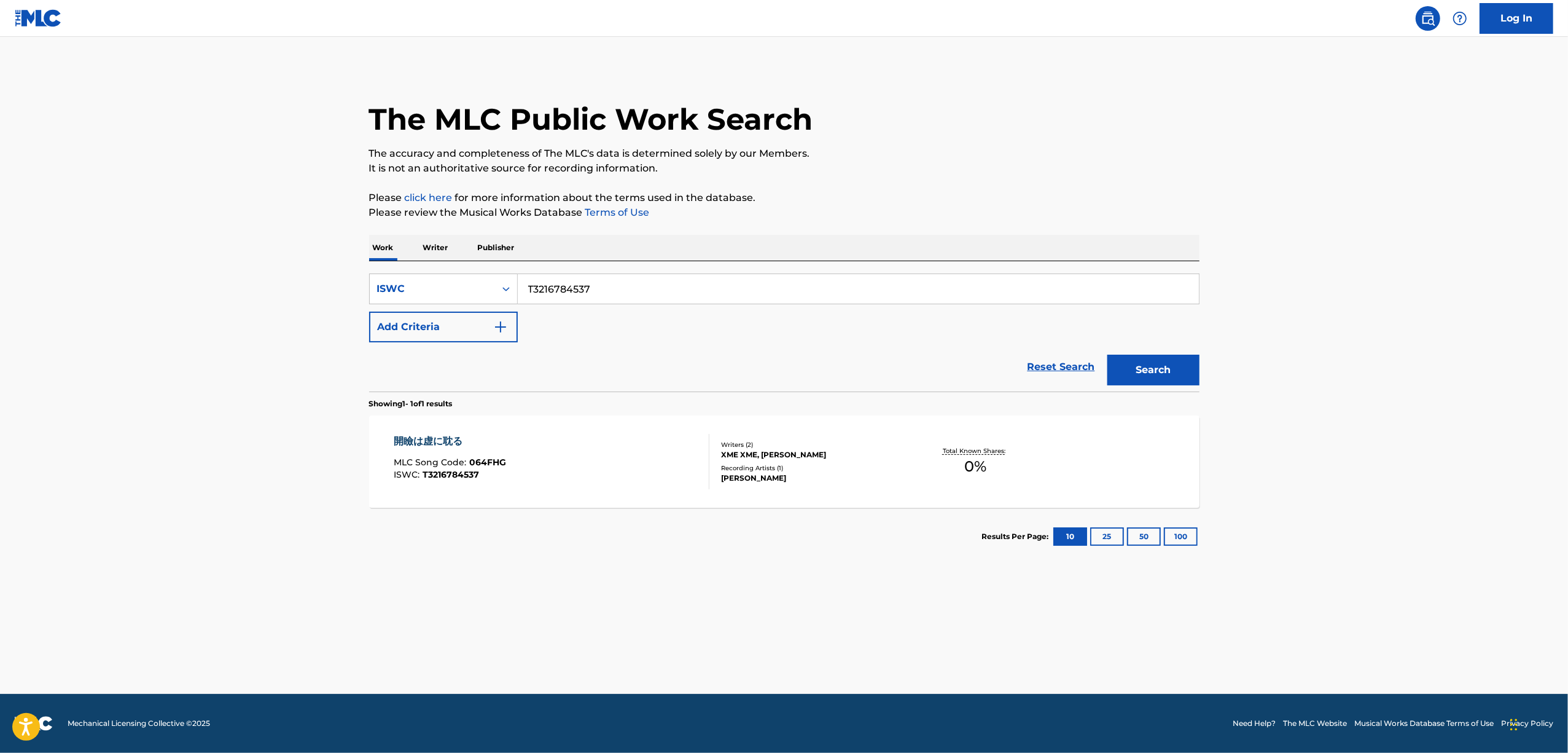
click at [1313, 484] on main "The MLC Public Work Search The accuracy and completeness of The MLC's data is d…" at bounding box center [784, 365] width 1568 height 657
click at [1313, 483] on main "The MLC Public Work Search The accuracy and completeness of The MLC's data is d…" at bounding box center [784, 365] width 1568 height 657
click at [1314, 481] on main "The MLC Public Work Search The accuracy and completeness of The MLC's data is d…" at bounding box center [784, 365] width 1568 height 657
click at [1313, 481] on main "The MLC Public Work Search The accuracy and completeness of The MLC's data is d…" at bounding box center [784, 365] width 1568 height 657
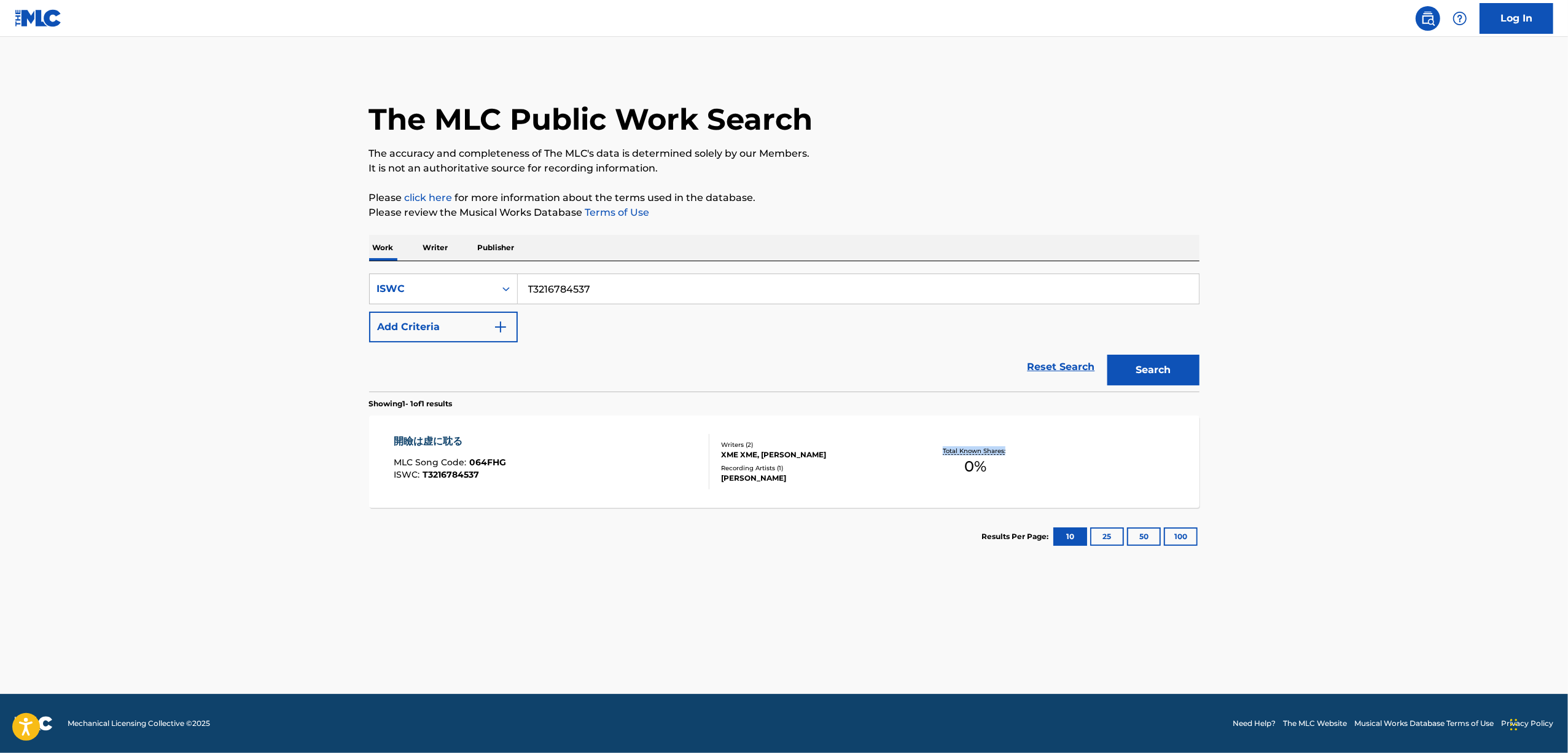
click at [1313, 481] on main "The MLC Public Work Search The accuracy and completeness of The MLC's data is d…" at bounding box center [784, 365] width 1568 height 657
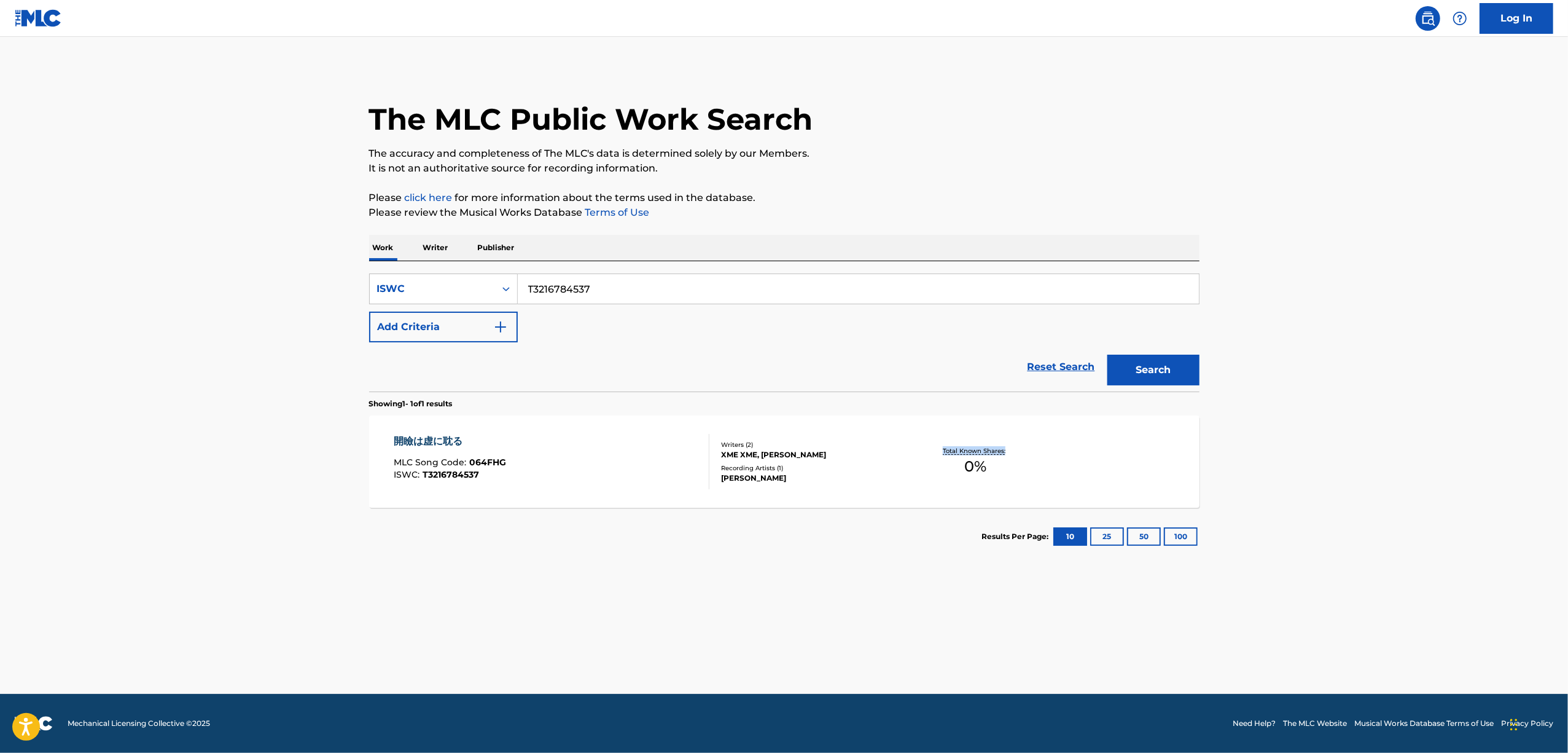
click at [1313, 481] on main "The MLC Public Work Search The accuracy and completeness of The MLC's data is d…" at bounding box center [784, 365] width 1568 height 657
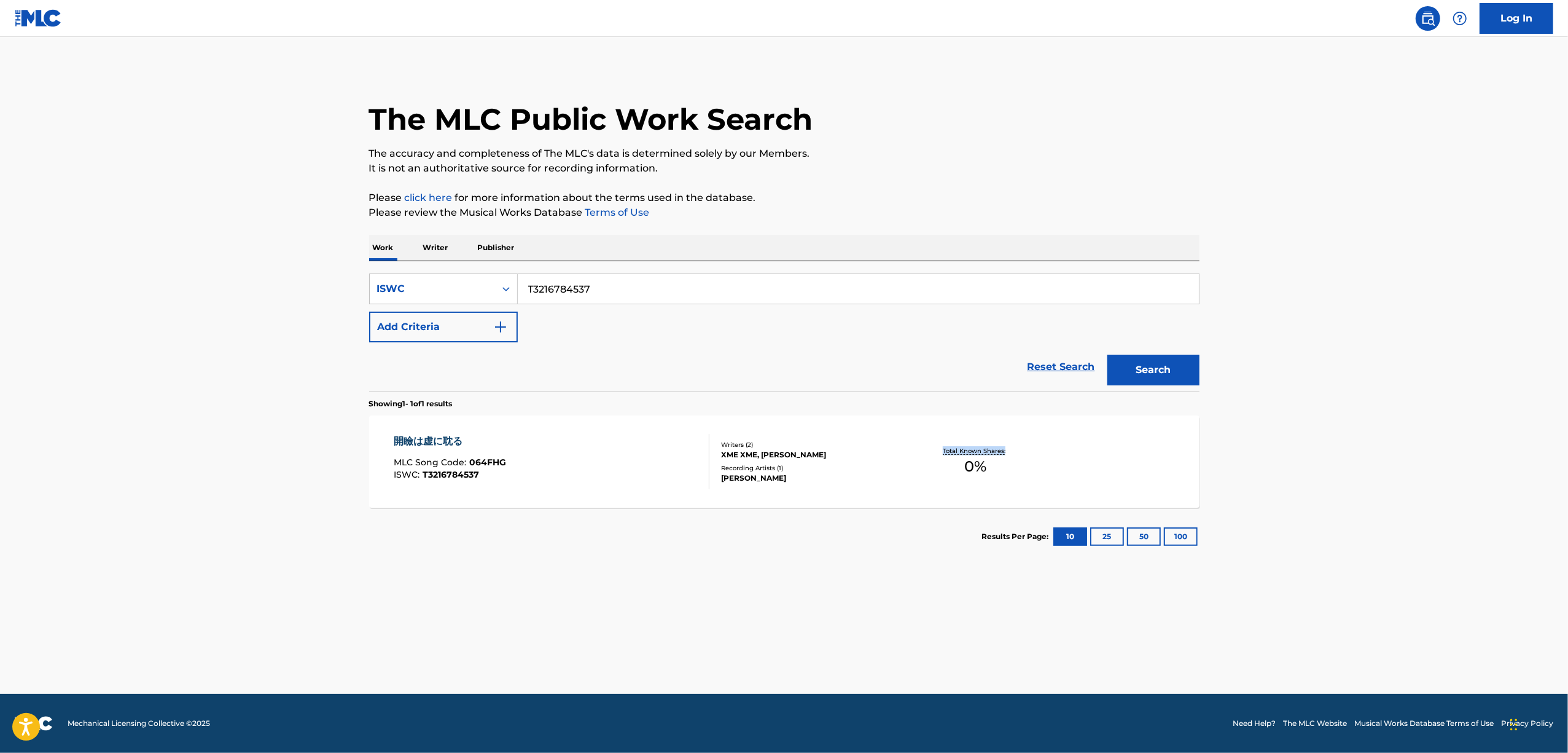
click at [1313, 481] on main "The MLC Public Work Search The accuracy and completeness of The MLC's data is d…" at bounding box center [784, 365] width 1568 height 657
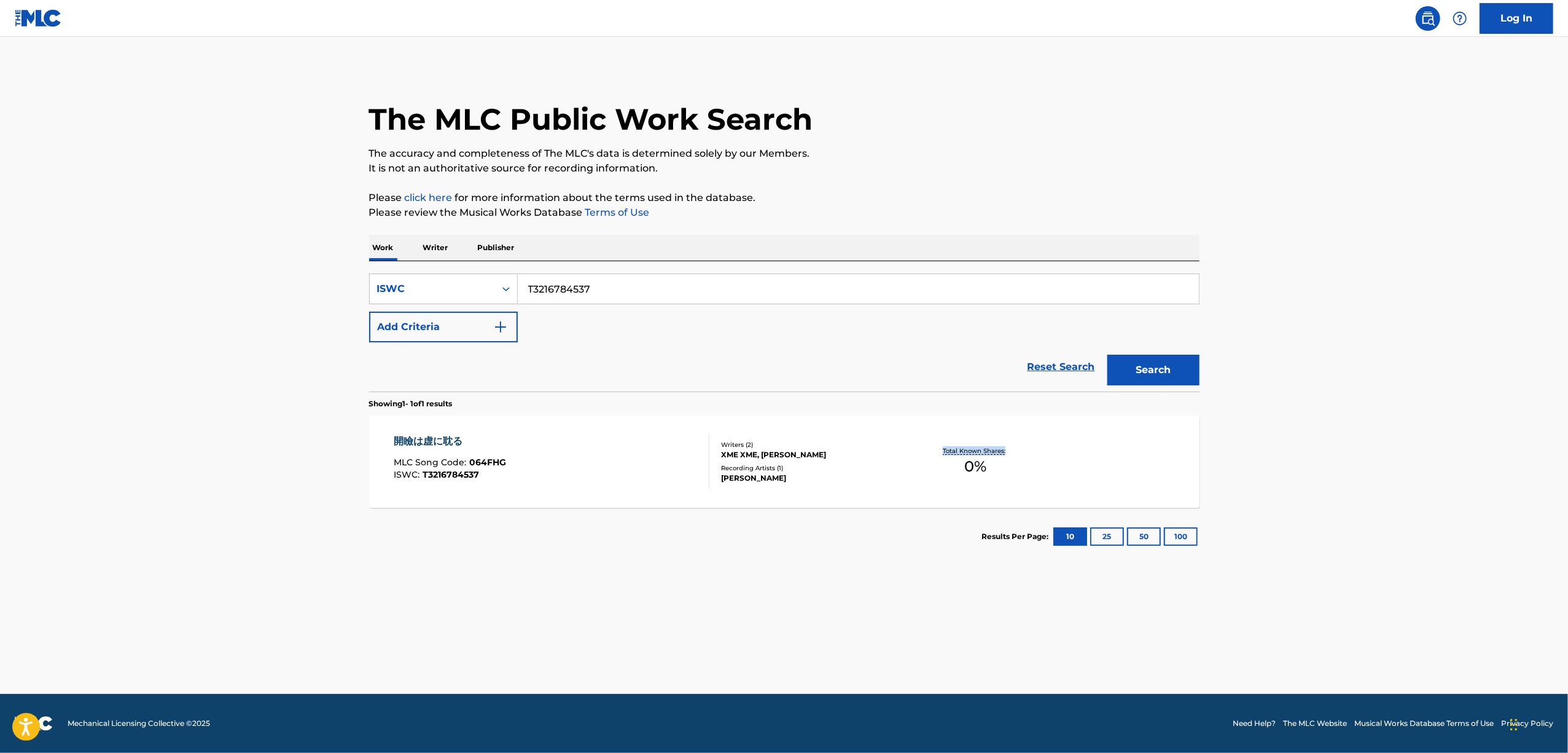
click at [1313, 481] on main "The MLC Public Work Search The accuracy and completeness of The MLC's data is d…" at bounding box center [784, 365] width 1568 height 657
click at [370, 579] on main "The MLC Public Work Search The accuracy and completeness of The MLC's data is d…" at bounding box center [784, 365] width 1568 height 657
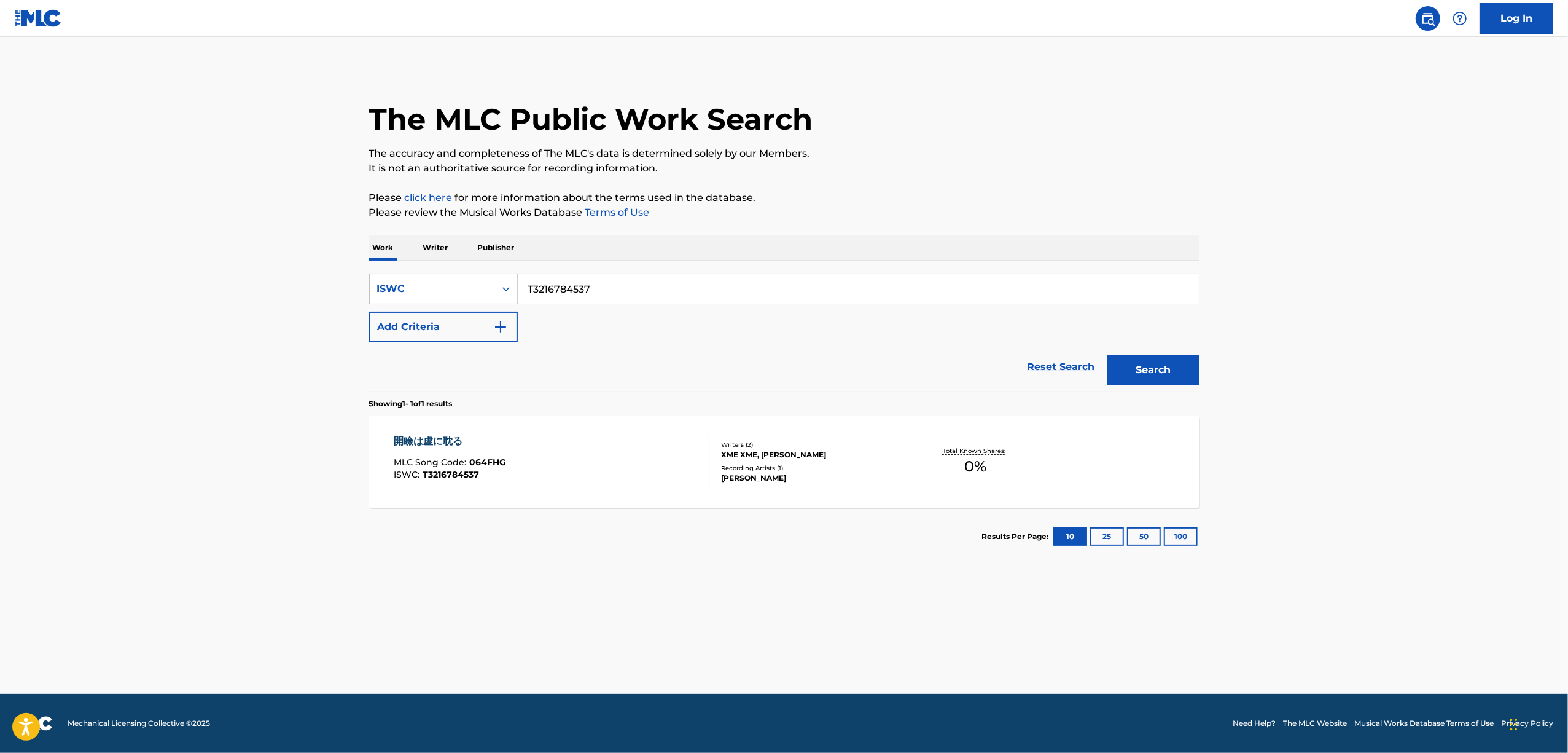
click at [370, 579] on main "The MLC Public Work Search The accuracy and completeness of The MLC's data is d…" at bounding box center [784, 365] width 1568 height 657
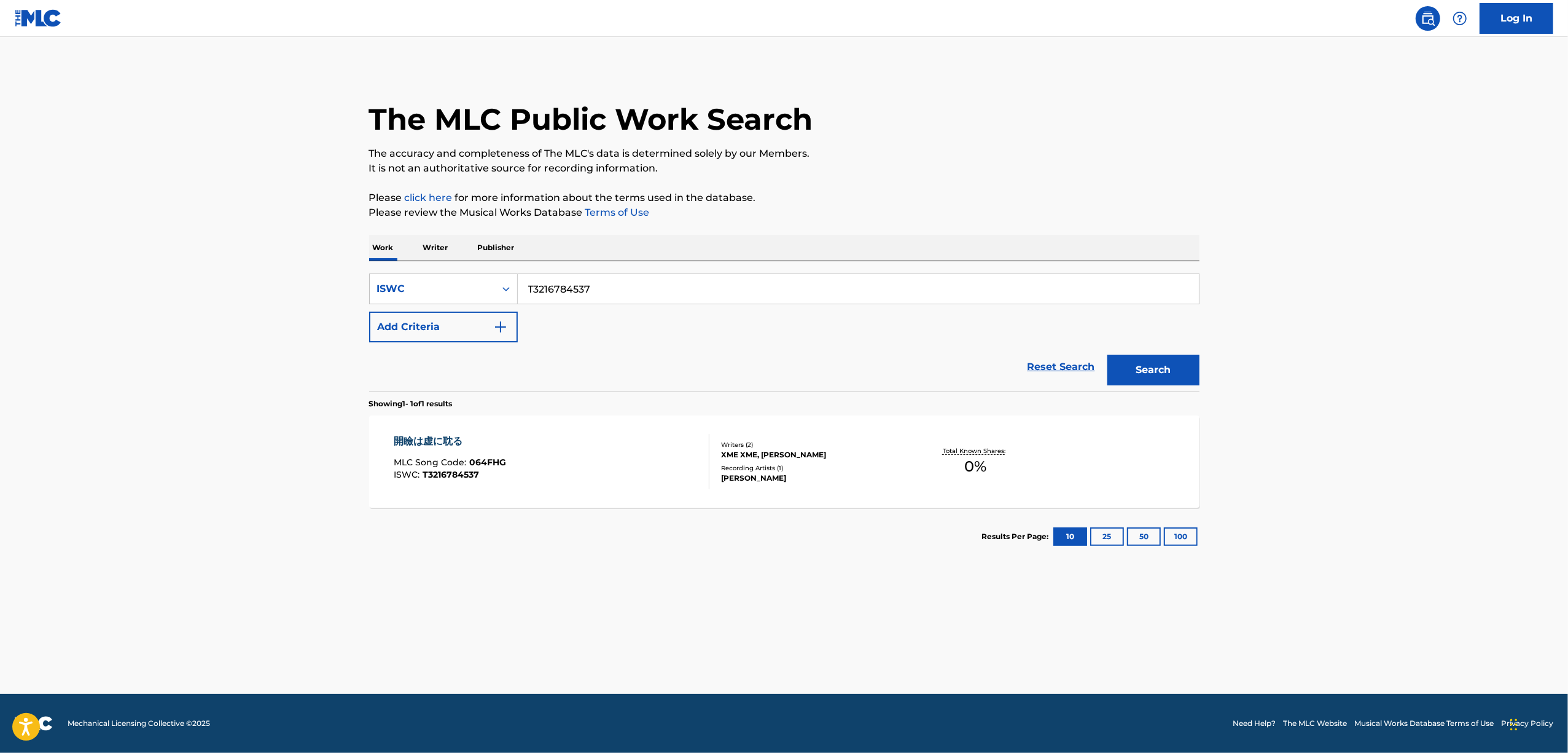
click at [370, 579] on main "The MLC Public Work Search The accuracy and completeness of The MLC's data is d…" at bounding box center [784, 365] width 1568 height 657
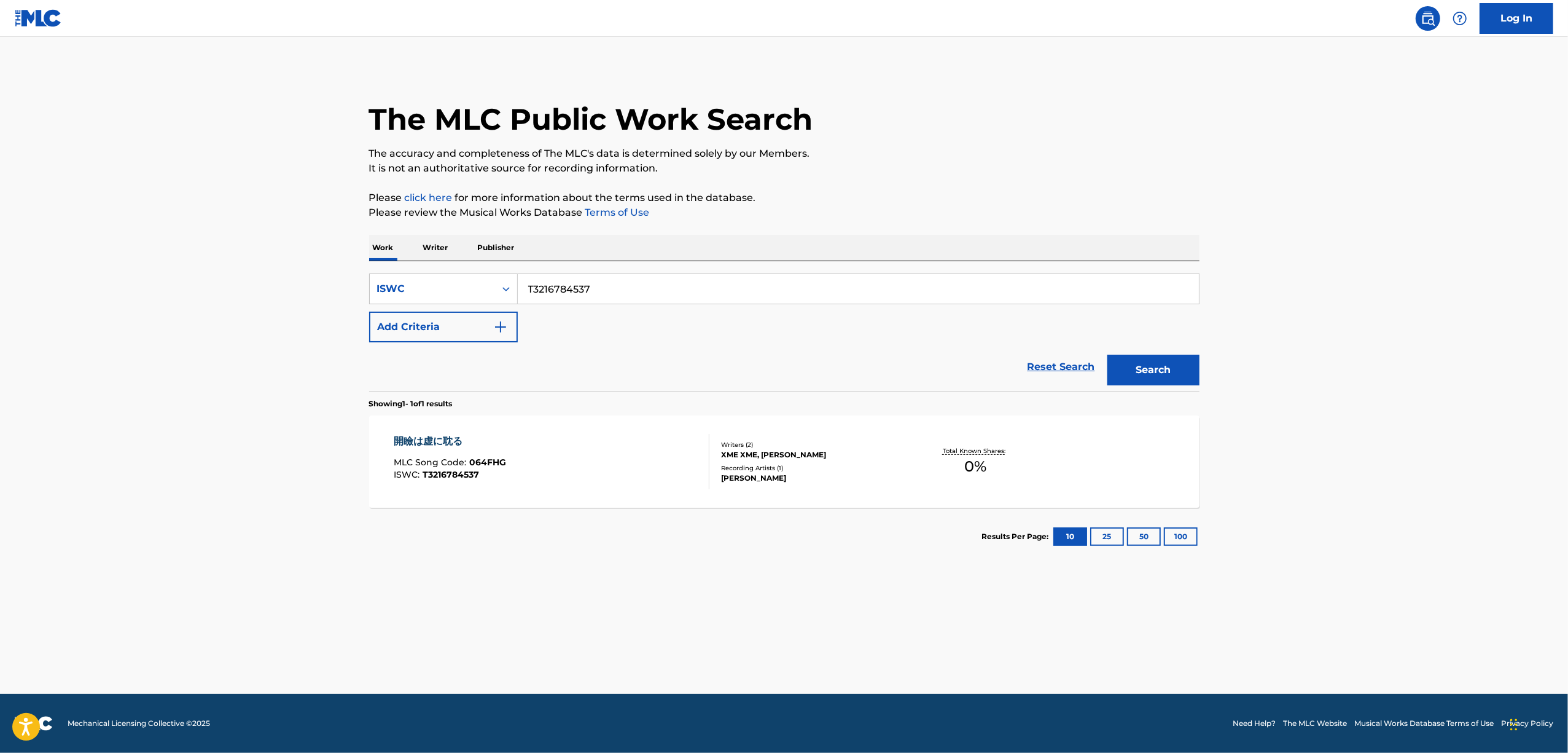
click at [370, 579] on main "The MLC Public Work Search The accuracy and completeness of The MLC's data is d…" at bounding box center [784, 365] width 1568 height 657
click at [1315, 481] on main "The MLC Public Work Search The accuracy and completeness of The MLC's data is d…" at bounding box center [784, 365] width 1568 height 657
click at [1405, 311] on main "The MLC Public Work Search The accuracy and completeness of The MLC's data is d…" at bounding box center [784, 365] width 1568 height 657
click at [1362, 414] on main "The MLC Public Work Search The accuracy and completeness of The MLC's data is d…" at bounding box center [784, 365] width 1568 height 657
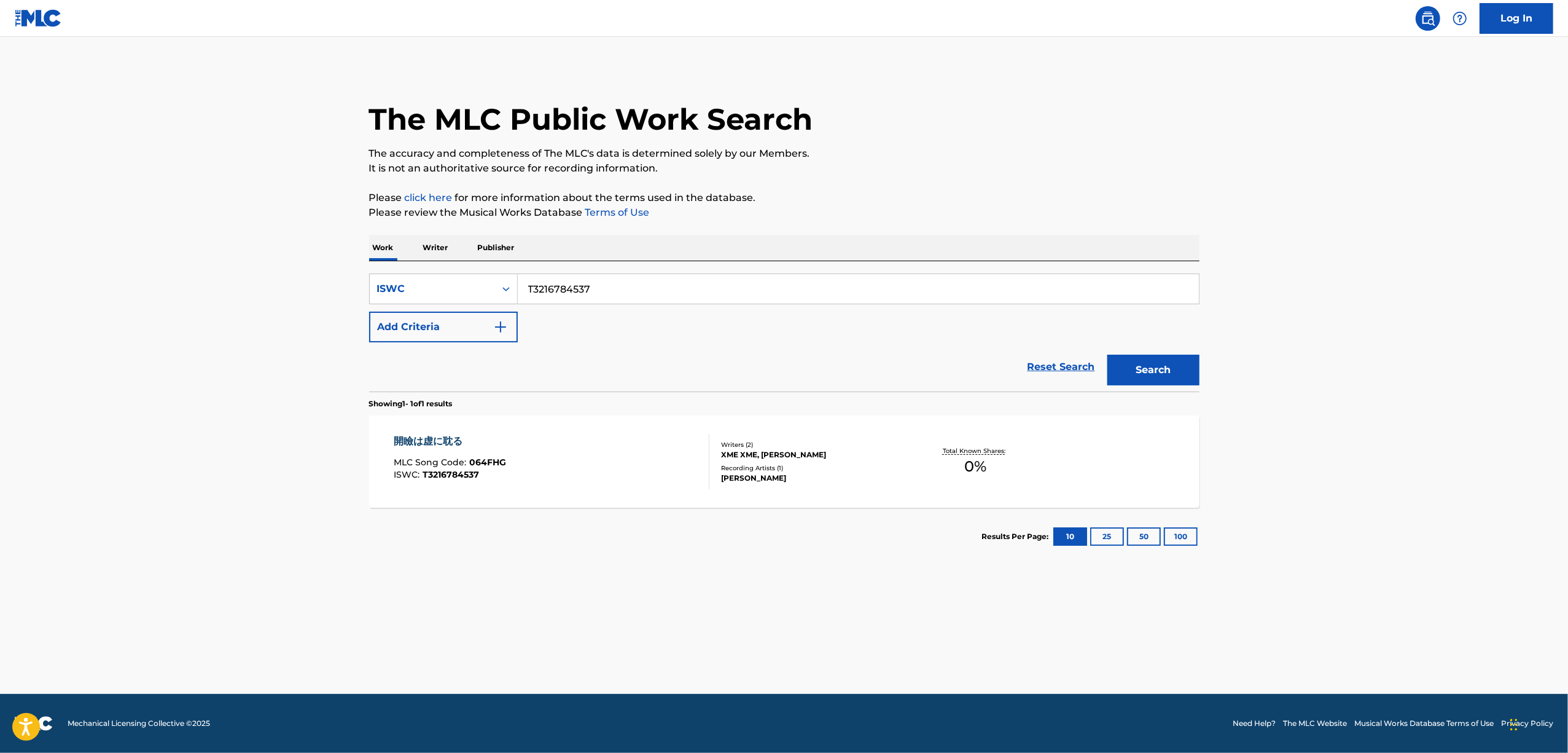
click at [1362, 411] on main "The MLC Public Work Search The accuracy and completeness of The MLC's data is d…" at bounding box center [784, 365] width 1568 height 657
click at [1362, 409] on main "The MLC Public Work Search The accuracy and completeness of The MLC's data is d…" at bounding box center [784, 365] width 1568 height 657
click at [1329, 473] on main "The MLC Public Work Search The accuracy and completeness of The MLC's data is d…" at bounding box center [784, 365] width 1568 height 657
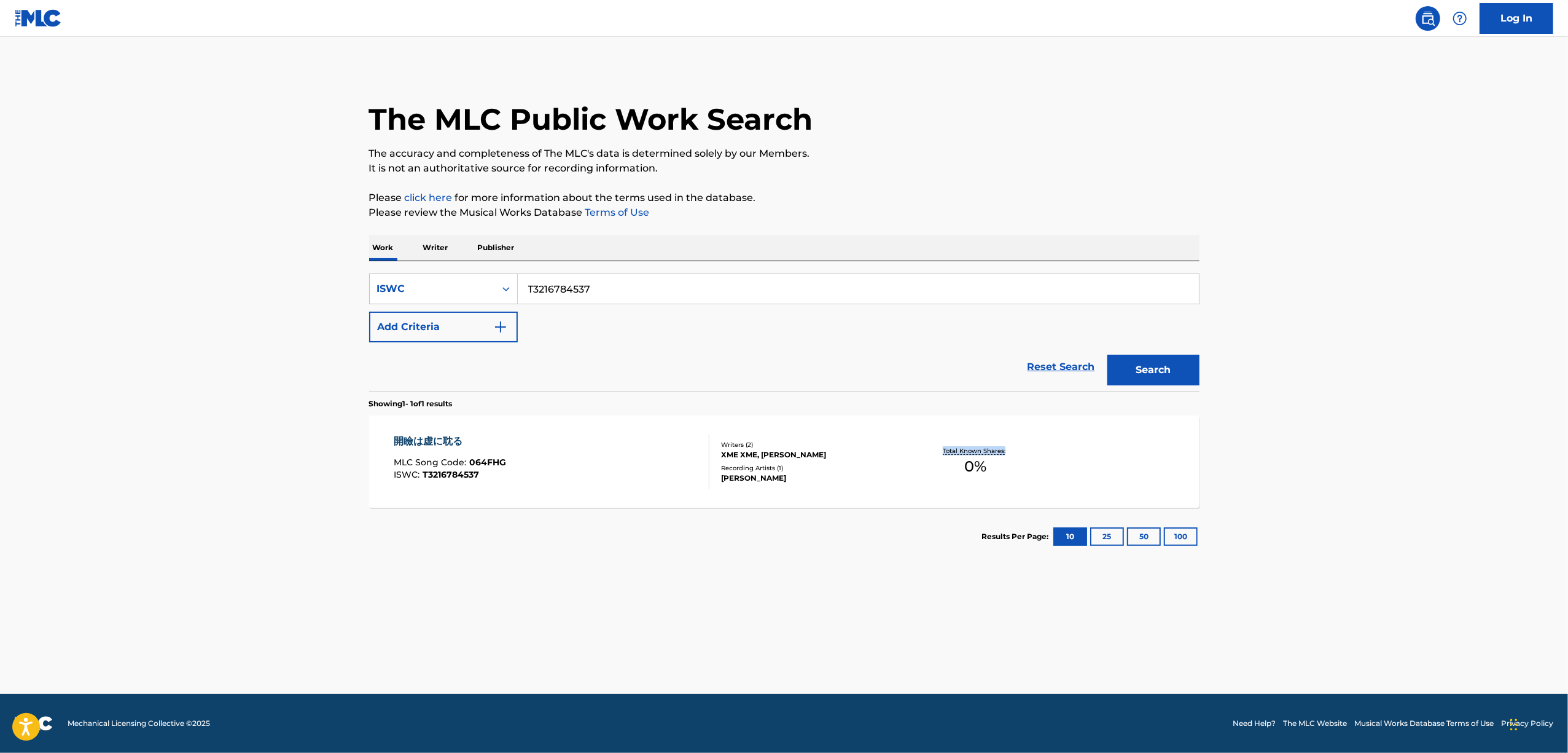
click at [1329, 473] on main "The MLC Public Work Search The accuracy and completeness of The MLC's data is d…" at bounding box center [784, 365] width 1568 height 657
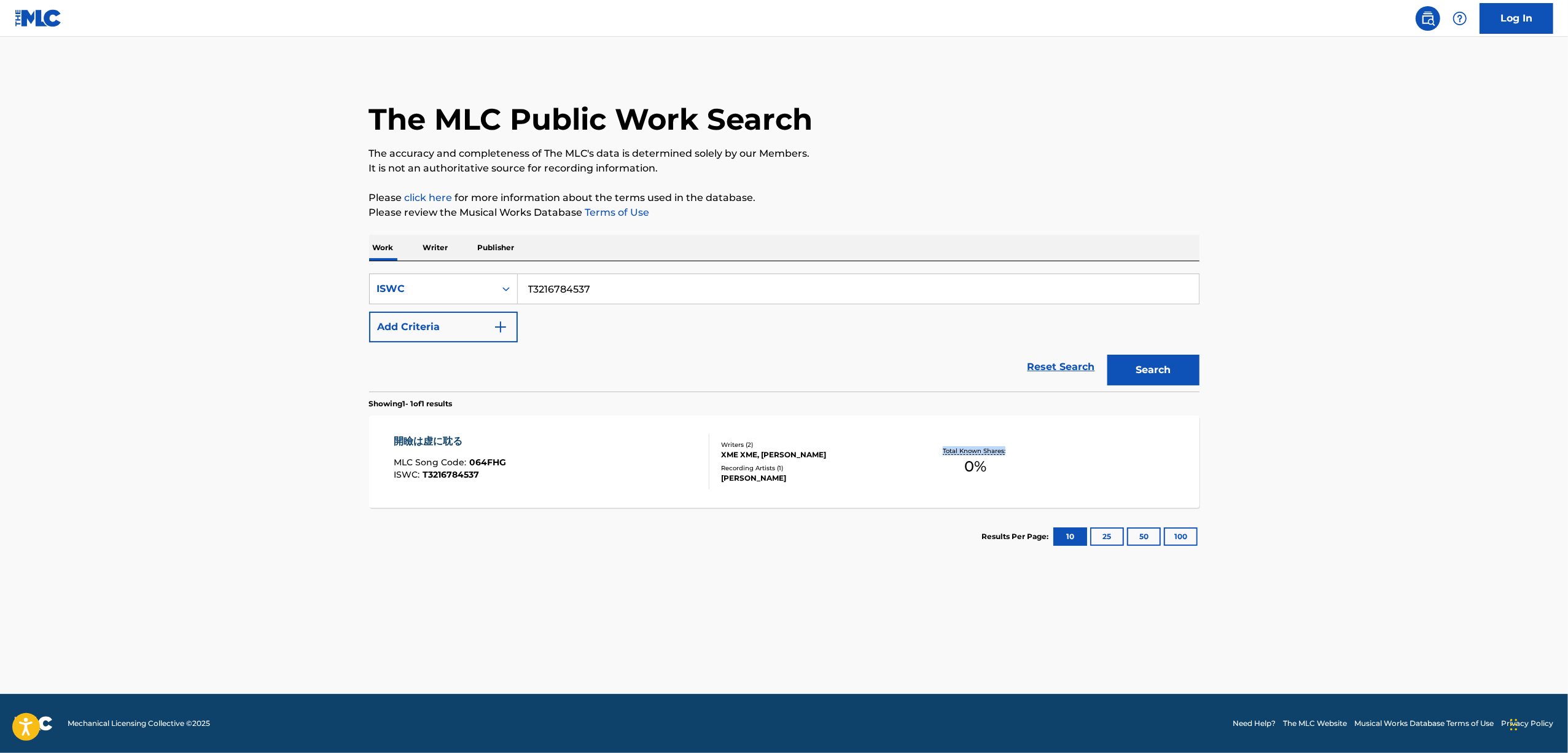
click at [1329, 473] on main "The MLC Public Work Search The accuracy and completeness of The MLC's data is d…" at bounding box center [784, 365] width 1568 height 657
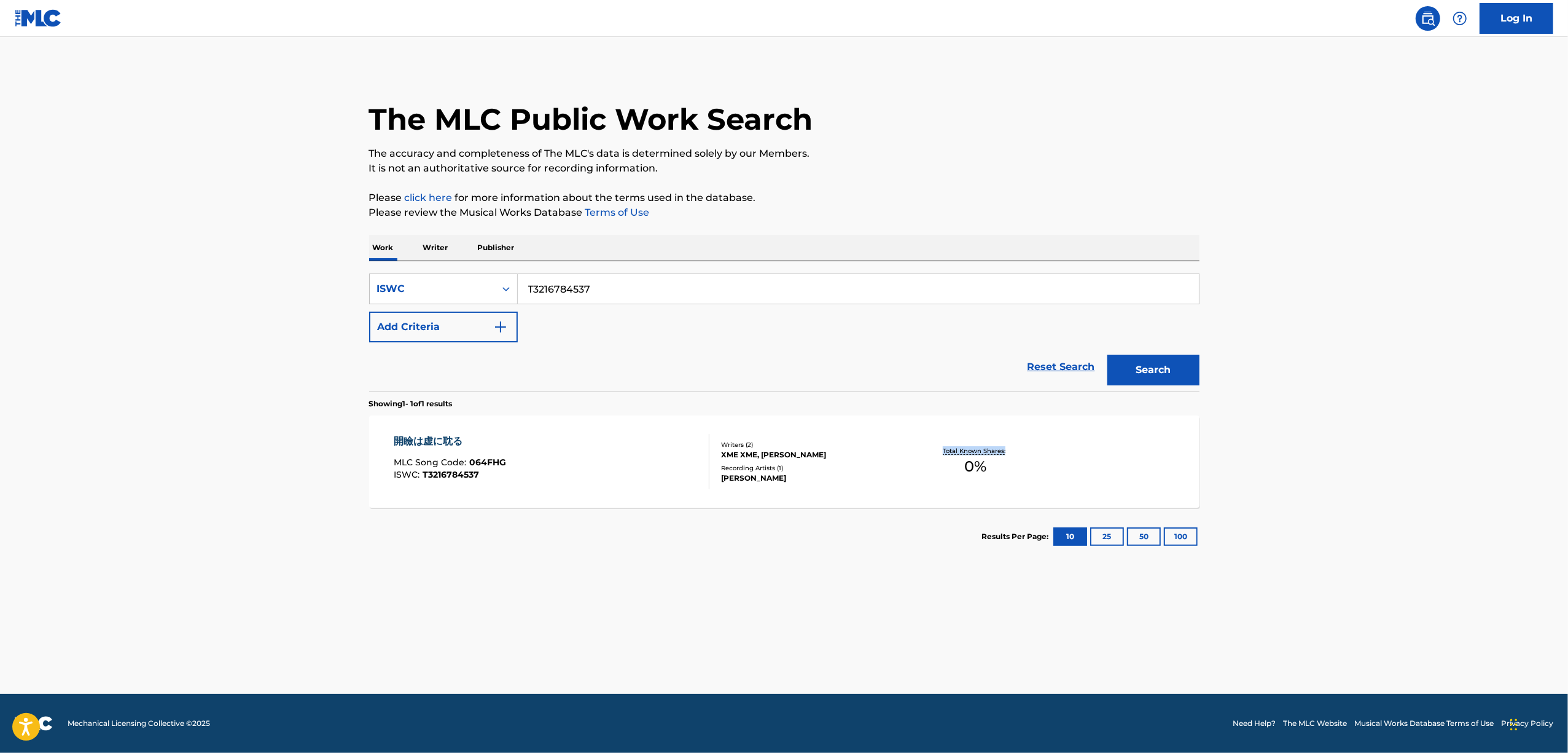
click at [1329, 473] on main "The MLC Public Work Search The accuracy and completeness of The MLC's data is d…" at bounding box center [784, 365] width 1568 height 657
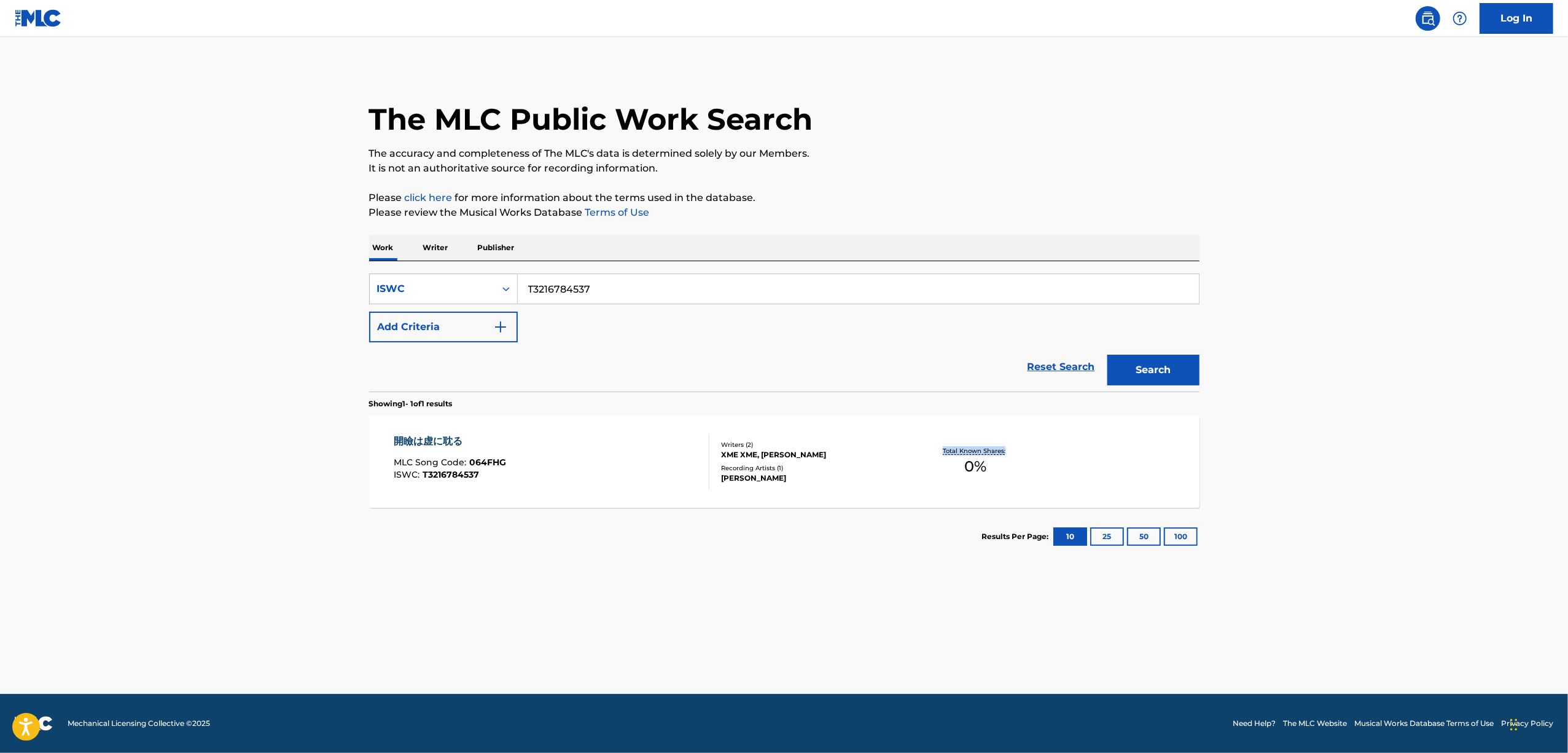
click at [1329, 473] on main "The MLC Public Work Search The accuracy and completeness of The MLC's data is d…" at bounding box center [784, 365] width 1568 height 657
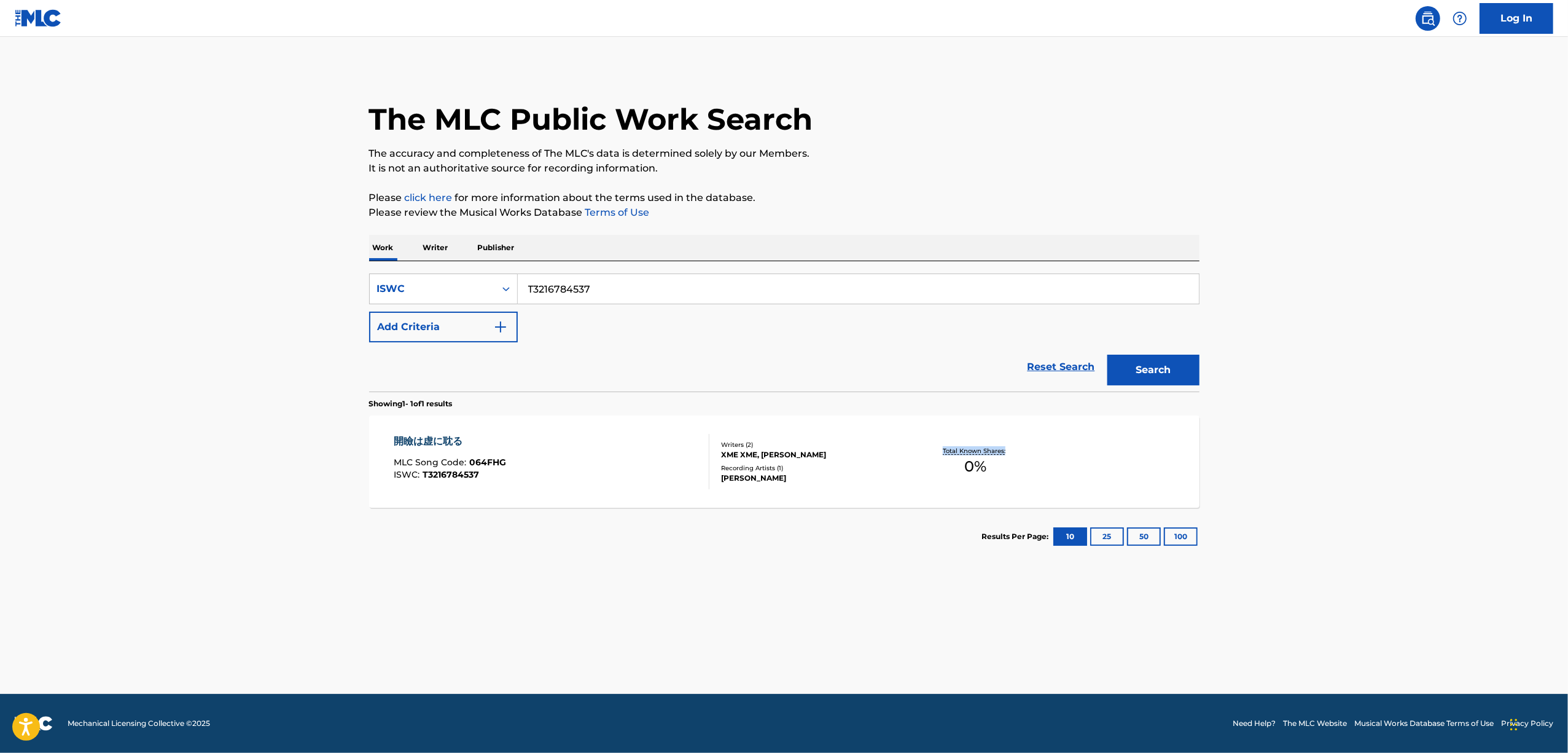
click at [1329, 473] on main "The MLC Public Work Search The accuracy and completeness of The MLC's data is d…" at bounding box center [784, 365] width 1568 height 657
click at [1368, 428] on main "The MLC Public Work Search The accuracy and completeness of The MLC's data is d…" at bounding box center [784, 365] width 1568 height 657
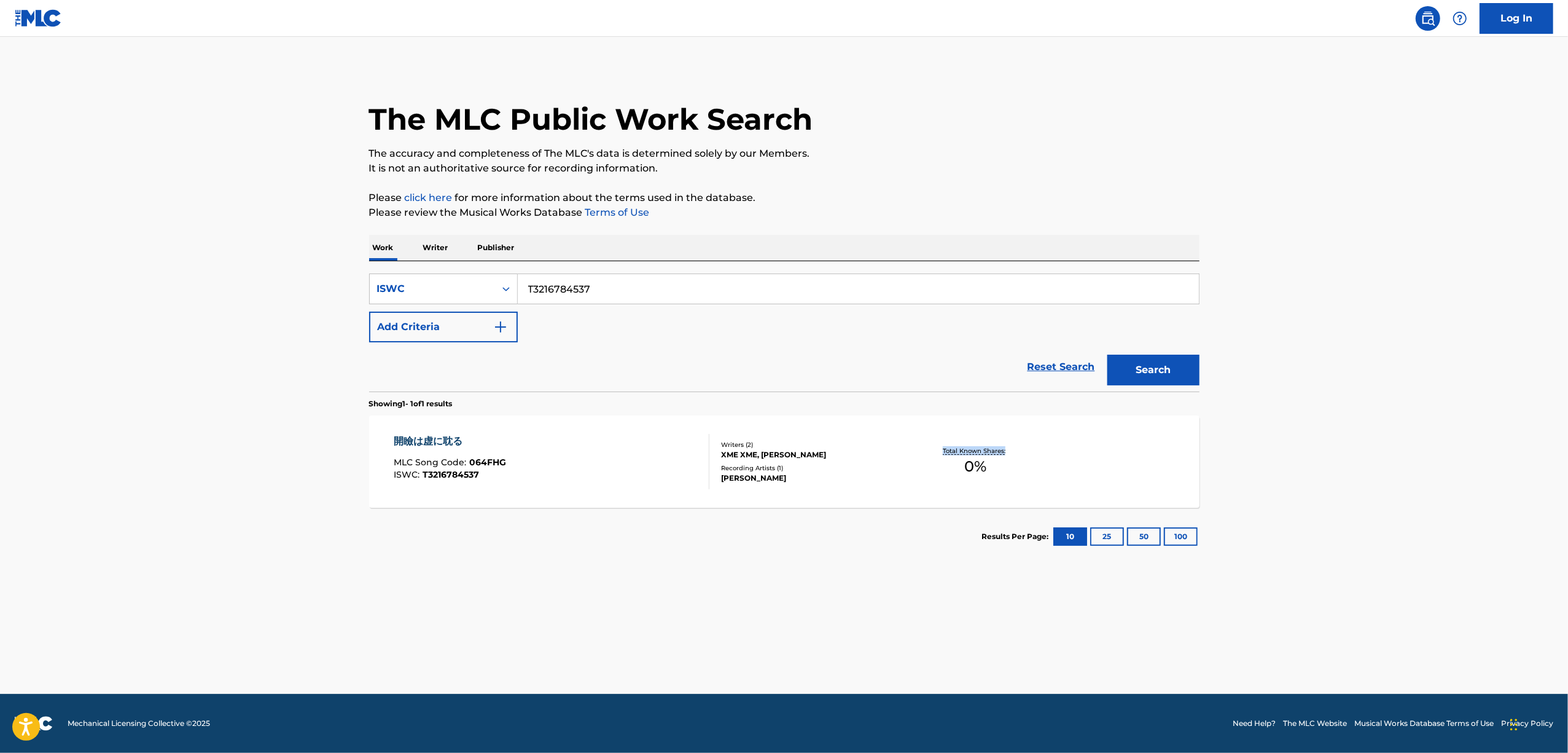
click at [1368, 428] on main "The MLC Public Work Search The accuracy and completeness of The MLC's data is d…" at bounding box center [784, 365] width 1568 height 657
click at [1368, 427] on main "The MLC Public Work Search The accuracy and completeness of The MLC's data is d…" at bounding box center [784, 365] width 1568 height 657
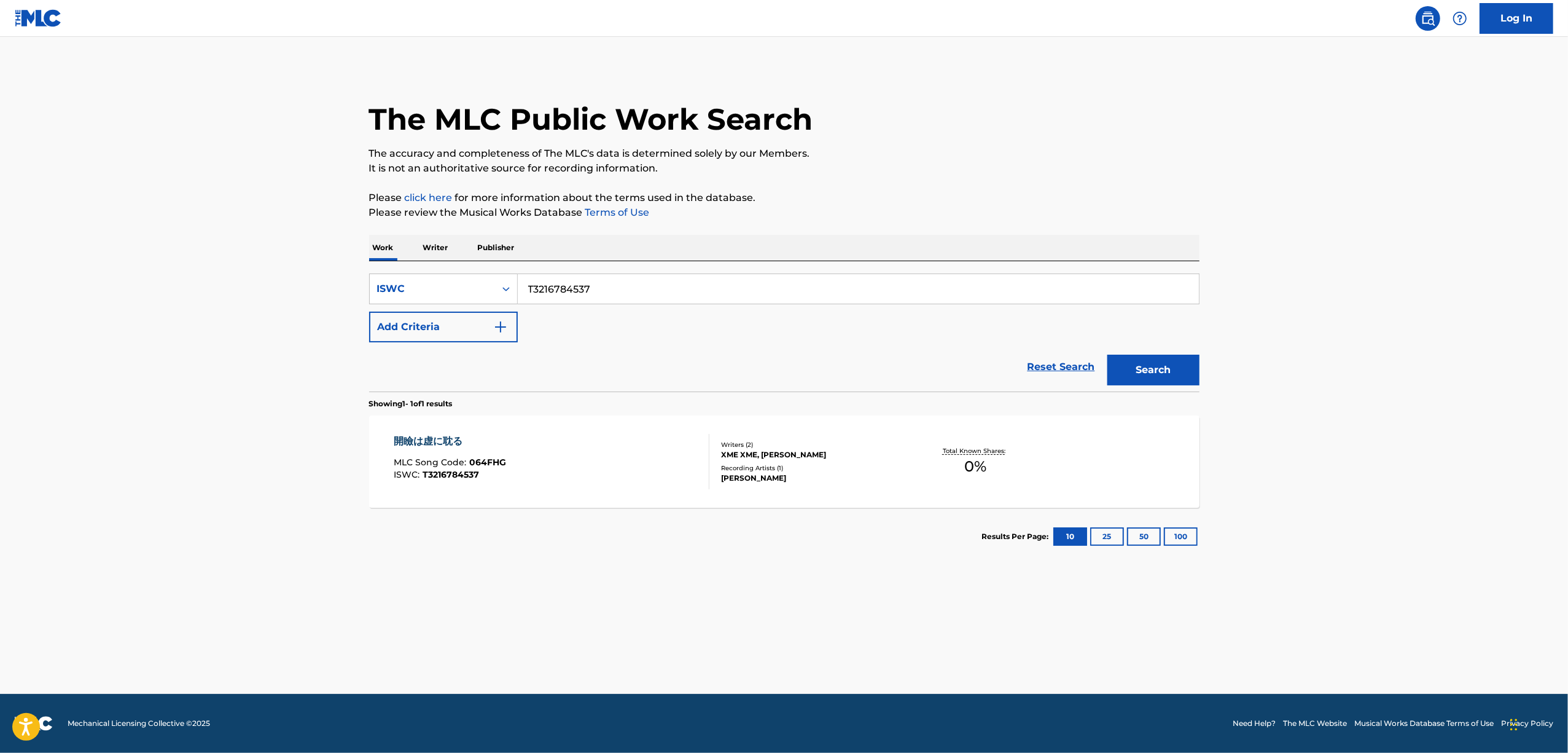
click at [1368, 427] on main "The MLC Public Work Search The accuracy and completeness of The MLC's data is d…" at bounding box center [784, 365] width 1568 height 657
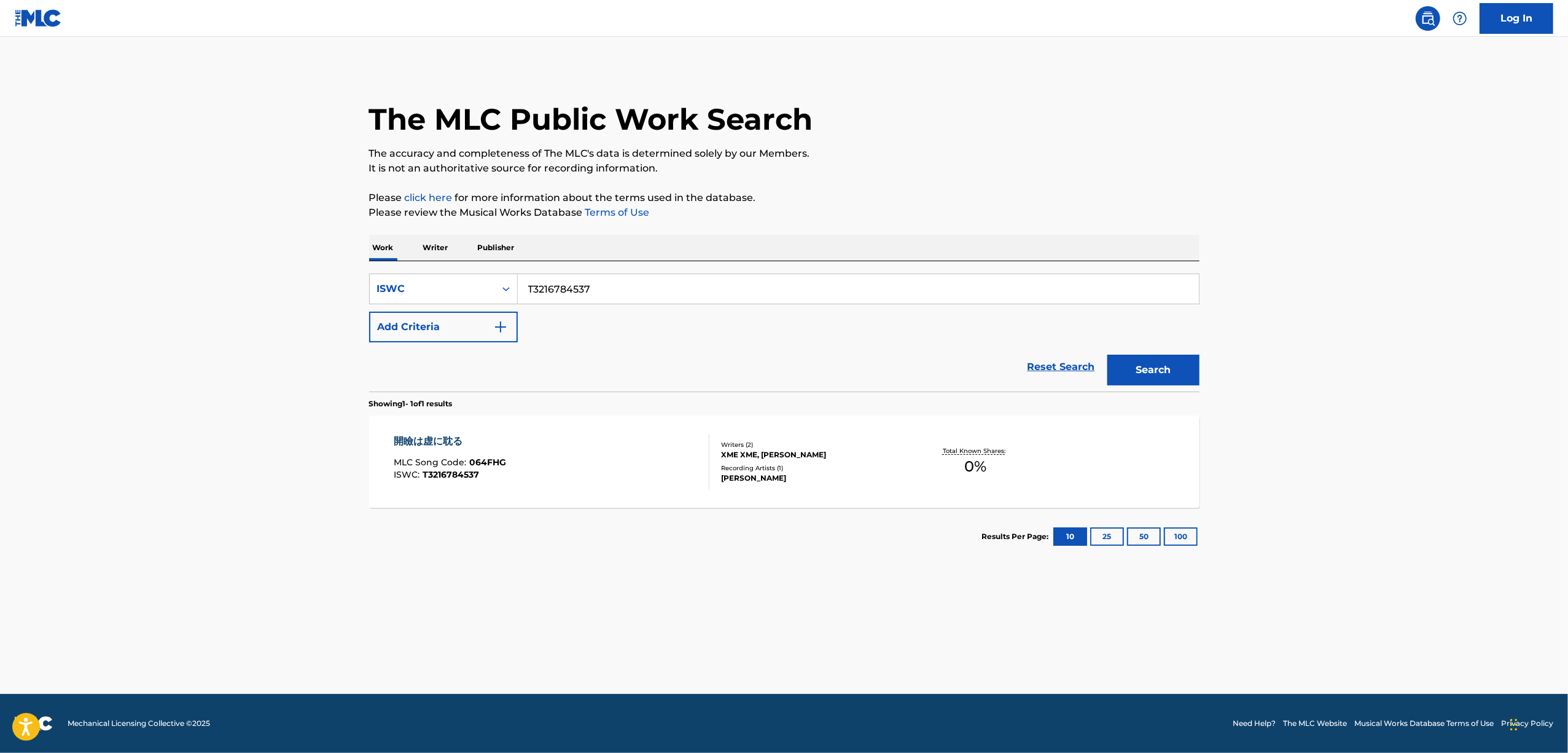
click at [1368, 427] on main "The MLC Public Work Search The accuracy and completeness of The MLC's data is d…" at bounding box center [784, 365] width 1568 height 657
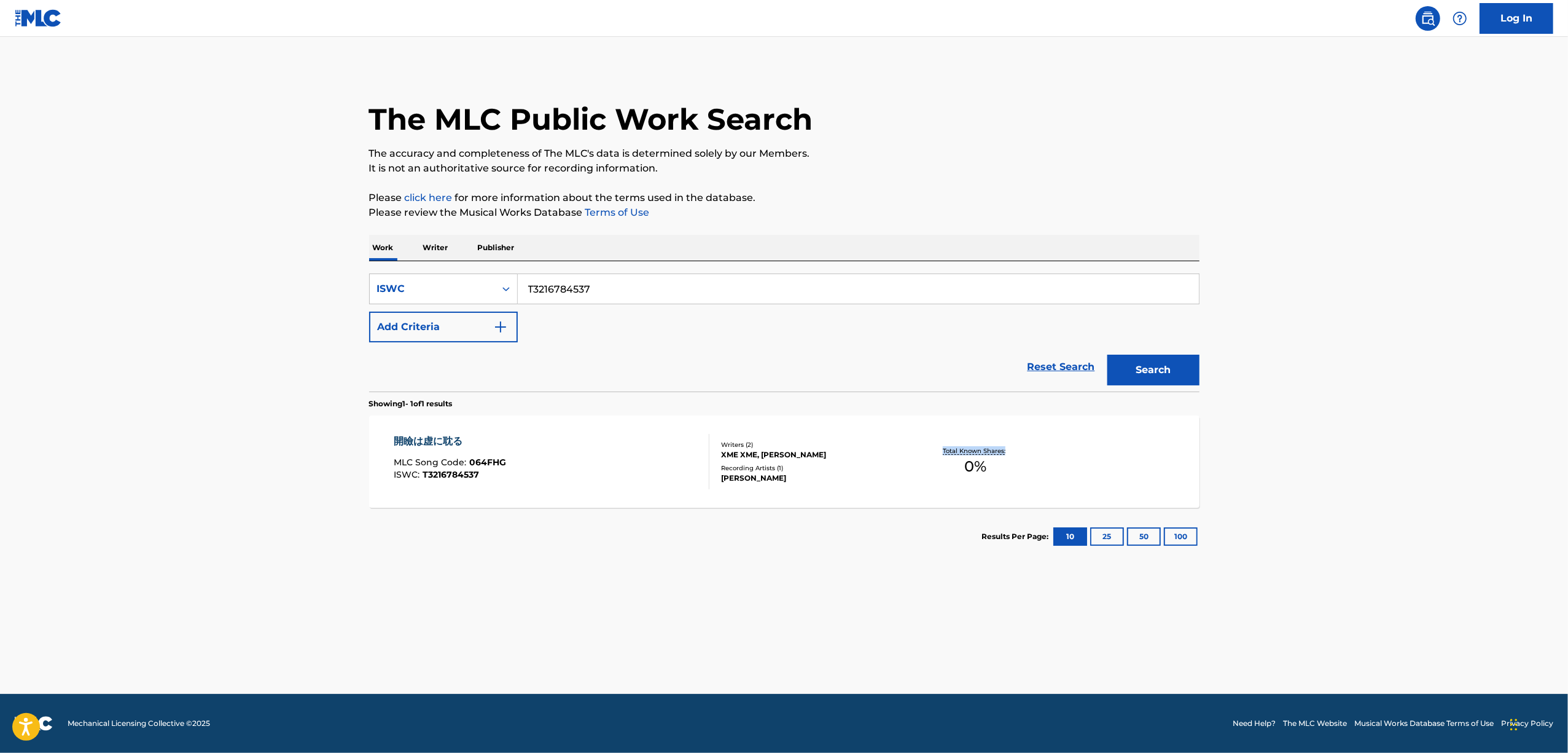
click at [1368, 427] on main "The MLC Public Work Search The accuracy and completeness of The MLC's data is d…" at bounding box center [784, 365] width 1568 height 657
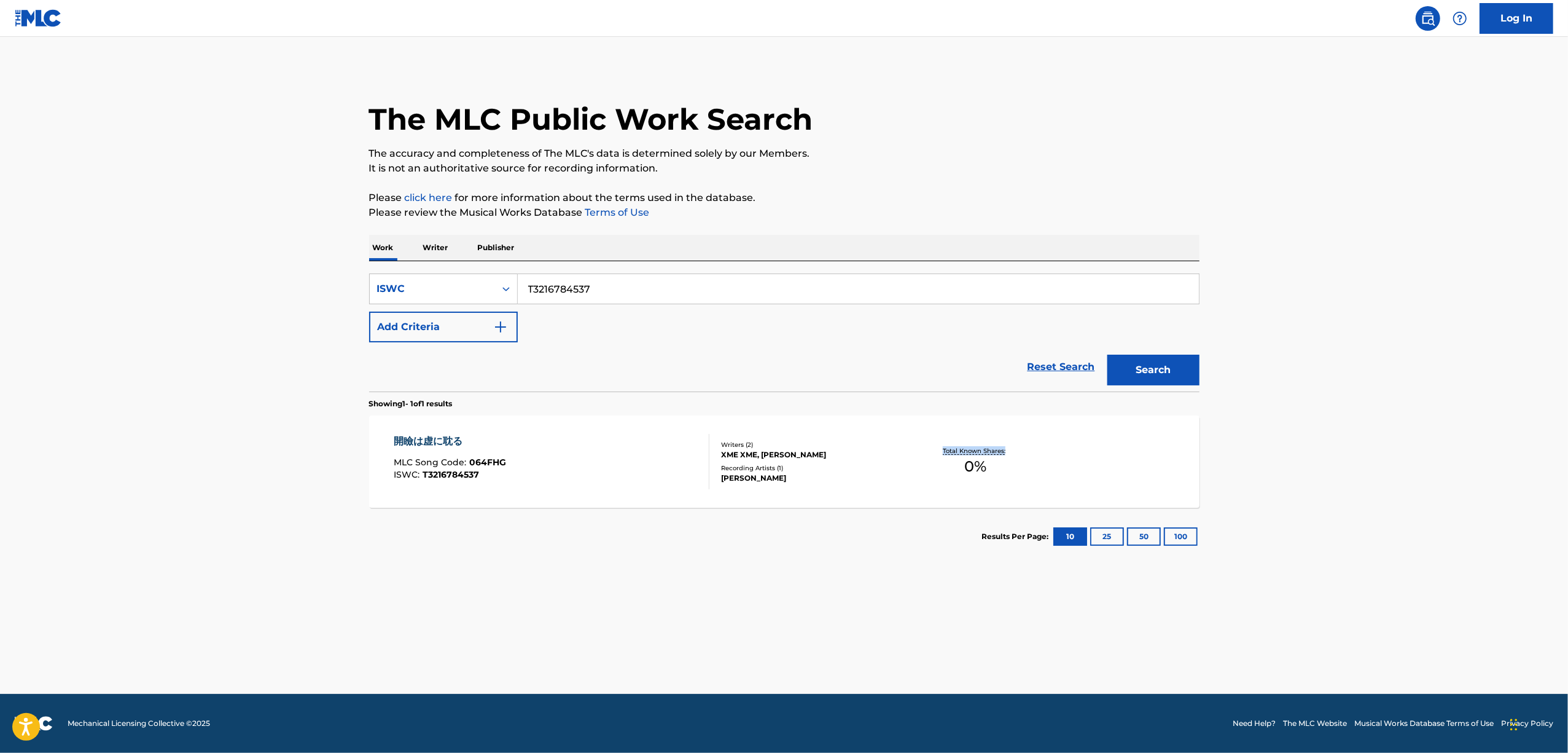
click at [1368, 427] on main "The MLC Public Work Search The accuracy and completeness of The MLC's data is d…" at bounding box center [784, 365] width 1568 height 657
click at [1368, 426] on main "The MLC Public Work Search The accuracy and completeness of The MLC's data is d…" at bounding box center [784, 365] width 1568 height 657
click at [413, 437] on div "開瞼は虚に耽る" at bounding box center [450, 441] width 112 height 15
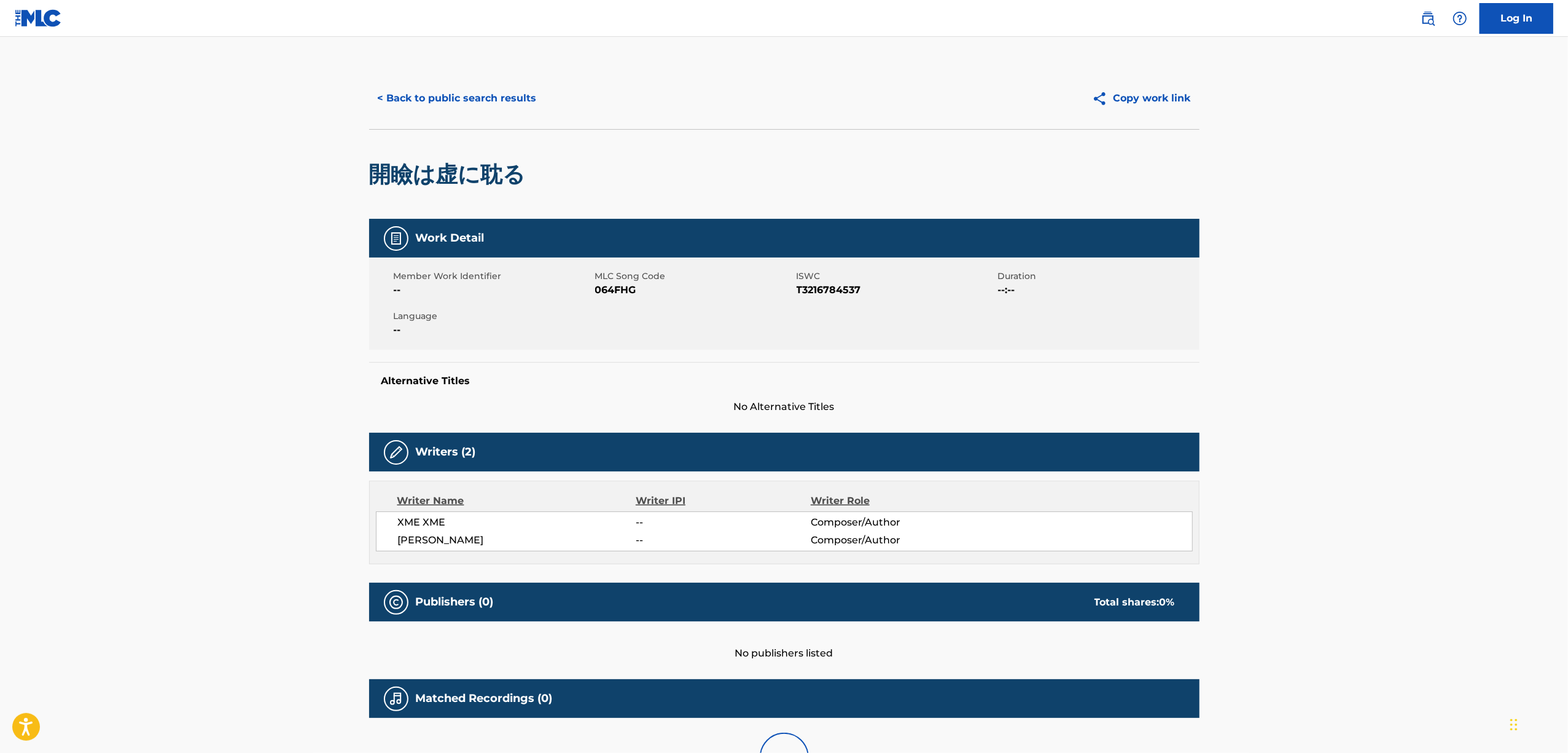
click at [592, 288] on div "Member Work Identifier --" at bounding box center [494, 283] width 201 height 27
click at [592, 288] on div "Member Work Identifier --" at bounding box center [494, 283] width 201 height 27
click at [610, 289] on span "064FHG" at bounding box center [694, 290] width 199 height 15
copy span "064FHG"
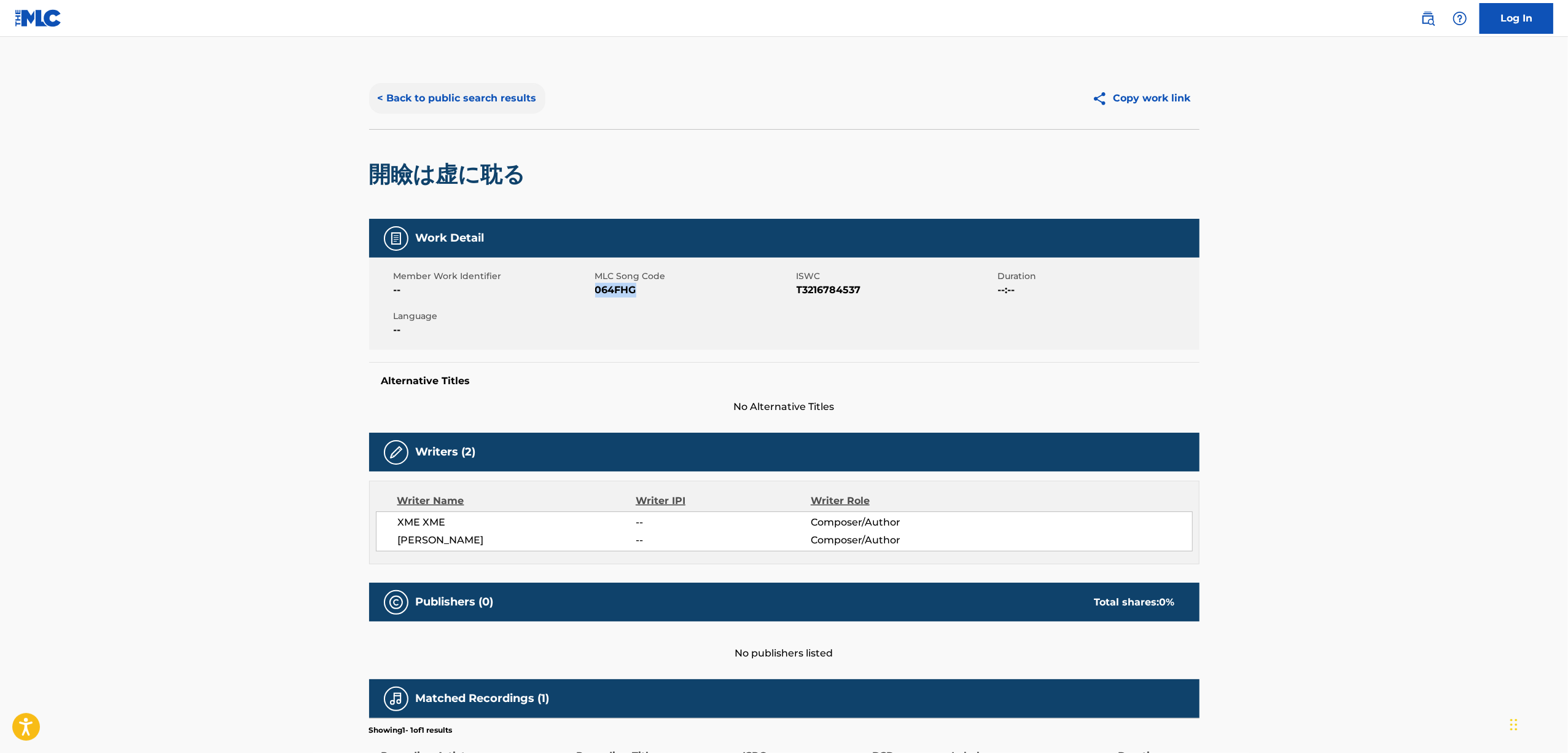
click at [460, 101] on button "< Back to public search results" at bounding box center [457, 98] width 176 height 31
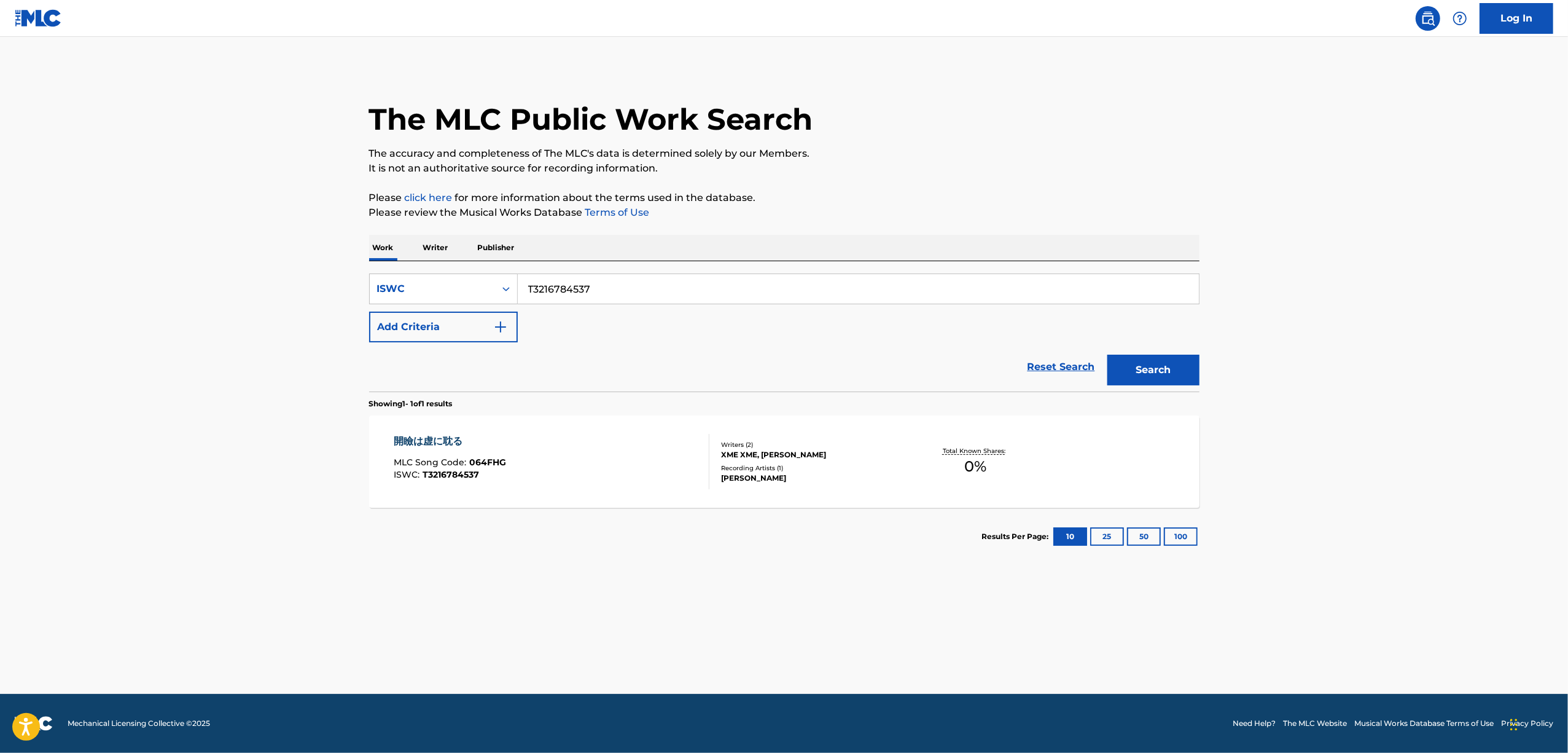
drag, startPoint x: 576, startPoint y: 288, endPoint x: 366, endPoint y: 327, distance: 213.6
click at [366, 327] on div "The MLC Public Work Search The accuracy and completeness of The MLC's data is d…" at bounding box center [784, 316] width 860 height 498
paste input "92251"
type input "T3216792251"
click at [1148, 368] on button "Search" at bounding box center [1154, 370] width 92 height 31
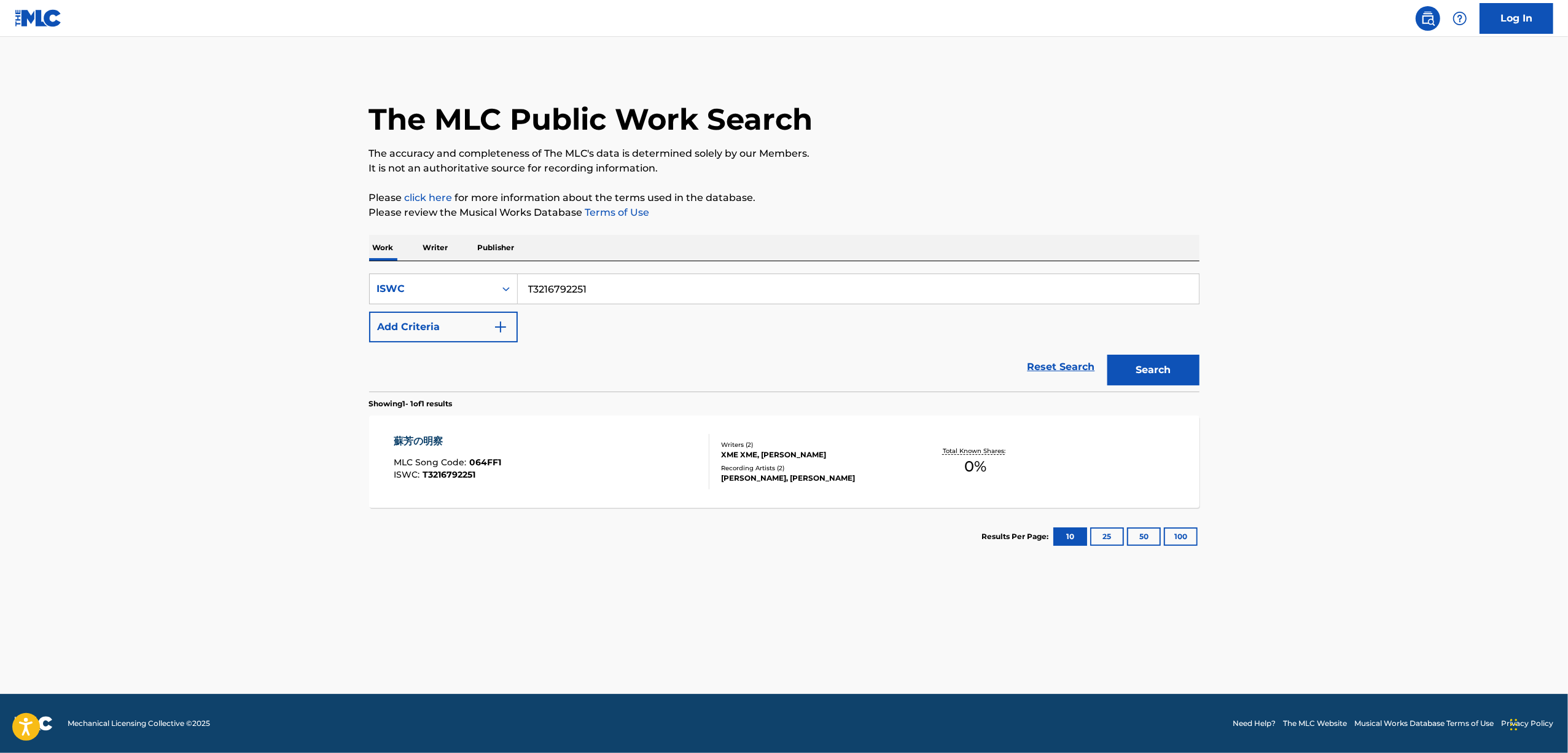
click at [1350, 487] on main "The MLC Public Work Search The accuracy and completeness of The MLC's data is d…" at bounding box center [784, 365] width 1568 height 657
click at [1349, 487] on main "The MLC Public Work Search The accuracy and completeness of The MLC's data is d…" at bounding box center [784, 365] width 1568 height 657
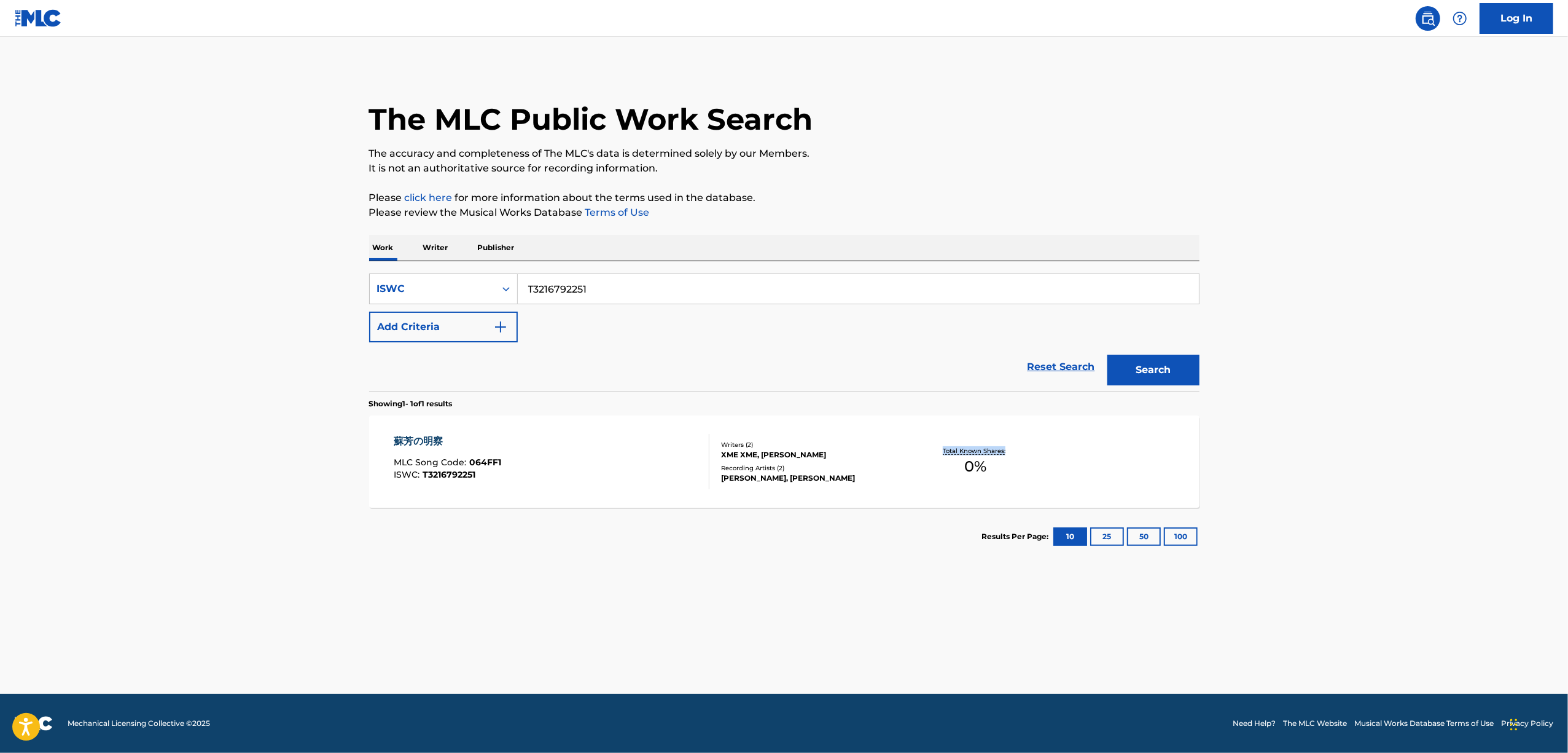
click at [1349, 487] on main "The MLC Public Work Search The accuracy and completeness of The MLC's data is d…" at bounding box center [784, 365] width 1568 height 657
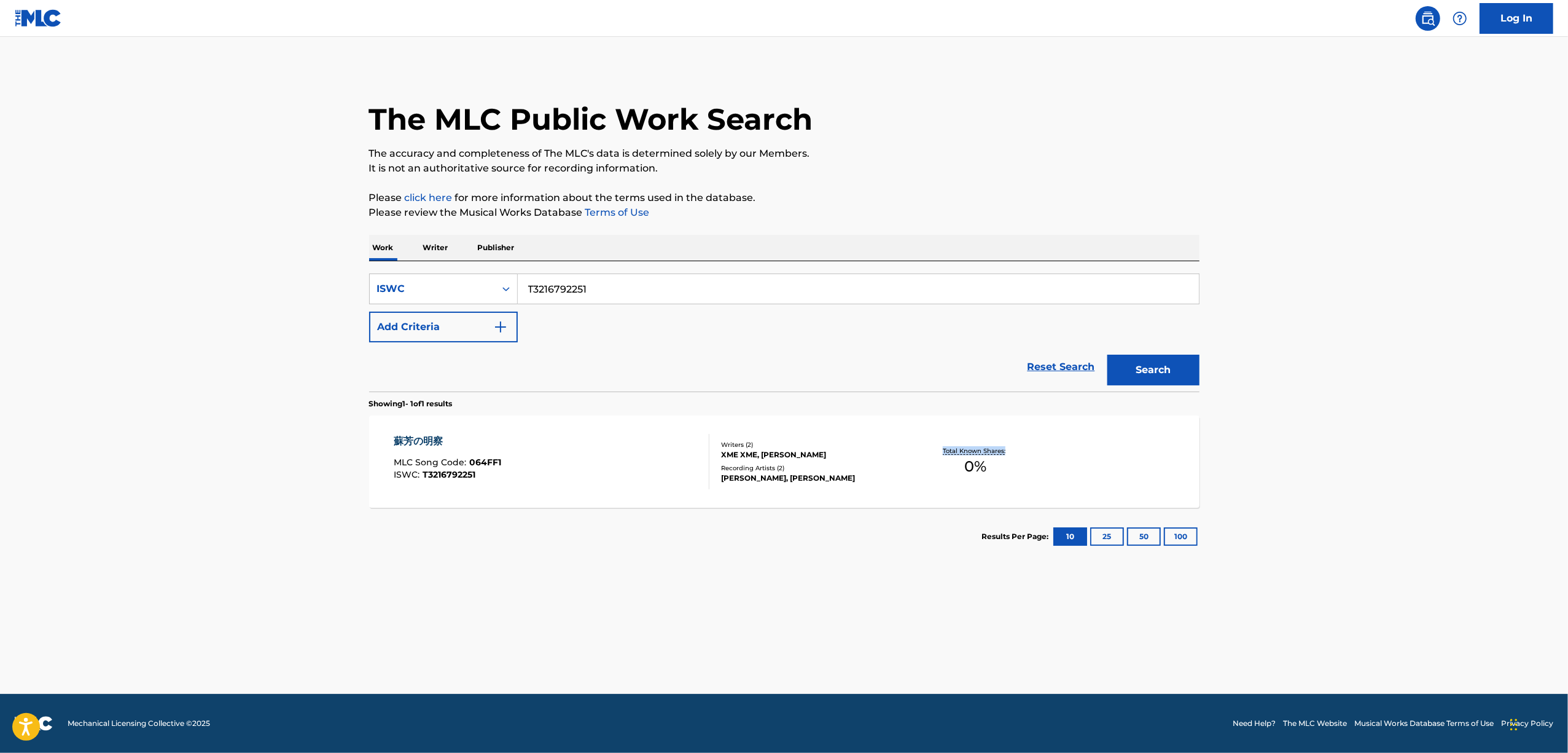
click at [1349, 487] on main "The MLC Public Work Search The accuracy and completeness of The MLC's data is d…" at bounding box center [784, 365] width 1568 height 657
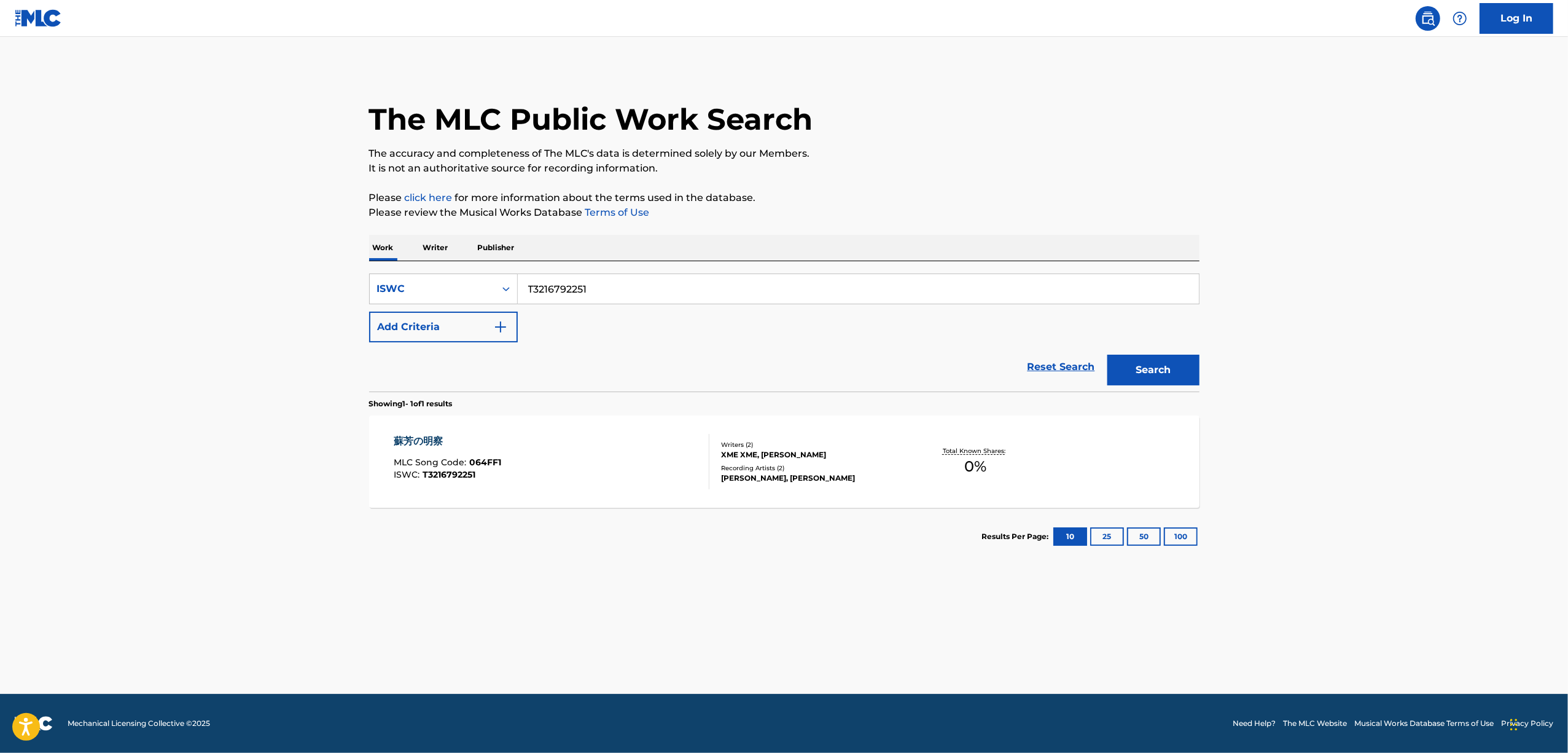
click at [1349, 487] on main "The MLC Public Work Search The accuracy and completeness of The MLC's data is d…" at bounding box center [784, 365] width 1568 height 657
click at [1396, 472] on main "The MLC Public Work Search The accuracy and completeness of The MLC's data is d…" at bounding box center [784, 365] width 1568 height 657
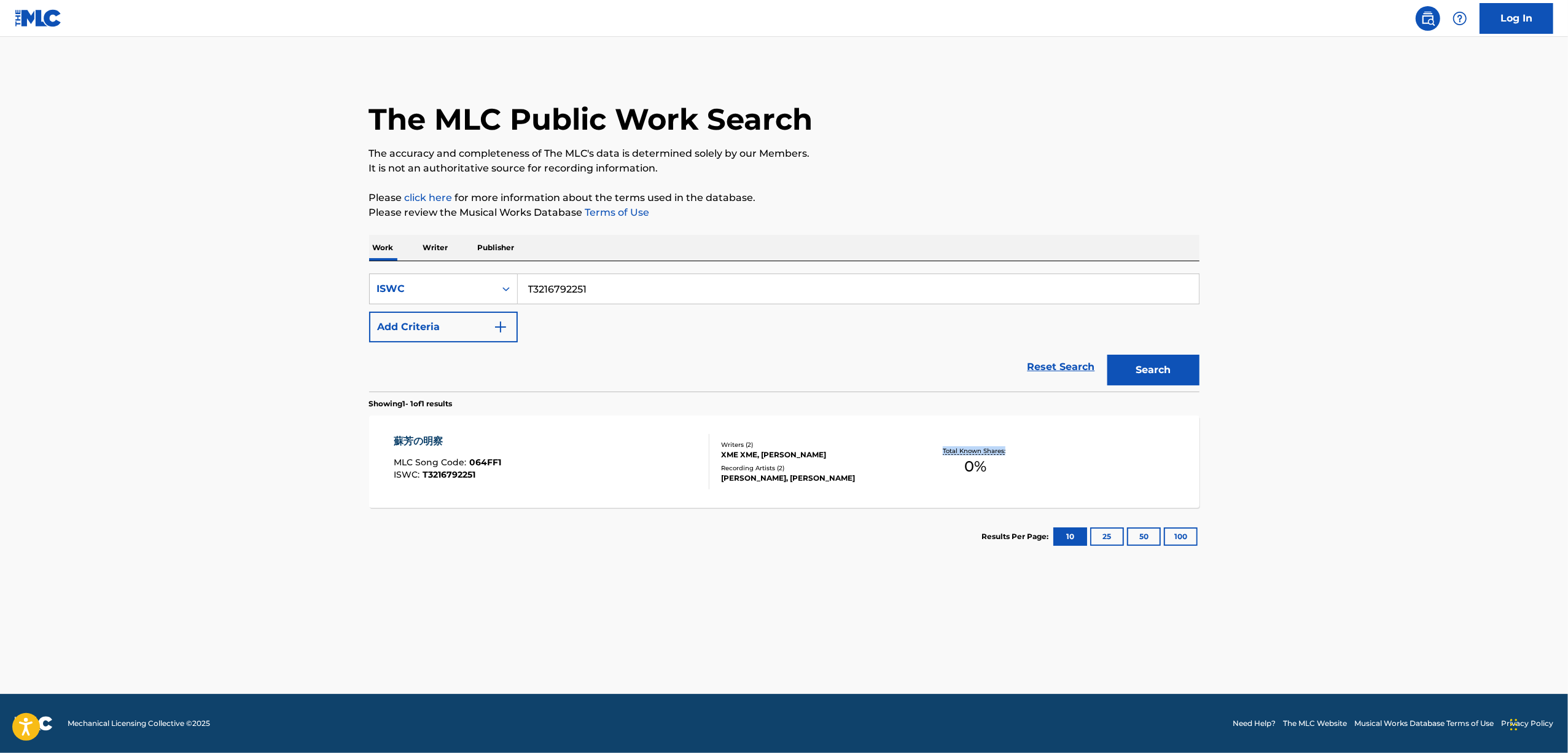
click at [1396, 472] on main "The MLC Public Work Search The accuracy and completeness of The MLC's data is d…" at bounding box center [784, 365] width 1568 height 657
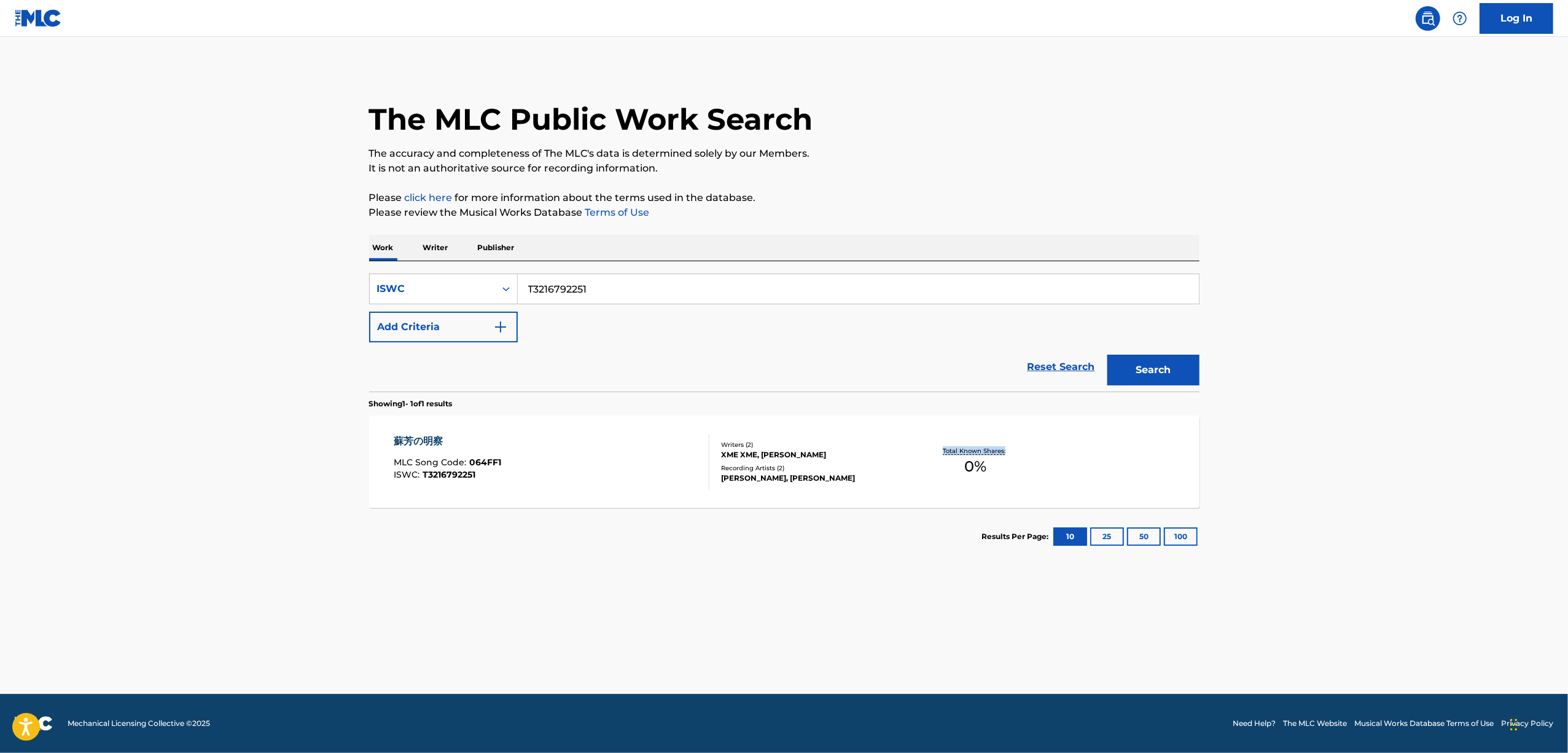
click at [1396, 472] on main "The MLC Public Work Search The accuracy and completeness of The MLC's data is d…" at bounding box center [784, 365] width 1568 height 657
click at [428, 445] on div "蘇芳の明察" at bounding box center [447, 441] width 108 height 15
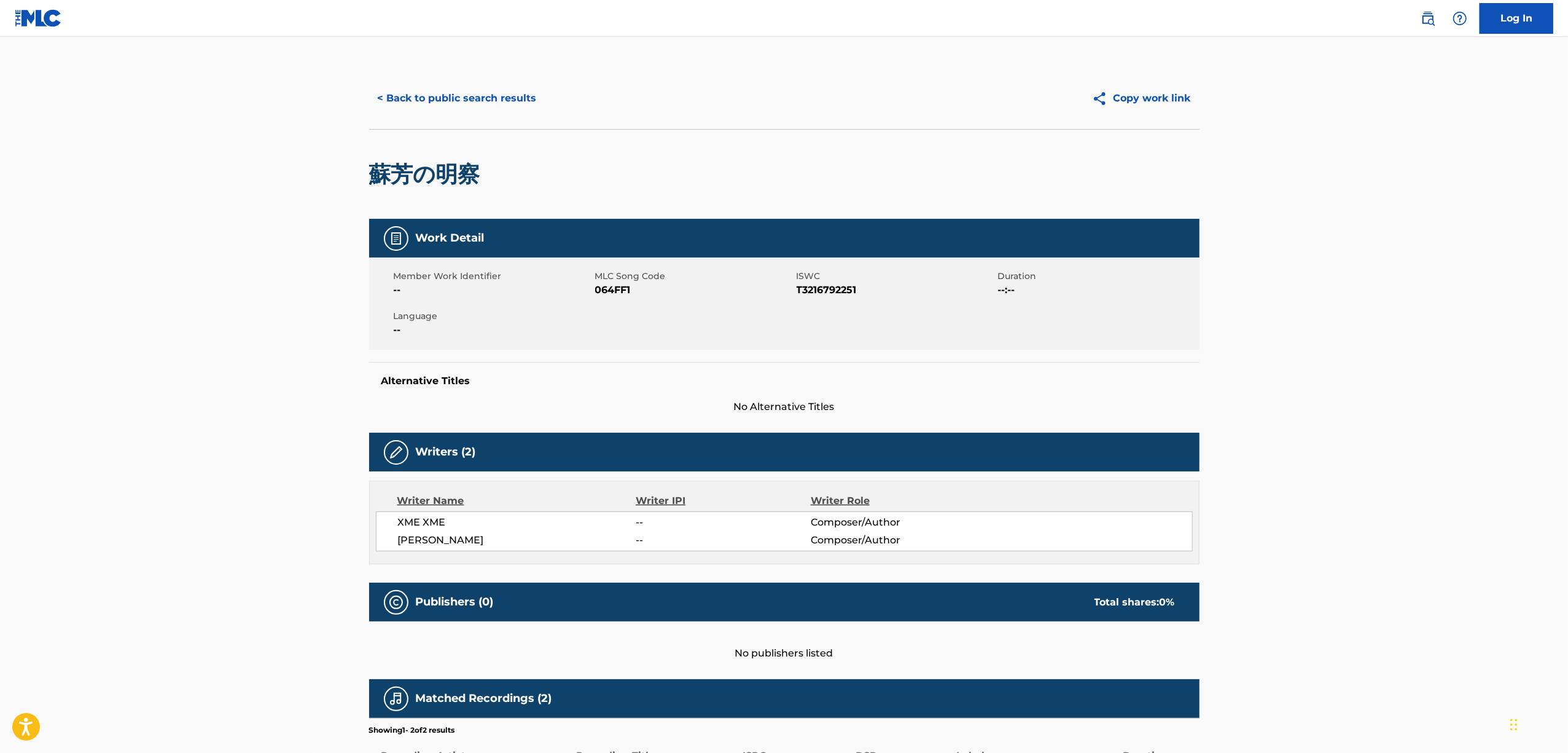
click at [617, 292] on span "064FF1" at bounding box center [694, 290] width 199 height 15
copy span "064FF1"
